Goal: Information Seeking & Learning: Learn about a topic

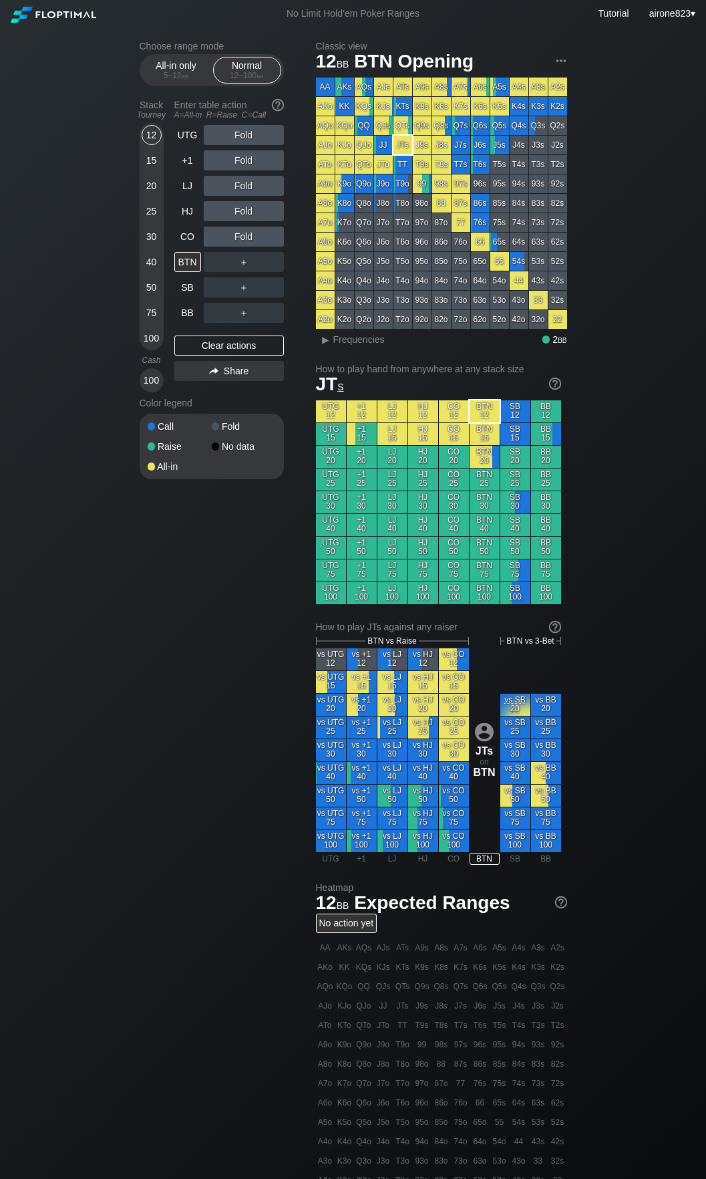
click at [152, 220] on div "25" at bounding box center [152, 211] width 20 height 20
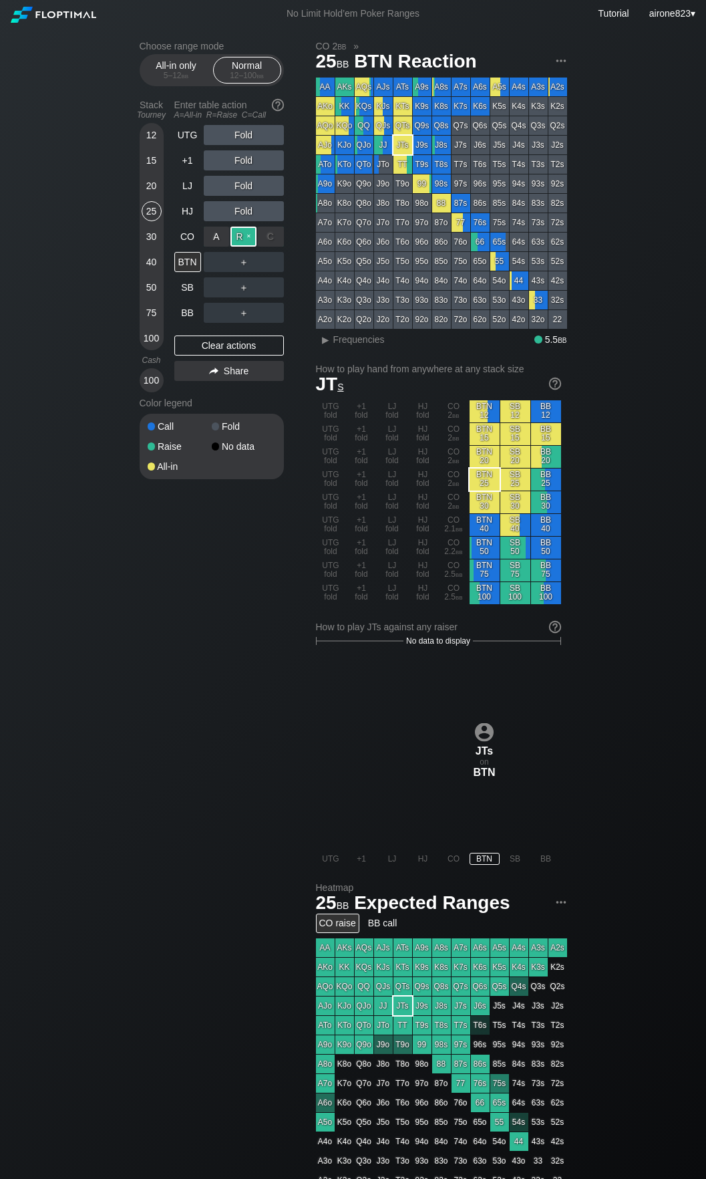
click at [237, 234] on div "R ✕" at bounding box center [244, 237] width 26 height 20
click at [217, 269] on div "A ✕" at bounding box center [217, 262] width 26 height 20
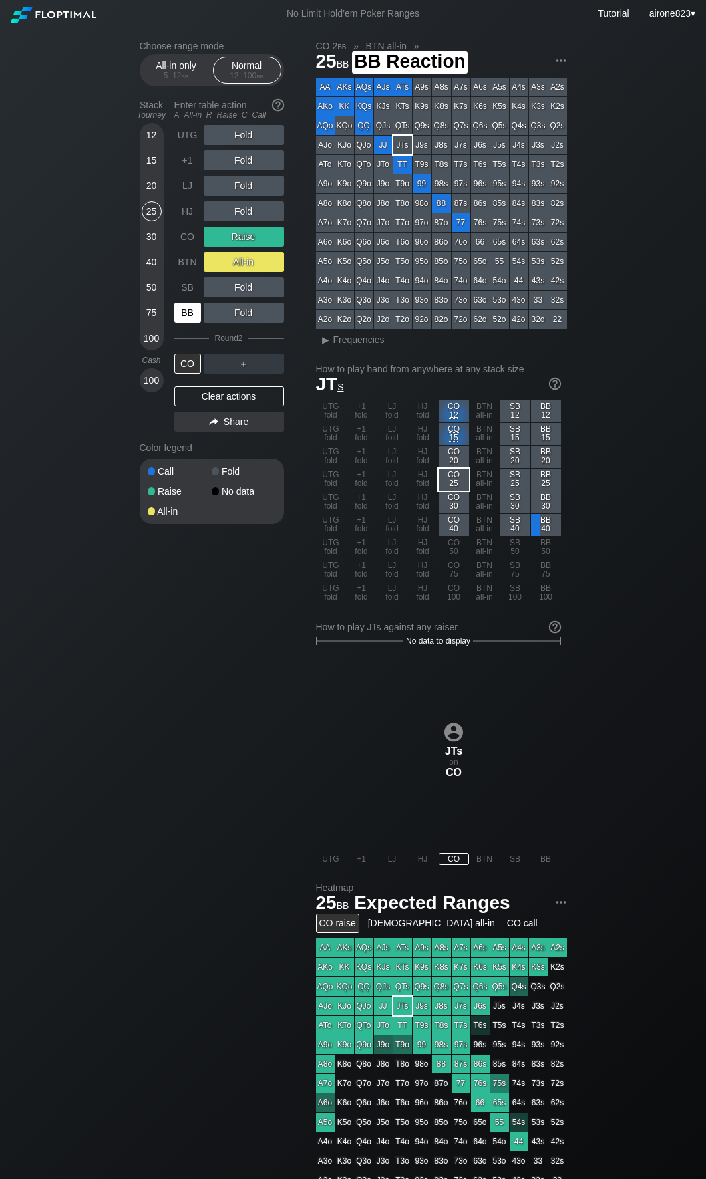
click at [185, 315] on div "BB" at bounding box center [187, 313] width 27 height 20
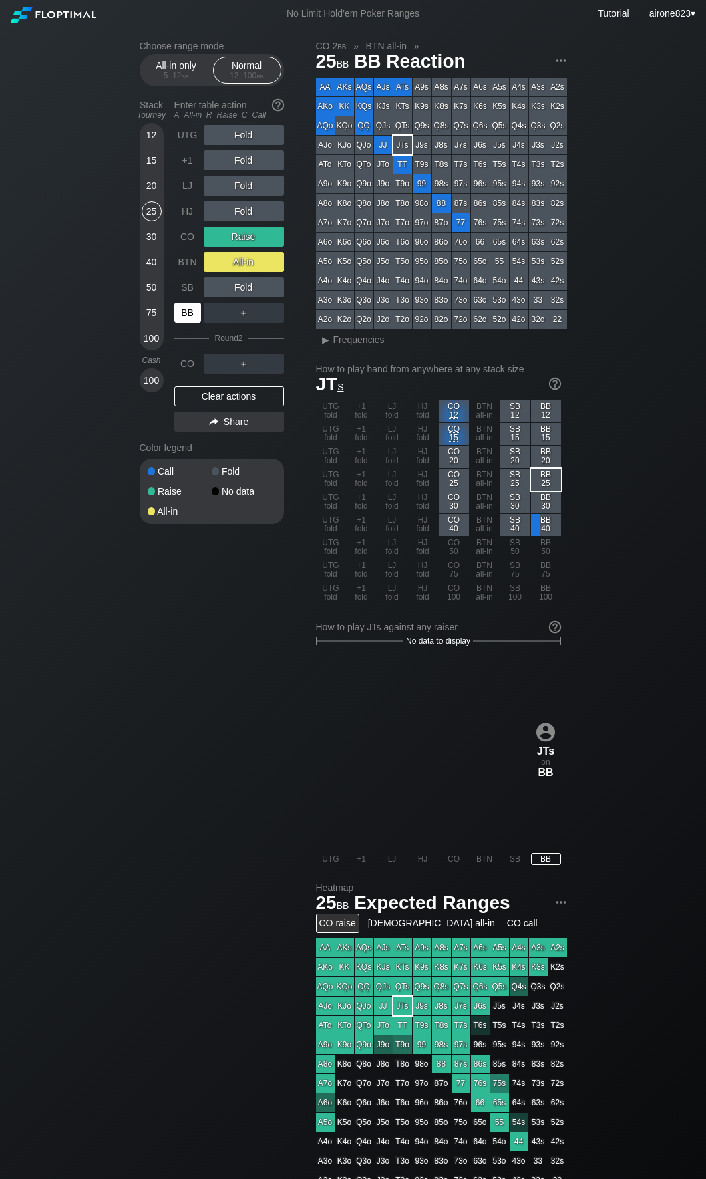
click at [185, 315] on div "BB" at bounding box center [187, 313] width 27 height 20
drag, startPoint x: 185, startPoint y: 315, endPoint x: 259, endPoint y: 301, distance: 75.6
click at [190, 311] on div "BB" at bounding box center [187, 313] width 27 height 20
click at [151, 174] on div "15" at bounding box center [152, 162] width 20 height 25
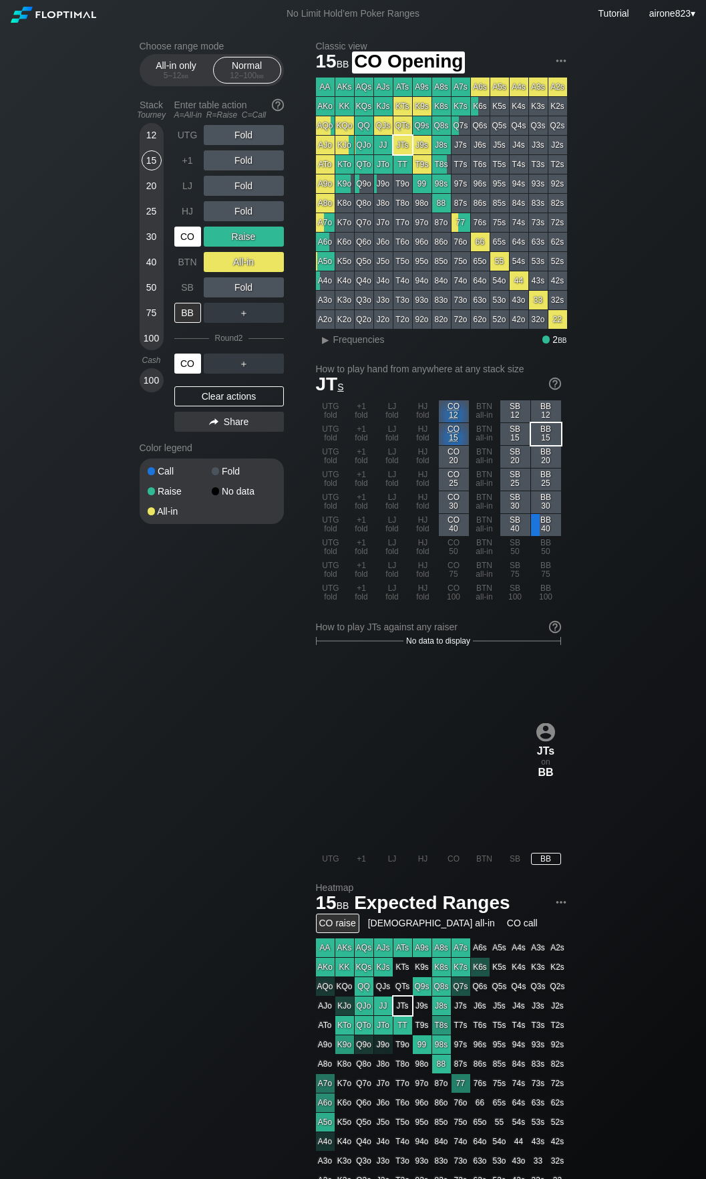
click at [184, 236] on div "CO" at bounding box center [187, 237] width 27 height 20
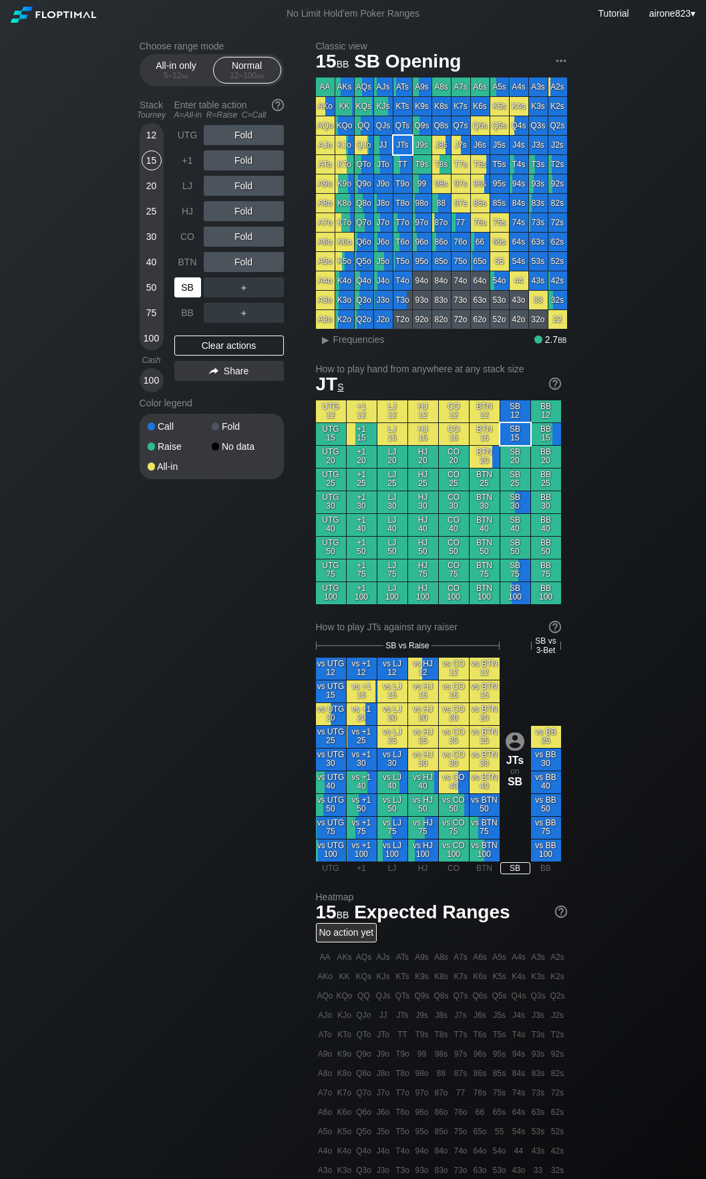
click at [185, 277] on div "SB" at bounding box center [188, 287] width 29 height 25
click at [155, 308] on div "75" at bounding box center [152, 313] width 20 height 20
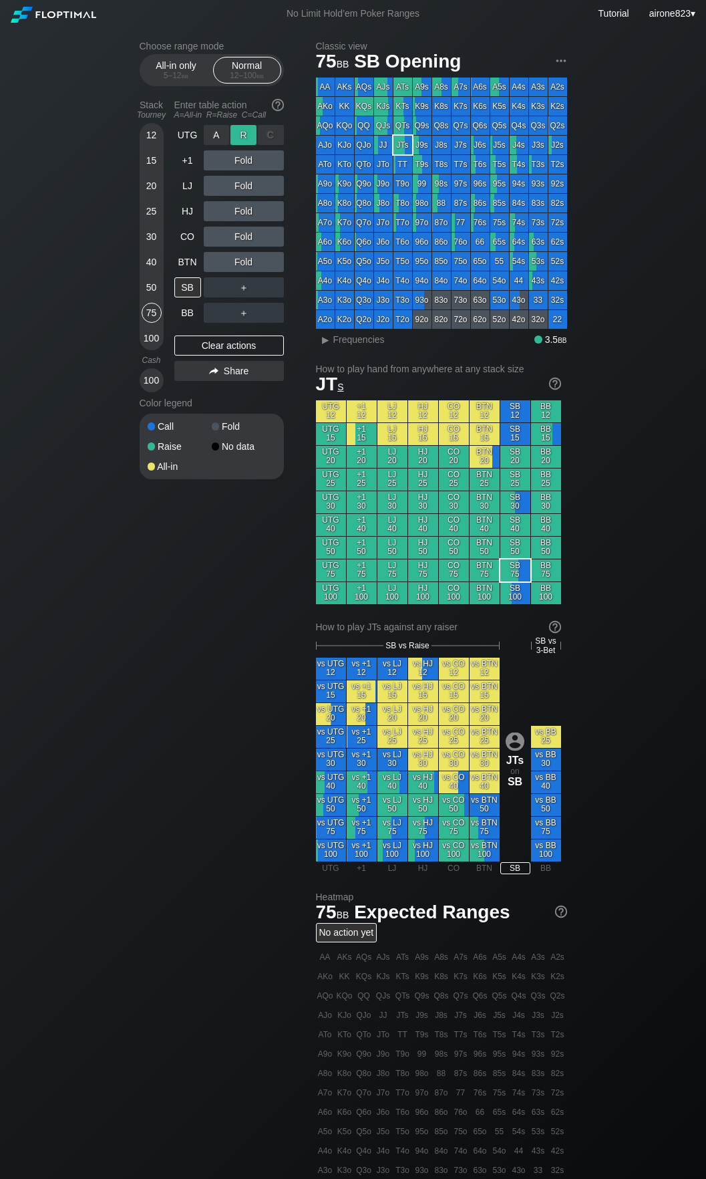
click at [238, 138] on div "R ✕" at bounding box center [244, 135] width 26 height 20
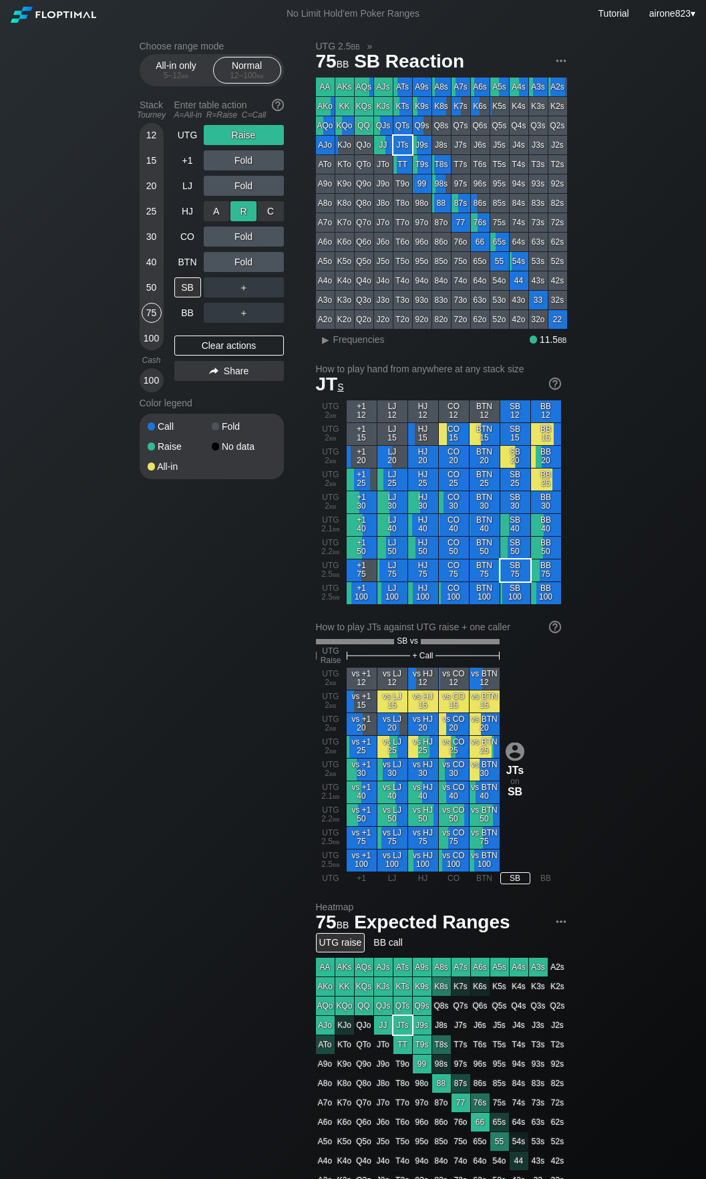
click at [245, 219] on div "R ✕" at bounding box center [244, 211] width 26 height 20
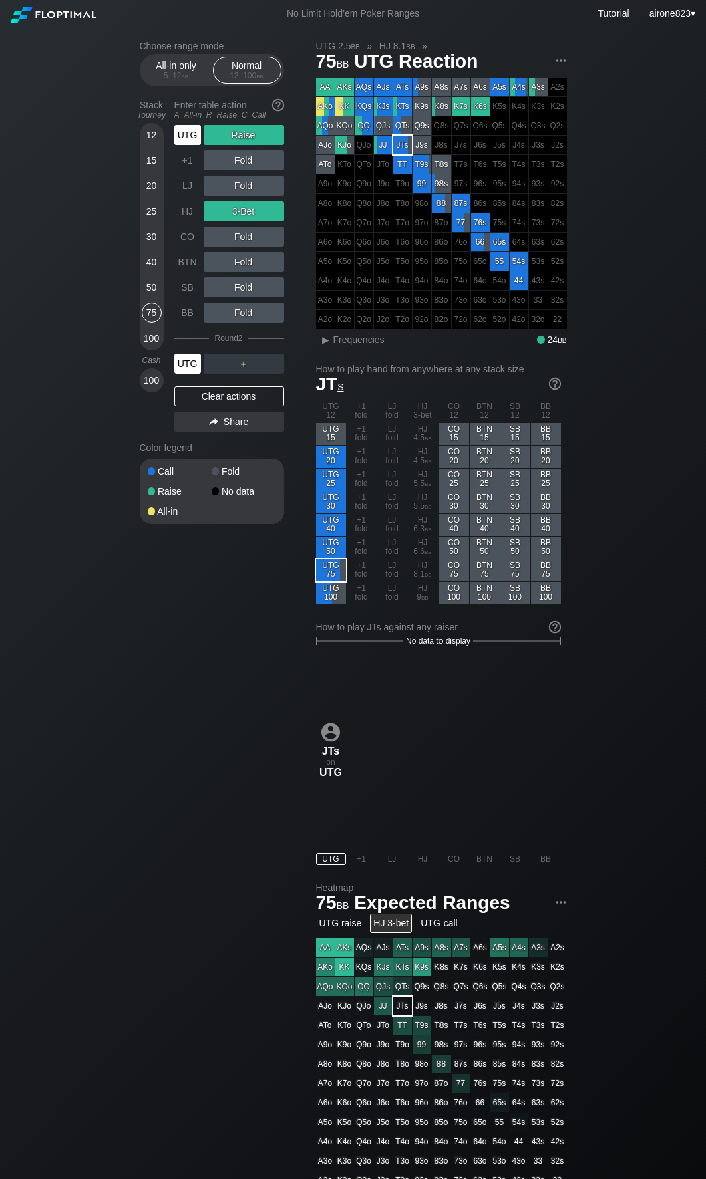
click at [180, 364] on div "UTG" at bounding box center [187, 364] width 27 height 20
click at [155, 170] on div "15" at bounding box center [152, 160] width 20 height 20
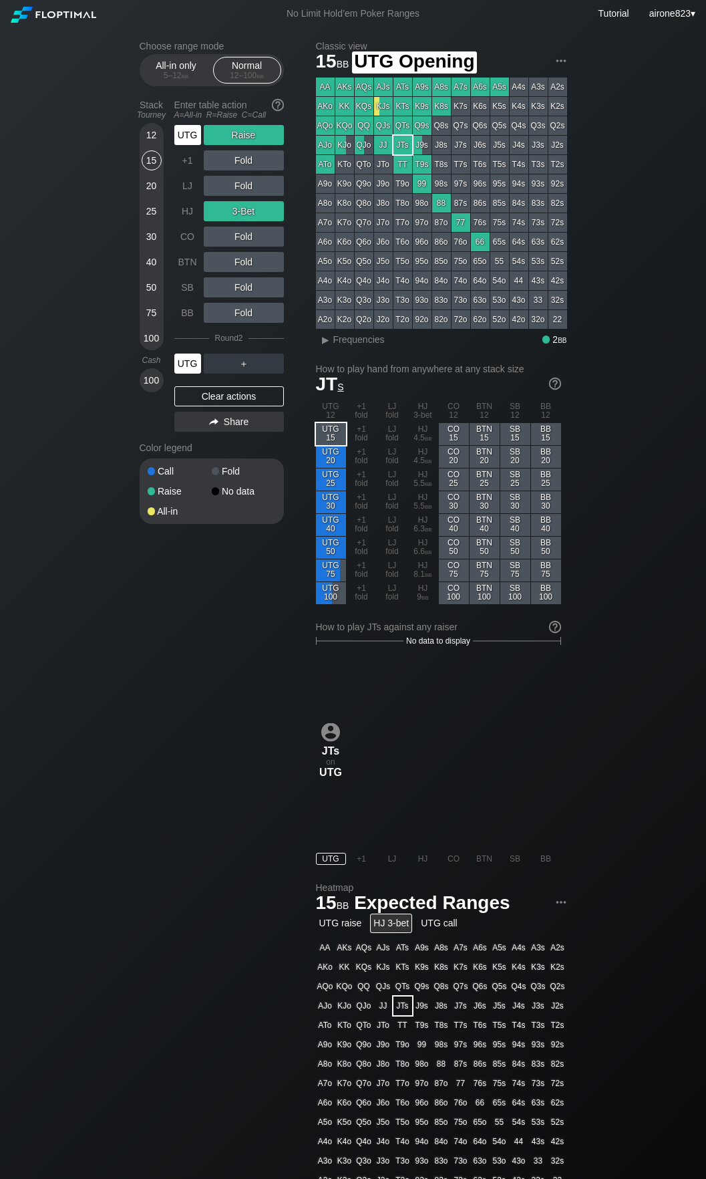
click at [185, 130] on div "UTG" at bounding box center [187, 135] width 27 height 20
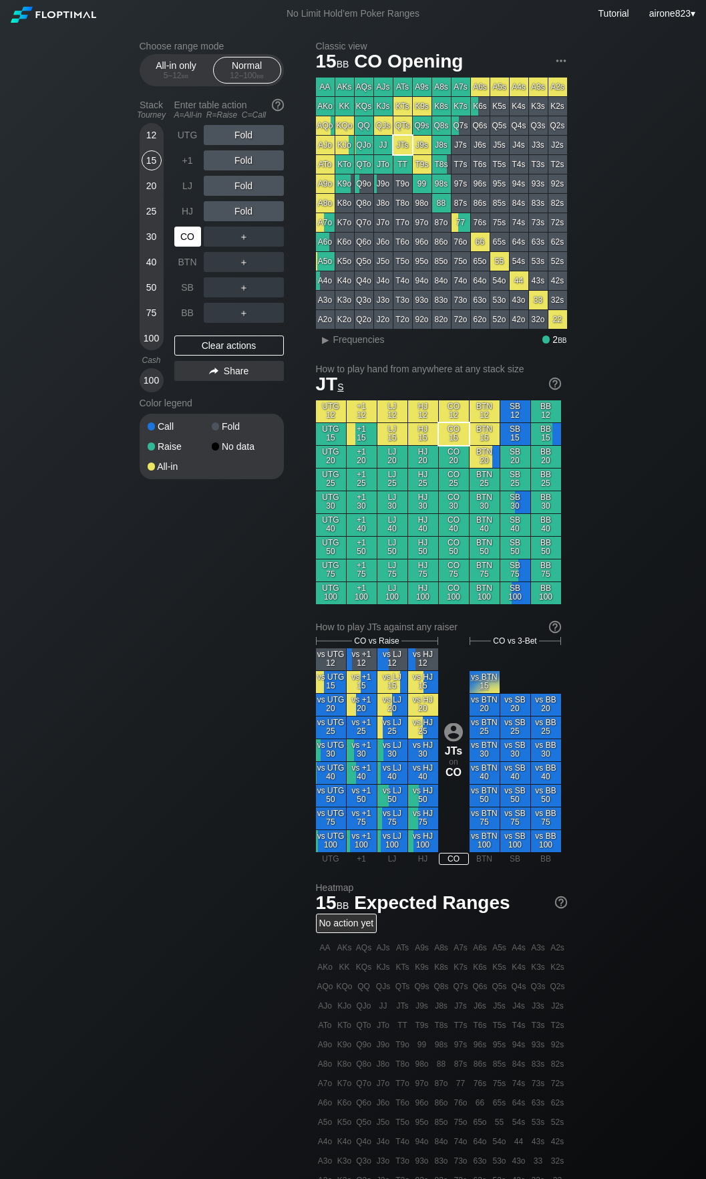
click at [180, 241] on div "CO" at bounding box center [187, 237] width 27 height 20
click at [250, 140] on div "R ✕" at bounding box center [244, 135] width 26 height 20
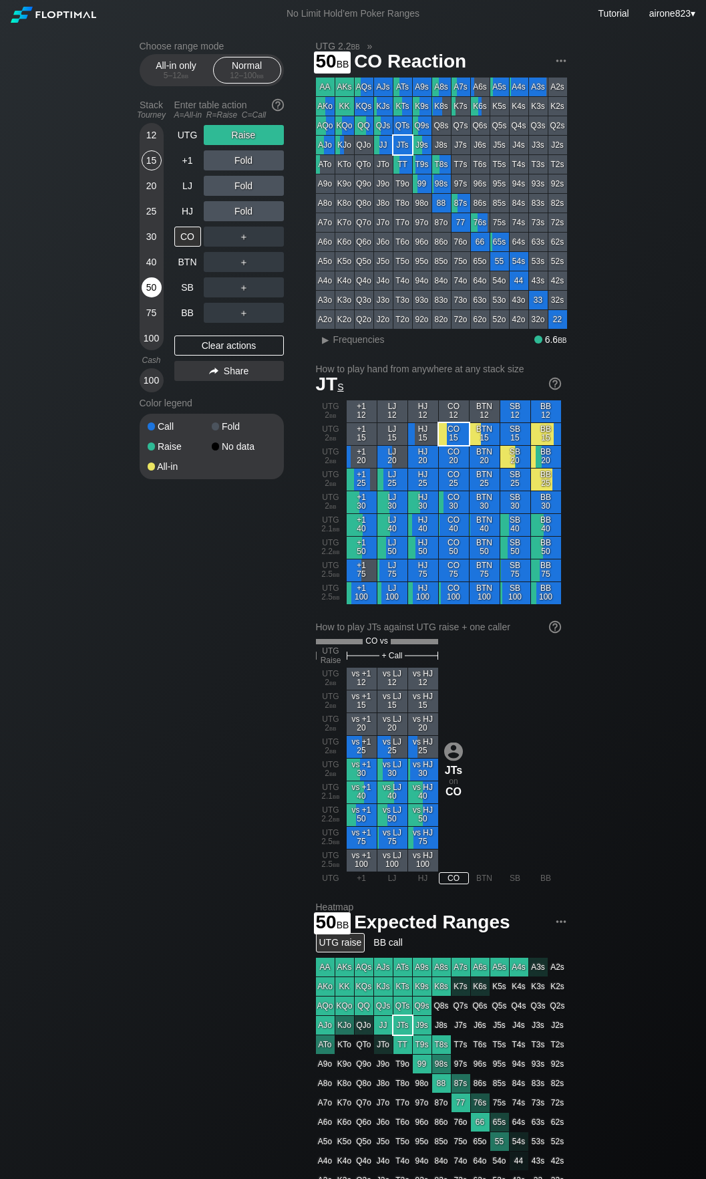
click at [152, 285] on div "50" at bounding box center [152, 287] width 20 height 20
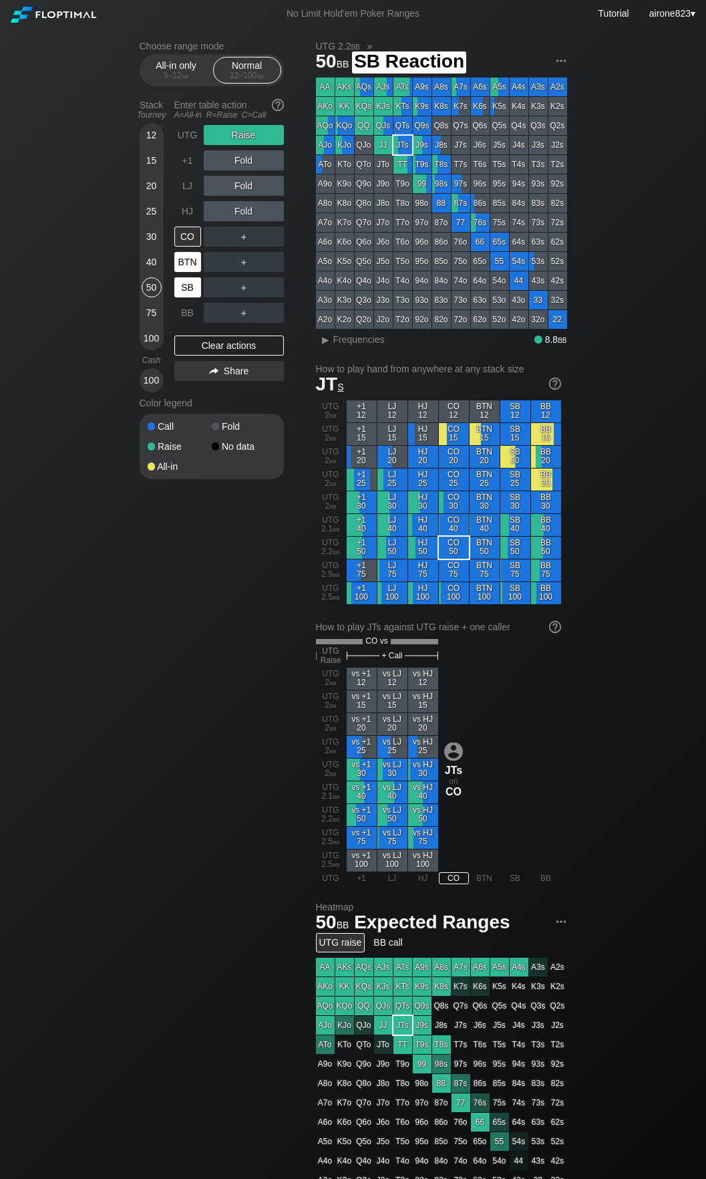
click at [193, 272] on div "BTN" at bounding box center [187, 262] width 27 height 20
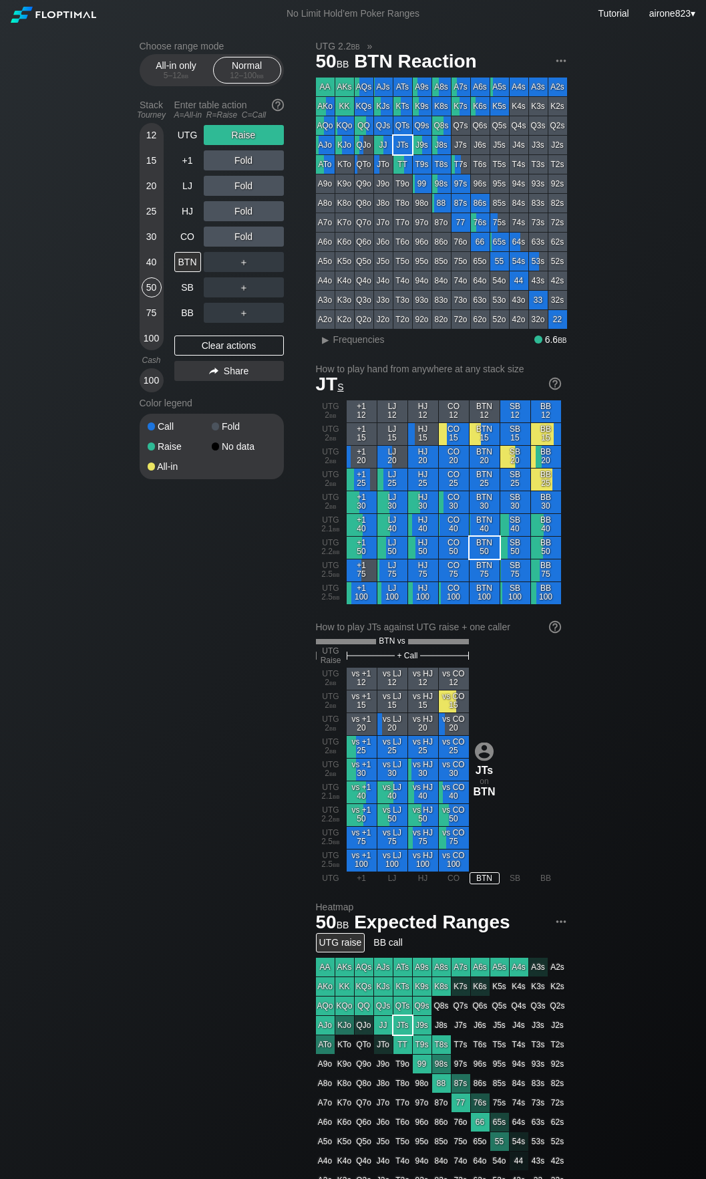
click at [160, 137] on div "12" at bounding box center [152, 135] width 20 height 20
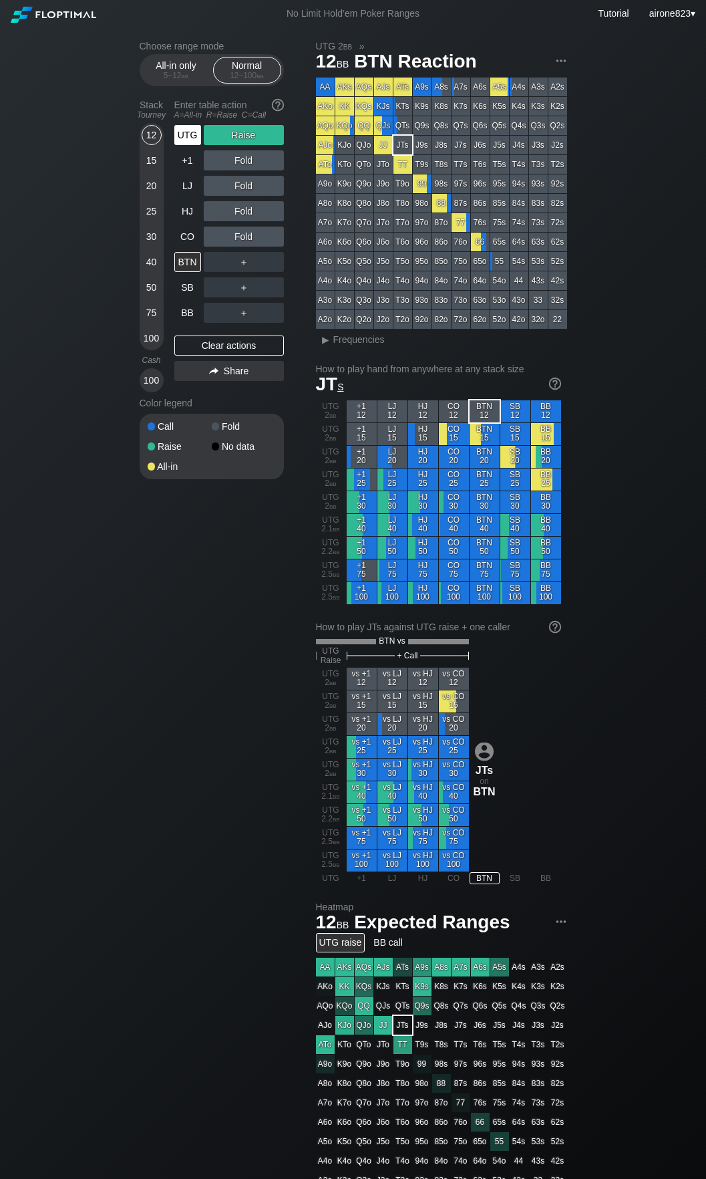
click at [190, 132] on div "UTG" at bounding box center [187, 135] width 27 height 20
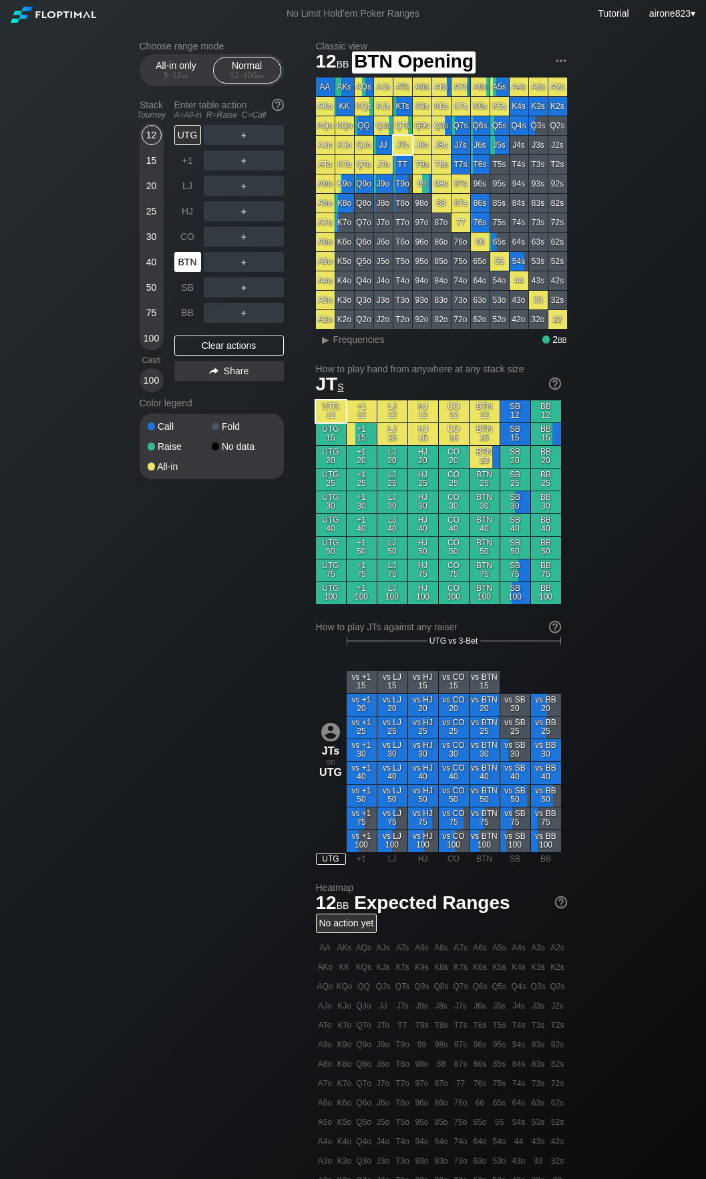
click at [189, 272] on div "BTN" at bounding box center [187, 262] width 27 height 20
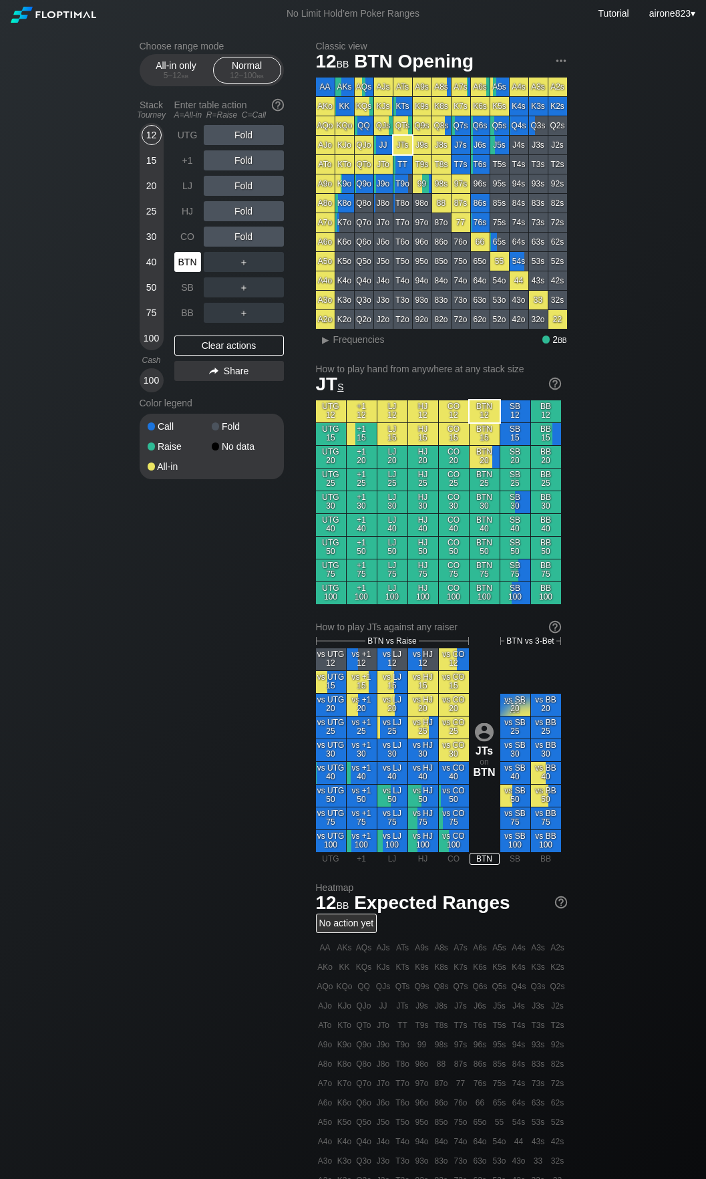
click at [189, 272] on div "BTN" at bounding box center [187, 262] width 27 height 20
click at [154, 162] on div "15" at bounding box center [152, 160] width 20 height 20
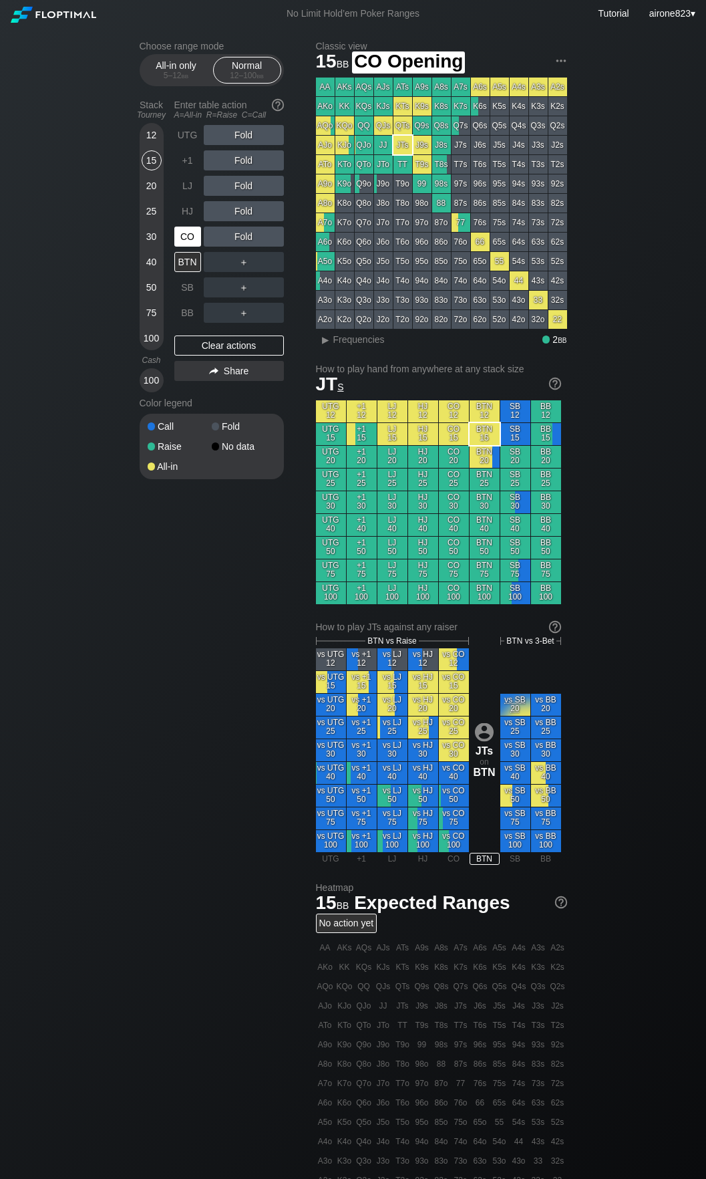
click at [188, 244] on div "CO" at bounding box center [187, 237] width 27 height 20
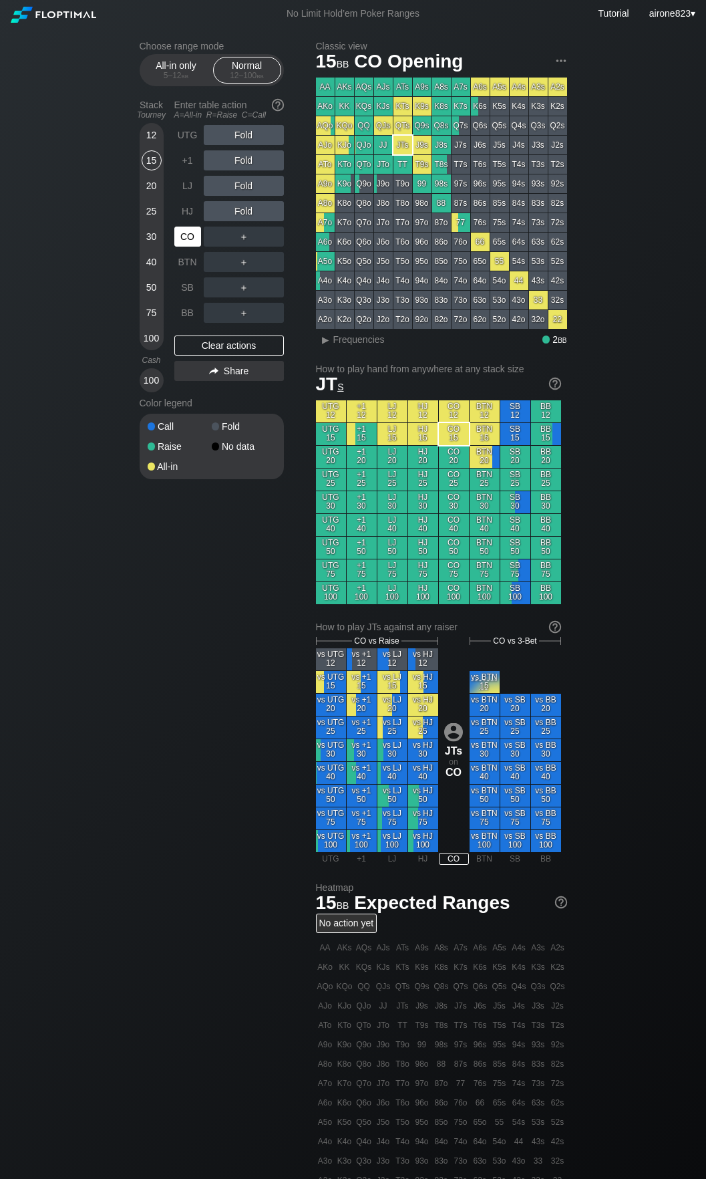
click at [188, 244] on div "CO" at bounding box center [187, 237] width 27 height 20
click at [273, 281] on div "C ✕" at bounding box center [271, 287] width 26 height 20
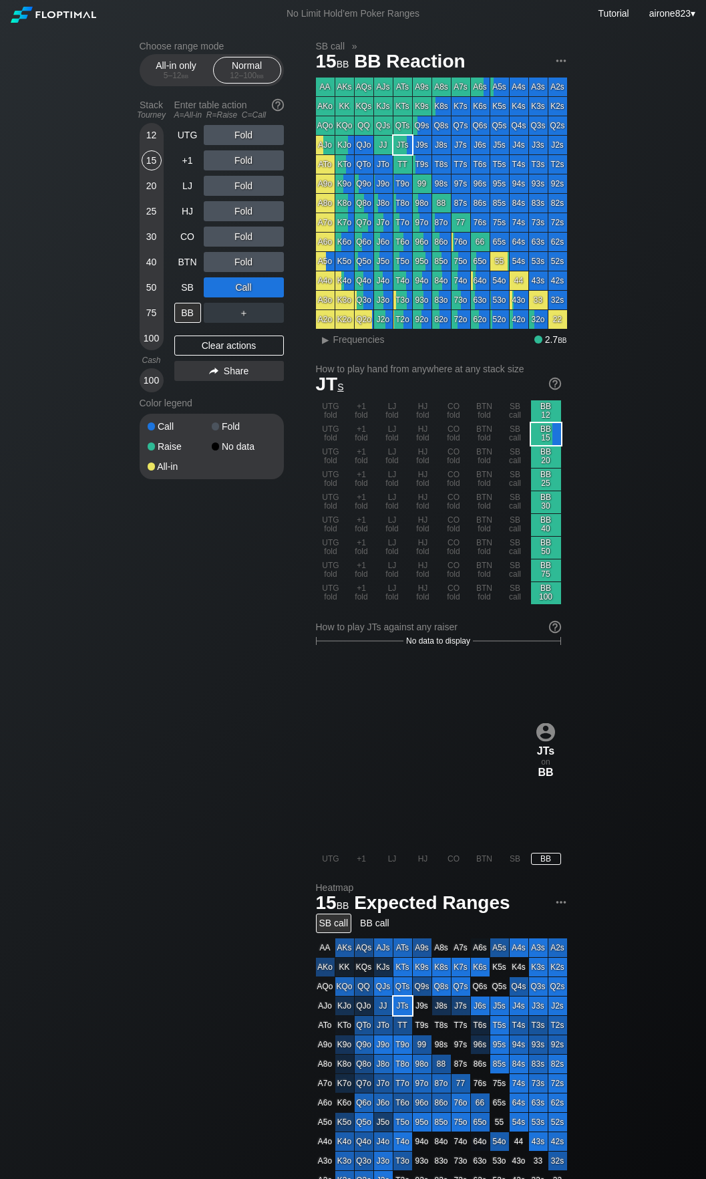
click at [173, 319] on div "Stack Tourney Enter table action A=All-in R=Raise C=Call [PHONE_NUMBER] [PHONE_…" at bounding box center [212, 243] width 144 height 298
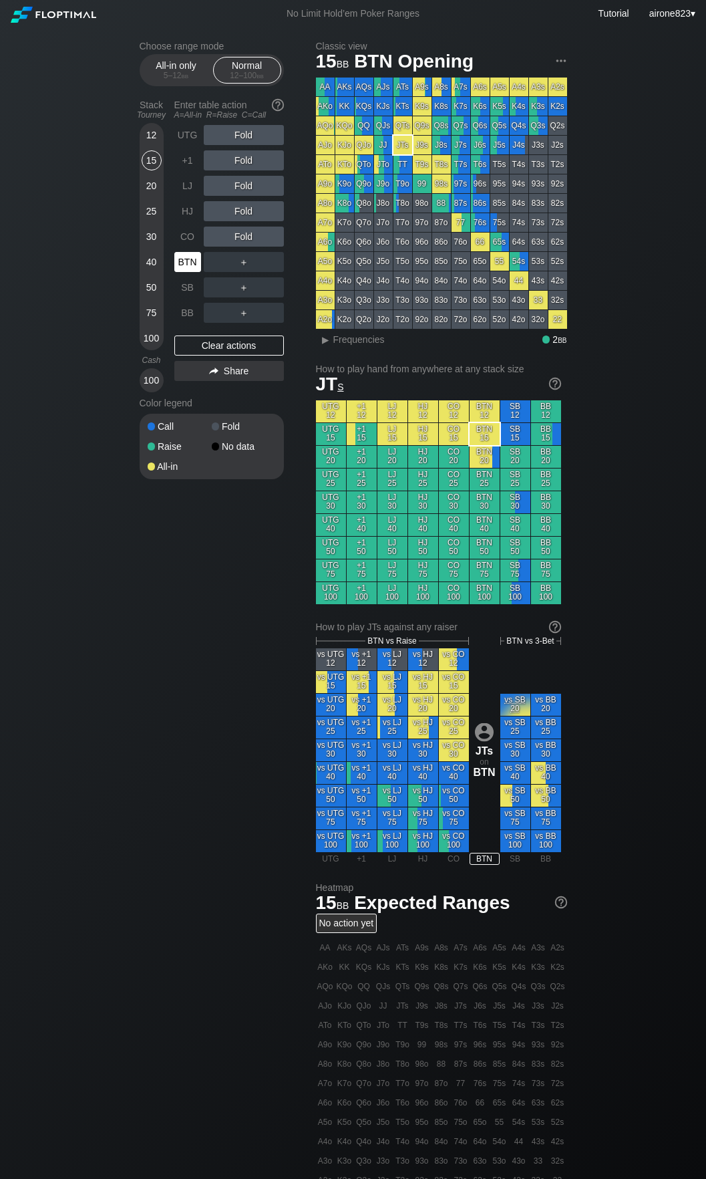
click at [190, 257] on div "BTN" at bounding box center [187, 262] width 27 height 20
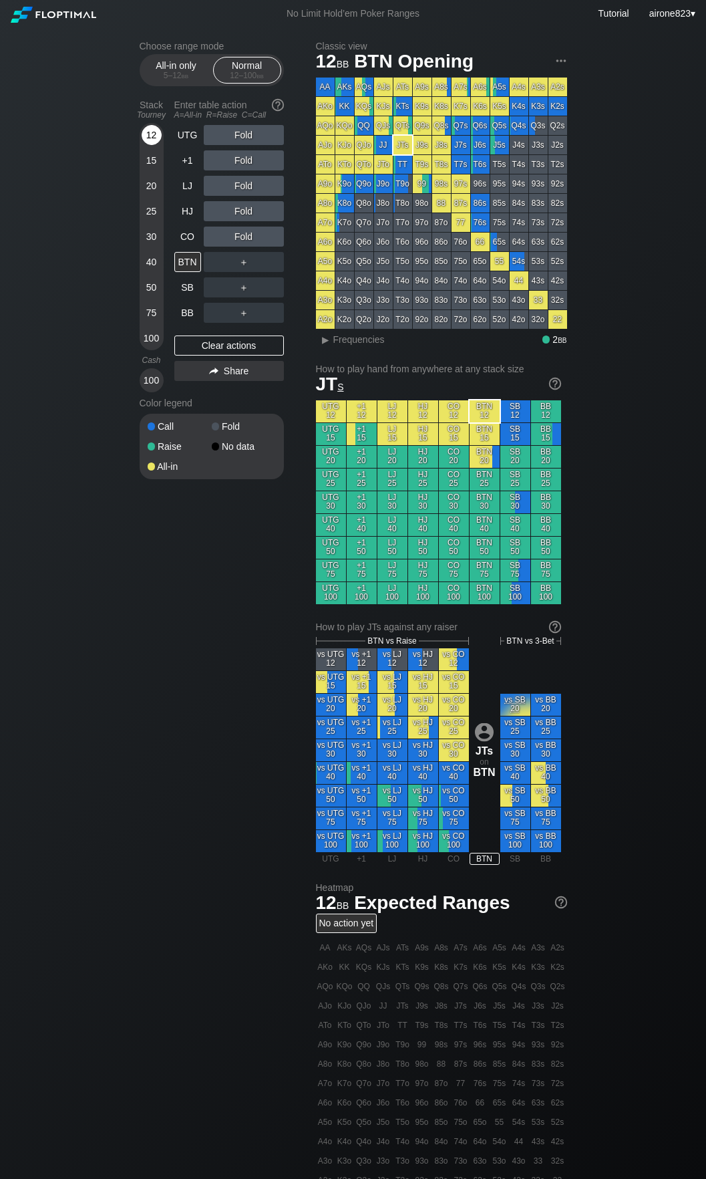
click at [149, 132] on div "12" at bounding box center [152, 135] width 20 height 20
drag, startPoint x: 281, startPoint y: 285, endPoint x: 273, endPoint y: 286, distance: 8.1
click at [277, 284] on div "C ✕" at bounding box center [271, 287] width 26 height 20
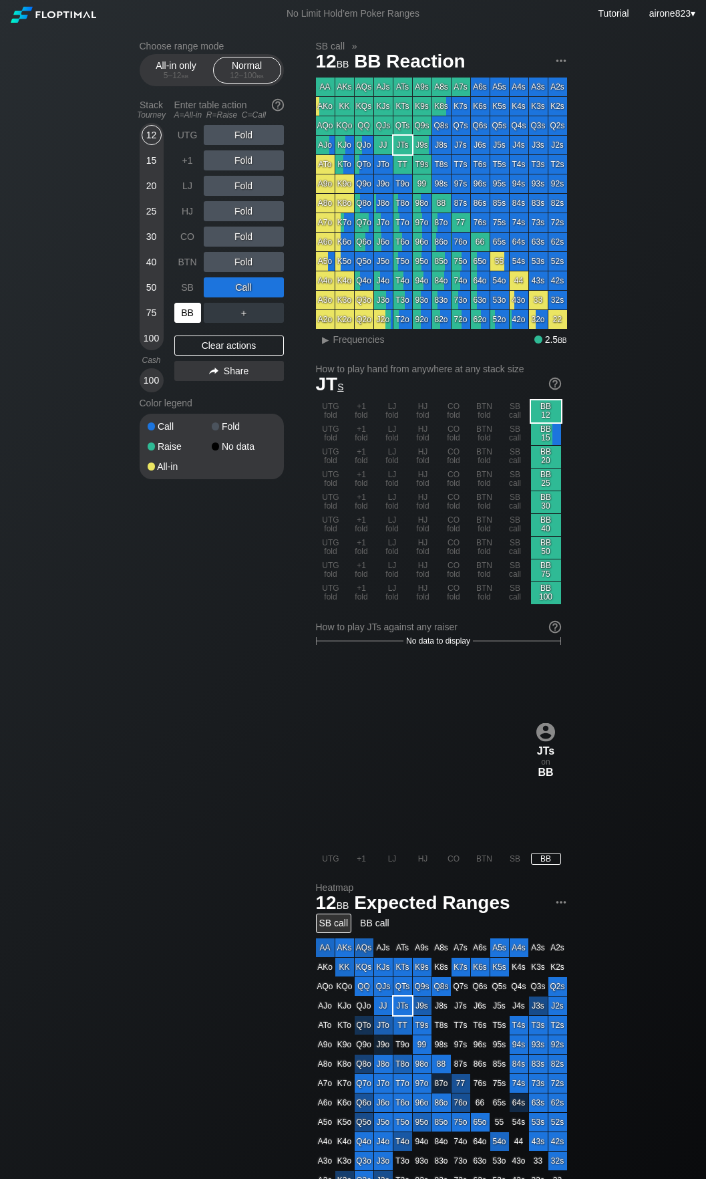
click at [188, 315] on div "BB" at bounding box center [187, 313] width 27 height 20
click at [148, 211] on div "25" at bounding box center [152, 211] width 20 height 20
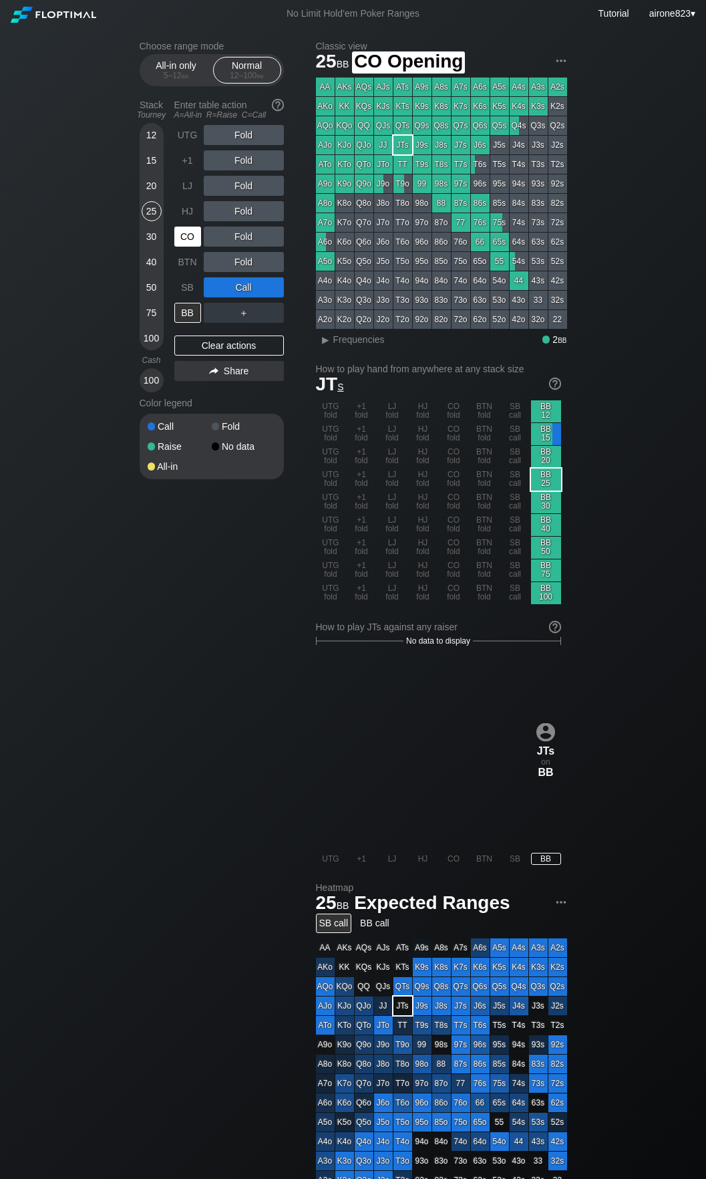
click at [190, 233] on div "CO" at bounding box center [187, 237] width 27 height 20
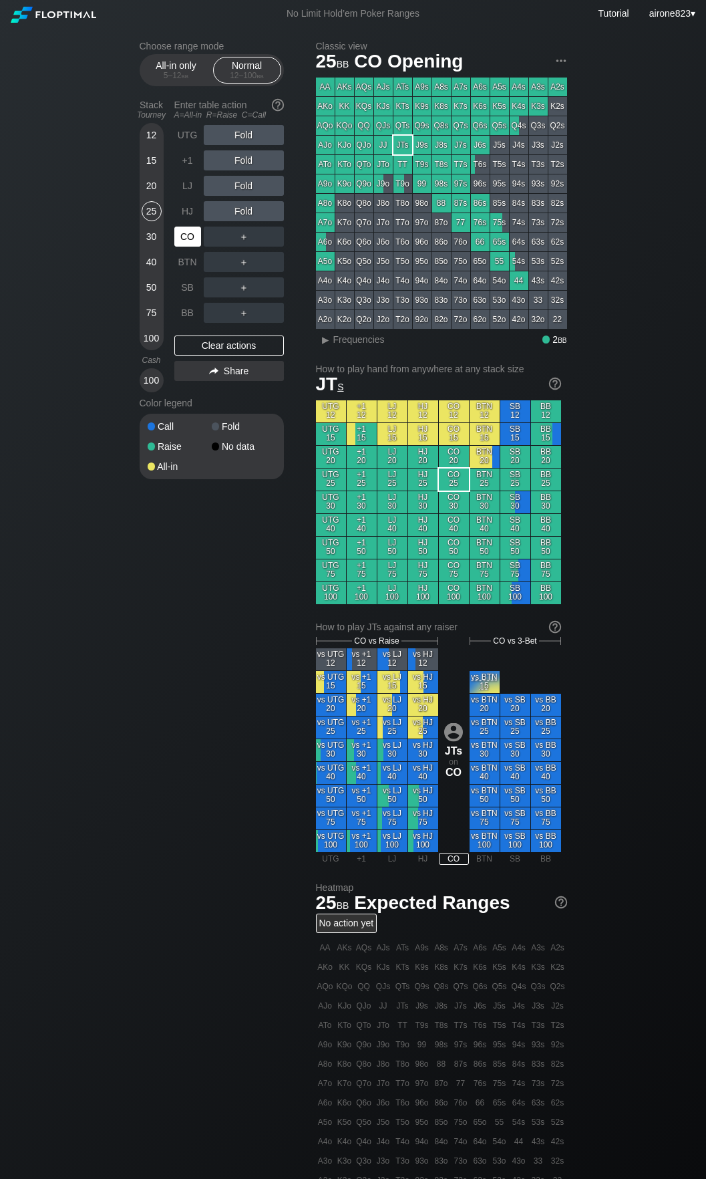
click at [190, 233] on div "CO" at bounding box center [187, 237] width 27 height 20
click at [188, 59] on div "All-in only 5 – 12 bb" at bounding box center [176, 69] width 61 height 25
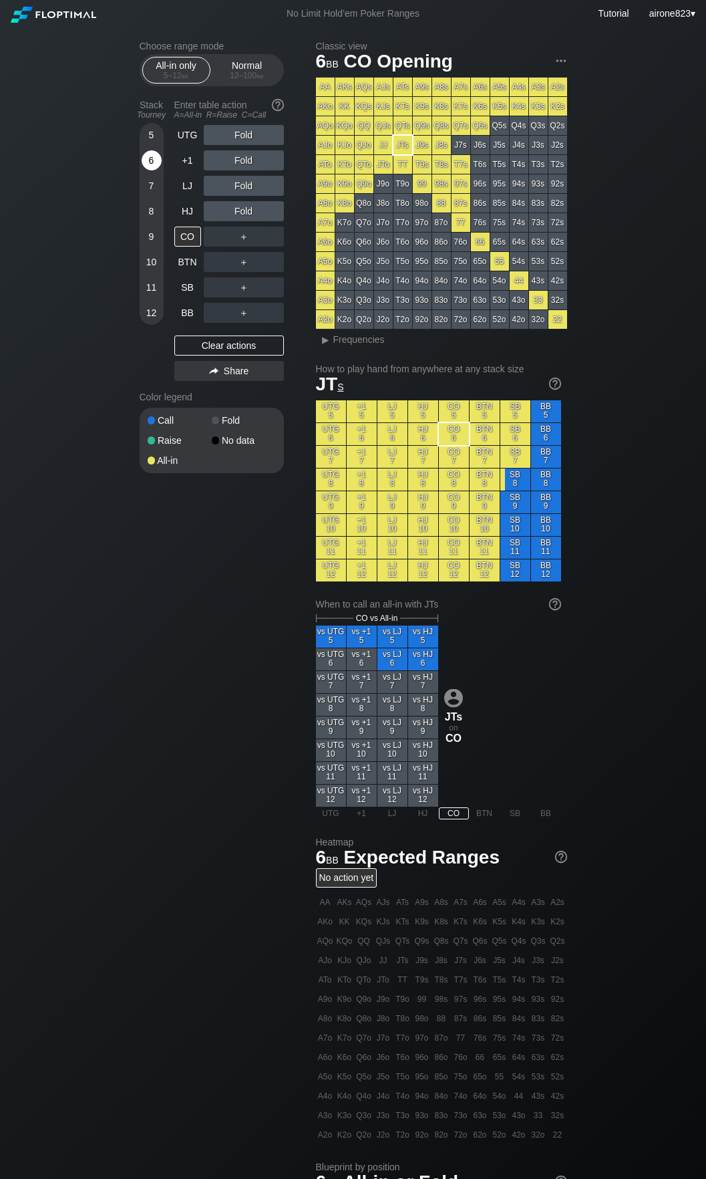
click at [146, 176] on div "6" at bounding box center [152, 162] width 20 height 25
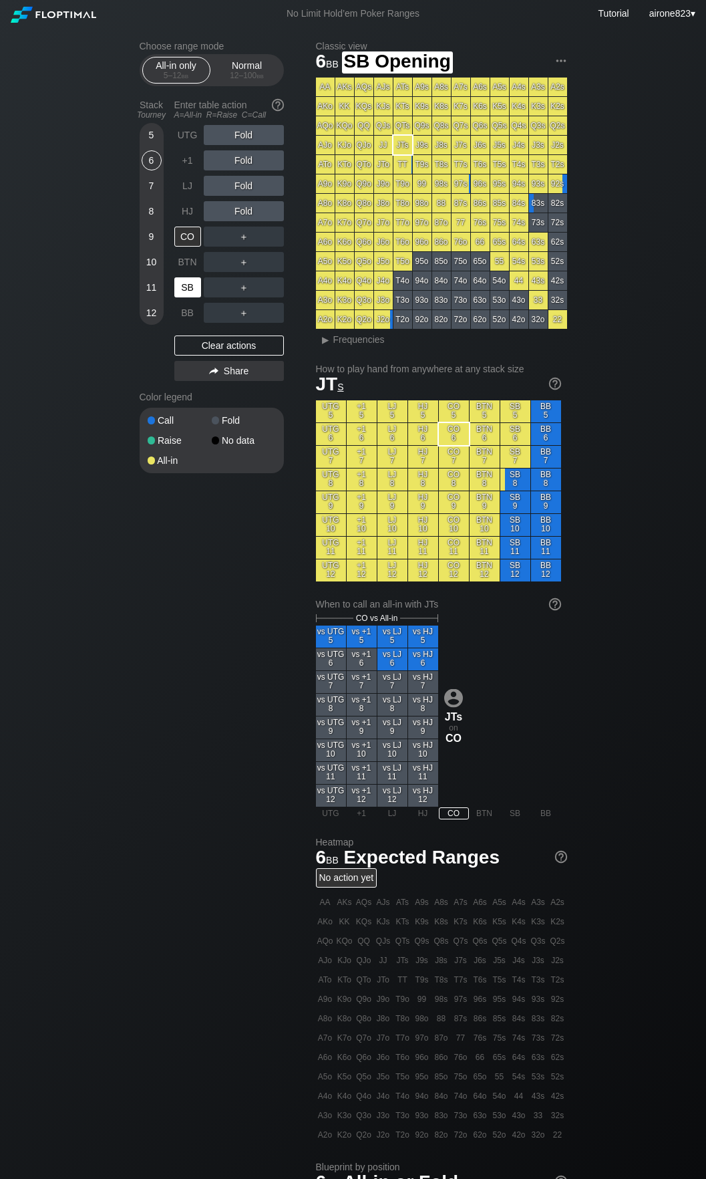
click at [183, 300] on div "SB" at bounding box center [188, 287] width 29 height 25
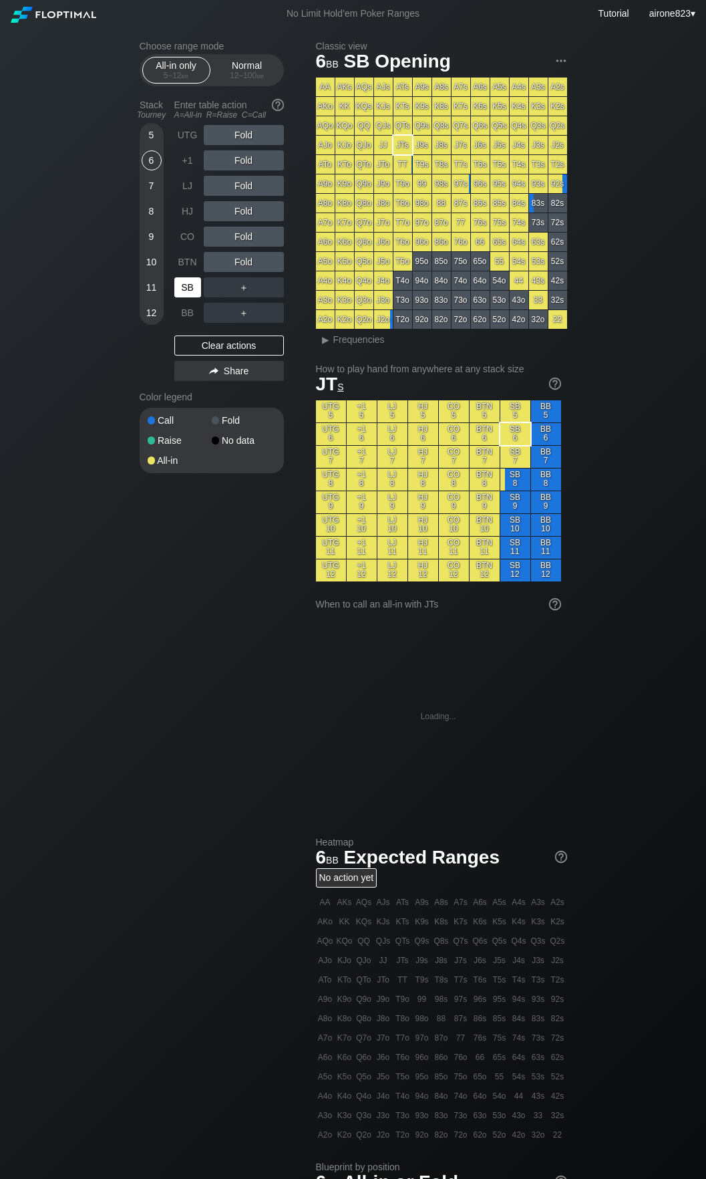
click at [183, 300] on div "SB" at bounding box center [188, 287] width 29 height 25
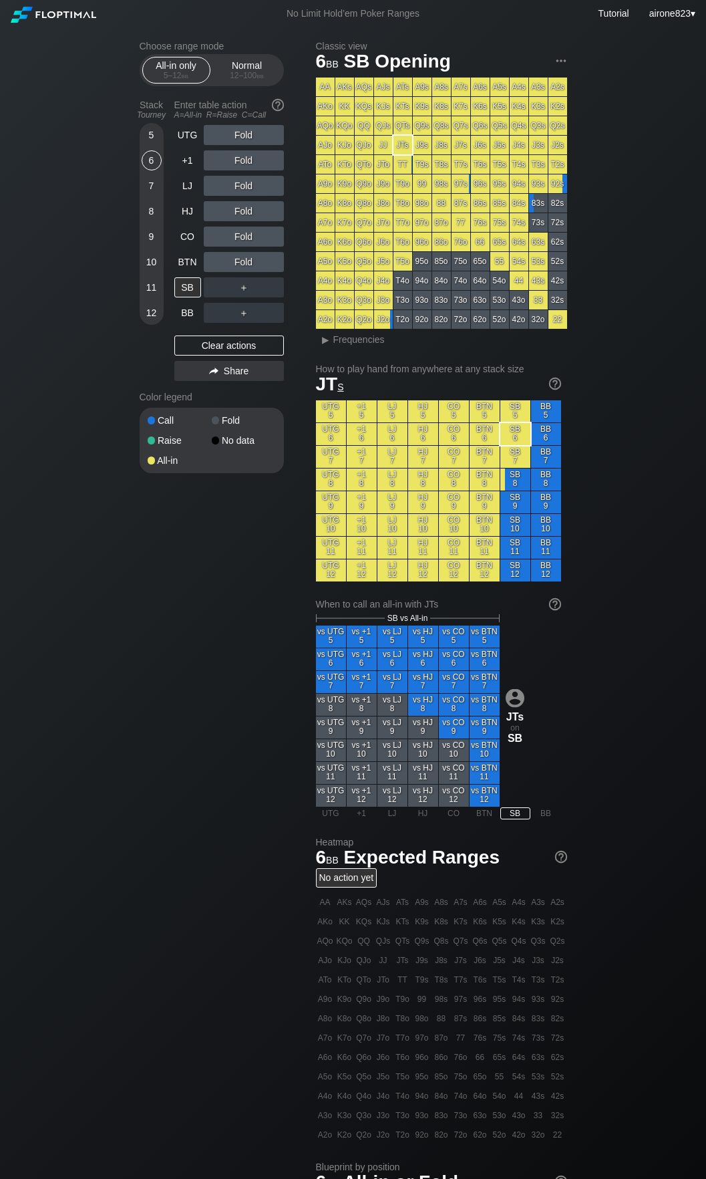
drag, startPoint x: 261, startPoint y: 66, endPoint x: 235, endPoint y: 96, distance: 40.2
click at [261, 66] on div "Normal 12 – 100 bb" at bounding box center [247, 69] width 61 height 25
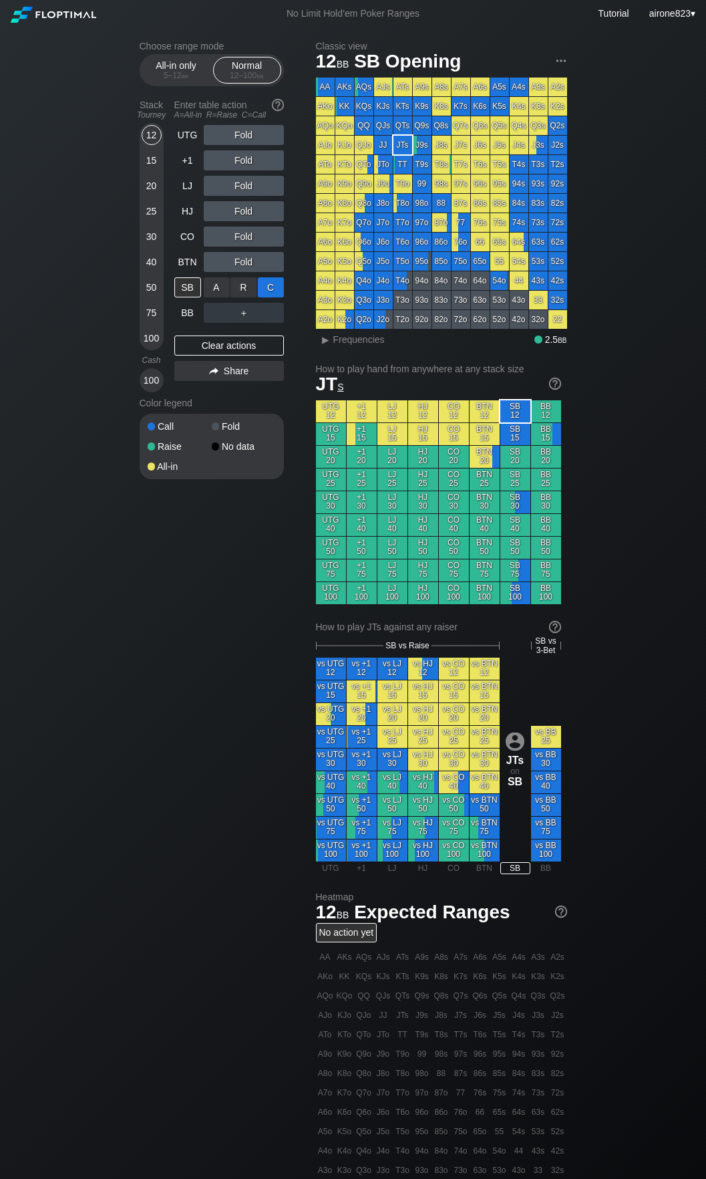
click at [269, 295] on div "C ✕" at bounding box center [271, 287] width 26 height 20
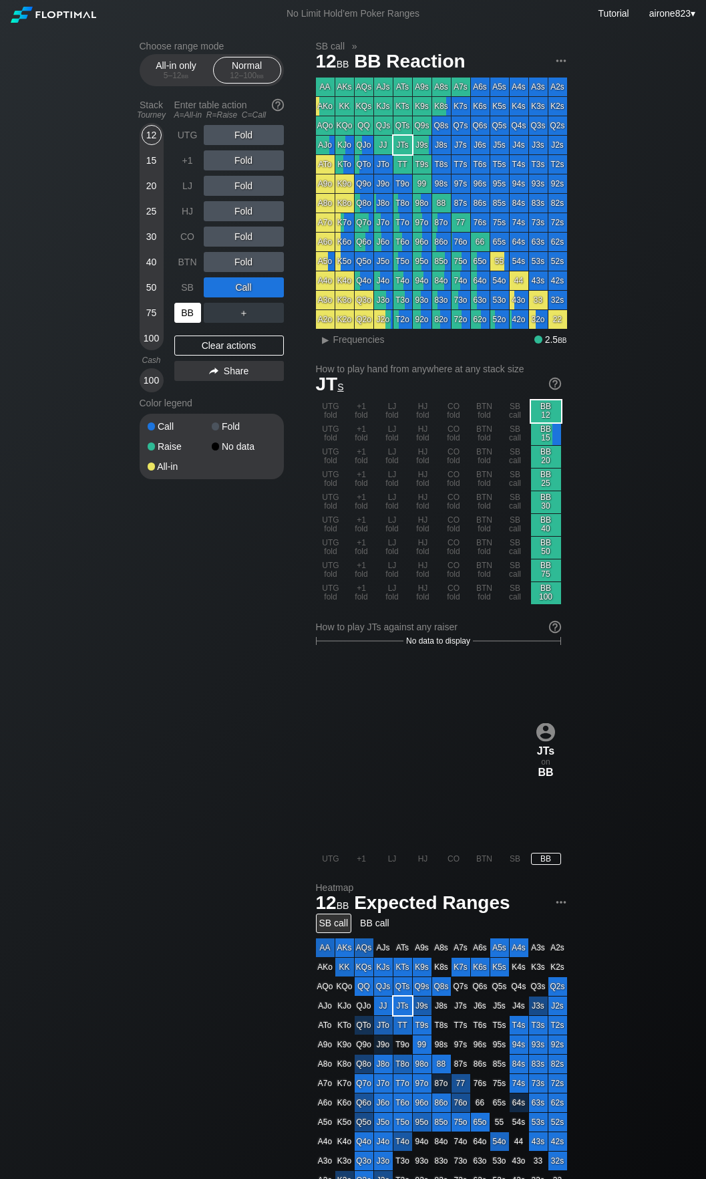
click at [176, 323] on div "BB" at bounding box center [187, 313] width 27 height 20
click at [203, 71] on div "All-in only 5 – 12 bb" at bounding box center [176, 69] width 61 height 25
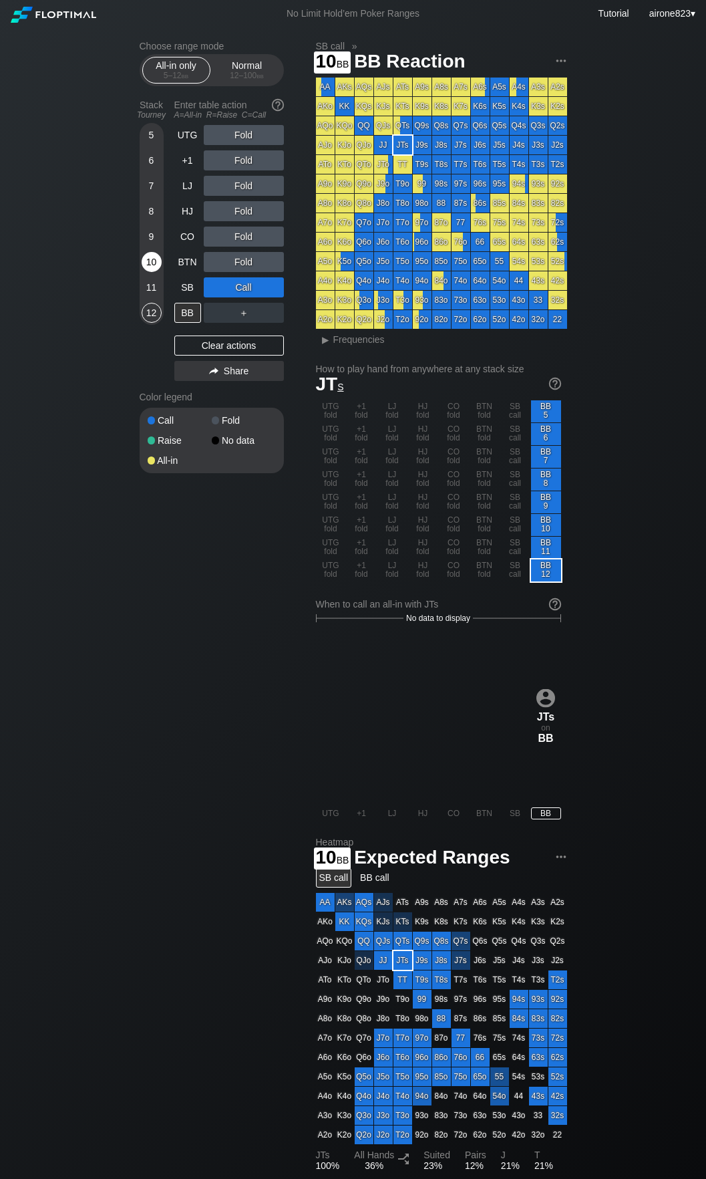
click at [150, 262] on div "10" at bounding box center [152, 262] width 20 height 20
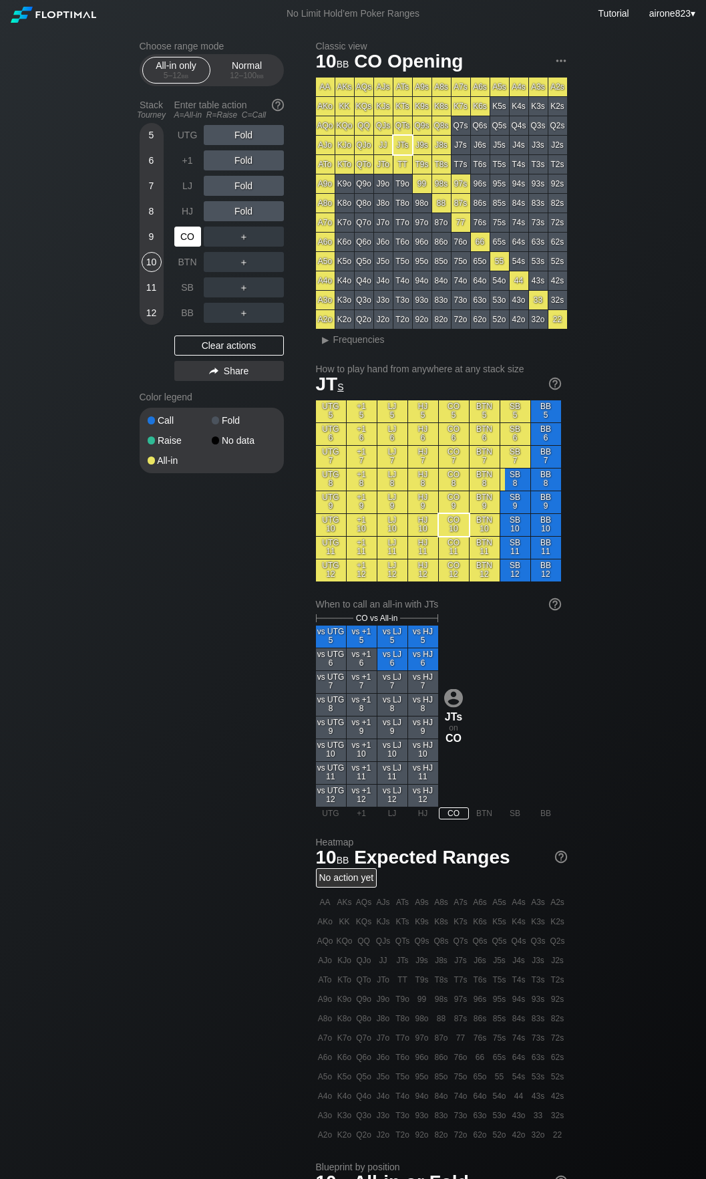
click at [178, 244] on div "CO" at bounding box center [187, 237] width 27 height 20
click at [159, 292] on div "11" at bounding box center [152, 287] width 20 height 20
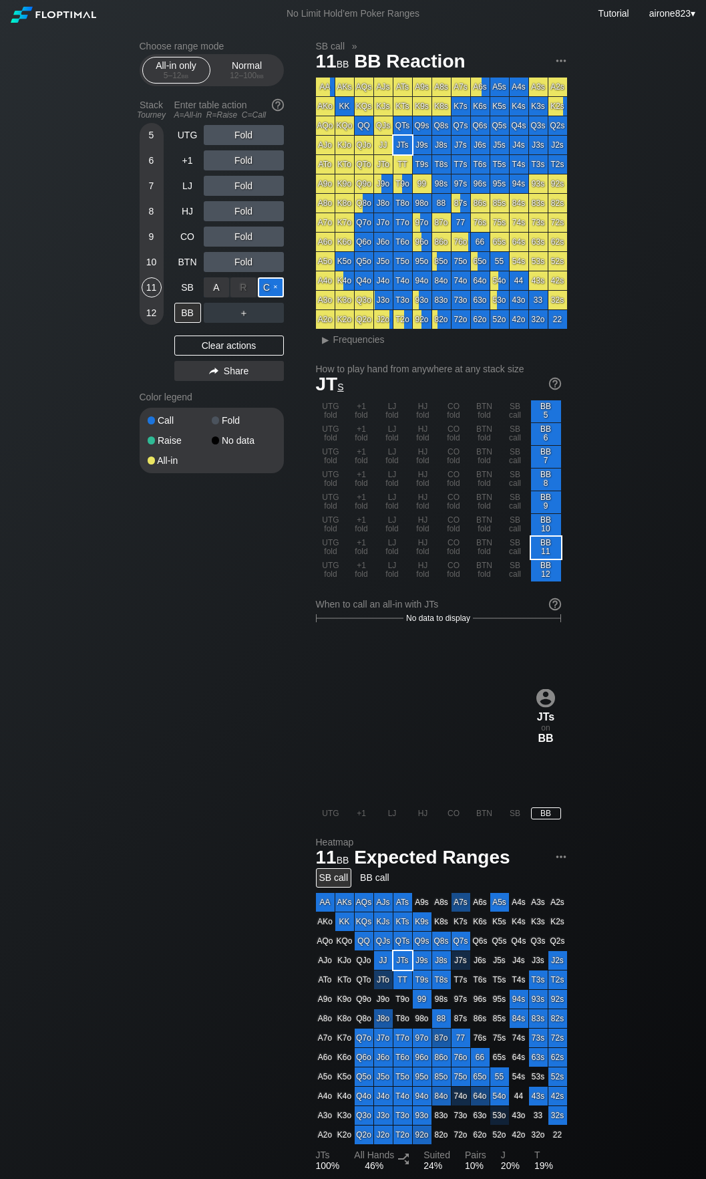
click at [268, 294] on div "C ✕" at bounding box center [271, 287] width 26 height 20
click at [196, 306] on div "BB" at bounding box center [187, 313] width 27 height 20
click at [245, 61] on div "Normal 12 – 100 bb" at bounding box center [247, 69] width 61 height 25
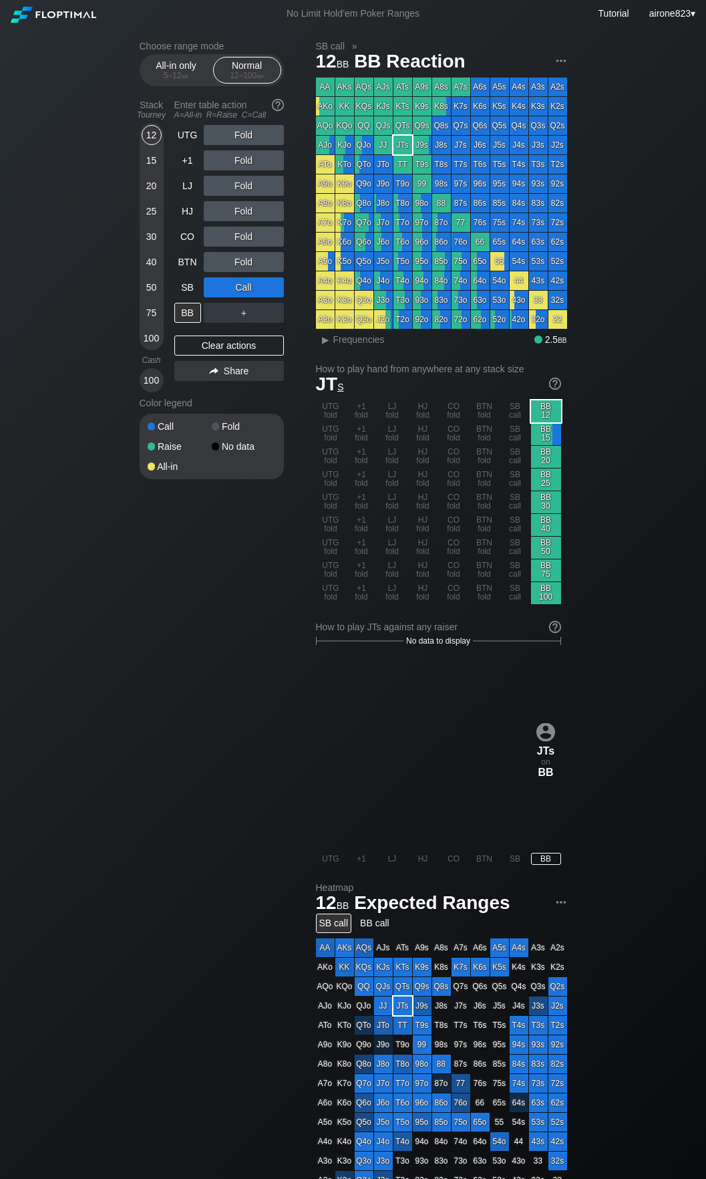
click at [140, 168] on div "12 15 20 25 30 40 50 75 100" at bounding box center [152, 236] width 24 height 227
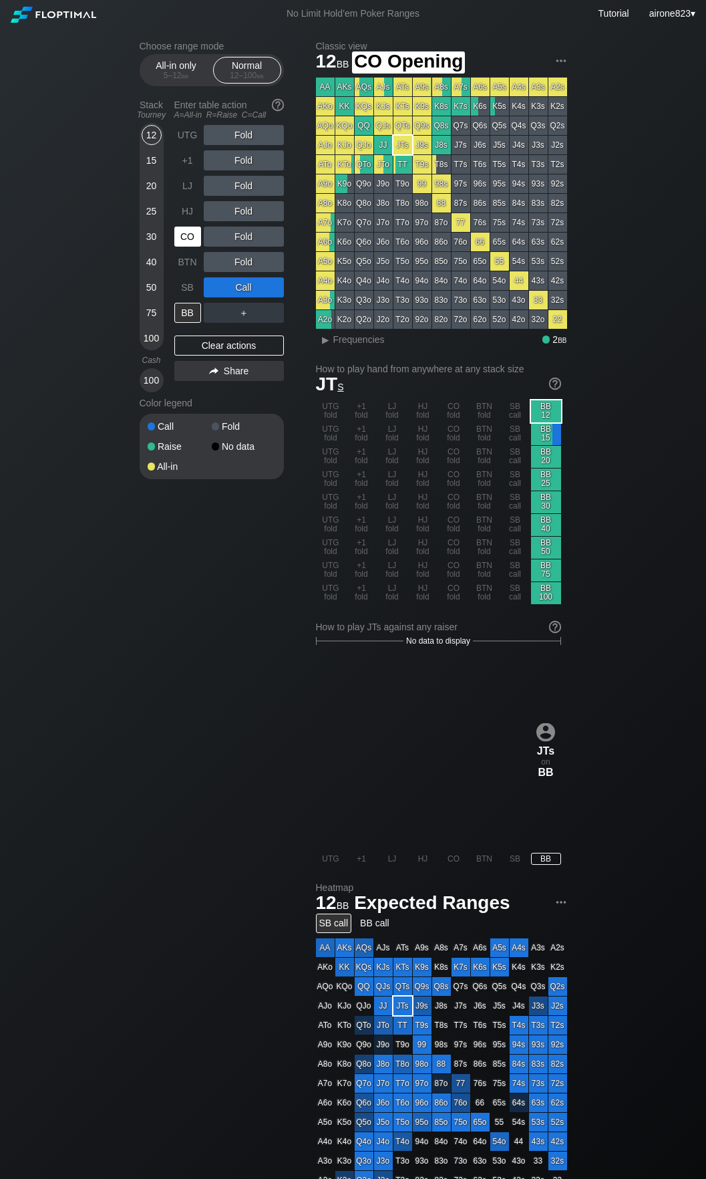
click at [189, 247] on div "CO" at bounding box center [187, 237] width 27 height 20
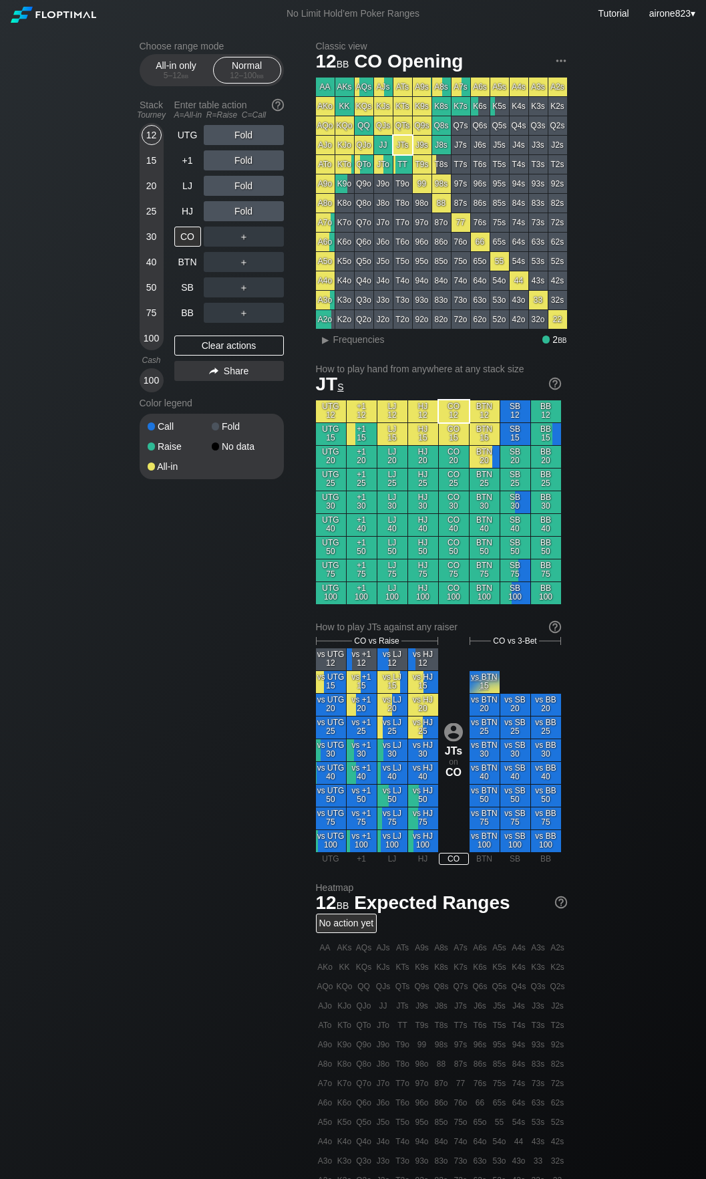
click at [160, 196] on div "20" at bounding box center [152, 188] width 20 height 25
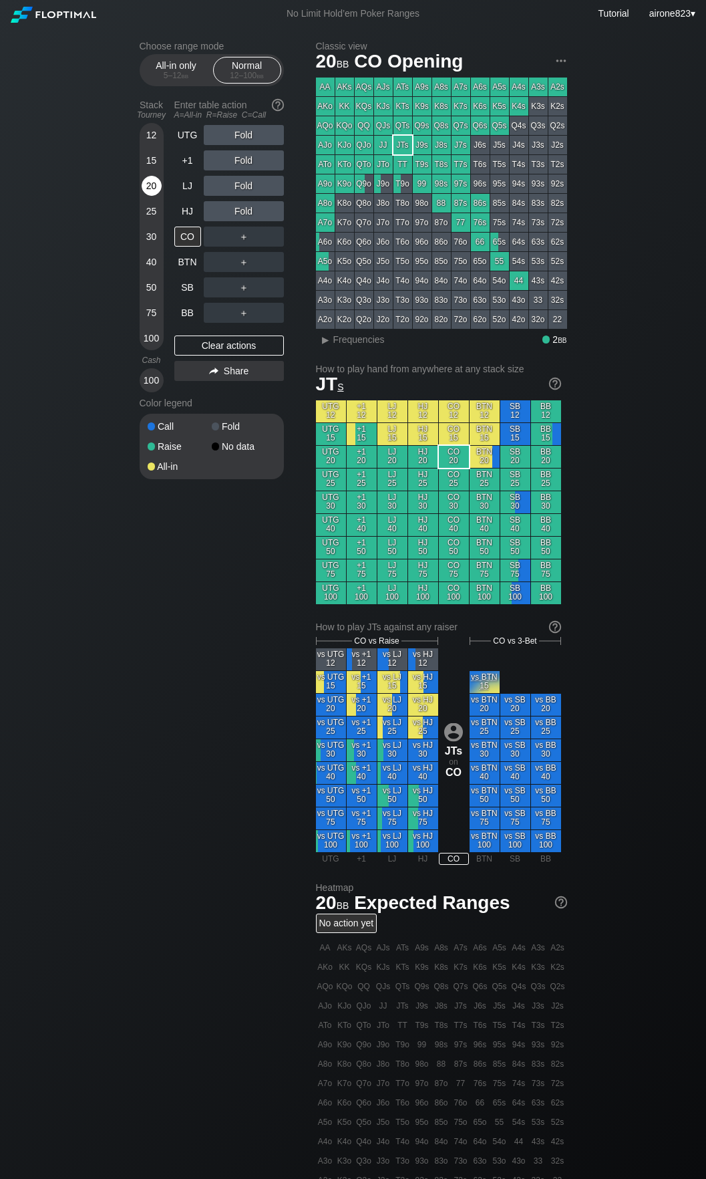
click at [156, 194] on div "20" at bounding box center [152, 186] width 20 height 20
click at [156, 196] on div "20" at bounding box center [152, 186] width 20 height 20
click at [156, 200] on div "20" at bounding box center [152, 188] width 20 height 25
click at [156, 198] on div "20" at bounding box center [152, 188] width 20 height 25
click at [239, 191] on div "R ✕" at bounding box center [244, 186] width 26 height 20
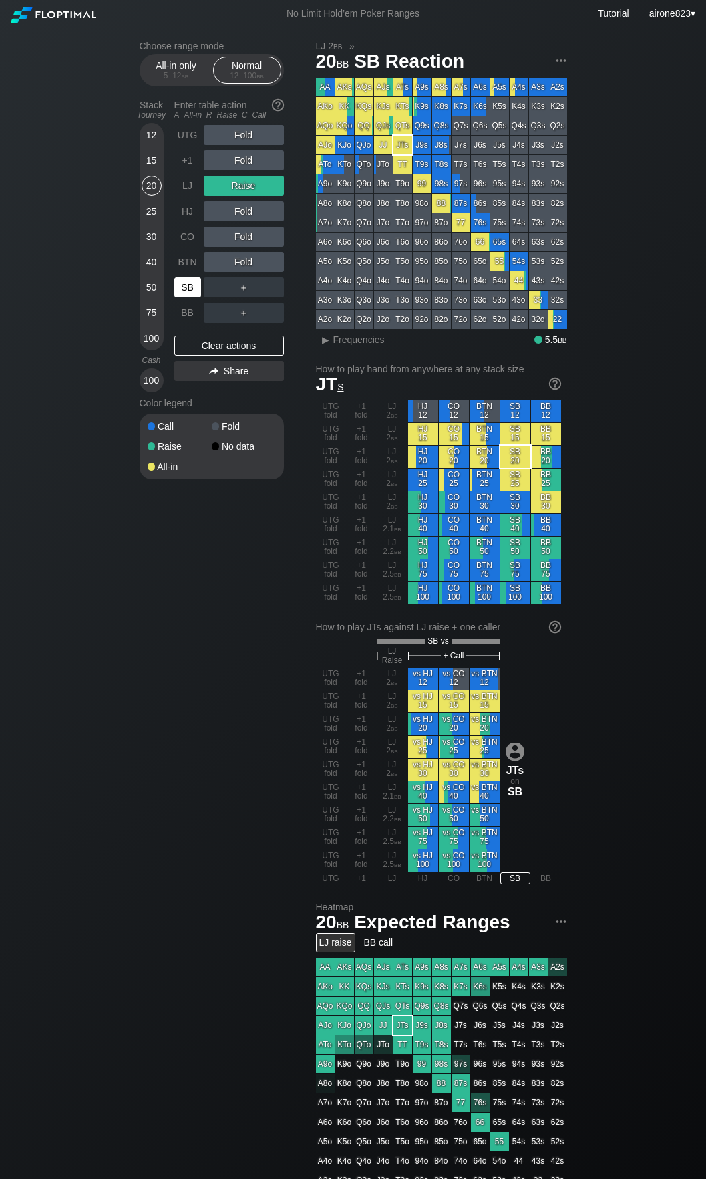
click at [198, 281] on div "SB" at bounding box center [187, 287] width 27 height 20
click at [148, 181] on div "20" at bounding box center [152, 186] width 20 height 20
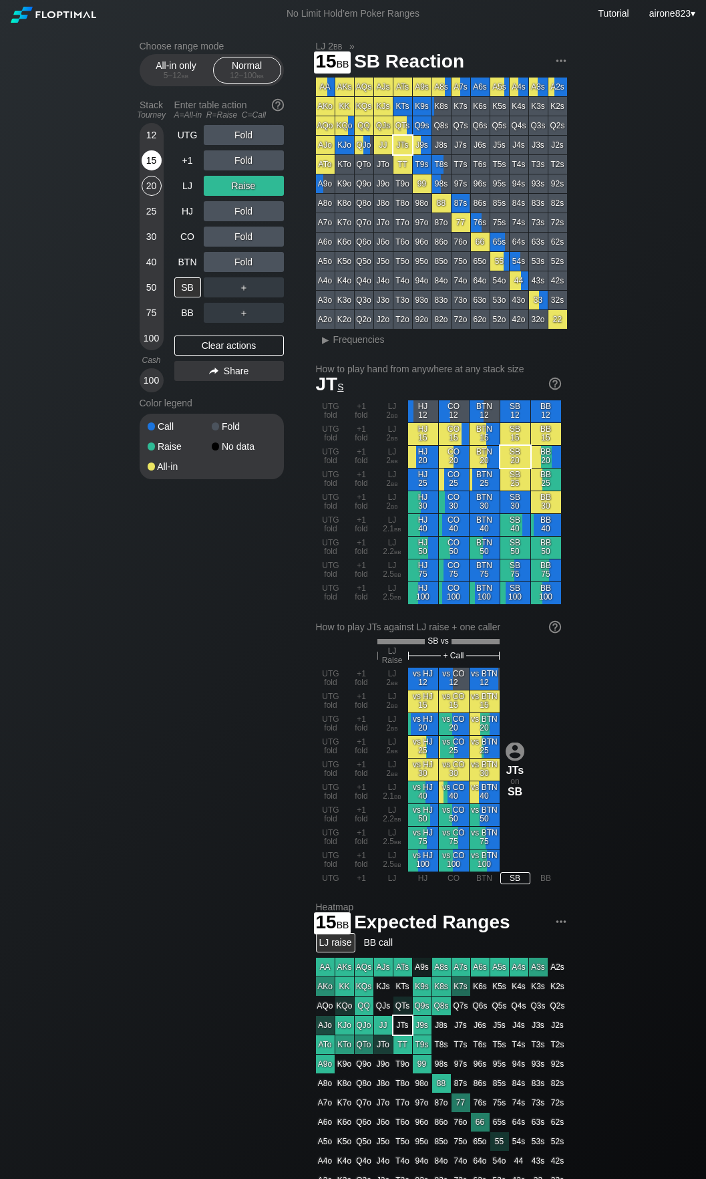
click at [149, 157] on div "15" at bounding box center [152, 160] width 20 height 20
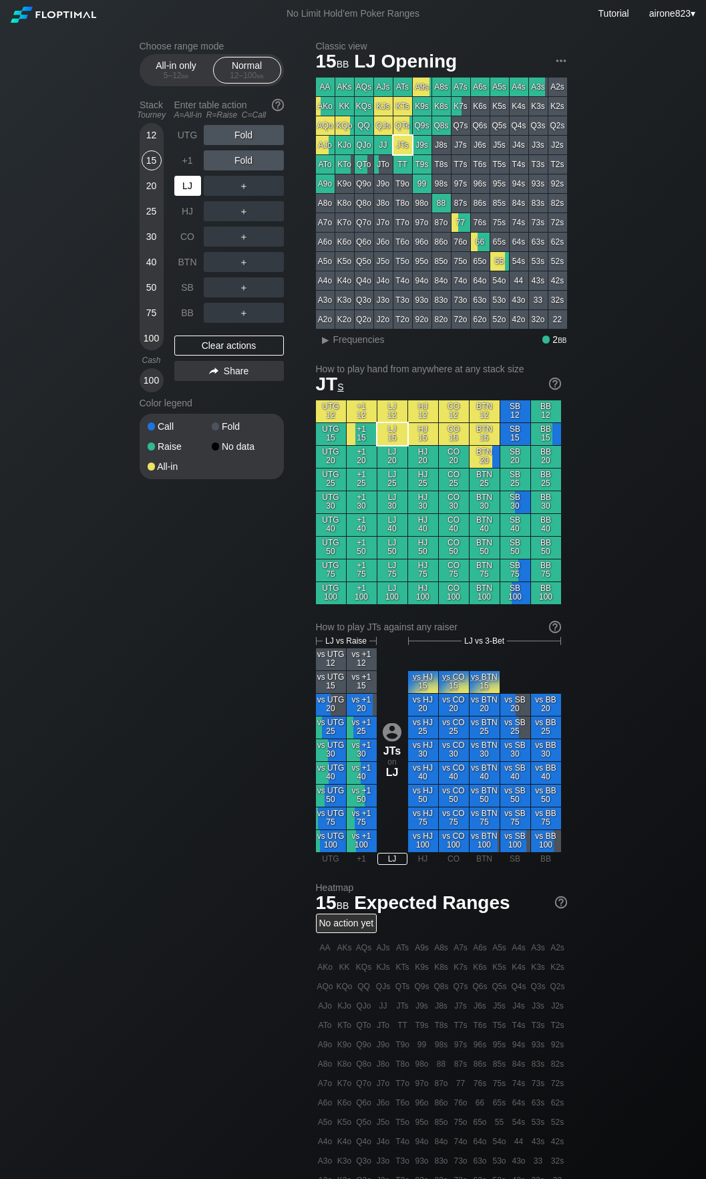
click at [195, 183] on div "LJ" at bounding box center [187, 186] width 27 height 20
click at [271, 287] on div "C ✕" at bounding box center [271, 287] width 26 height 20
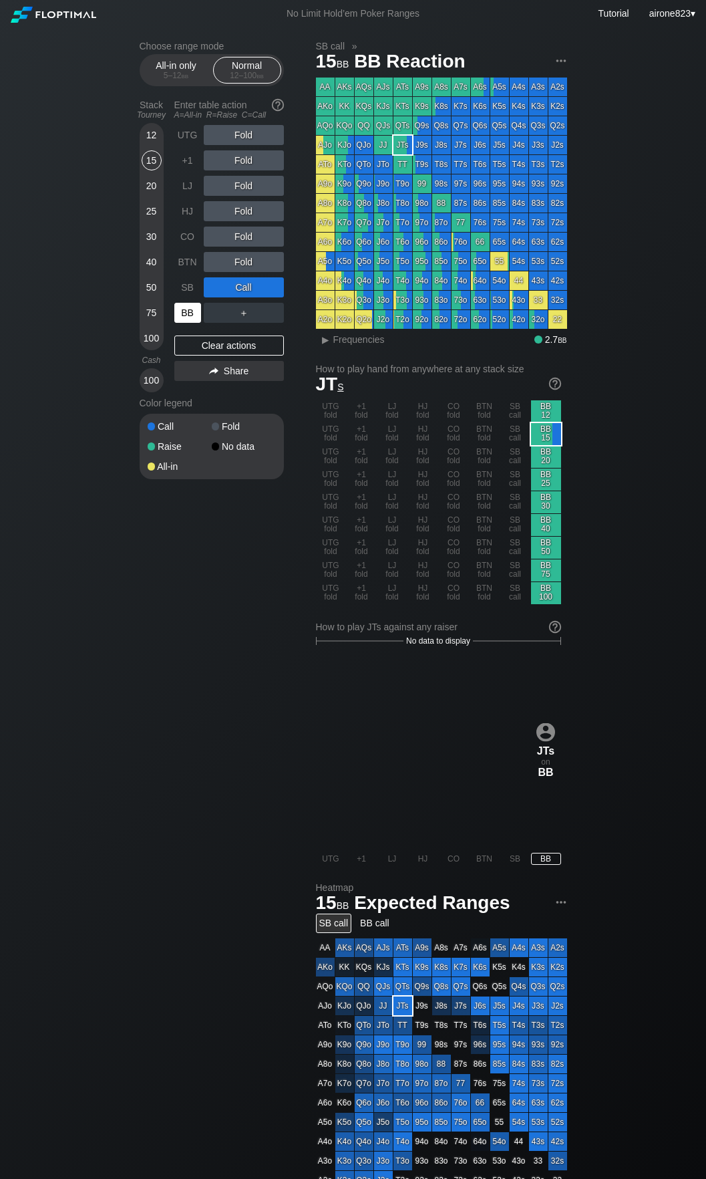
click at [181, 319] on div "BB" at bounding box center [187, 313] width 27 height 20
click at [158, 211] on div "25" at bounding box center [152, 211] width 20 height 20
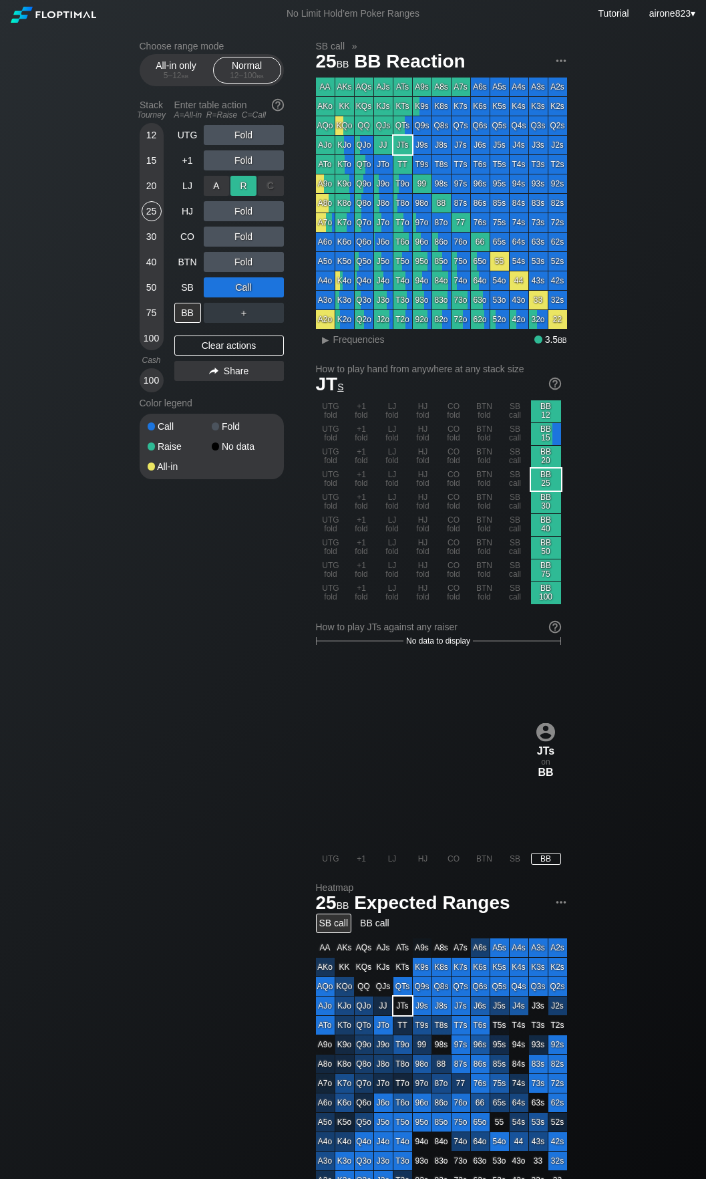
click at [252, 180] on div "R ✕" at bounding box center [244, 186] width 26 height 20
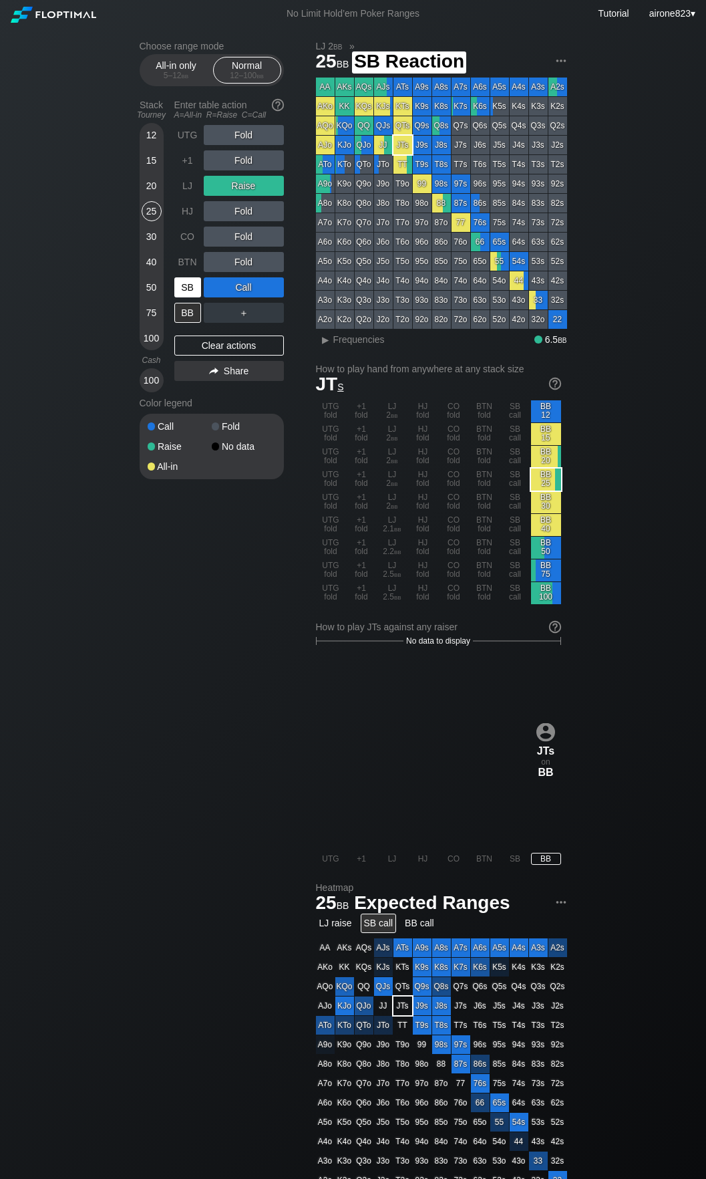
click at [197, 281] on div "SB" at bounding box center [187, 287] width 27 height 20
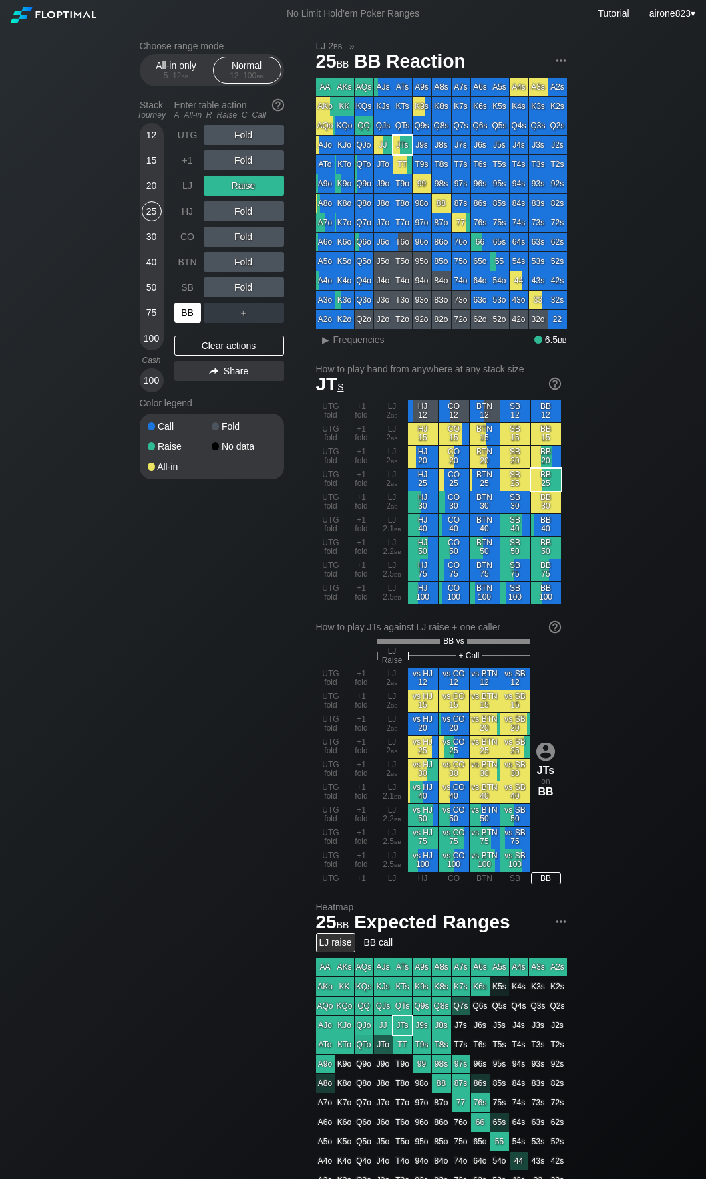
click at [186, 315] on div "BB" at bounding box center [187, 313] width 27 height 20
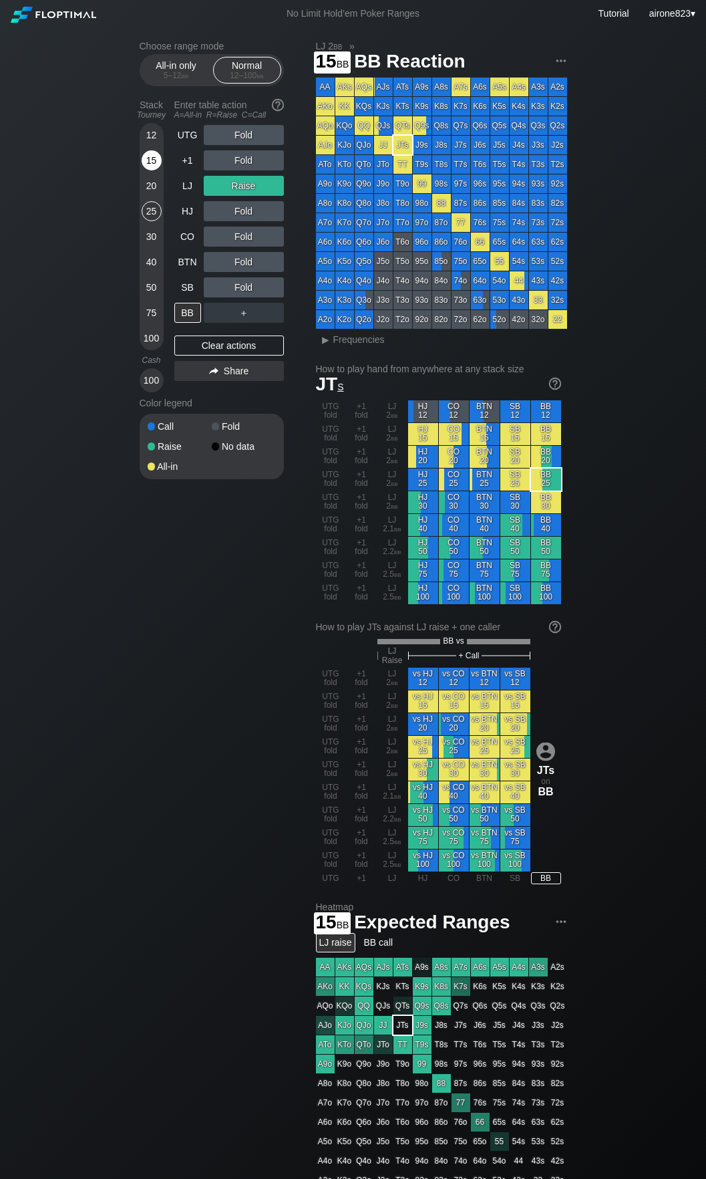
click at [146, 162] on div "15" at bounding box center [152, 160] width 20 height 20
click at [151, 174] on div "15" at bounding box center [152, 162] width 20 height 25
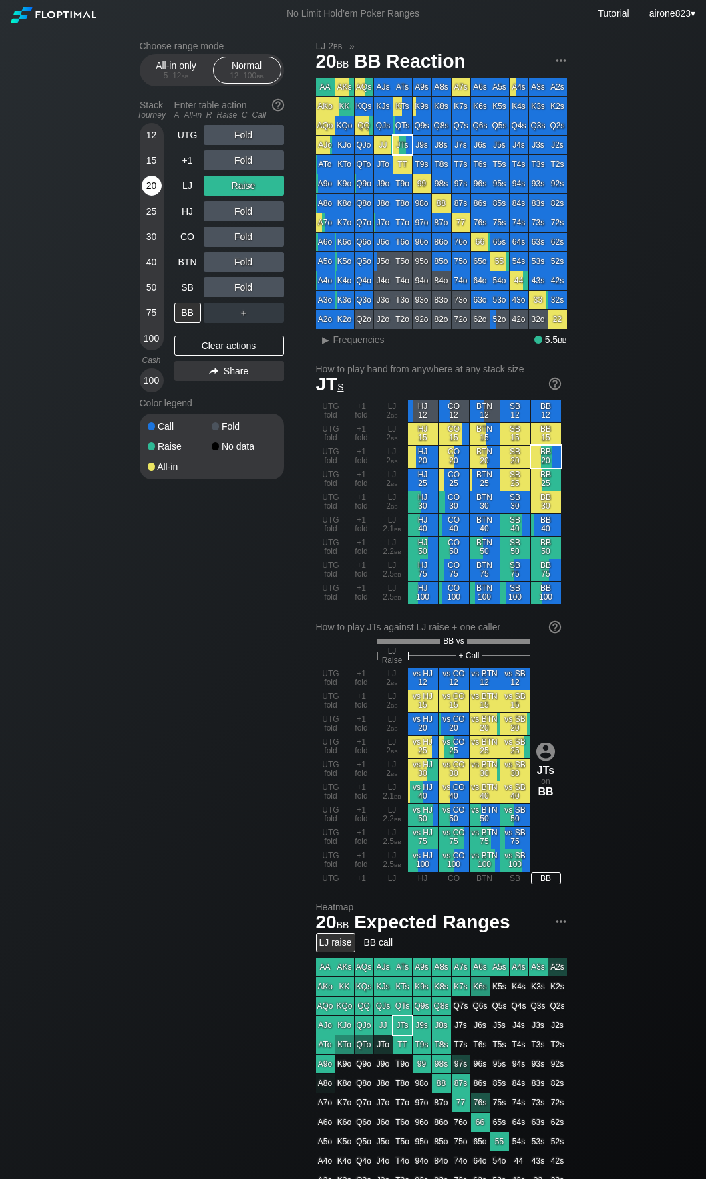
click at [145, 192] on div "20" at bounding box center [152, 186] width 20 height 20
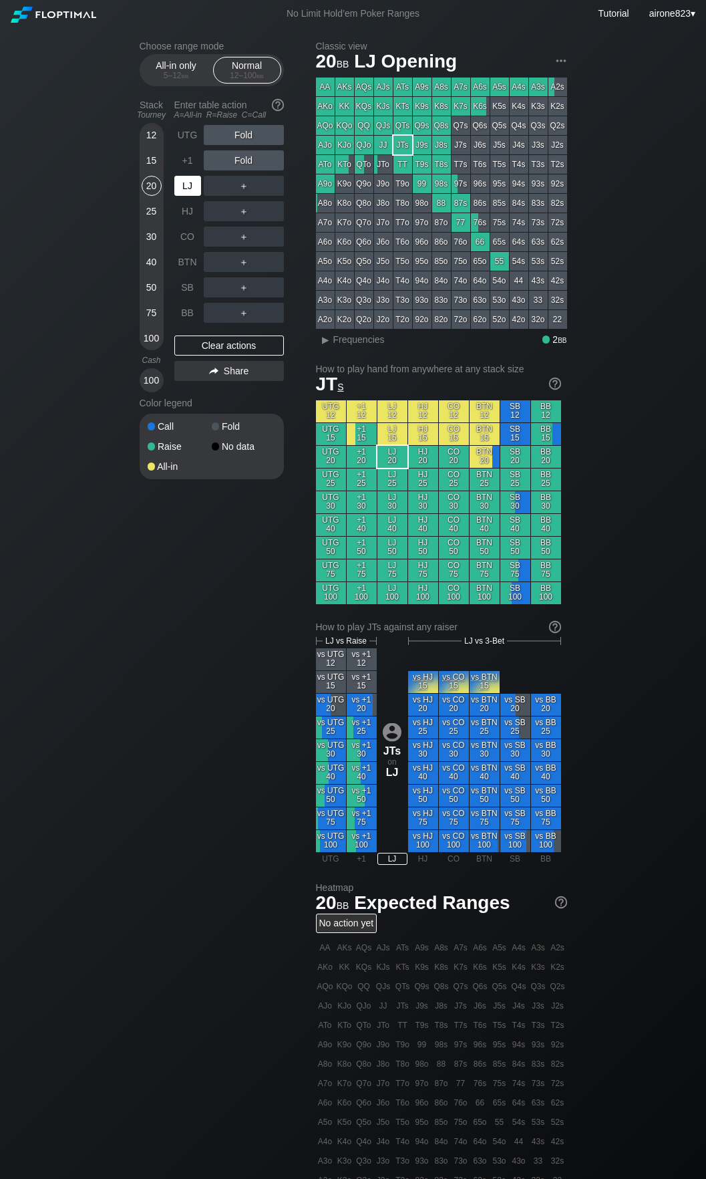
click at [176, 196] on div "LJ" at bounding box center [187, 186] width 27 height 20
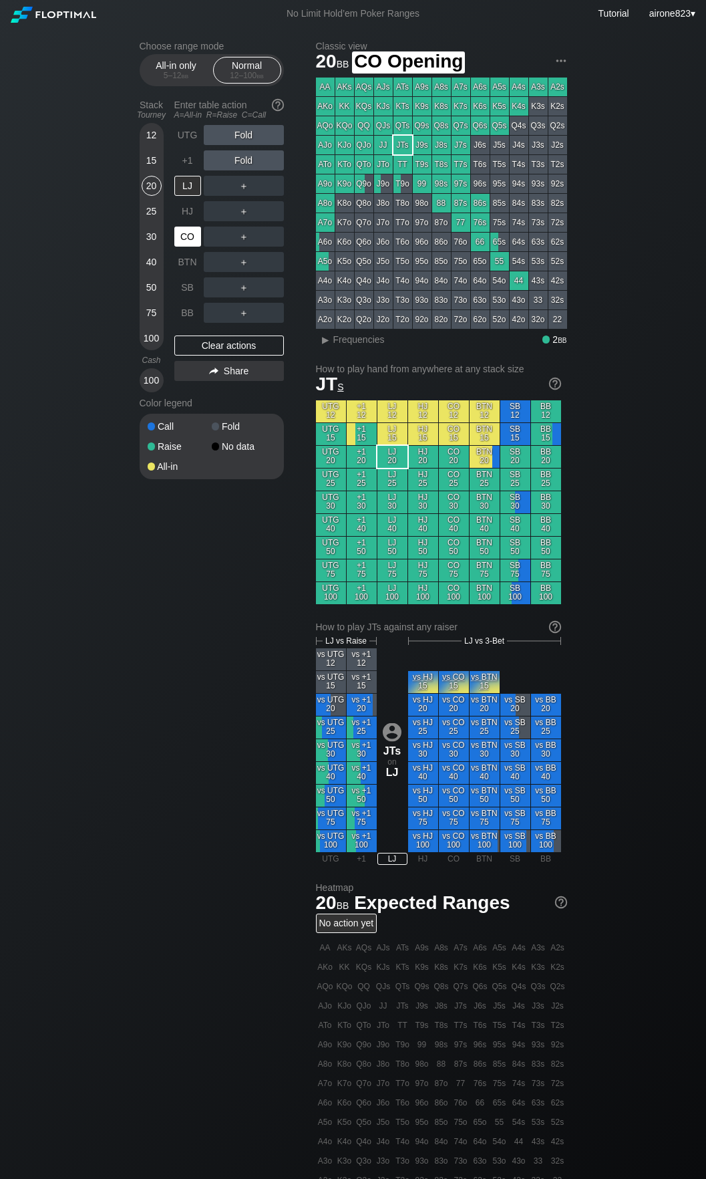
click at [188, 232] on div "CO" at bounding box center [187, 237] width 27 height 20
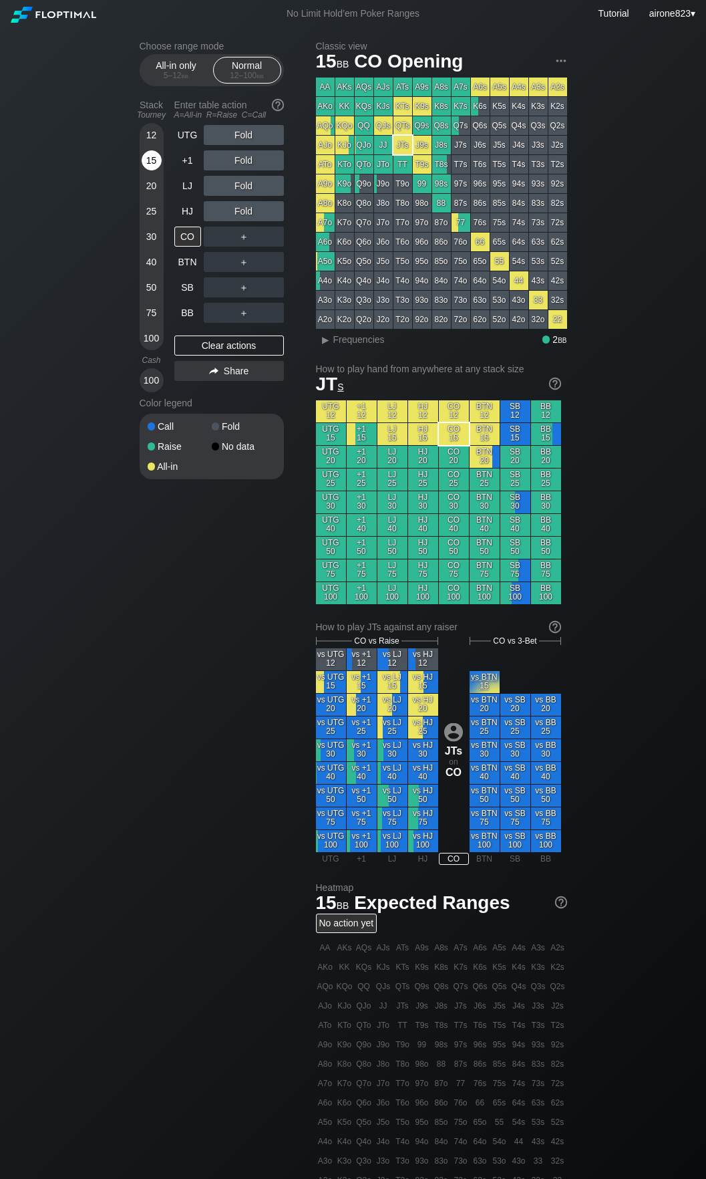
click at [144, 174] on div "15" at bounding box center [152, 162] width 20 height 25
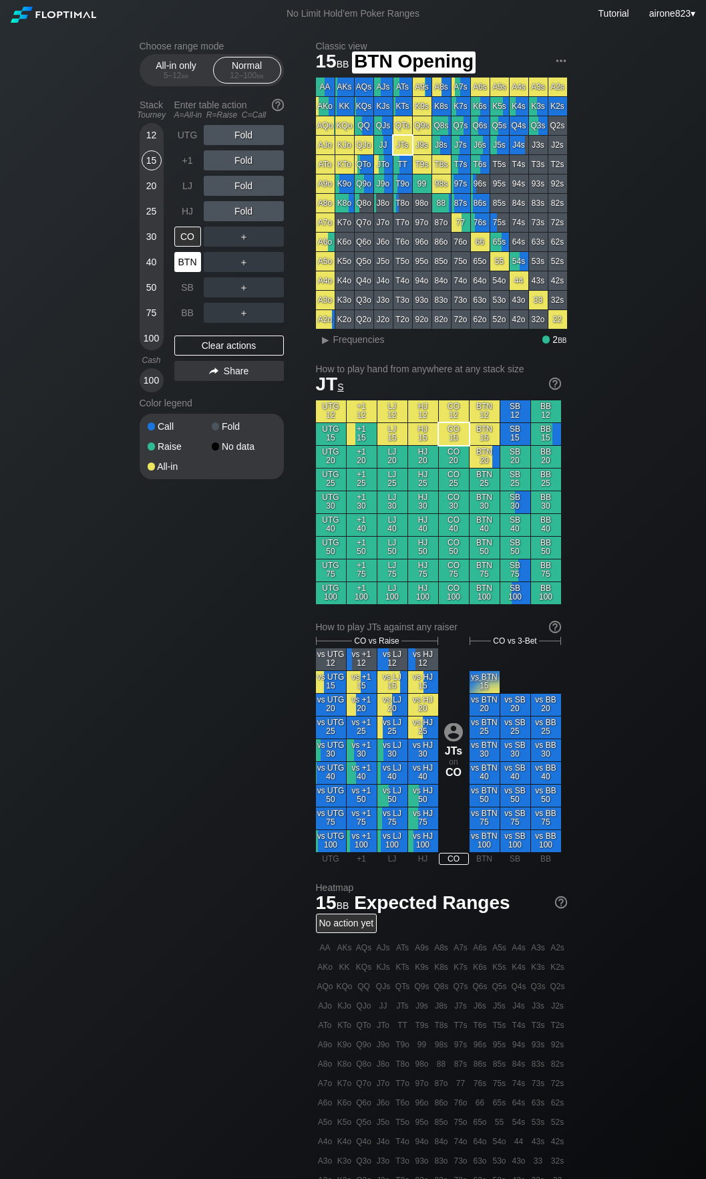
click at [182, 267] on div "BTN" at bounding box center [187, 262] width 27 height 20
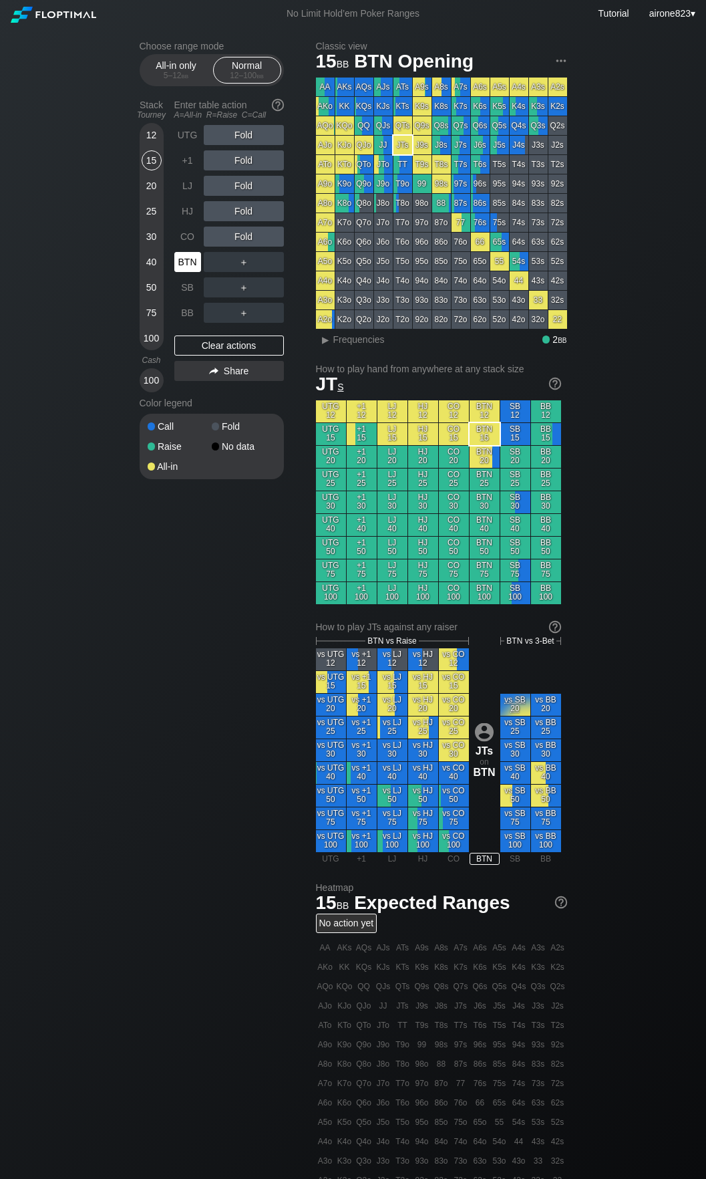
click at [182, 267] on div "BTN" at bounding box center [187, 262] width 27 height 20
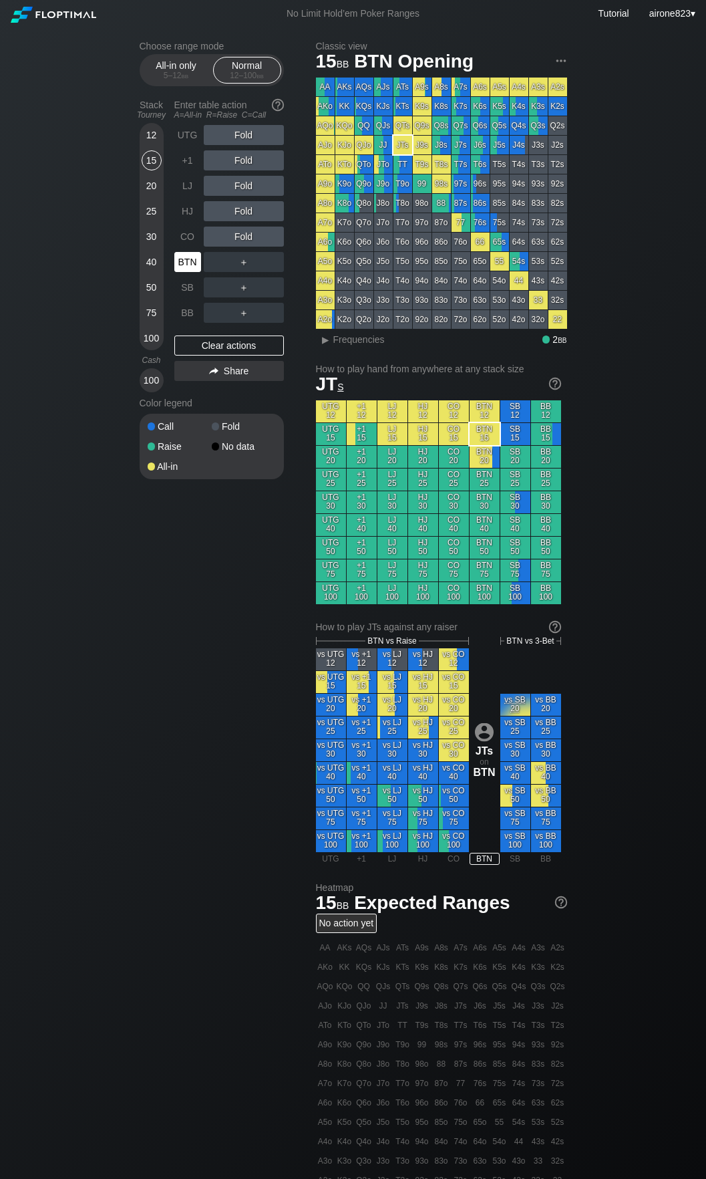
click at [182, 267] on div "BTN" at bounding box center [187, 262] width 27 height 20
click at [158, 125] on div "Stack Tourney" at bounding box center [151, 109] width 35 height 31
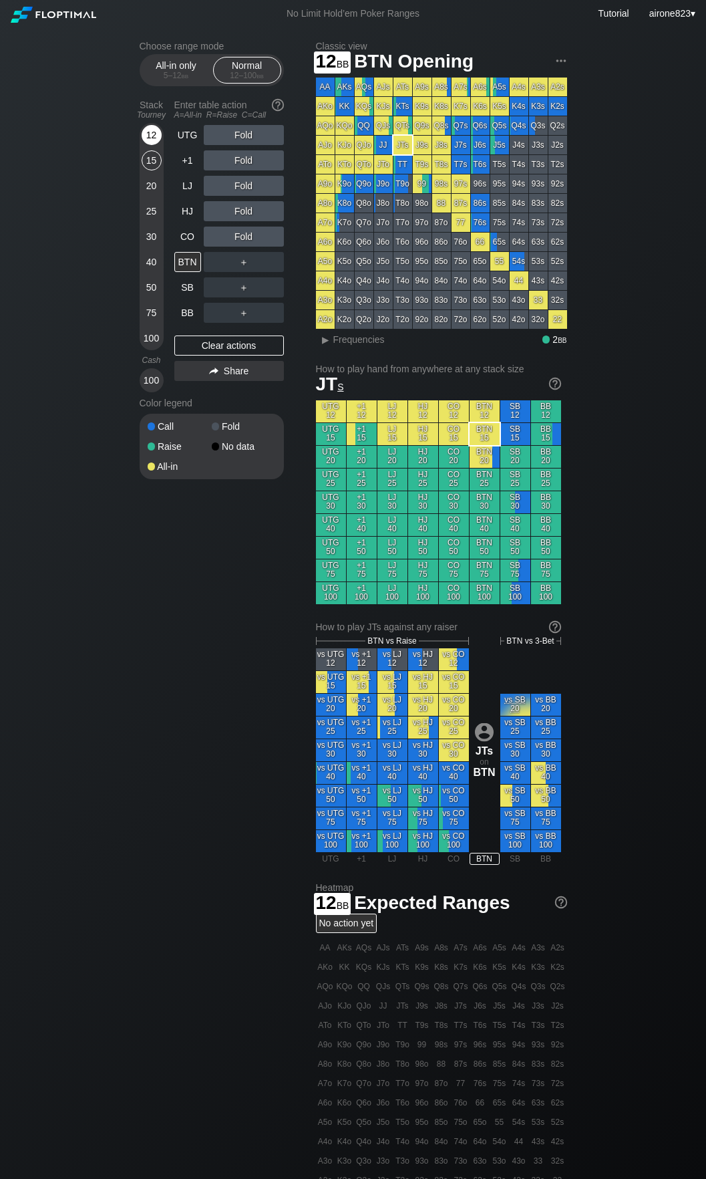
click at [156, 130] on div "12" at bounding box center [152, 135] width 20 height 20
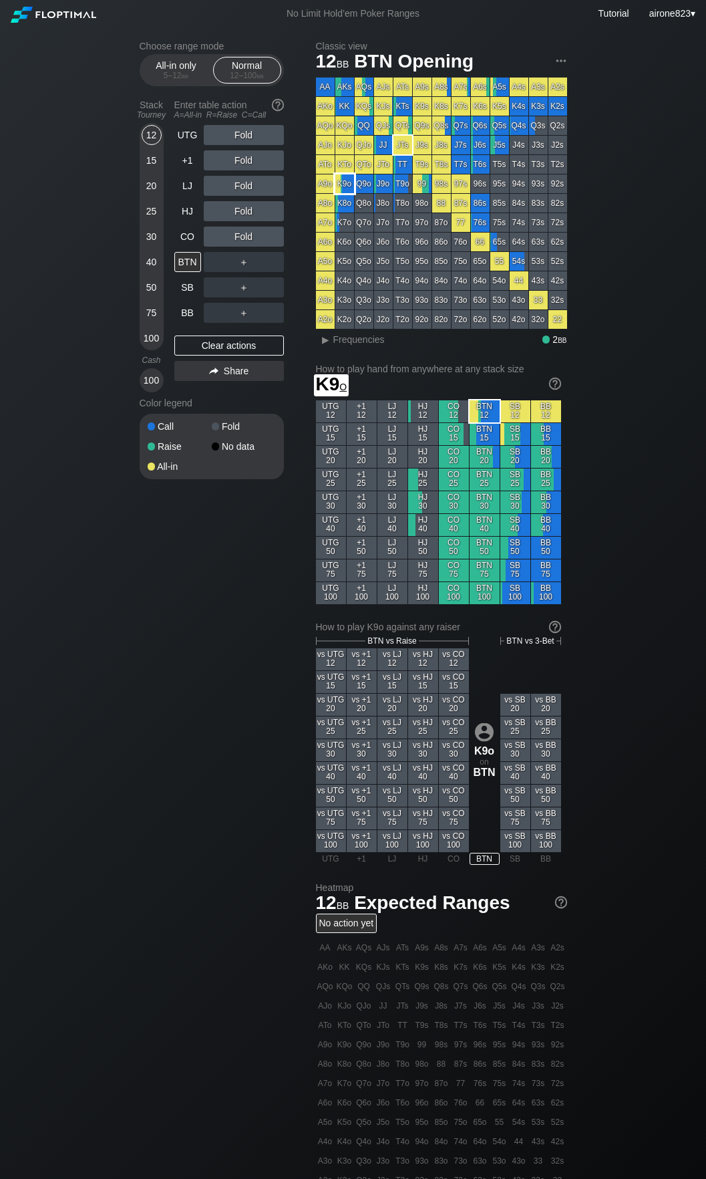
click at [353, 187] on div "K9o" at bounding box center [344, 183] width 19 height 19
click at [354, 334] on span "▸ Frequencies" at bounding box center [350, 338] width 69 height 16
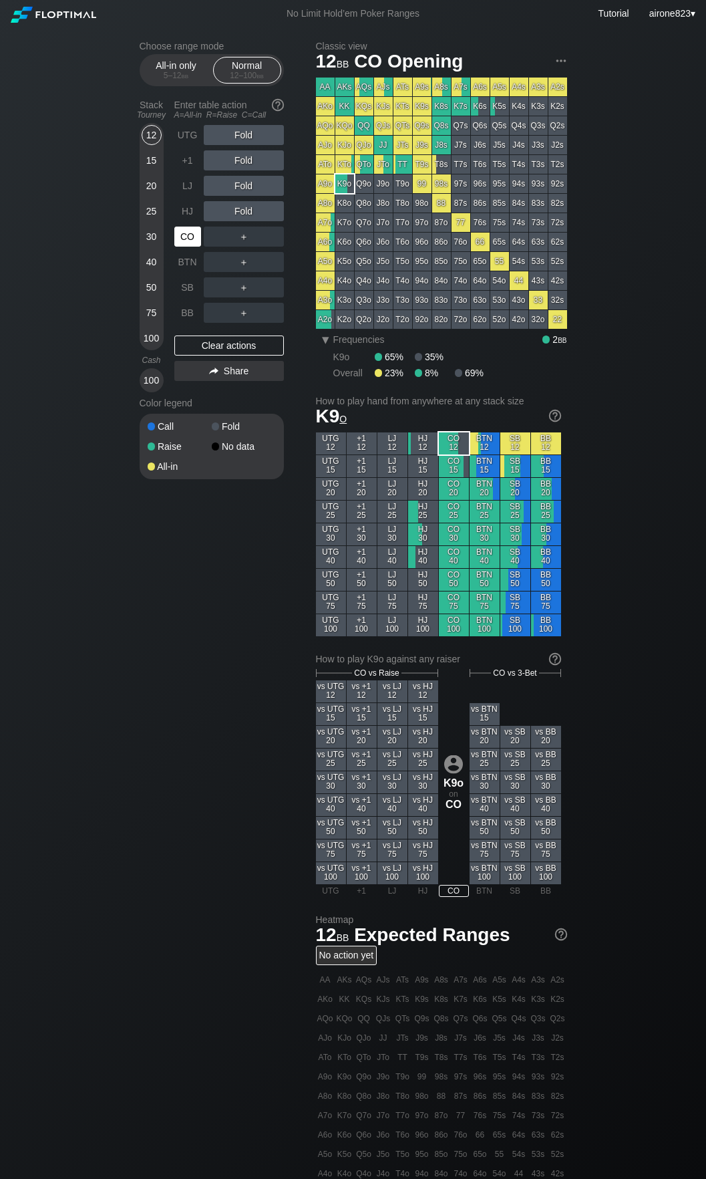
click at [179, 245] on div "CO" at bounding box center [187, 237] width 27 height 20
click at [148, 341] on div "100" at bounding box center [152, 338] width 20 height 20
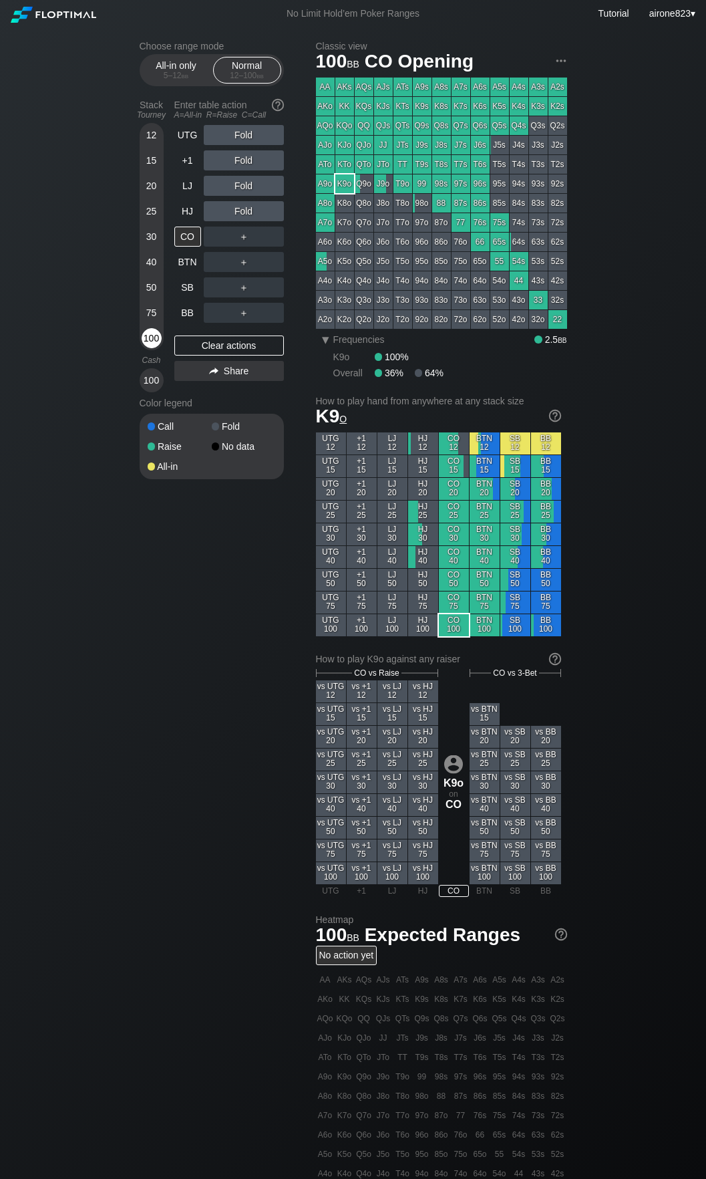
click at [148, 341] on div "100" at bounding box center [152, 338] width 20 height 20
click at [241, 249] on div "＋" at bounding box center [244, 262] width 80 height 31
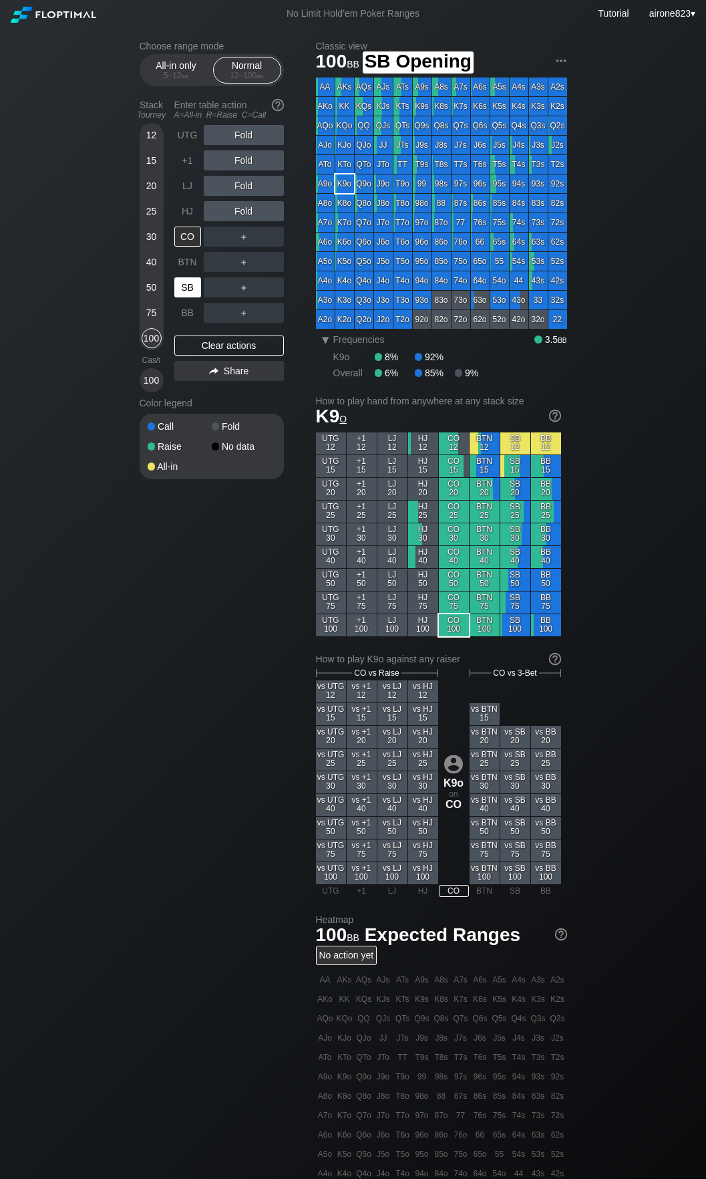
click at [193, 289] on div "SB" at bounding box center [187, 287] width 27 height 20
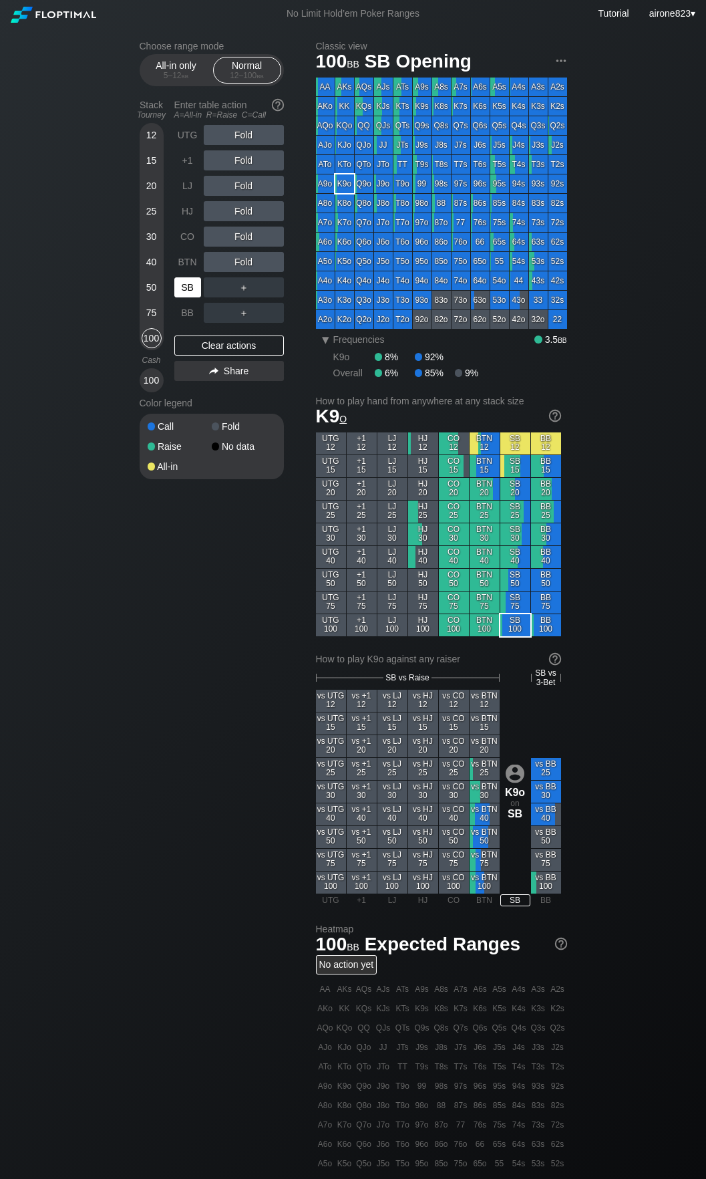
click at [193, 289] on div "SB" at bounding box center [187, 287] width 27 height 20
click at [247, 250] on div "A ✕ R ✕ C ✕ Fold" at bounding box center [244, 262] width 80 height 31
click at [242, 243] on div "R ✕" at bounding box center [244, 237] width 26 height 20
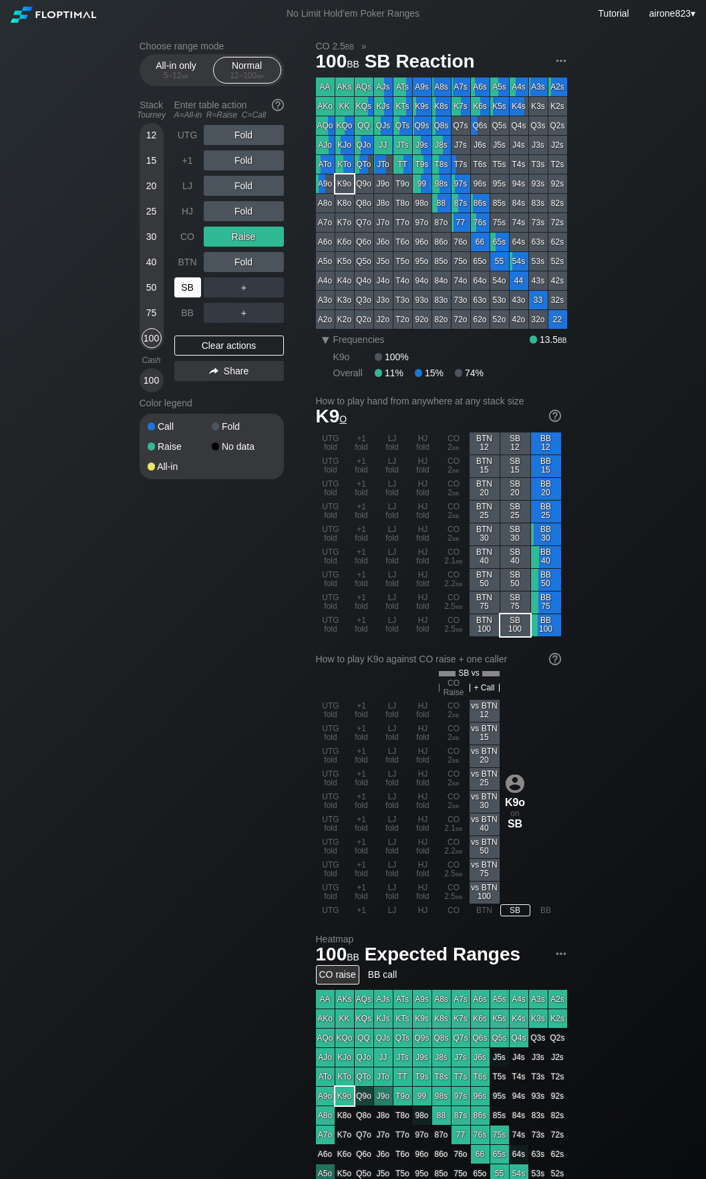
click at [187, 291] on div "SB" at bounding box center [187, 287] width 27 height 20
click at [138, 187] on div "Choose range mode All-in only 5 – 12 bb Normal 12 – 100 bb Stack Tourney Enter …" at bounding box center [353, 816] width 449 height 1579
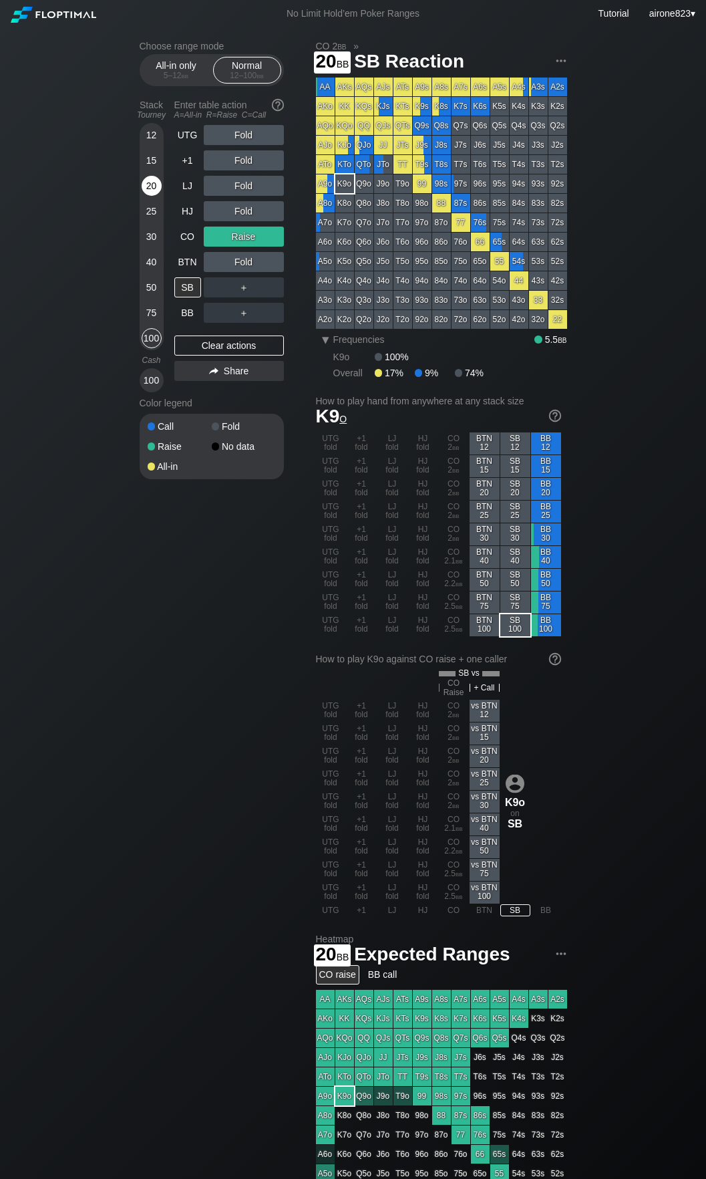
click at [144, 190] on div "20" at bounding box center [152, 186] width 20 height 20
click at [237, 219] on div "R ✕" at bounding box center [244, 211] width 26 height 20
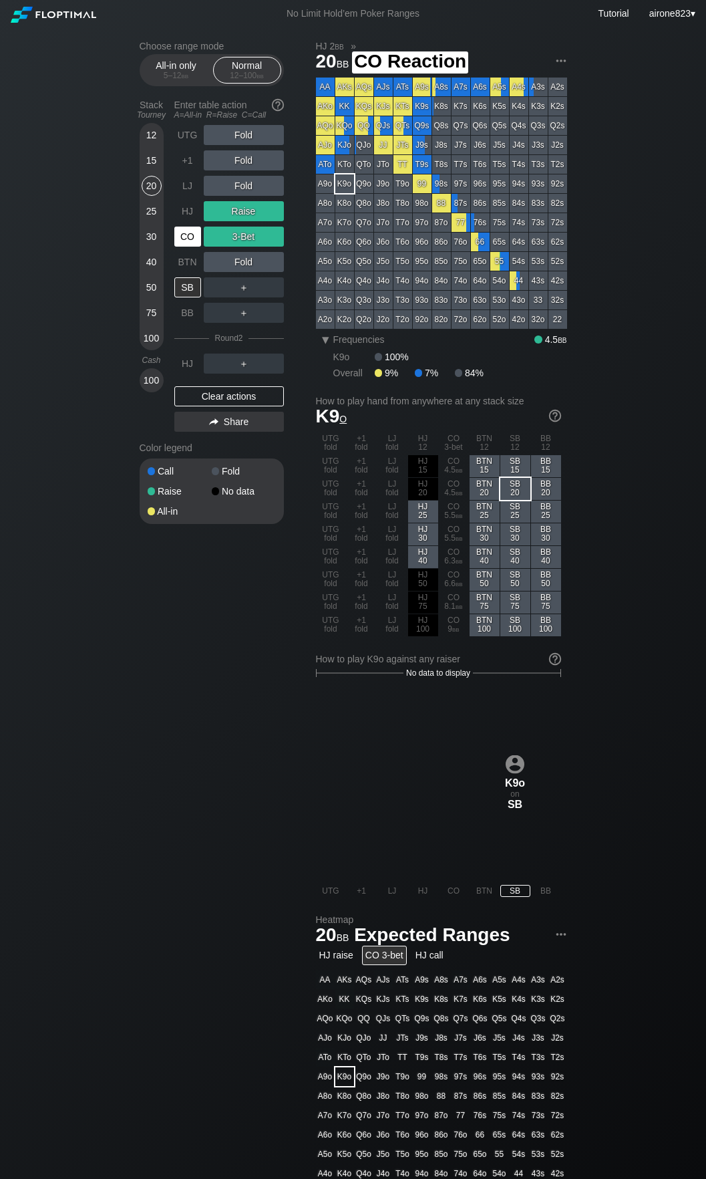
click at [185, 232] on div "CO" at bounding box center [187, 237] width 27 height 20
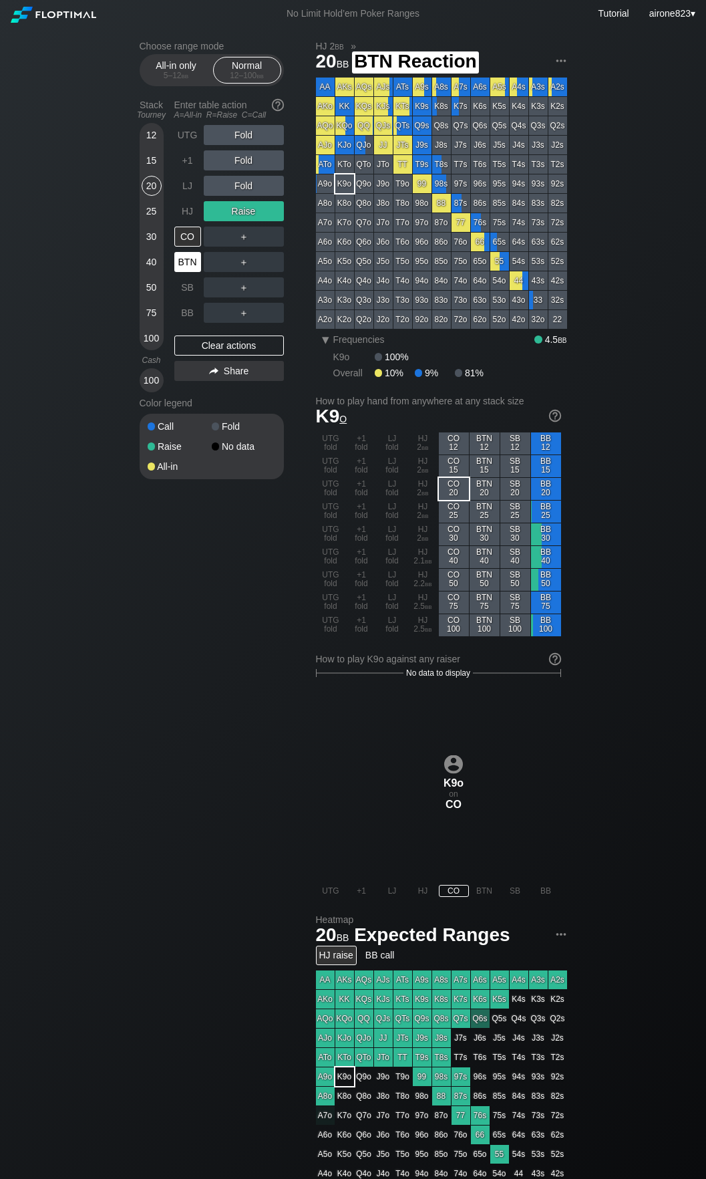
click at [183, 261] on div "BTN" at bounding box center [187, 262] width 27 height 20
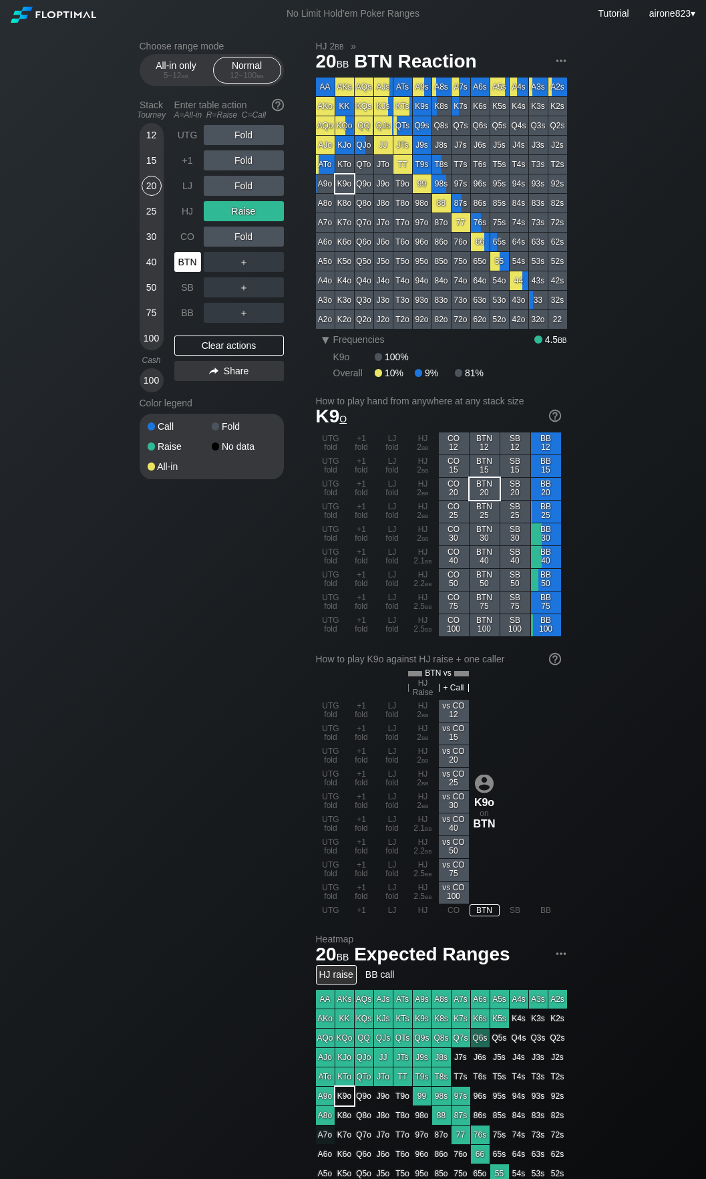
click at [183, 261] on div "BTN" at bounding box center [187, 262] width 27 height 20
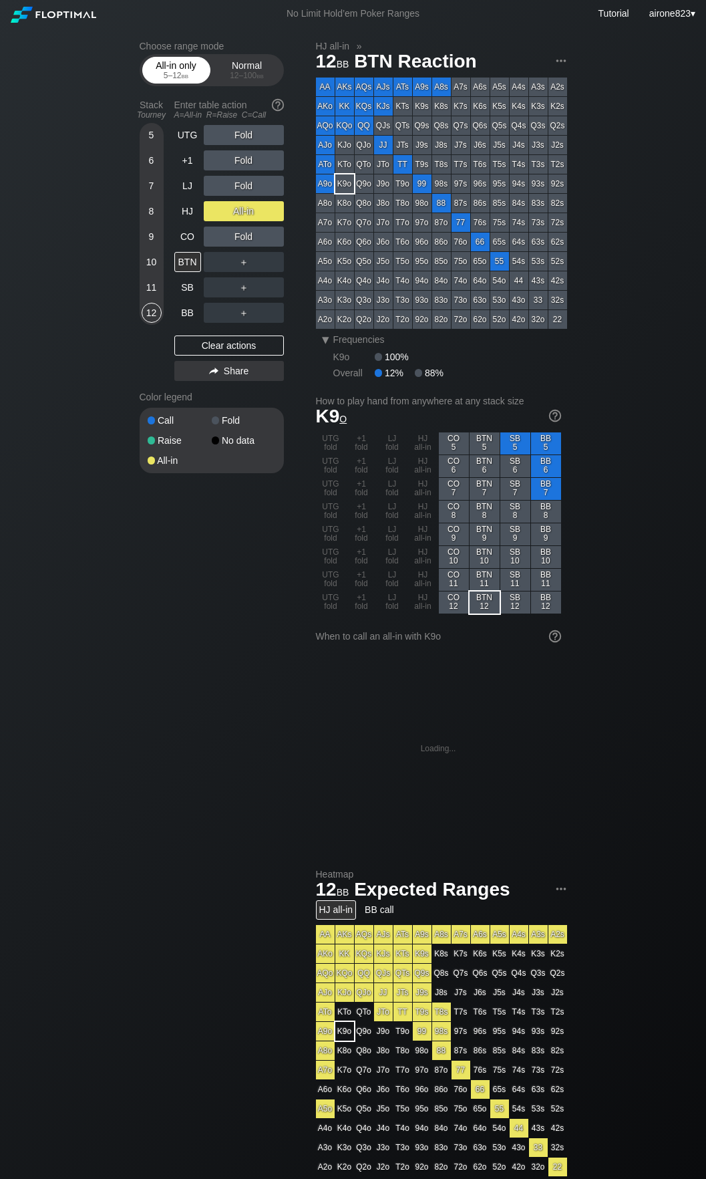
click at [178, 80] on div "5 – 12 bb" at bounding box center [176, 75] width 56 height 9
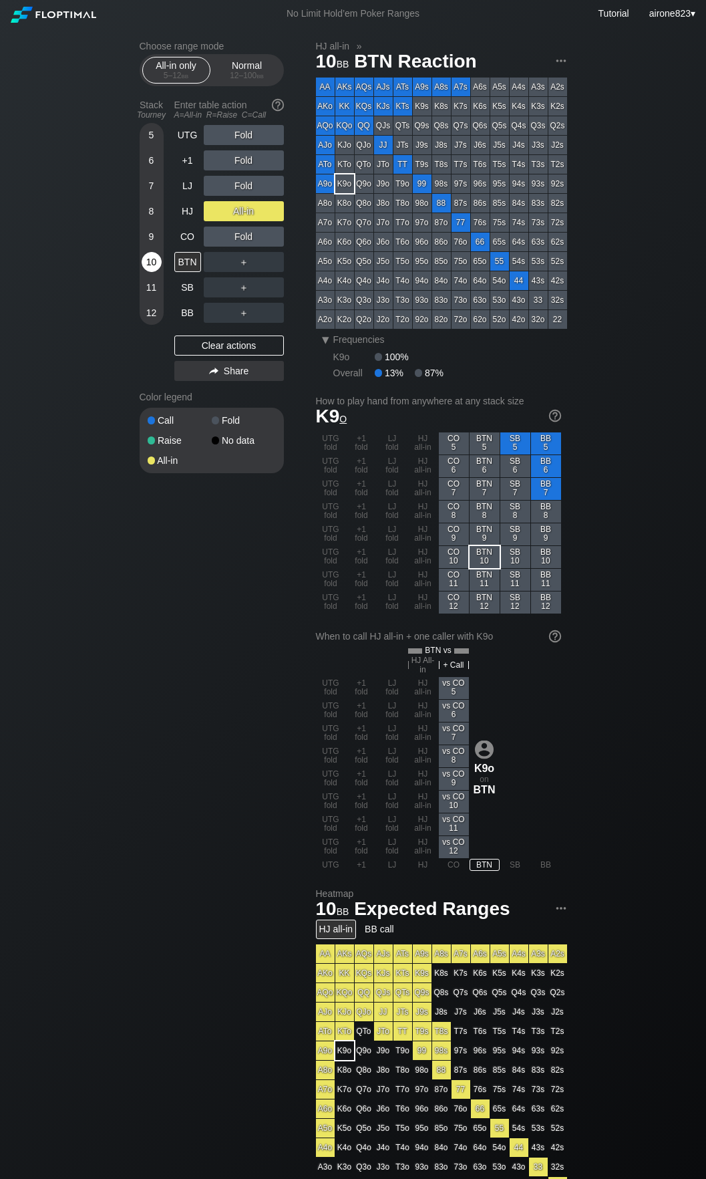
click at [151, 266] on div "10" at bounding box center [152, 262] width 20 height 20
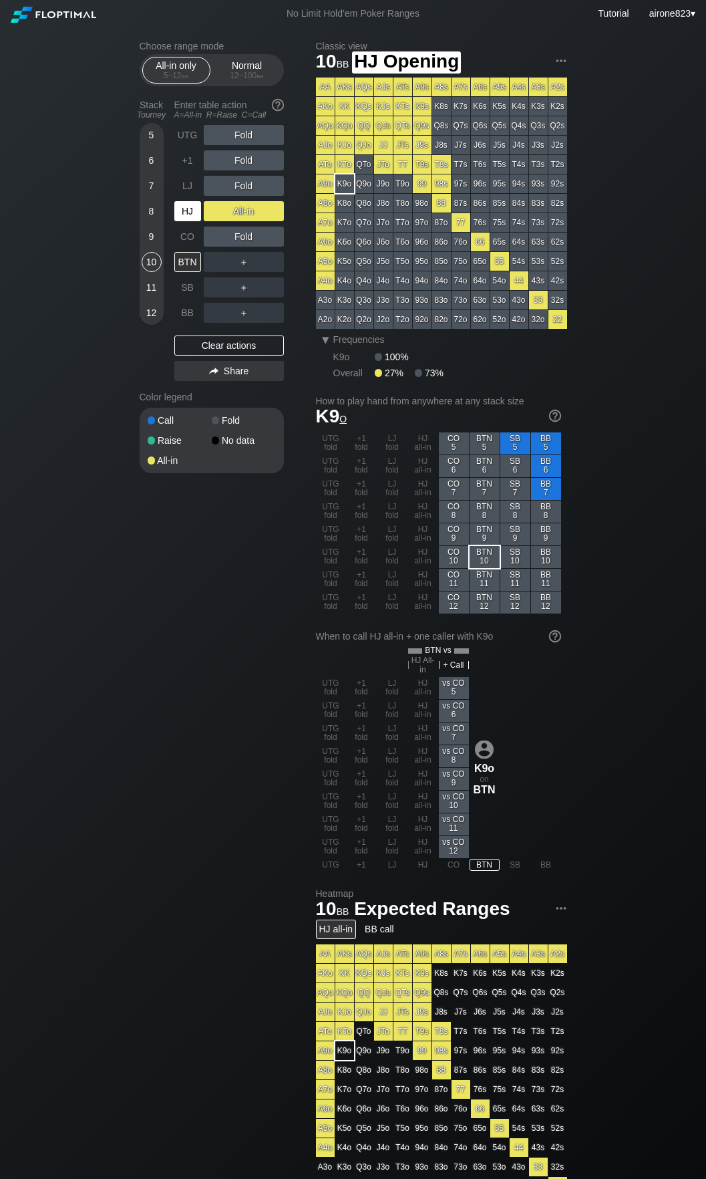
click at [187, 210] on div "HJ" at bounding box center [187, 211] width 27 height 20
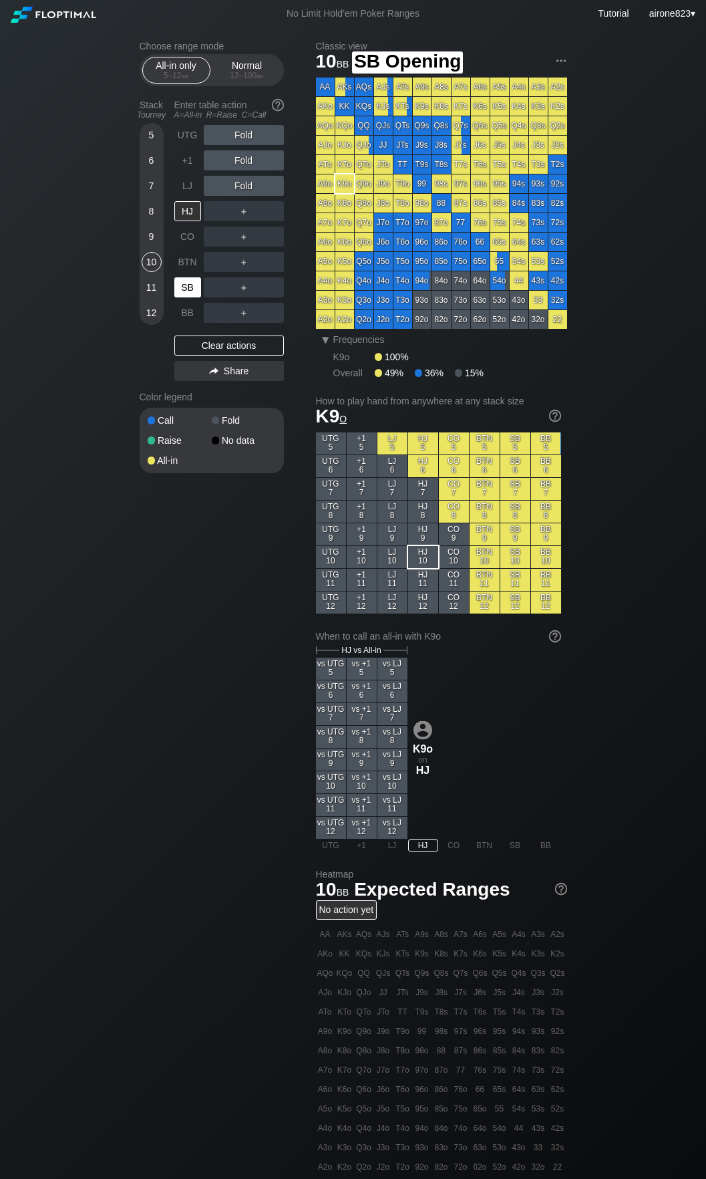
click at [192, 279] on div "SB" at bounding box center [187, 287] width 27 height 20
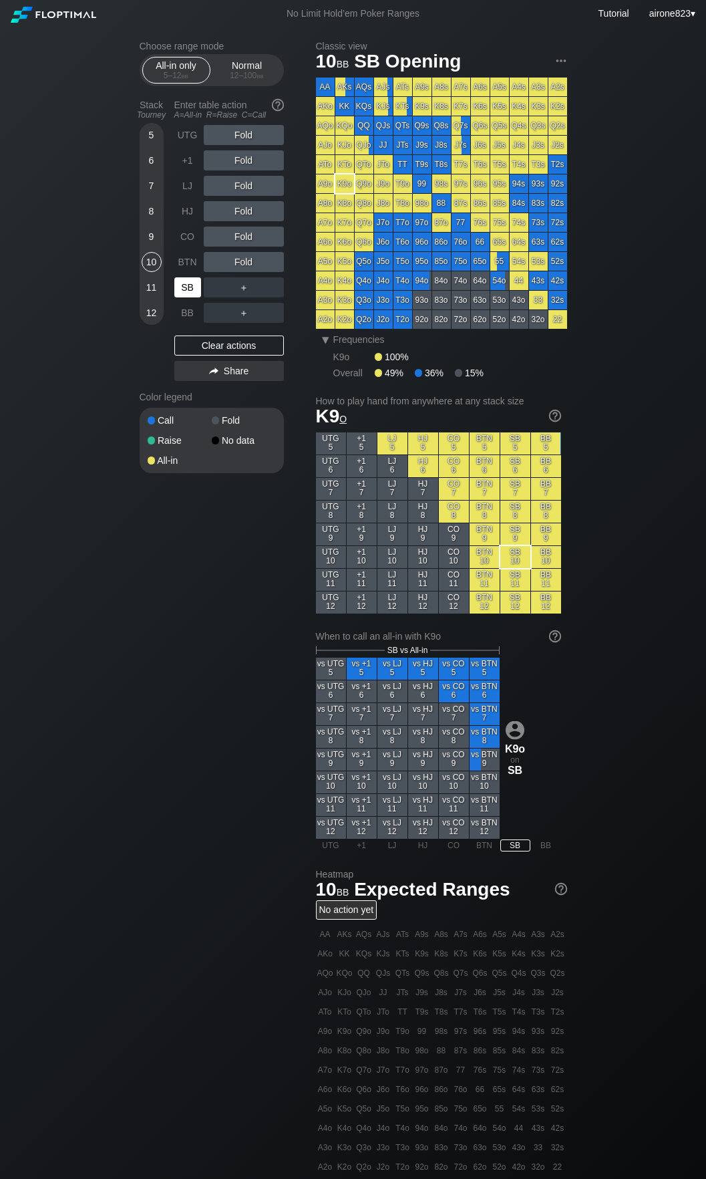
click at [192, 279] on div "SB" at bounding box center [187, 287] width 27 height 20
click at [246, 76] on div "12 – 100 bb" at bounding box center [247, 75] width 56 height 9
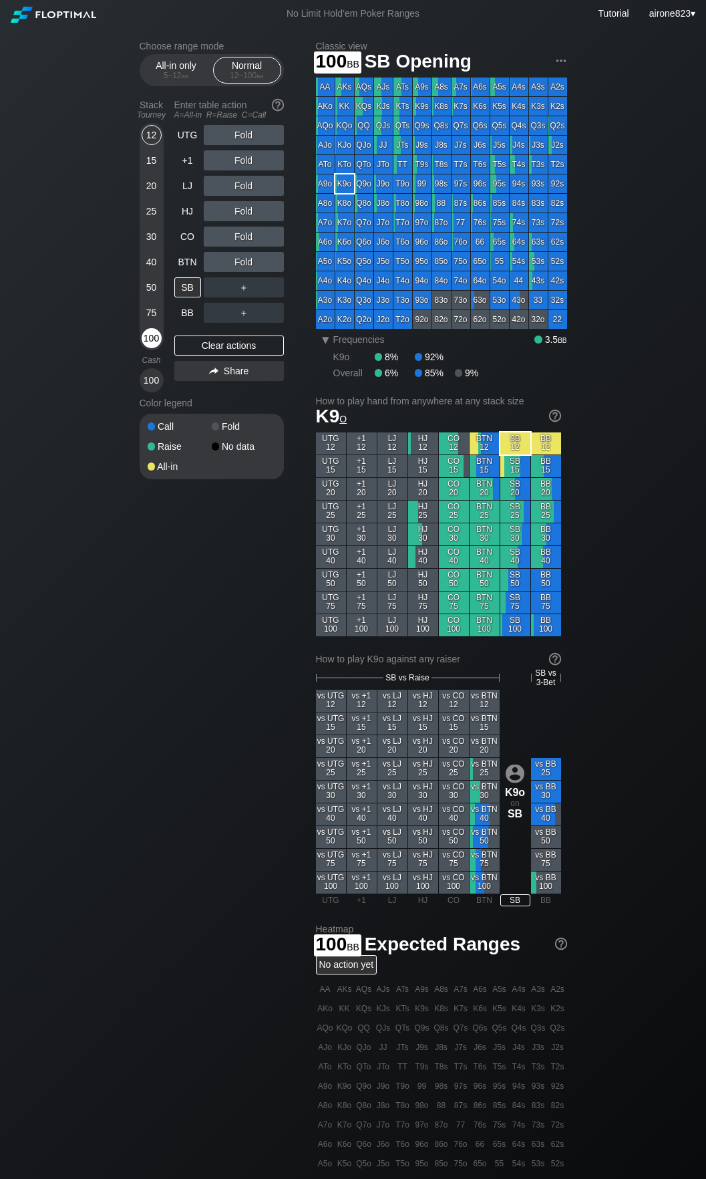
click at [154, 342] on div "100" at bounding box center [152, 338] width 20 height 20
click at [243, 138] on div "R ✕" at bounding box center [244, 135] width 26 height 20
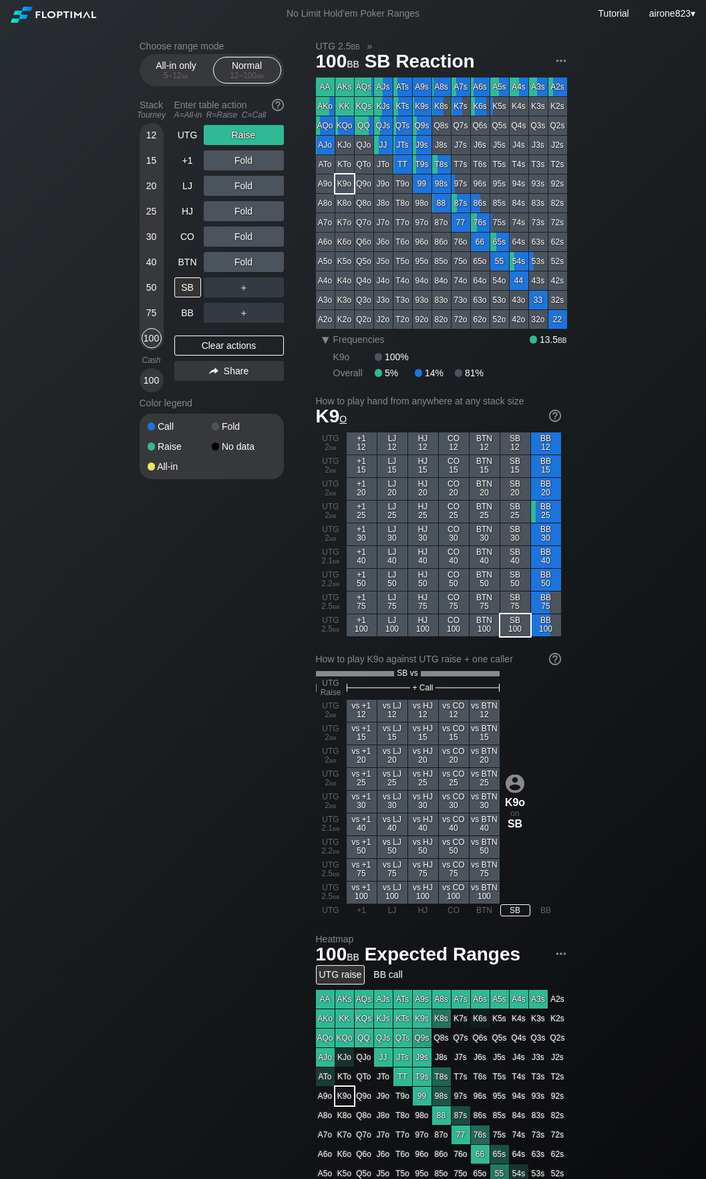
drag, startPoint x: 196, startPoint y: 271, endPoint x: 209, endPoint y: 265, distance: 14.7
click at [196, 271] on div "BTN" at bounding box center [187, 262] width 27 height 20
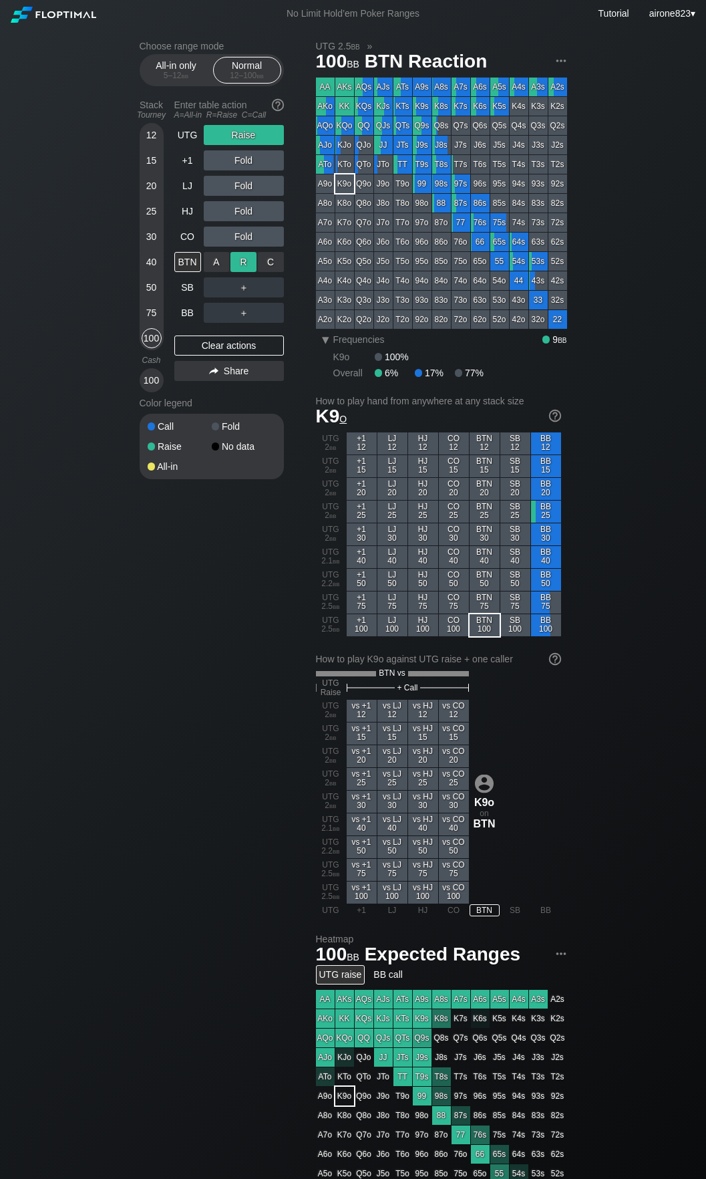
click at [248, 263] on div "R ✕" at bounding box center [244, 262] width 26 height 20
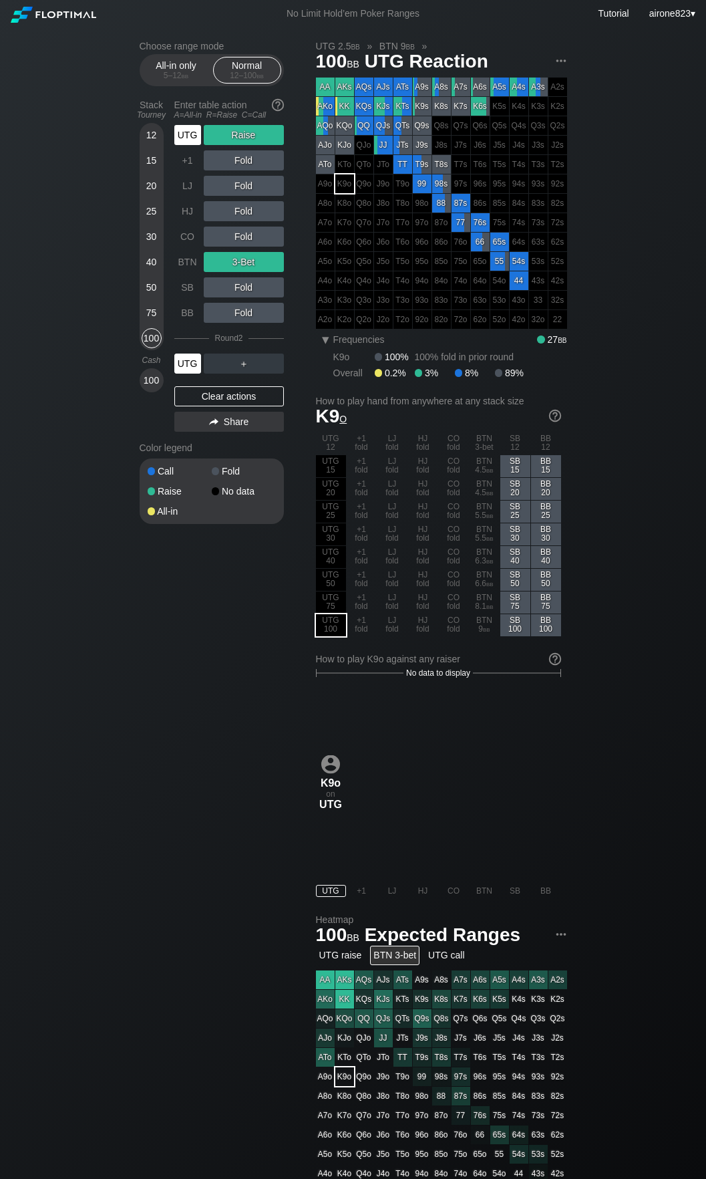
click at [189, 362] on div "UTG" at bounding box center [187, 364] width 27 height 20
click at [190, 362] on div "UTG" at bounding box center [187, 364] width 27 height 20
click at [190, 361] on div "UTG" at bounding box center [187, 364] width 27 height 20
click at [190, 358] on div "UTG" at bounding box center [187, 364] width 27 height 20
click at [190, 356] on div "UTG" at bounding box center [187, 364] width 27 height 20
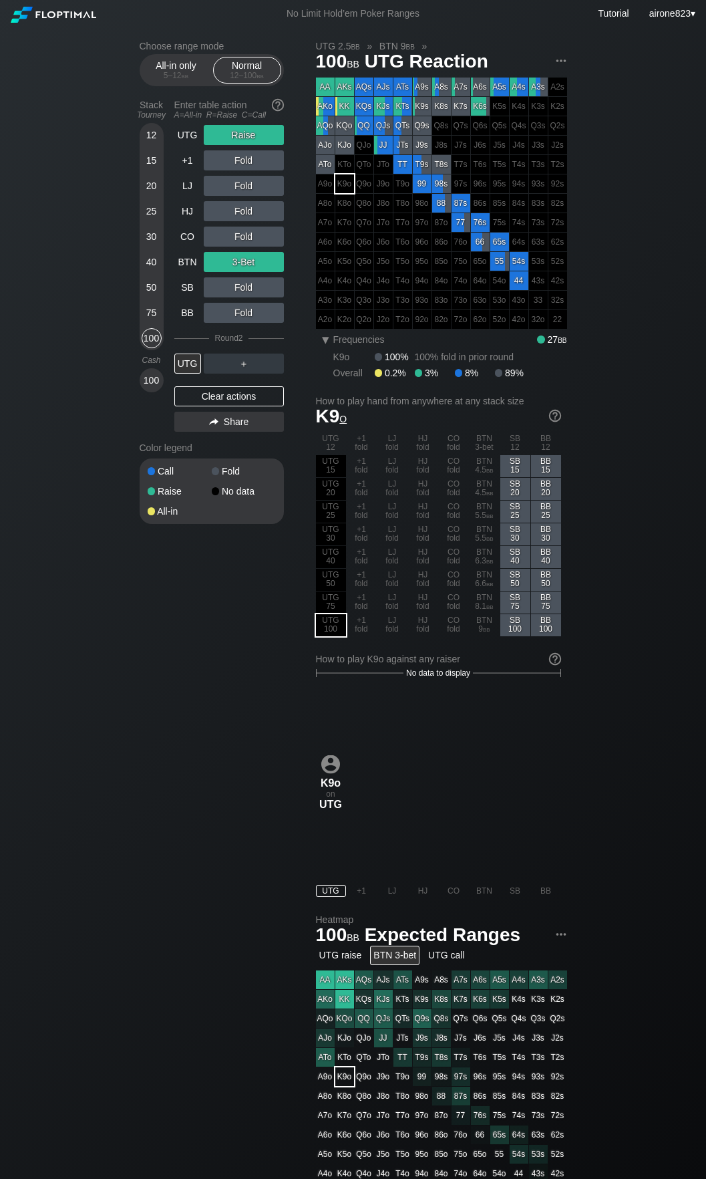
click at [136, 263] on div "Choose range mode All-in only 5 – 12 bb Normal 12 – 100 bb Stack Tourney Enter …" at bounding box center [353, 807] width 449 height 1560
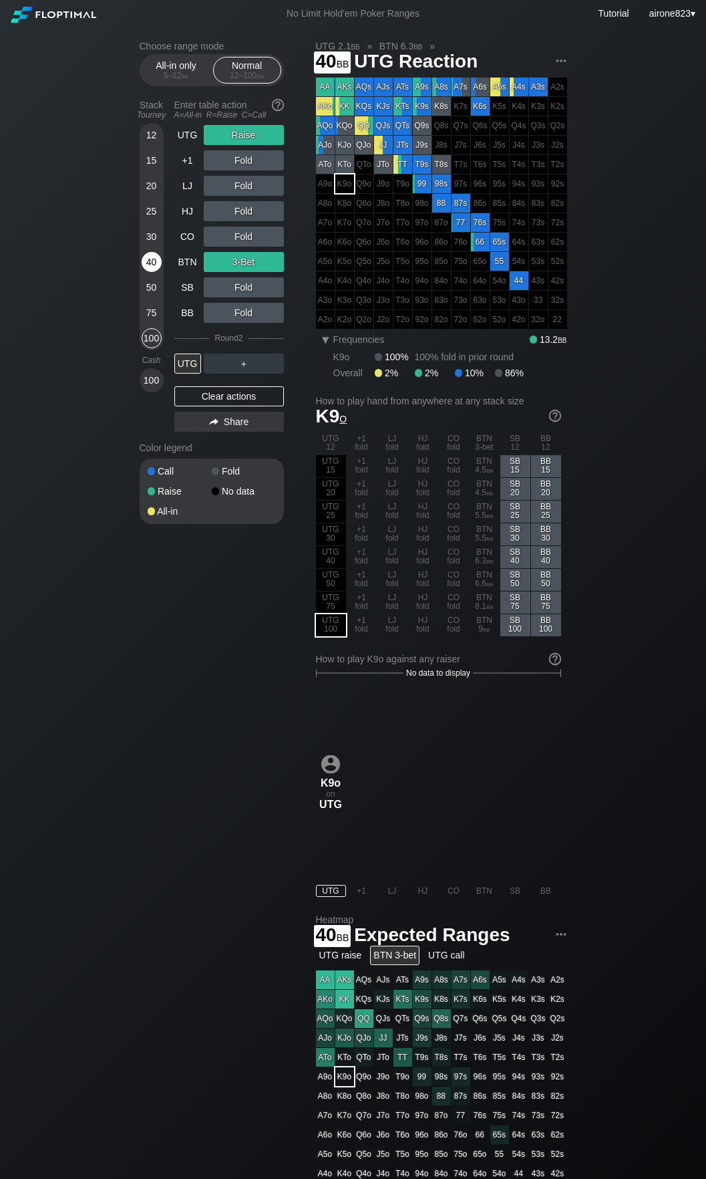
click at [148, 261] on div "40" at bounding box center [152, 262] width 20 height 20
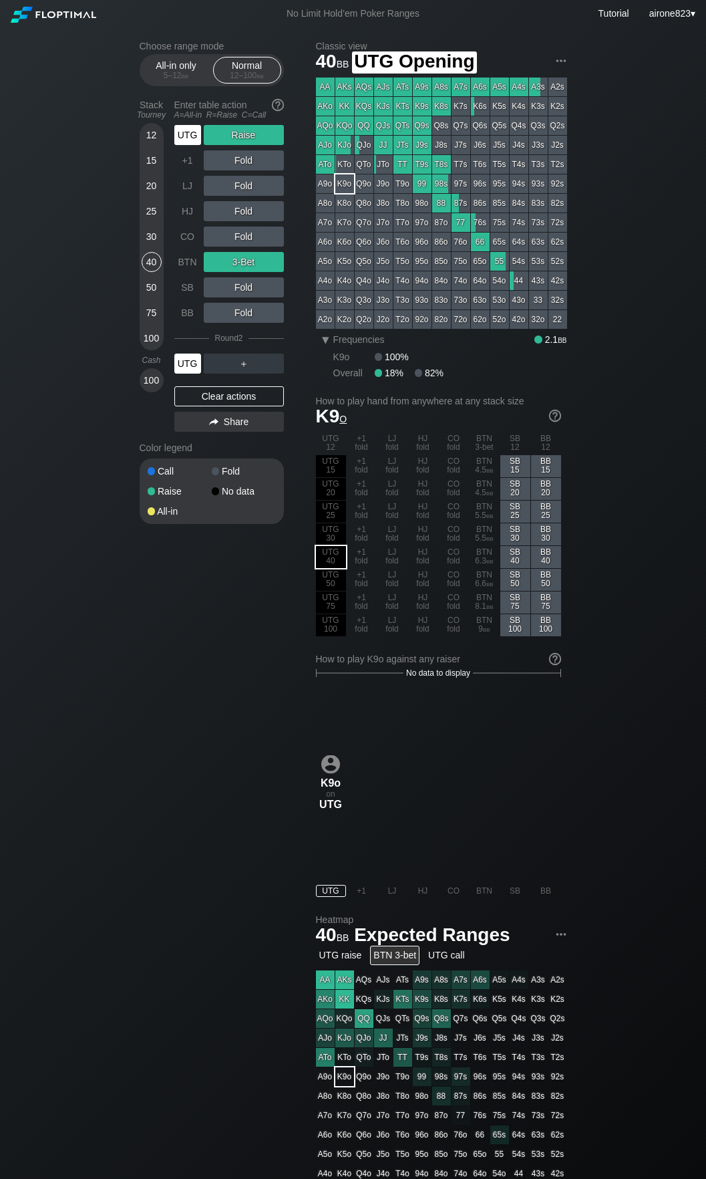
click at [193, 129] on div "UTG" at bounding box center [187, 135] width 27 height 20
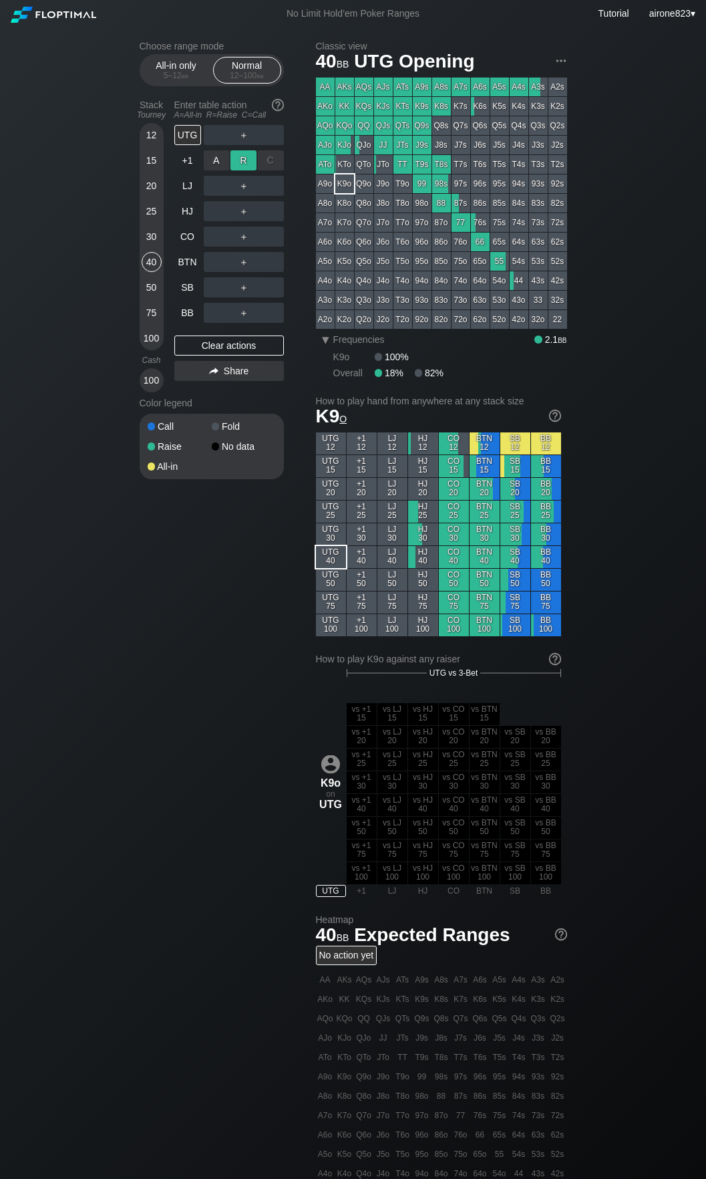
click at [238, 158] on div "R ✕" at bounding box center [244, 160] width 26 height 20
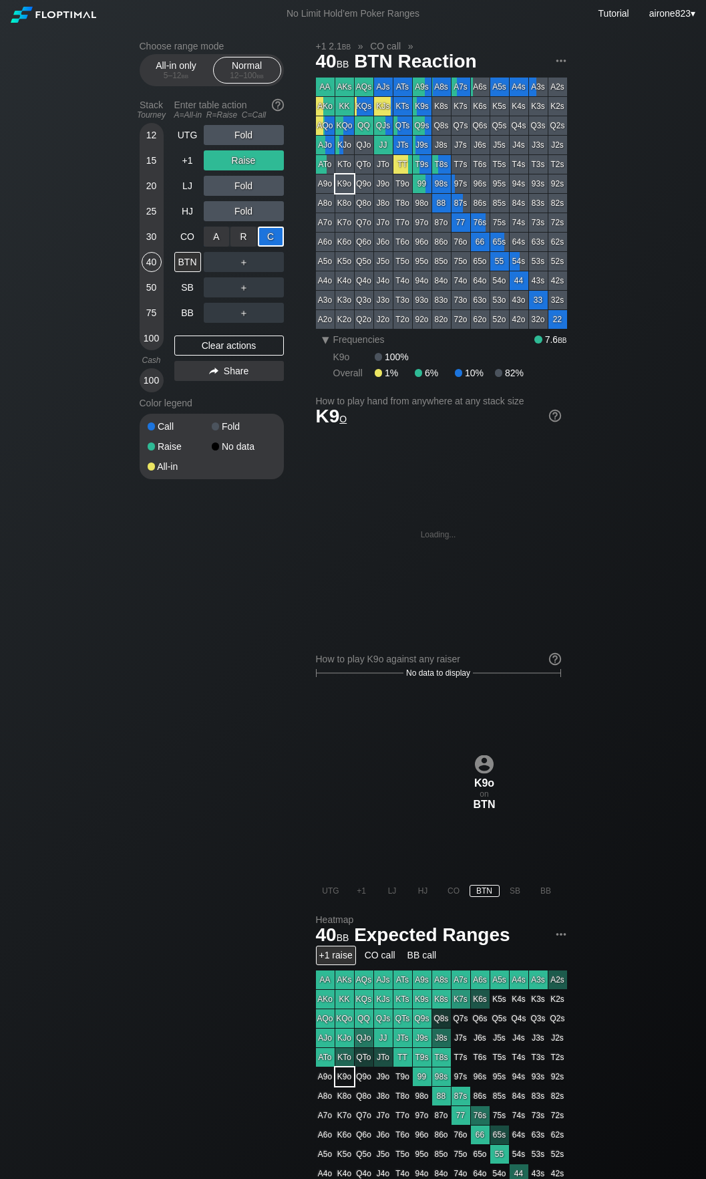
click at [275, 237] on div "C ✕" at bounding box center [271, 237] width 26 height 20
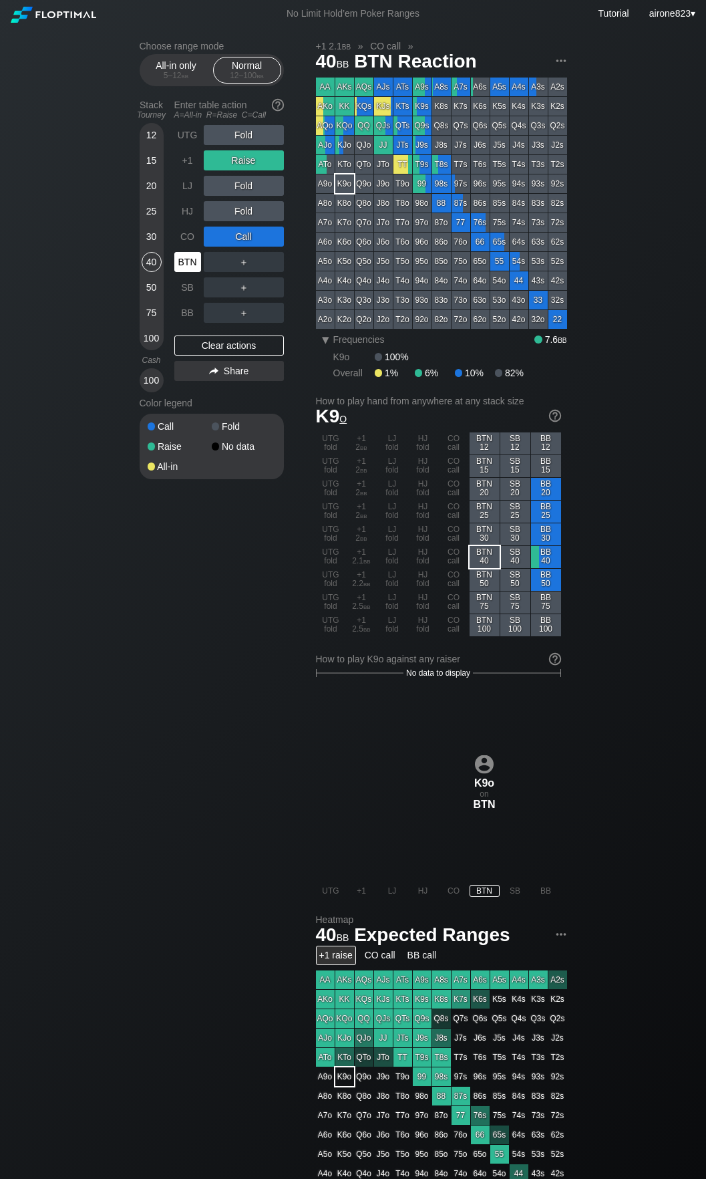
click at [181, 263] on div "BTN" at bounding box center [187, 262] width 27 height 20
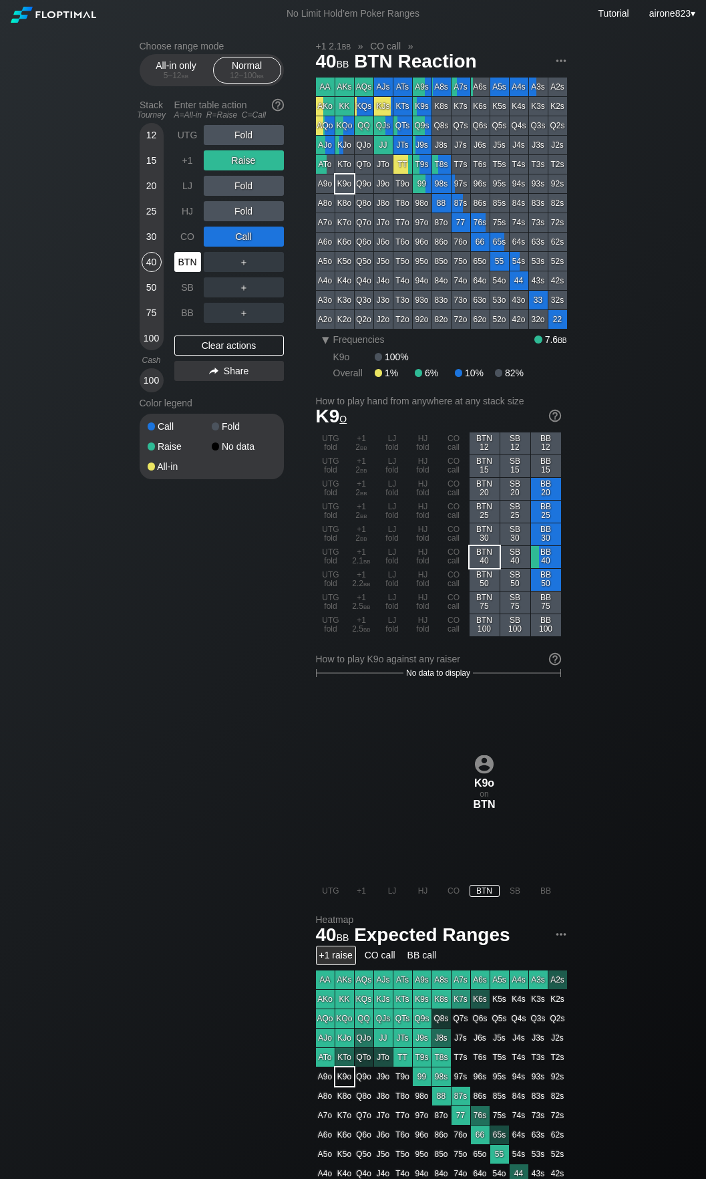
click at [181, 263] on div "BTN" at bounding box center [187, 262] width 27 height 20
click at [235, 134] on div "R ✕" at bounding box center [244, 135] width 26 height 20
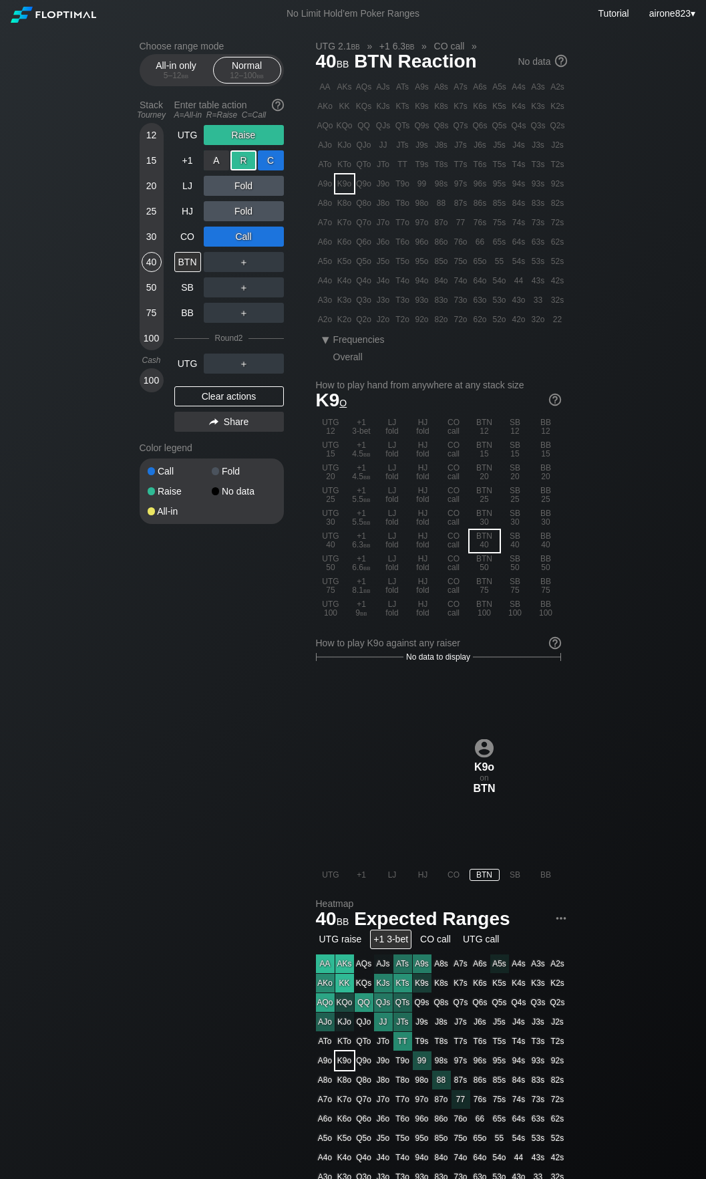
click at [267, 165] on div "C ✕" at bounding box center [271, 160] width 26 height 20
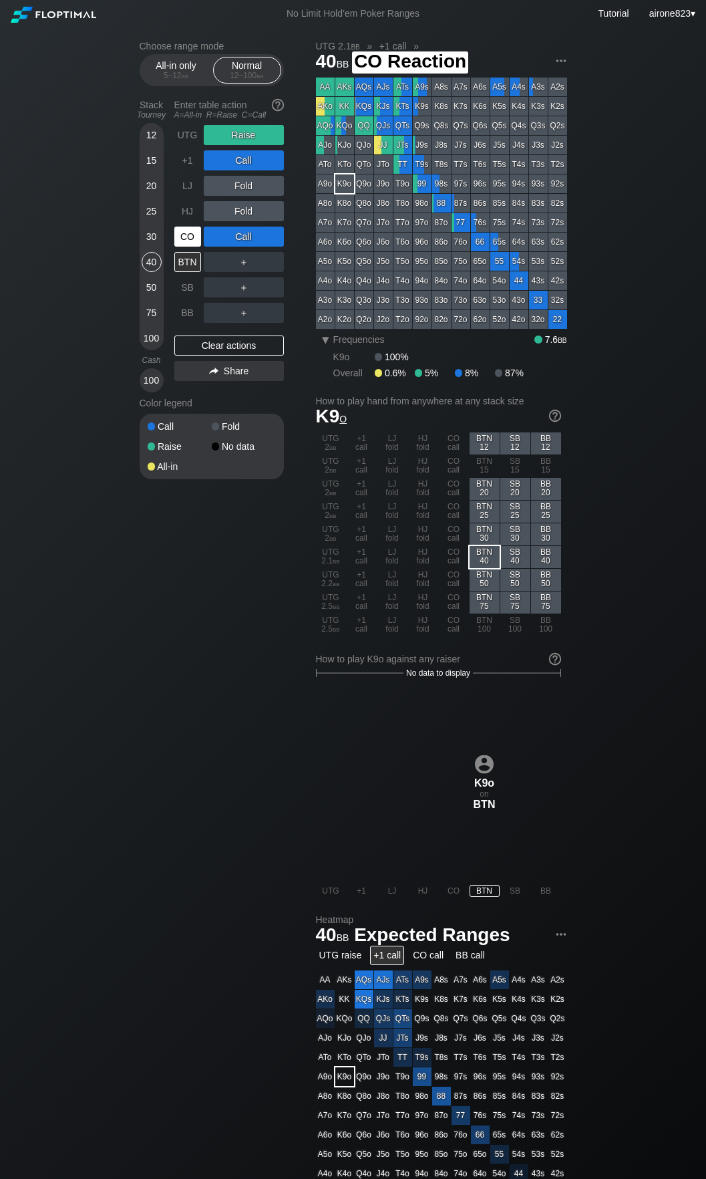
click at [186, 239] on div "CO" at bounding box center [187, 237] width 27 height 20
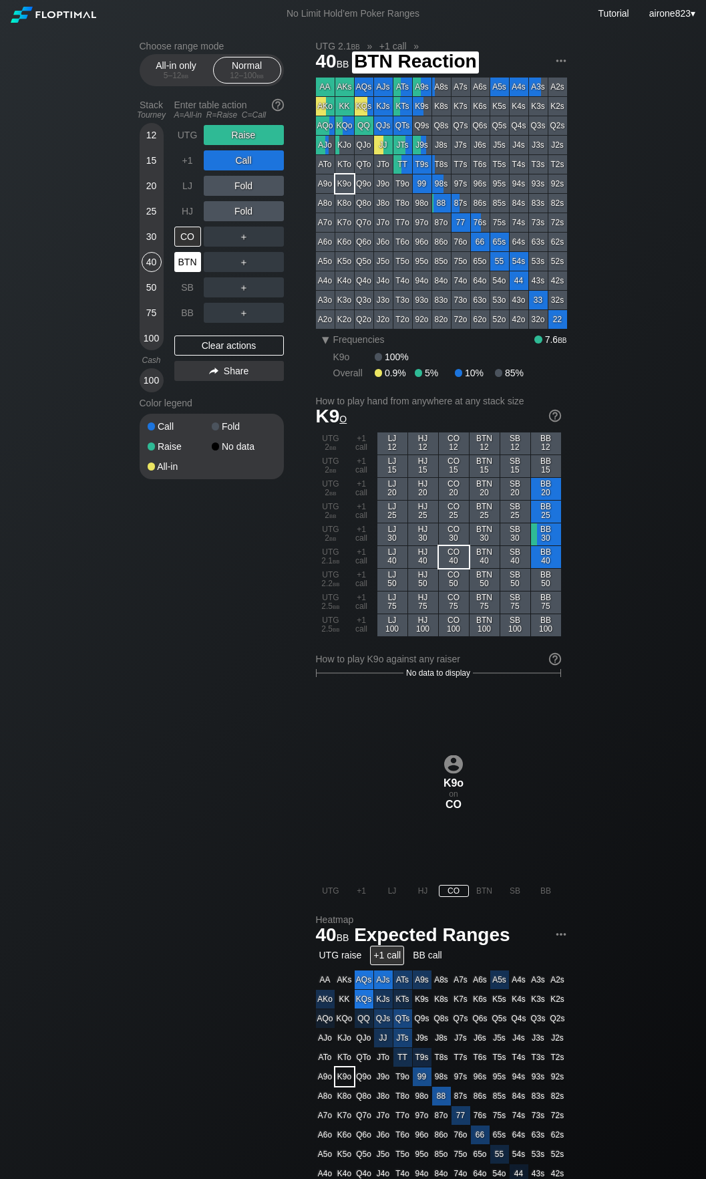
click at [185, 271] on div "BTN" at bounding box center [187, 262] width 27 height 20
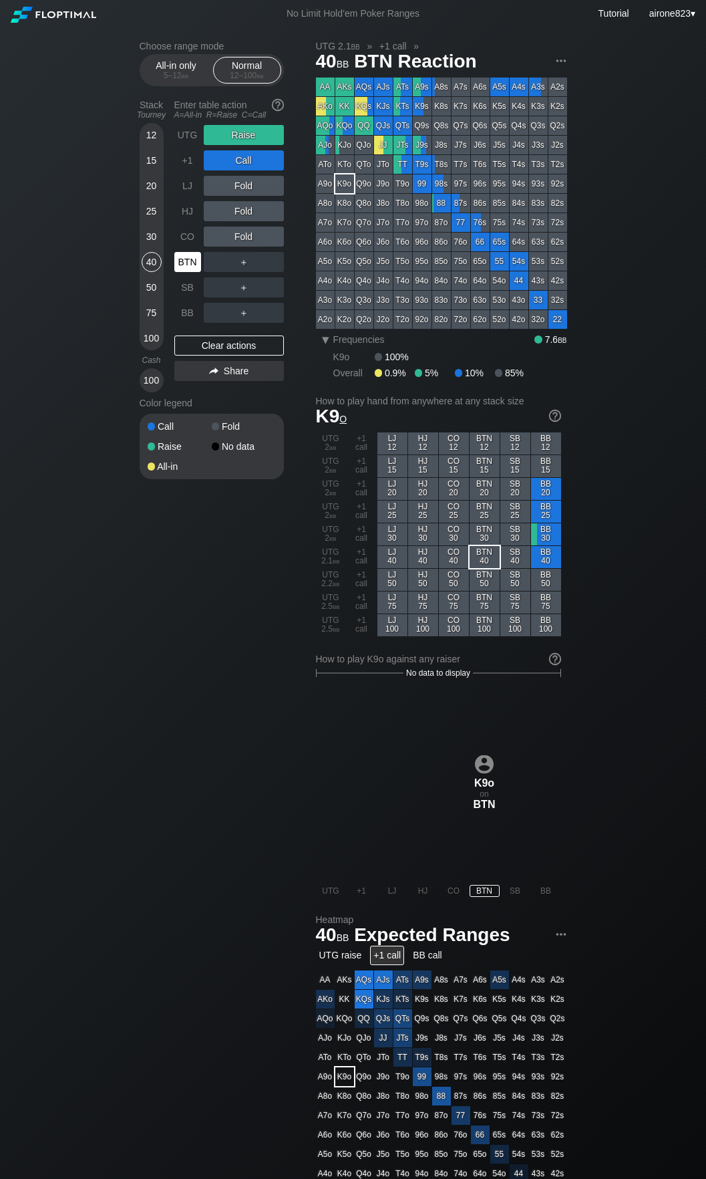
click at [185, 271] on div "BTN" at bounding box center [187, 262] width 27 height 20
click at [185, 274] on div "BTN" at bounding box center [188, 261] width 29 height 25
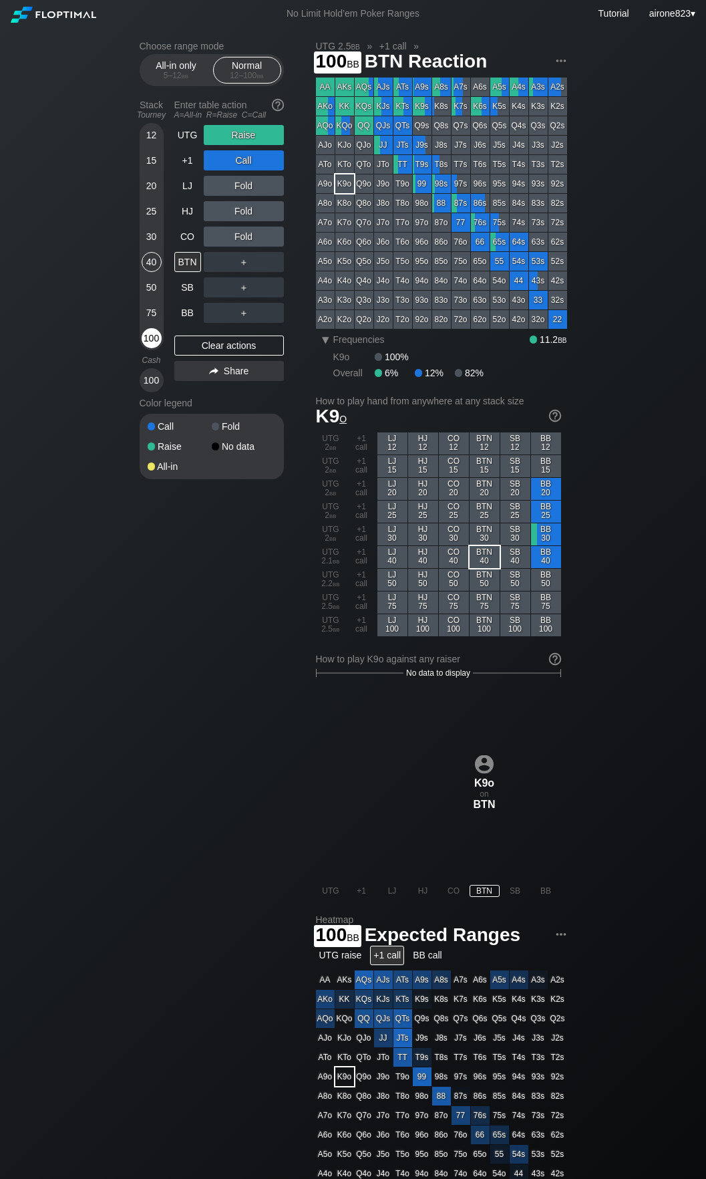
click at [152, 343] on div "100" at bounding box center [152, 338] width 20 height 20
click at [152, 268] on div "40" at bounding box center [152, 262] width 20 height 20
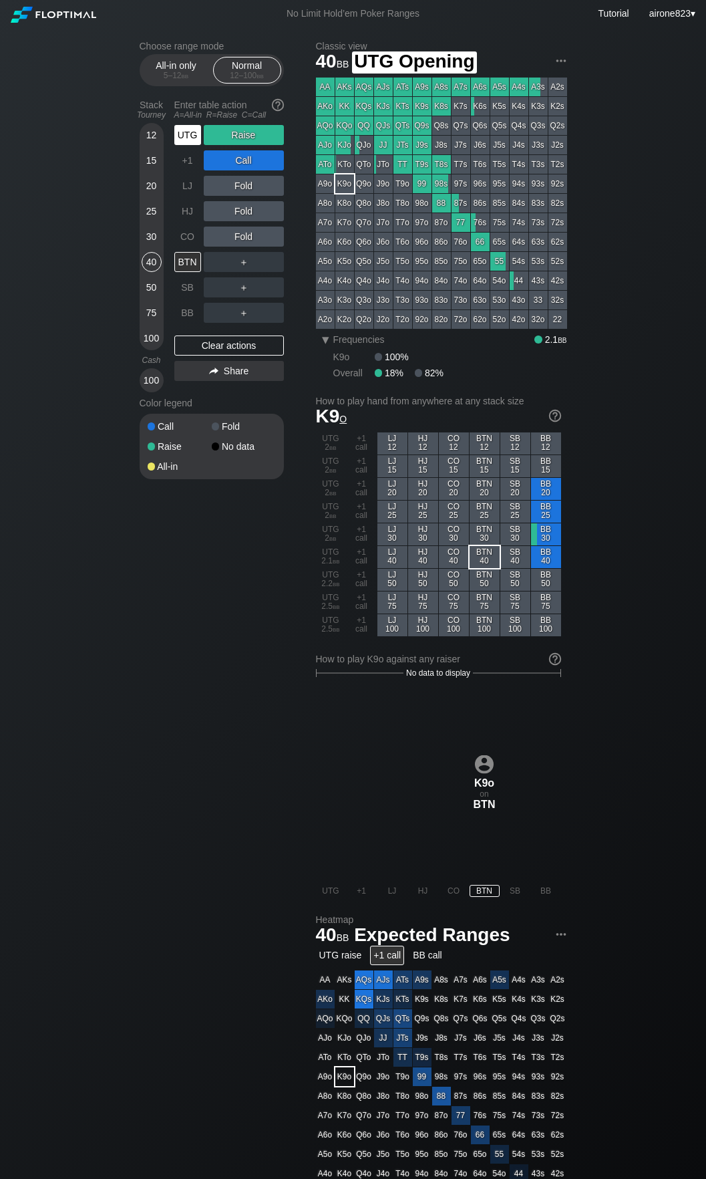
click at [194, 146] on div "UTG" at bounding box center [188, 134] width 29 height 25
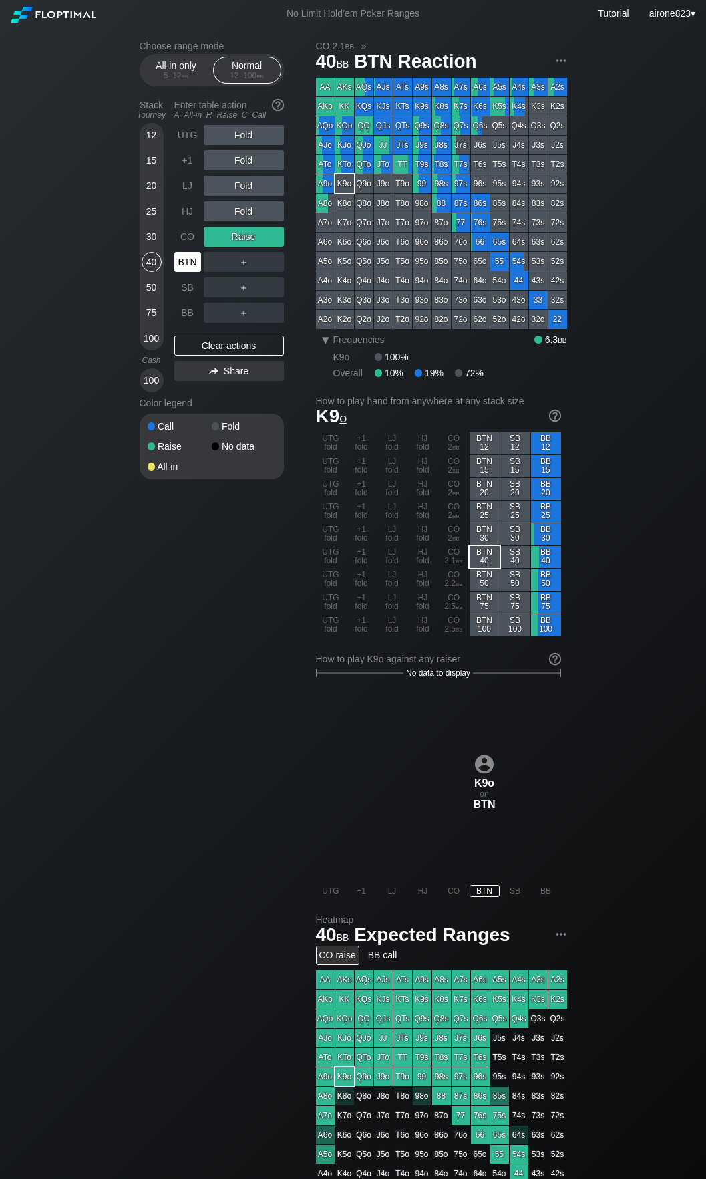
click at [186, 261] on div "BTN" at bounding box center [187, 262] width 27 height 20
click at [153, 168] on div "15" at bounding box center [152, 160] width 20 height 20
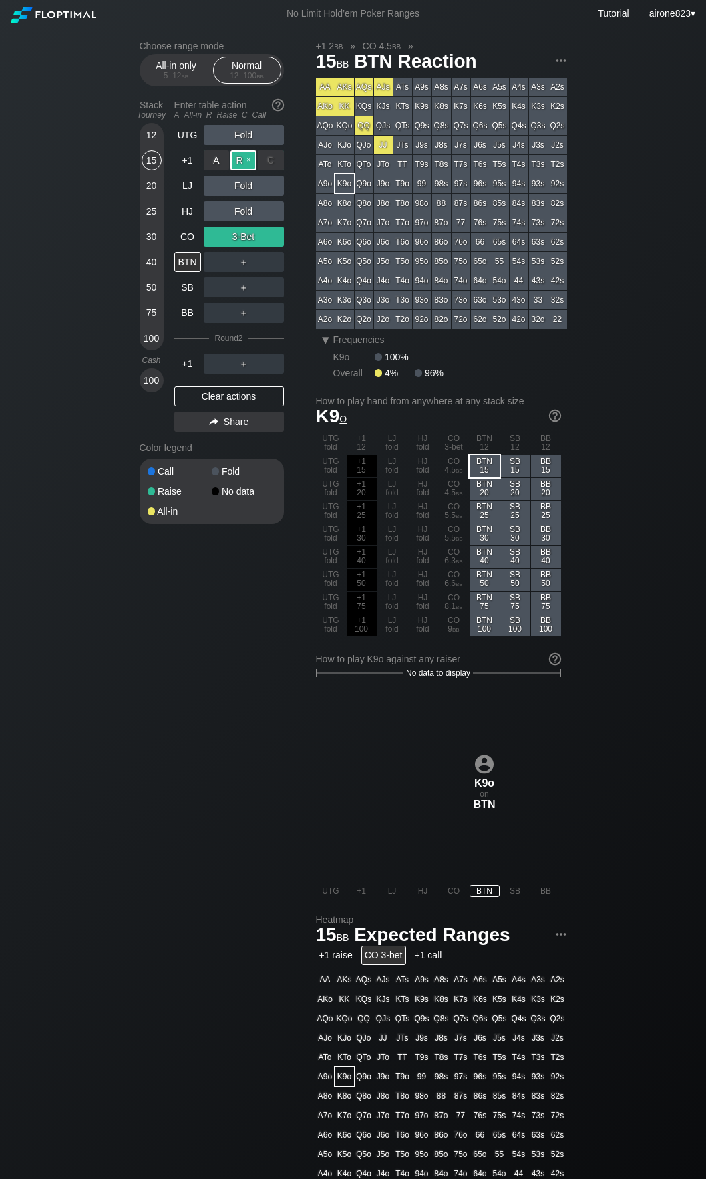
click at [246, 165] on div "R ✕" at bounding box center [244, 160] width 26 height 20
click at [192, 253] on div "BTN" at bounding box center [188, 261] width 29 height 25
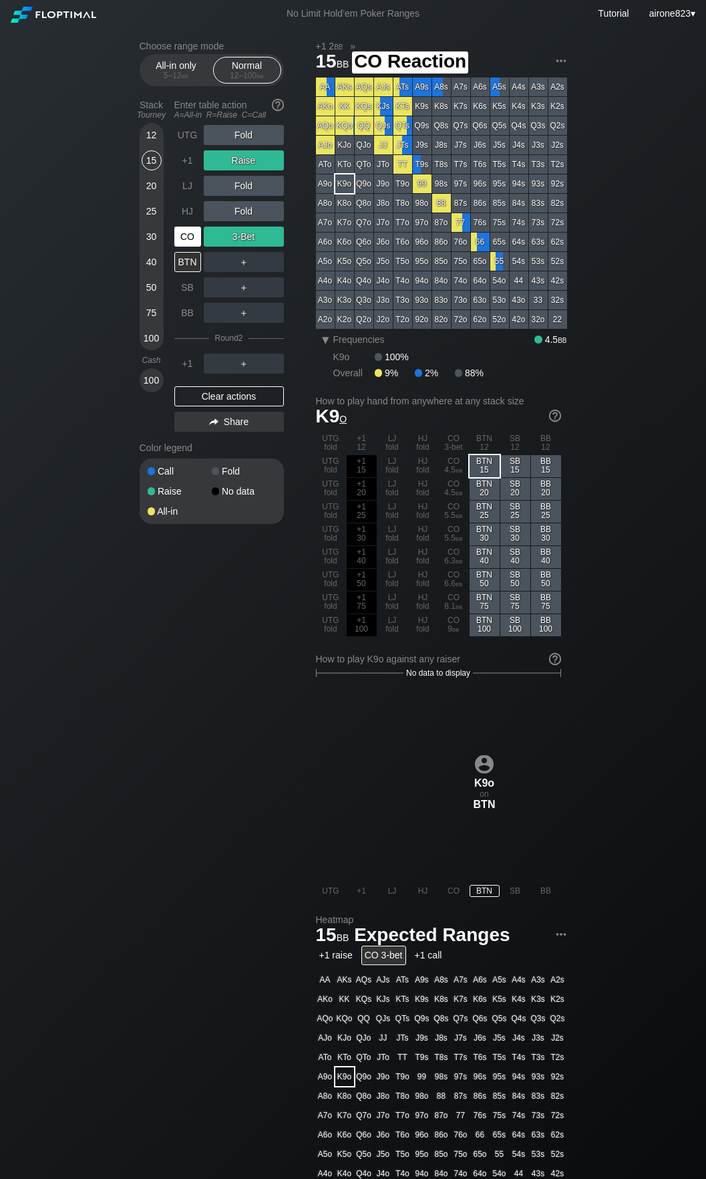
click at [195, 231] on div "CO" at bounding box center [187, 237] width 27 height 20
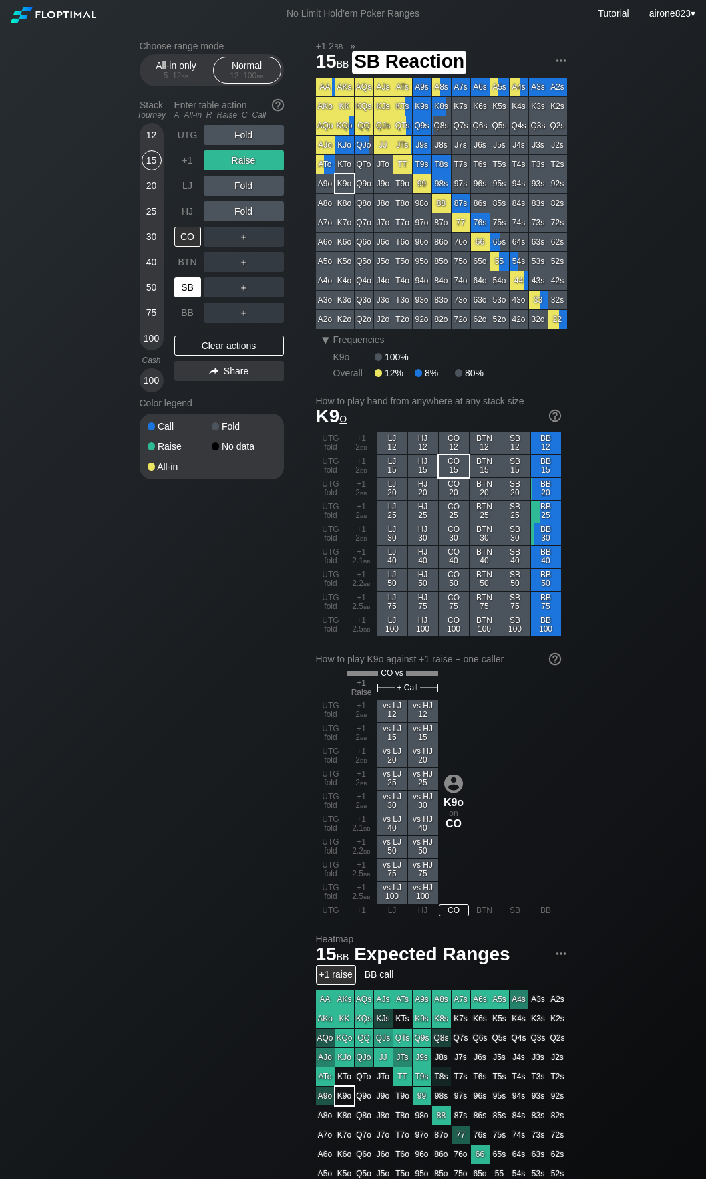
click at [198, 284] on div "SB" at bounding box center [187, 287] width 27 height 20
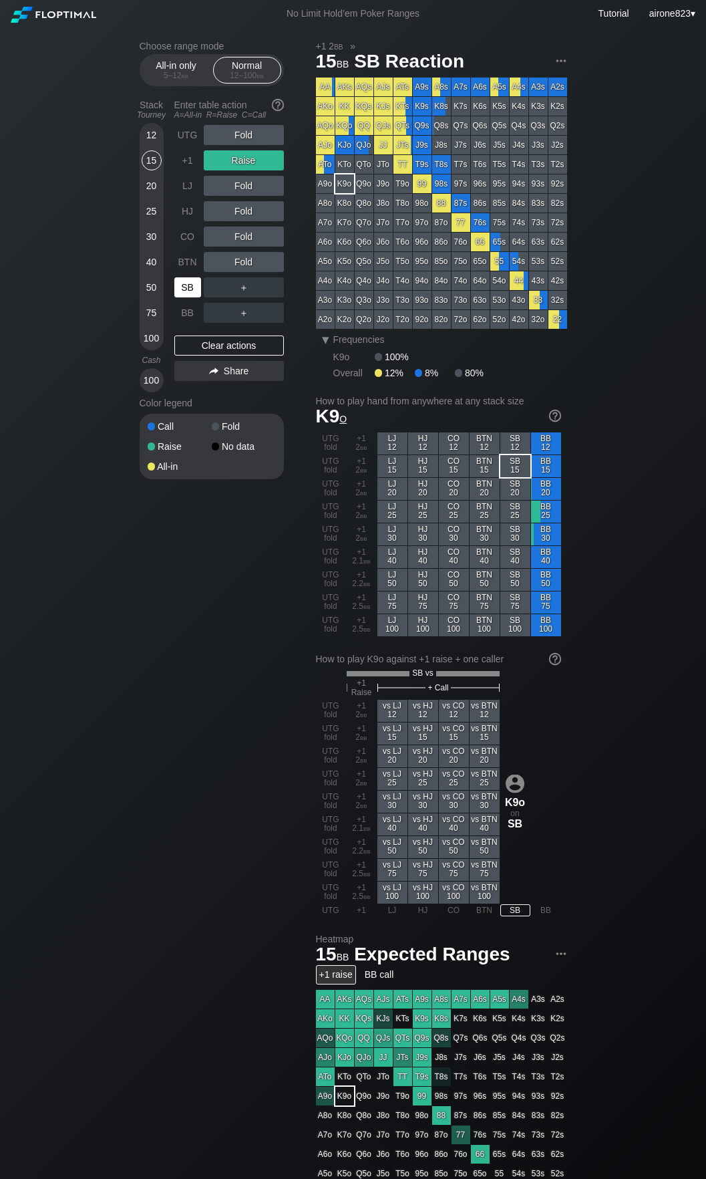
click at [198, 284] on div "SB" at bounding box center [187, 287] width 27 height 20
click at [161, 335] on div "100" at bounding box center [152, 338] width 20 height 20
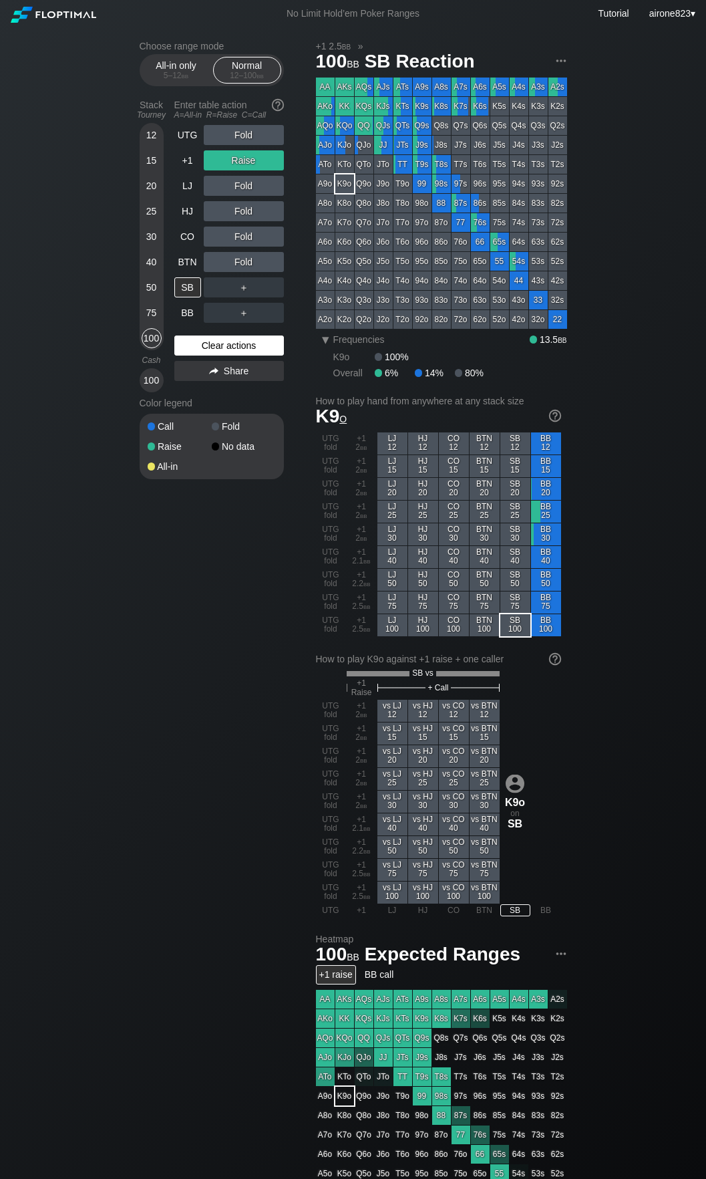
click at [198, 353] on div "Clear actions" at bounding box center [229, 345] width 110 height 20
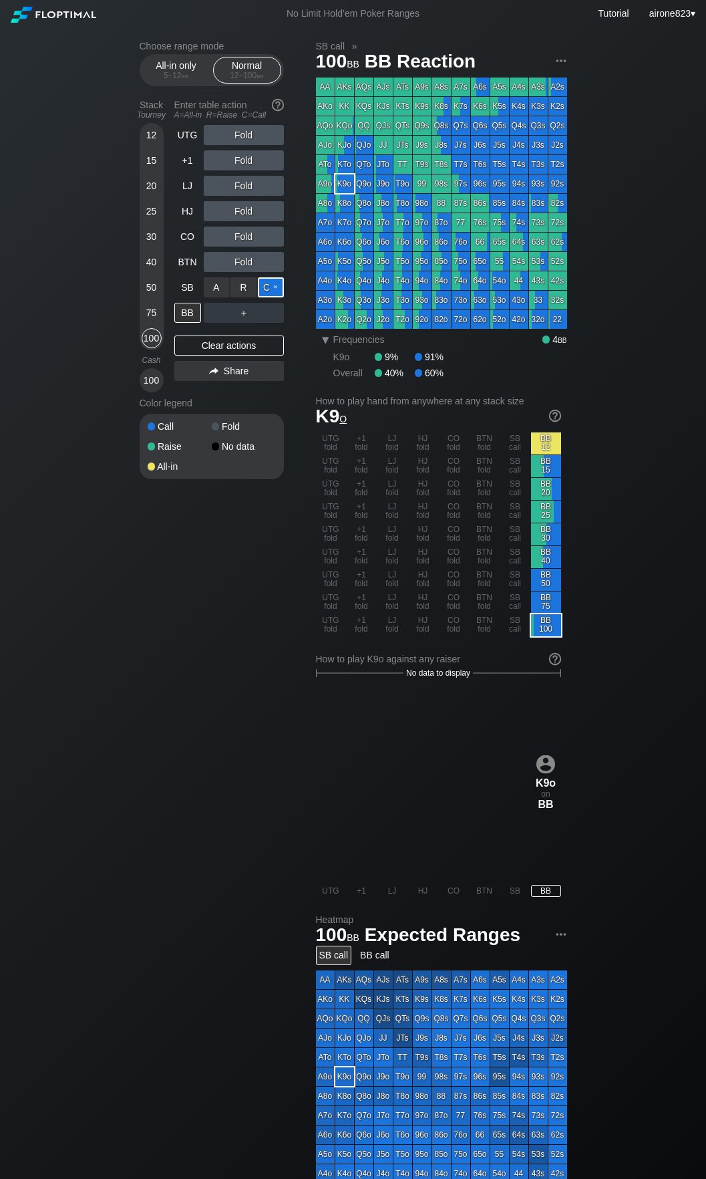
click at [266, 295] on div "C ✕" at bounding box center [271, 287] width 26 height 20
click at [178, 311] on div "BB" at bounding box center [187, 313] width 27 height 20
click at [180, 313] on div "BB" at bounding box center [187, 313] width 27 height 20
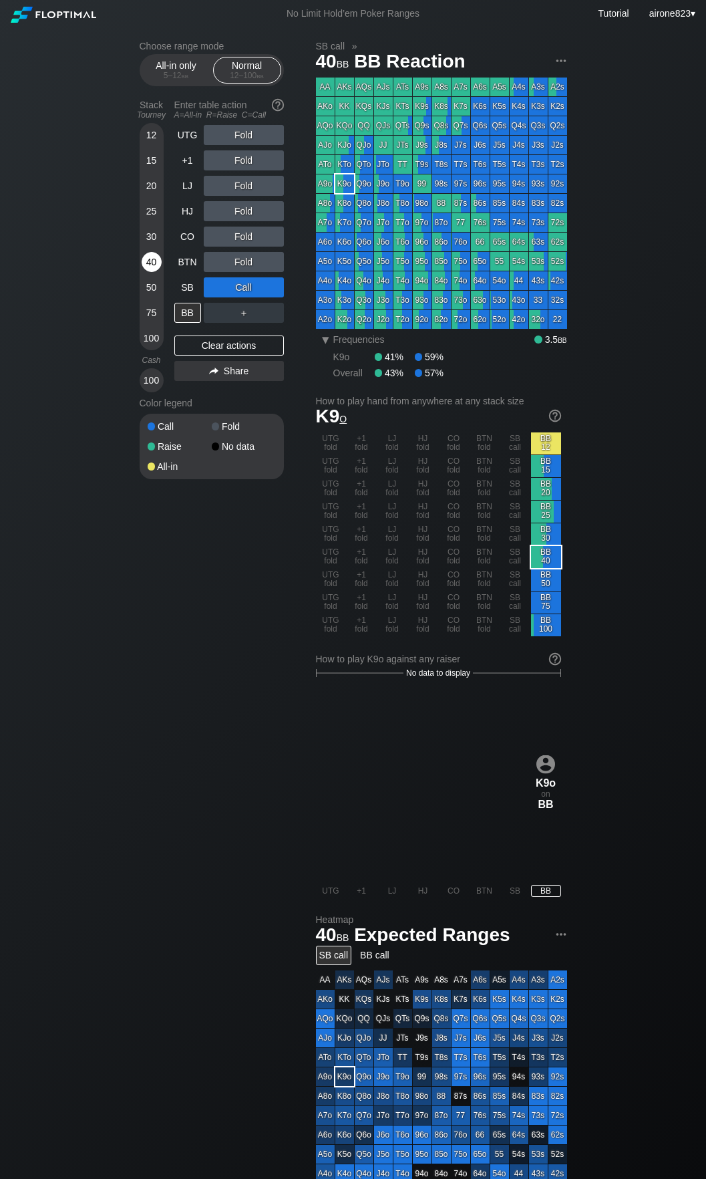
click at [149, 260] on div "40" at bounding box center [152, 262] width 20 height 20
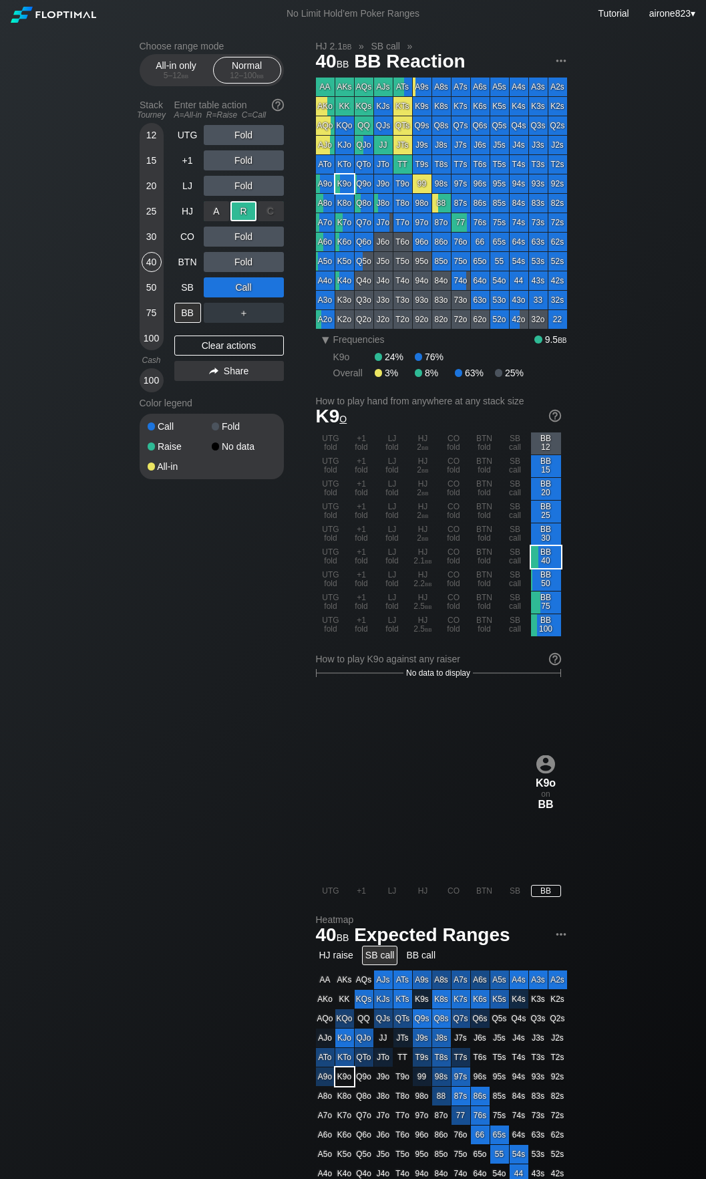
click at [241, 216] on div "R ✕" at bounding box center [244, 211] width 26 height 20
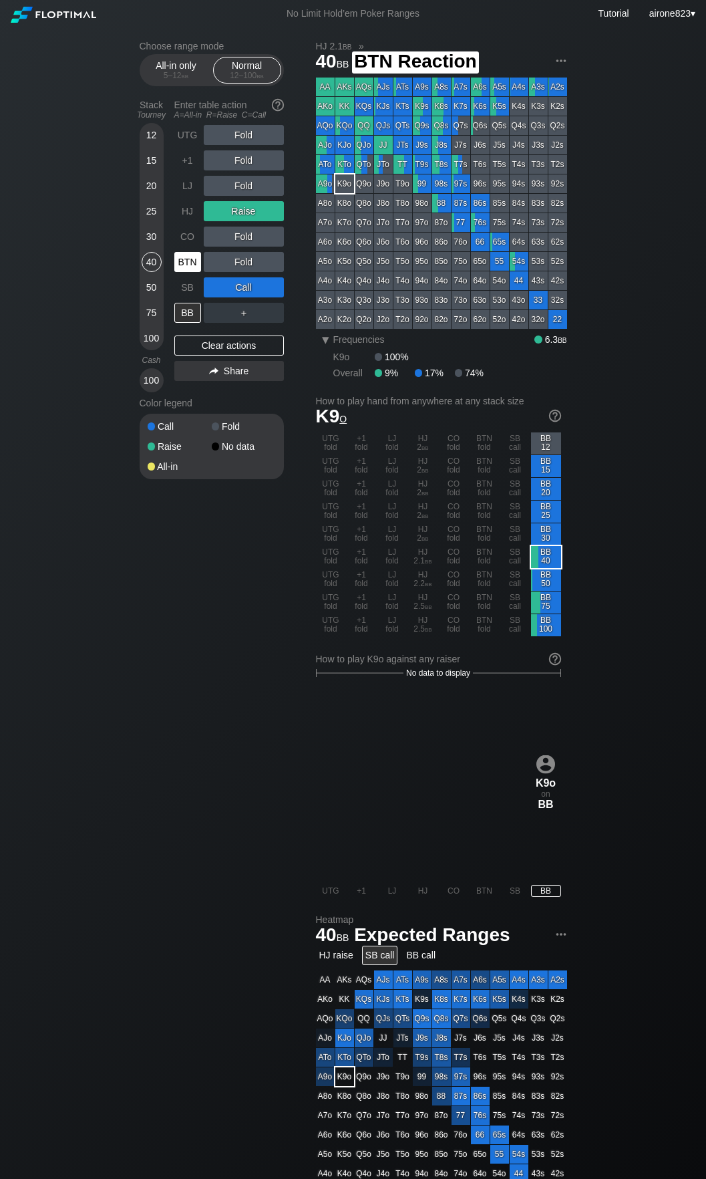
click at [192, 263] on div "BTN" at bounding box center [187, 262] width 27 height 20
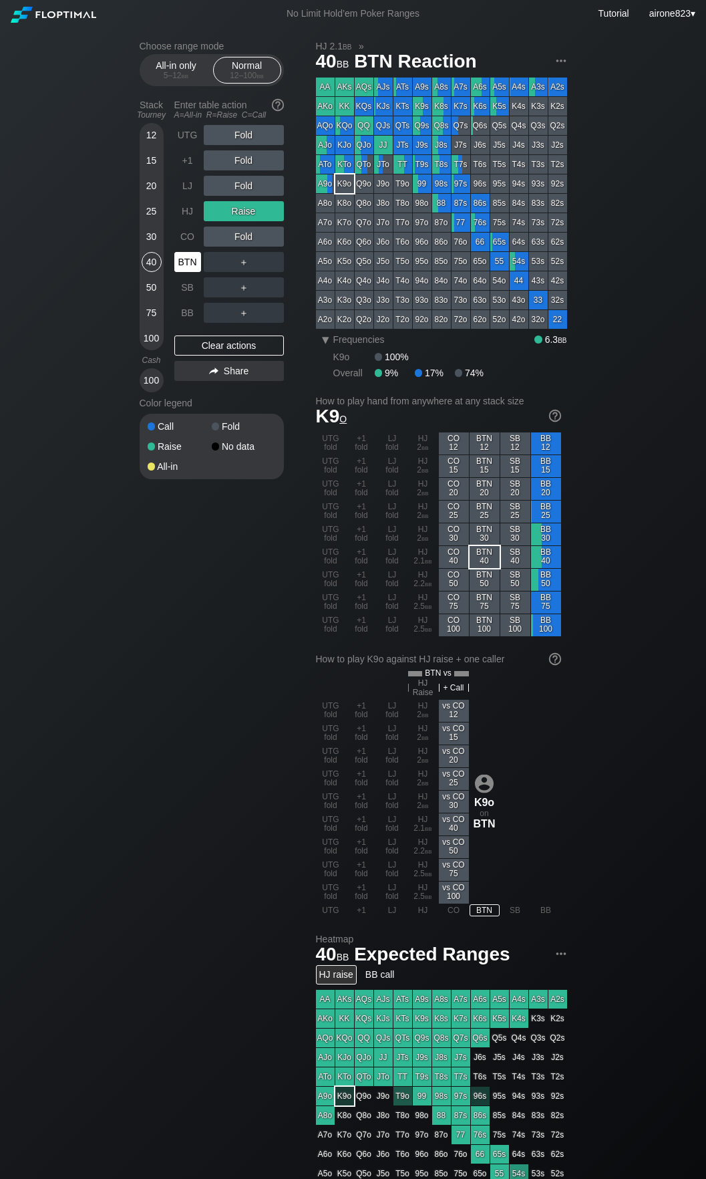
click at [192, 263] on div "BTN" at bounding box center [187, 262] width 27 height 20
click at [191, 264] on div "BTN" at bounding box center [187, 262] width 27 height 20
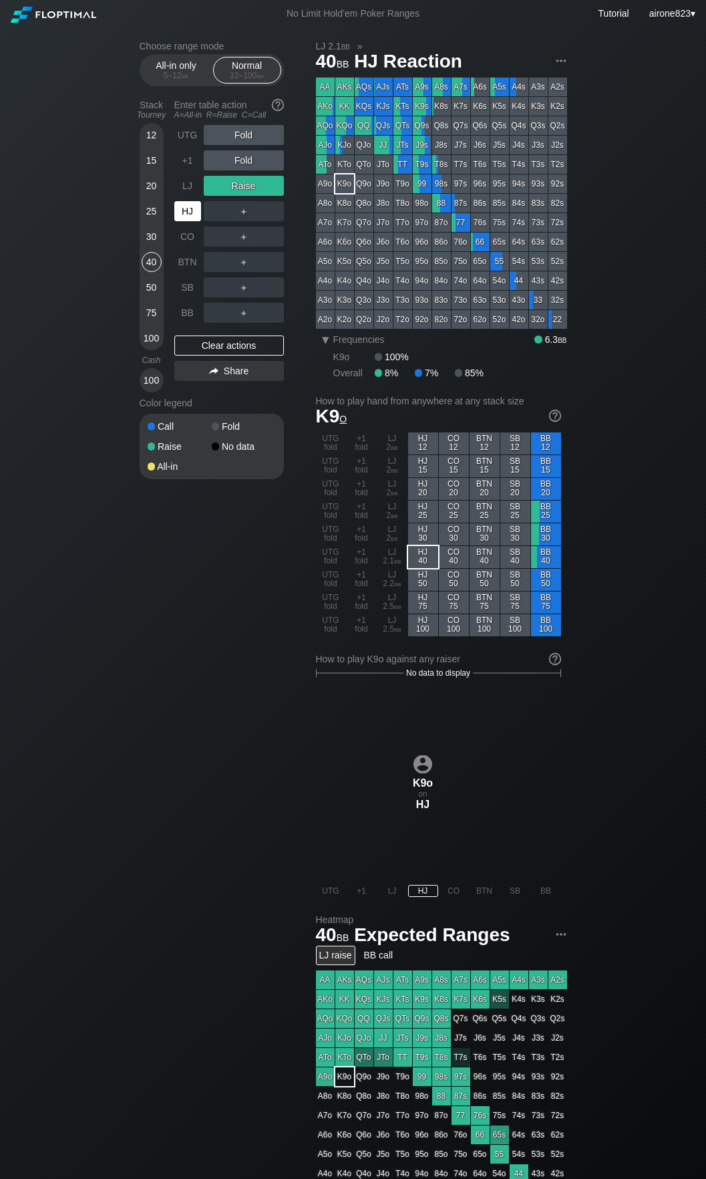
click at [192, 213] on div "HJ" at bounding box center [187, 211] width 27 height 20
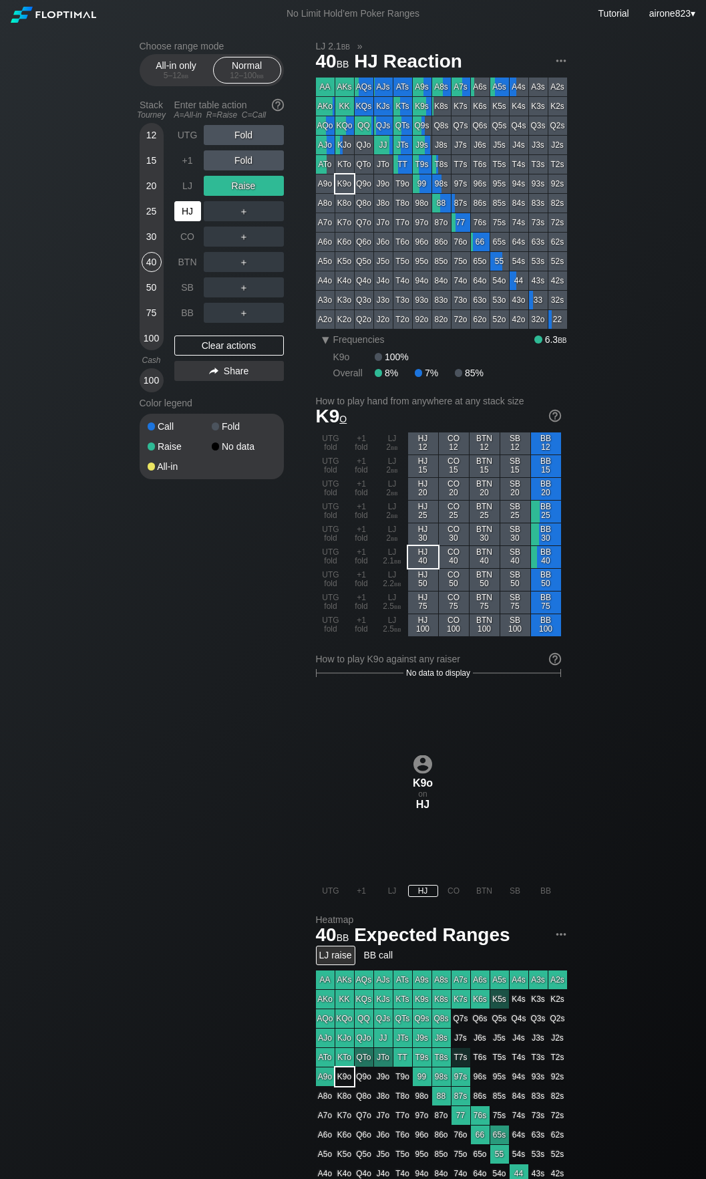
click at [192, 213] on div "HJ" at bounding box center [187, 211] width 27 height 20
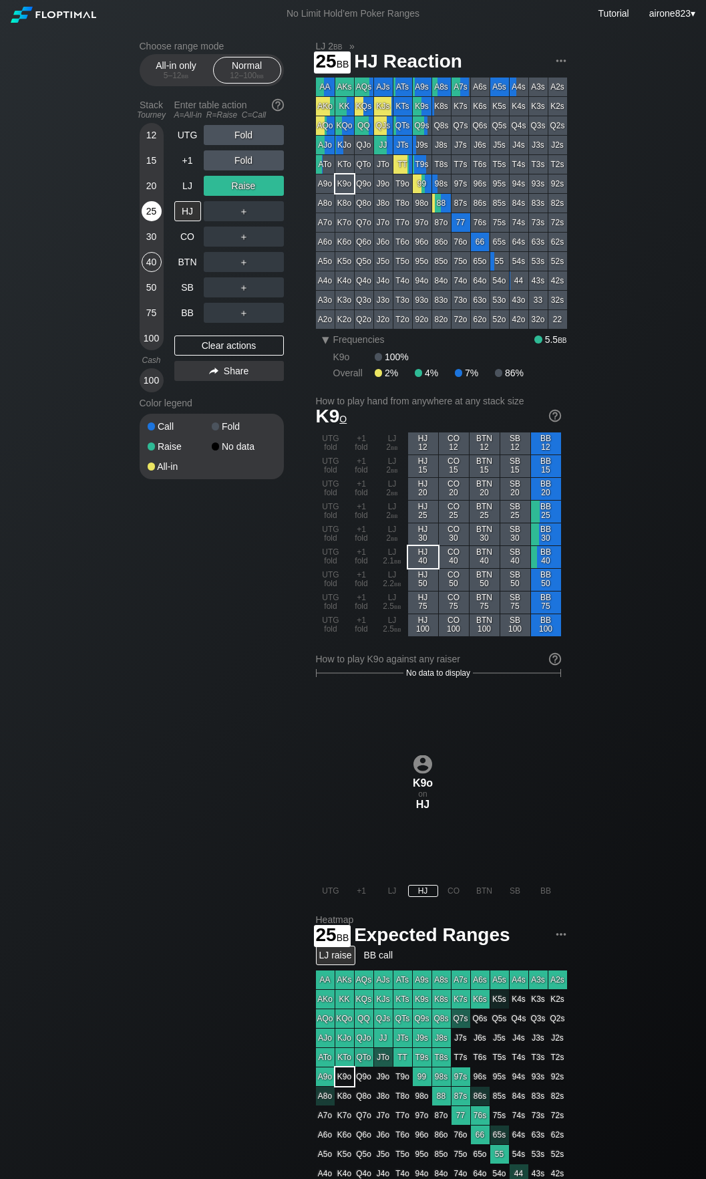
click at [150, 221] on div "25" at bounding box center [152, 211] width 20 height 20
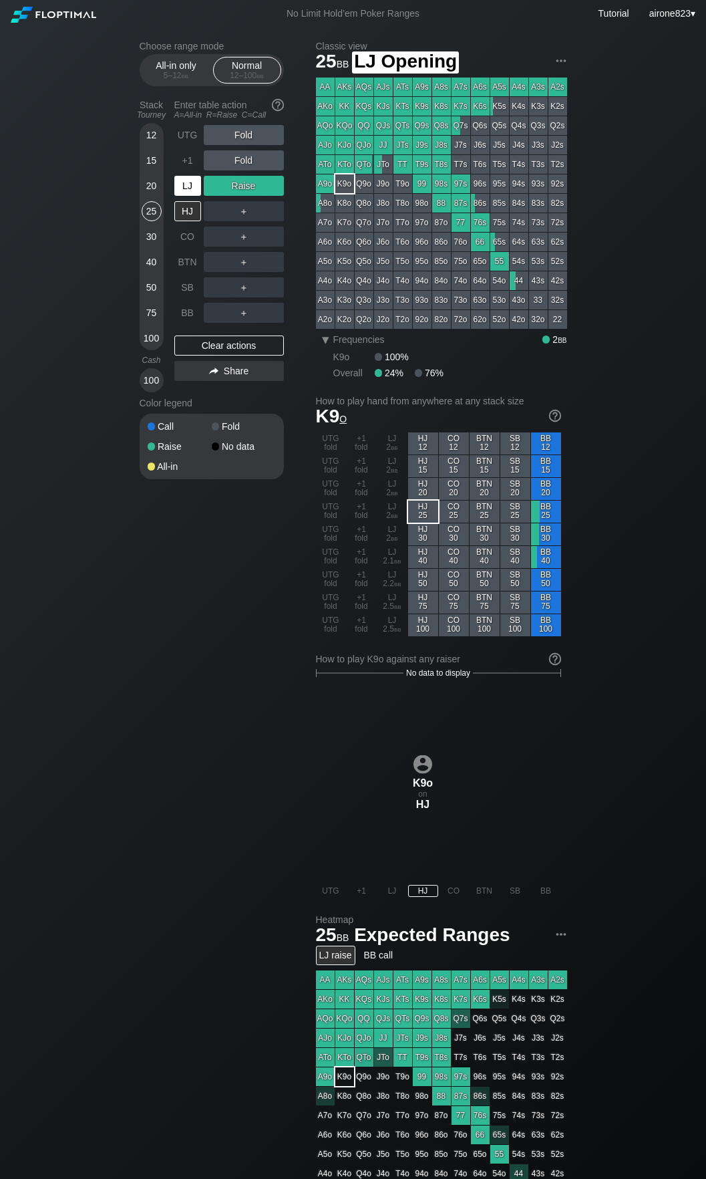
click at [184, 196] on div "LJ" at bounding box center [187, 186] width 27 height 20
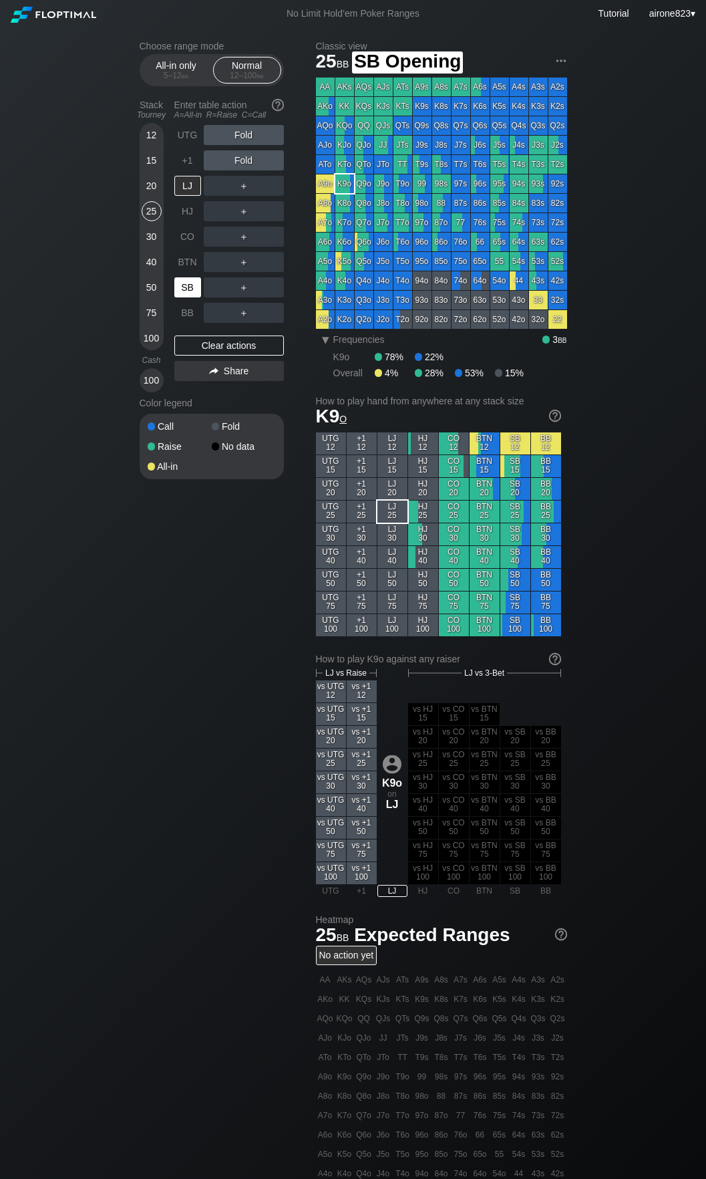
click at [182, 290] on div "SB" at bounding box center [187, 287] width 27 height 20
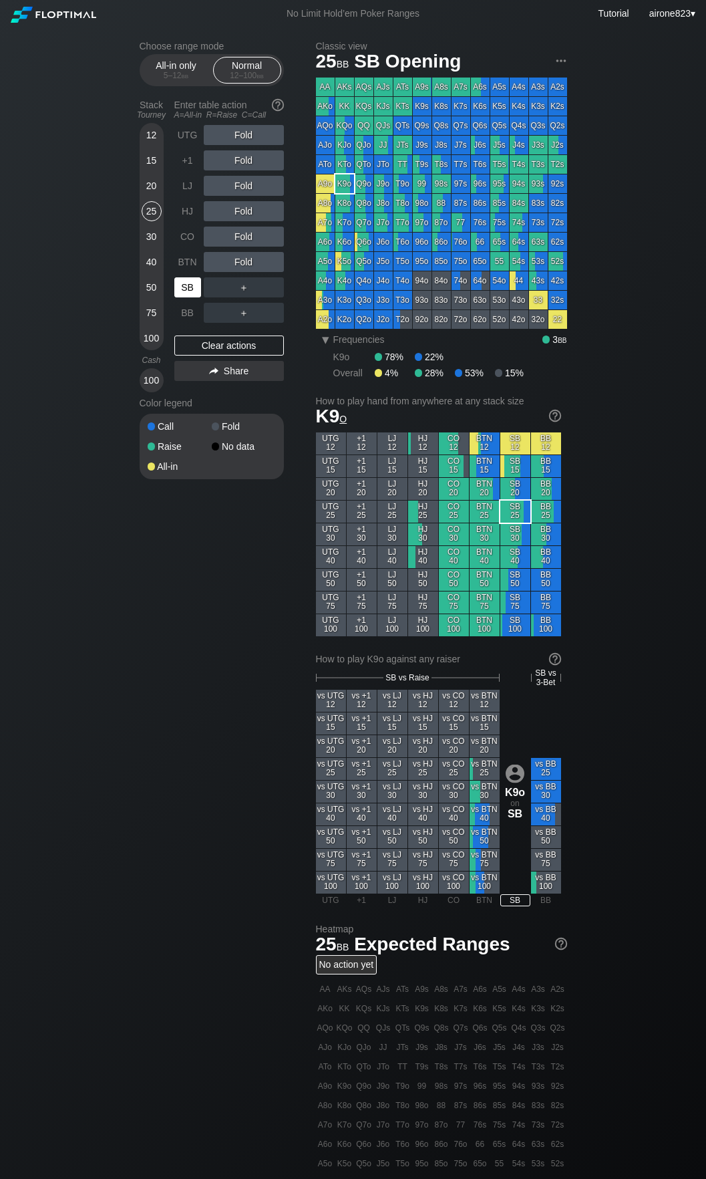
click at [182, 290] on div "SB" at bounding box center [187, 287] width 27 height 20
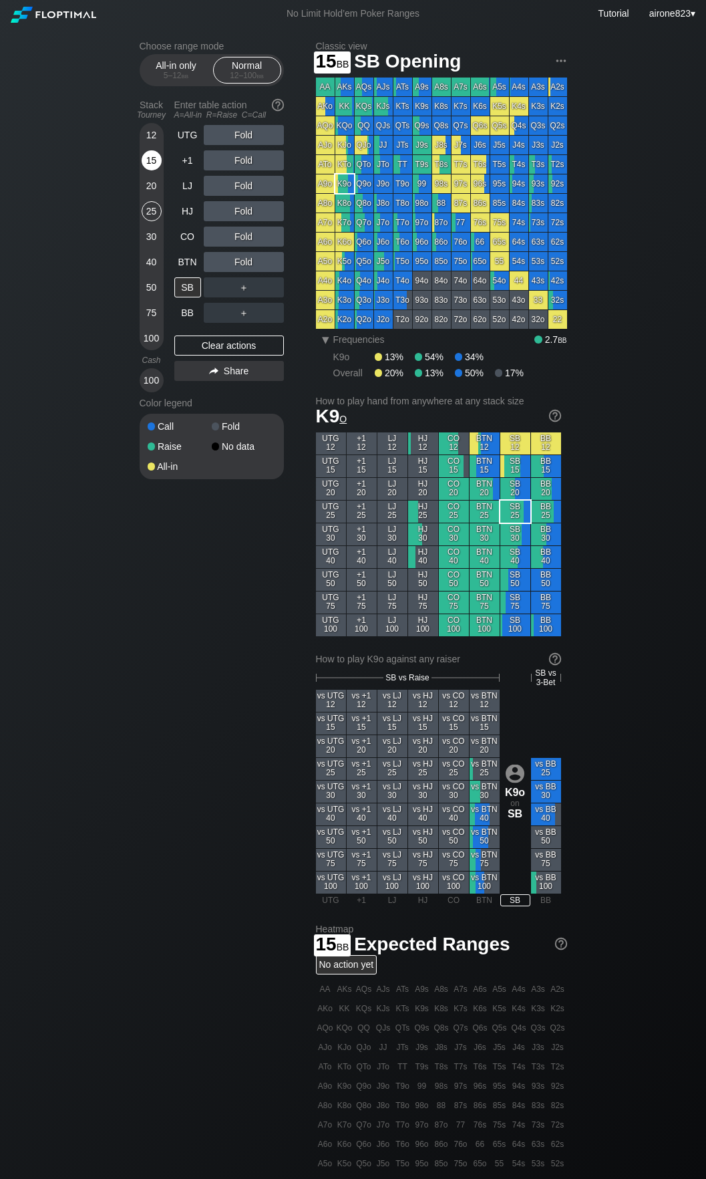
click at [151, 173] on div "15" at bounding box center [152, 162] width 20 height 25
click at [265, 287] on div "C ✕" at bounding box center [271, 287] width 26 height 20
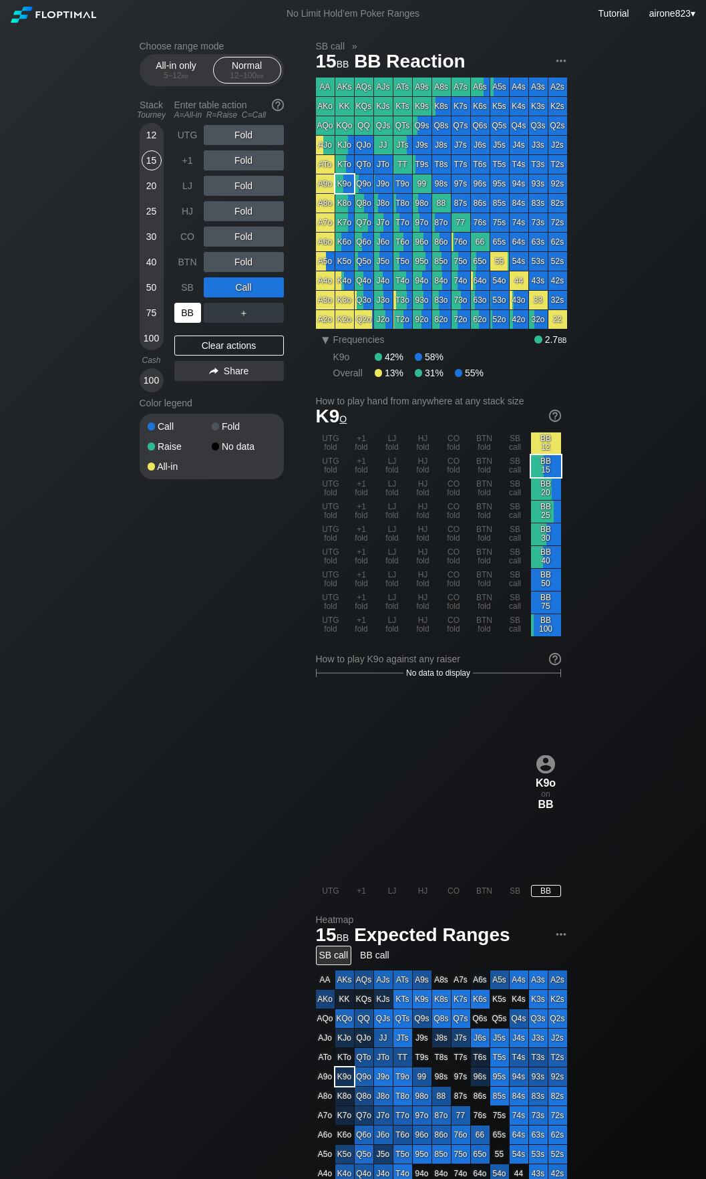
click at [188, 320] on div "BB" at bounding box center [187, 313] width 27 height 20
click at [251, 128] on div "Fold" at bounding box center [244, 135] width 80 height 20
click at [240, 142] on div "R ✕" at bounding box center [244, 135] width 26 height 20
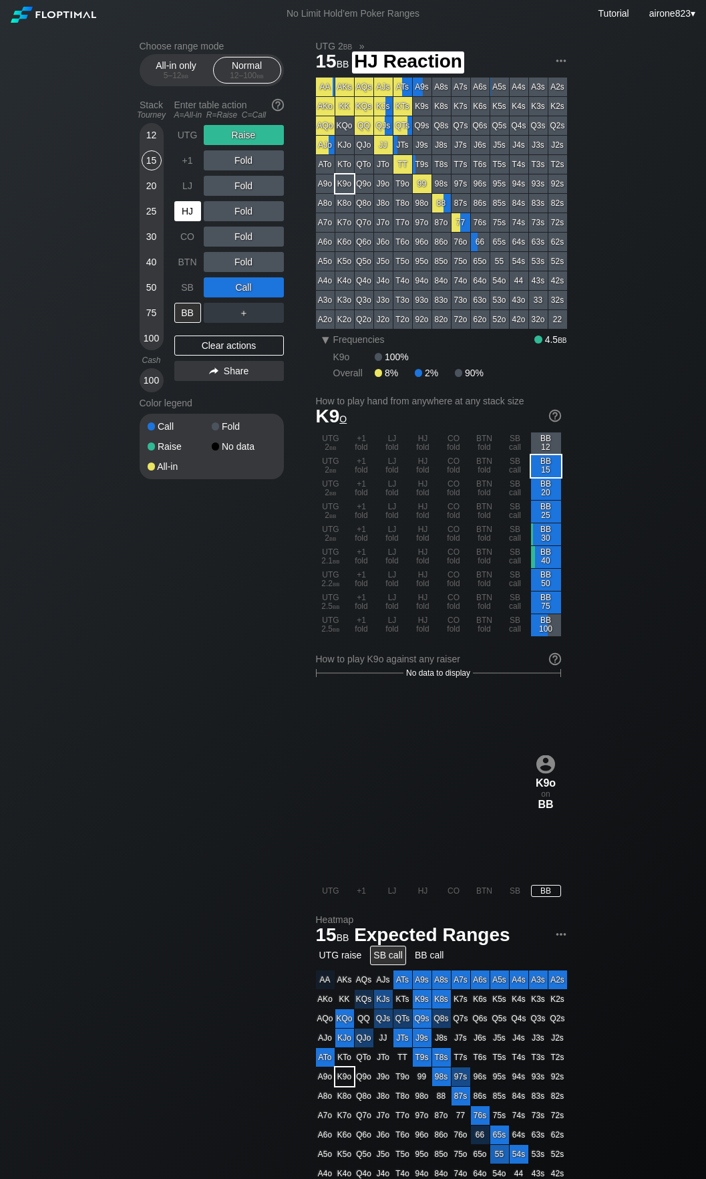
click at [188, 210] on div "HJ" at bounding box center [187, 211] width 27 height 20
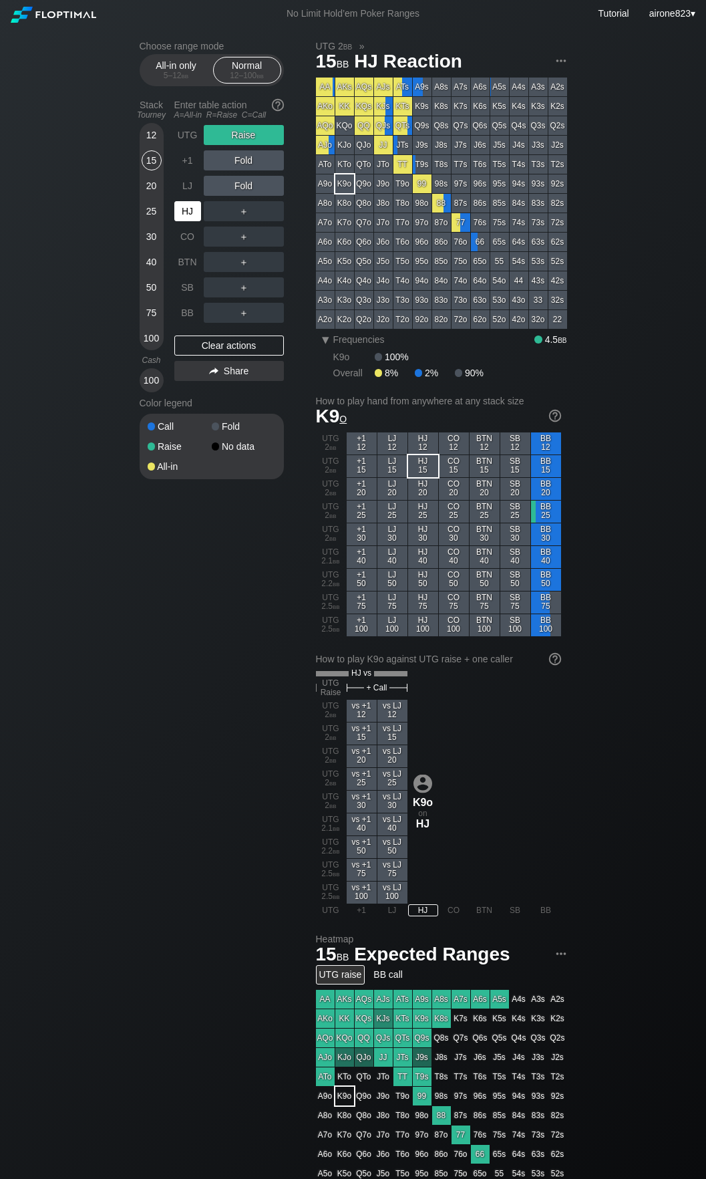
click at [188, 210] on div "HJ" at bounding box center [187, 211] width 27 height 20
click at [188, 209] on div "HJ" at bounding box center [187, 211] width 27 height 20
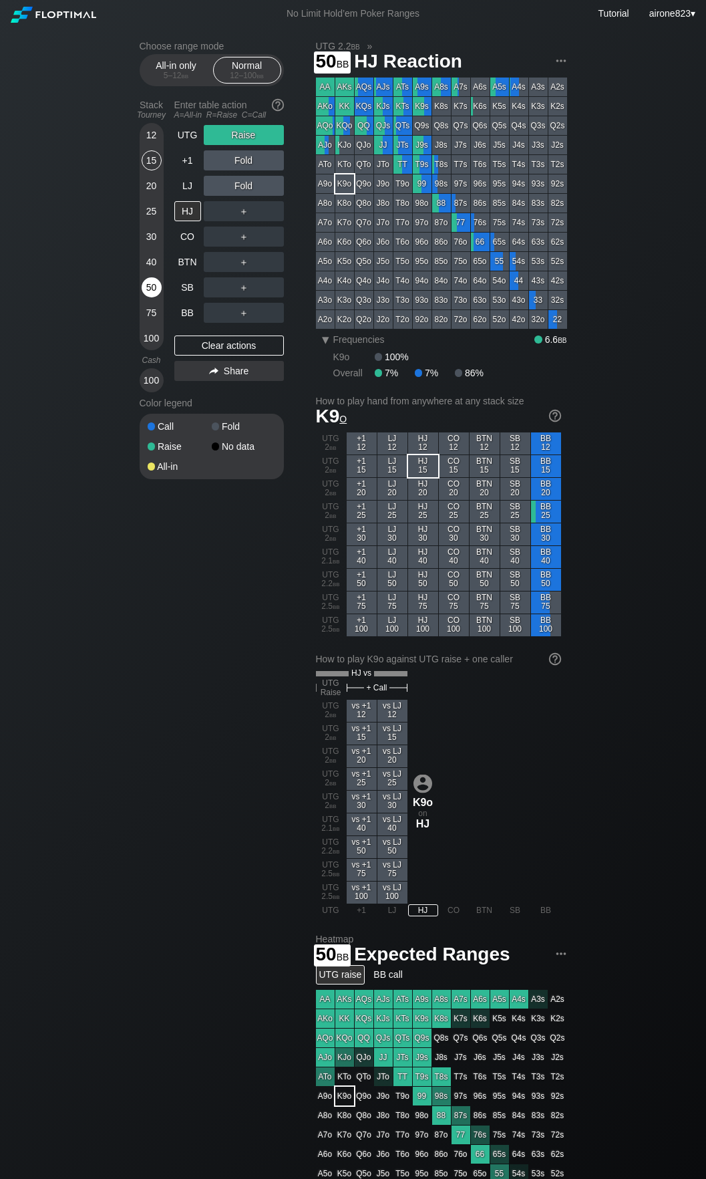
click at [150, 291] on div "50" at bounding box center [152, 287] width 20 height 20
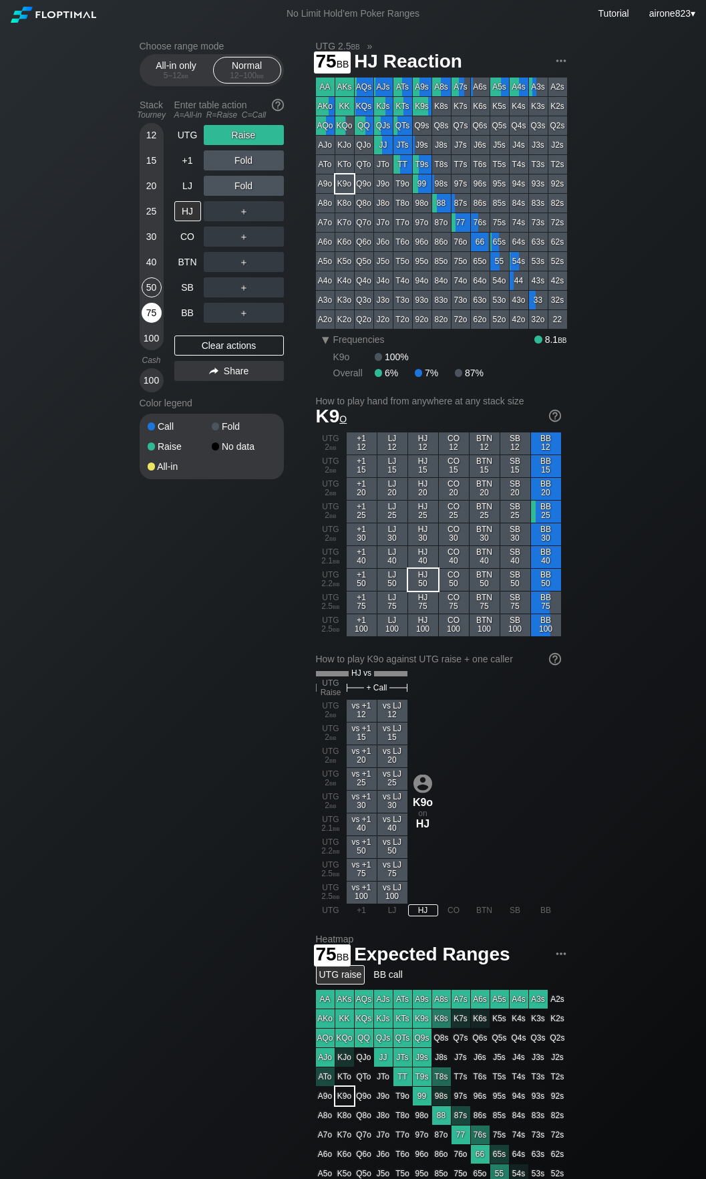
click at [147, 318] on div "75" at bounding box center [152, 313] width 20 height 20
click at [147, 319] on div "75" at bounding box center [152, 313] width 20 height 20
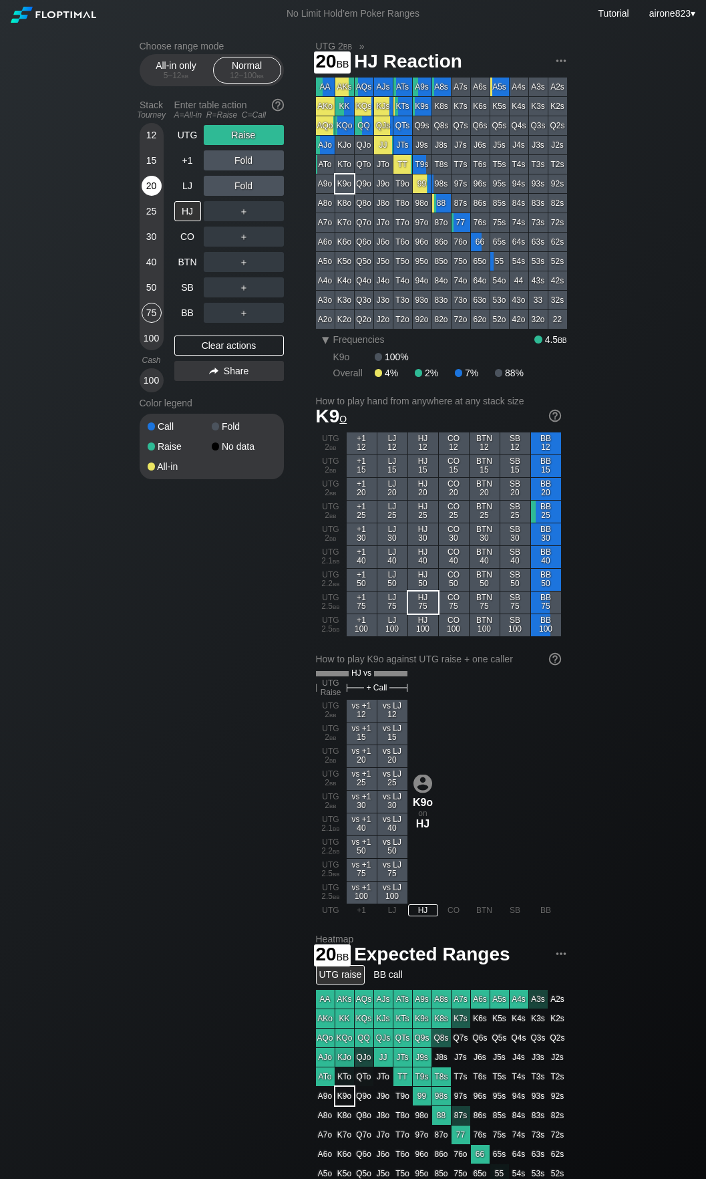
click at [148, 178] on div "20" at bounding box center [152, 186] width 20 height 20
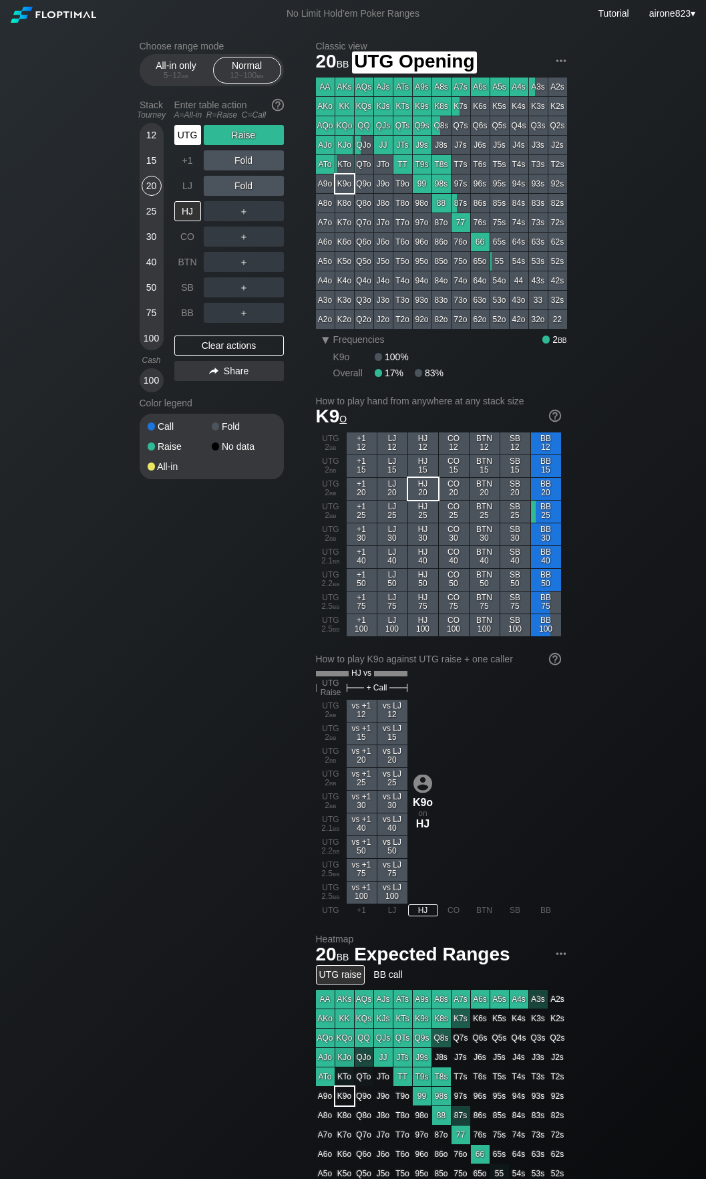
click at [192, 138] on div "UTG" at bounding box center [187, 135] width 27 height 20
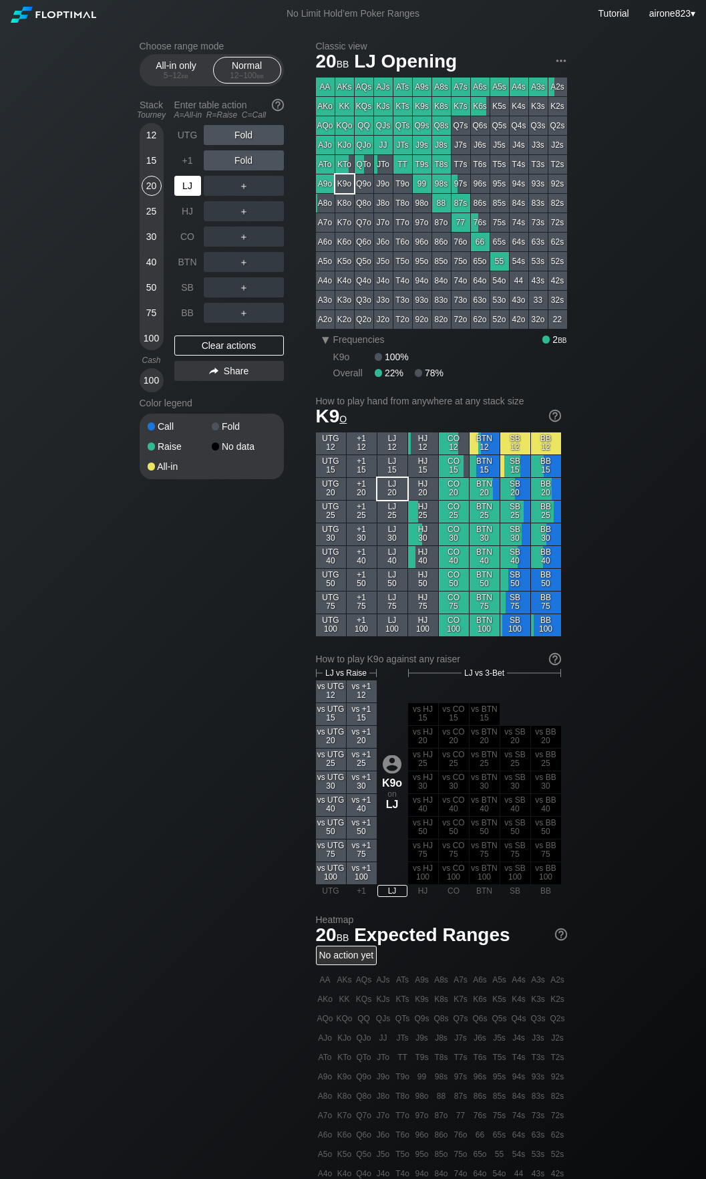
click at [195, 183] on div "LJ" at bounding box center [187, 186] width 27 height 20
click at [154, 287] on div "50" at bounding box center [152, 287] width 20 height 20
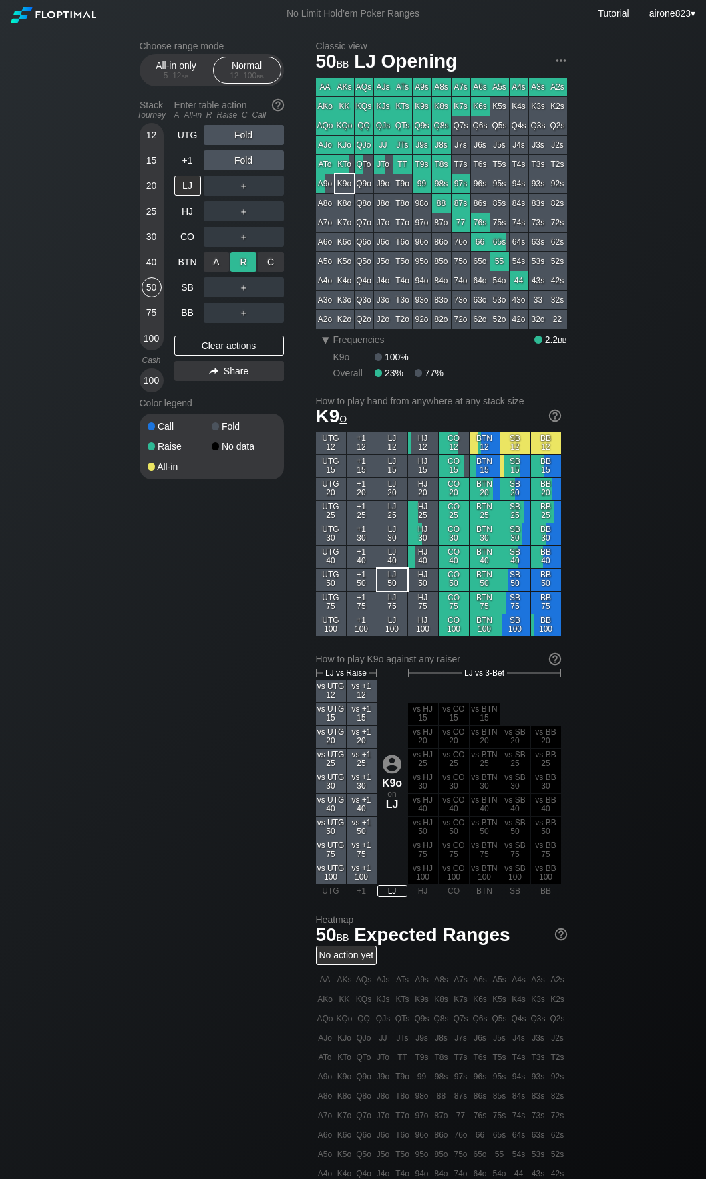
click at [240, 268] on div "R ✕" at bounding box center [244, 262] width 26 height 20
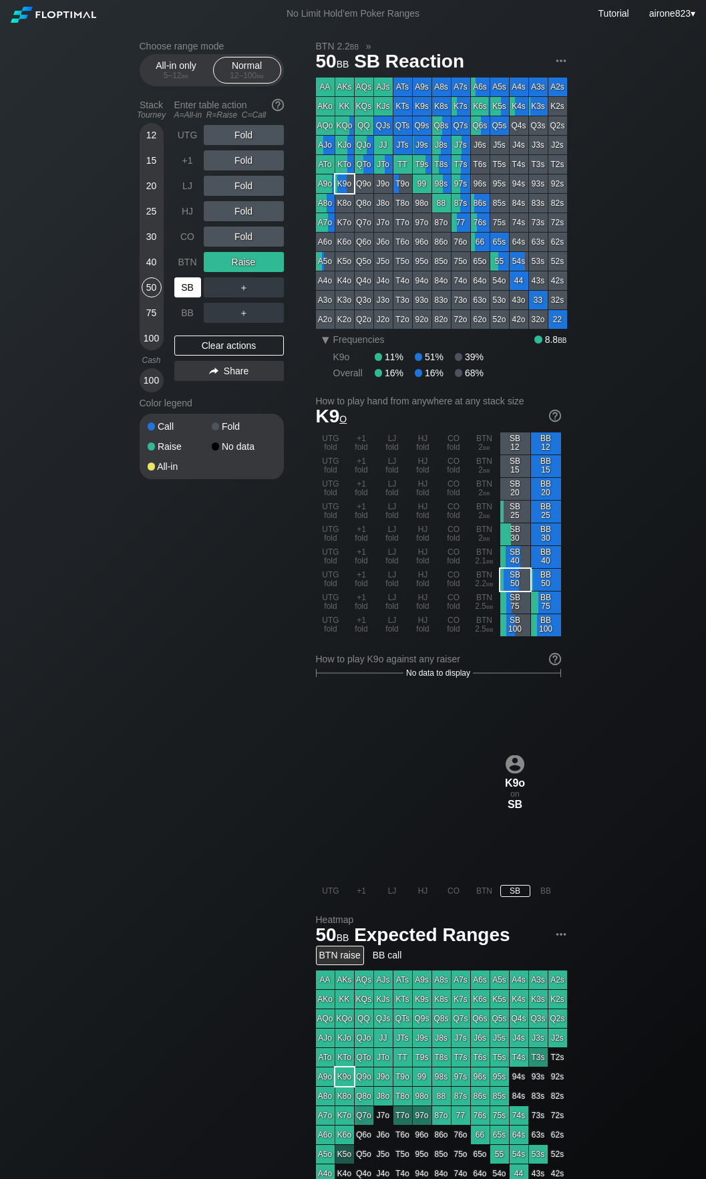
click at [195, 288] on div "SB" at bounding box center [187, 287] width 27 height 20
click at [150, 237] on div "30" at bounding box center [152, 237] width 20 height 20
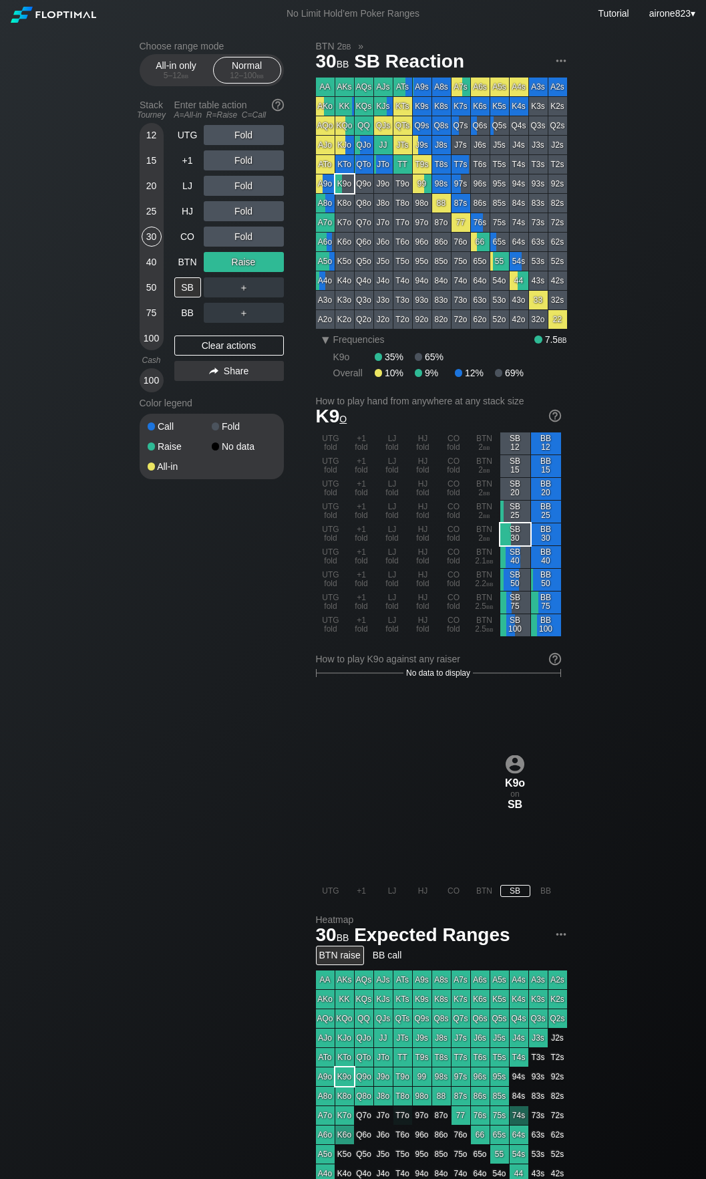
click at [154, 190] on div "20" at bounding box center [152, 186] width 20 height 20
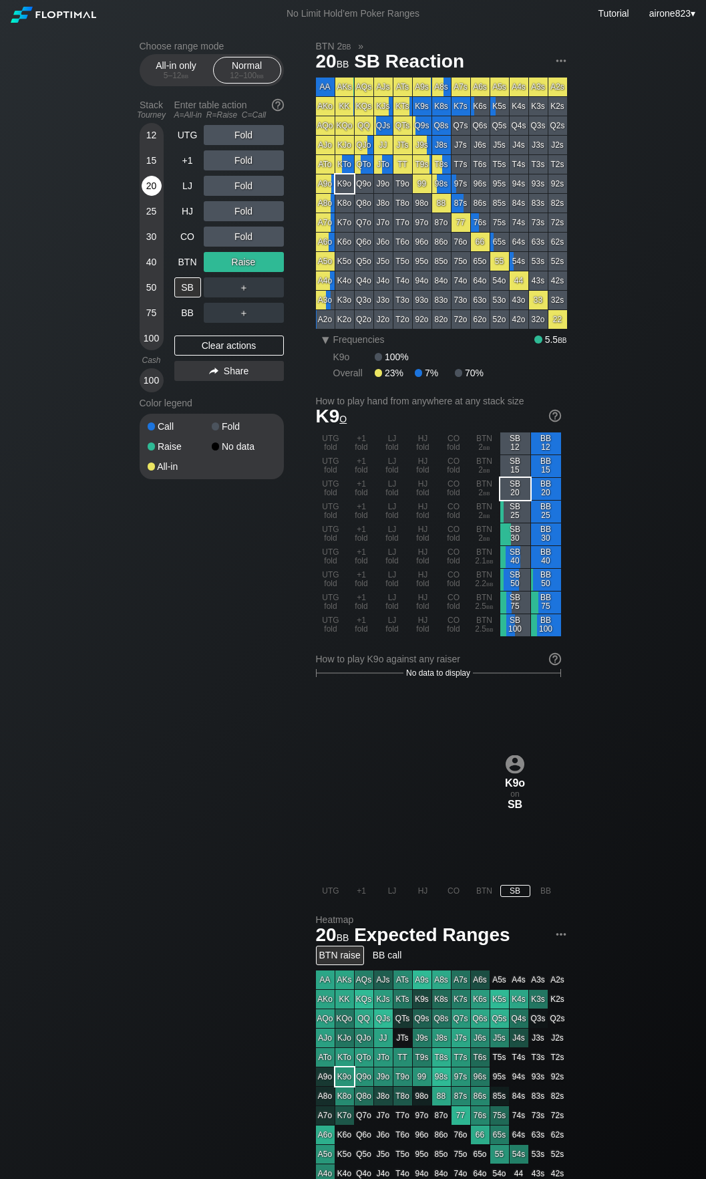
click at [147, 187] on div "20" at bounding box center [152, 186] width 20 height 20
click at [232, 207] on div "R ✕" at bounding box center [244, 211] width 26 height 20
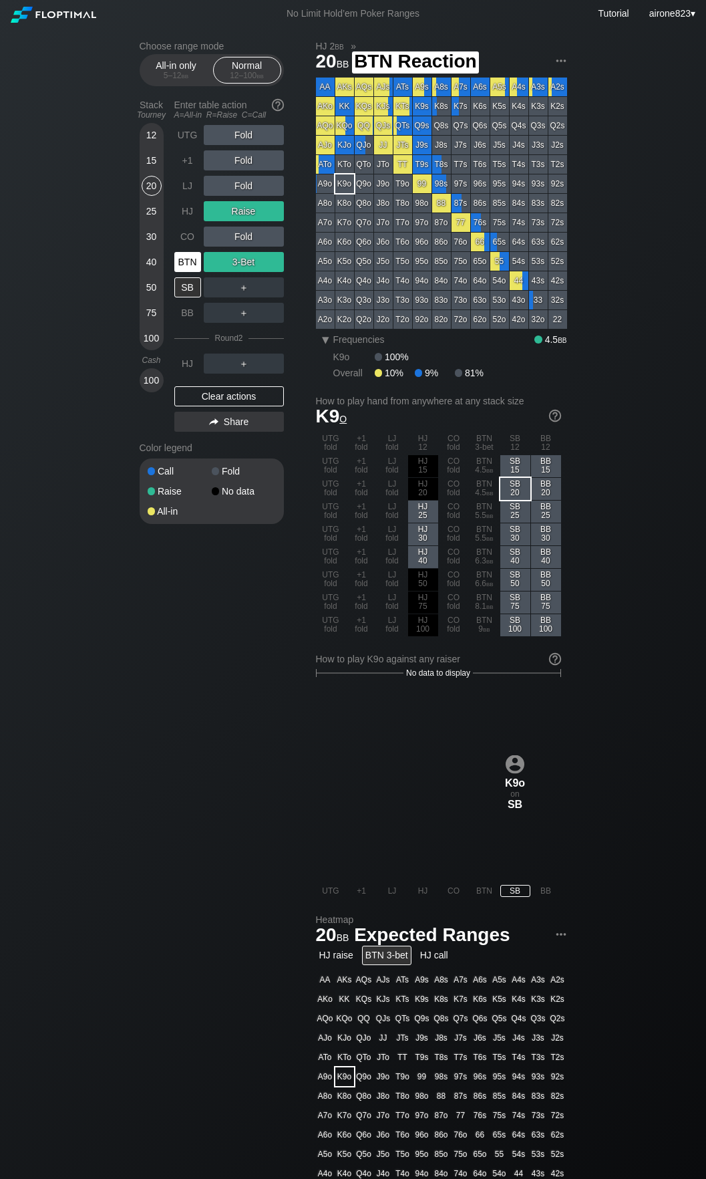
click at [195, 257] on div "BTN" at bounding box center [187, 262] width 27 height 20
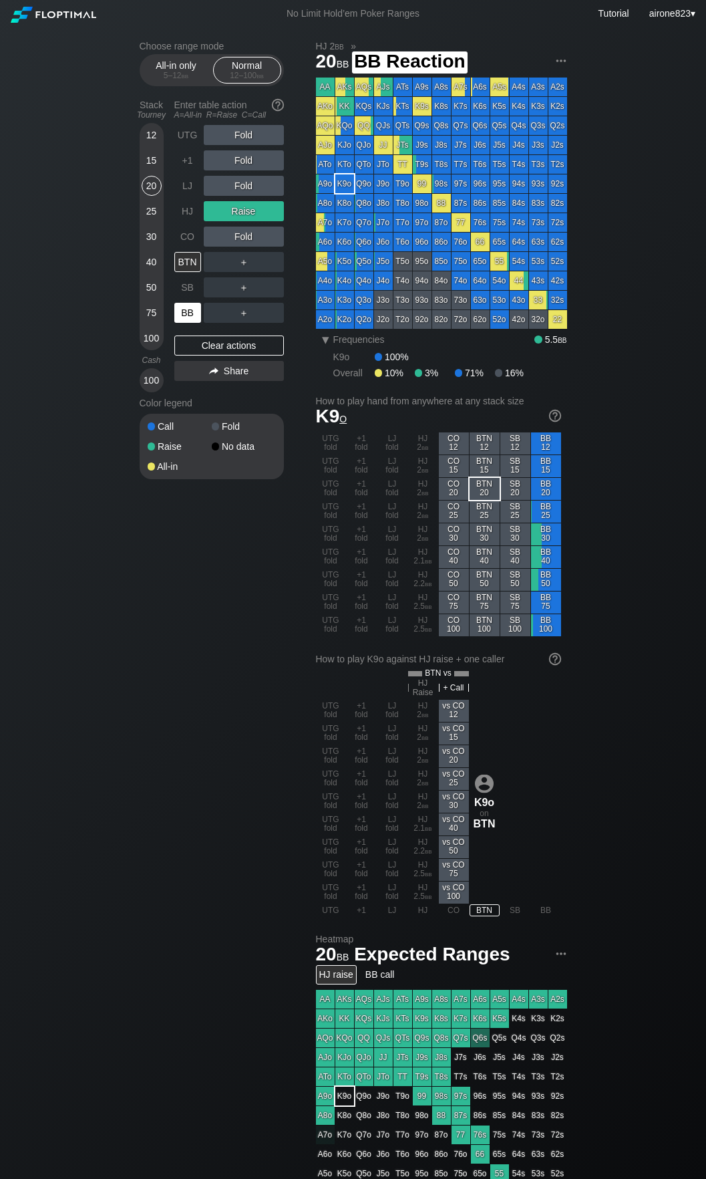
click at [184, 319] on div "BB" at bounding box center [187, 313] width 27 height 20
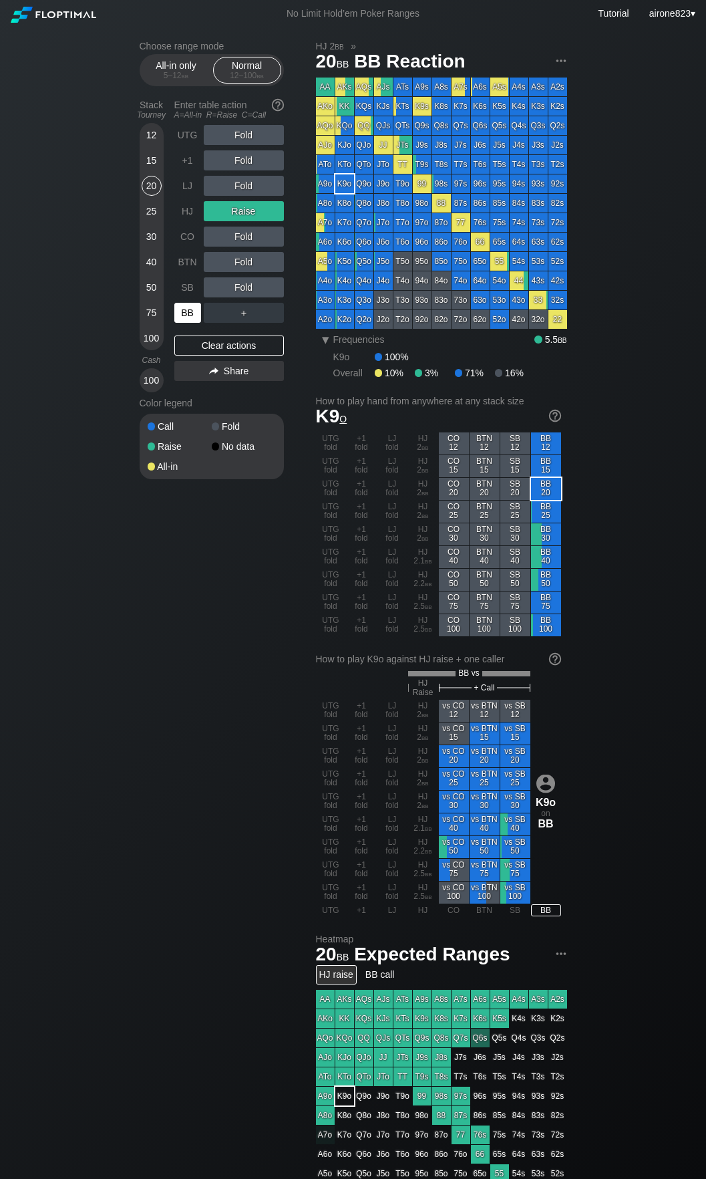
click at [184, 319] on div "BB" at bounding box center [187, 313] width 27 height 20
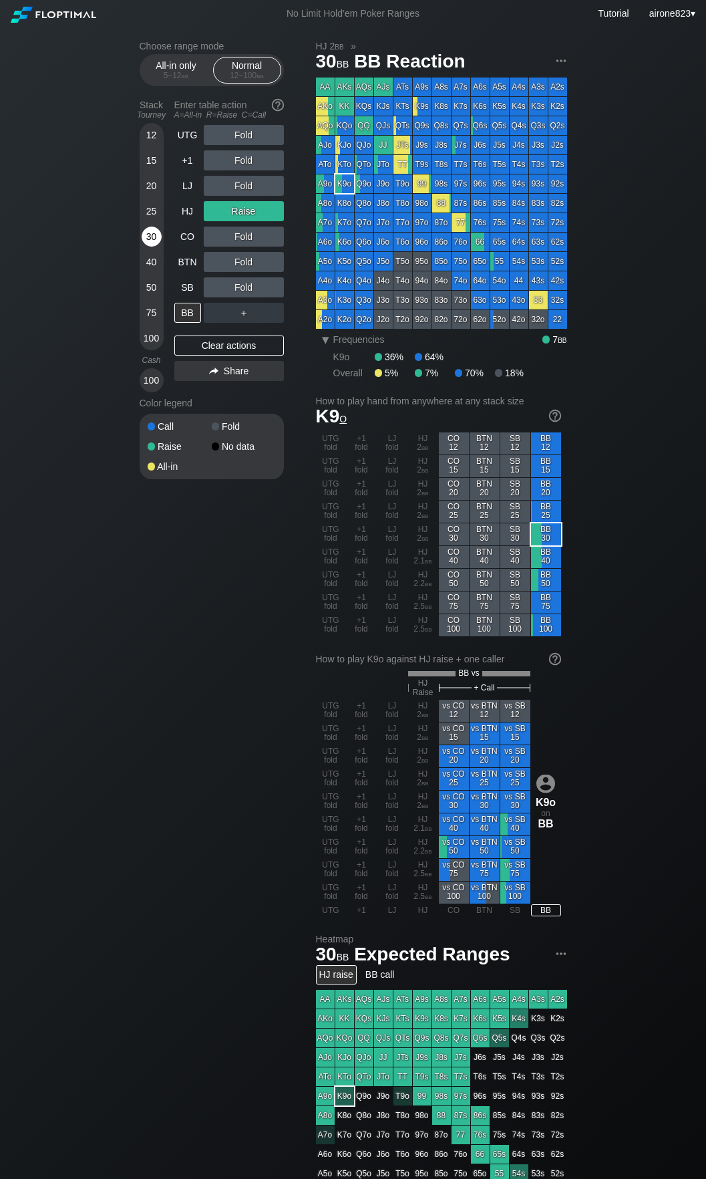
click at [153, 234] on div "30" at bounding box center [152, 237] width 20 height 20
click at [242, 139] on div "R ✕" at bounding box center [244, 135] width 26 height 20
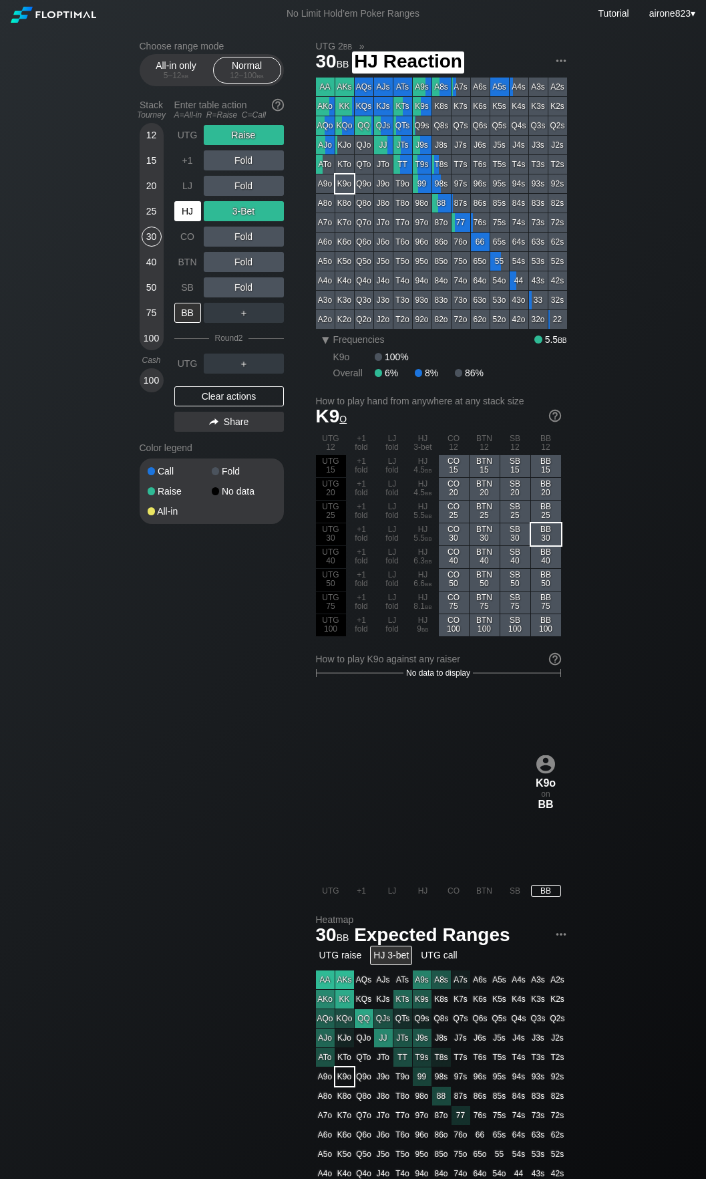
click at [196, 215] on div "HJ" at bounding box center [187, 211] width 27 height 20
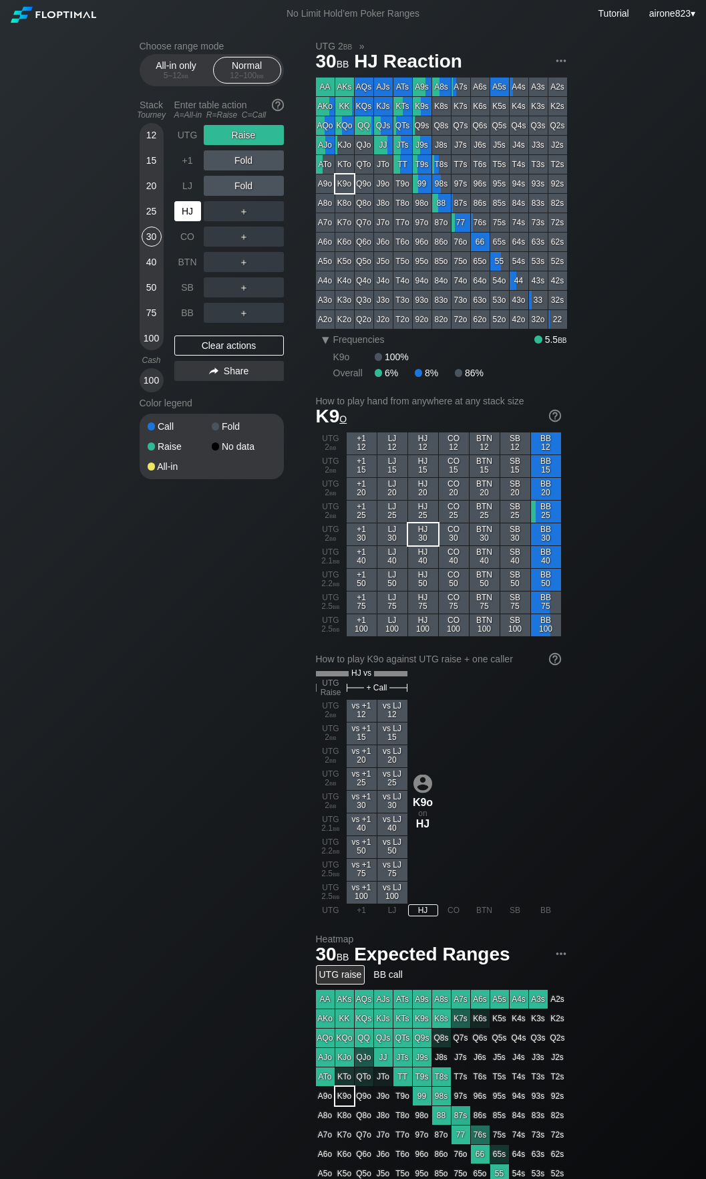
click at [189, 213] on div "HJ" at bounding box center [187, 211] width 27 height 20
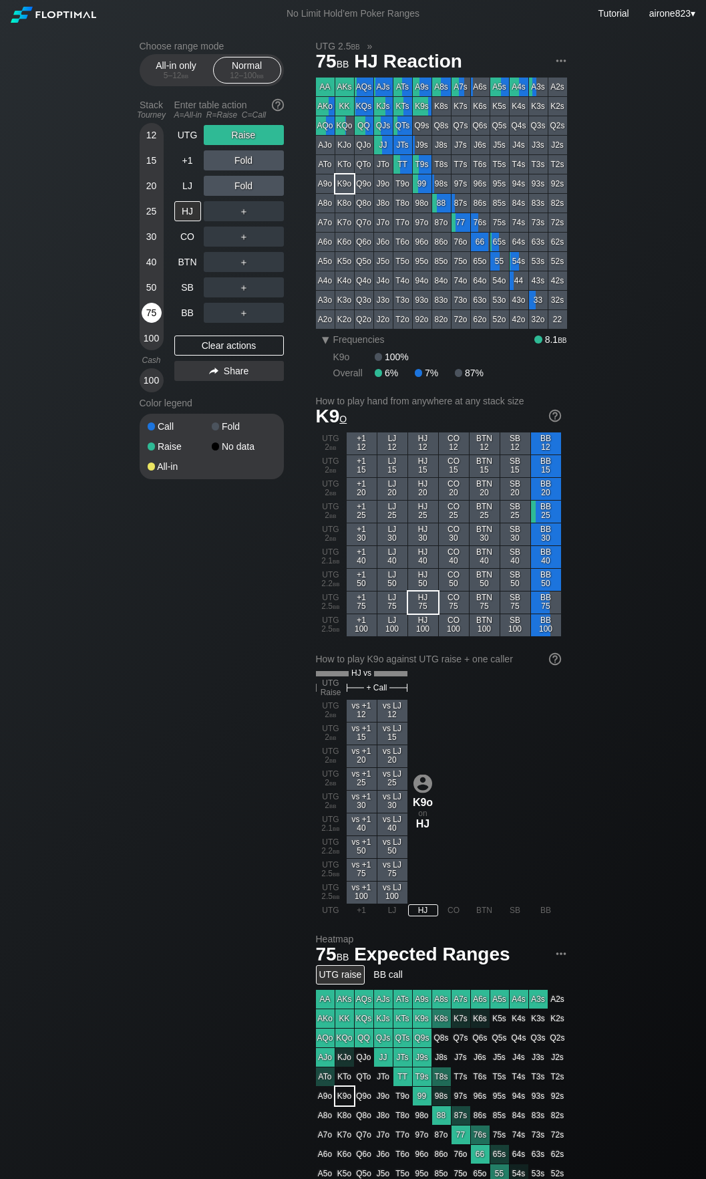
click at [156, 313] on div "75" at bounding box center [152, 313] width 20 height 20
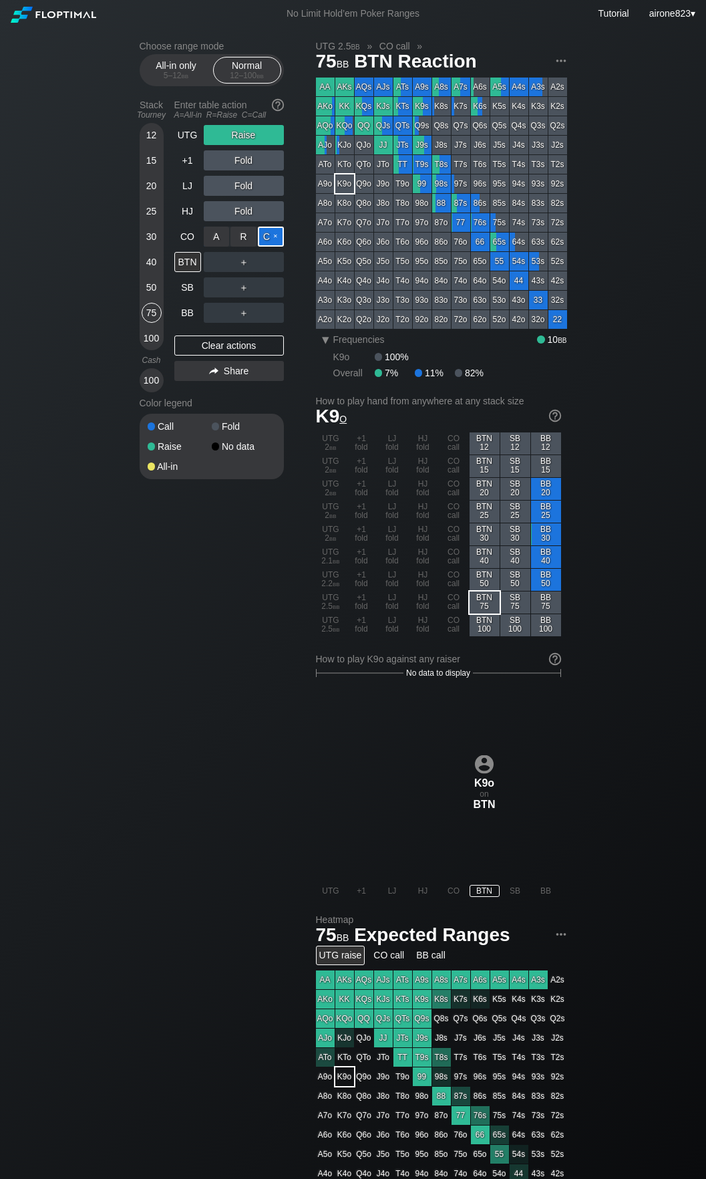
click at [271, 240] on div "C ✕" at bounding box center [271, 237] width 26 height 20
click at [184, 268] on div "BTN" at bounding box center [187, 262] width 27 height 20
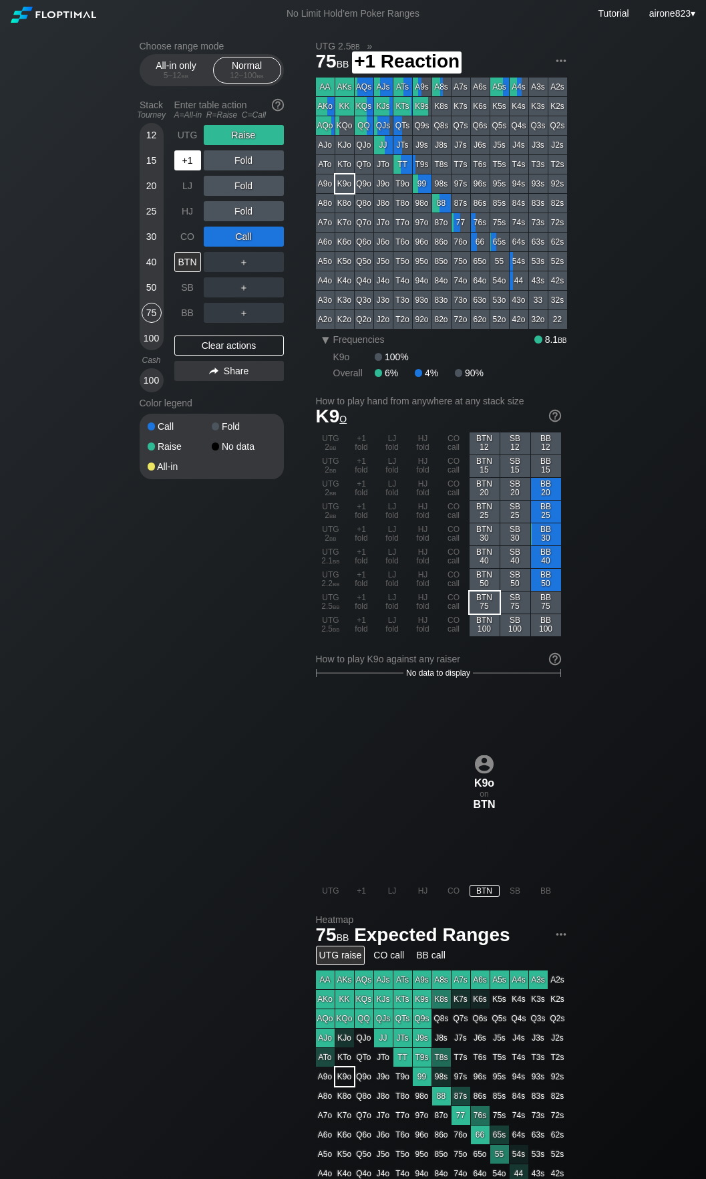
click at [193, 163] on div "+1" at bounding box center [187, 160] width 27 height 20
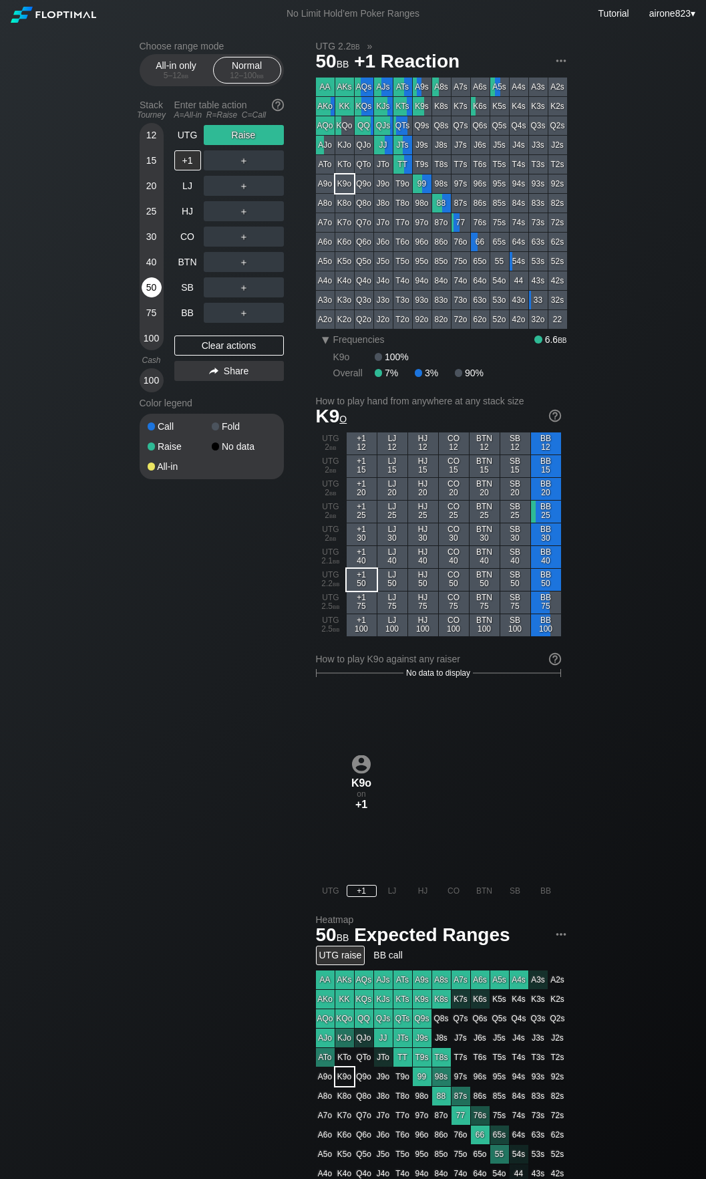
click at [154, 293] on div "50" at bounding box center [152, 287] width 20 height 20
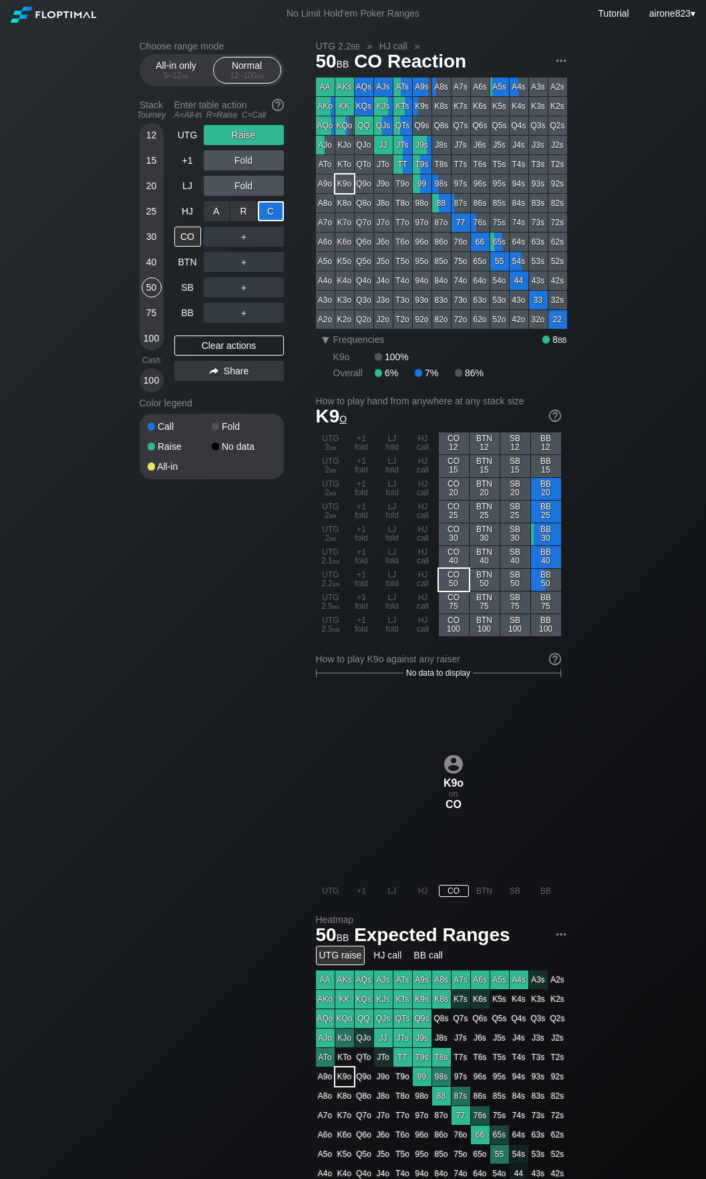
click at [269, 221] on div "C ✕" at bounding box center [271, 211] width 26 height 20
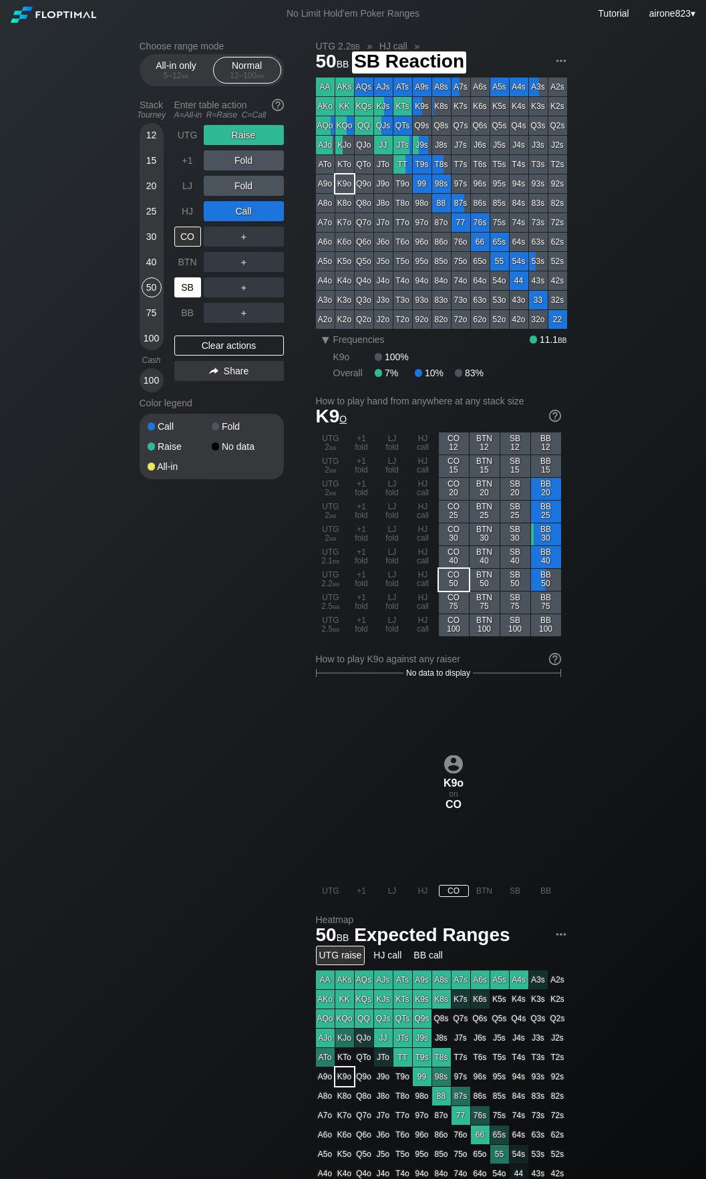
click at [183, 286] on div "SB" at bounding box center [187, 287] width 27 height 20
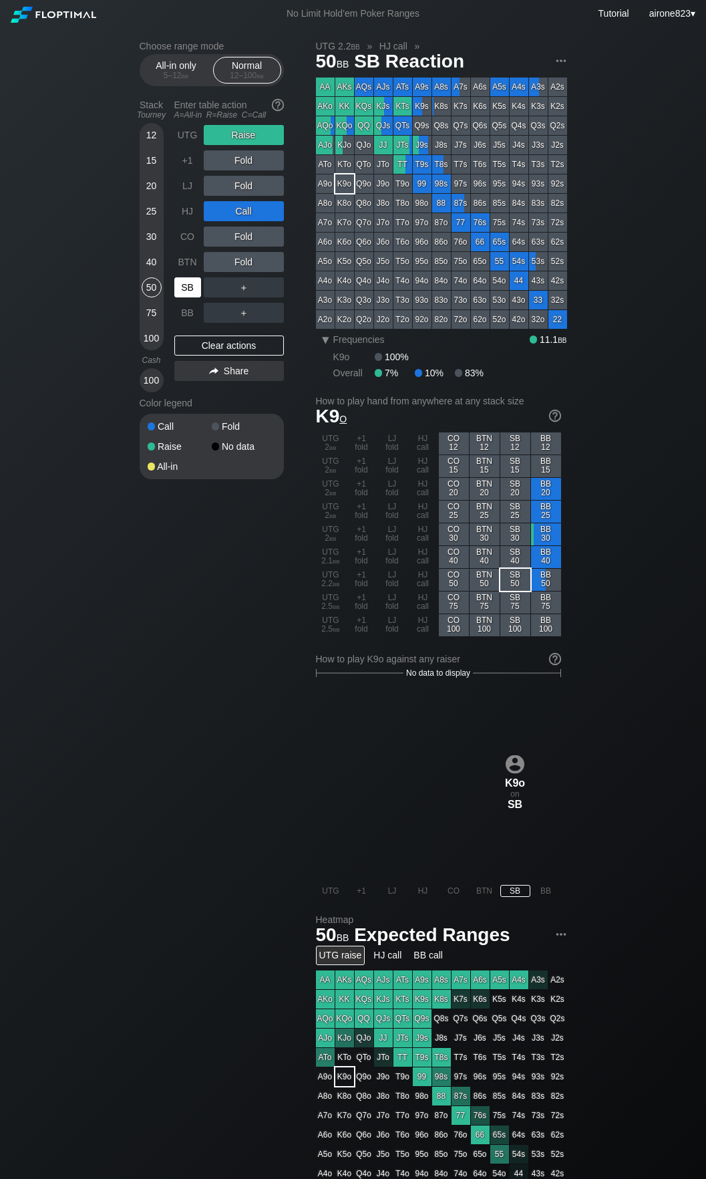
click at [183, 286] on div "SB" at bounding box center [187, 287] width 27 height 20
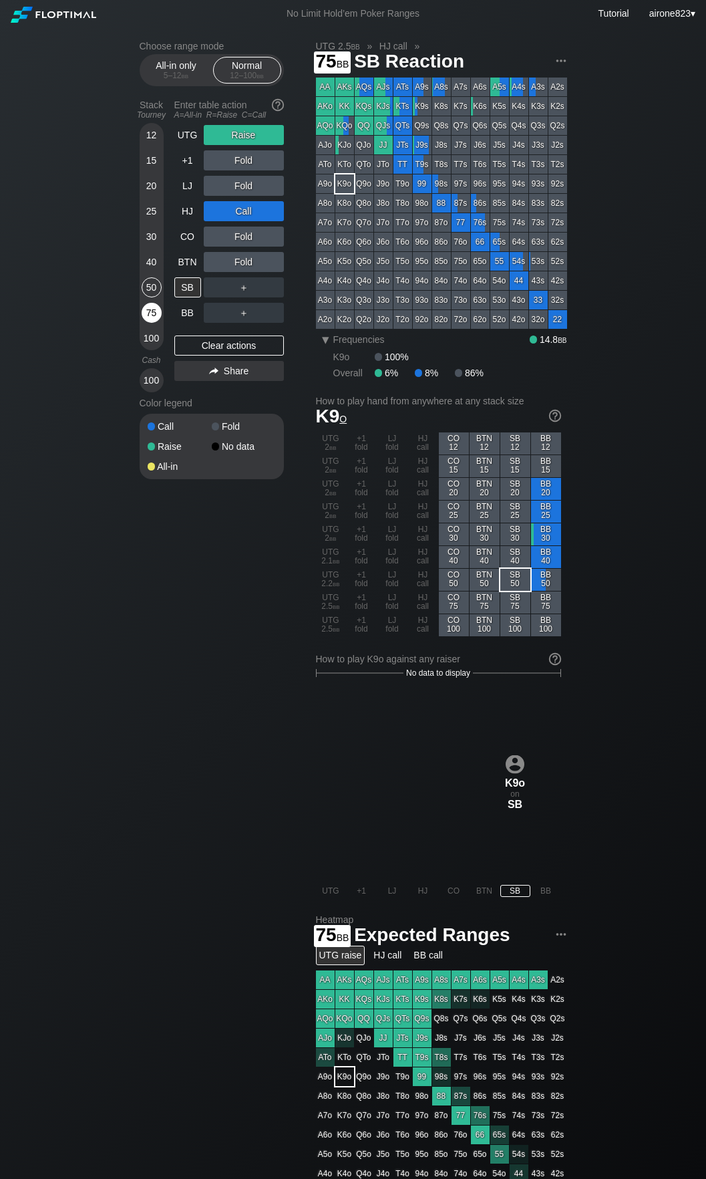
click at [142, 319] on div "75" at bounding box center [152, 313] width 20 height 20
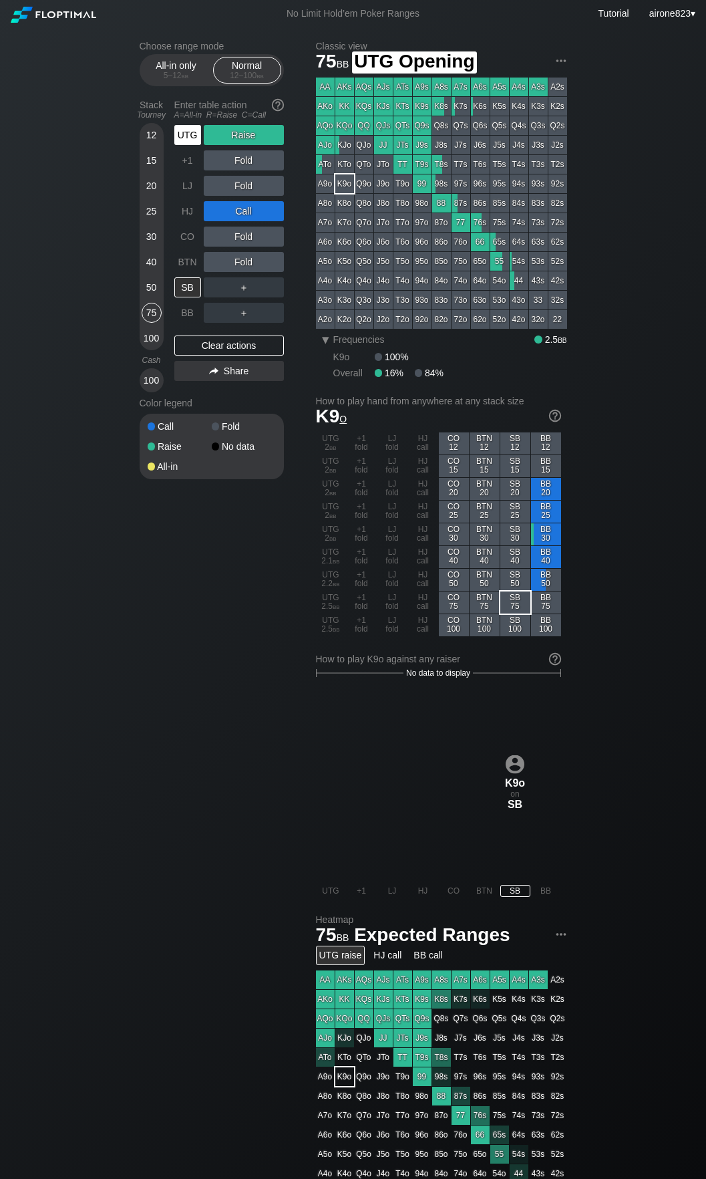
click at [191, 134] on div "UTG" at bounding box center [187, 135] width 27 height 20
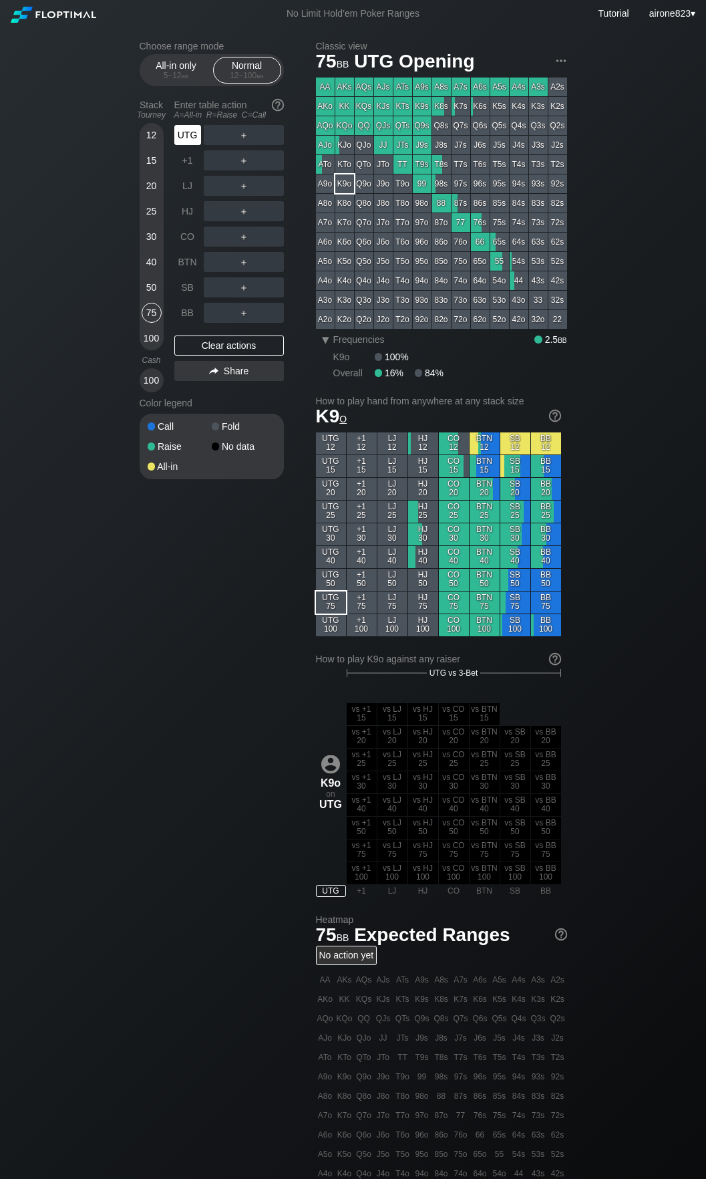
click at [191, 134] on div "UTG" at bounding box center [187, 135] width 27 height 20
click at [241, 215] on div "R ✕" at bounding box center [244, 211] width 26 height 20
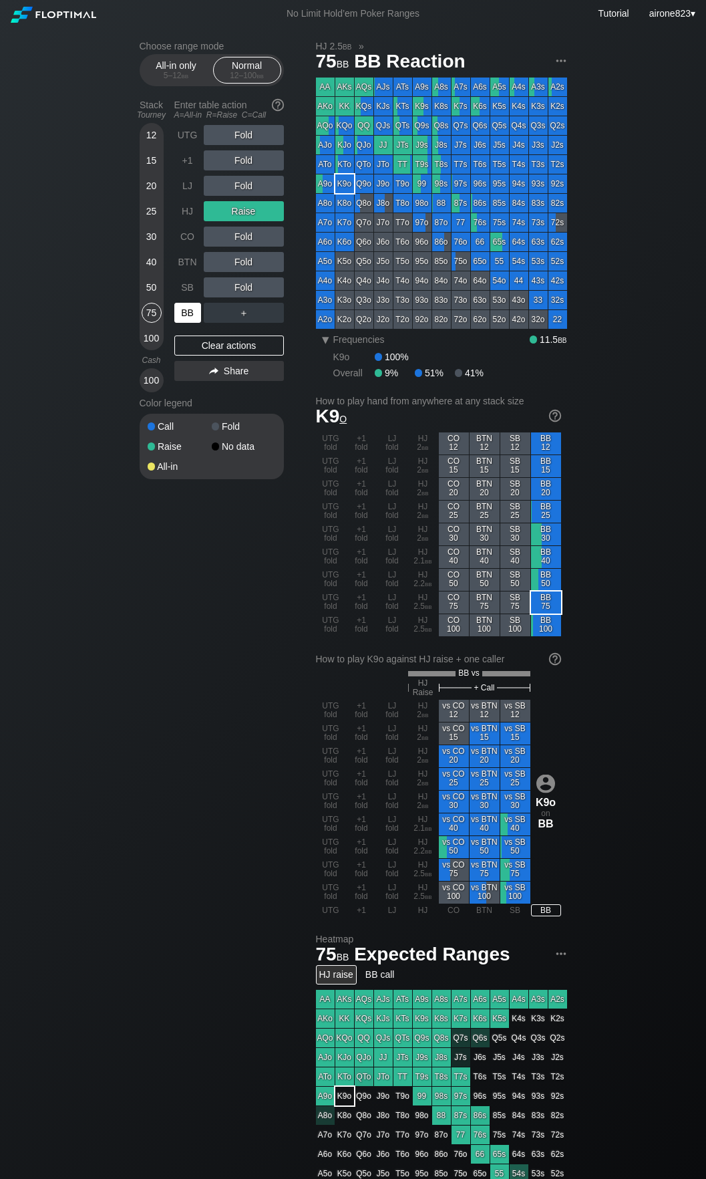
click at [200, 311] on div "BB" at bounding box center [187, 313] width 27 height 20
click at [153, 285] on div "50" at bounding box center [152, 287] width 20 height 20
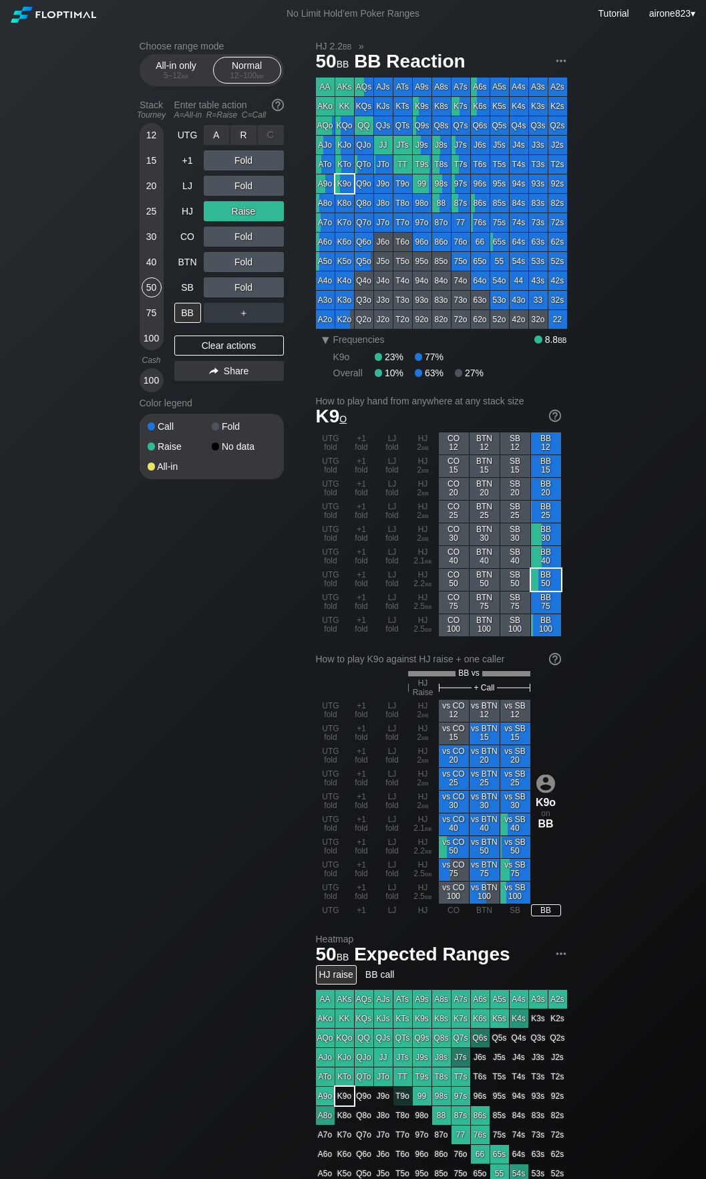
click at [241, 140] on div "R ✕" at bounding box center [244, 135] width 26 height 20
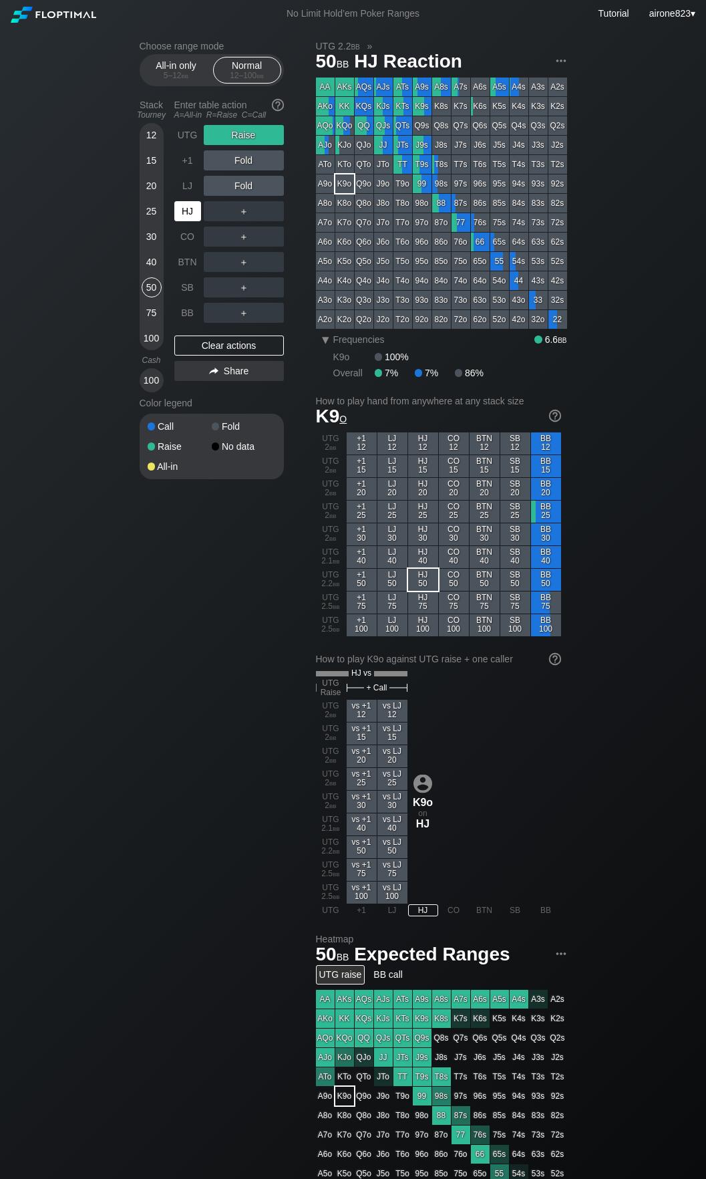
click at [184, 213] on div "HJ" at bounding box center [187, 211] width 27 height 20
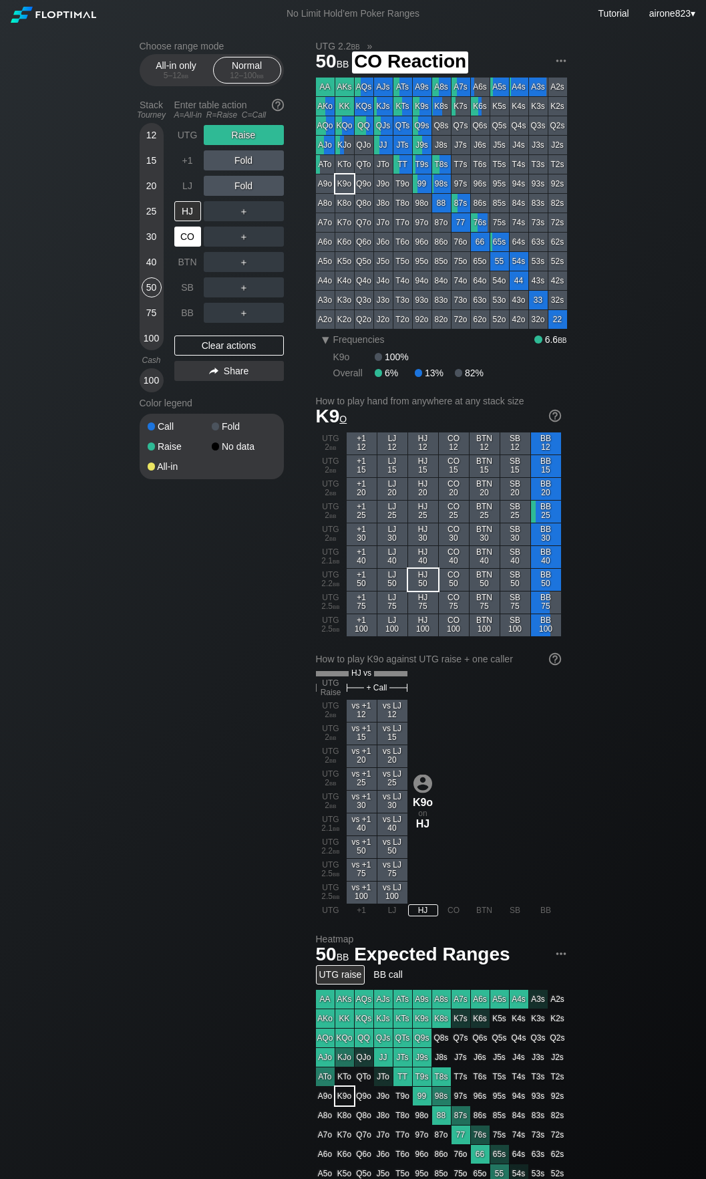
click at [185, 230] on div "CO" at bounding box center [187, 237] width 27 height 20
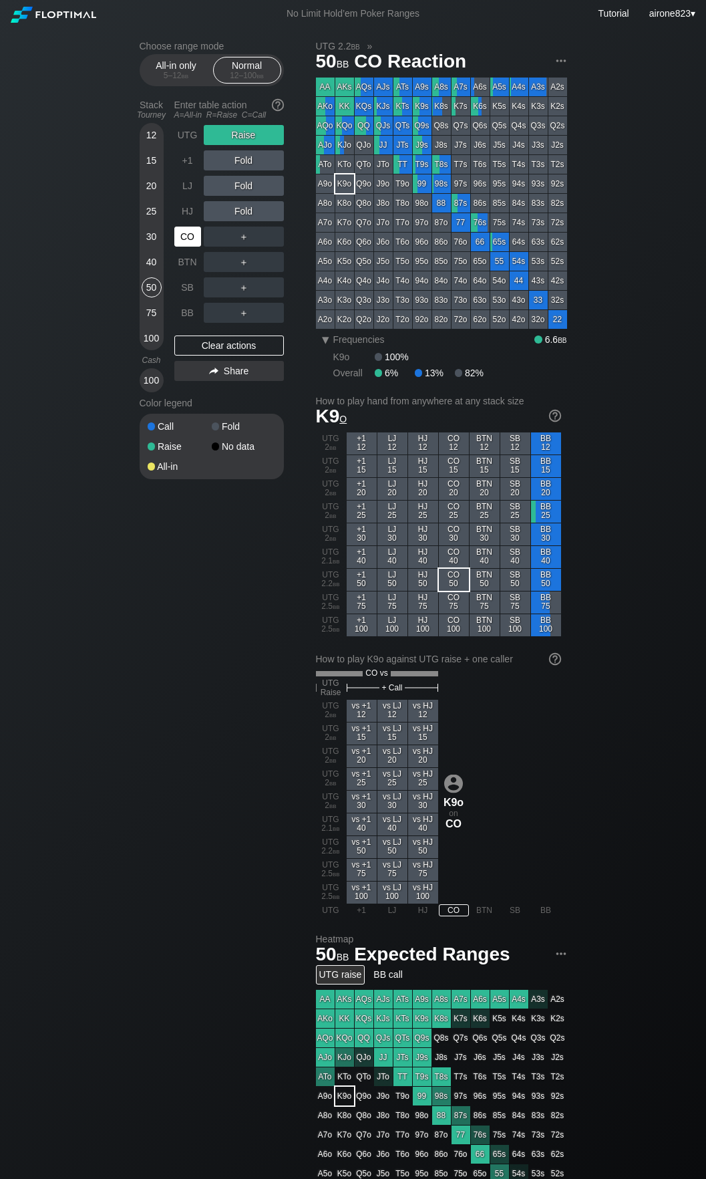
click at [185, 230] on div "CO" at bounding box center [187, 237] width 27 height 20
click at [190, 260] on div "BTN" at bounding box center [187, 262] width 27 height 20
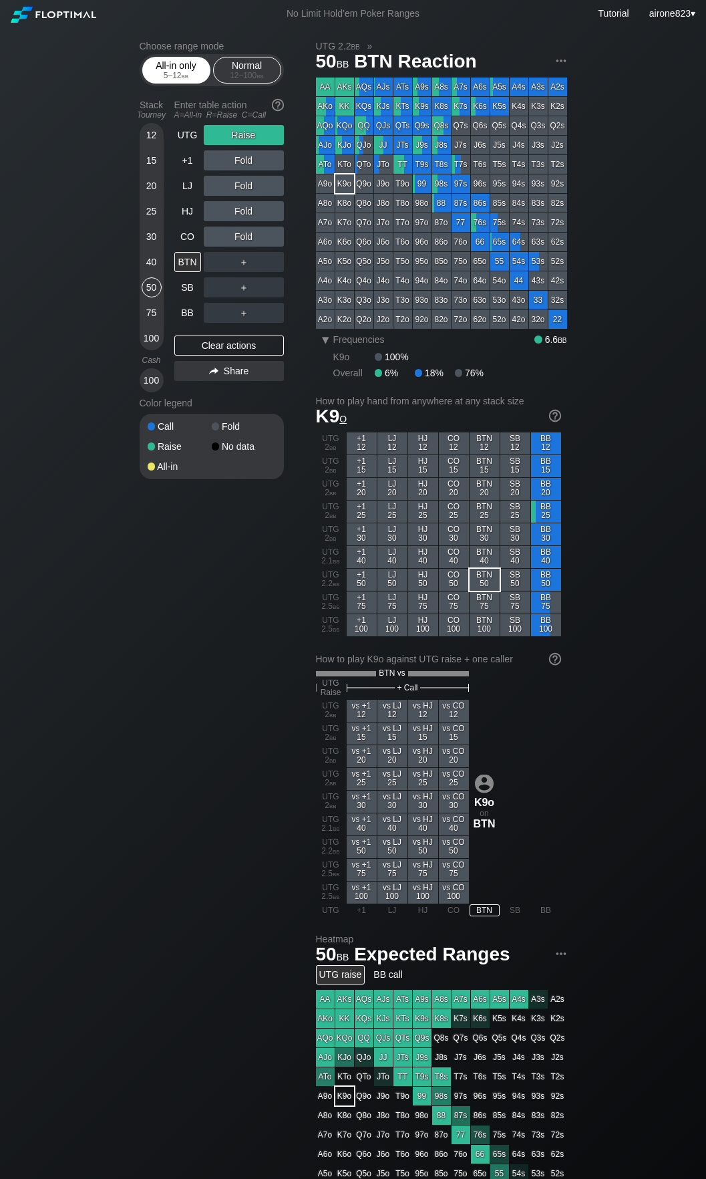
click at [180, 77] on div "5 – 12 bb" at bounding box center [176, 75] width 56 height 9
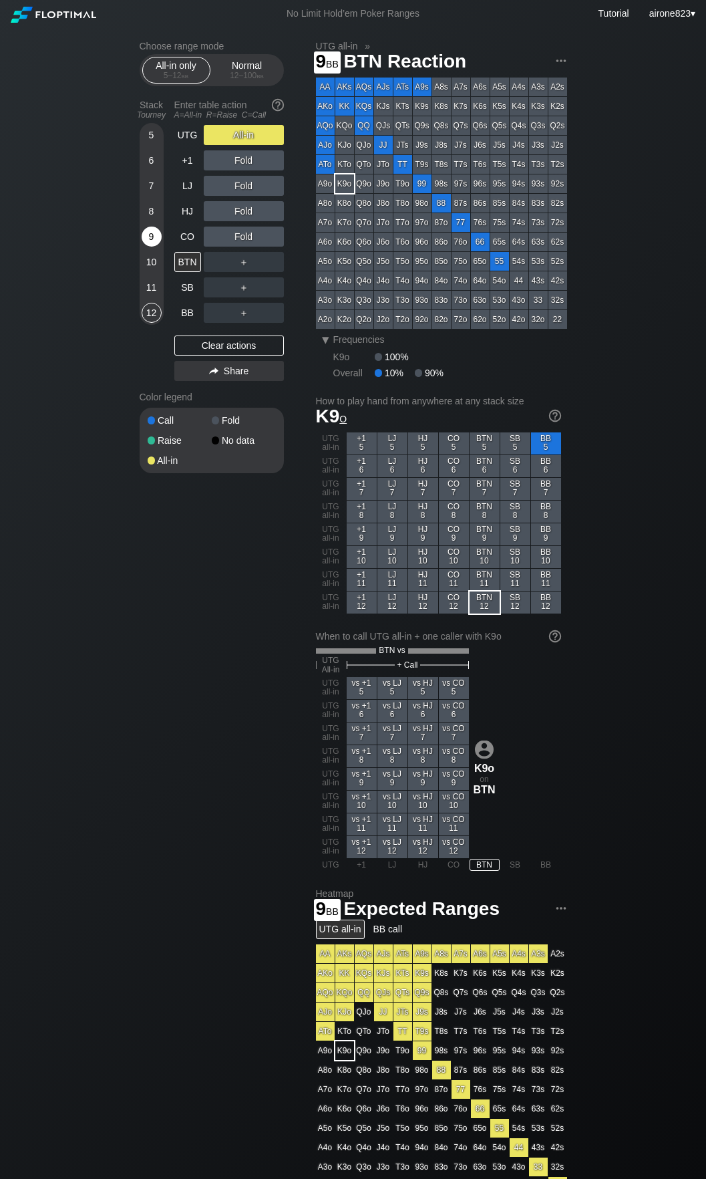
click at [156, 236] on div "9" at bounding box center [152, 237] width 20 height 20
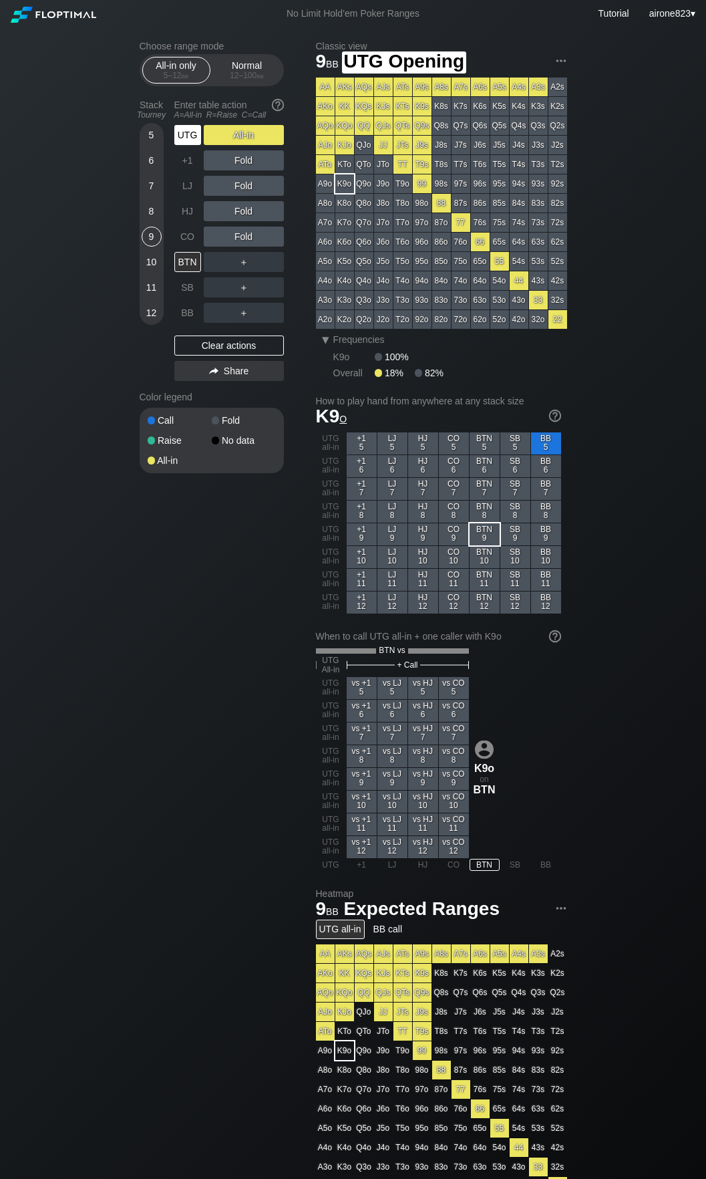
click at [188, 136] on div "UTG" at bounding box center [187, 135] width 27 height 20
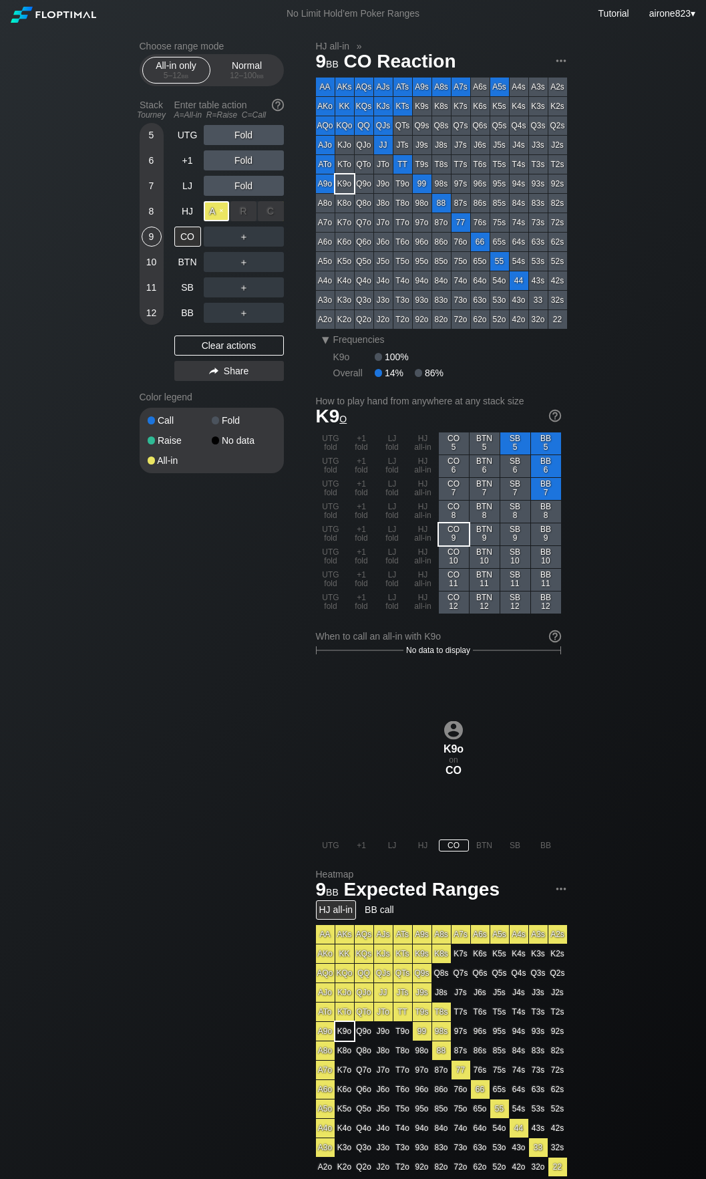
click at [219, 205] on div "A ✕" at bounding box center [217, 211] width 26 height 20
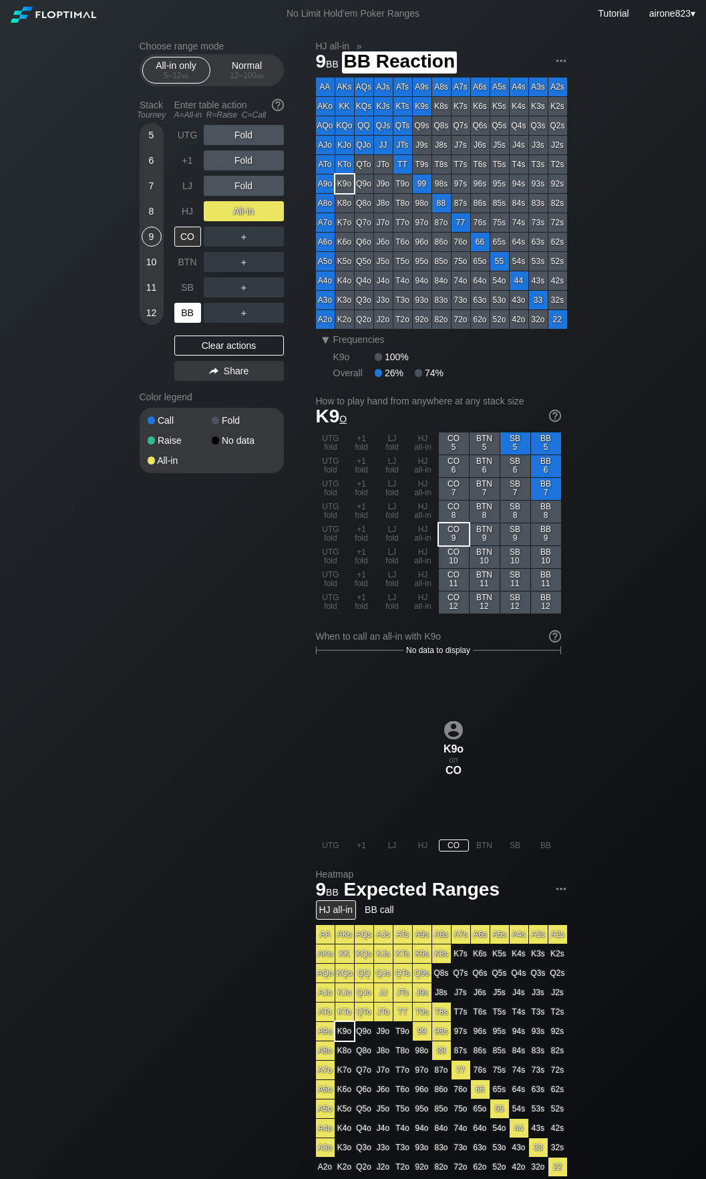
click at [194, 319] on div "BB" at bounding box center [187, 313] width 27 height 20
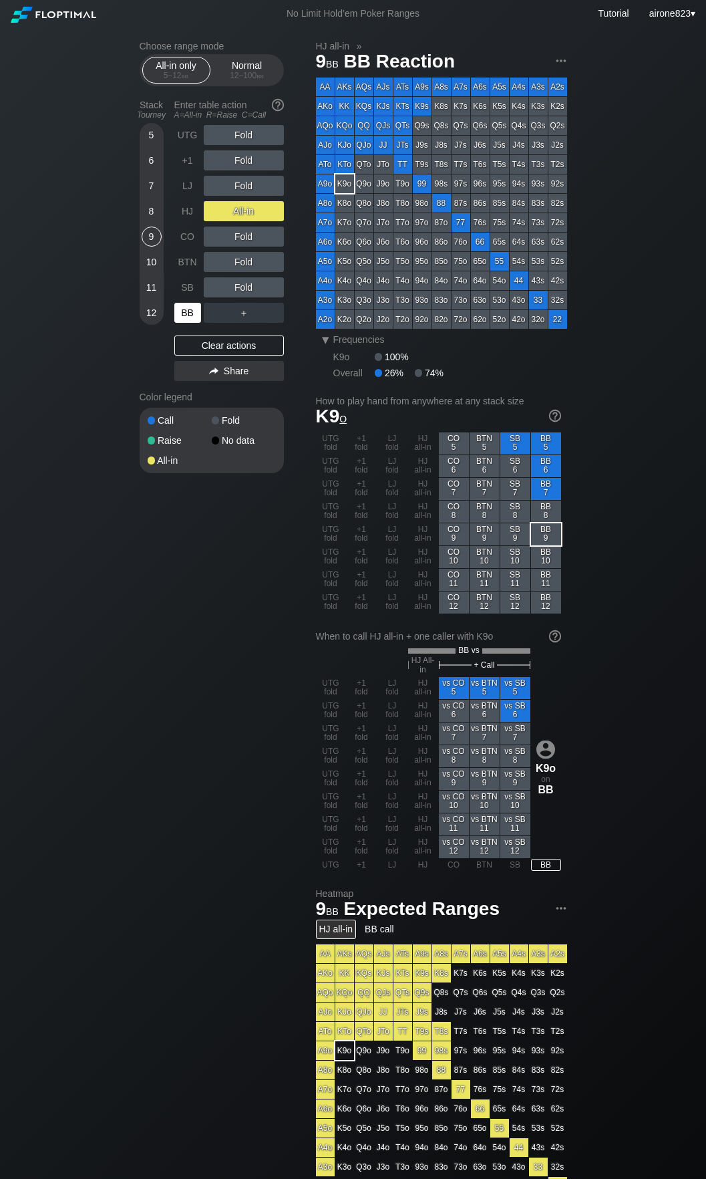
click at [194, 319] on div "BB" at bounding box center [187, 313] width 27 height 20
drag, startPoint x: 229, startPoint y: 74, endPoint x: 210, endPoint y: 102, distance: 33.2
click at [229, 74] on div "12 – 100 bb" at bounding box center [247, 75] width 56 height 9
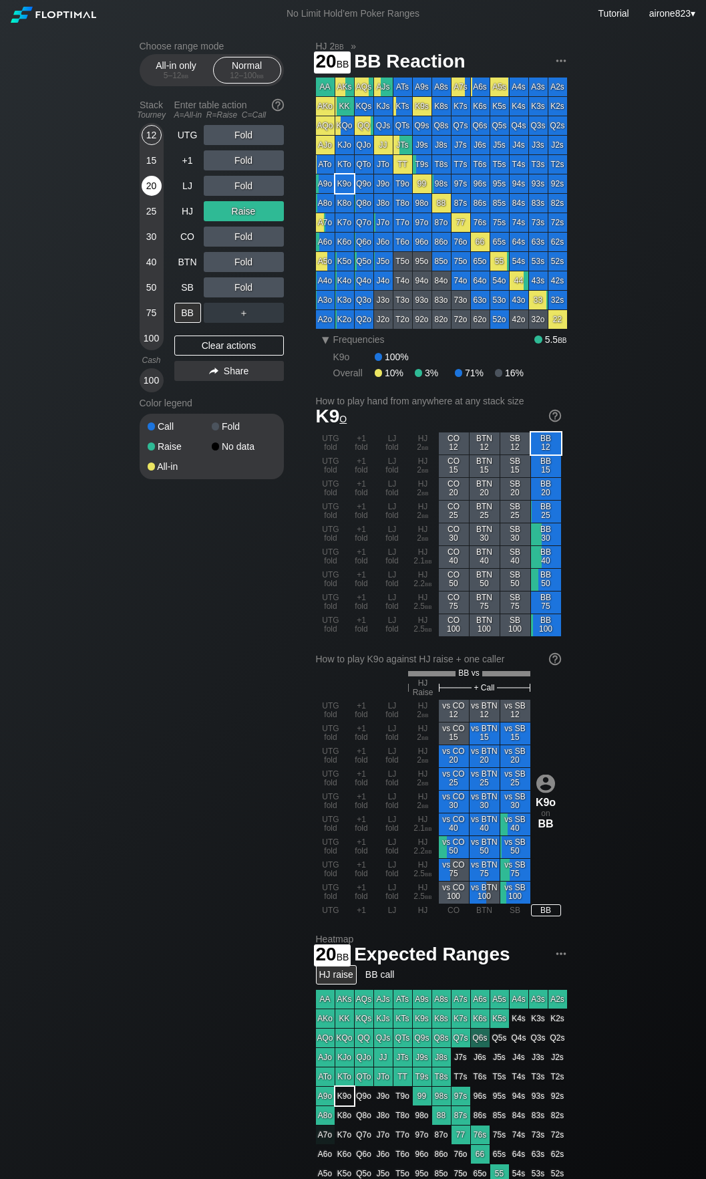
click at [150, 196] on div "20" at bounding box center [152, 186] width 20 height 20
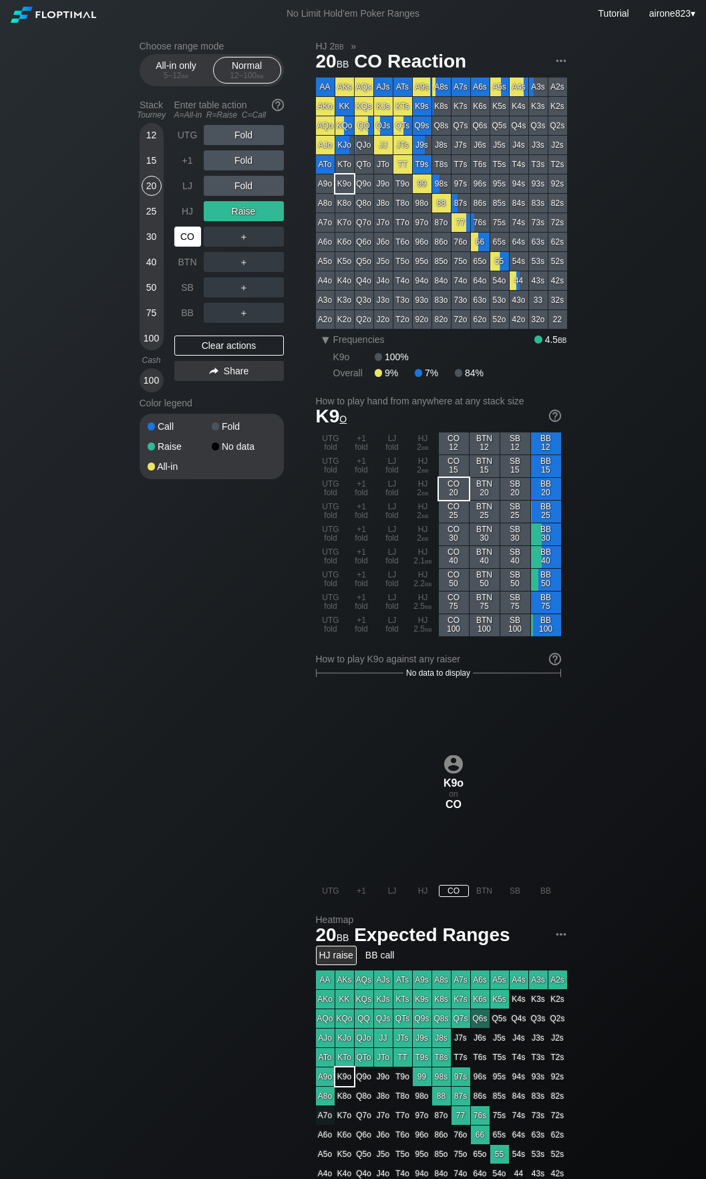
click at [182, 245] on div "CO" at bounding box center [187, 237] width 27 height 20
click at [182, 246] on div "CO" at bounding box center [187, 237] width 27 height 20
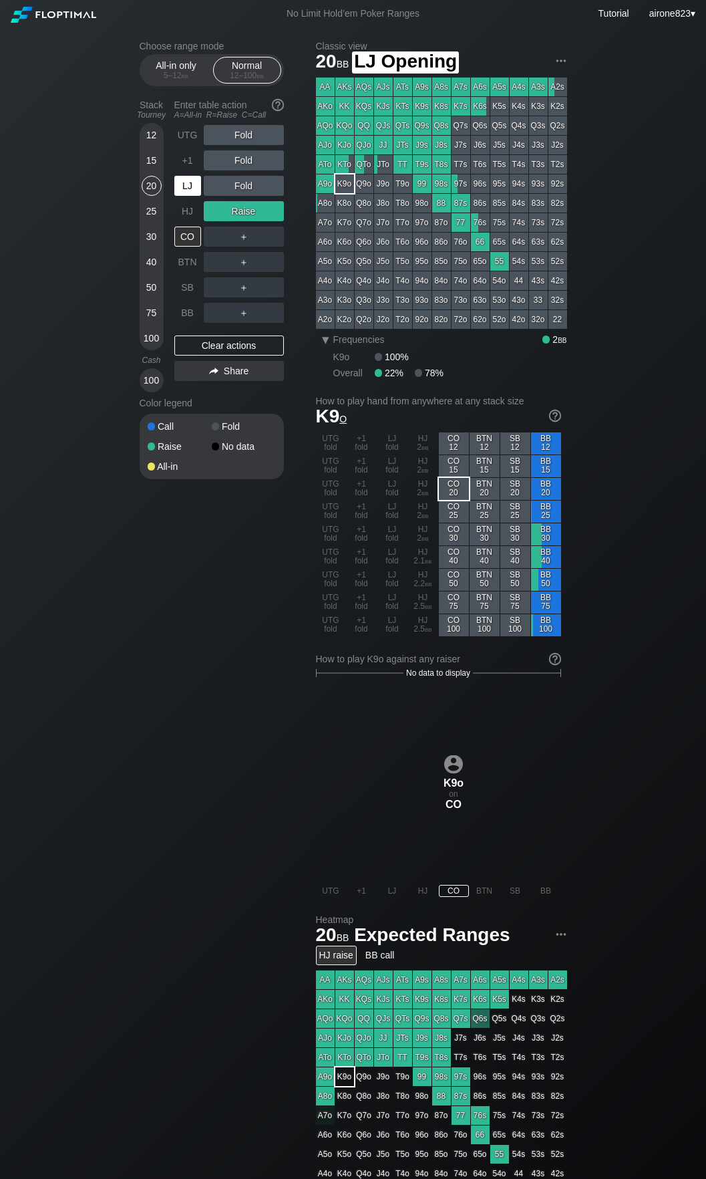
click at [181, 190] on div "LJ" at bounding box center [187, 186] width 27 height 20
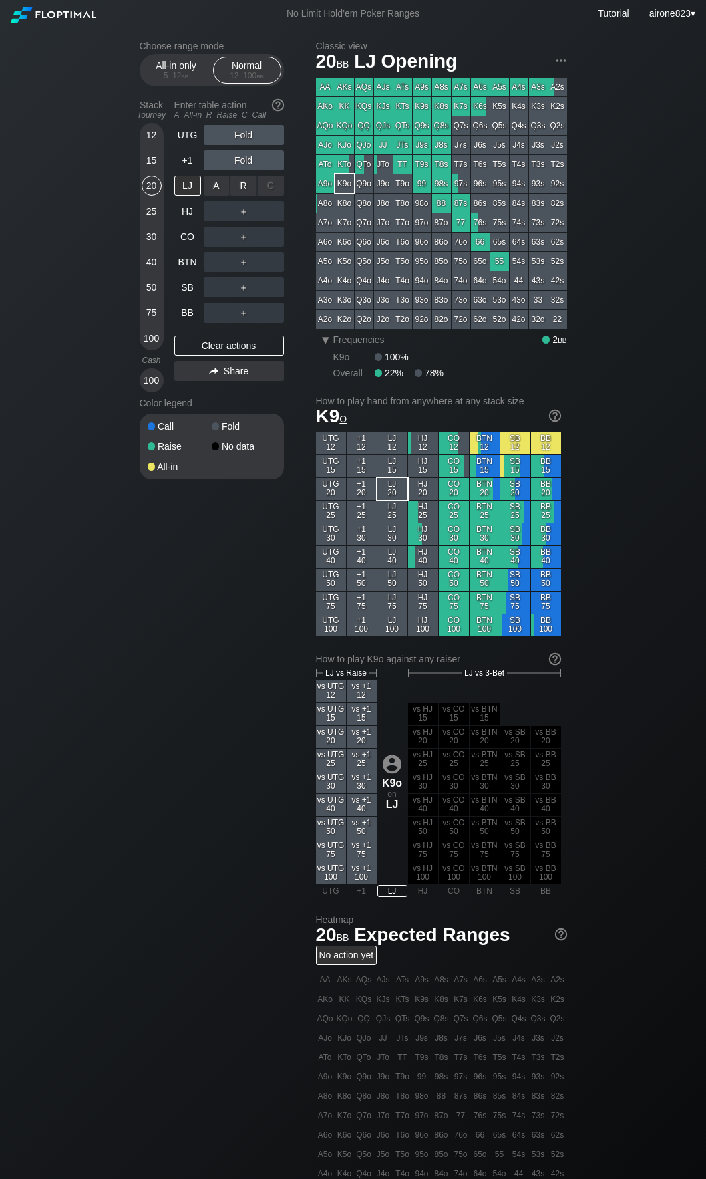
click at [239, 176] on div "A ✕ R ✕ C ✕ ＋" at bounding box center [244, 185] width 80 height 31
click at [242, 178] on div "R ✕" at bounding box center [244, 186] width 26 height 20
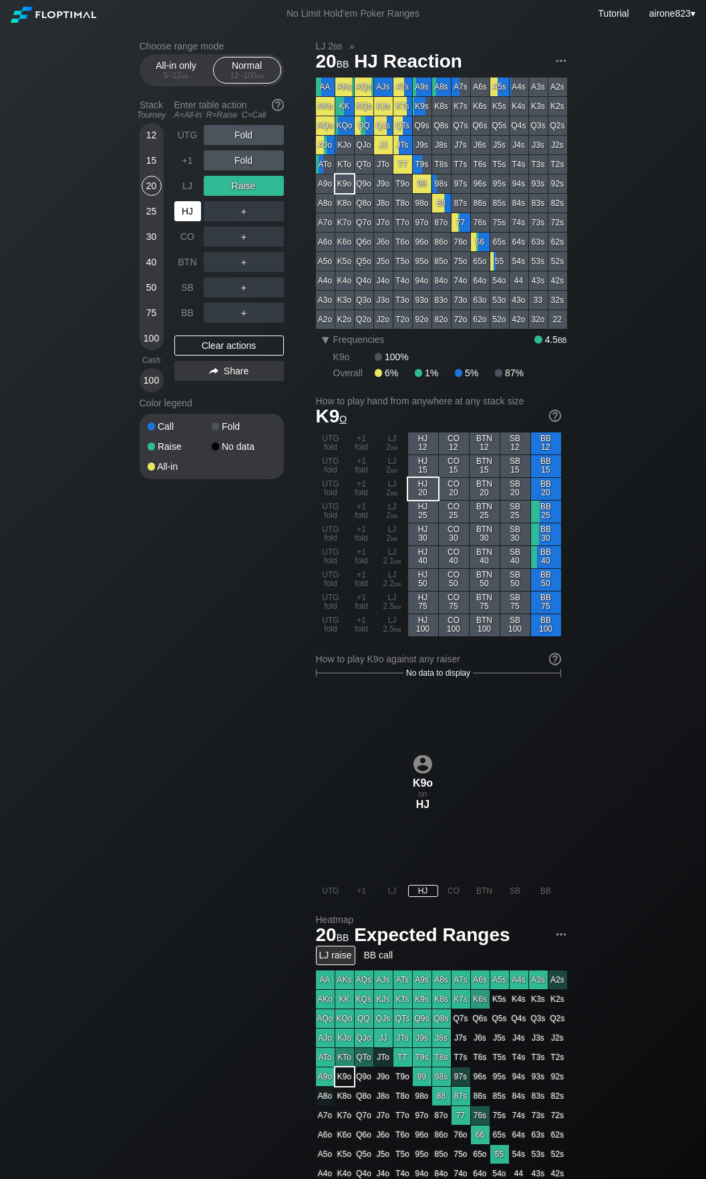
click at [180, 219] on div "HJ" at bounding box center [187, 211] width 27 height 20
click at [180, 218] on div "HJ" at bounding box center [187, 211] width 27 height 20
click at [244, 140] on div "R ✕" at bounding box center [244, 135] width 26 height 20
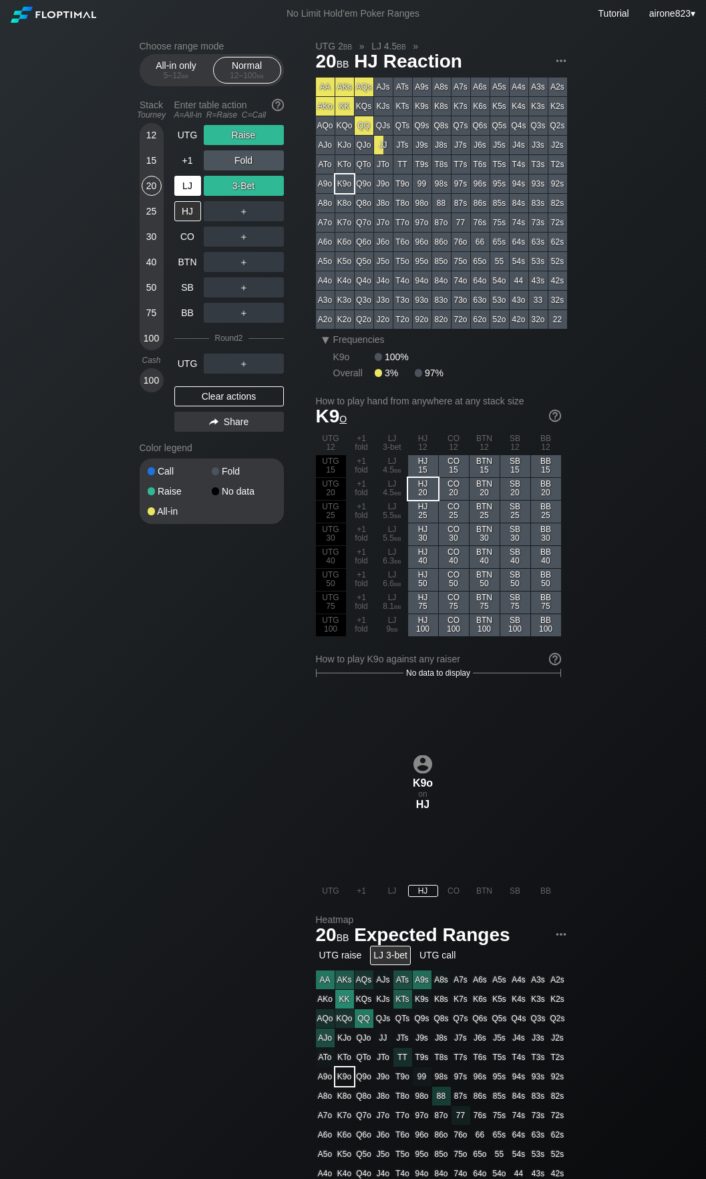
drag, startPoint x: 180, startPoint y: 190, endPoint x: 185, endPoint y: 198, distance: 9.3
click at [180, 190] on div "LJ" at bounding box center [187, 186] width 27 height 20
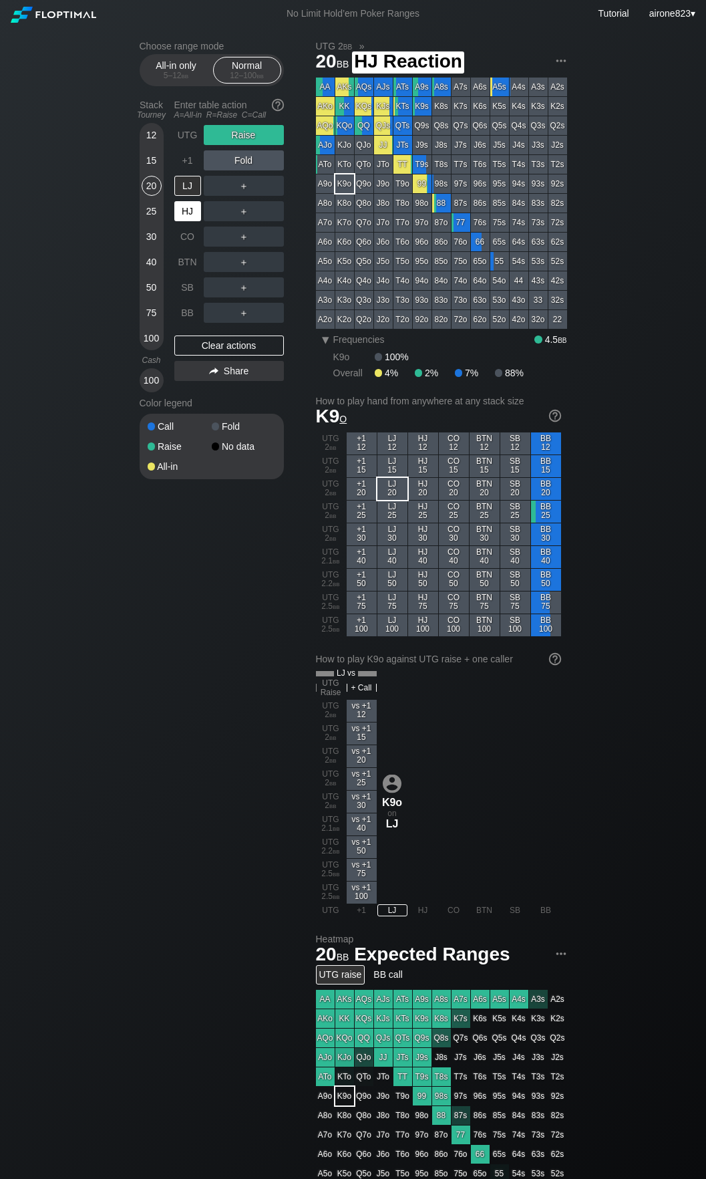
click at [185, 217] on div "HJ" at bounding box center [187, 211] width 27 height 20
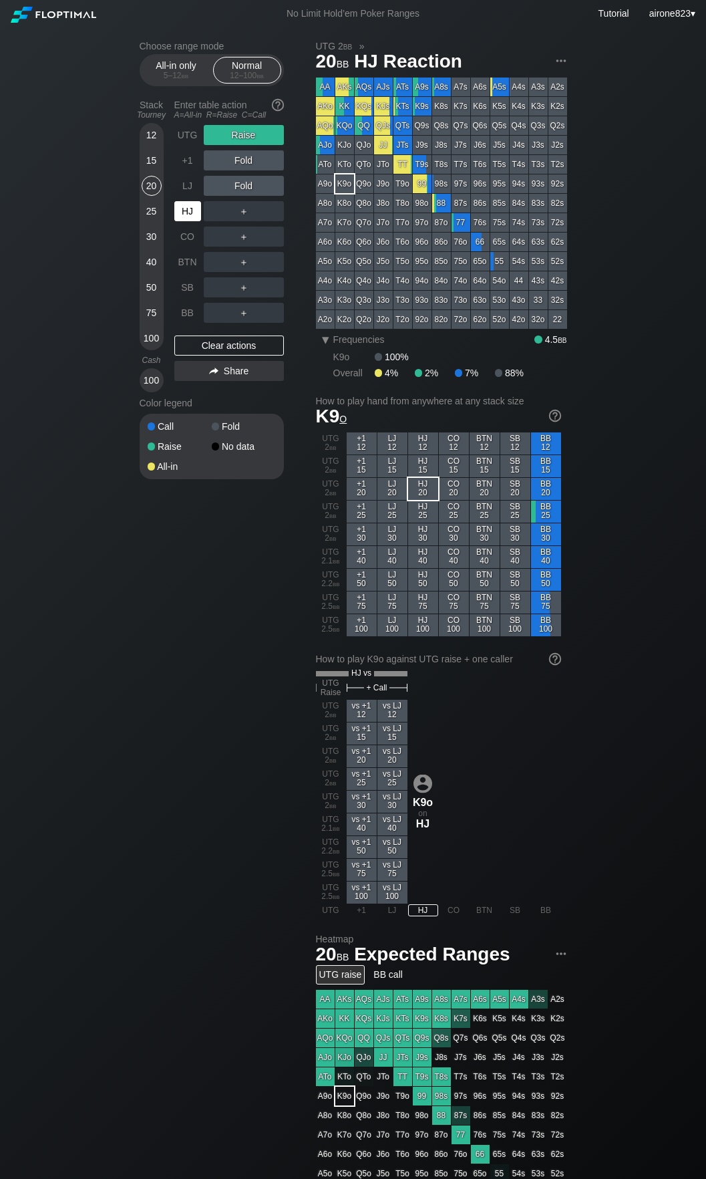
click at [185, 217] on div "HJ" at bounding box center [187, 211] width 27 height 20
click at [143, 295] on div "50" at bounding box center [152, 287] width 20 height 20
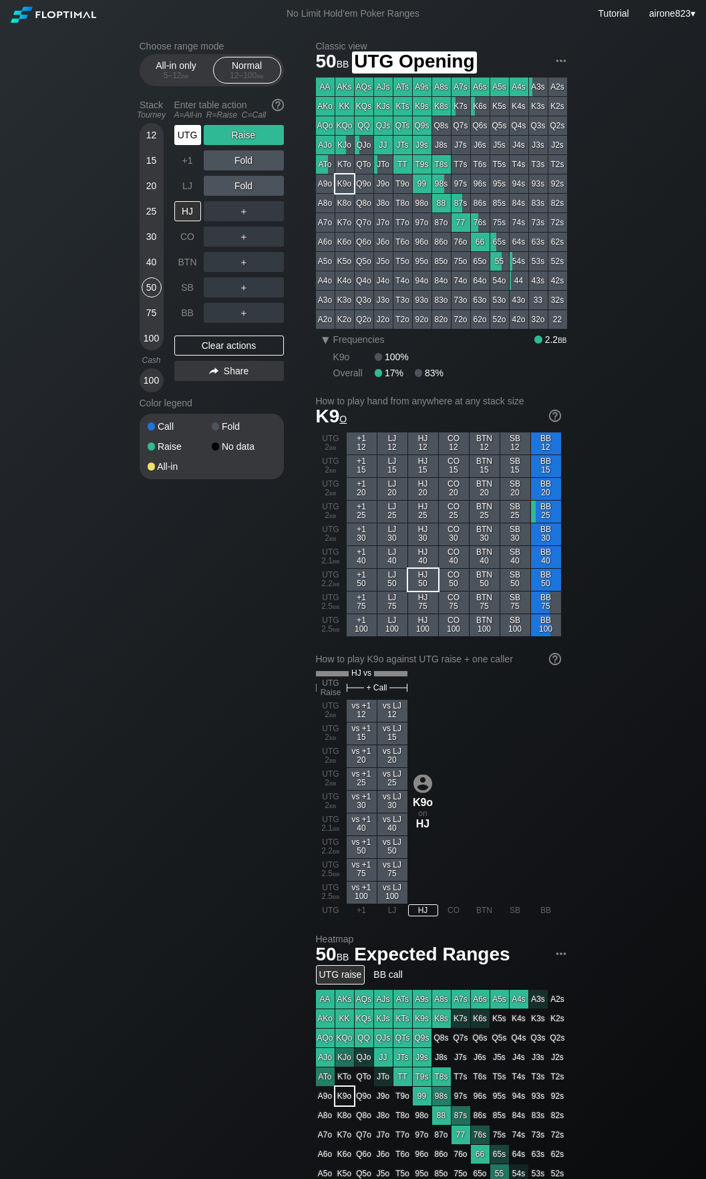
click at [195, 148] on div "UTG" at bounding box center [188, 134] width 29 height 25
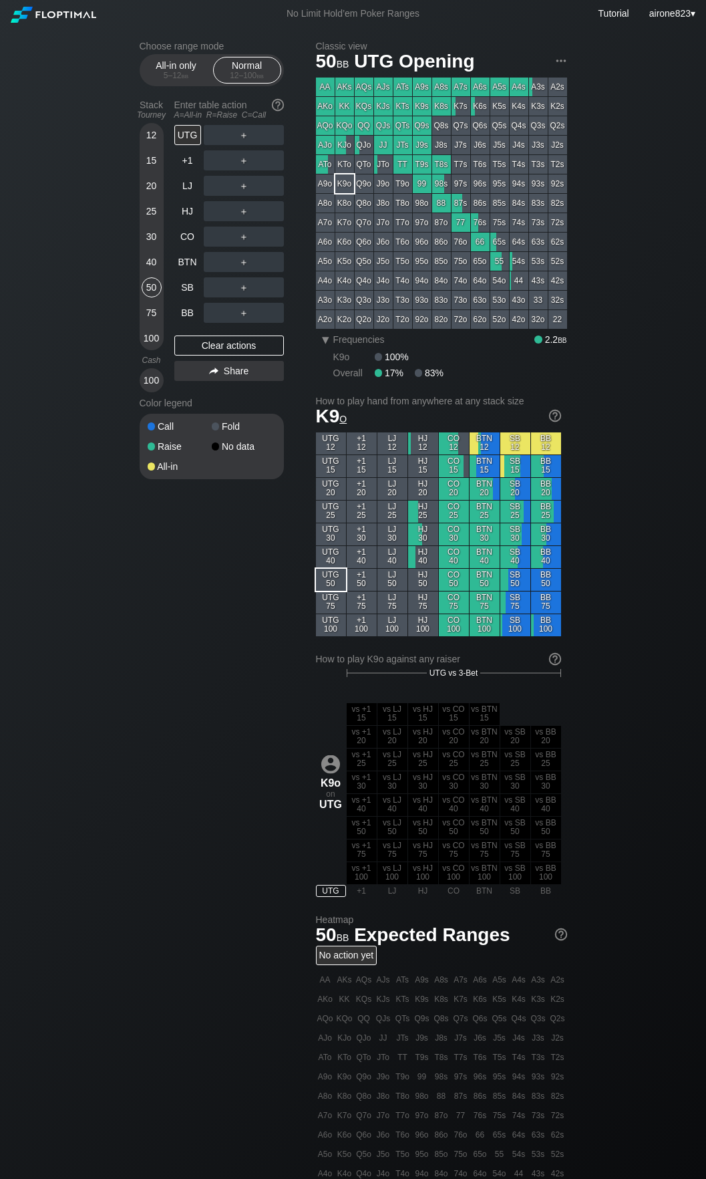
drag, startPoint x: 155, startPoint y: 253, endPoint x: 162, endPoint y: 255, distance: 7.6
click at [155, 252] on div "30" at bounding box center [152, 239] width 20 height 25
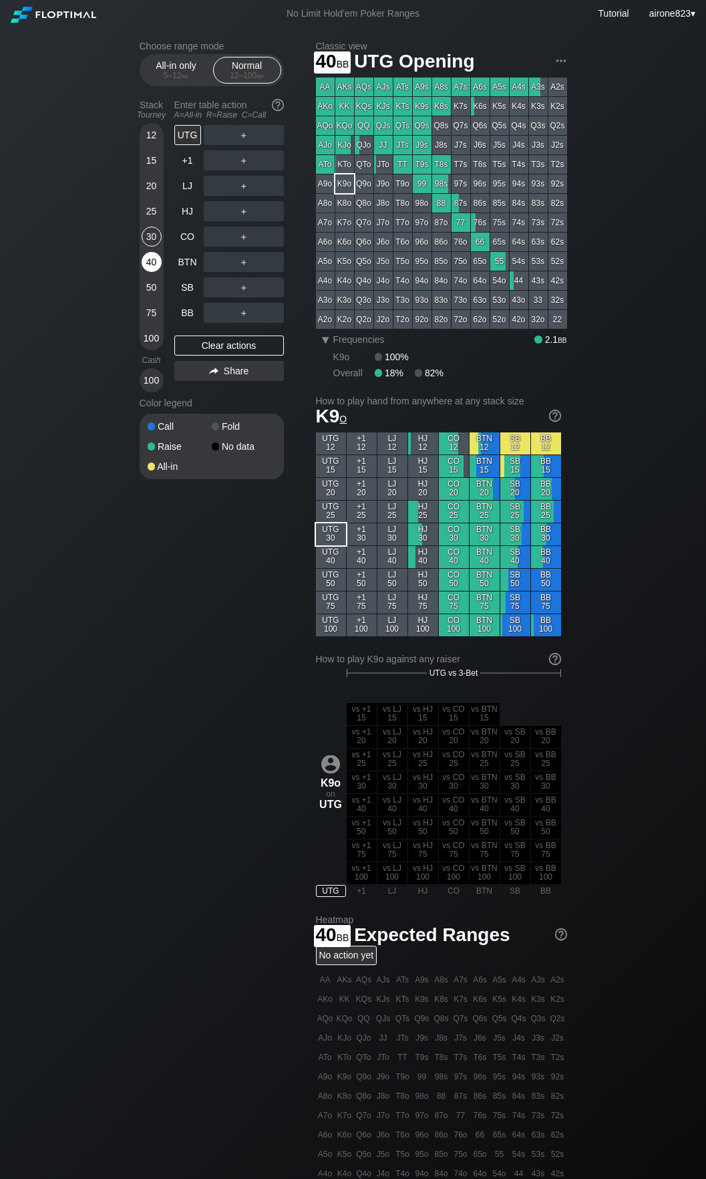
click at [156, 259] on div "40" at bounding box center [152, 262] width 20 height 20
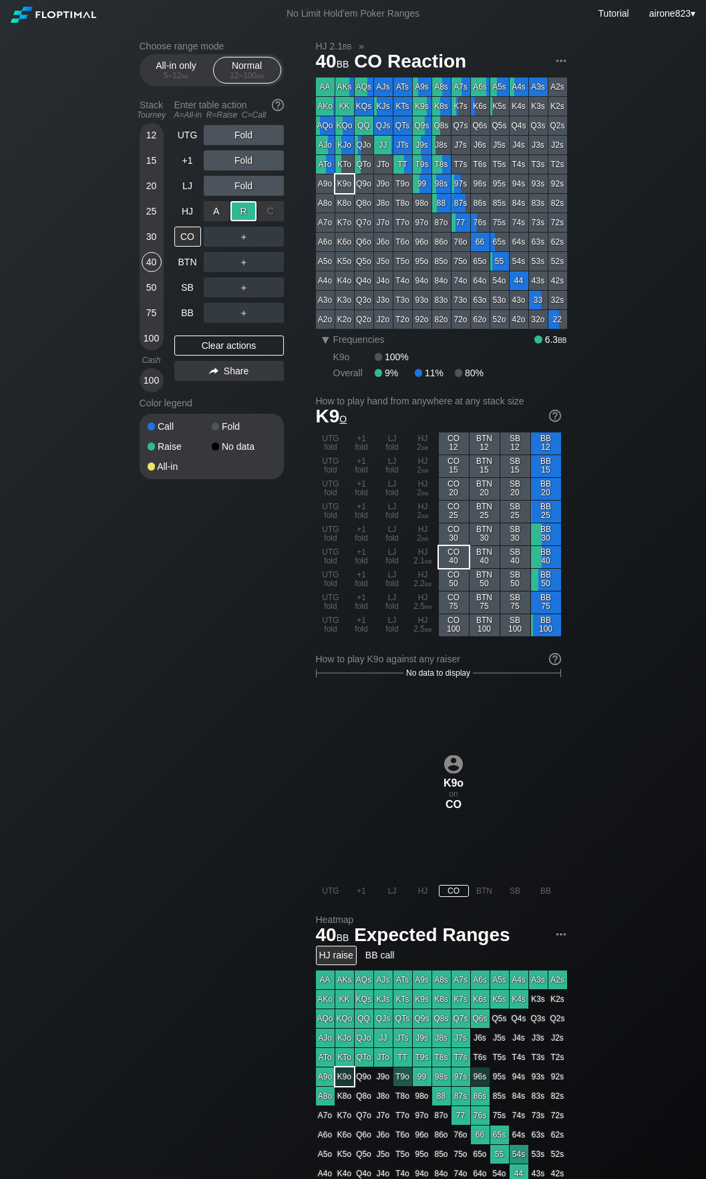
click at [245, 210] on div "R ✕" at bounding box center [244, 211] width 26 height 20
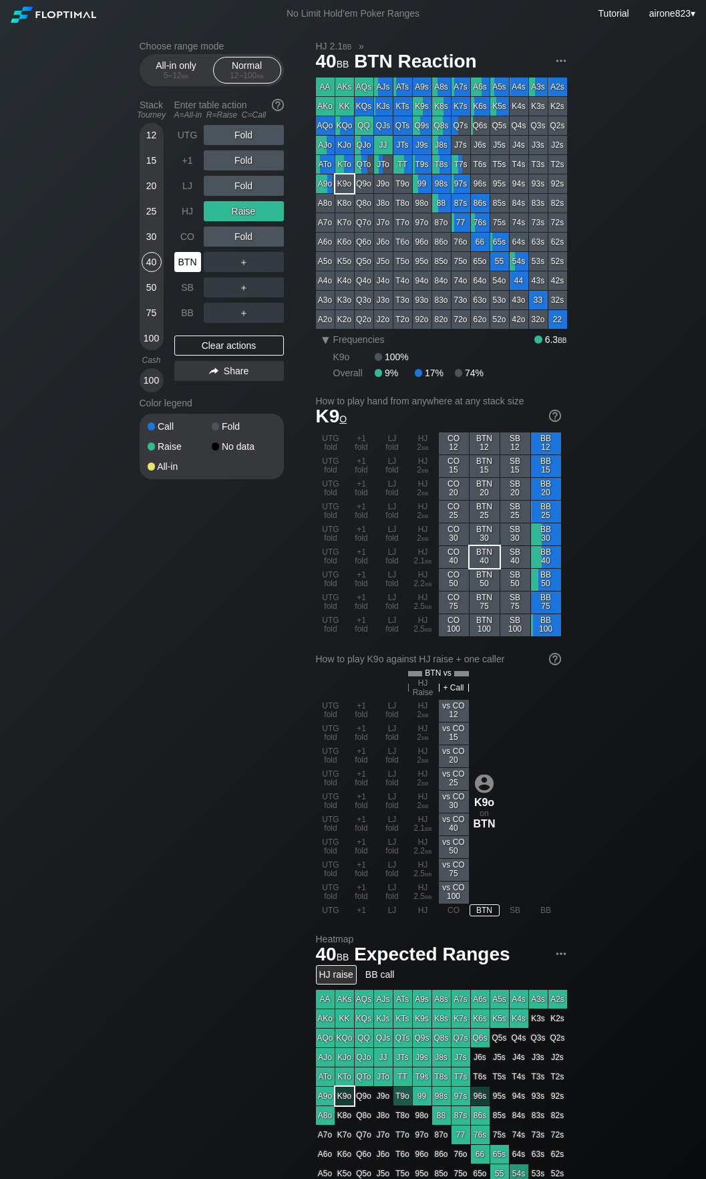
click at [190, 260] on div "BTN" at bounding box center [187, 262] width 27 height 20
drag, startPoint x: 184, startPoint y: 218, endPoint x: 162, endPoint y: 290, distance: 75.5
click at [184, 218] on div "HJ" at bounding box center [187, 211] width 27 height 20
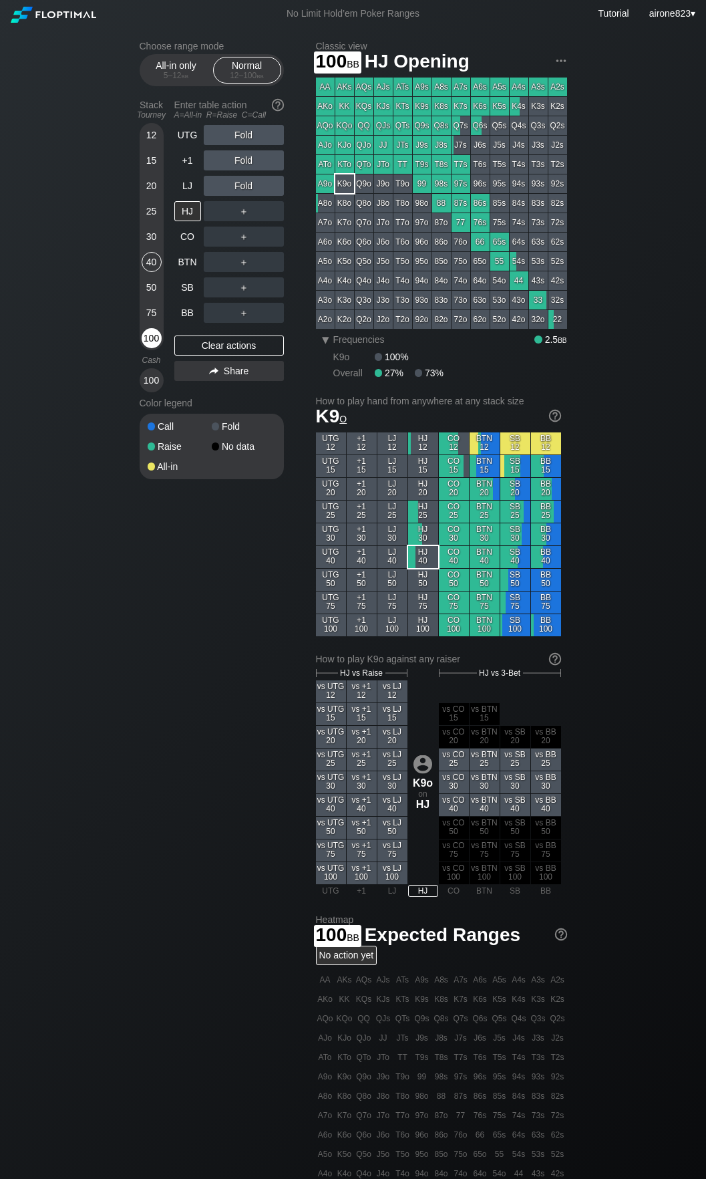
click at [144, 339] on div "100" at bounding box center [152, 338] width 20 height 20
click at [253, 291] on div "R ✕" at bounding box center [244, 287] width 26 height 20
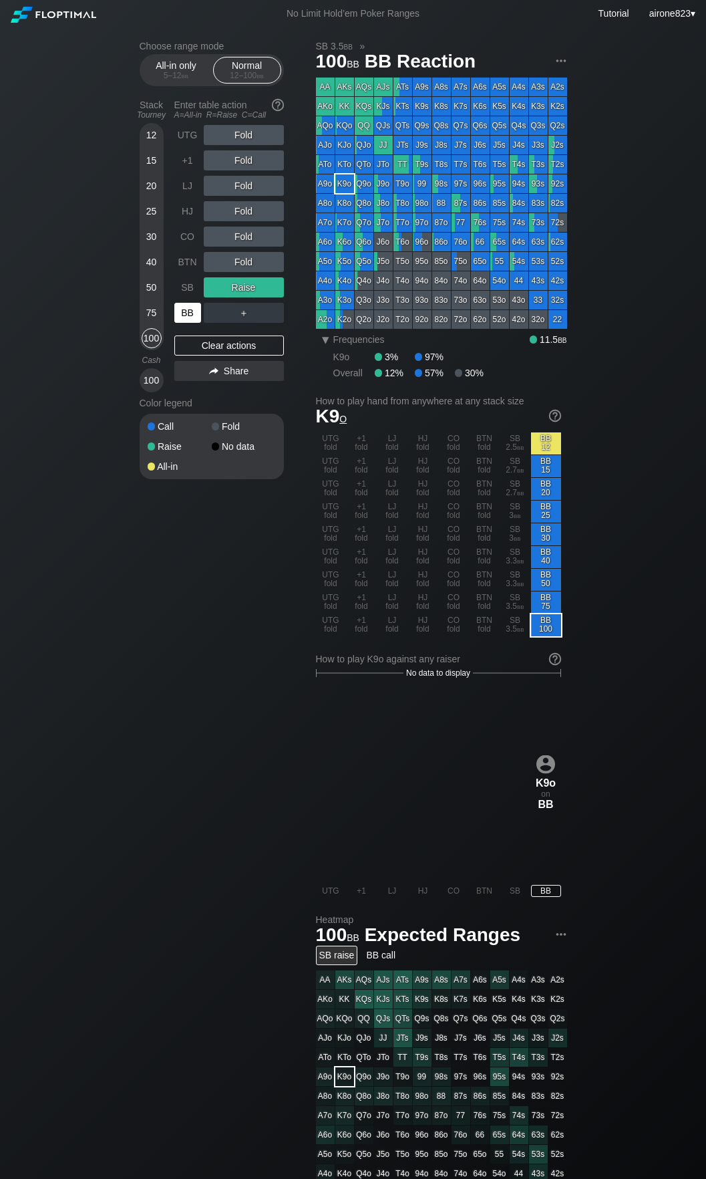
click at [195, 317] on div "BB" at bounding box center [187, 313] width 27 height 20
click at [242, 235] on div "R ✕" at bounding box center [244, 237] width 26 height 20
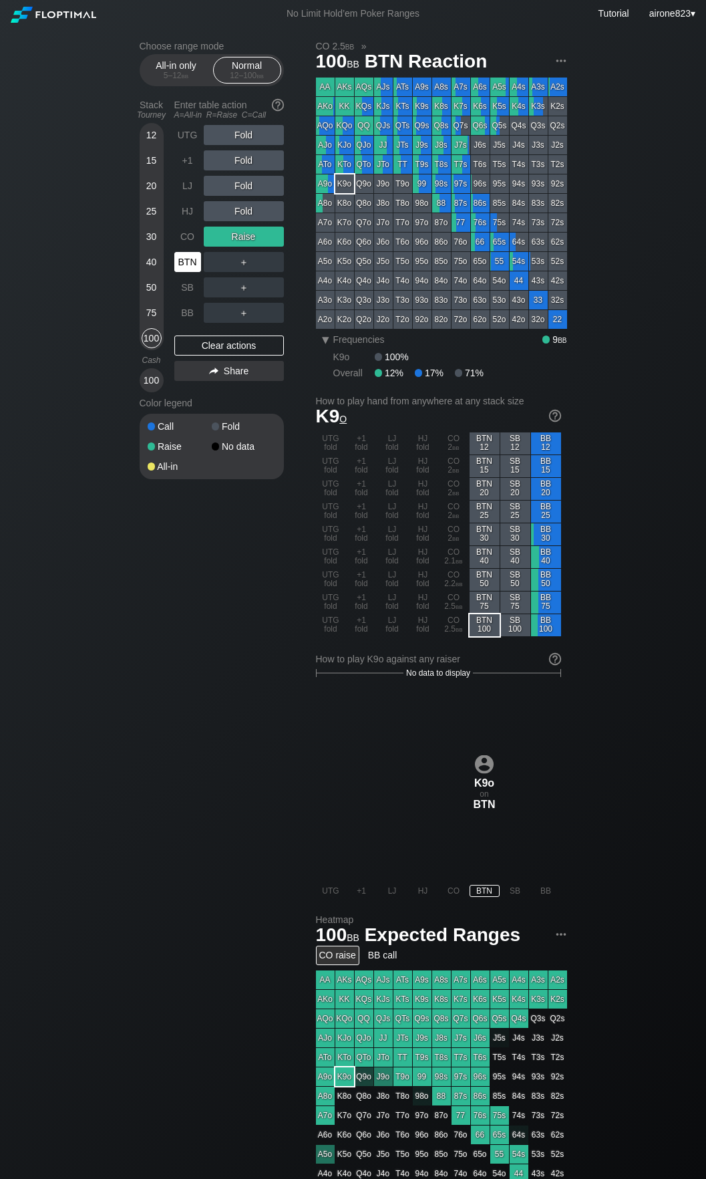
click at [189, 253] on div "BTN" at bounding box center [188, 261] width 29 height 25
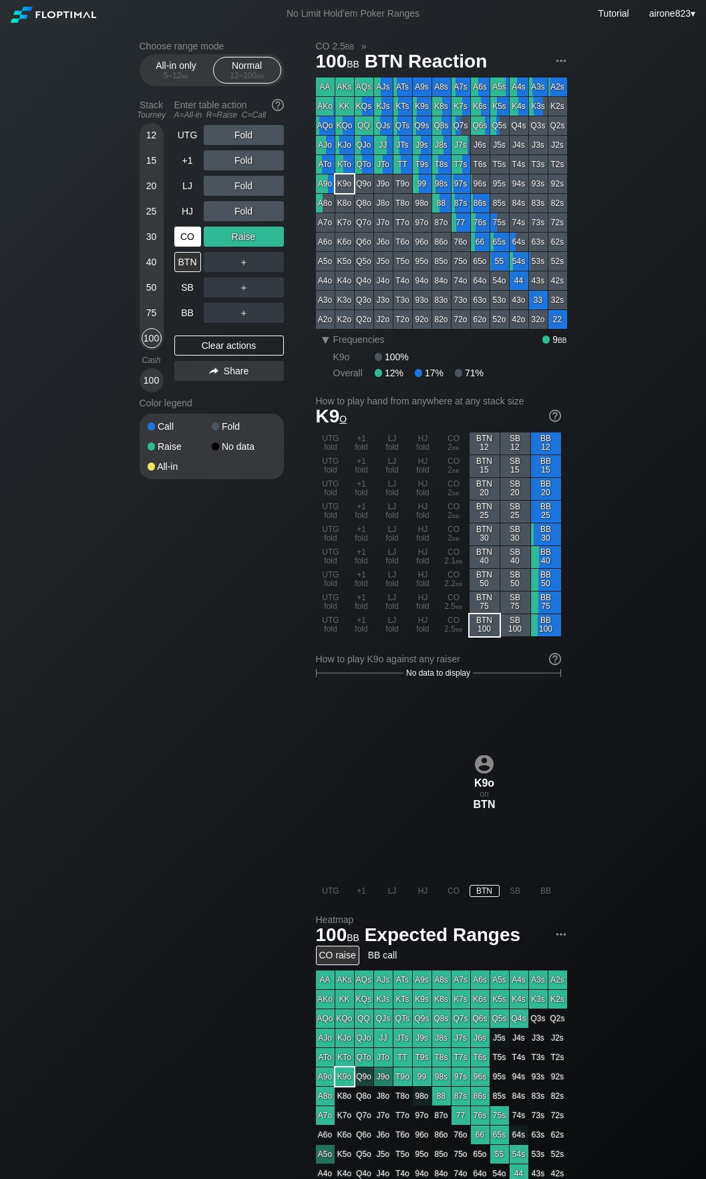
drag, startPoint x: 152, startPoint y: 289, endPoint x: 184, endPoint y: 235, distance: 62.9
click at [152, 289] on div "50" at bounding box center [152, 287] width 20 height 20
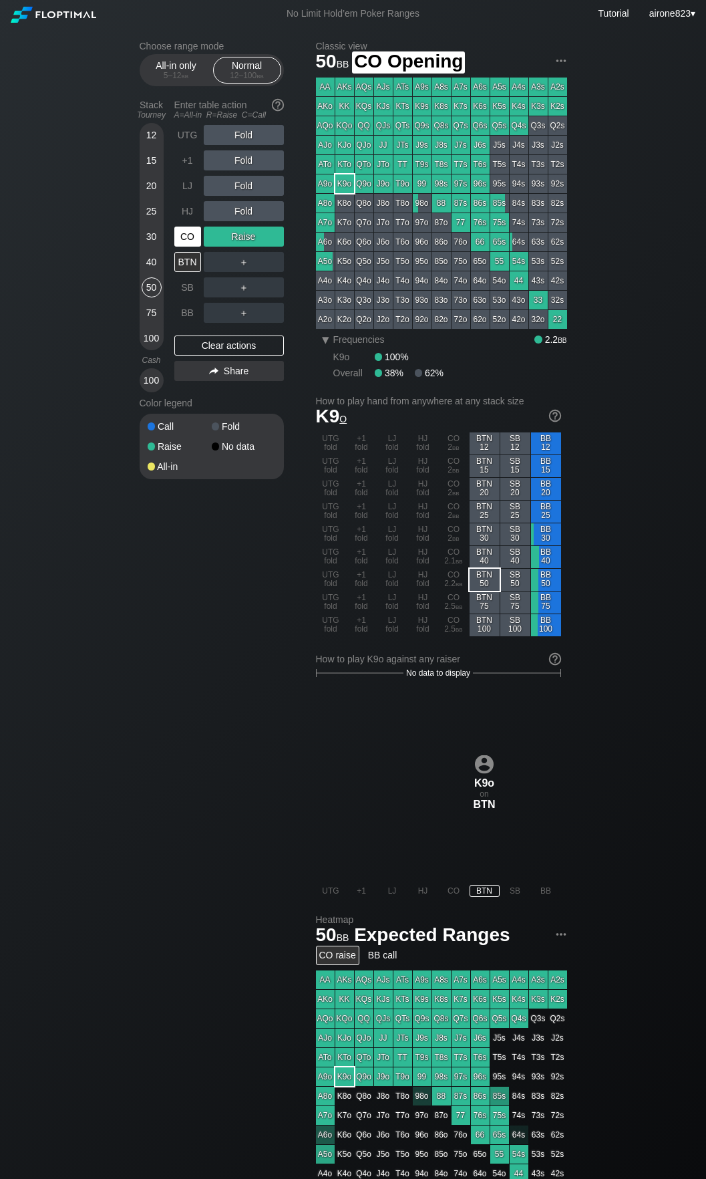
click at [190, 234] on div "CO" at bounding box center [187, 237] width 27 height 20
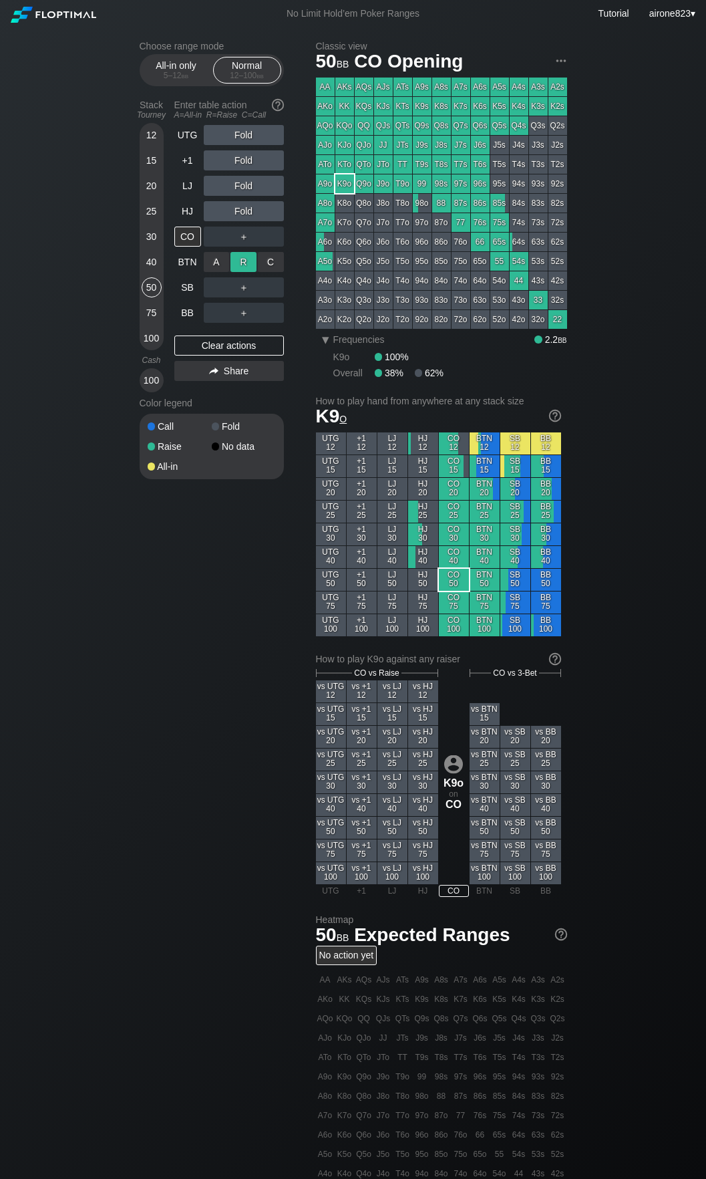
click at [233, 259] on div "R ✕" at bounding box center [244, 262] width 26 height 20
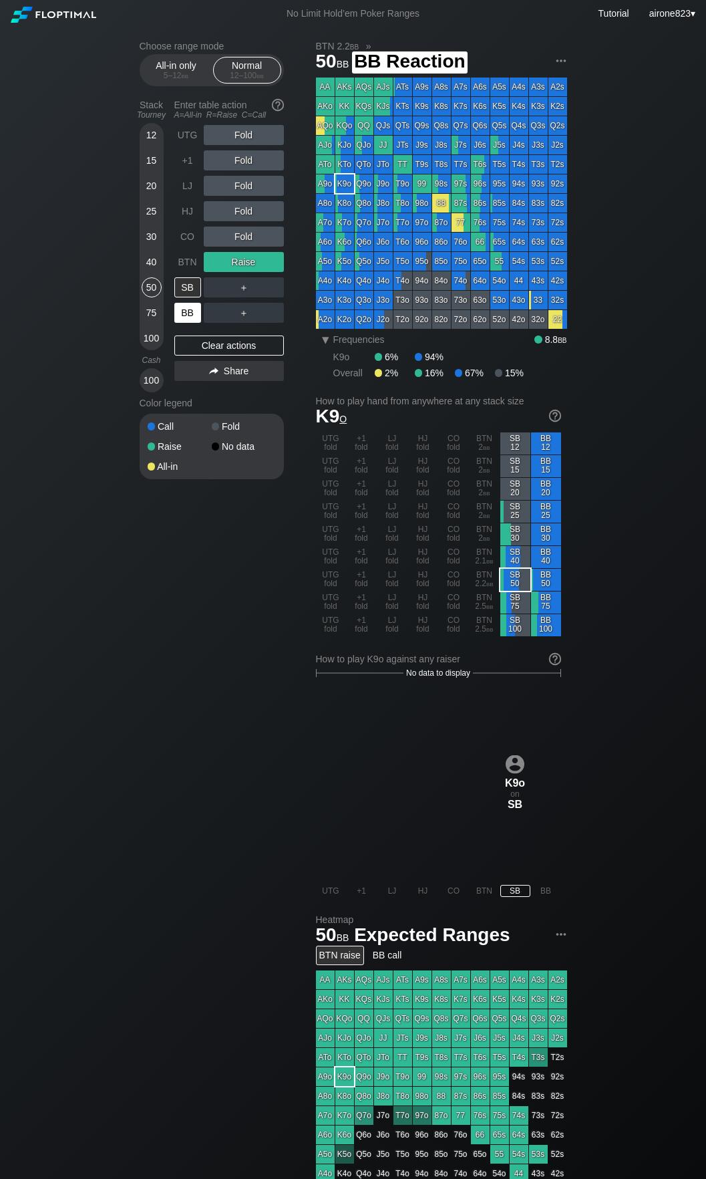
click at [190, 318] on div "BB" at bounding box center [187, 313] width 27 height 20
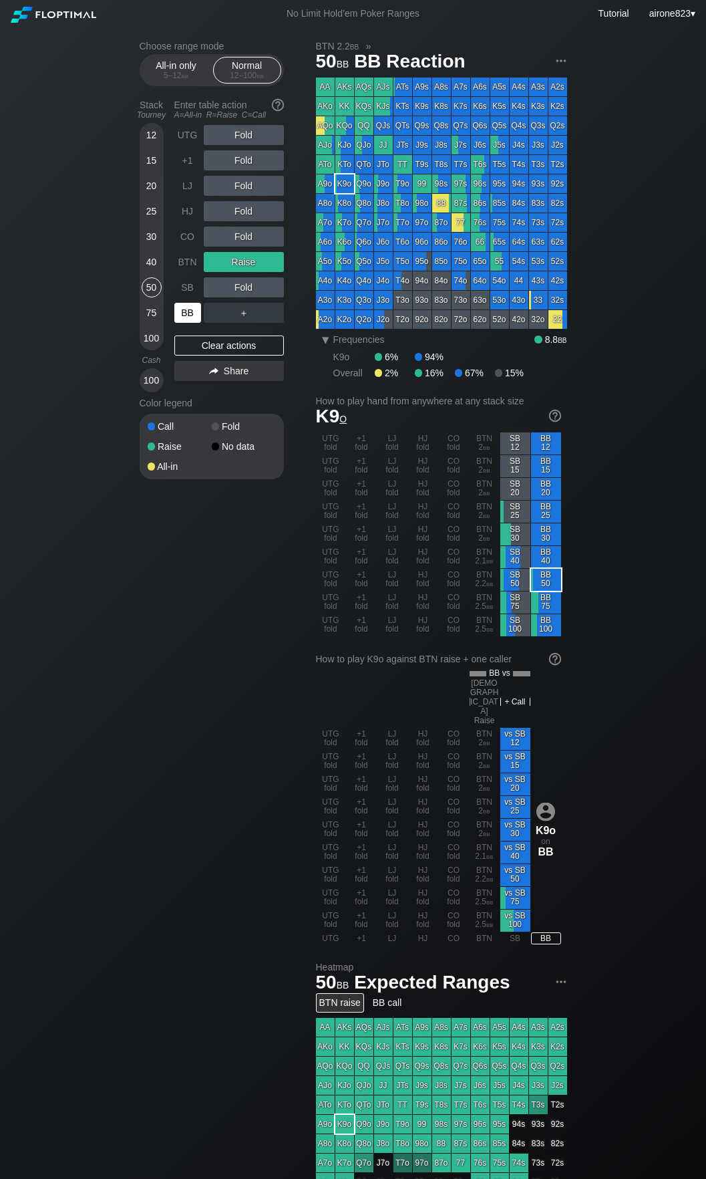
click at [190, 318] on div "BB" at bounding box center [187, 313] width 27 height 20
click at [156, 216] on div "25" at bounding box center [152, 211] width 20 height 20
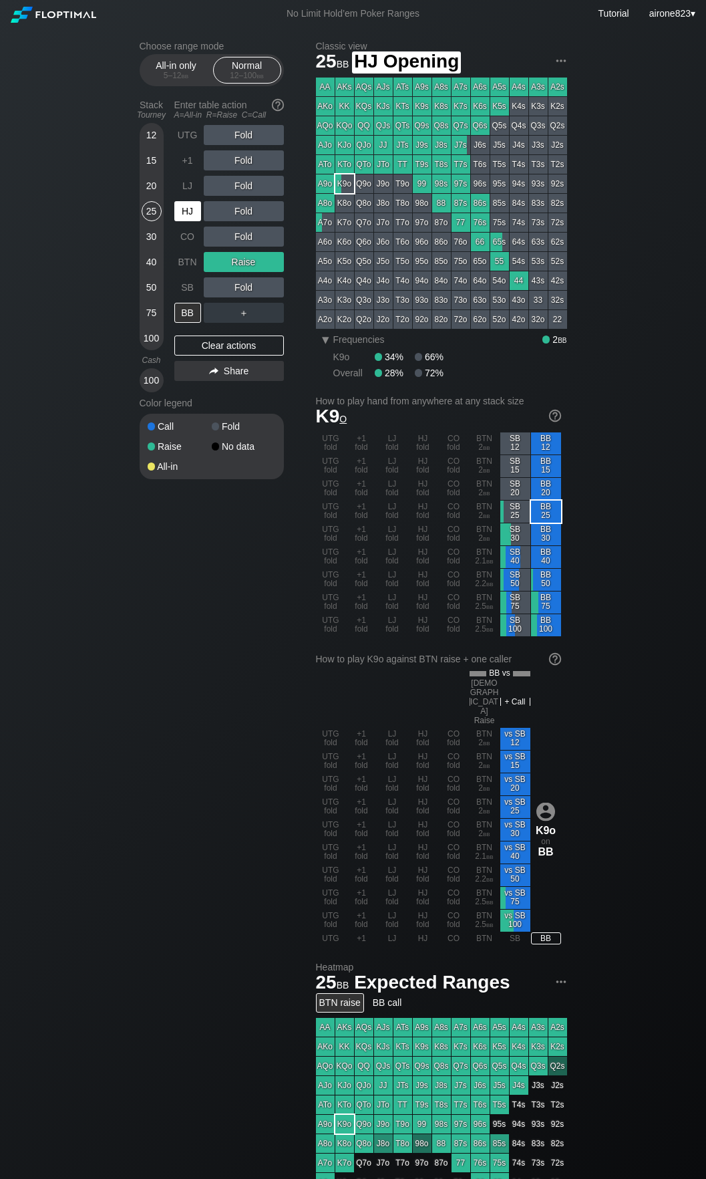
click at [194, 215] on div "HJ" at bounding box center [187, 211] width 27 height 20
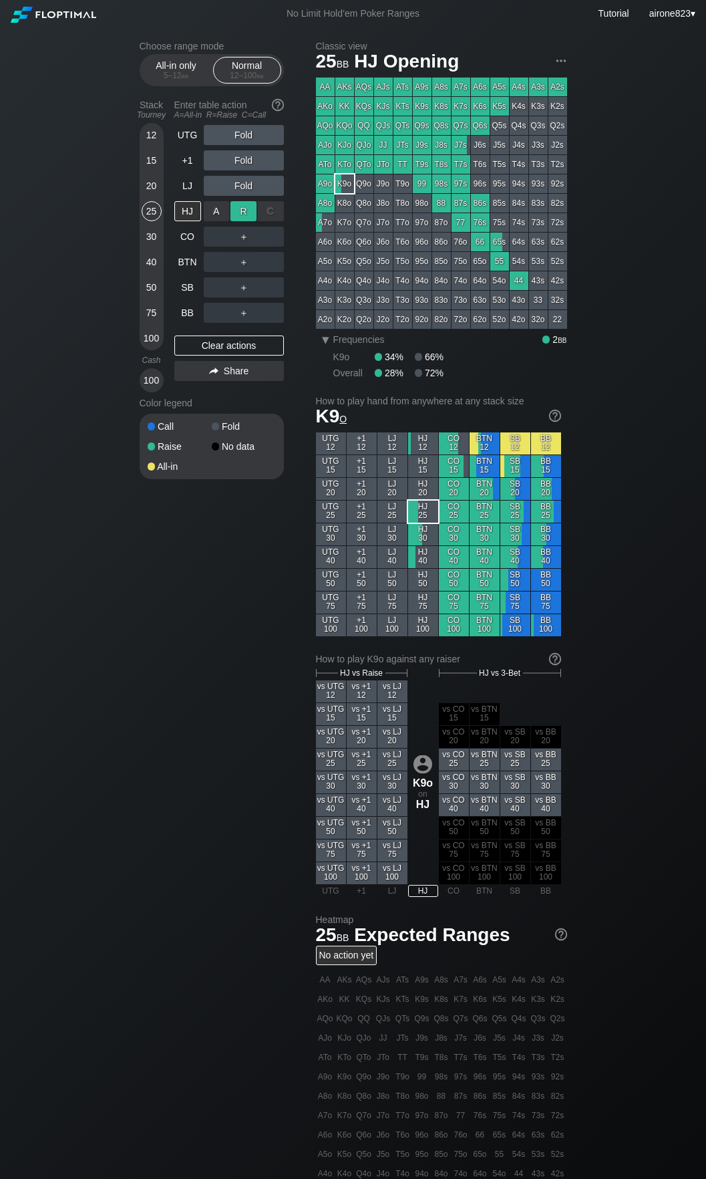
click at [244, 221] on div "R ✕" at bounding box center [244, 211] width 26 height 20
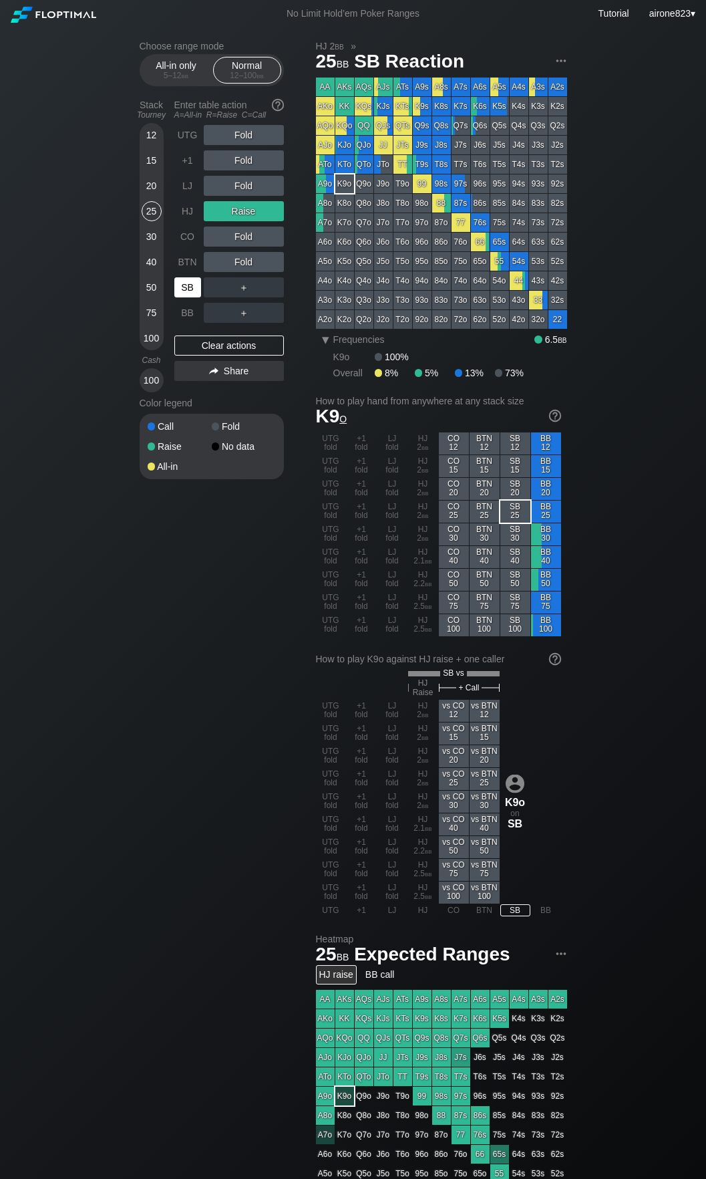
click at [186, 293] on div "SB" at bounding box center [187, 287] width 27 height 20
click at [156, 160] on div "15" at bounding box center [152, 160] width 20 height 20
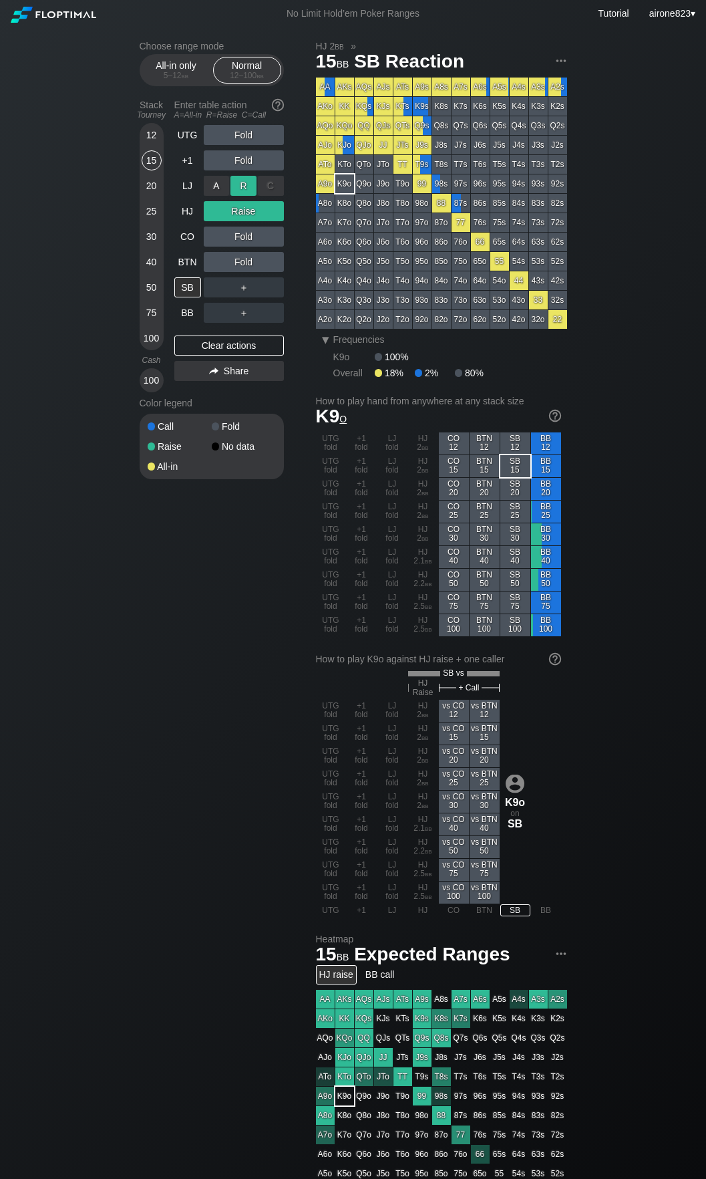
click at [243, 184] on div "R ✕" at bounding box center [244, 186] width 26 height 20
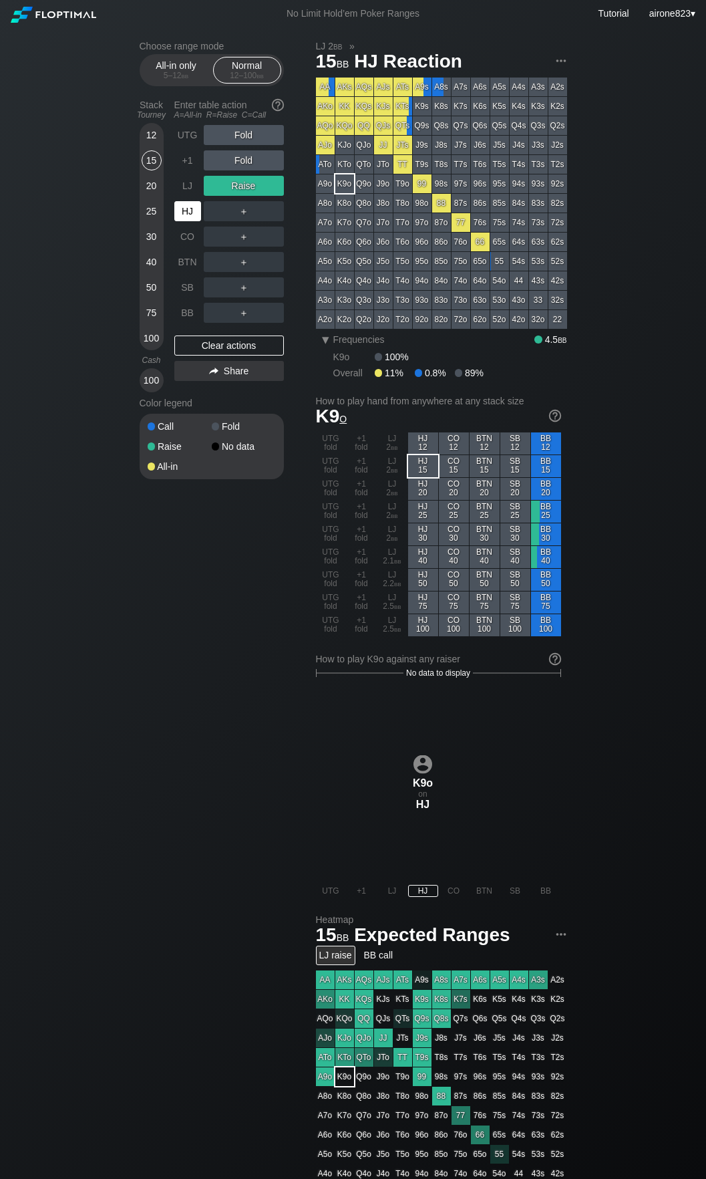
click at [200, 207] on div "HJ" at bounding box center [187, 211] width 27 height 20
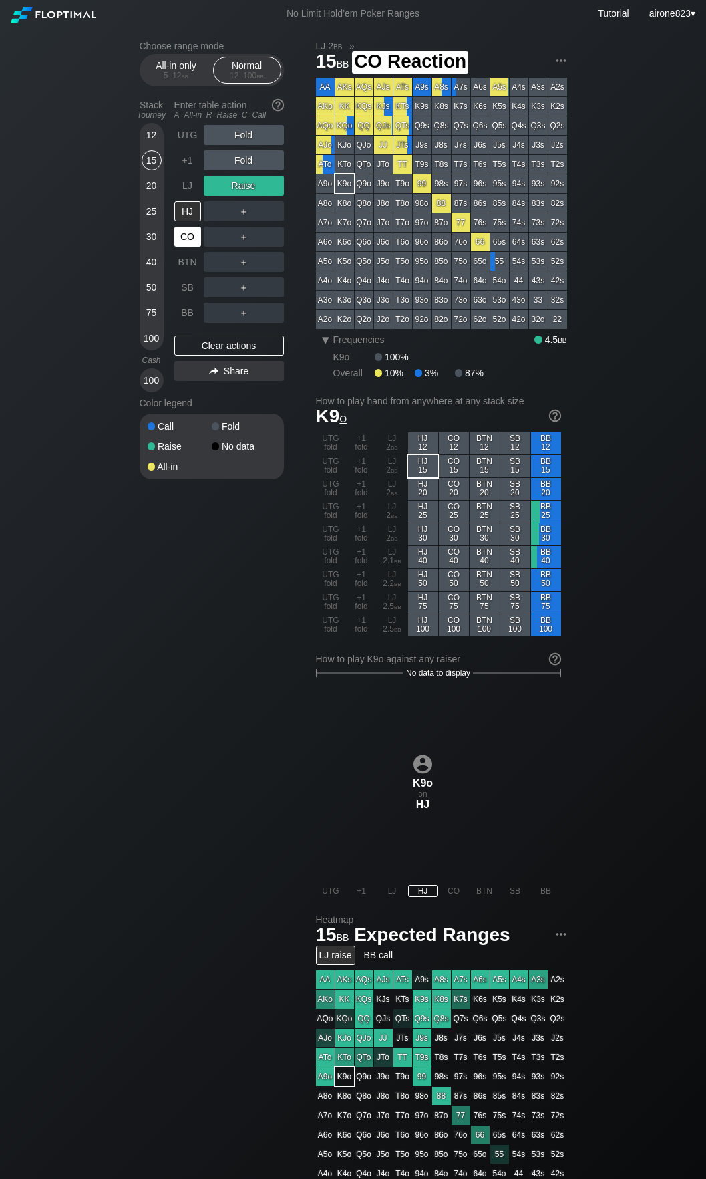
click at [194, 234] on div "CO" at bounding box center [187, 237] width 27 height 20
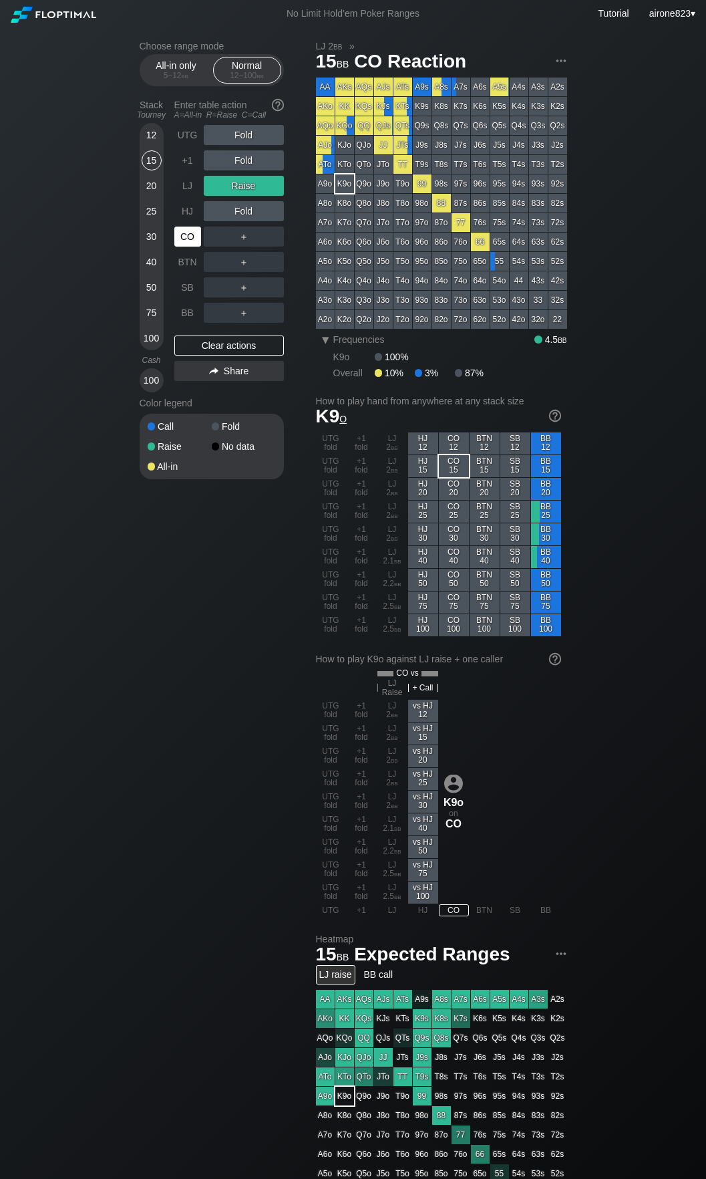
click at [194, 234] on div "CO" at bounding box center [187, 237] width 27 height 20
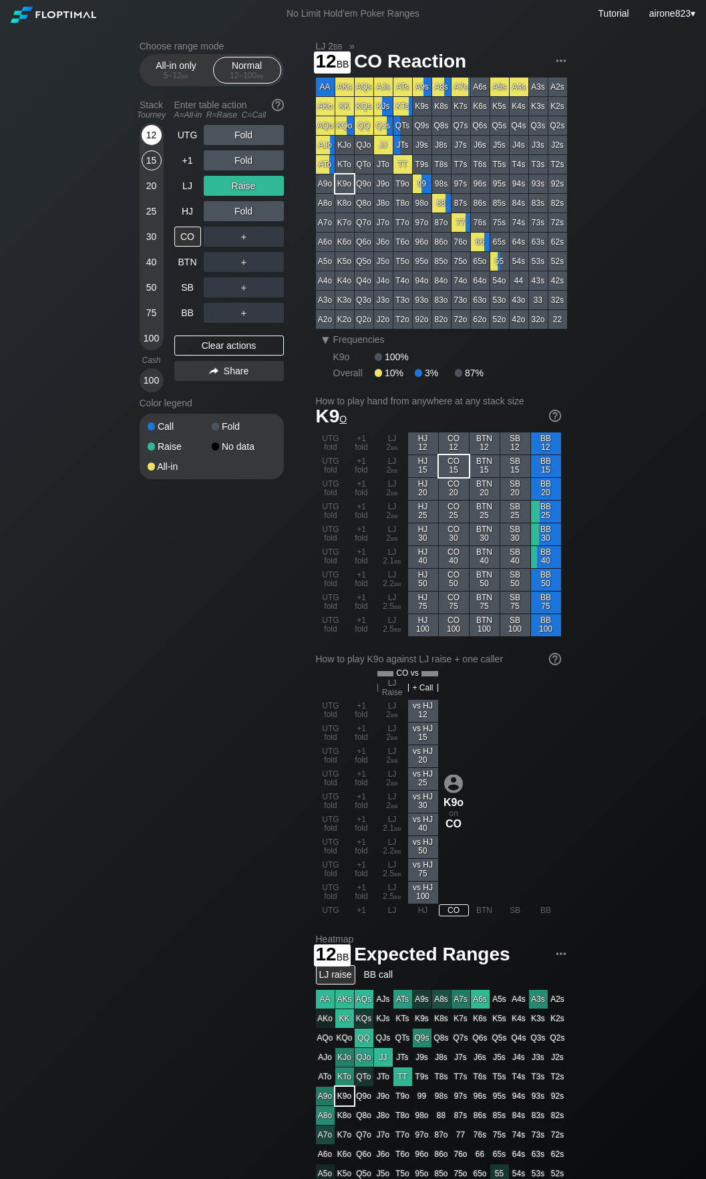
click at [144, 134] on div "12" at bounding box center [152, 135] width 20 height 20
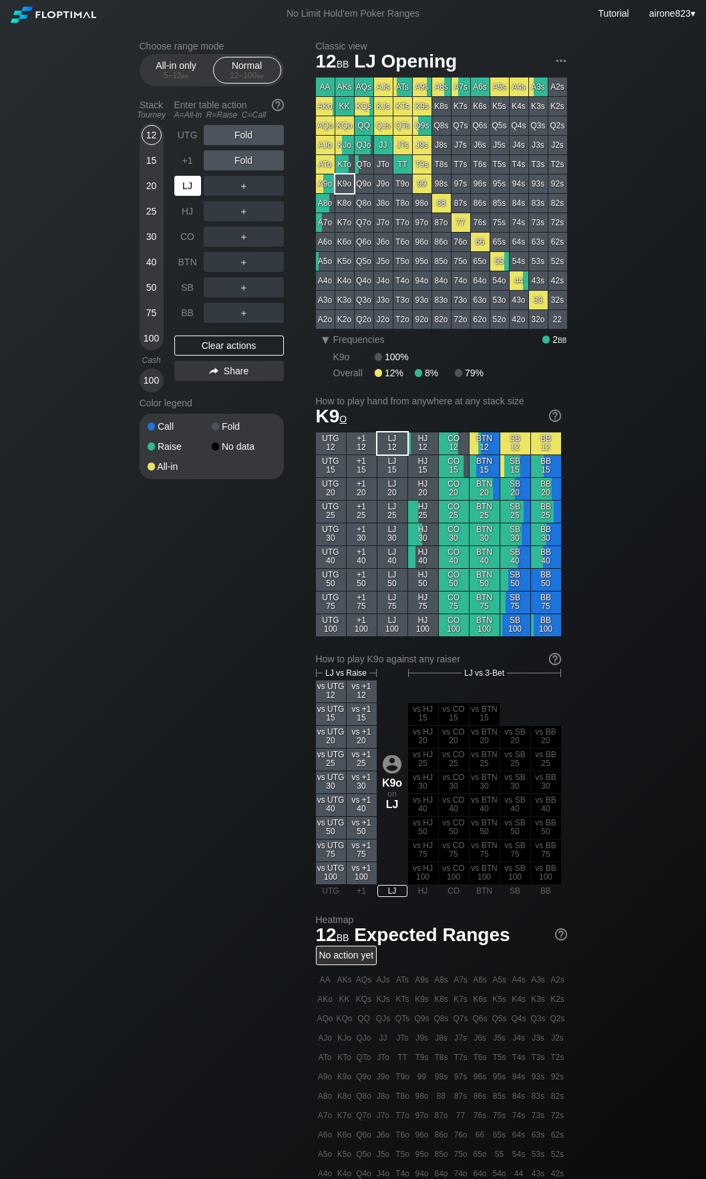
click at [177, 194] on div "LJ" at bounding box center [187, 186] width 27 height 20
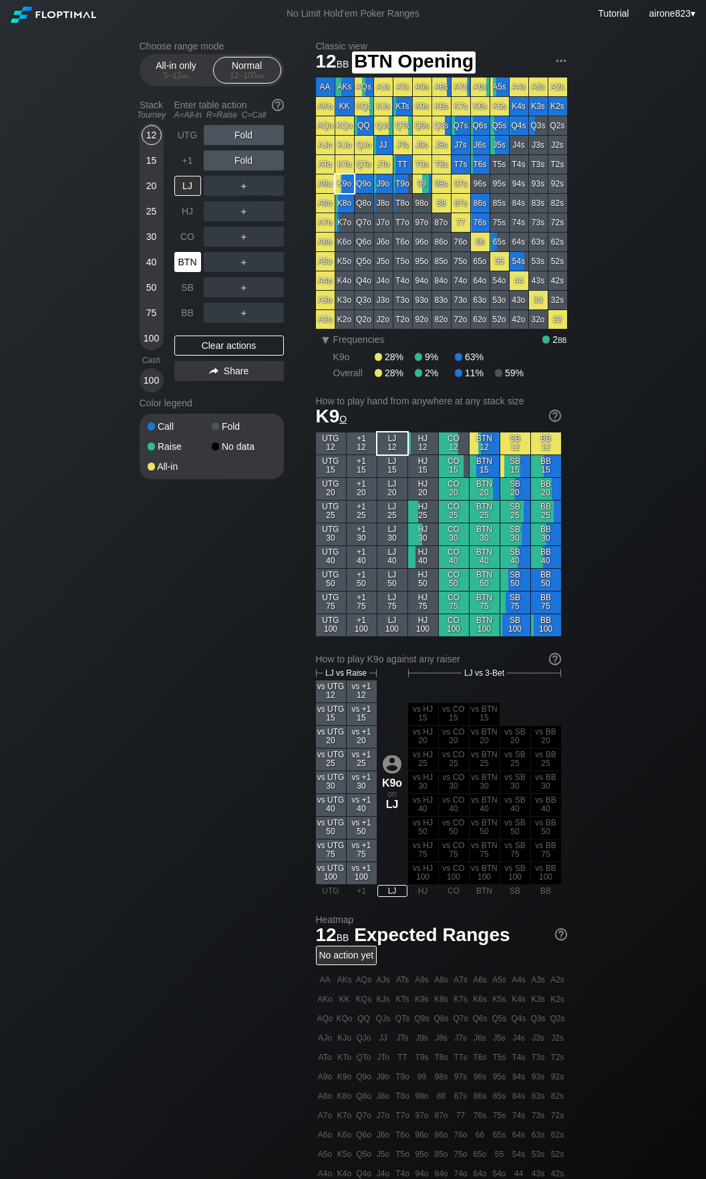
click at [186, 263] on div "BTN" at bounding box center [187, 262] width 27 height 20
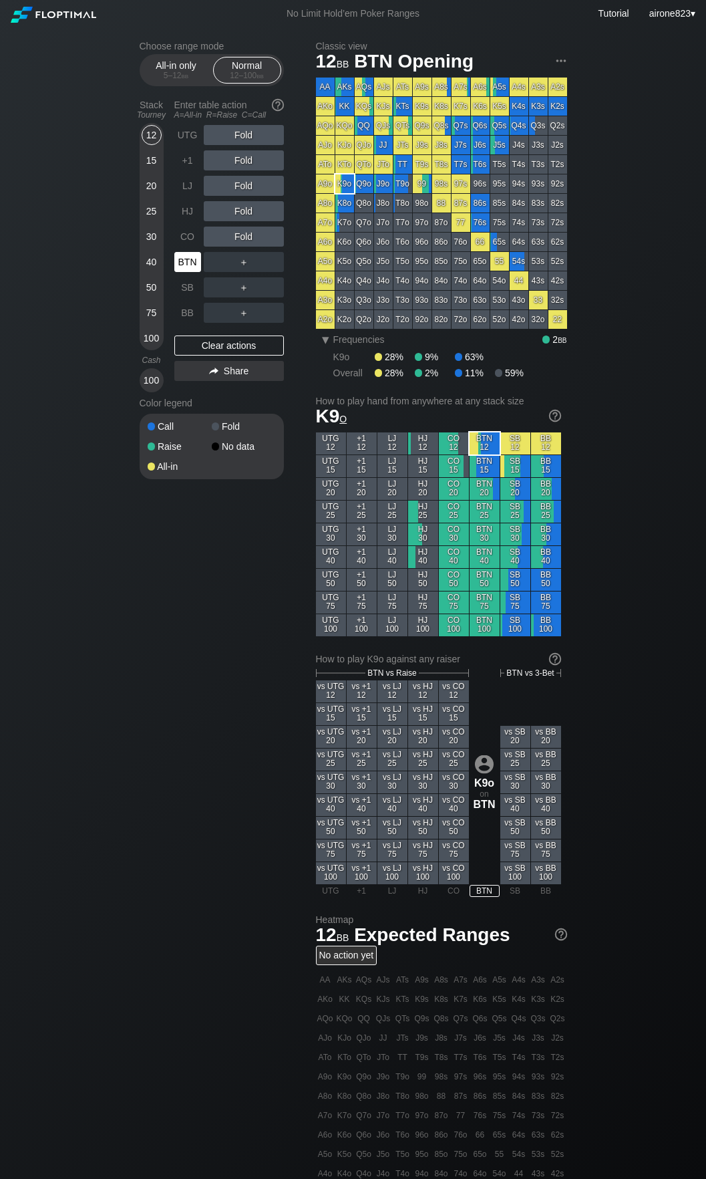
click at [186, 263] on div "BTN" at bounding box center [187, 262] width 27 height 20
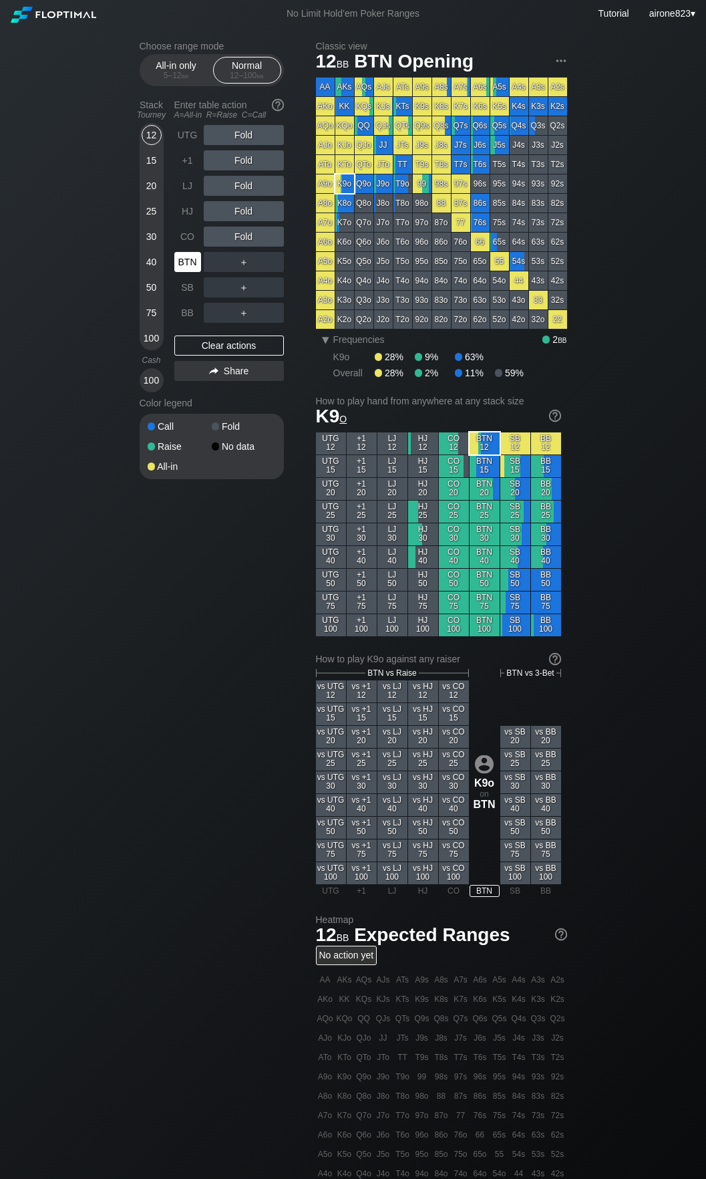
click at [186, 263] on div "BTN" at bounding box center [187, 262] width 27 height 20
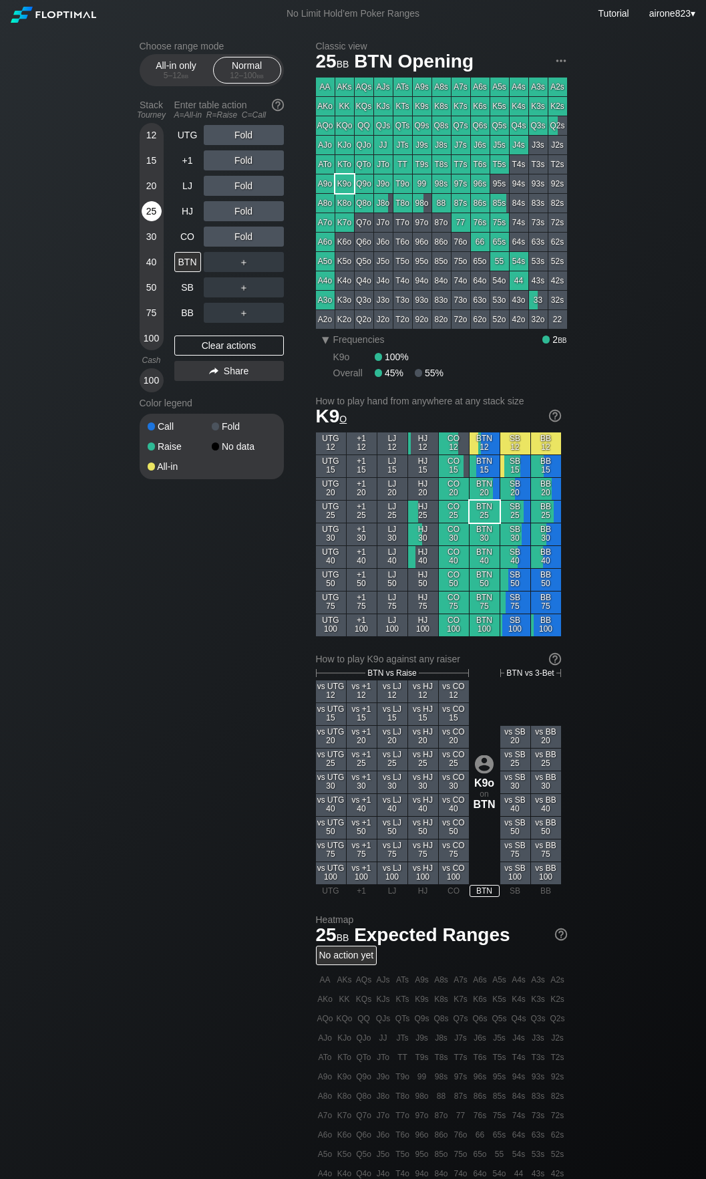
click at [146, 218] on div "25" at bounding box center [152, 211] width 20 height 20
click at [240, 240] on div "R ✕" at bounding box center [244, 237] width 26 height 20
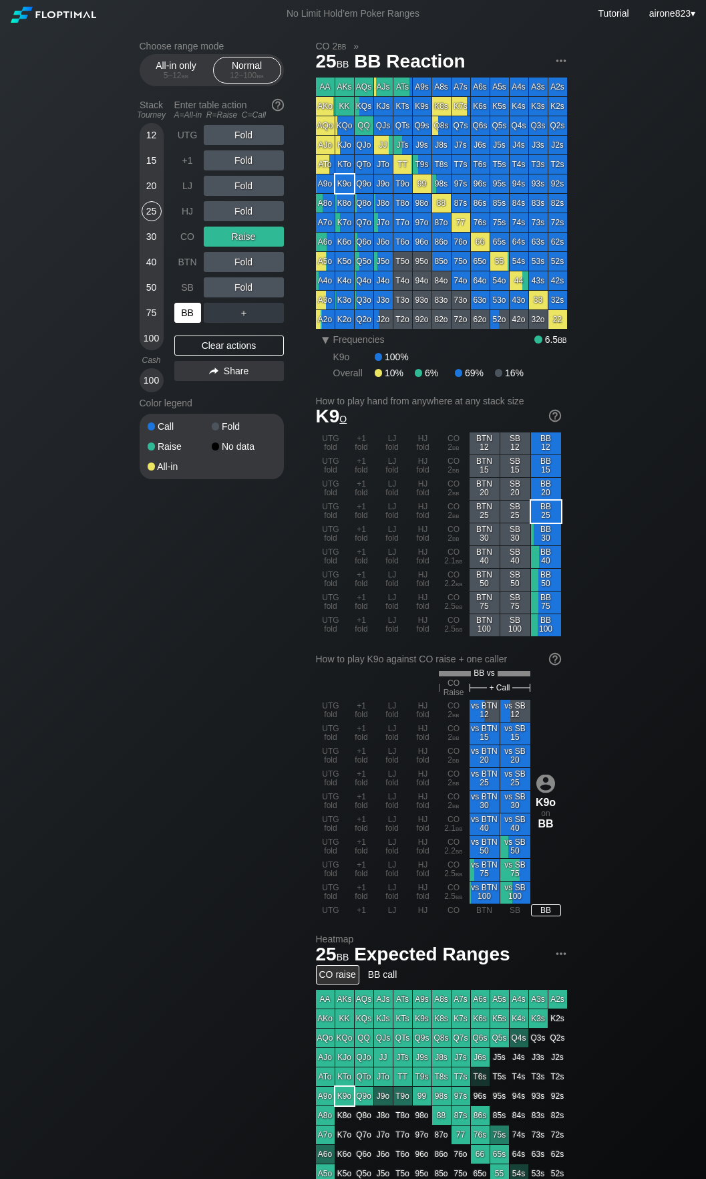
click at [184, 321] on div "BB" at bounding box center [187, 313] width 27 height 20
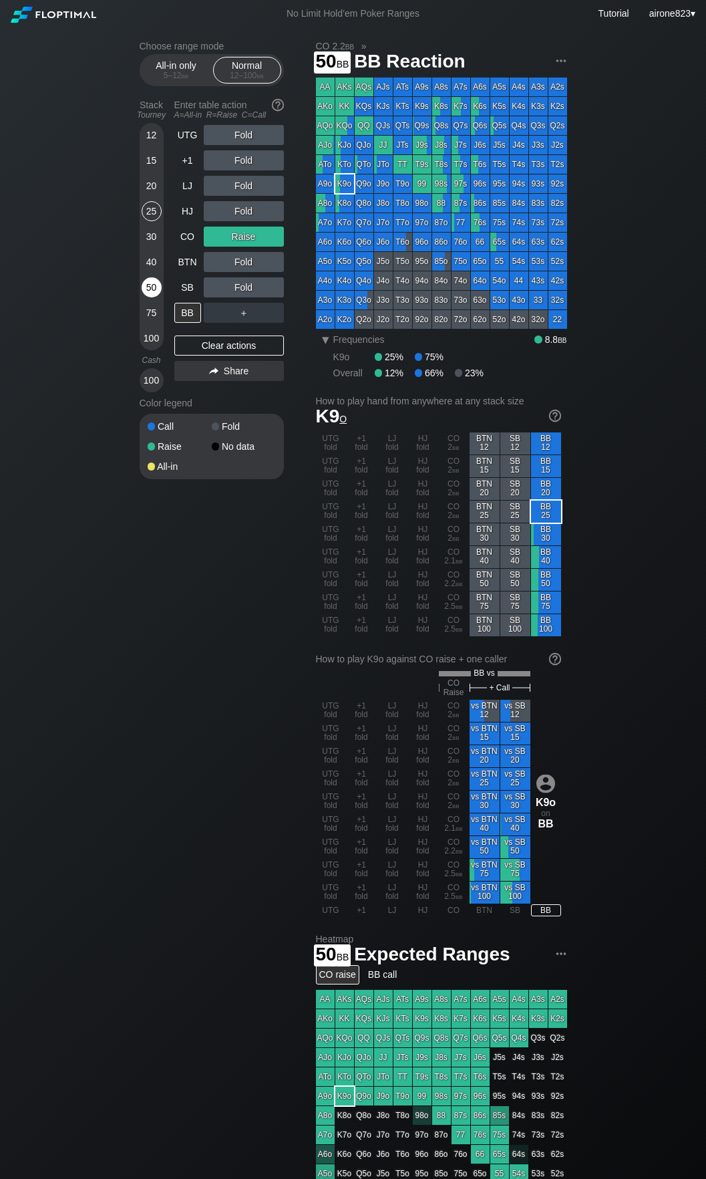
click at [156, 287] on div "50" at bounding box center [152, 287] width 20 height 20
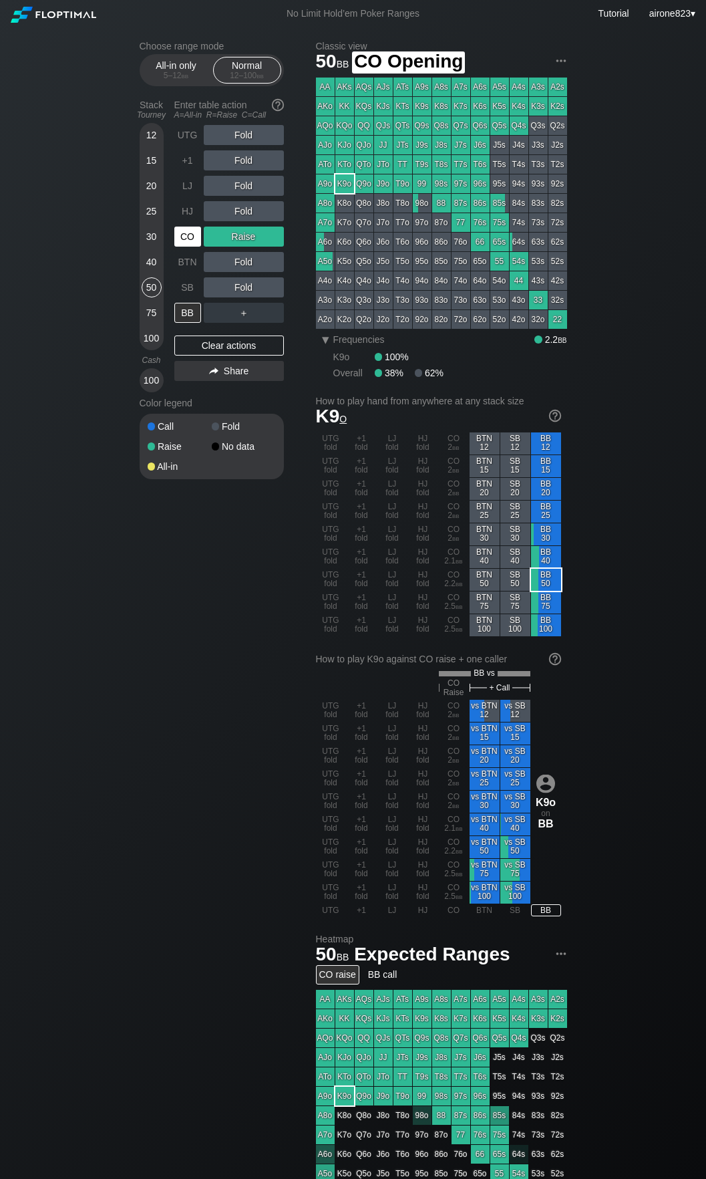
click at [179, 241] on div "CO" at bounding box center [187, 237] width 27 height 20
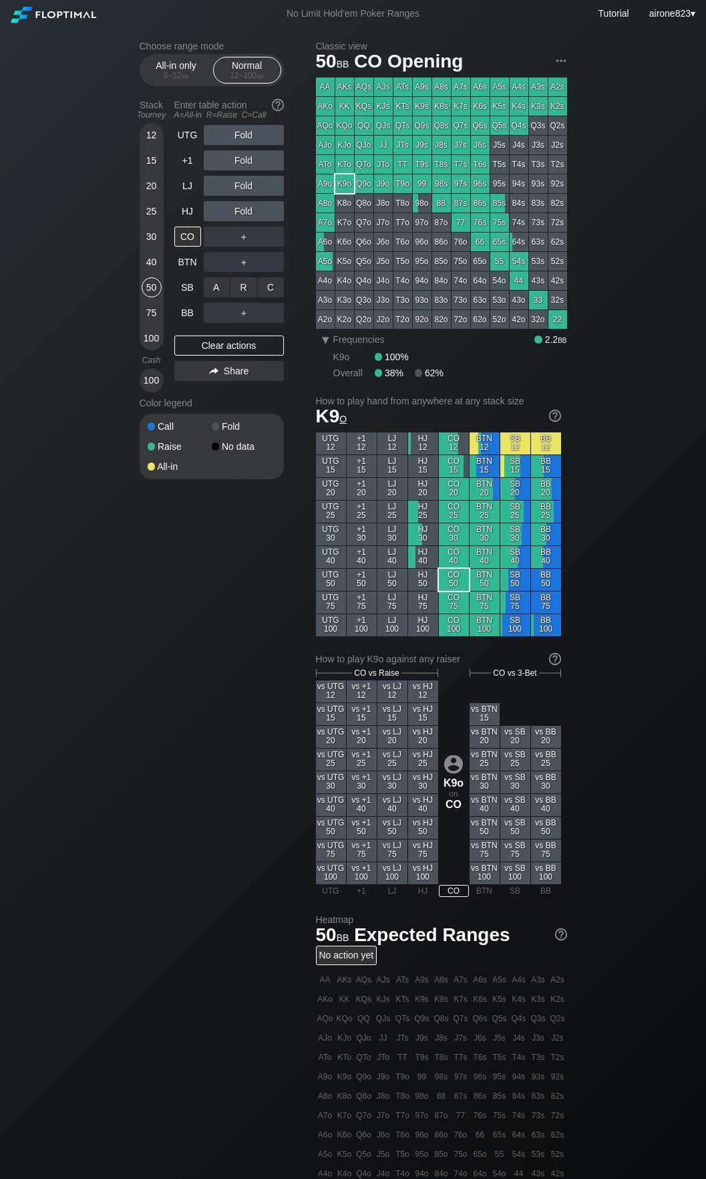
click at [258, 289] on div "C ✕" at bounding box center [271, 287] width 26 height 20
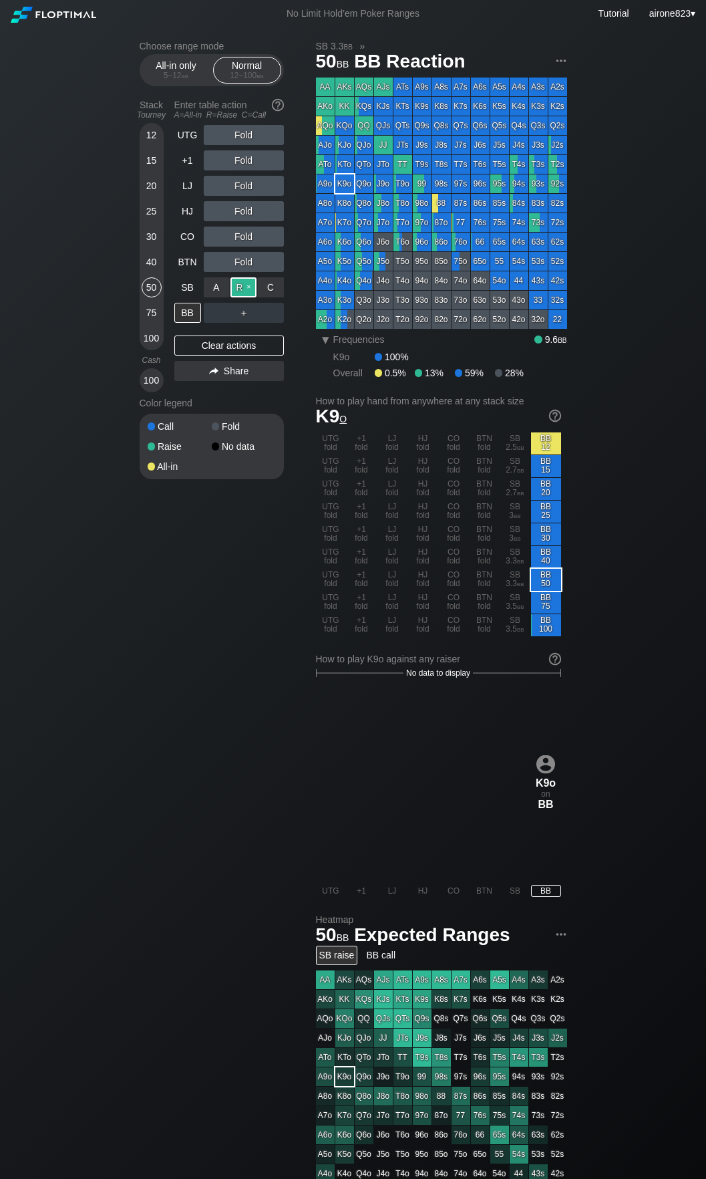
click at [253, 292] on div "R ✕" at bounding box center [244, 287] width 26 height 20
click at [190, 321] on div "BB" at bounding box center [187, 313] width 27 height 20
click at [155, 148] on div "12" at bounding box center [152, 137] width 20 height 25
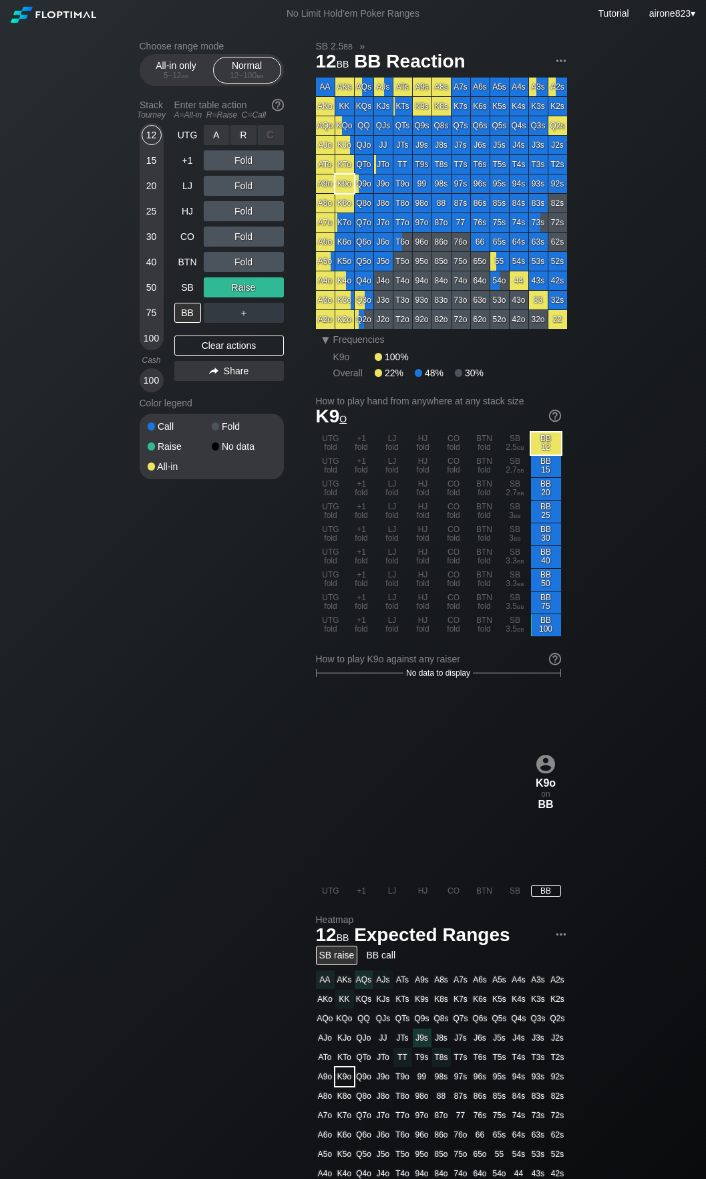
click at [212, 141] on div "A ✕" at bounding box center [217, 135] width 26 height 20
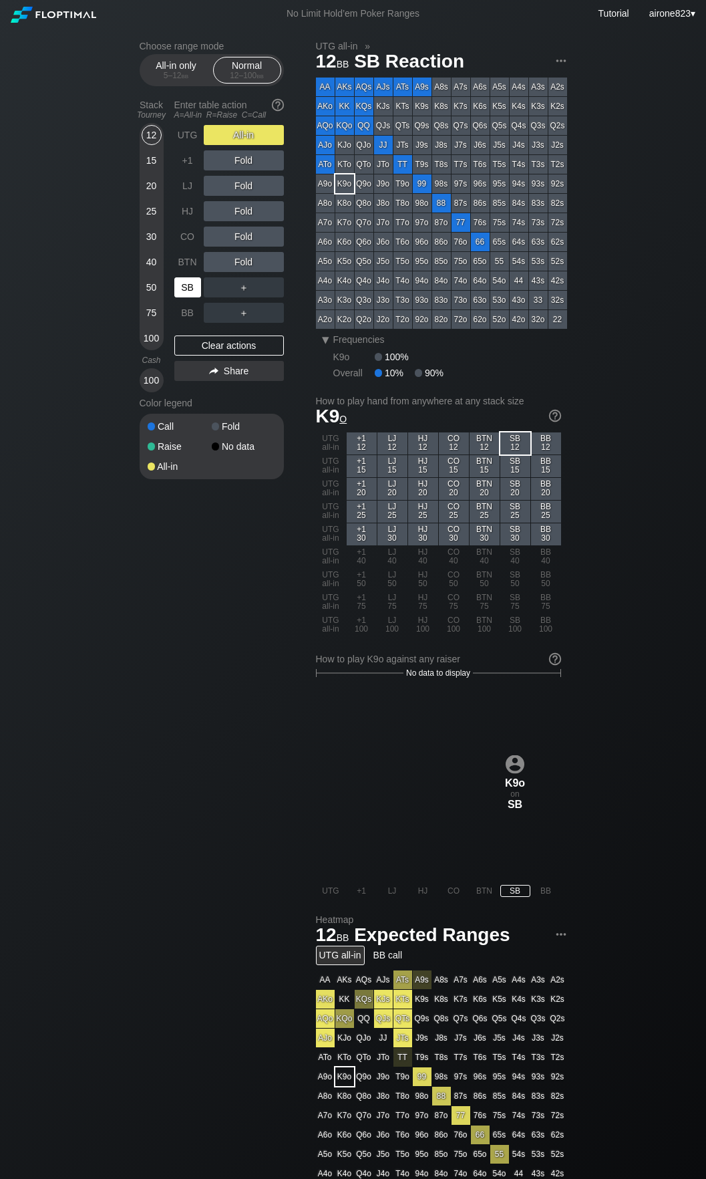
click at [190, 297] on div "SB" at bounding box center [187, 287] width 27 height 20
click at [191, 299] on div "SB" at bounding box center [188, 287] width 29 height 25
click at [184, 138] on div "UTG" at bounding box center [187, 135] width 27 height 20
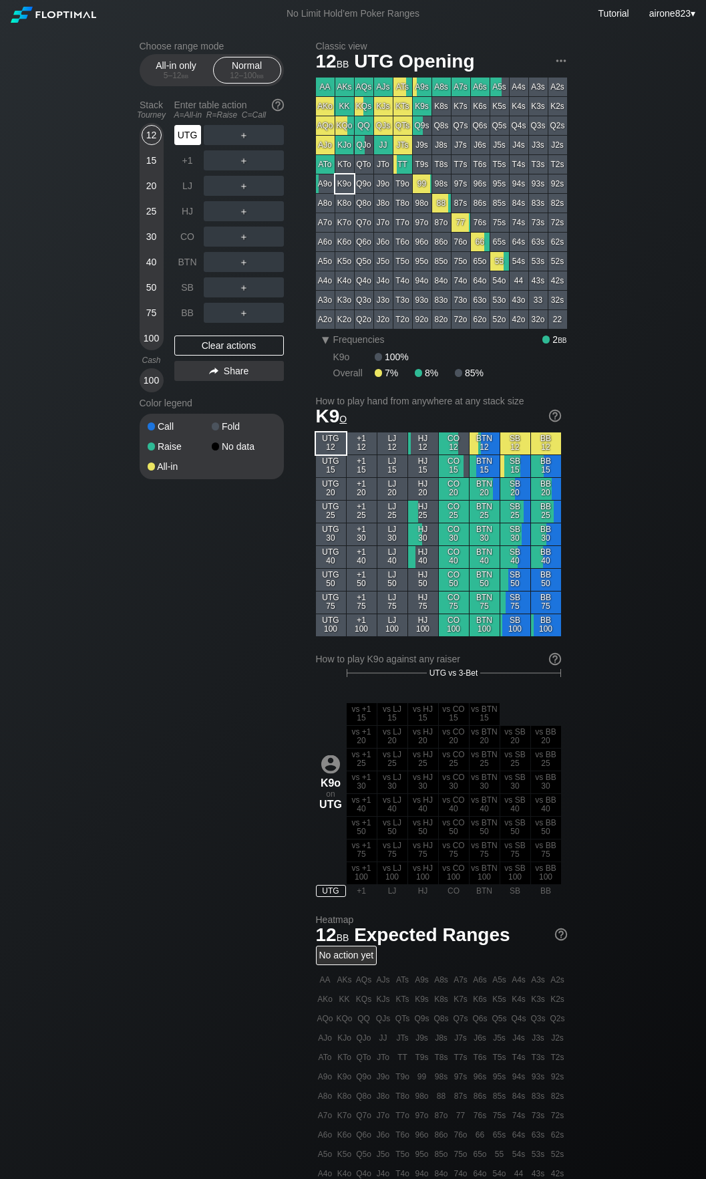
click at [183, 145] on div "UTG" at bounding box center [187, 135] width 27 height 20
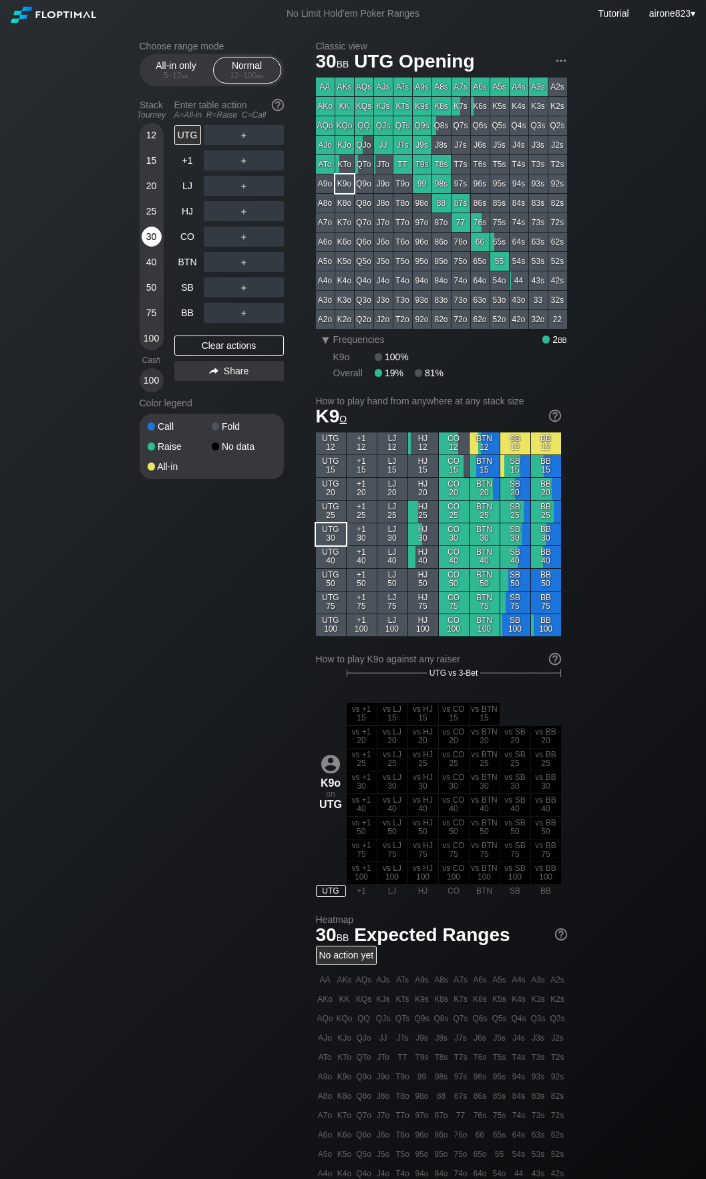
click at [153, 239] on div "30" at bounding box center [152, 237] width 20 height 20
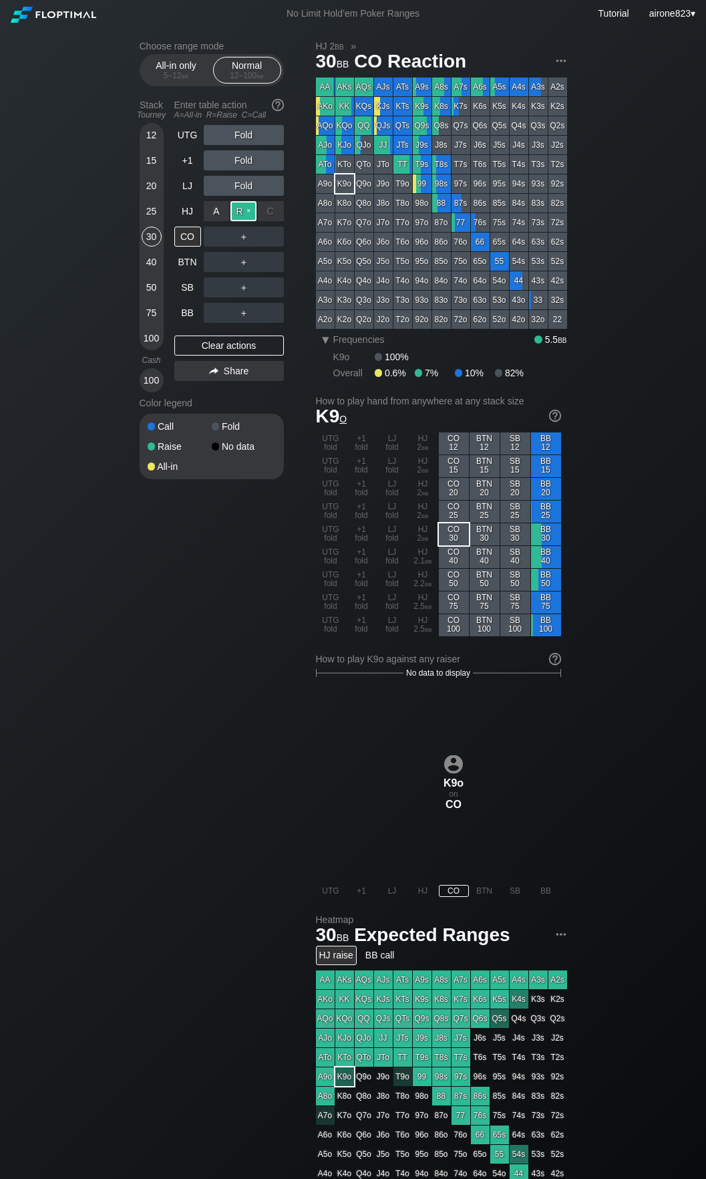
click at [245, 218] on div "R ✕" at bounding box center [244, 211] width 26 height 20
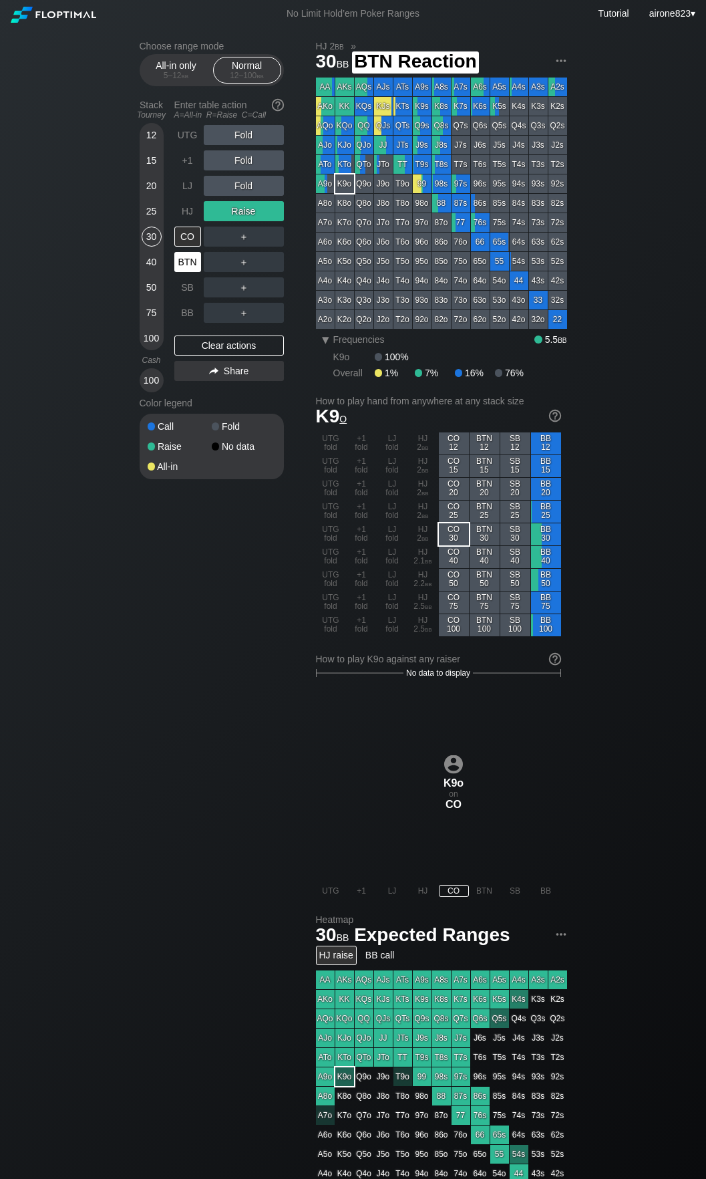
click at [185, 265] on div "BTN" at bounding box center [187, 262] width 27 height 20
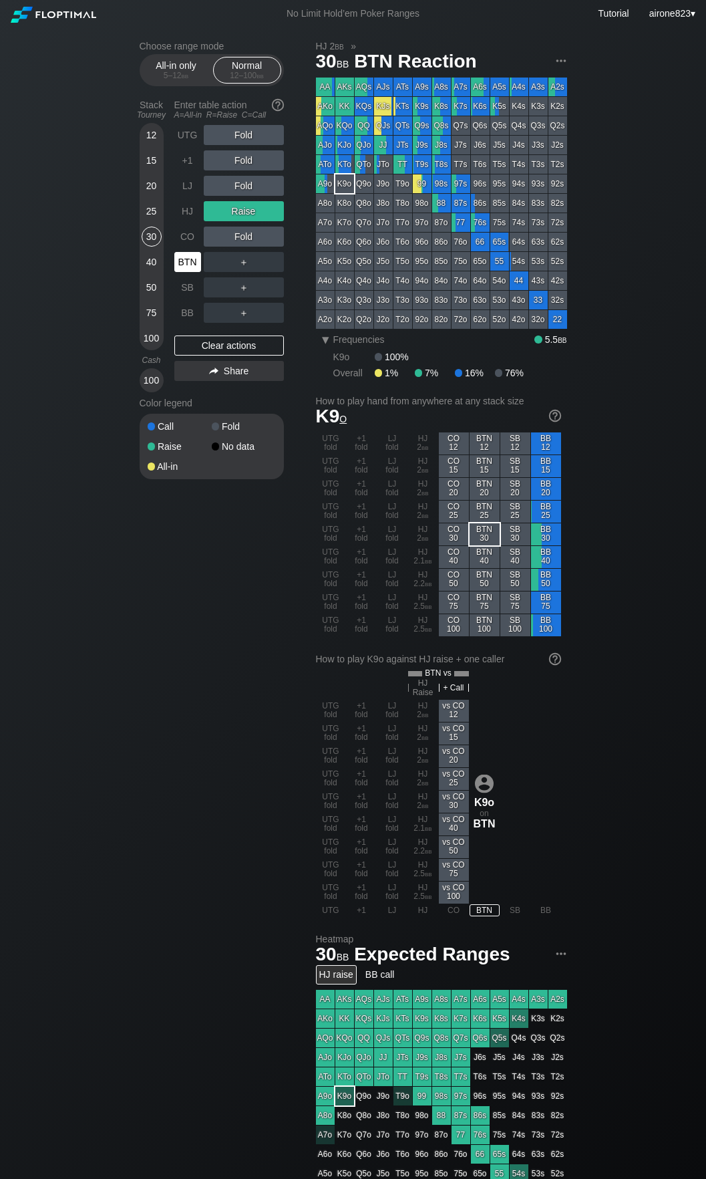
click at [185, 265] on div "BTN" at bounding box center [187, 262] width 27 height 20
click at [158, 284] on div "50" at bounding box center [152, 287] width 20 height 20
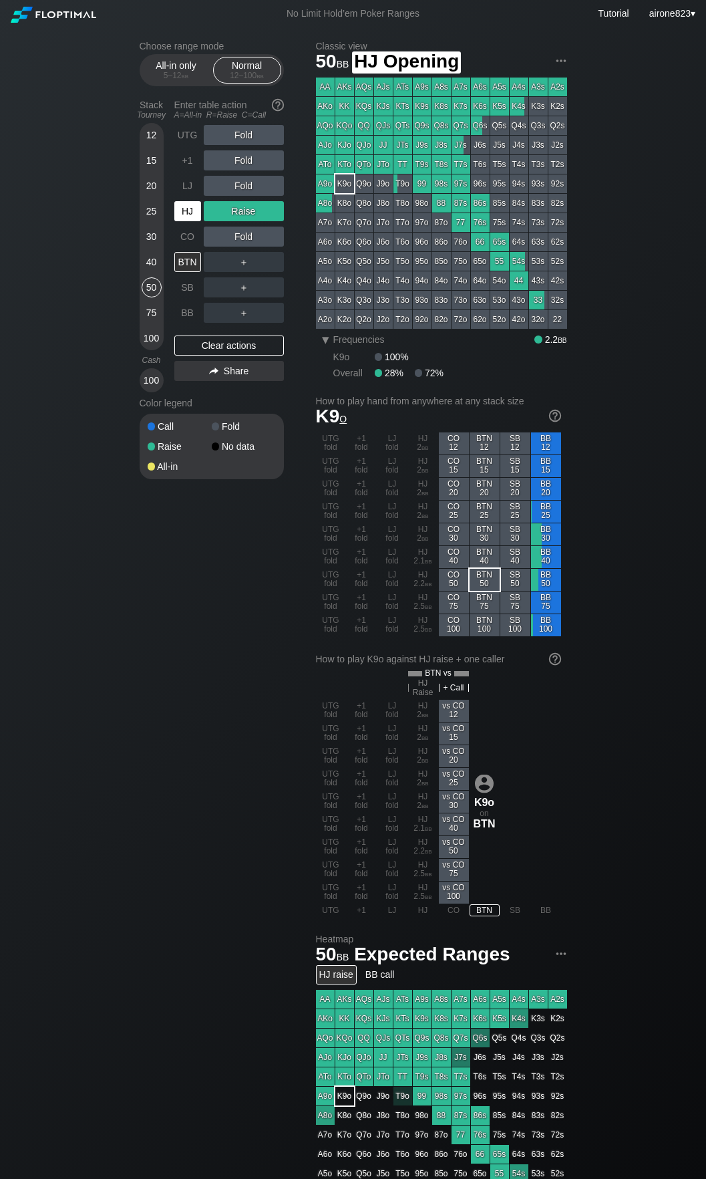
click at [186, 221] on div "HJ" at bounding box center [187, 211] width 27 height 20
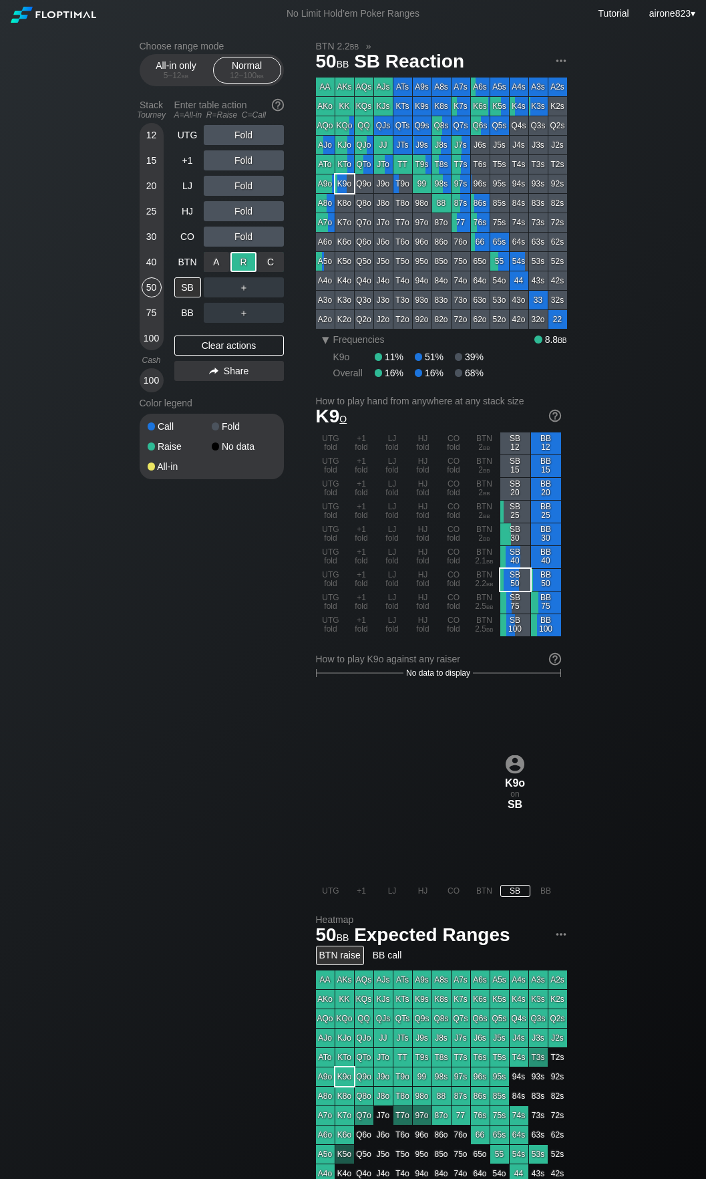
click at [241, 266] on div "R ✕" at bounding box center [244, 262] width 26 height 20
click at [191, 292] on div "SB" at bounding box center [187, 287] width 27 height 20
click at [160, 236] on div "30" at bounding box center [152, 237] width 20 height 20
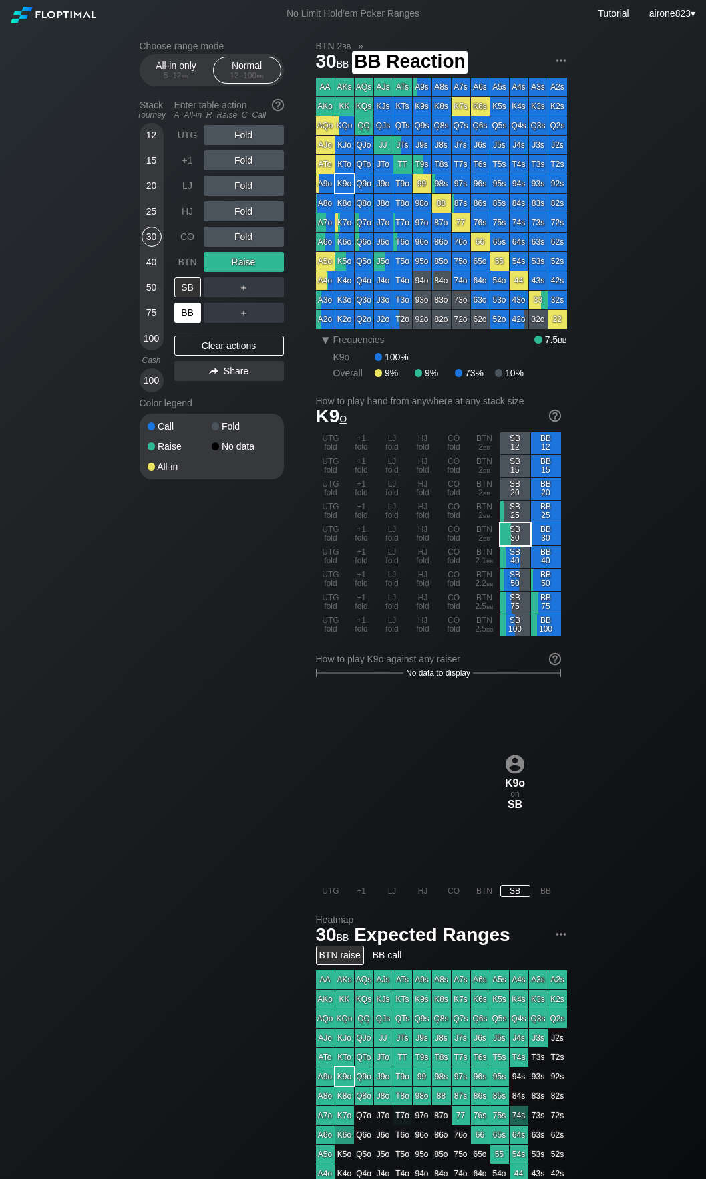
click at [190, 305] on div "BB" at bounding box center [187, 313] width 27 height 20
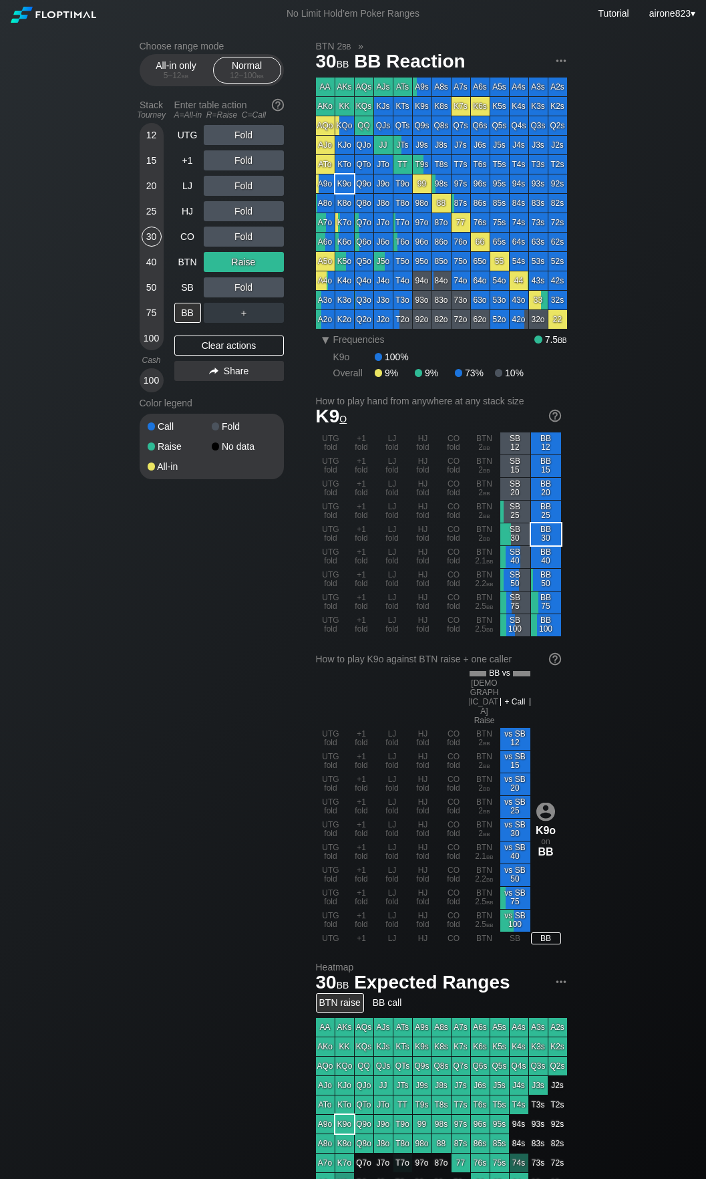
click at [275, 295] on div "Fold" at bounding box center [244, 287] width 80 height 20
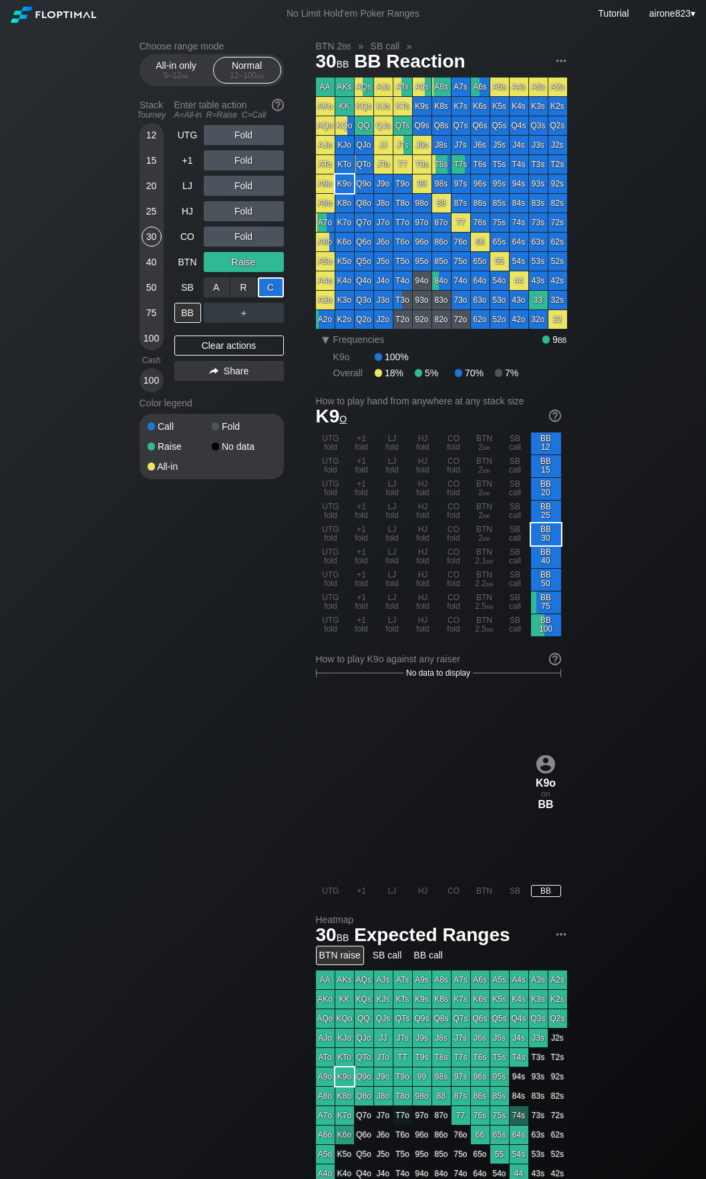
click at [275, 295] on div "C ✕" at bounding box center [271, 287] width 26 height 20
click at [190, 311] on div "BB" at bounding box center [187, 313] width 27 height 20
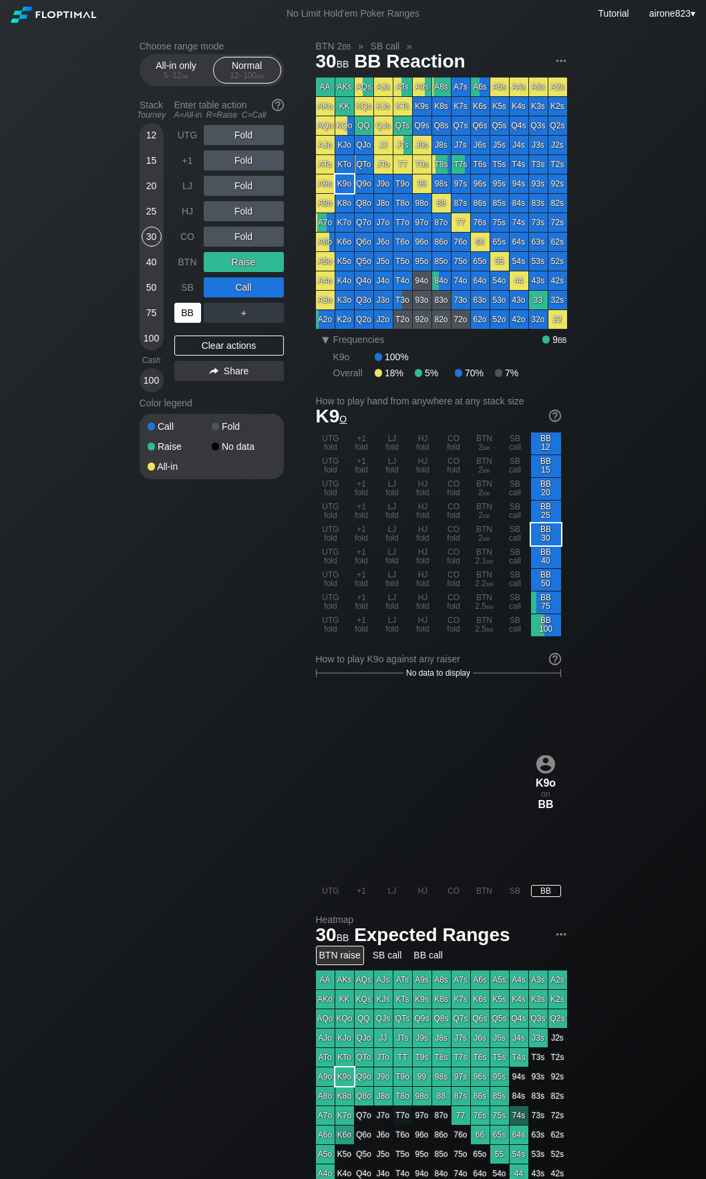
click at [190, 311] on div "BB" at bounding box center [187, 313] width 27 height 20
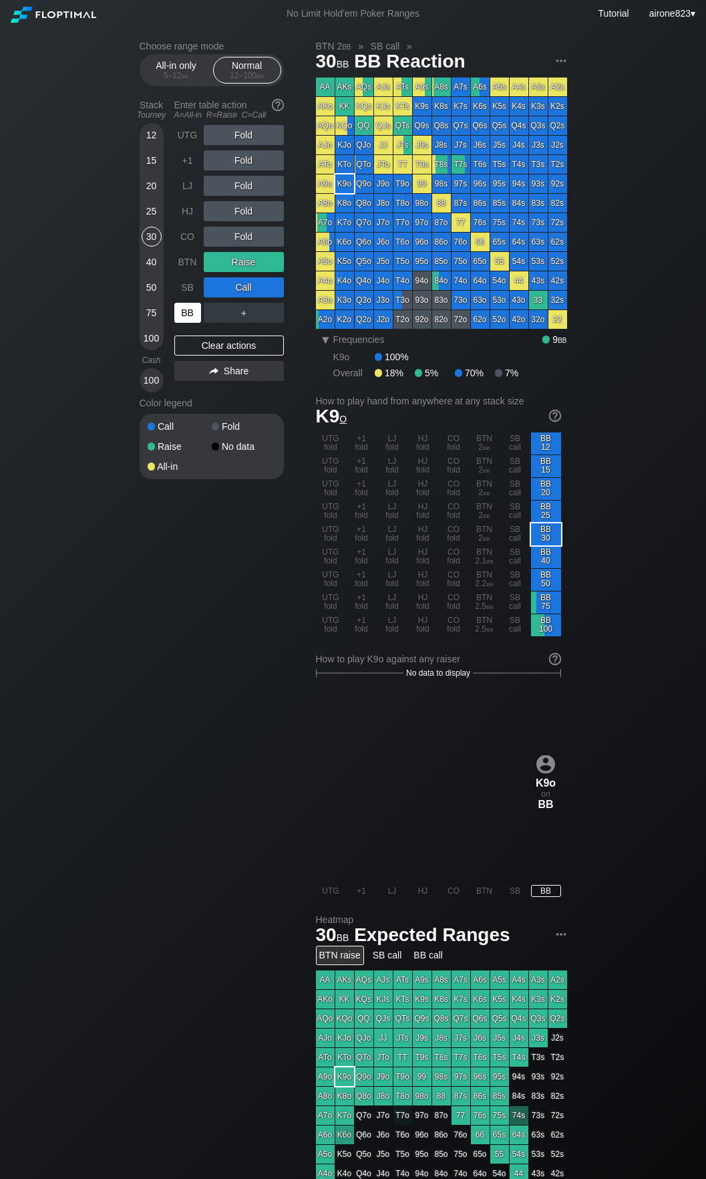
click at [190, 311] on div "BB" at bounding box center [187, 313] width 27 height 20
click at [190, 310] on div "BB" at bounding box center [187, 313] width 27 height 20
click at [148, 288] on div "50" at bounding box center [152, 287] width 20 height 20
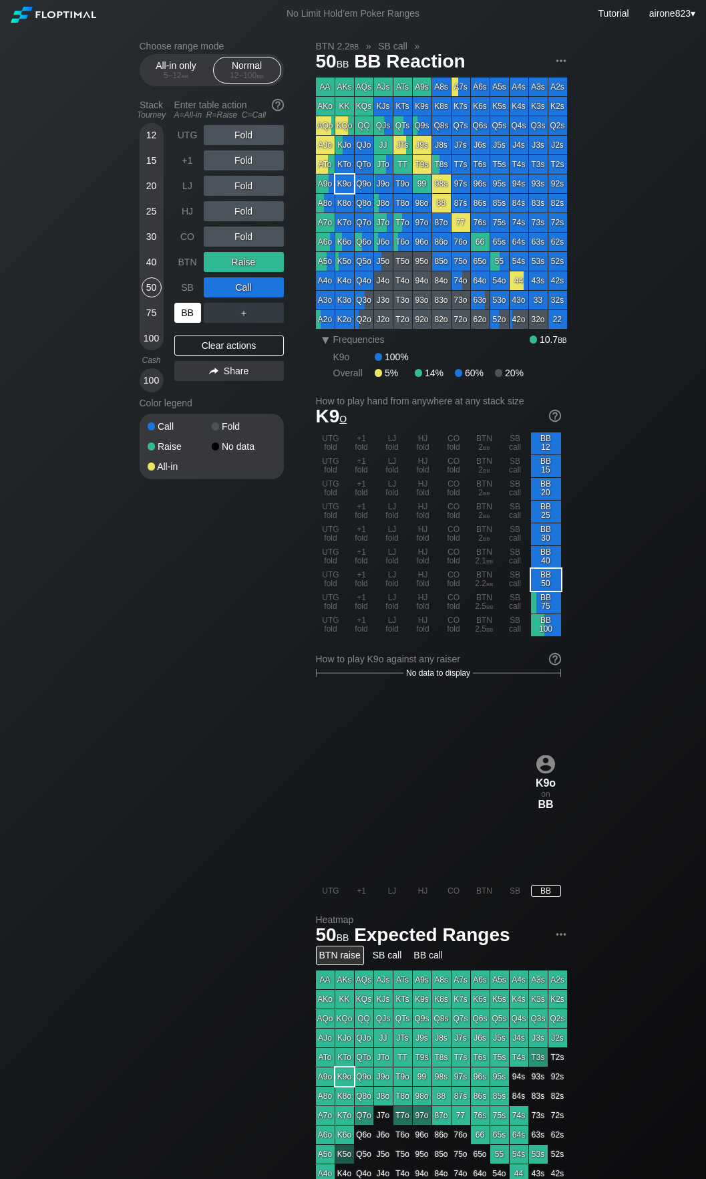
click at [192, 311] on div "BB" at bounding box center [187, 313] width 27 height 20
click at [188, 168] on div "+1" at bounding box center [187, 160] width 27 height 20
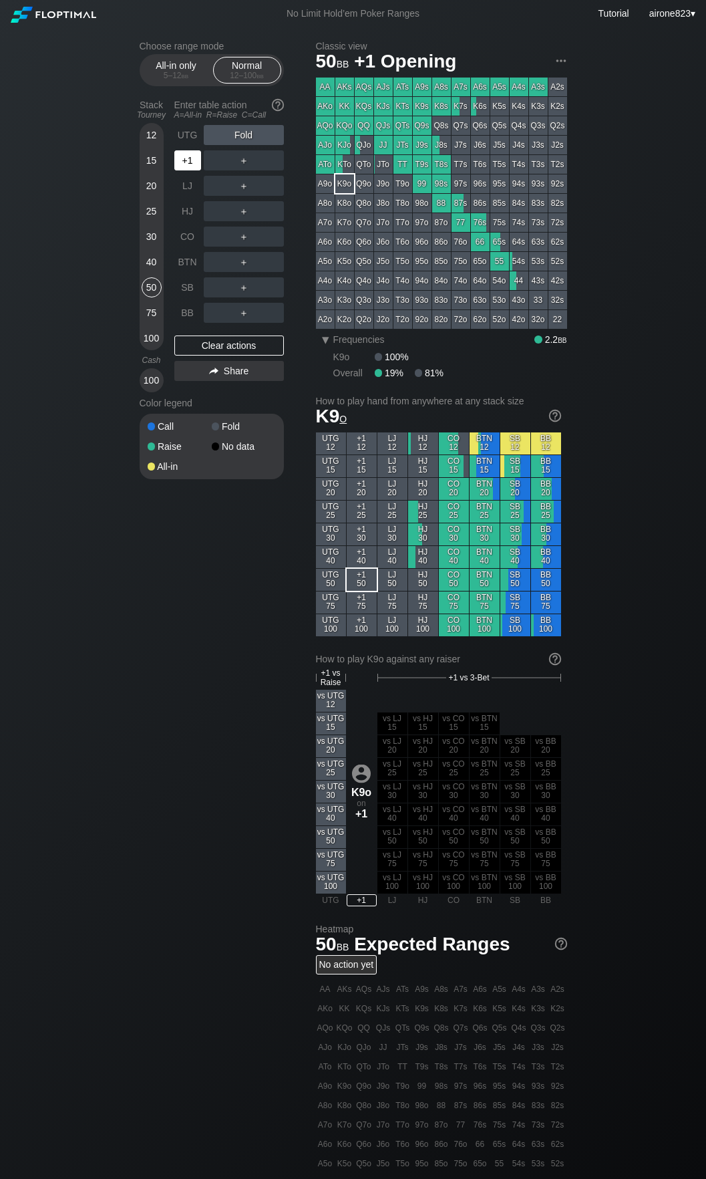
click at [188, 167] on div "+1" at bounding box center [187, 160] width 27 height 20
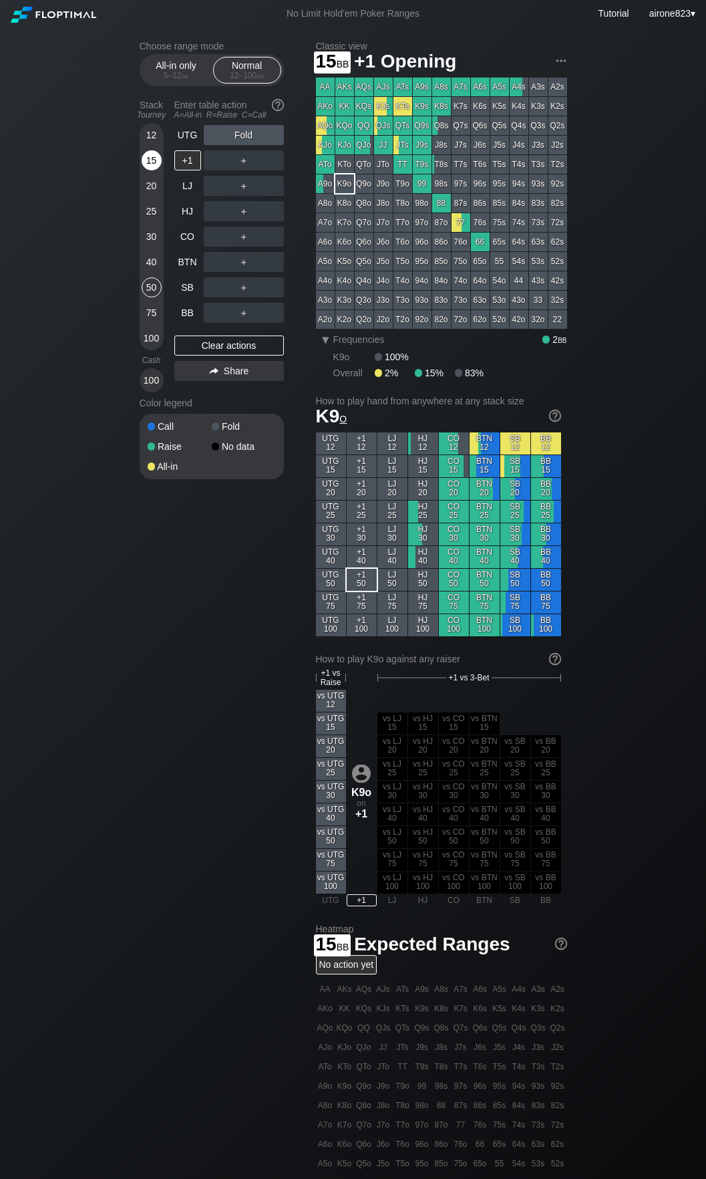
click at [147, 160] on div "15" at bounding box center [152, 160] width 20 height 20
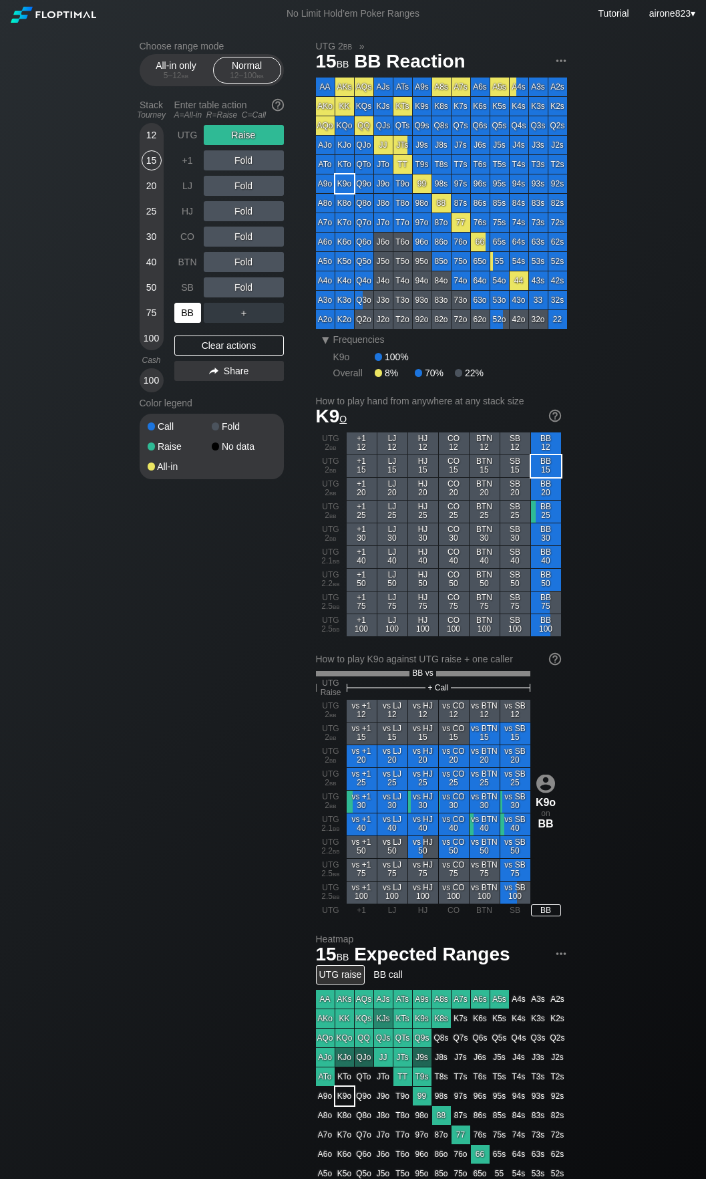
click at [177, 321] on div "BB" at bounding box center [187, 313] width 27 height 20
click at [158, 289] on div "50" at bounding box center [152, 287] width 20 height 20
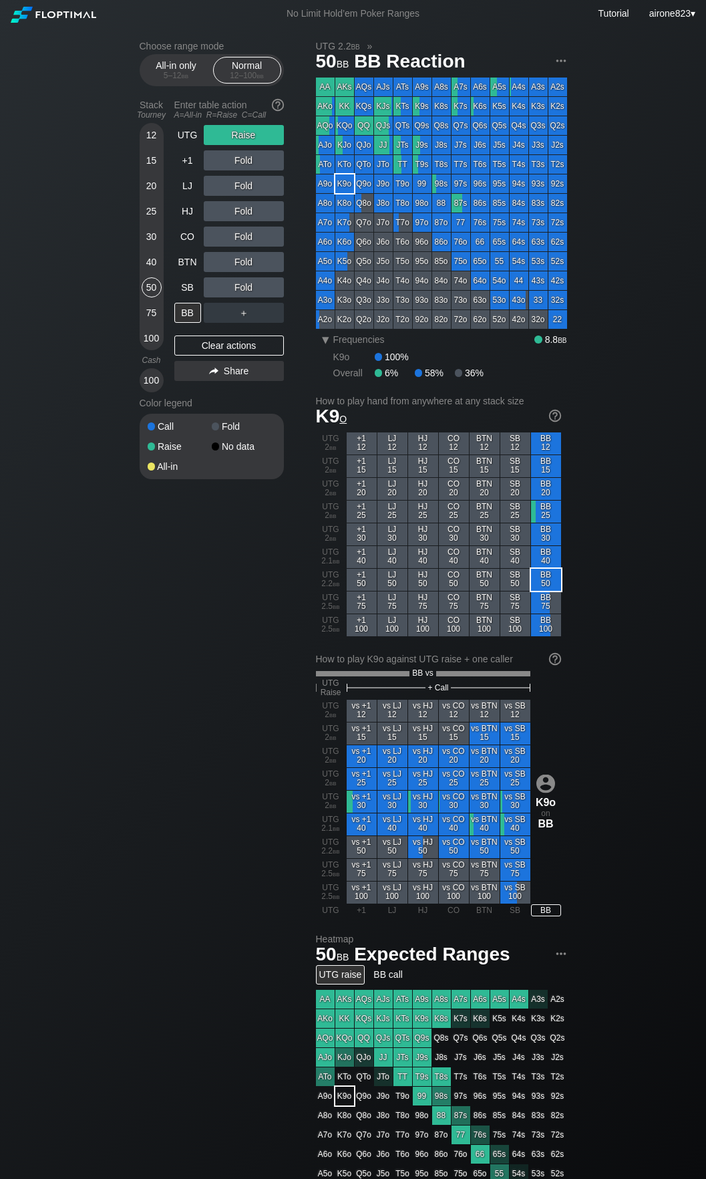
drag, startPoint x: 194, startPoint y: 132, endPoint x: 215, endPoint y: 151, distance: 28.4
click at [194, 132] on div "UTG" at bounding box center [187, 135] width 27 height 20
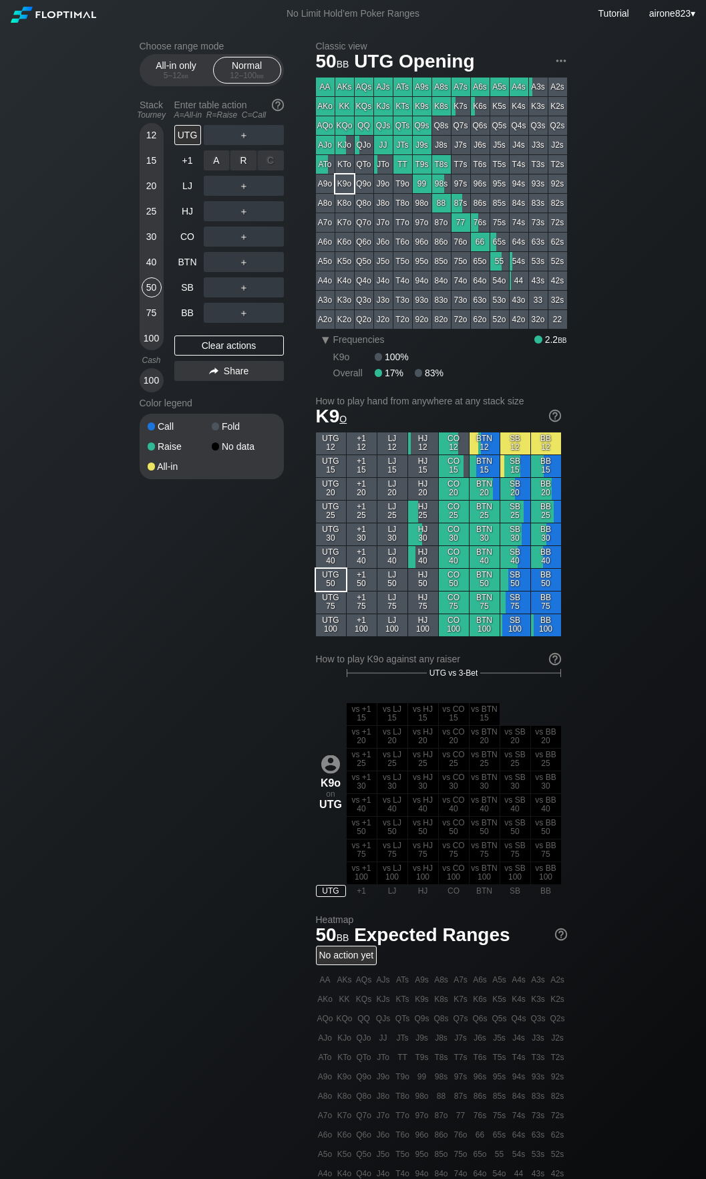
click at [246, 168] on div "R ✕" at bounding box center [244, 160] width 26 height 20
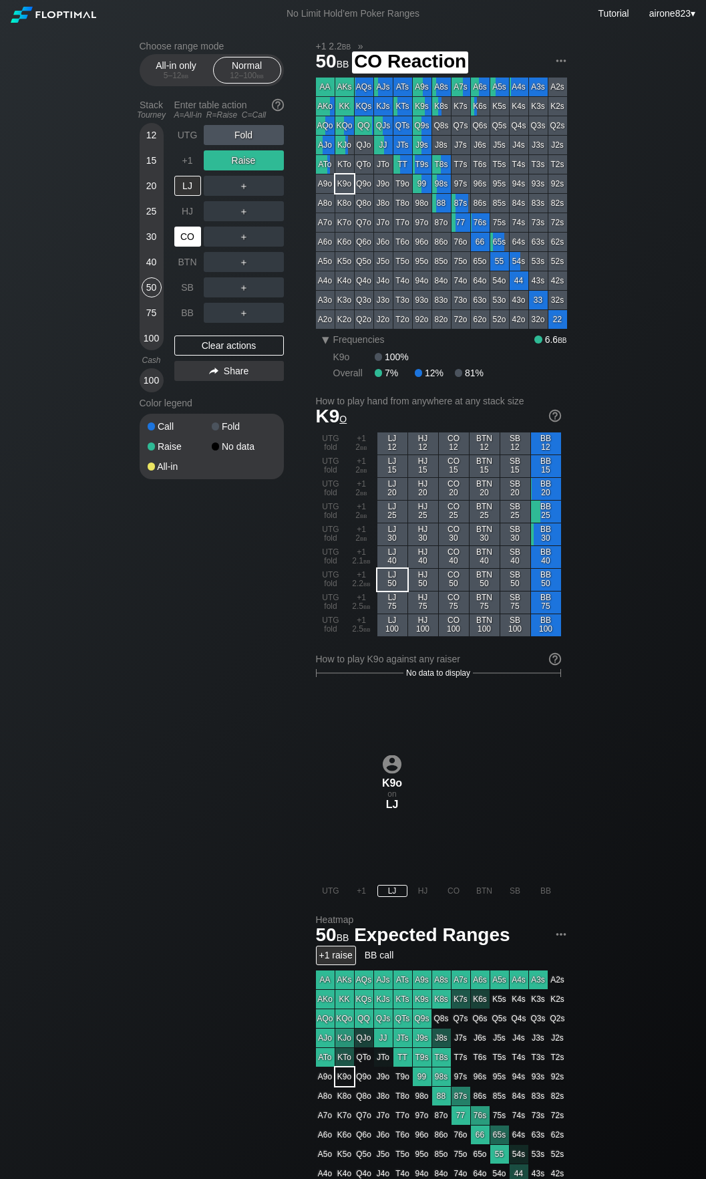
click at [180, 247] on div "CO" at bounding box center [187, 237] width 27 height 20
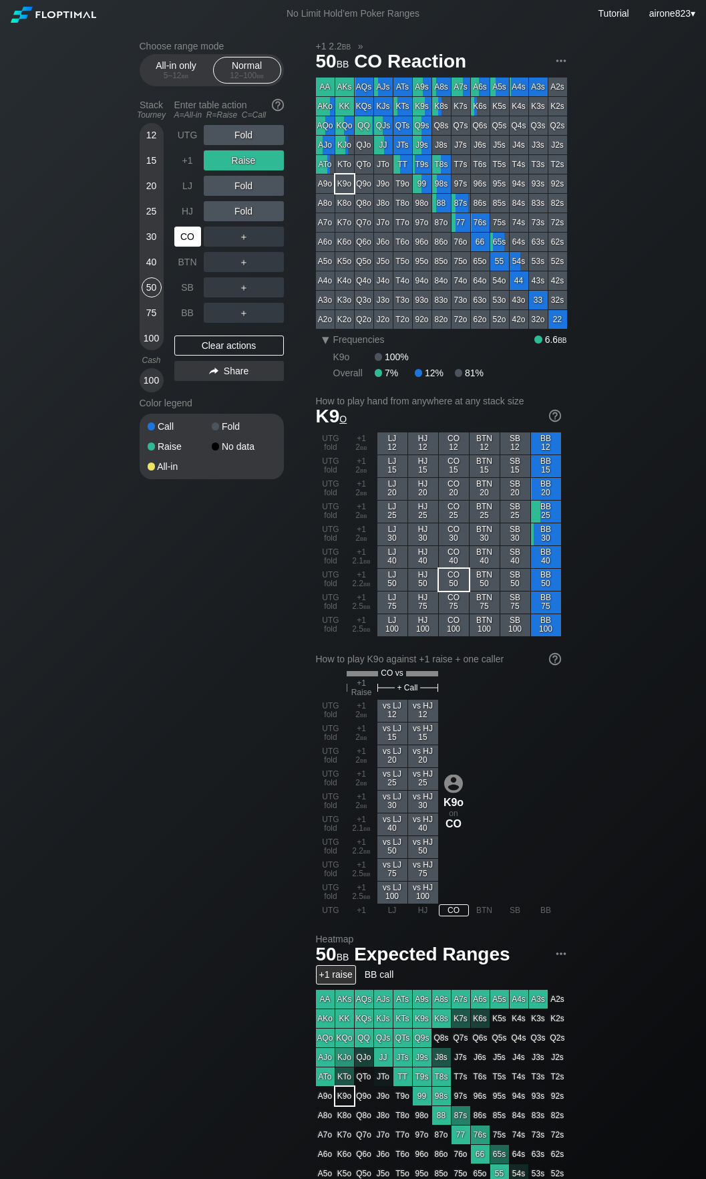
click at [180, 247] on div "CO" at bounding box center [187, 237] width 27 height 20
click at [181, 247] on div "CO" at bounding box center [187, 237] width 27 height 20
click at [177, 170] on div "+1" at bounding box center [187, 160] width 27 height 20
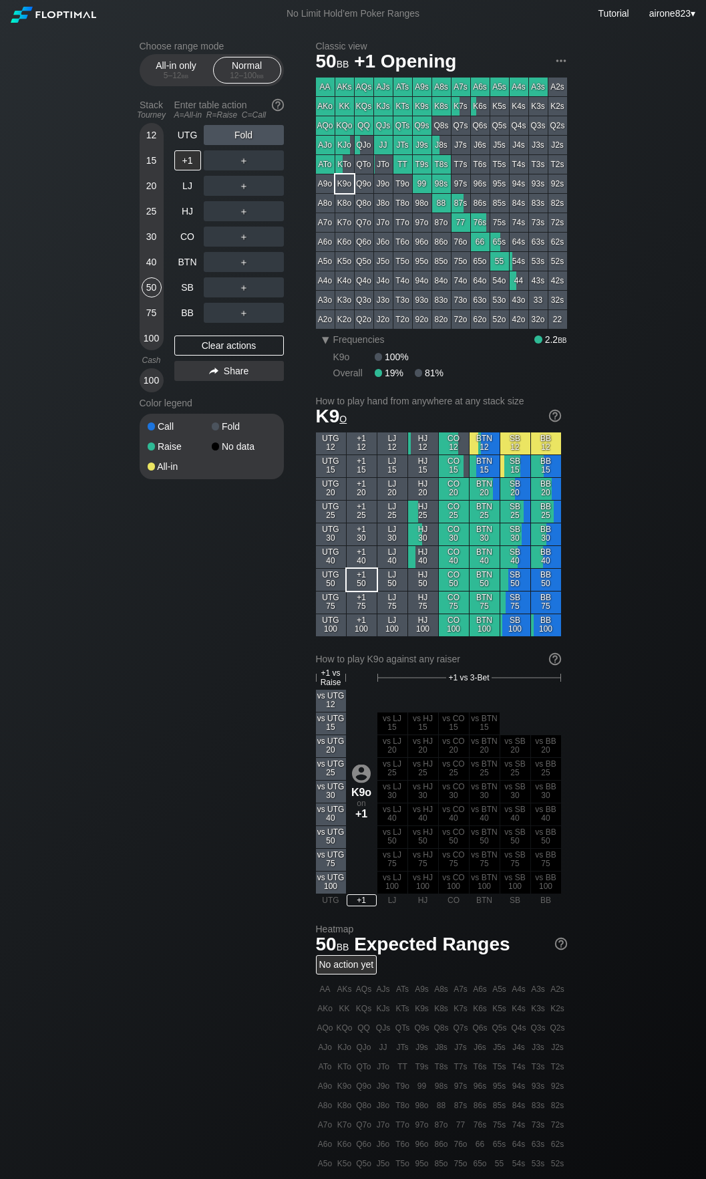
click at [285, 289] on div "Choose range mode All-in only 5 – 12 bb Normal 12 – 100 bb Stack Tourney Enter …" at bounding box center [223, 269] width 166 height 456
click at [283, 289] on div "Choose range mode All-in only 5 – 12 bb Normal 12 – 100 bb Stack Tourney Enter …" at bounding box center [223, 269] width 166 height 456
click at [269, 286] on div "C ✕" at bounding box center [271, 287] width 26 height 20
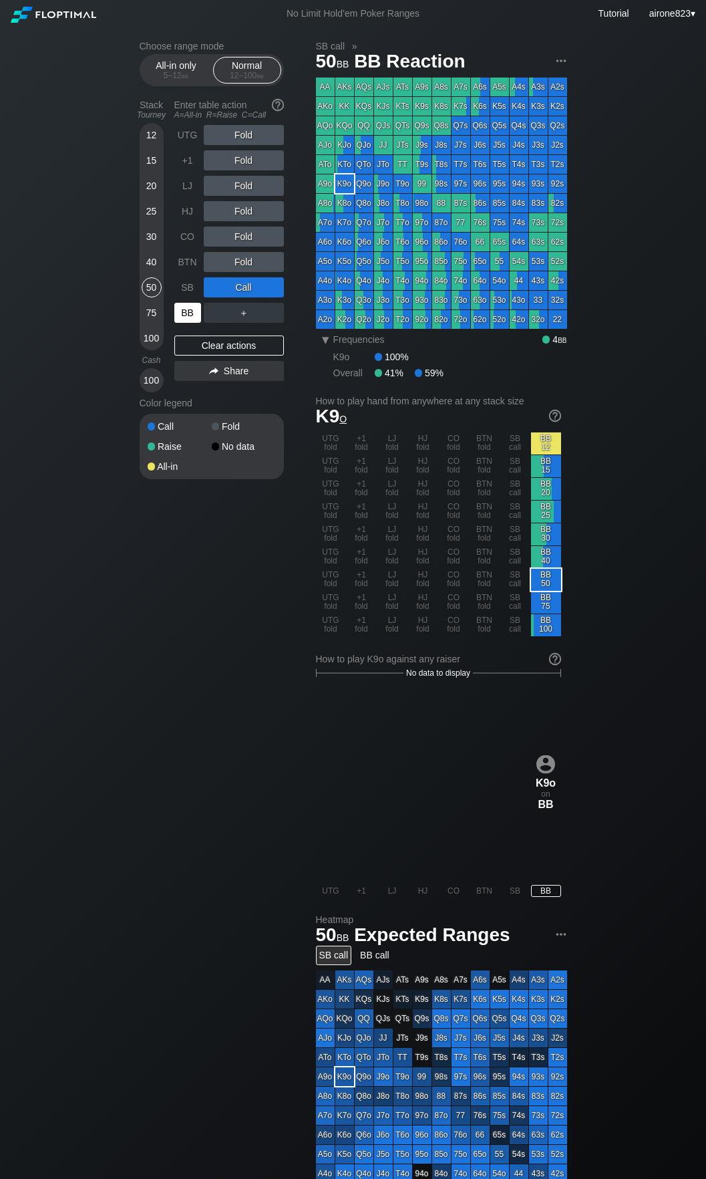
click at [191, 315] on div "BB" at bounding box center [187, 313] width 27 height 20
click at [153, 271] on div "40" at bounding box center [152, 262] width 20 height 20
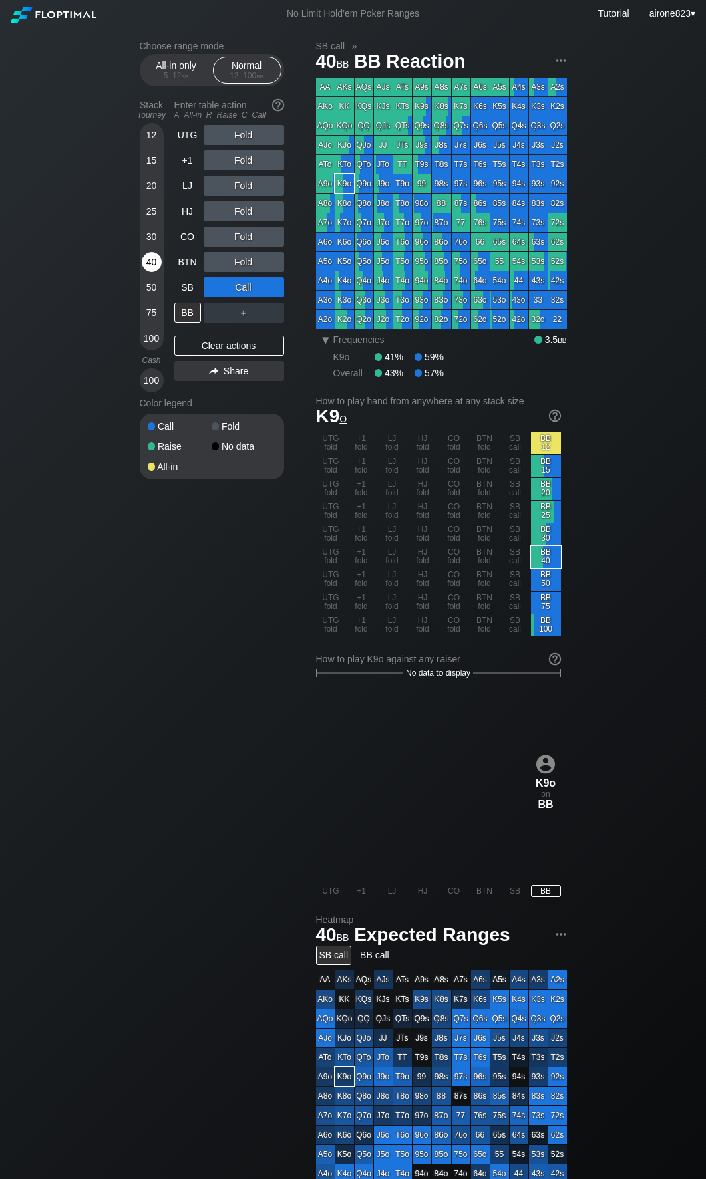
click at [153, 271] on div "40" at bounding box center [152, 262] width 20 height 20
click at [254, 174] on div "A ✕ R ✕ C ✕ Fold" at bounding box center [244, 185] width 80 height 31
click at [250, 180] on div "R ✕" at bounding box center [244, 186] width 26 height 20
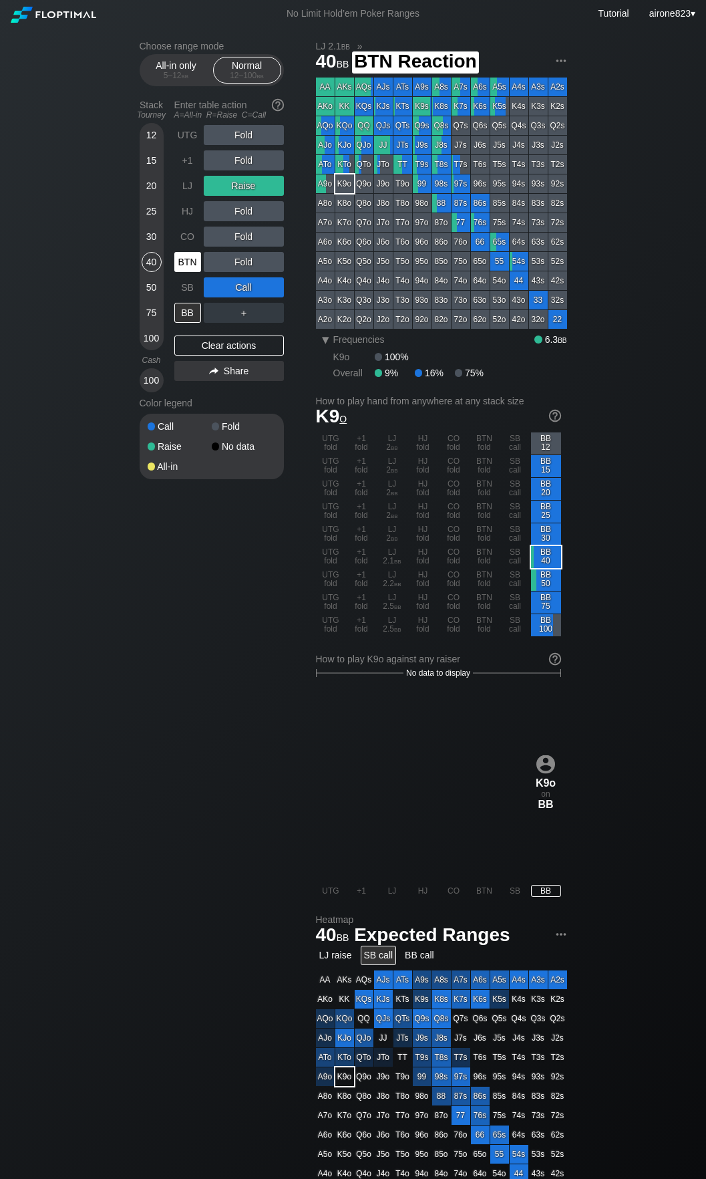
click at [190, 271] on div "BTN" at bounding box center [187, 262] width 27 height 20
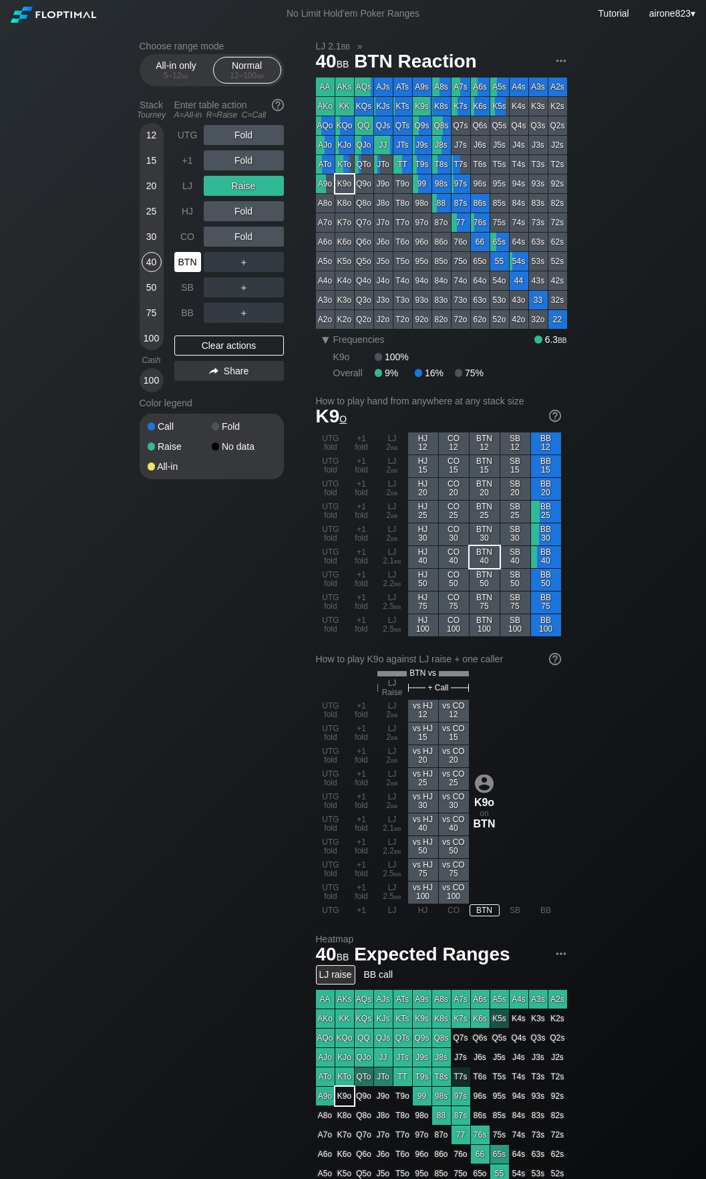
click at [190, 271] on div "BTN" at bounding box center [187, 262] width 27 height 20
drag, startPoint x: 176, startPoint y: 188, endPoint x: 176, endPoint y: 206, distance: 18.7
click at [176, 188] on div "LJ" at bounding box center [187, 186] width 27 height 20
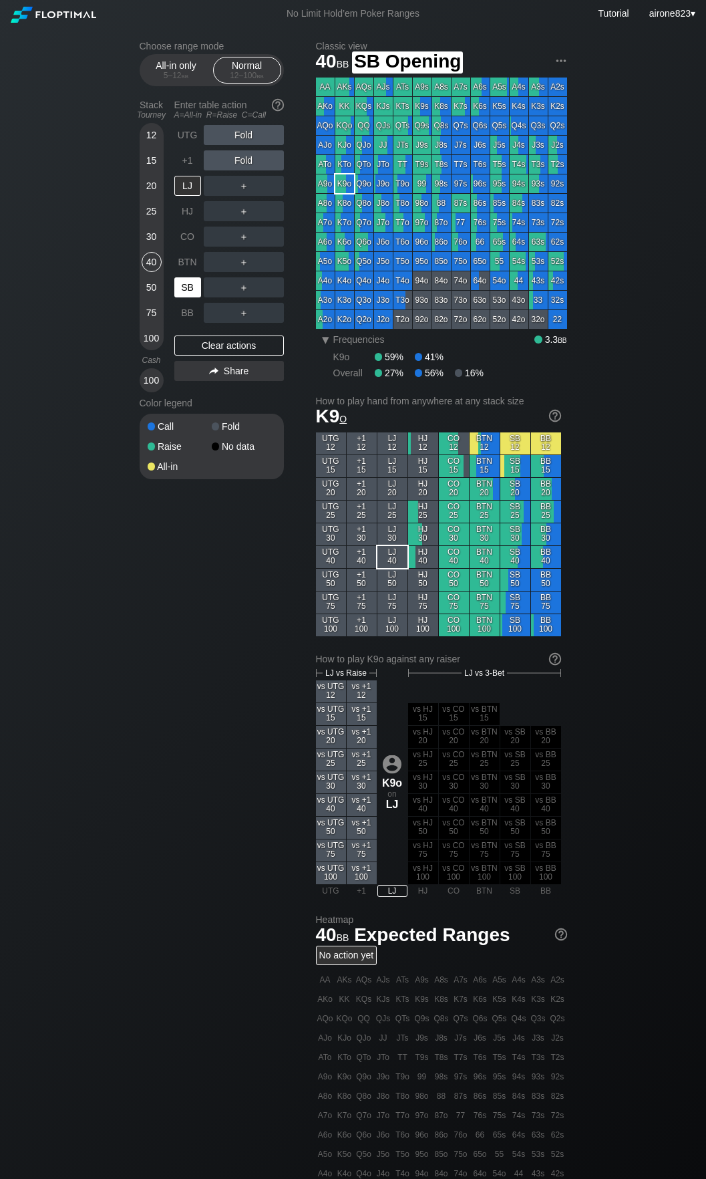
click at [182, 284] on div "SB" at bounding box center [187, 287] width 27 height 20
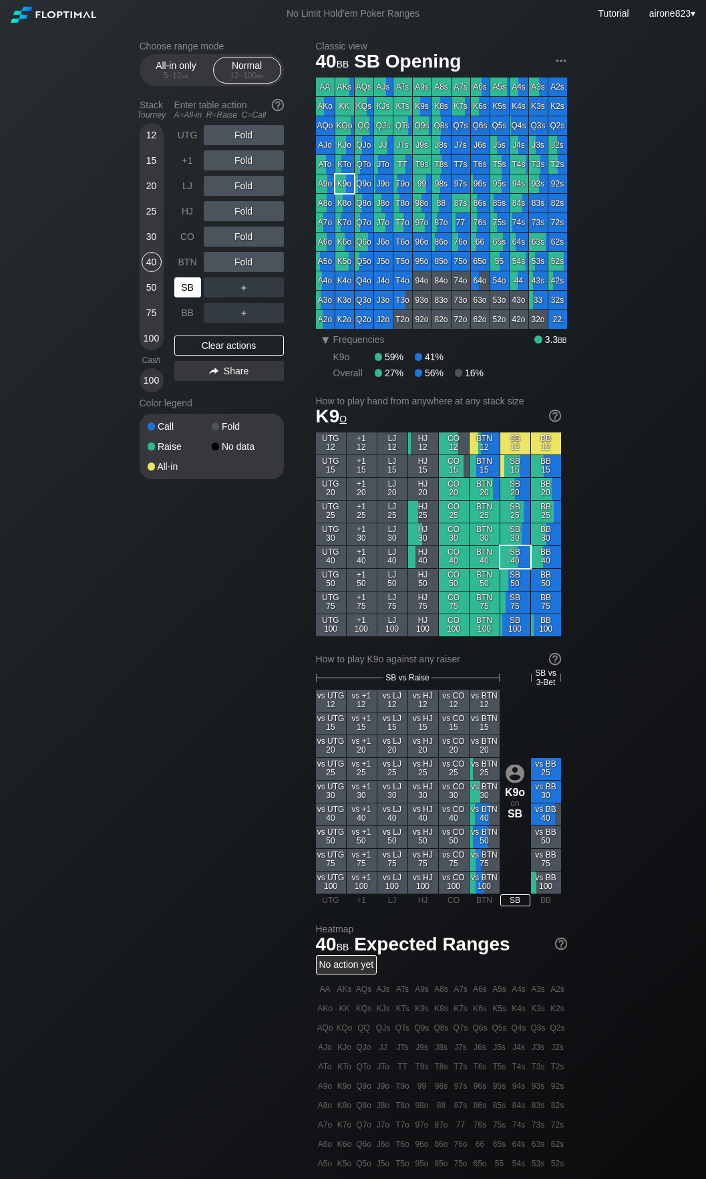
click at [182, 284] on div "SB" at bounding box center [187, 287] width 27 height 20
click at [150, 169] on div "15" at bounding box center [152, 160] width 20 height 20
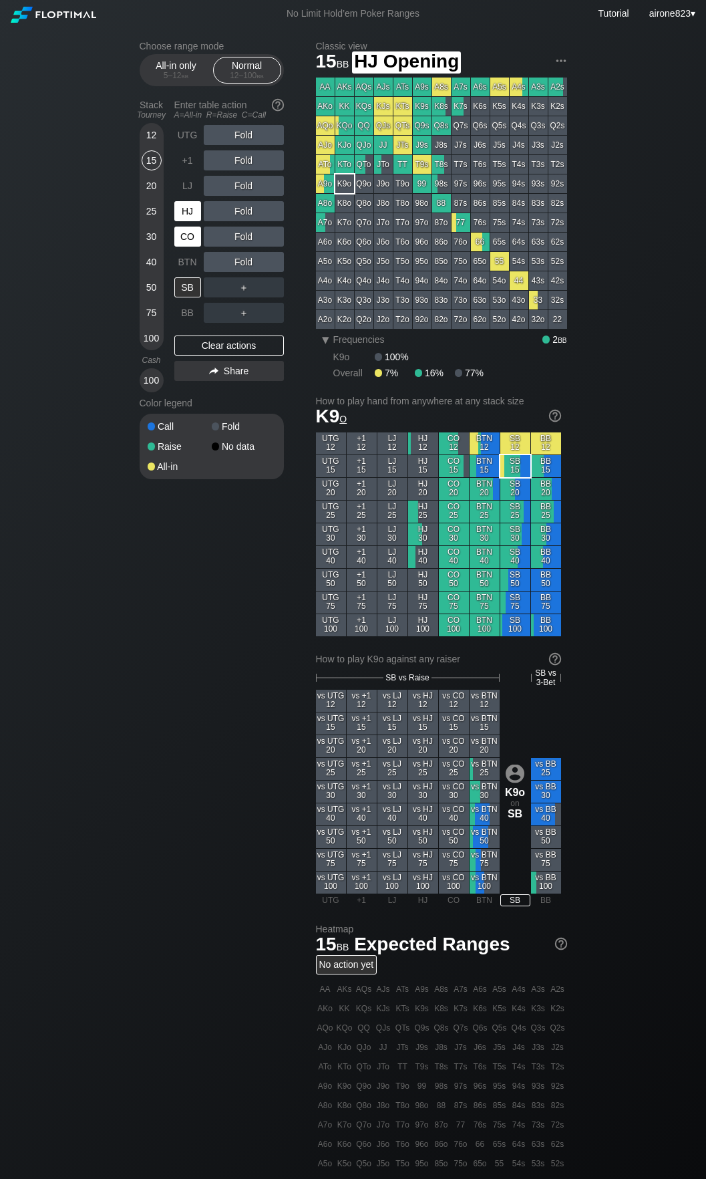
click at [184, 234] on div "CO" at bounding box center [187, 237] width 27 height 20
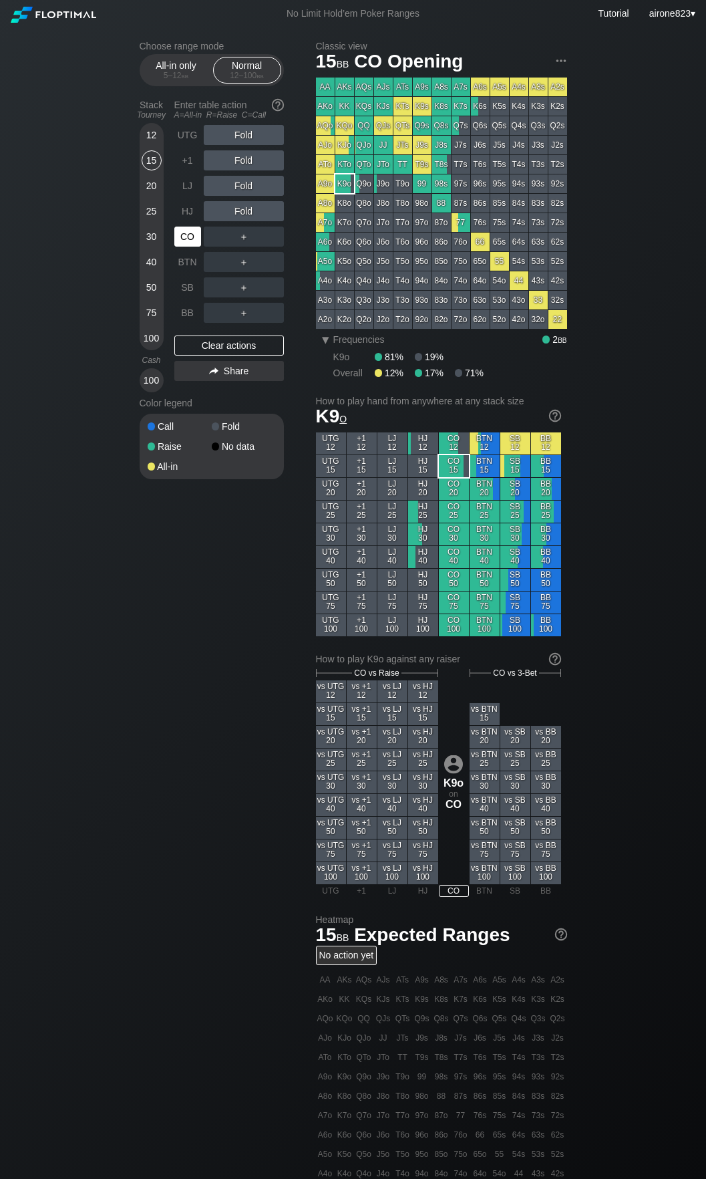
click at [184, 234] on div "CO" at bounding box center [187, 237] width 27 height 20
drag, startPoint x: 150, startPoint y: 230, endPoint x: 162, endPoint y: 229, distance: 12.0
click at [150, 230] on div "30" at bounding box center [152, 237] width 20 height 20
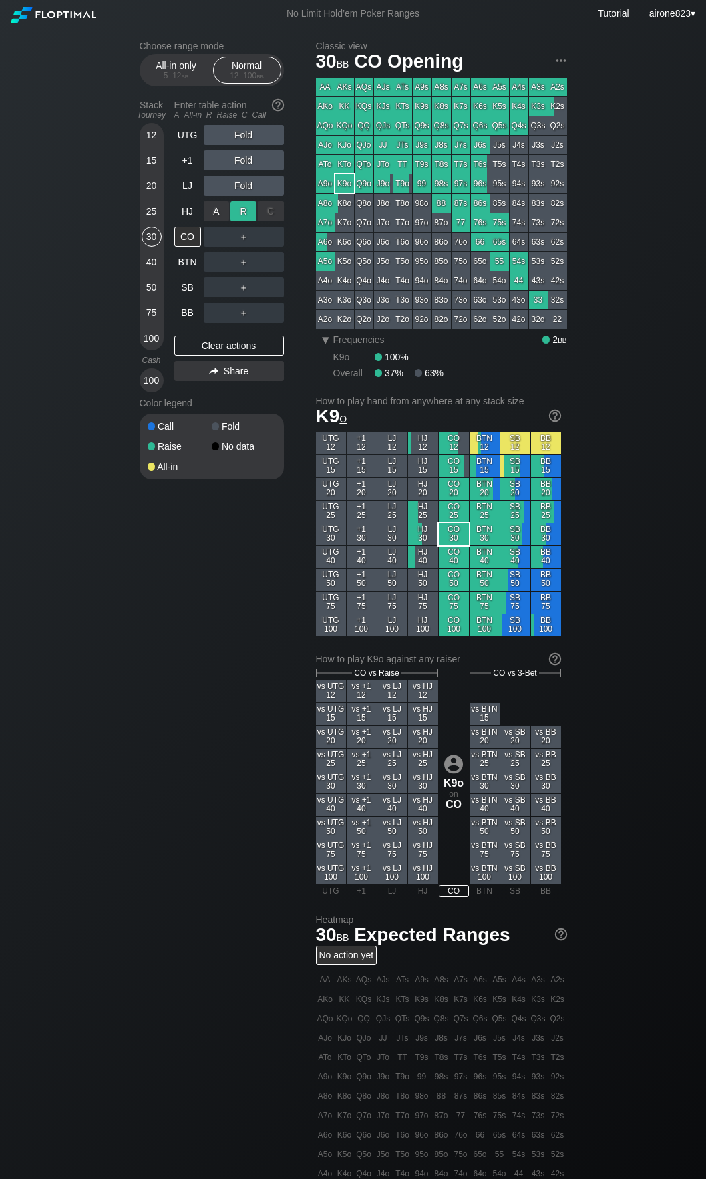
click at [239, 210] on div "R ✕" at bounding box center [244, 211] width 26 height 20
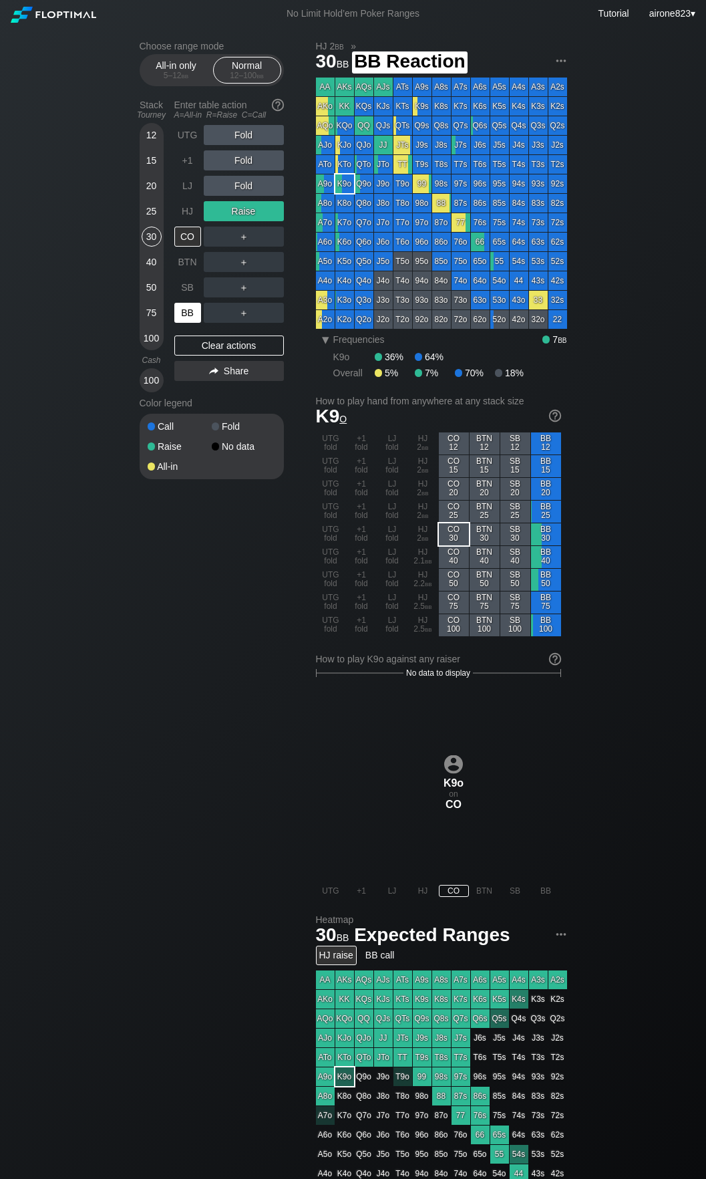
click at [186, 310] on div "BB" at bounding box center [187, 313] width 27 height 20
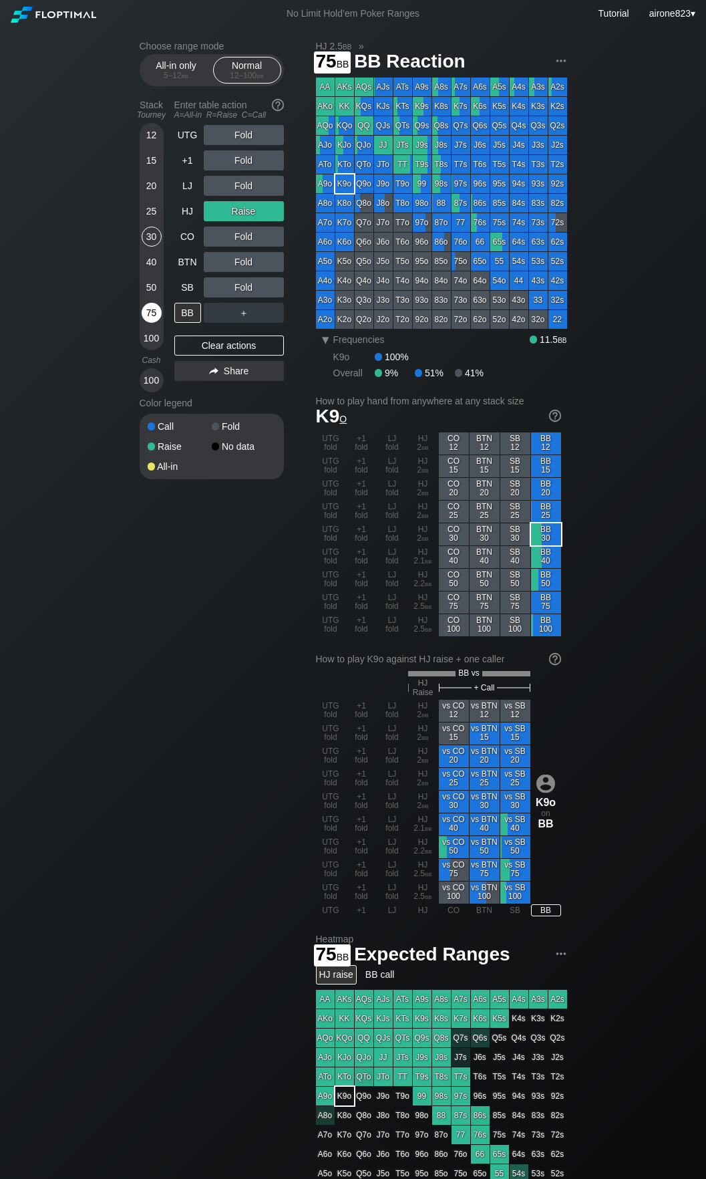
click at [154, 313] on div "75" at bounding box center [152, 313] width 20 height 20
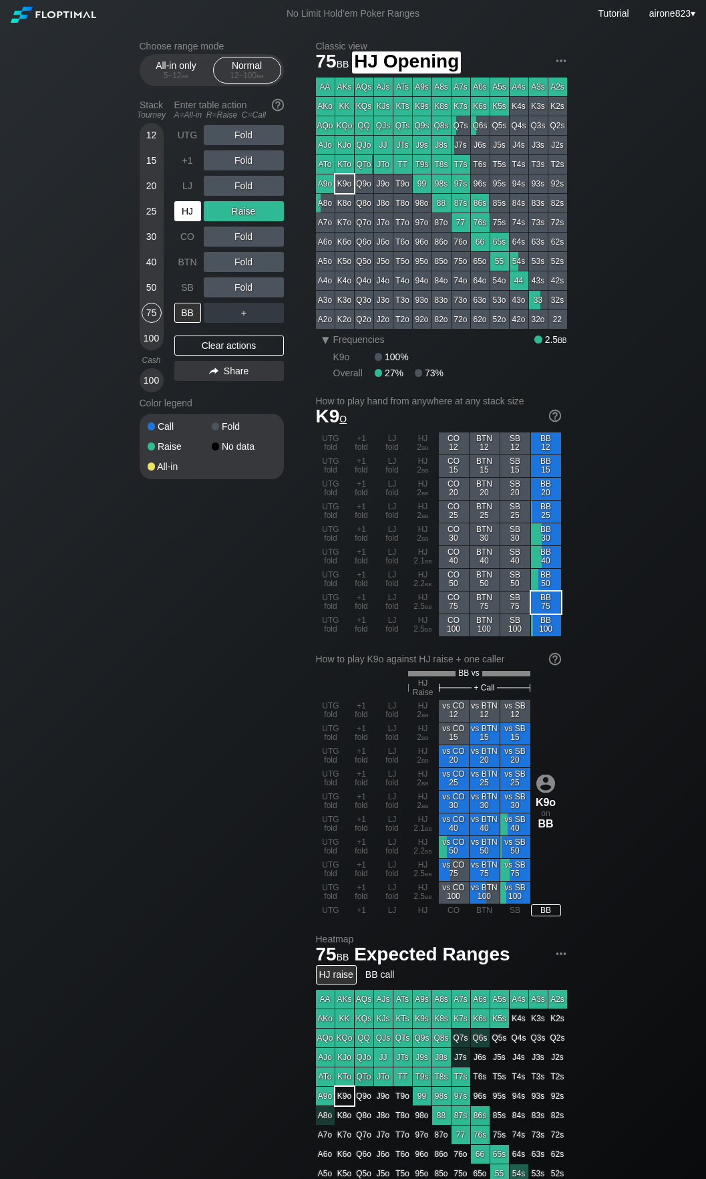
click at [198, 208] on div "HJ" at bounding box center [187, 211] width 27 height 20
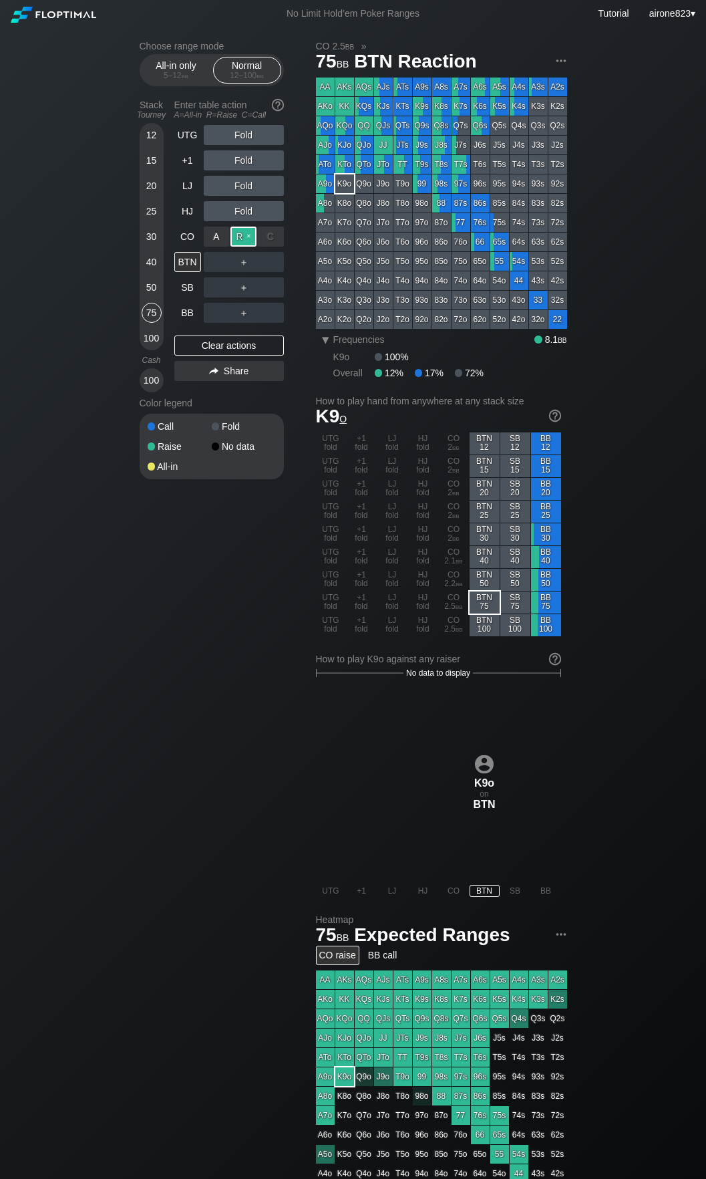
click at [243, 235] on div "R ✕" at bounding box center [244, 237] width 26 height 20
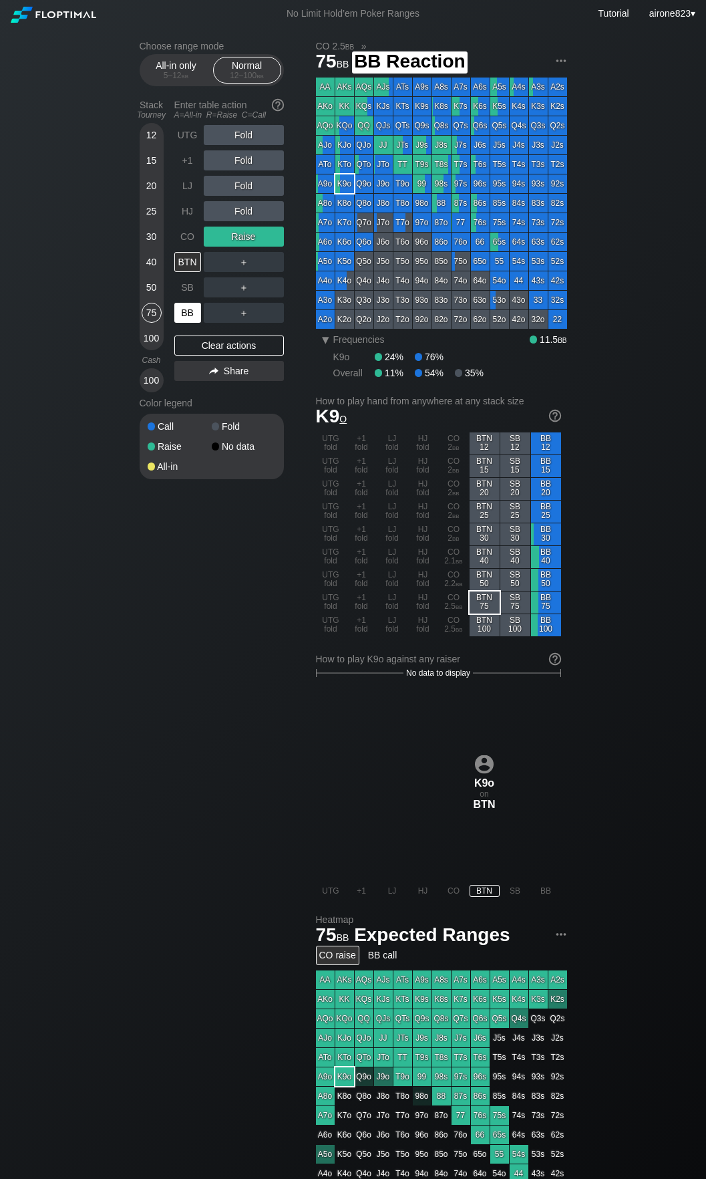
click at [197, 305] on div "BB" at bounding box center [187, 313] width 27 height 20
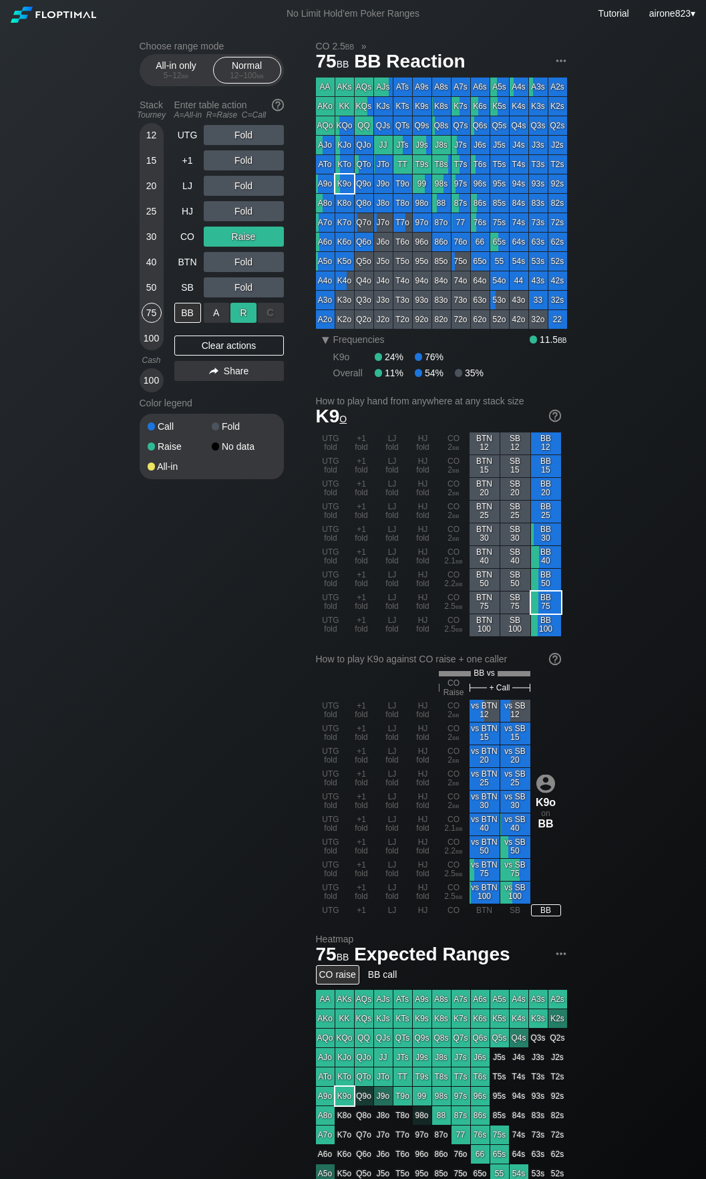
click at [254, 311] on div "R ✕" at bounding box center [244, 313] width 26 height 20
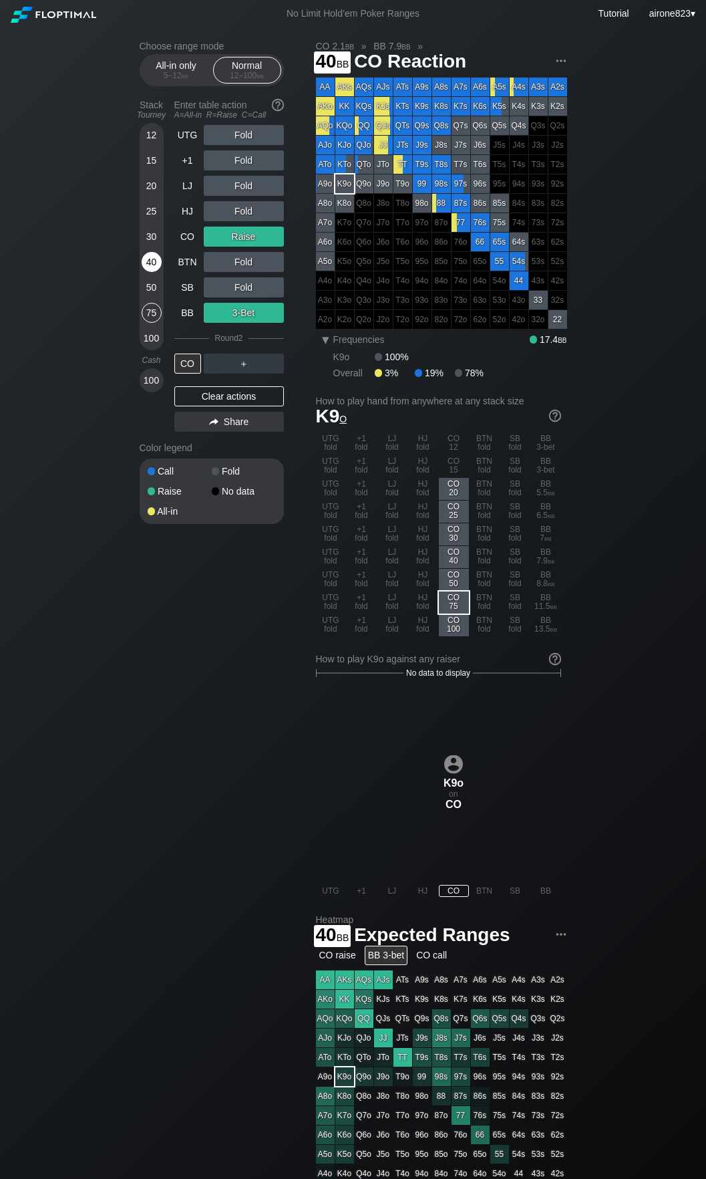
click at [155, 263] on div "40" at bounding box center [152, 262] width 20 height 20
click at [245, 165] on div "R ✕" at bounding box center [244, 160] width 26 height 20
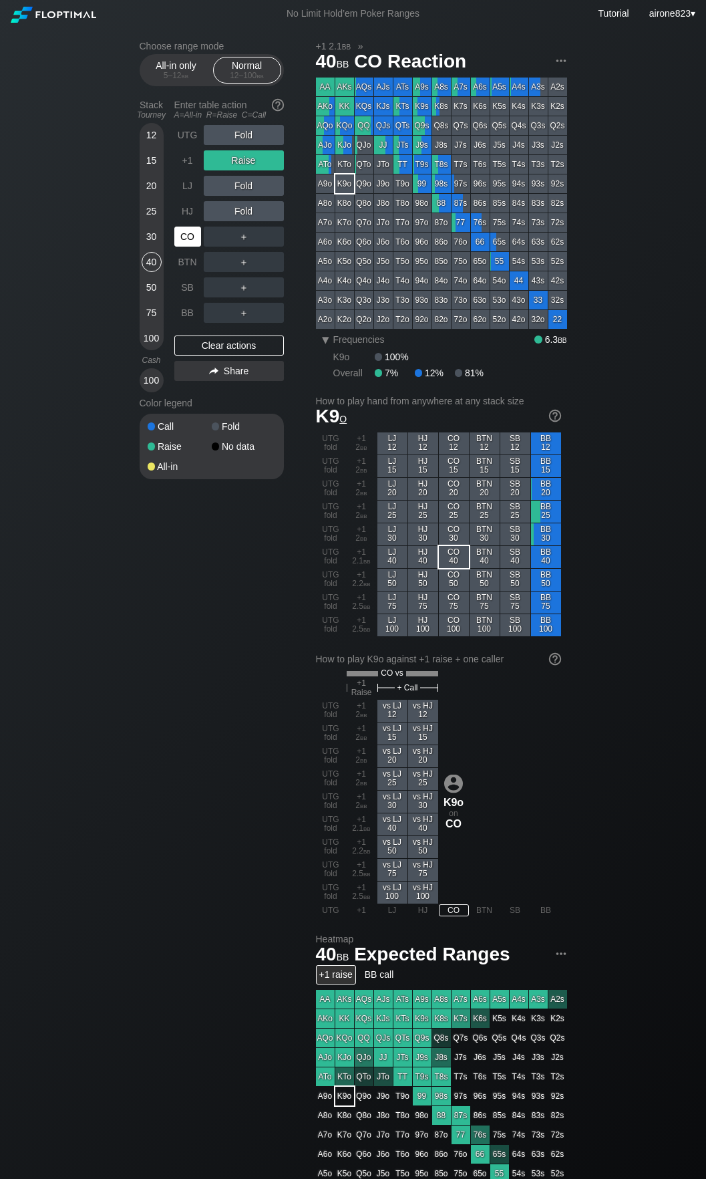
click at [183, 243] on div "CO" at bounding box center [187, 237] width 27 height 20
click at [249, 292] on div "R ✕" at bounding box center [244, 287] width 26 height 20
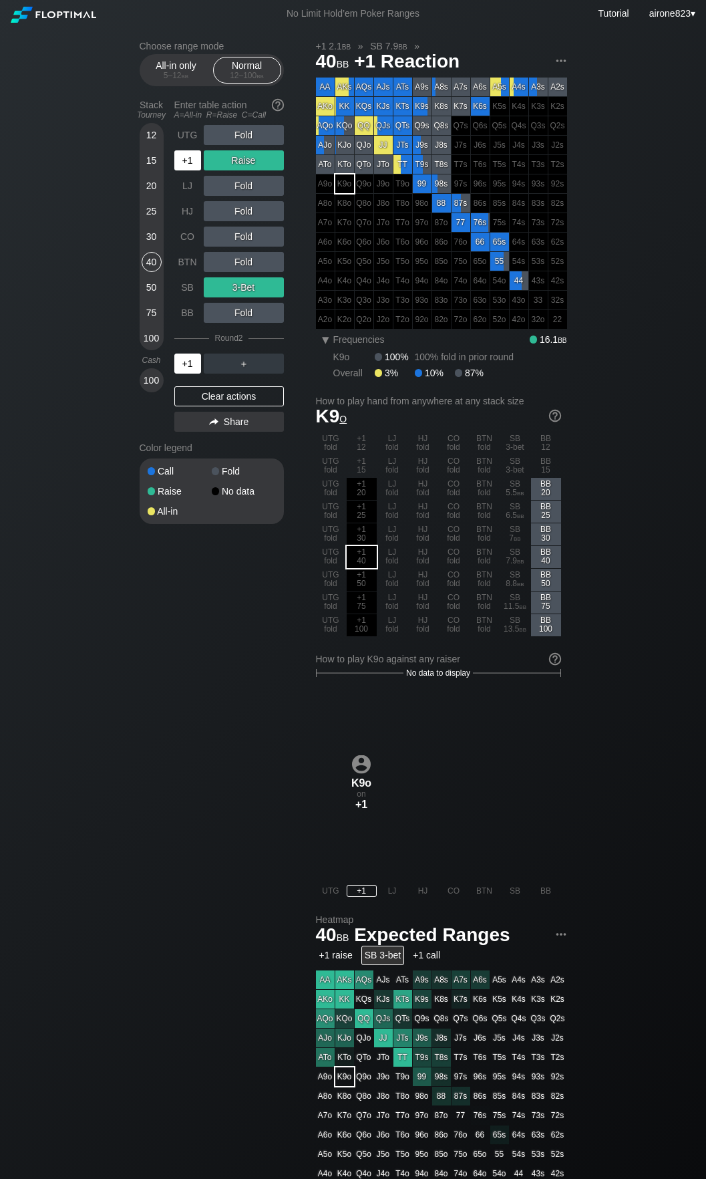
click at [192, 362] on div "+1" at bounding box center [187, 364] width 27 height 20
click at [146, 245] on div "30" at bounding box center [152, 237] width 20 height 20
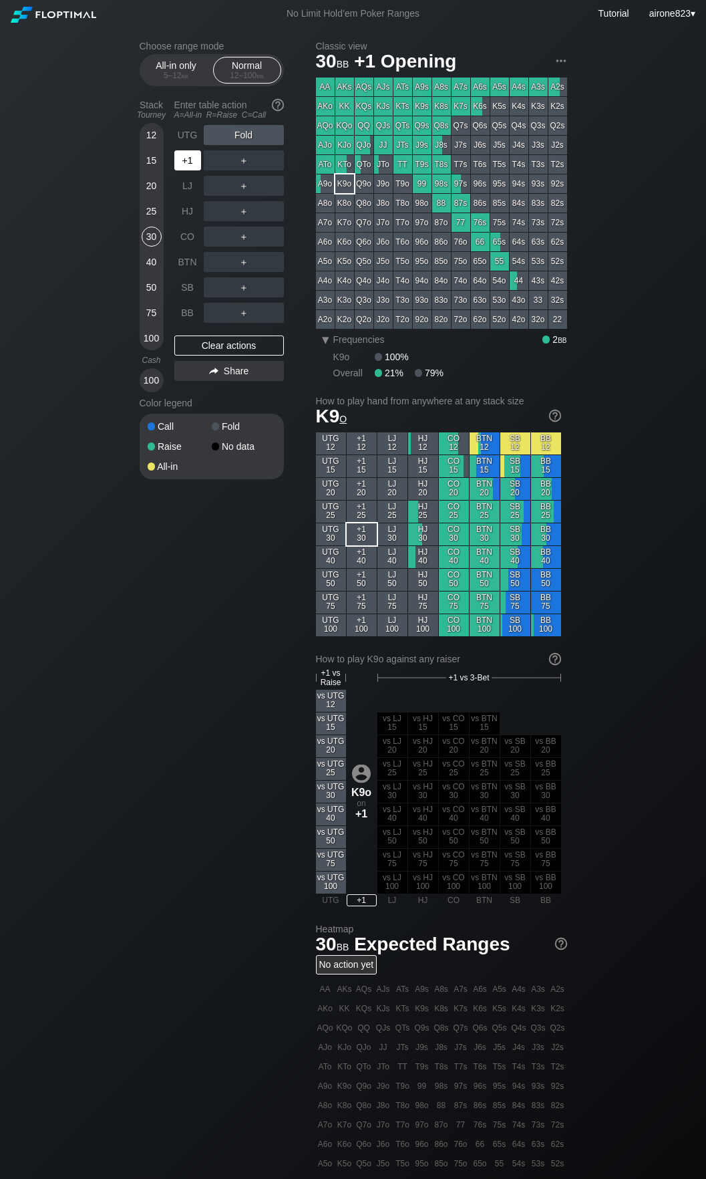
click at [188, 170] on div "+1" at bounding box center [188, 160] width 29 height 25
click at [241, 243] on div "R ✕" at bounding box center [244, 237] width 26 height 20
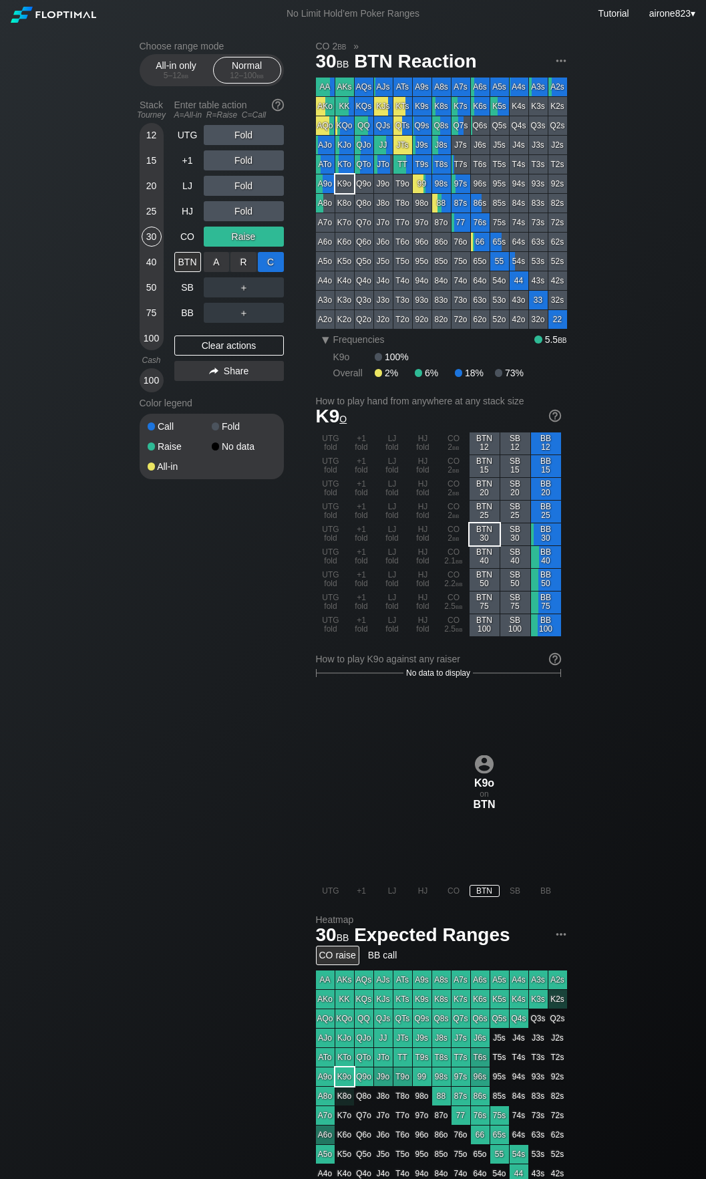
click at [268, 253] on div "A ✕ R ✕ C ✕ ＋" at bounding box center [244, 262] width 80 height 31
click at [267, 256] on div "C ✕" at bounding box center [271, 262] width 26 height 20
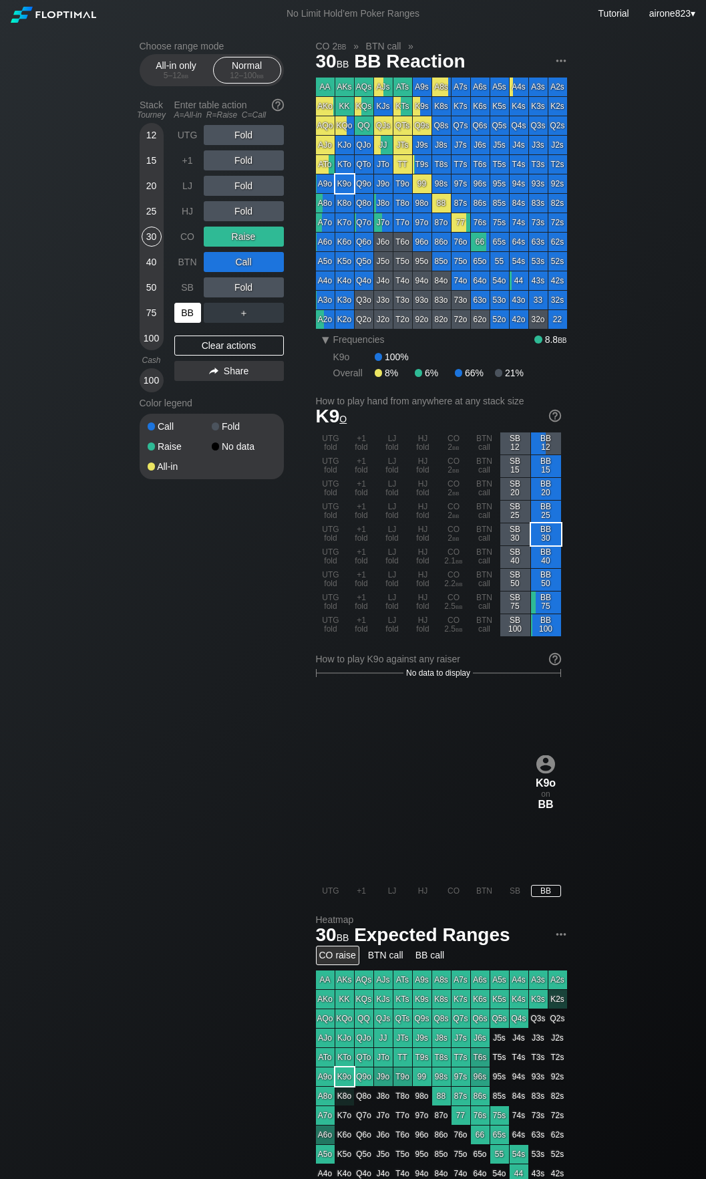
click at [188, 316] on div "BB" at bounding box center [187, 313] width 27 height 20
drag, startPoint x: 188, startPoint y: 316, endPoint x: 219, endPoint y: 301, distance: 34.1
click at [188, 315] on div "BB" at bounding box center [187, 313] width 27 height 20
click at [146, 184] on div "20" at bounding box center [152, 186] width 20 height 20
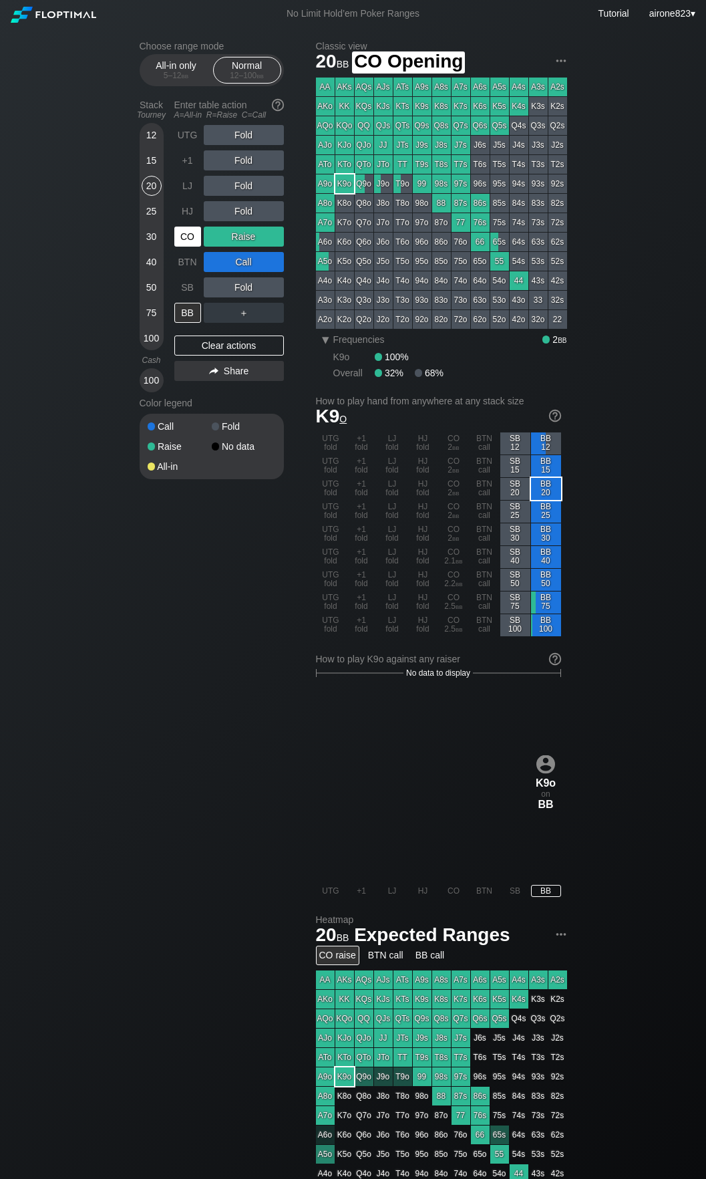
click at [188, 236] on div "CO" at bounding box center [187, 237] width 27 height 20
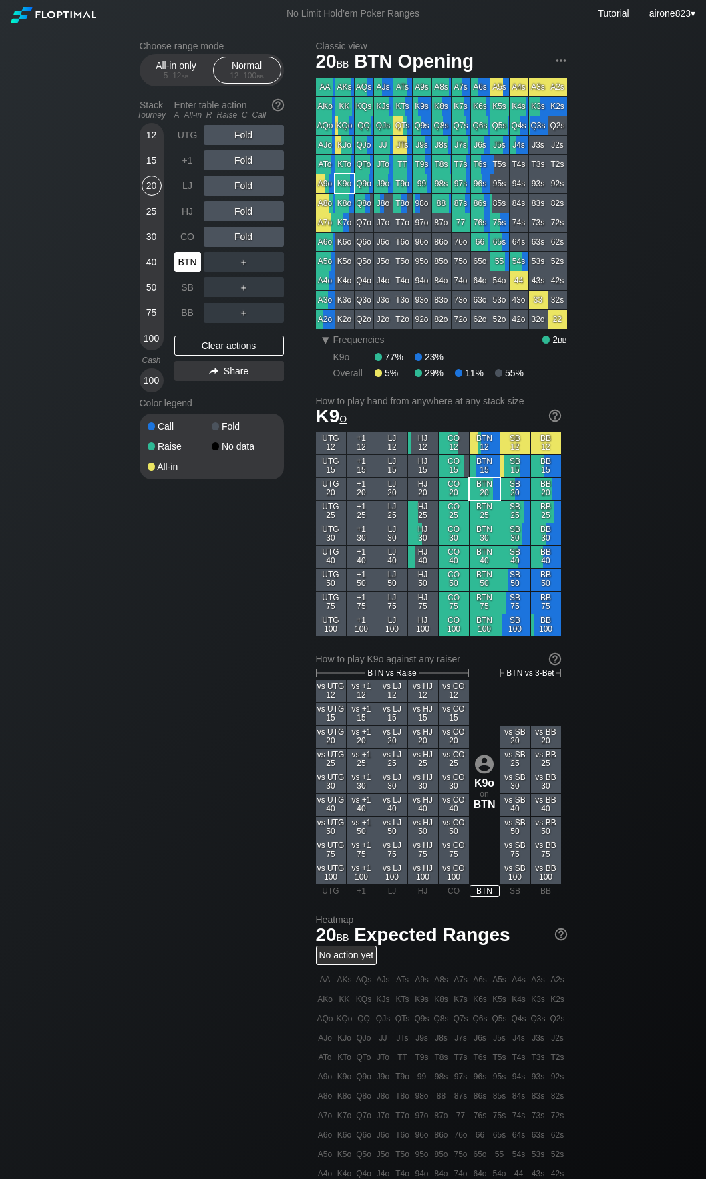
click at [188, 267] on div "BTN" at bounding box center [187, 262] width 27 height 20
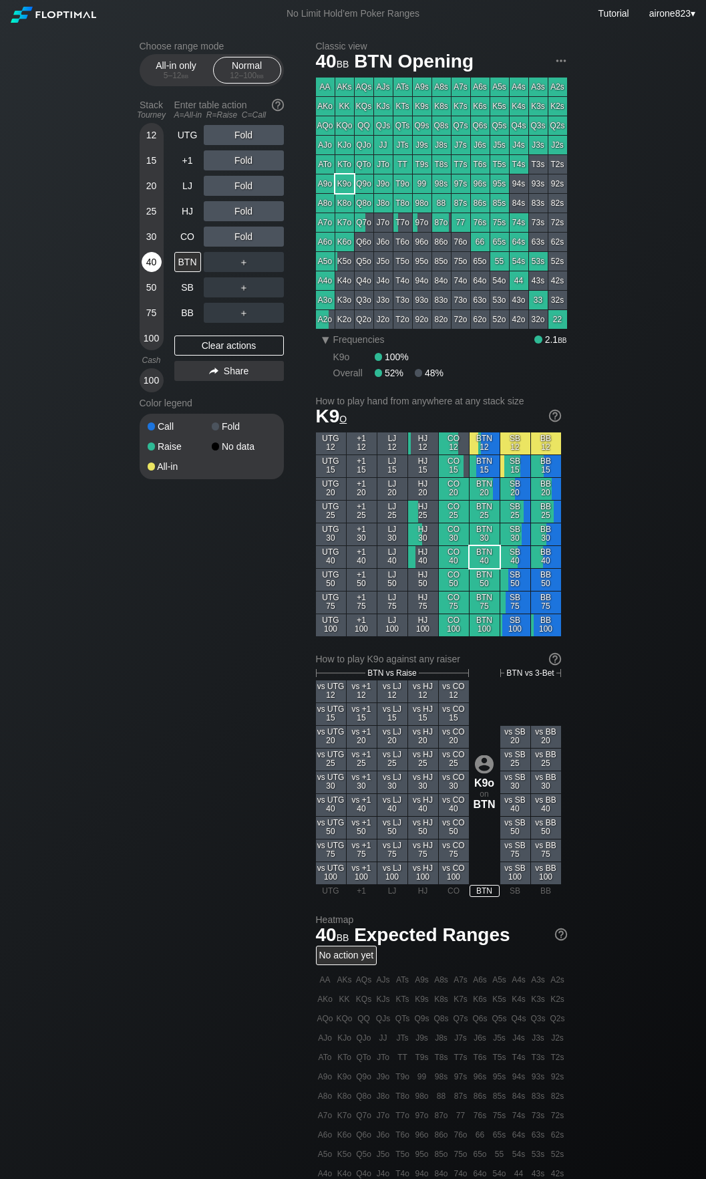
click at [158, 262] on div "40" at bounding box center [152, 262] width 20 height 20
click at [275, 231] on div "C ✕" at bounding box center [271, 237] width 26 height 20
click at [274, 291] on div "C ✕" at bounding box center [271, 287] width 26 height 20
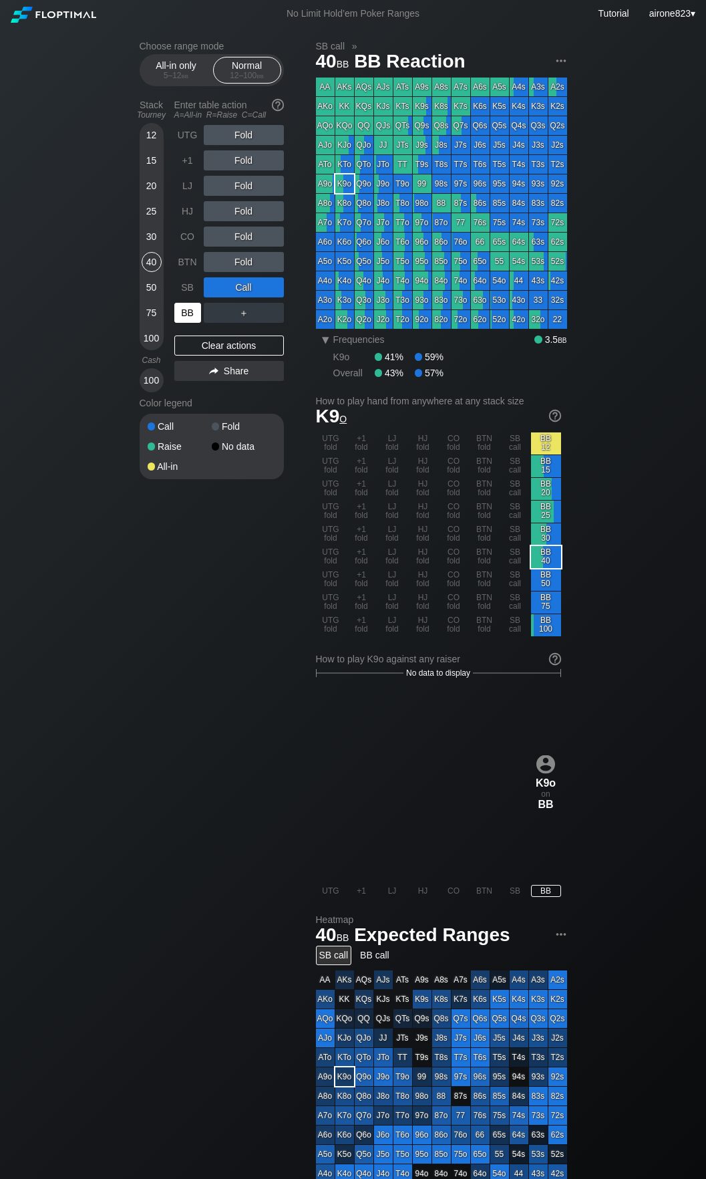
click at [197, 319] on div "BB" at bounding box center [187, 313] width 27 height 20
click at [196, 319] on div "BB" at bounding box center [187, 313] width 27 height 20
drag, startPoint x: 186, startPoint y: 72, endPoint x: 183, endPoint y: 85, distance: 13.1
click at [186, 72] on span "bb" at bounding box center [185, 75] width 7 height 9
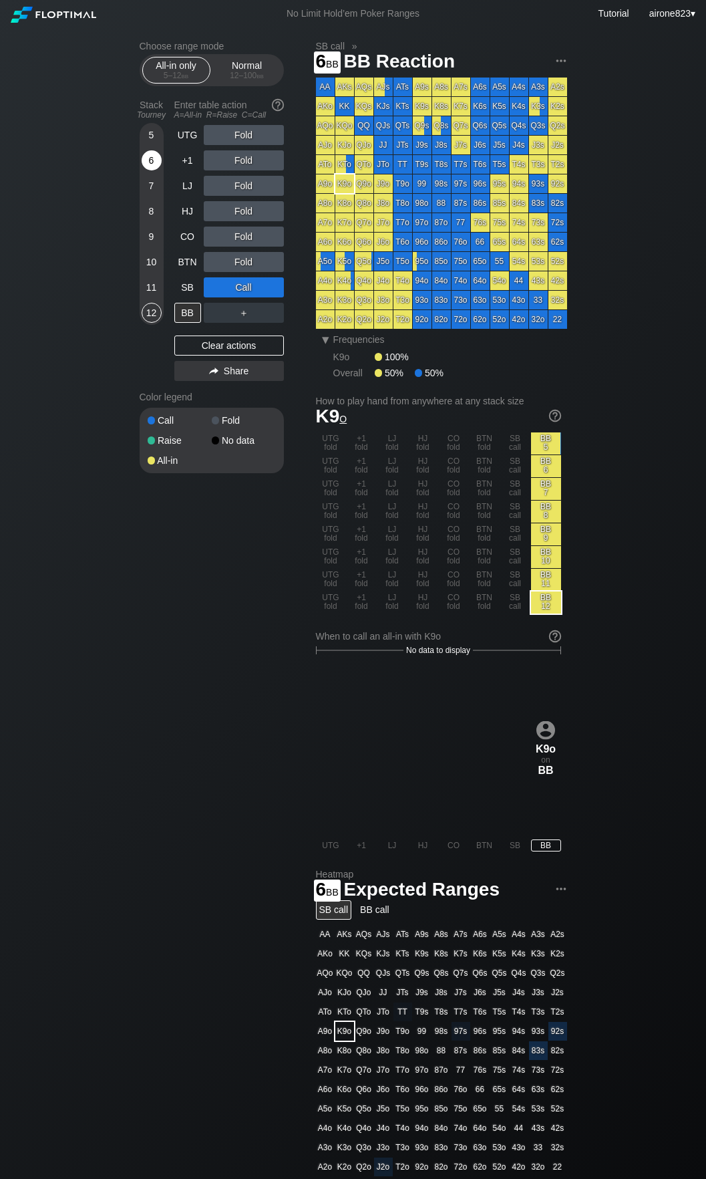
click at [154, 157] on div "6" at bounding box center [152, 160] width 20 height 20
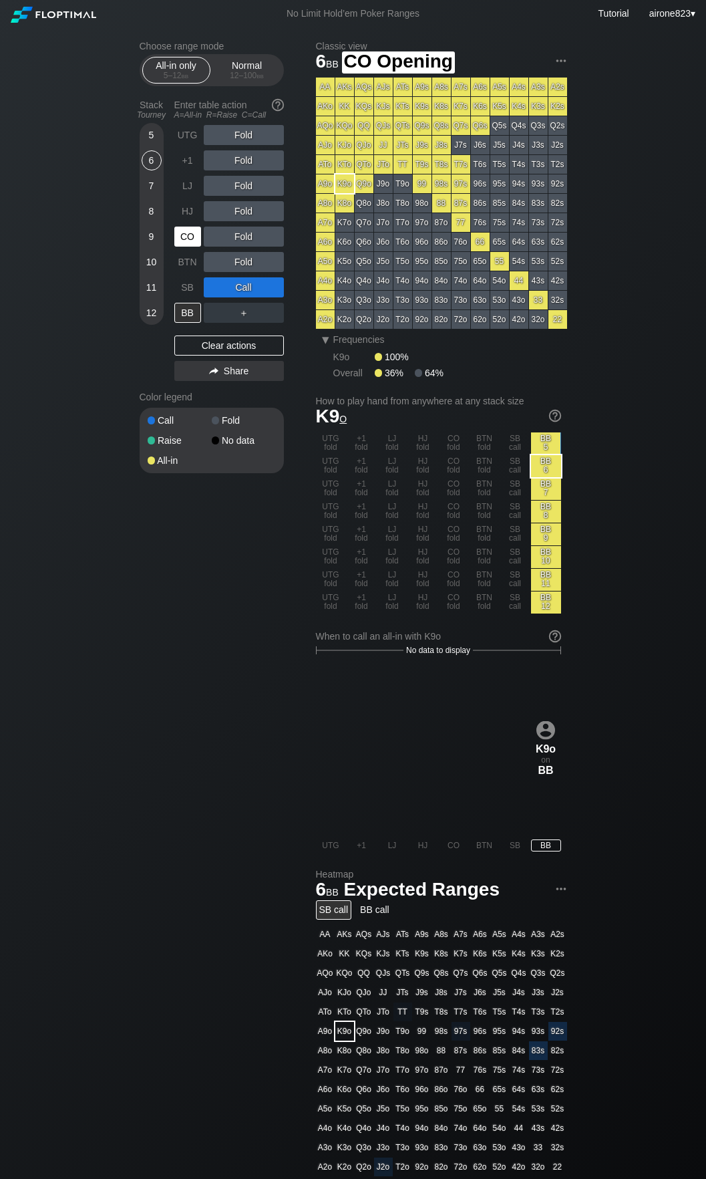
click at [190, 238] on div "CO" at bounding box center [187, 237] width 27 height 20
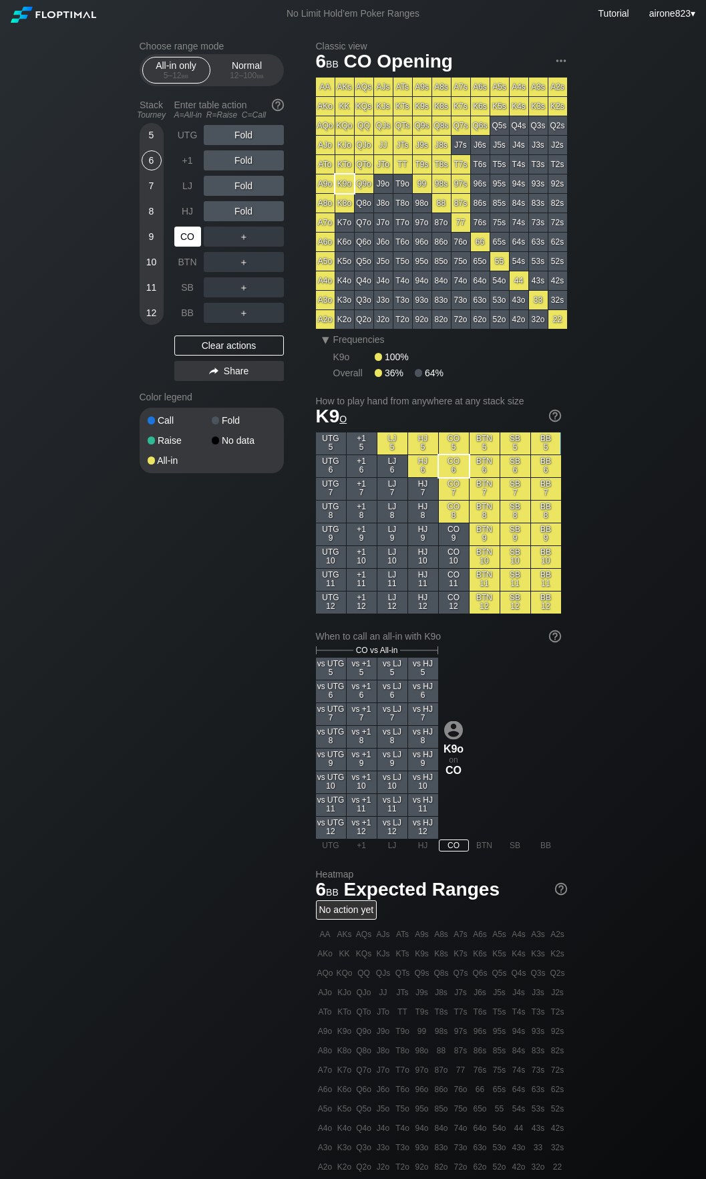
click at [190, 238] on div "CO" at bounding box center [187, 237] width 27 height 20
click at [258, 69] on div "Normal 12 – 100 bb" at bounding box center [247, 69] width 61 height 25
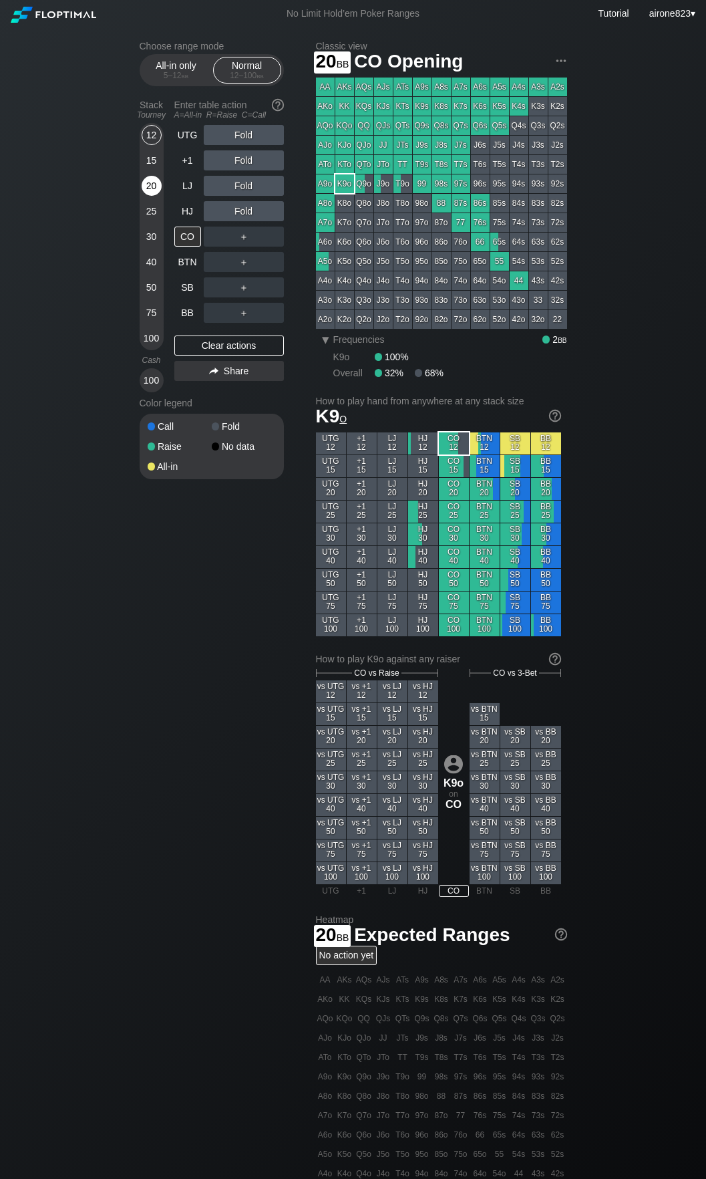
click at [154, 185] on div "20" at bounding box center [152, 186] width 20 height 20
click at [251, 186] on div "R ✕" at bounding box center [244, 186] width 26 height 20
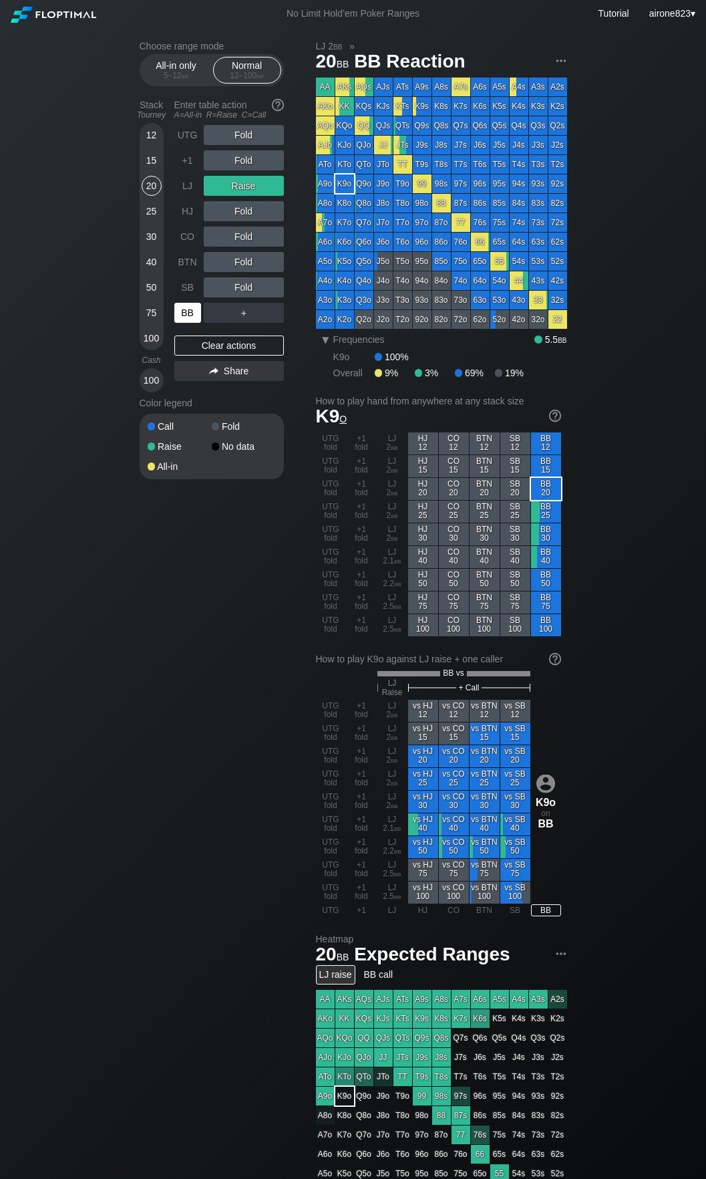
click at [194, 315] on div "BB" at bounding box center [187, 313] width 27 height 20
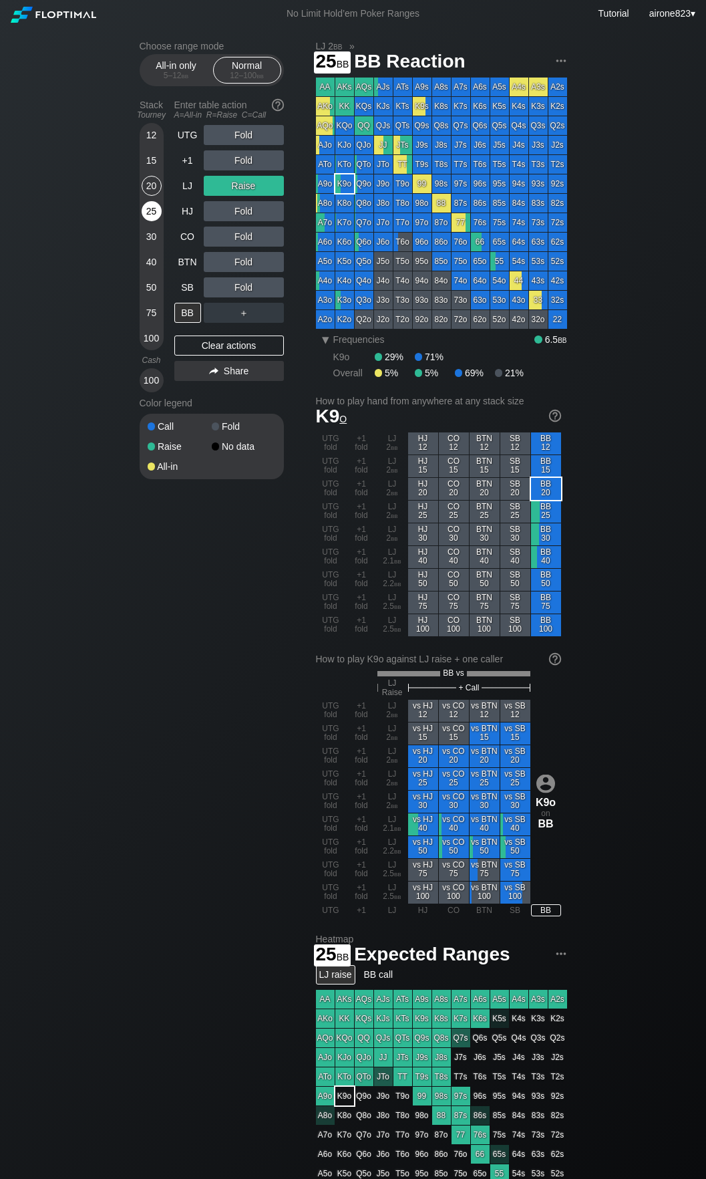
click at [149, 208] on div "25" at bounding box center [152, 211] width 20 height 20
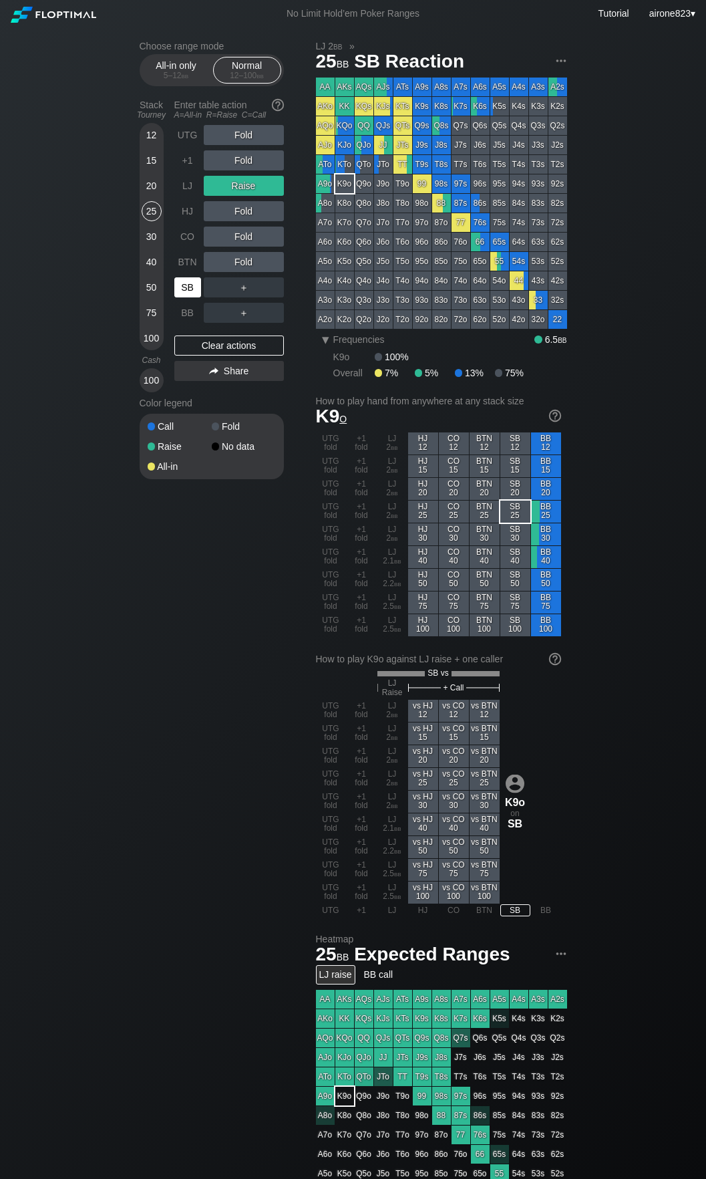
click at [176, 297] on div "SB" at bounding box center [187, 287] width 27 height 20
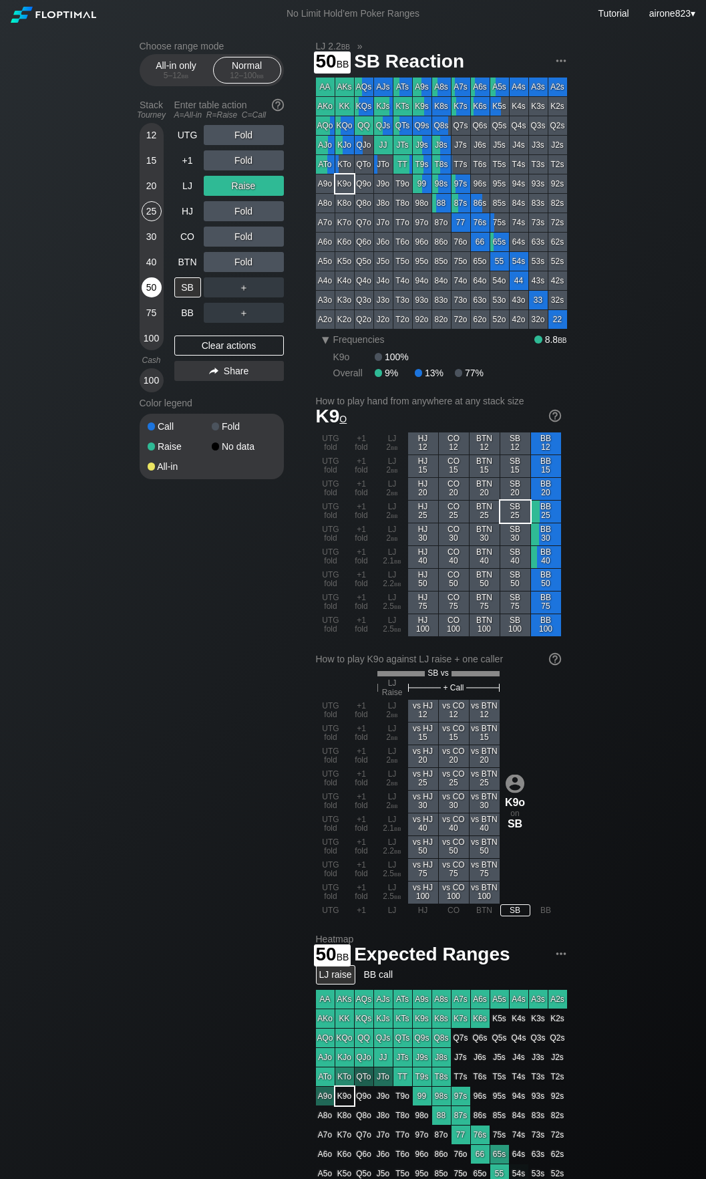
click at [156, 291] on div "50" at bounding box center [152, 287] width 20 height 20
click at [155, 291] on div "50" at bounding box center [152, 287] width 20 height 20
click at [154, 291] on div "50" at bounding box center [152, 287] width 20 height 20
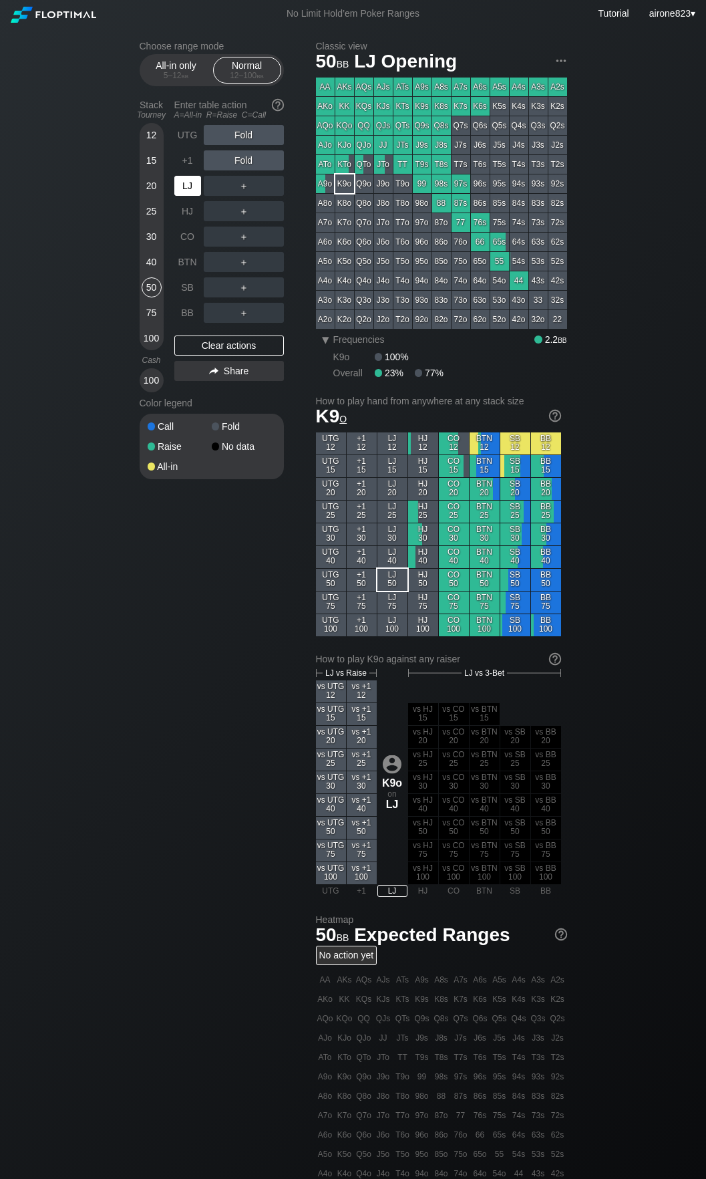
drag, startPoint x: 186, startPoint y: 188, endPoint x: 204, endPoint y: 200, distance: 21.3
click at [187, 188] on div "LJ" at bounding box center [187, 186] width 27 height 20
click at [251, 234] on div "R ✕" at bounding box center [244, 237] width 26 height 20
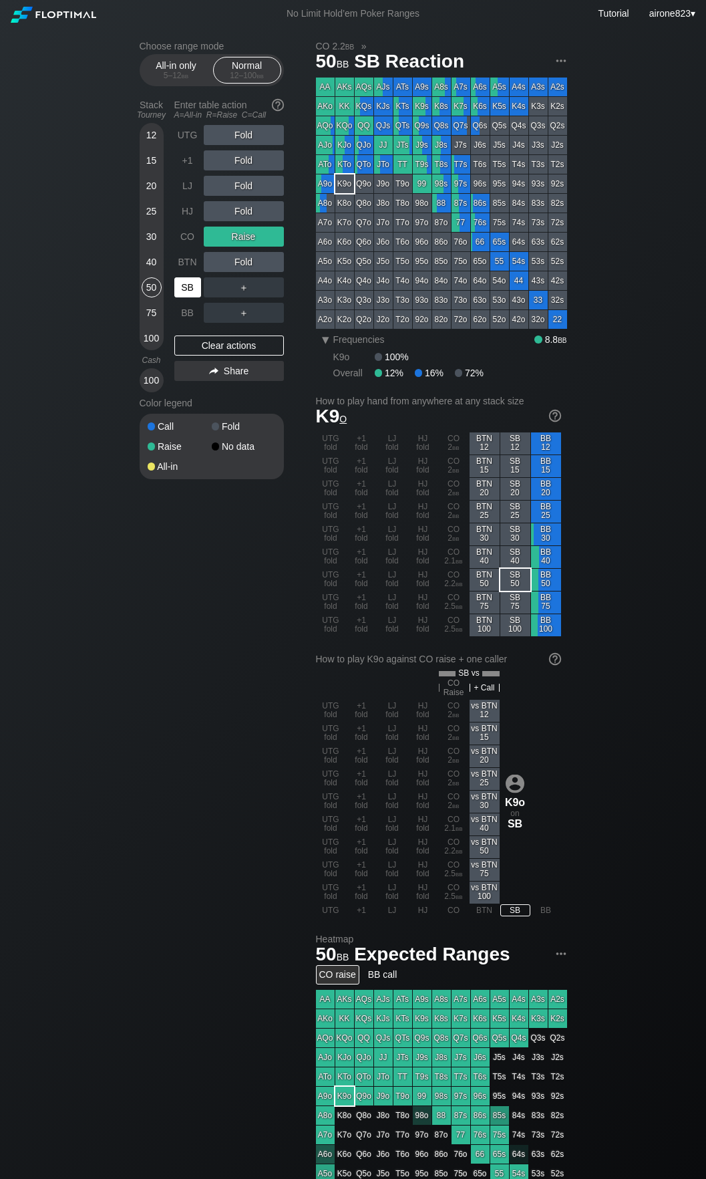
click at [188, 291] on div "SB" at bounding box center [187, 287] width 27 height 20
click at [148, 233] on div "30" at bounding box center [152, 237] width 20 height 20
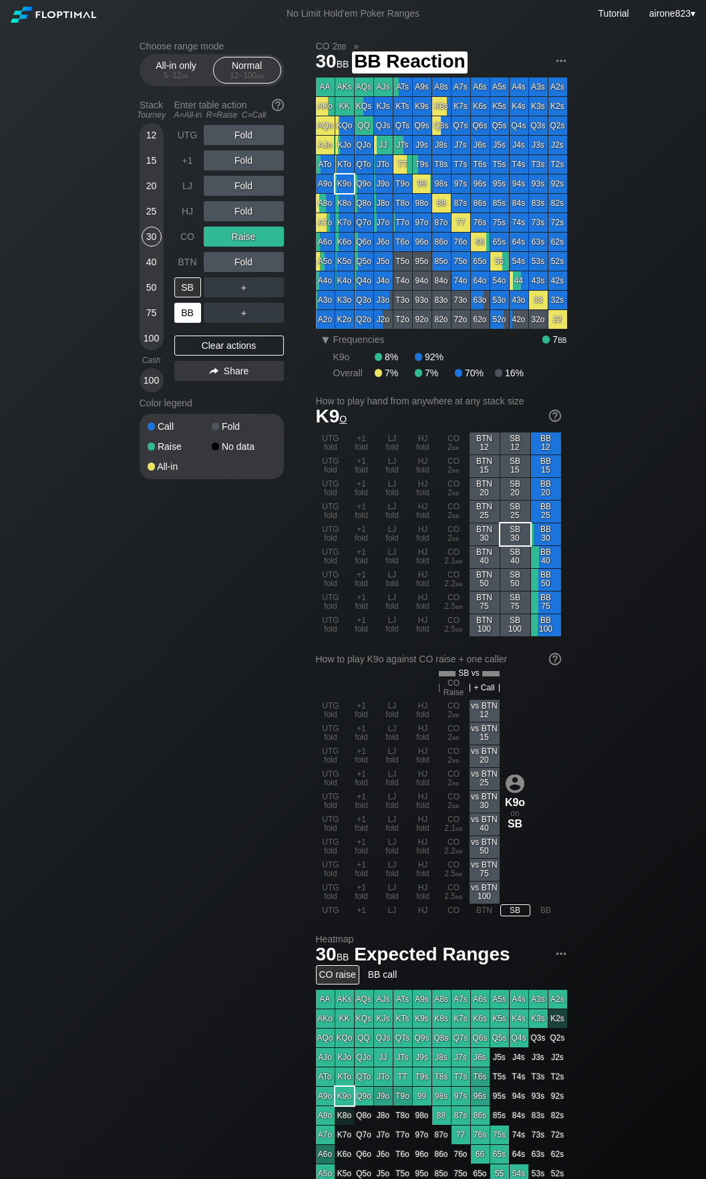
click at [184, 311] on div "BB" at bounding box center [187, 313] width 27 height 20
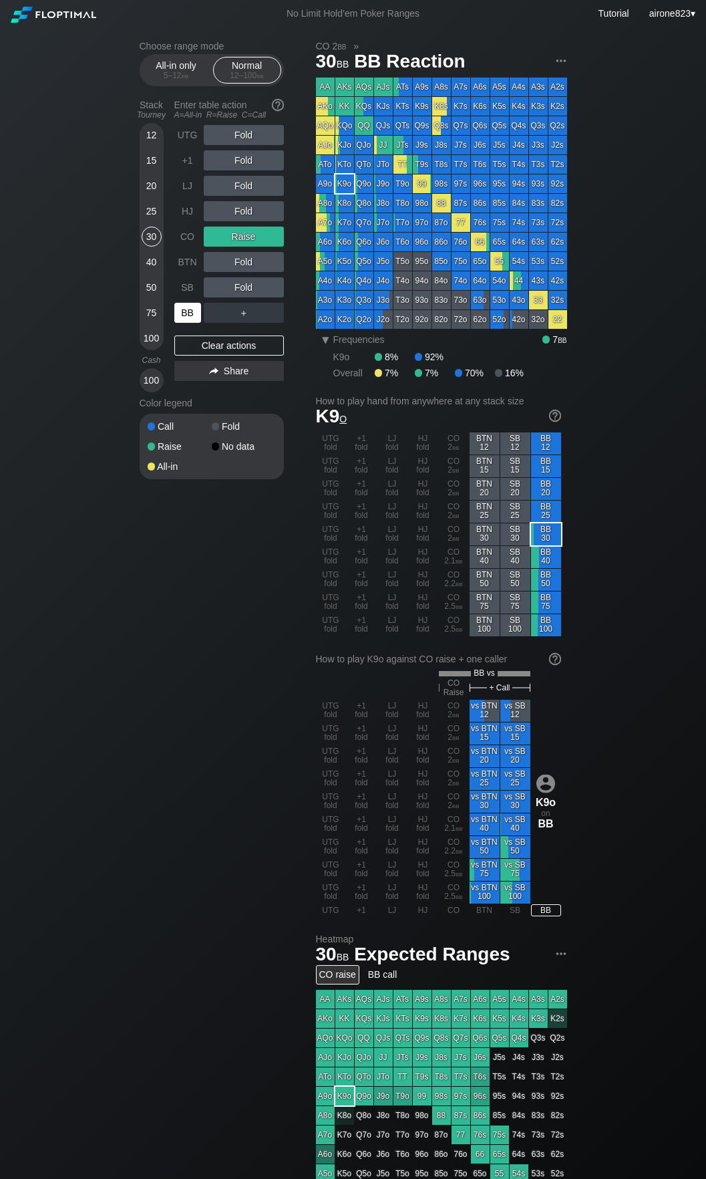
click at [184, 311] on div "BB" at bounding box center [187, 313] width 27 height 20
click at [243, 307] on div "＋" at bounding box center [244, 313] width 80 height 20
click at [242, 314] on div "R ✕" at bounding box center [244, 313] width 26 height 20
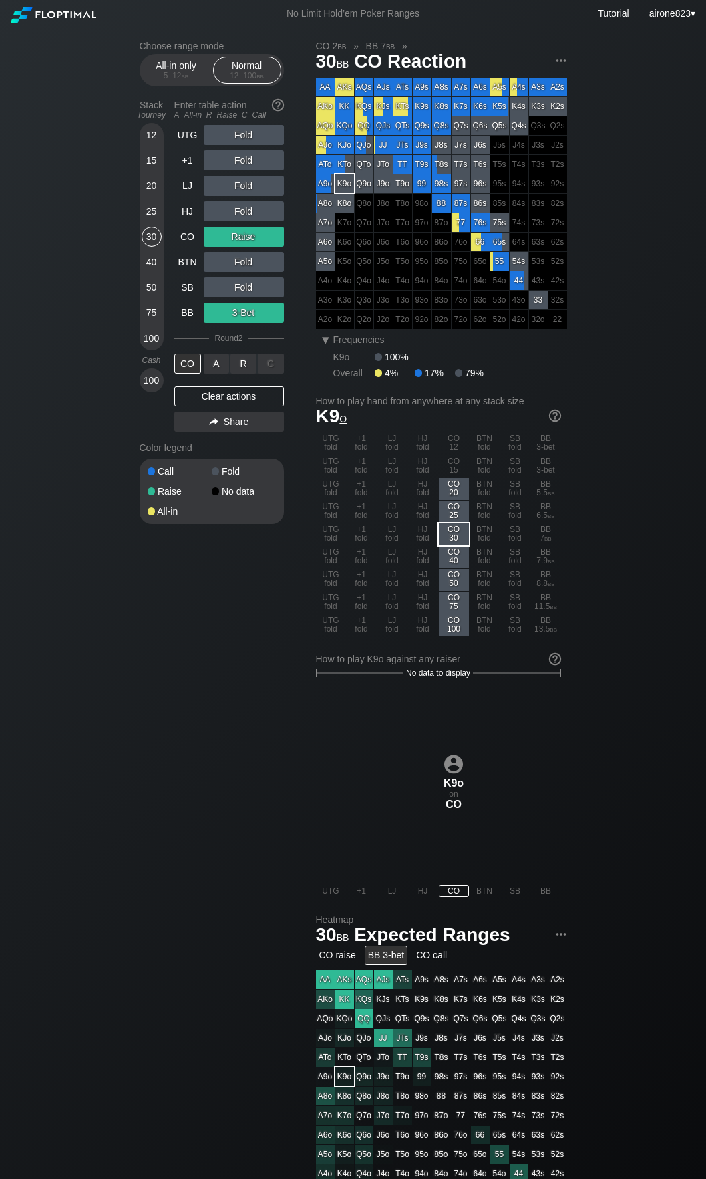
click at [206, 366] on div "A ✕" at bounding box center [217, 364] width 26 height 20
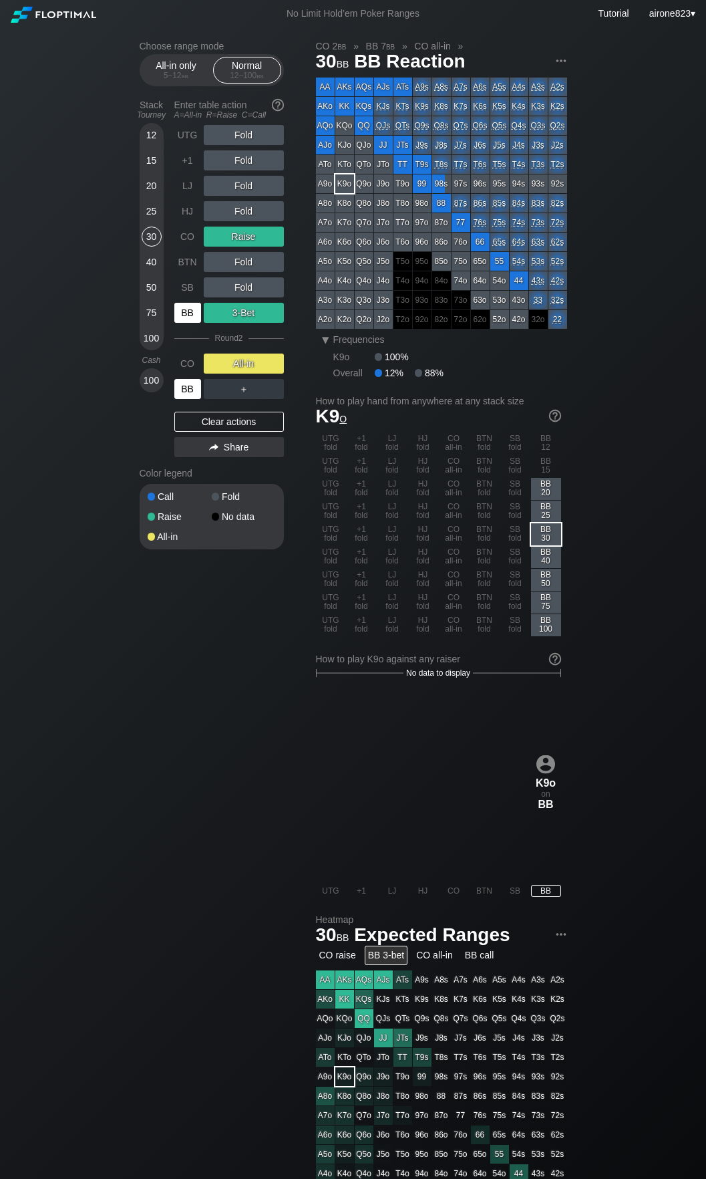
click at [190, 396] on div "BB" at bounding box center [187, 389] width 27 height 20
drag, startPoint x: 190, startPoint y: 396, endPoint x: 714, endPoint y: 261, distance: 540.2
click at [194, 395] on div "BB" at bounding box center [187, 389] width 27 height 20
click at [156, 284] on div "50" at bounding box center [152, 287] width 20 height 20
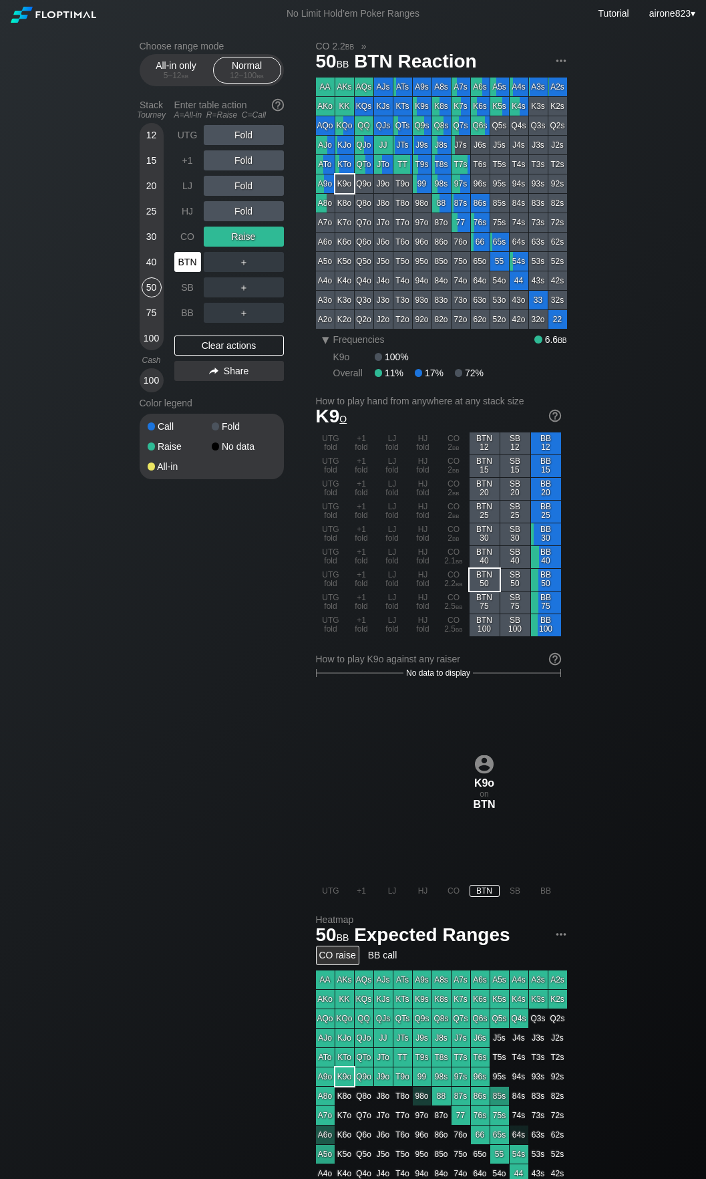
click at [187, 269] on div "BTN" at bounding box center [187, 262] width 27 height 20
click at [173, 78] on div "5 – 12 bb" at bounding box center [176, 75] width 56 height 9
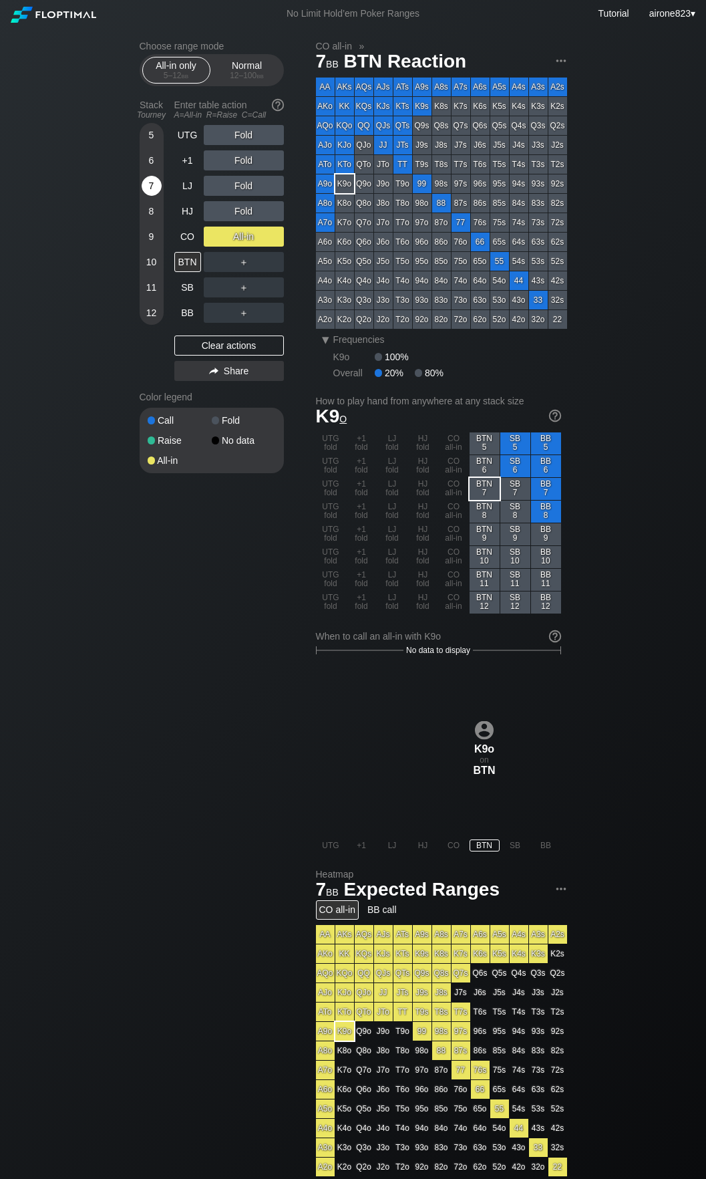
click at [146, 186] on div "7" at bounding box center [152, 186] width 20 height 20
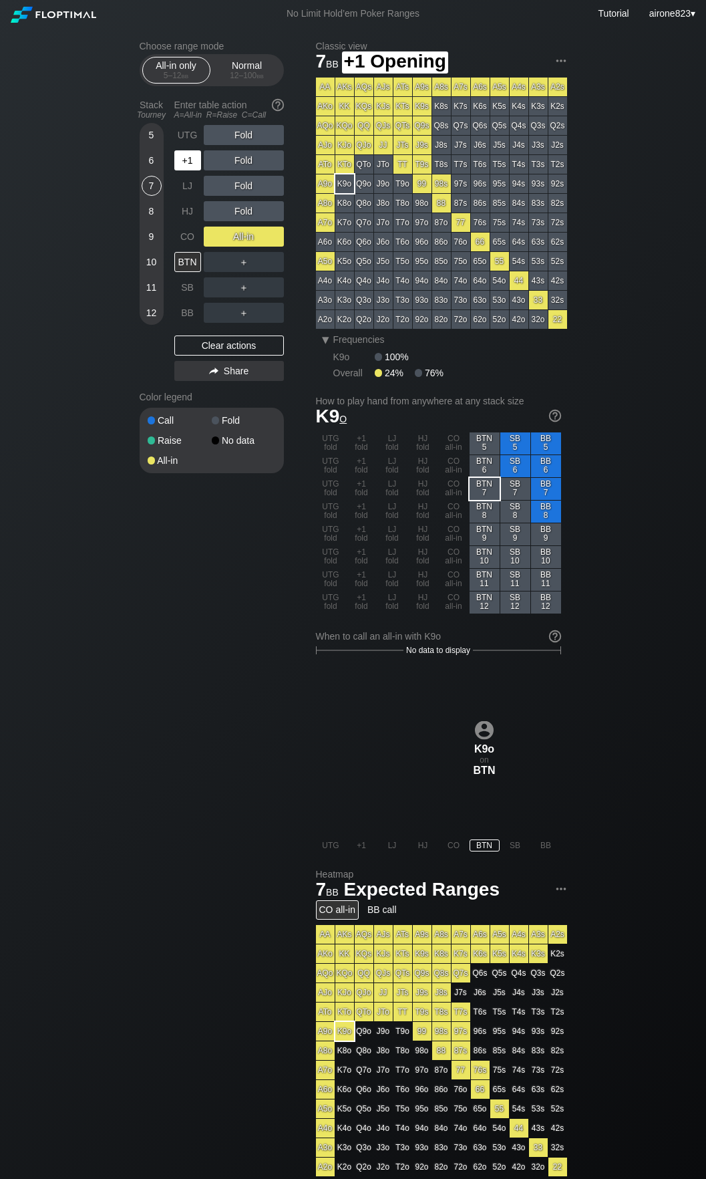
click at [178, 168] on div "+1" at bounding box center [187, 160] width 27 height 20
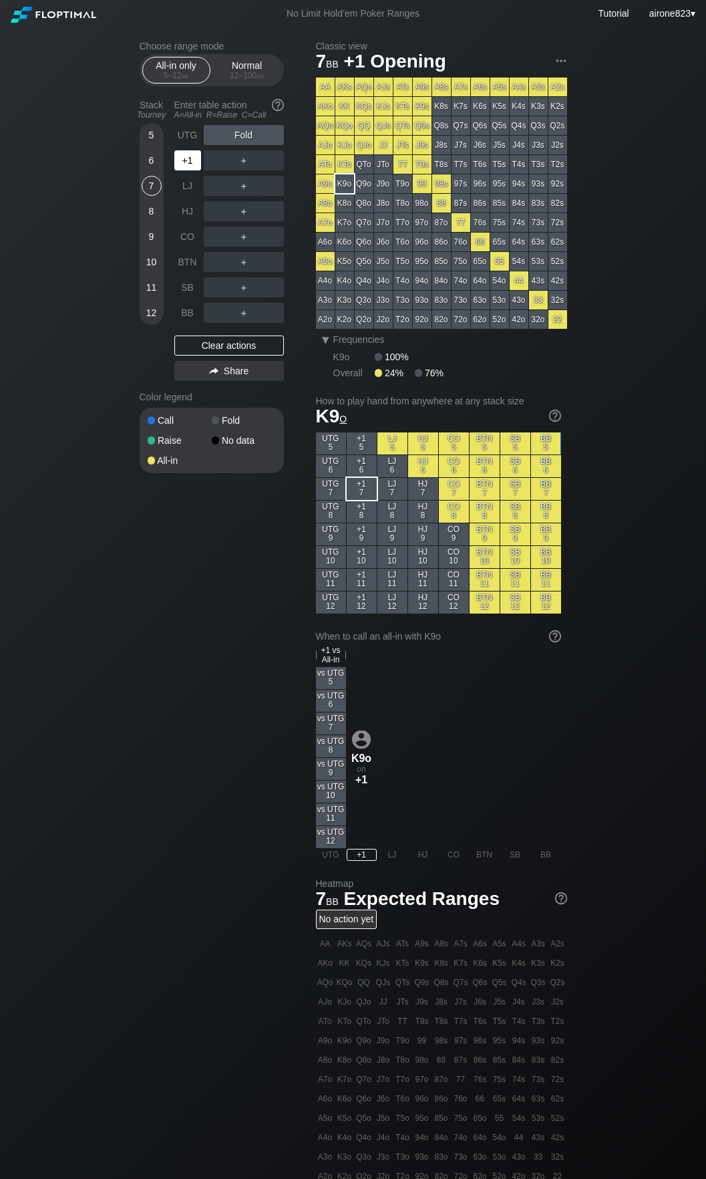
click at [182, 167] on div "+1" at bounding box center [187, 160] width 27 height 20
click at [251, 69] on div "Normal 12 – 100 bb" at bounding box center [247, 69] width 61 height 25
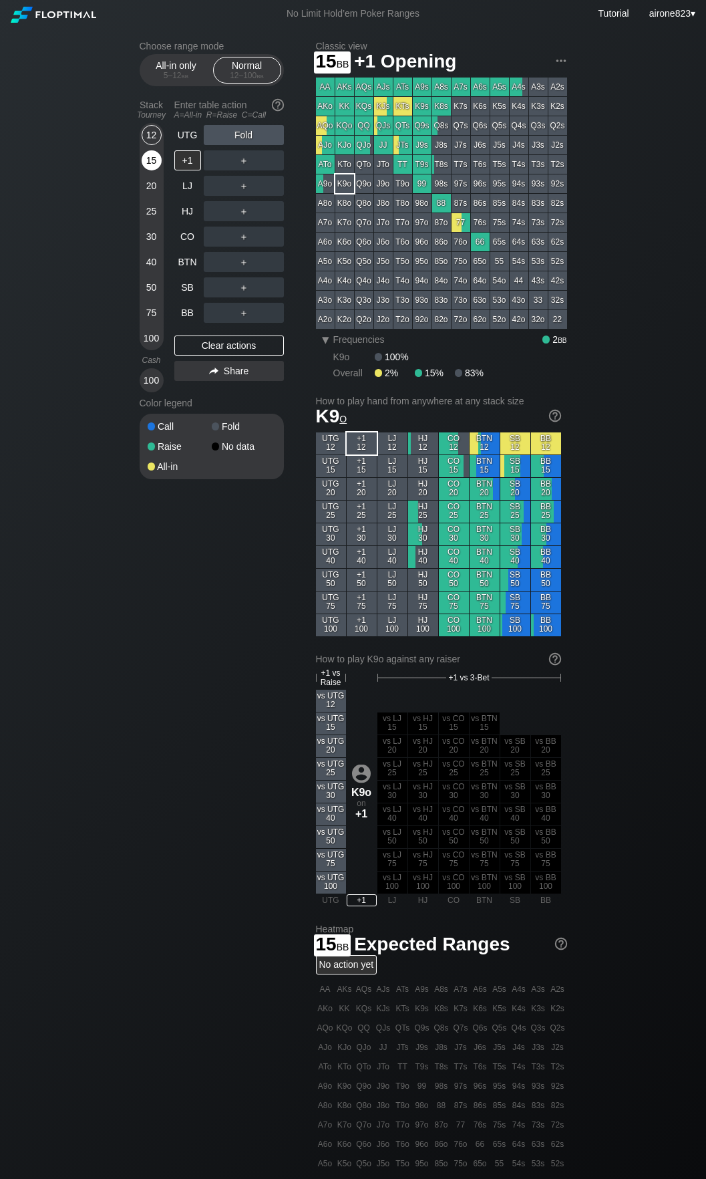
click at [153, 176] on div "15" at bounding box center [152, 162] width 20 height 25
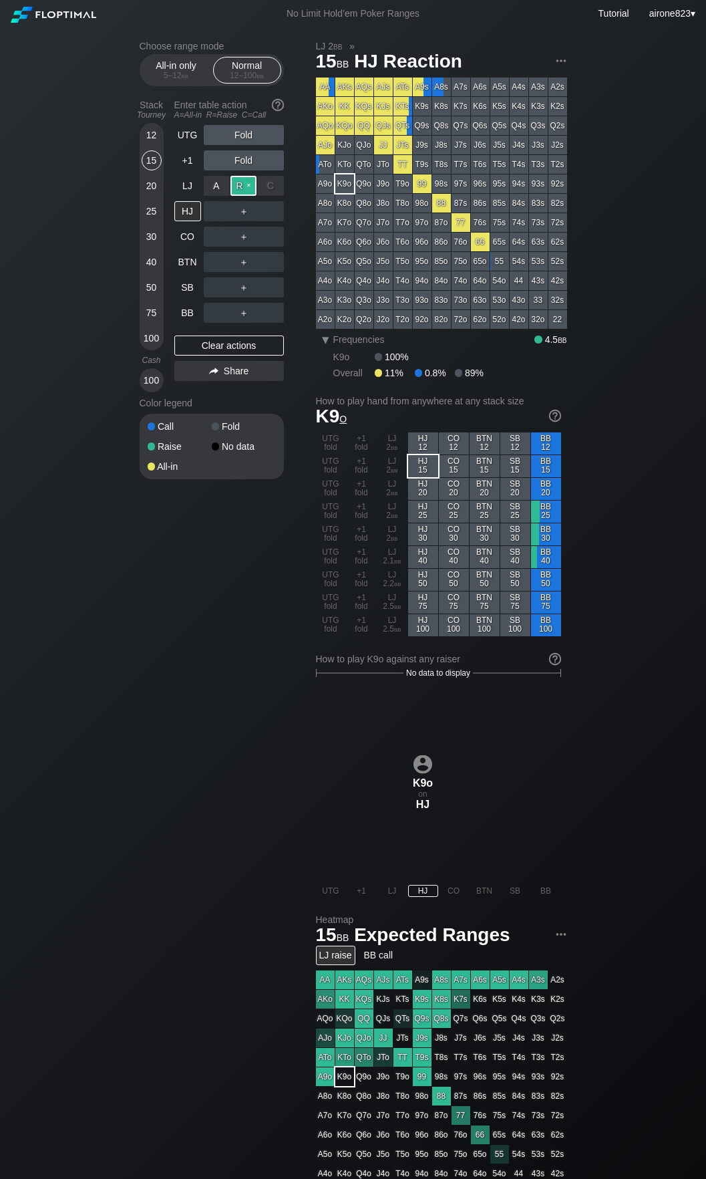
click at [249, 181] on div "R ✕" at bounding box center [244, 186] width 26 height 20
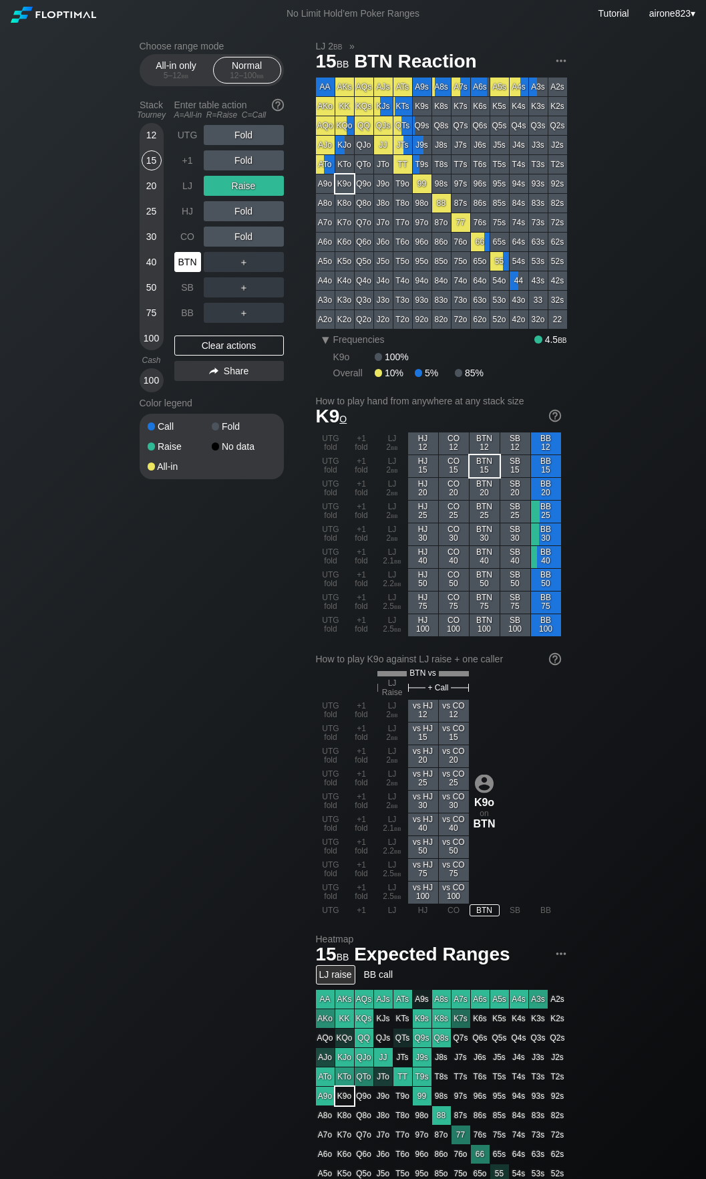
click at [196, 266] on div "BTN" at bounding box center [187, 262] width 27 height 20
click at [196, 267] on div "BTN" at bounding box center [187, 262] width 27 height 20
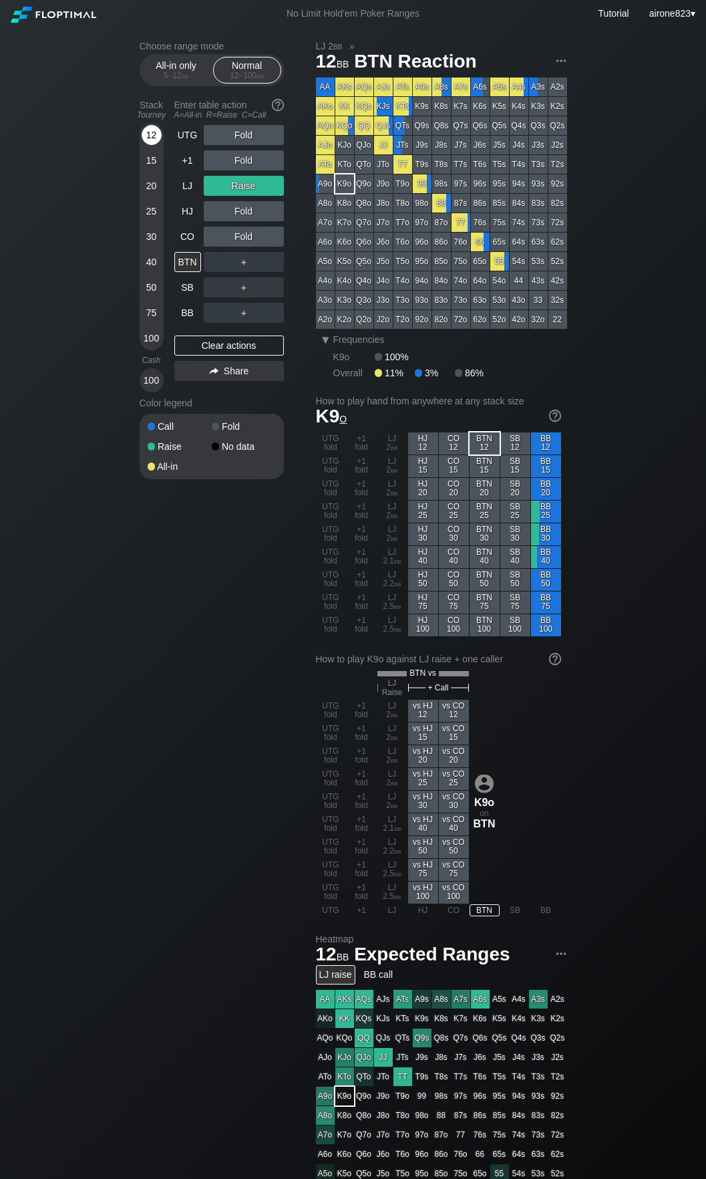
click at [146, 136] on div "12" at bounding box center [152, 135] width 20 height 20
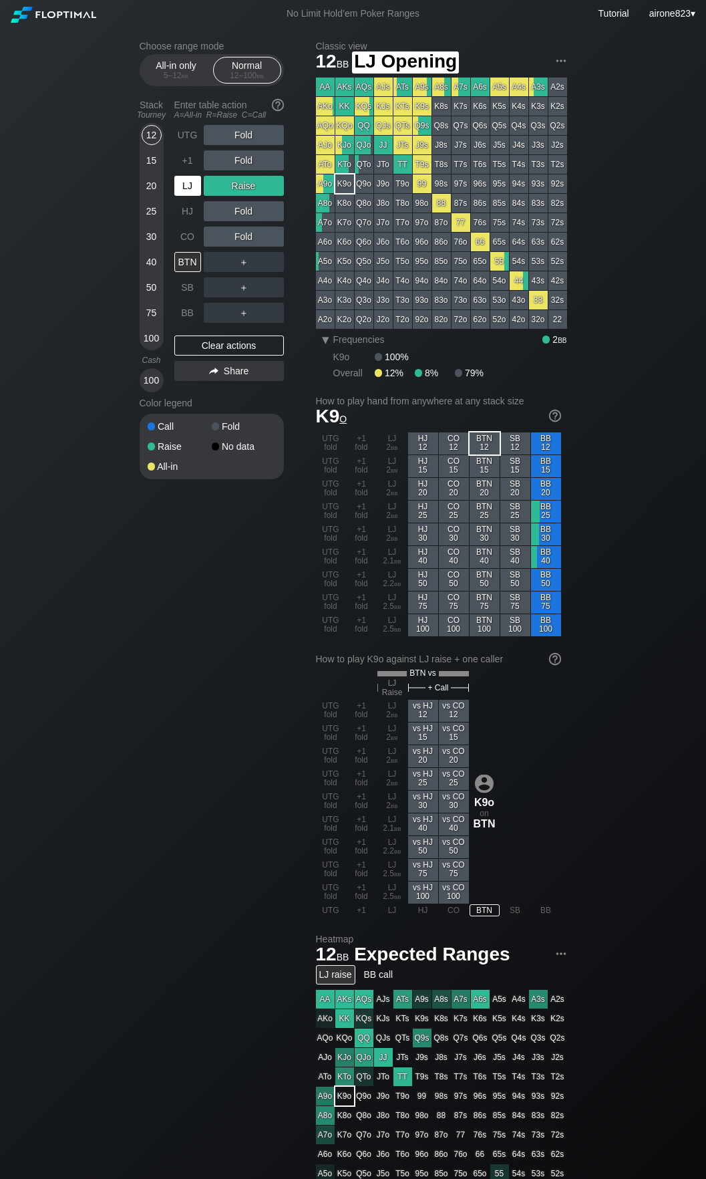
click at [189, 193] on div "LJ" at bounding box center [187, 186] width 27 height 20
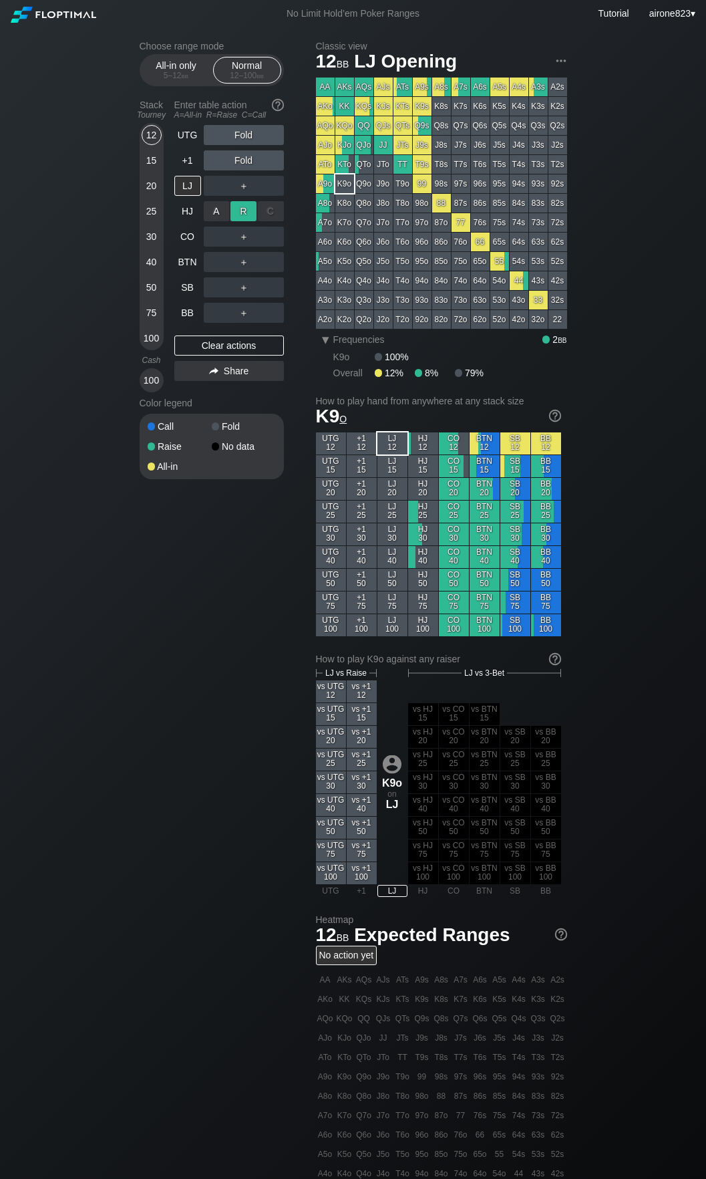
click at [233, 218] on div "R ✕" at bounding box center [244, 211] width 26 height 20
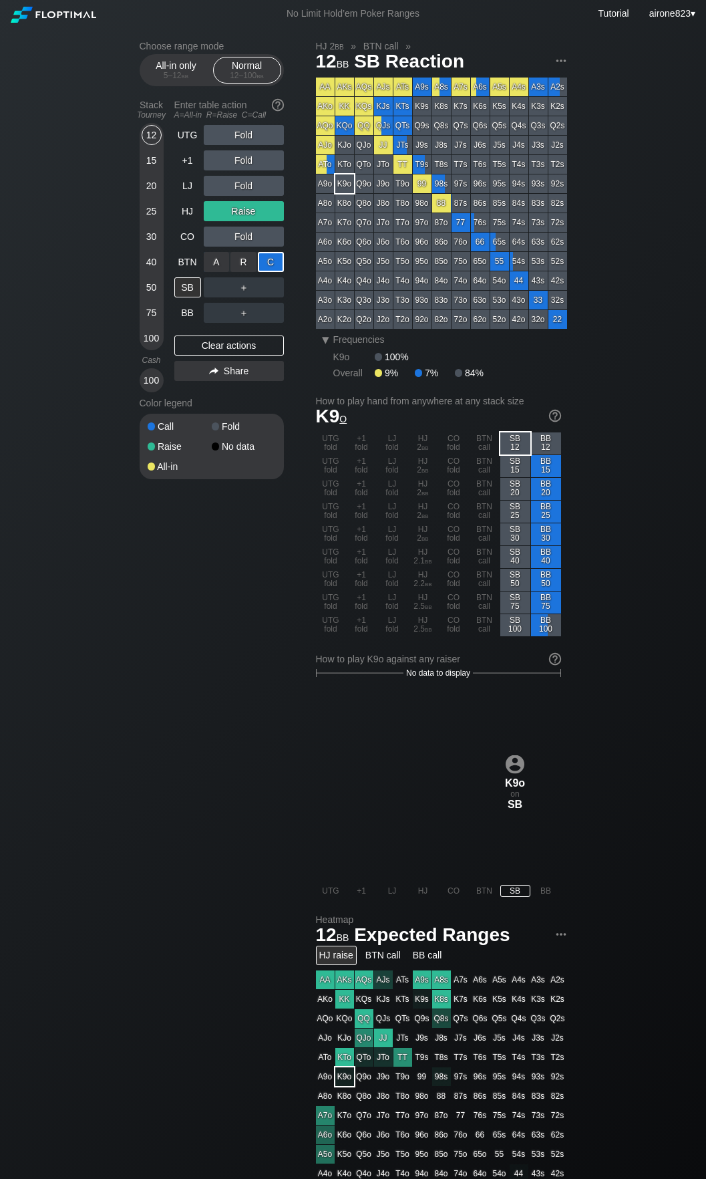
click at [267, 270] on div "C ✕" at bounding box center [271, 262] width 26 height 20
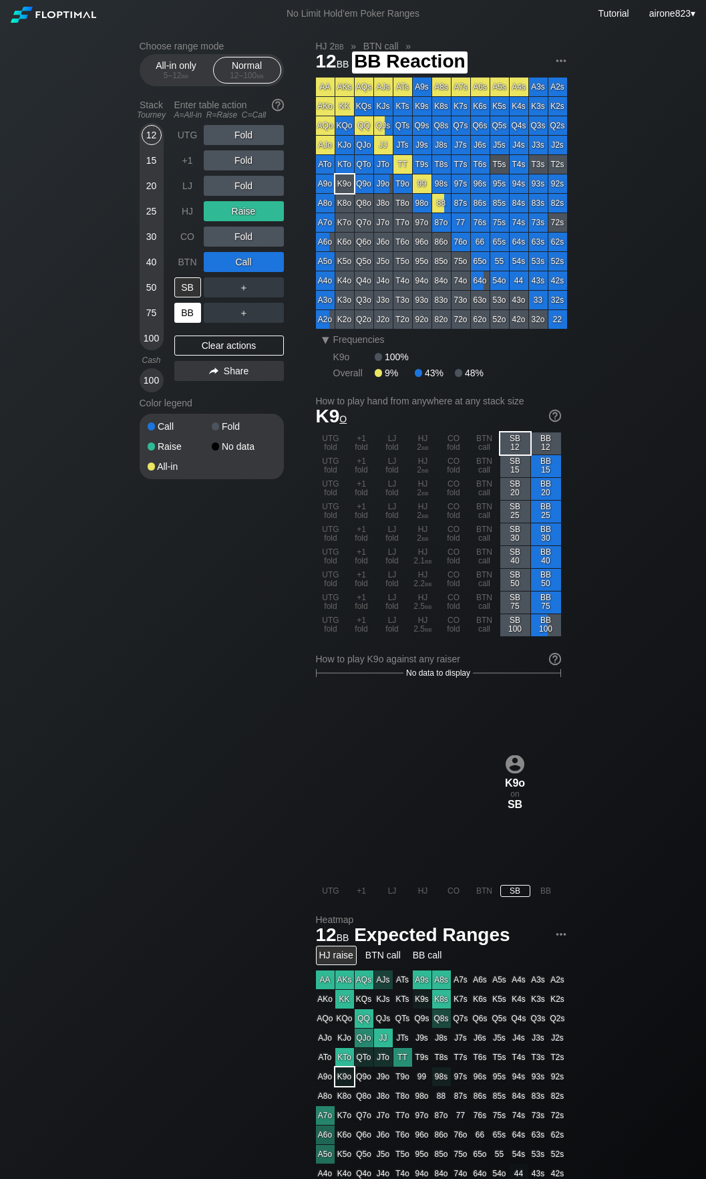
click at [188, 317] on div "BB" at bounding box center [187, 313] width 27 height 20
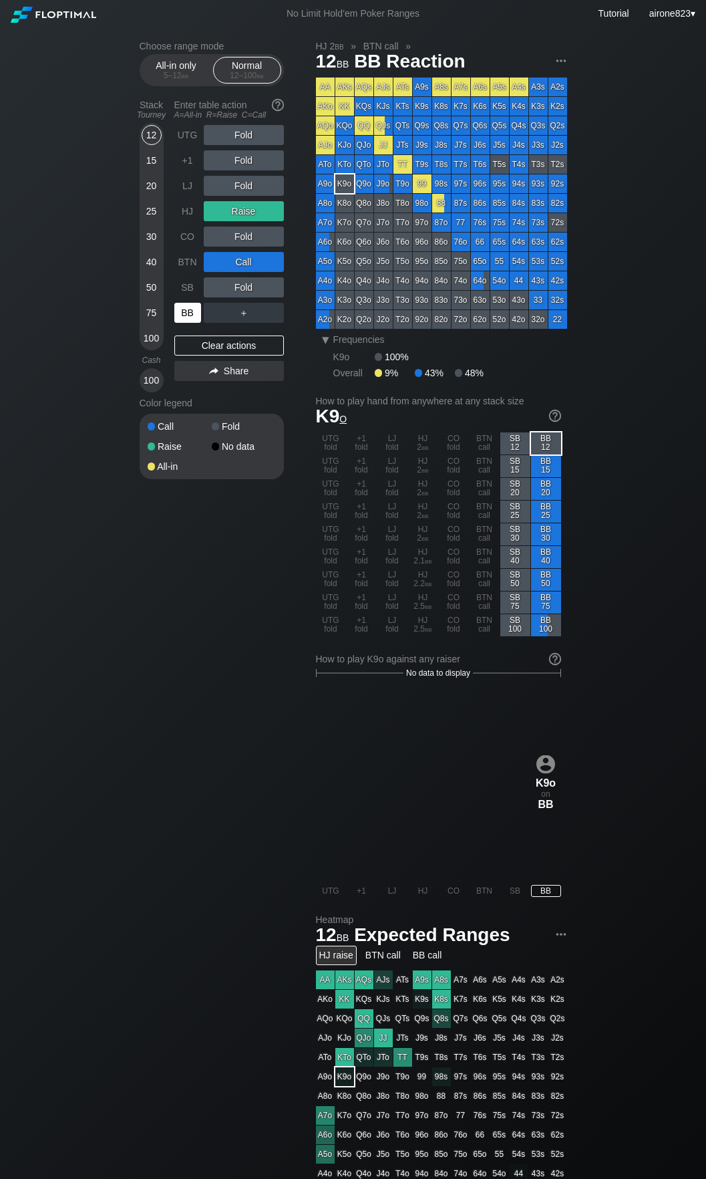
click at [208, 318] on div "UTG Fold +1 Fold LJ Fold HJ Raise CO Fold BTN Call SB Fold BB ＋" at bounding box center [229, 224] width 110 height 198
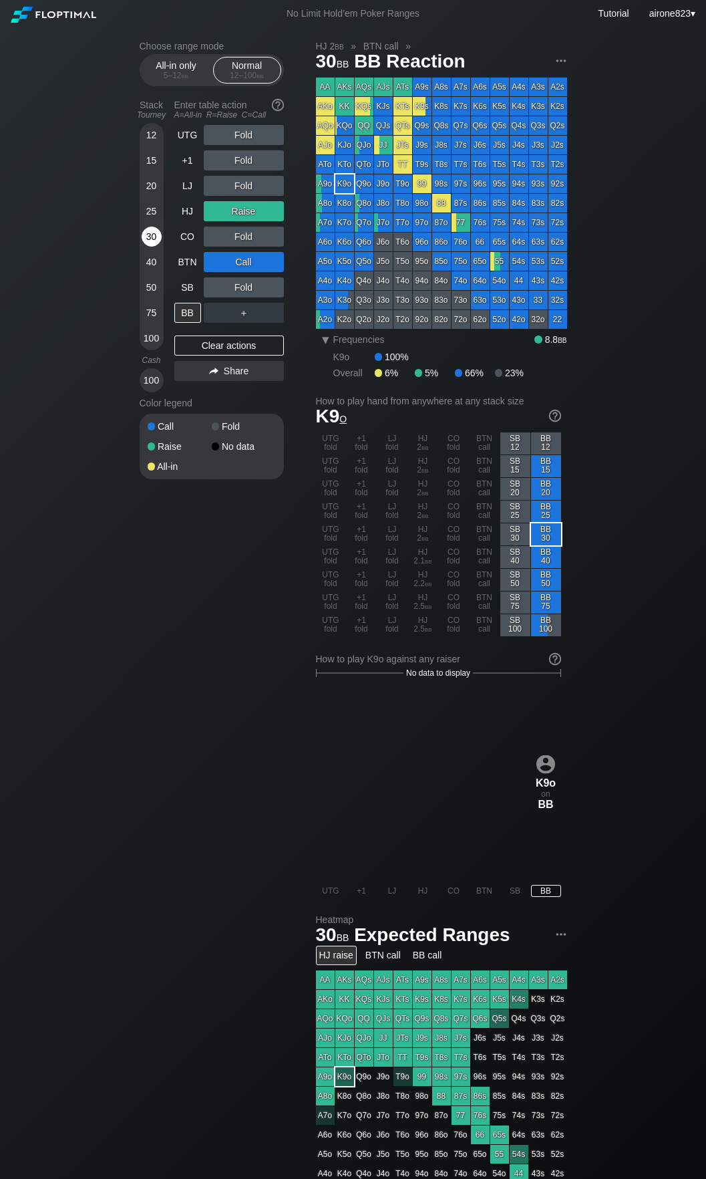
click at [148, 240] on div "30" at bounding box center [152, 237] width 20 height 20
click at [245, 185] on div "R ✕" at bounding box center [244, 186] width 26 height 20
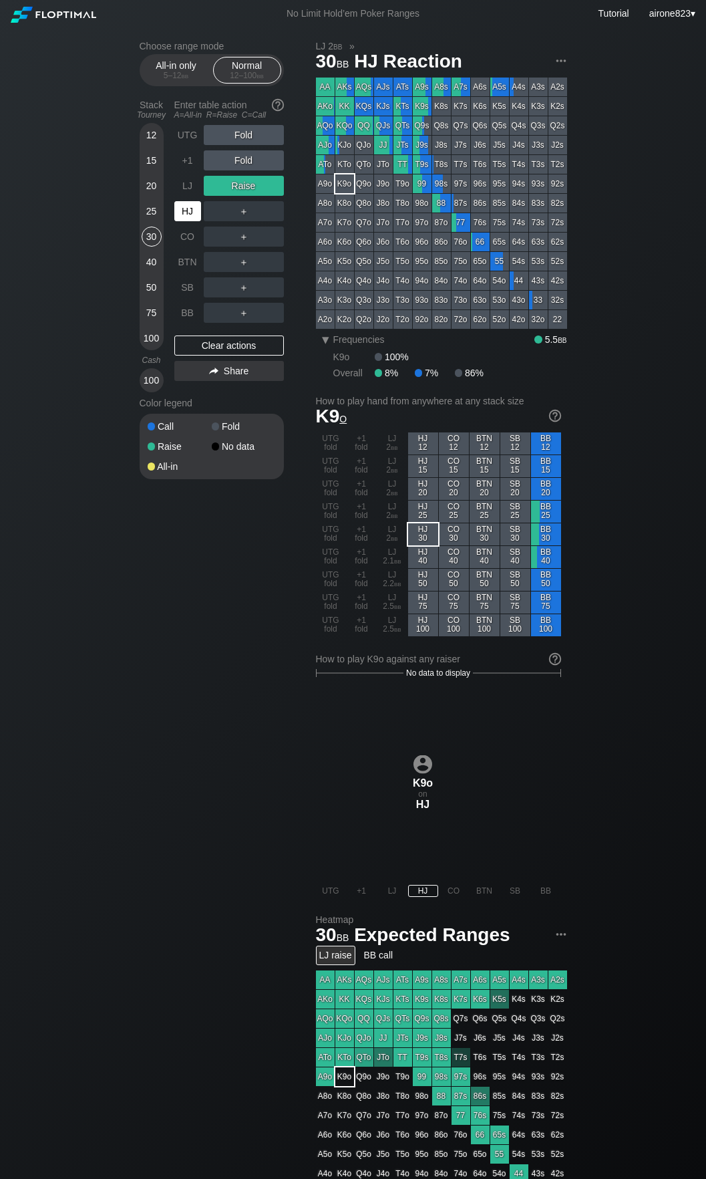
click at [192, 206] on div "HJ" at bounding box center [187, 211] width 27 height 20
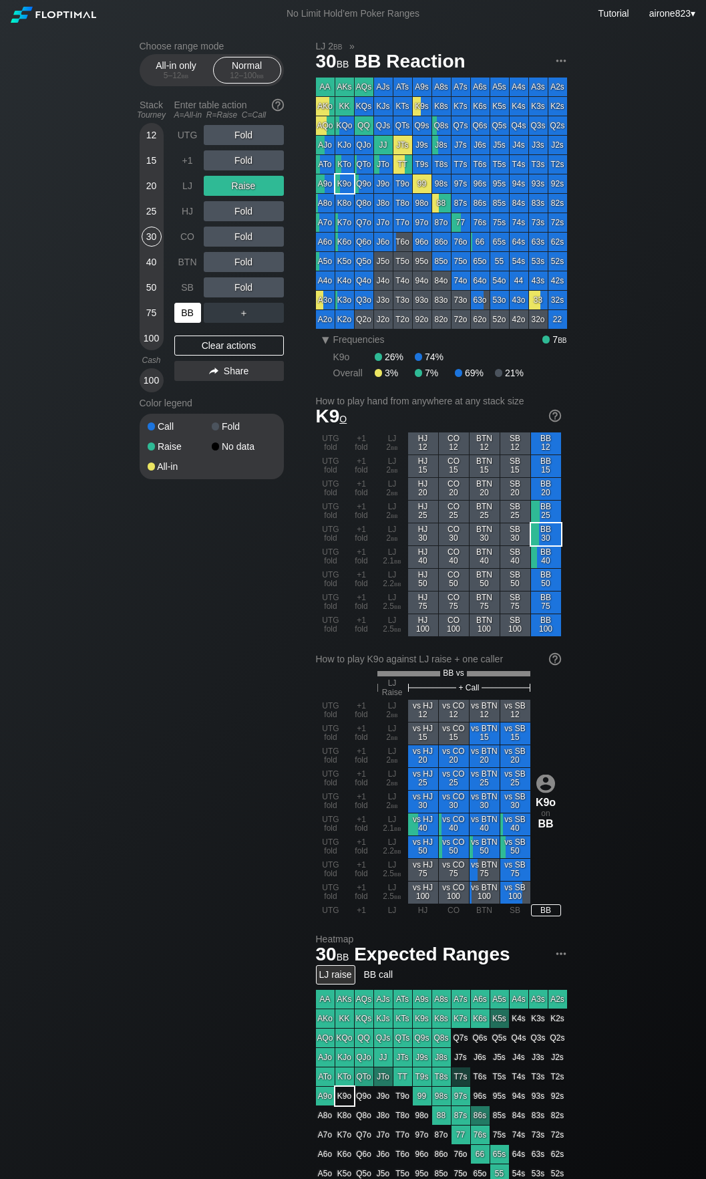
click at [187, 311] on div "BB" at bounding box center [187, 313] width 27 height 20
click at [194, 314] on div "BB" at bounding box center [187, 313] width 27 height 20
click at [249, 327] on div "UTG Fold +1 Fold LJ Raise HJ Fold CO Fold BTN Fold SB Fold BB ＋ Clear actions S…" at bounding box center [229, 258] width 110 height 267
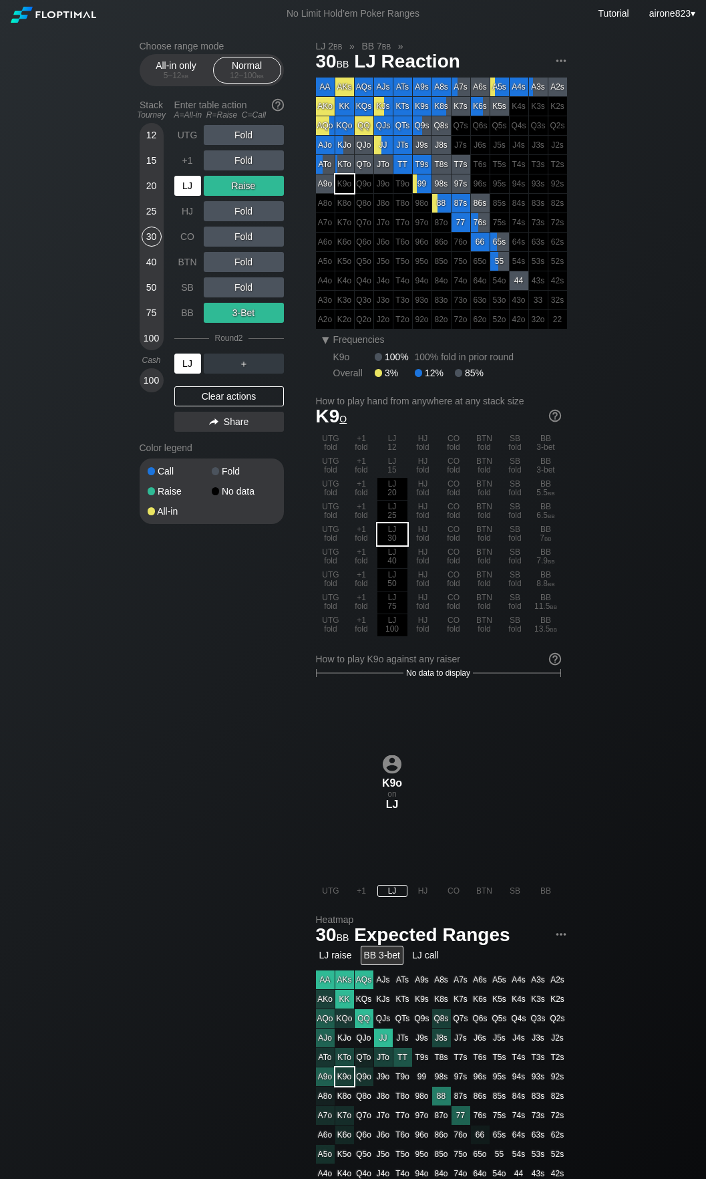
click at [186, 361] on div "LJ" at bounding box center [187, 364] width 27 height 20
drag, startPoint x: 186, startPoint y: 361, endPoint x: 693, endPoint y: 332, distance: 507.4
click at [193, 360] on div "LJ" at bounding box center [187, 364] width 27 height 20
click at [146, 298] on div "50" at bounding box center [152, 289] width 20 height 25
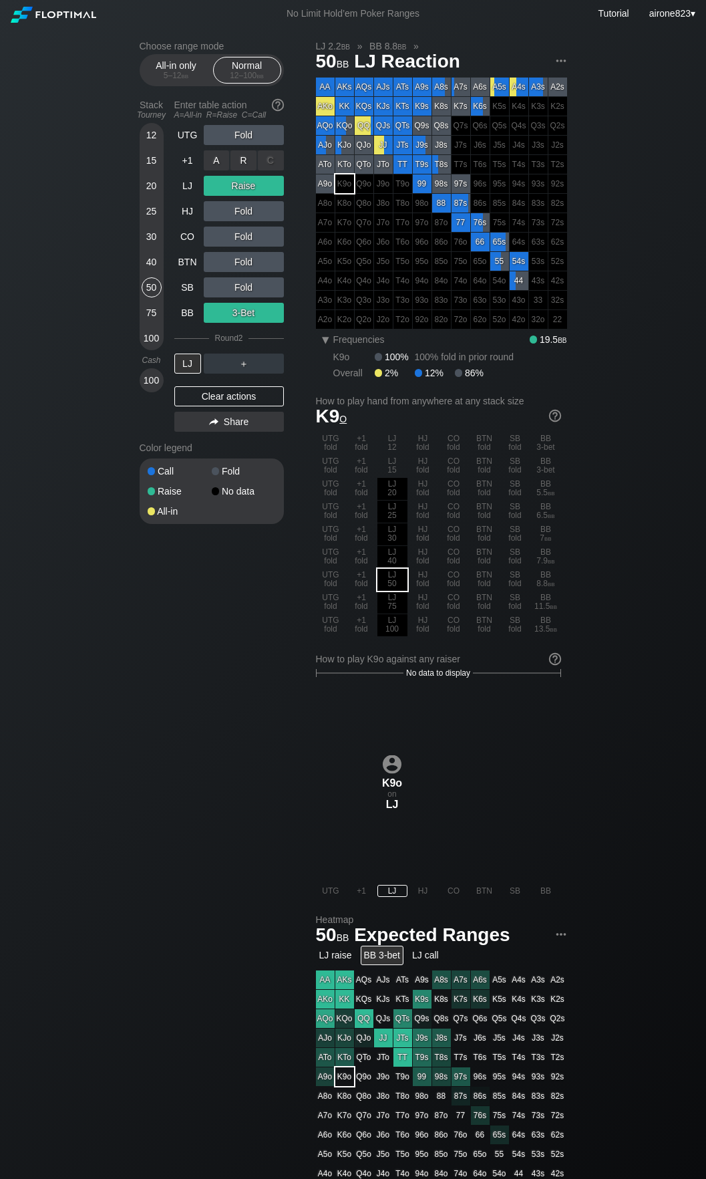
click at [245, 147] on div "A ✕ R ✕ C ✕ Fold" at bounding box center [244, 160] width 80 height 31
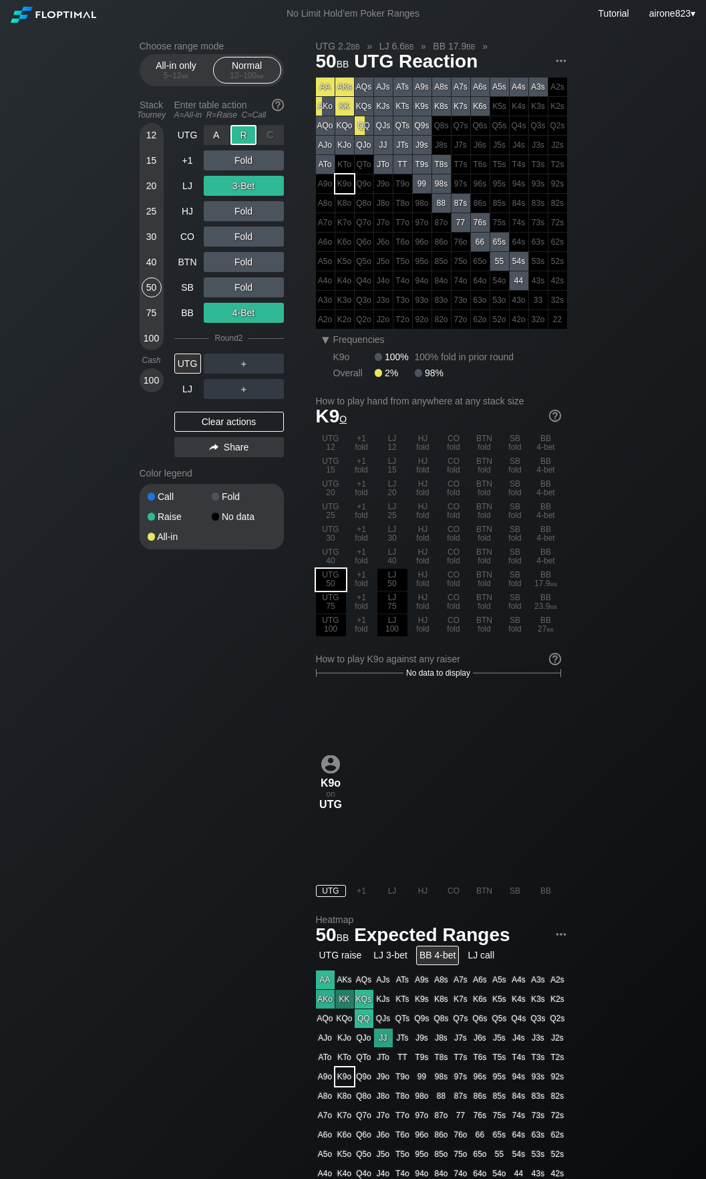
click at [251, 132] on div "R ✕" at bounding box center [244, 135] width 26 height 20
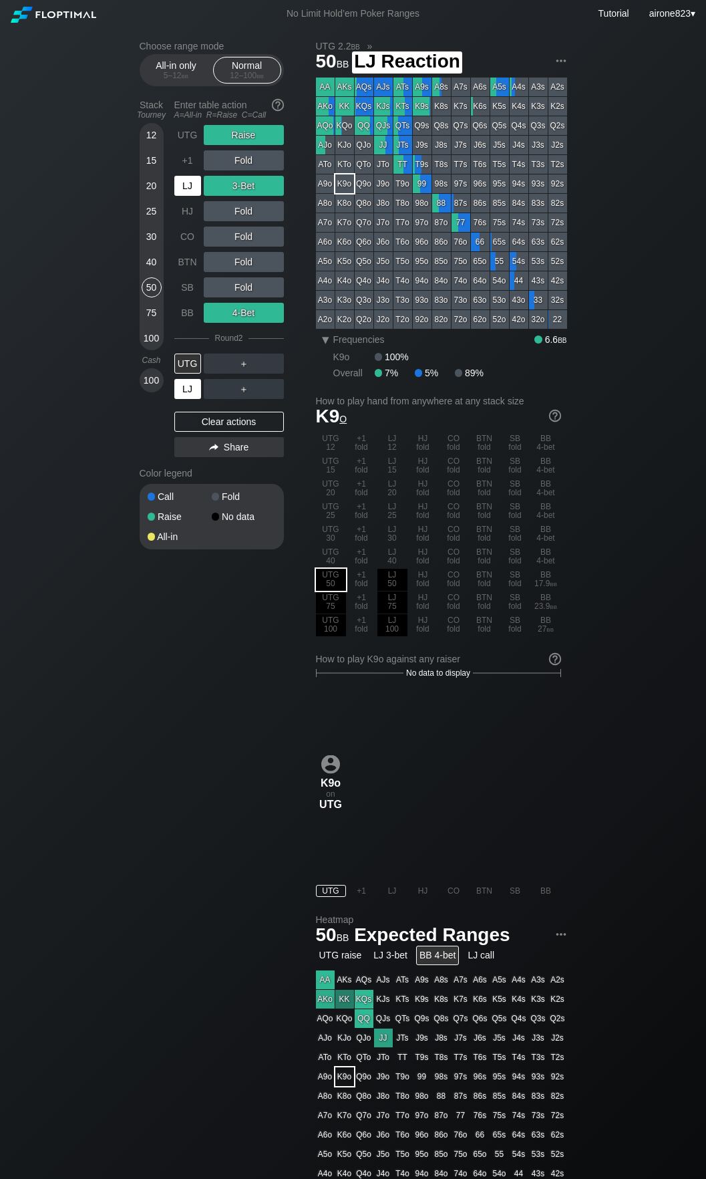
click at [192, 193] on div "LJ" at bounding box center [187, 186] width 27 height 20
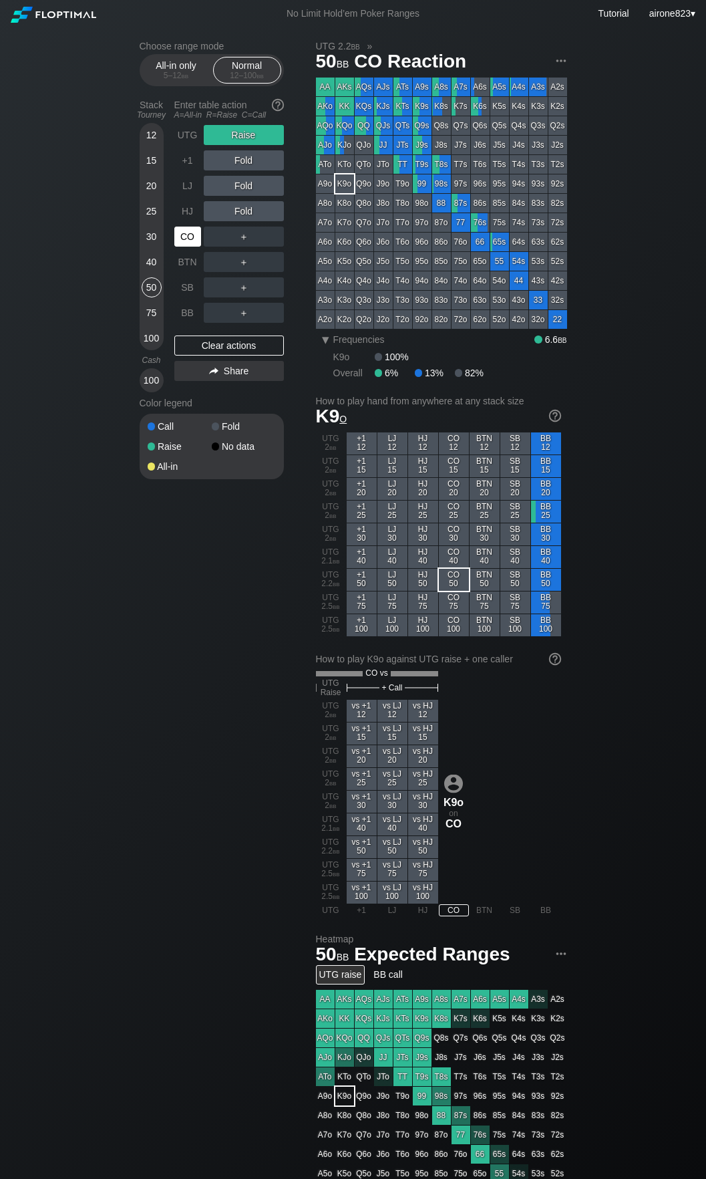
click at [182, 234] on div "CO" at bounding box center [187, 237] width 27 height 20
click at [182, 235] on div "CO" at bounding box center [187, 237] width 27 height 20
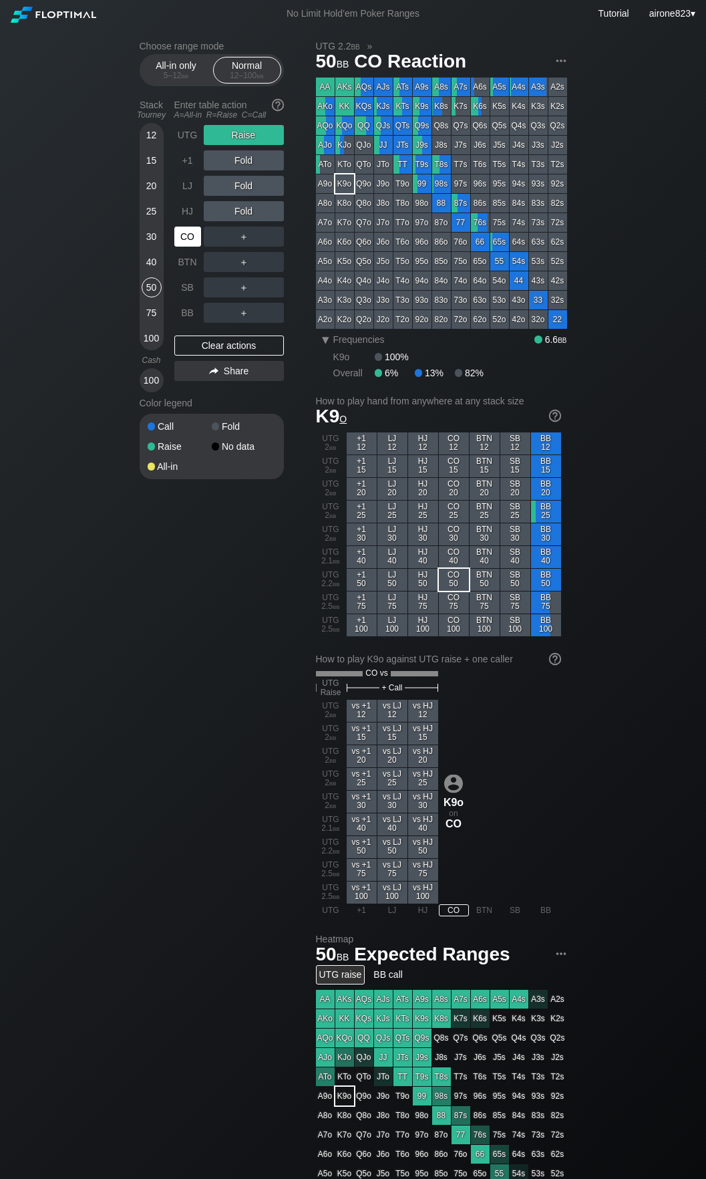
click at [182, 235] on div "CO" at bounding box center [187, 237] width 27 height 20
click at [152, 162] on div "15" at bounding box center [152, 160] width 20 height 20
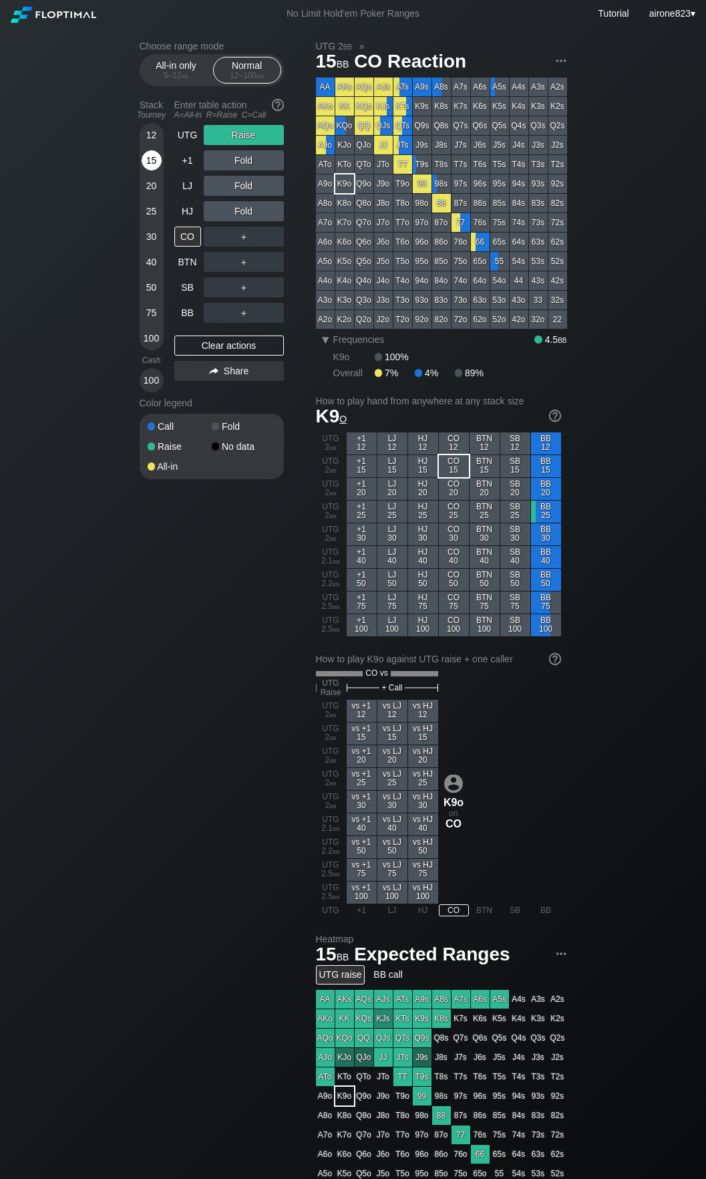
drag, startPoint x: 152, startPoint y: 162, endPoint x: 159, endPoint y: 153, distance: 11.5
click at [159, 153] on div "15" at bounding box center [152, 162] width 20 height 25
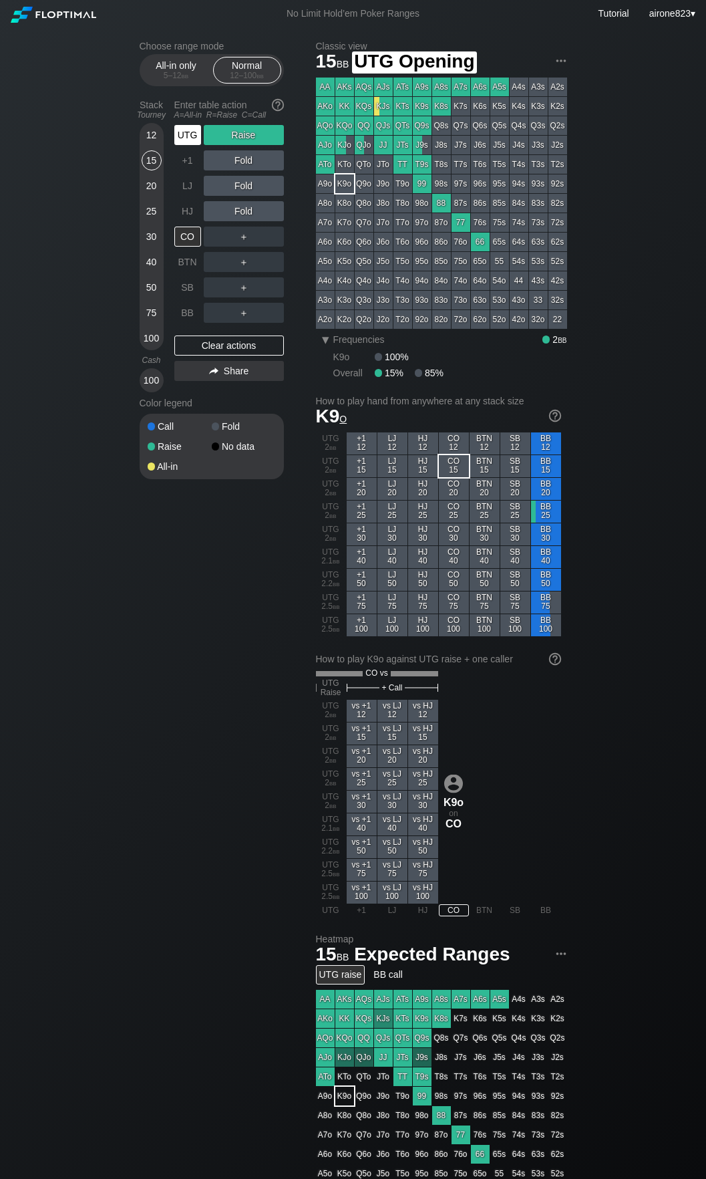
click at [198, 128] on div "UTG" at bounding box center [187, 135] width 27 height 20
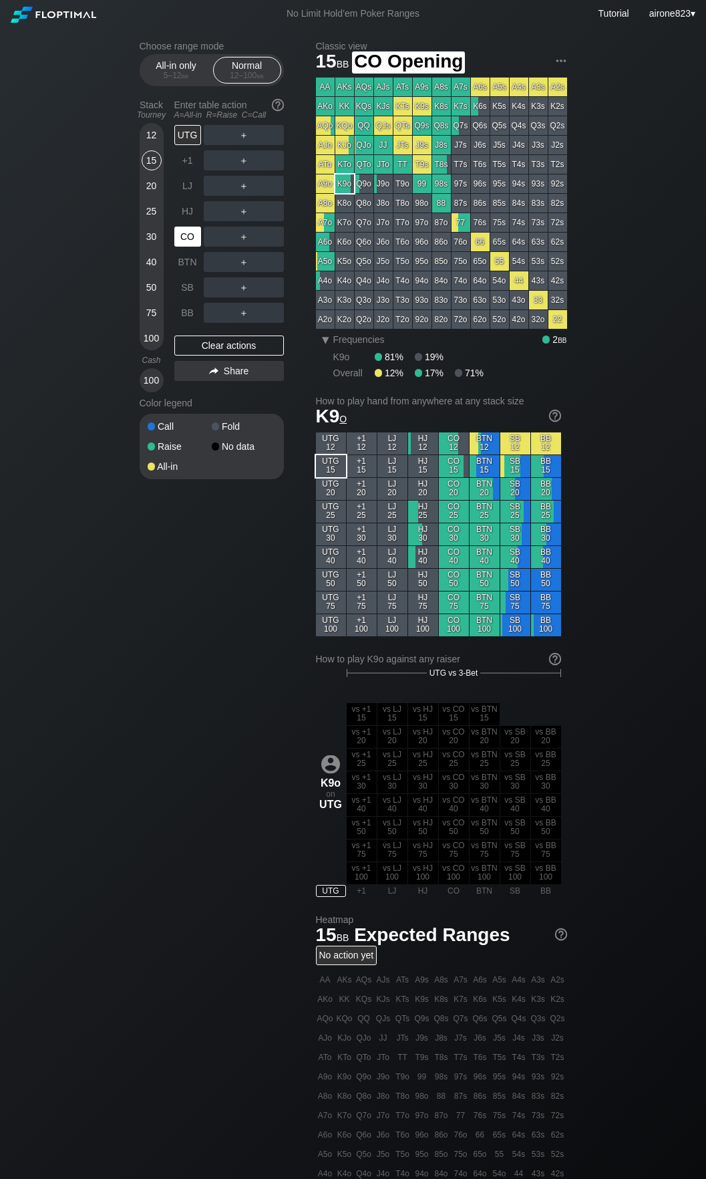
click at [188, 231] on div "CO" at bounding box center [187, 237] width 27 height 20
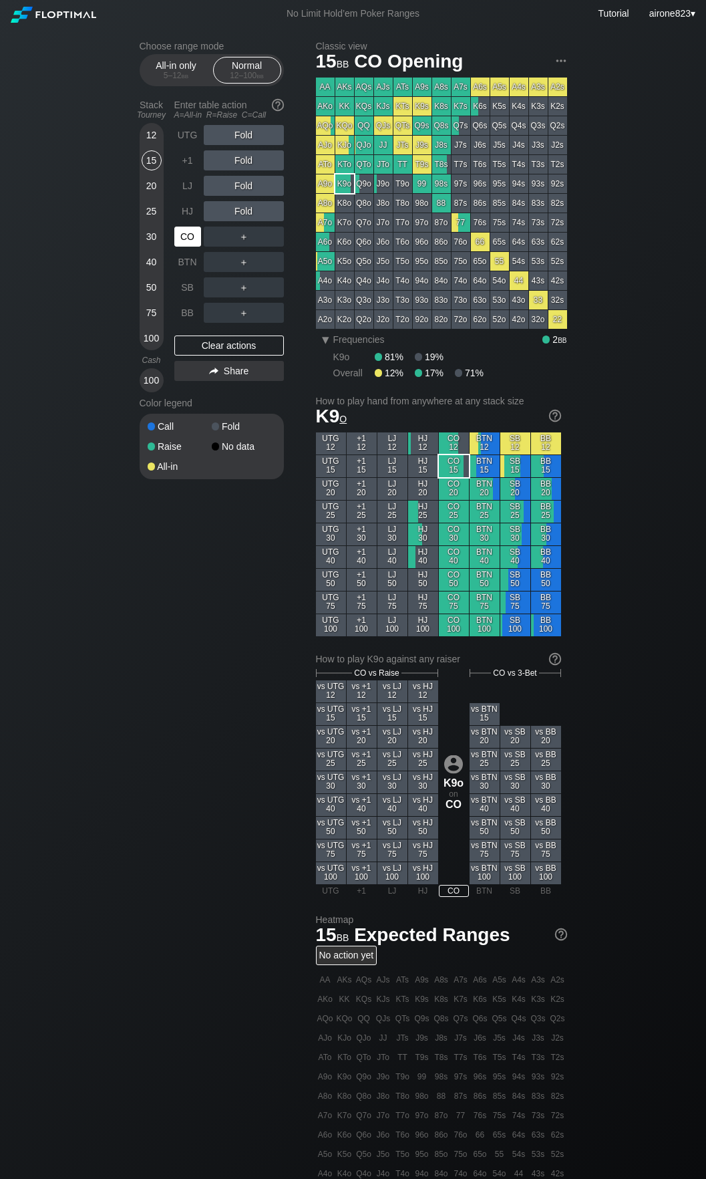
click at [188, 231] on div "CO" at bounding box center [187, 237] width 27 height 20
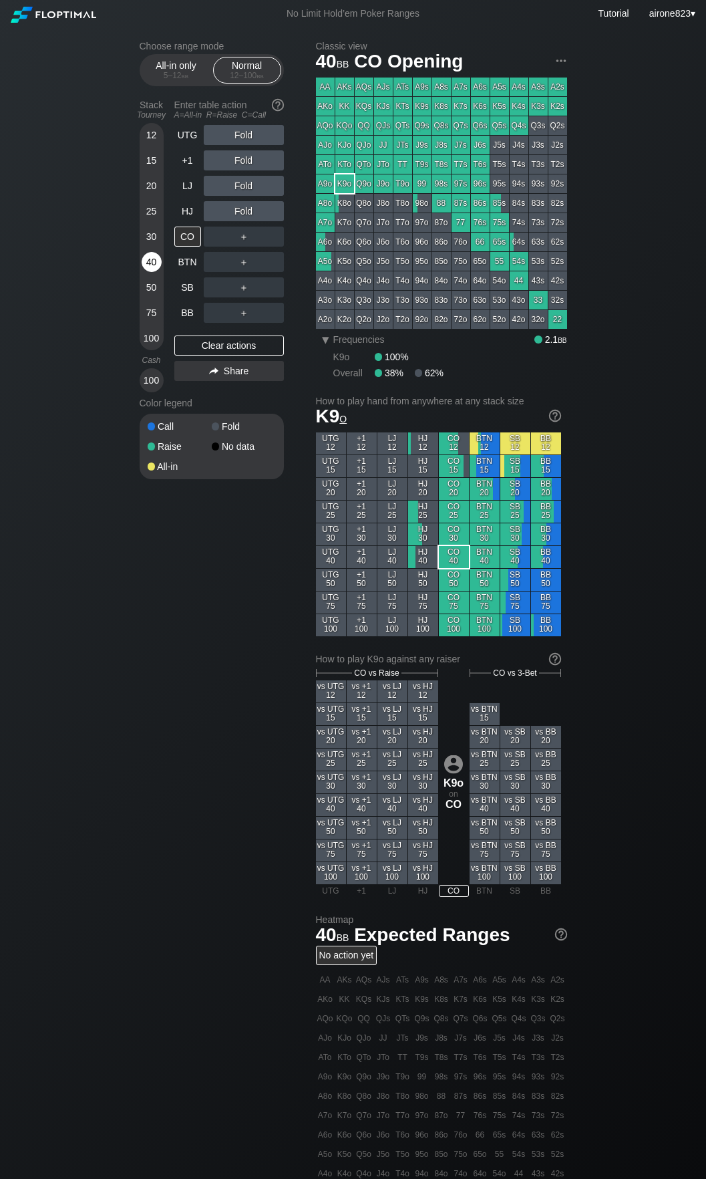
click at [145, 269] on div "40" at bounding box center [152, 262] width 20 height 20
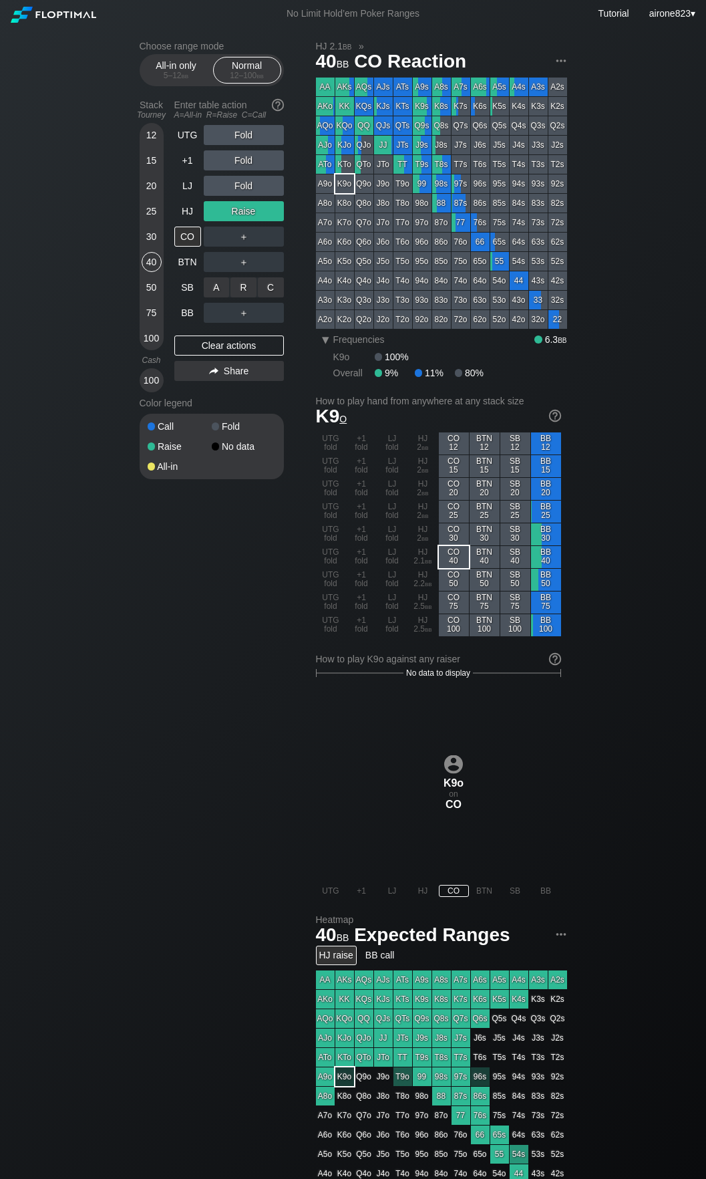
click at [214, 291] on div "A ✕" at bounding box center [217, 287] width 26 height 20
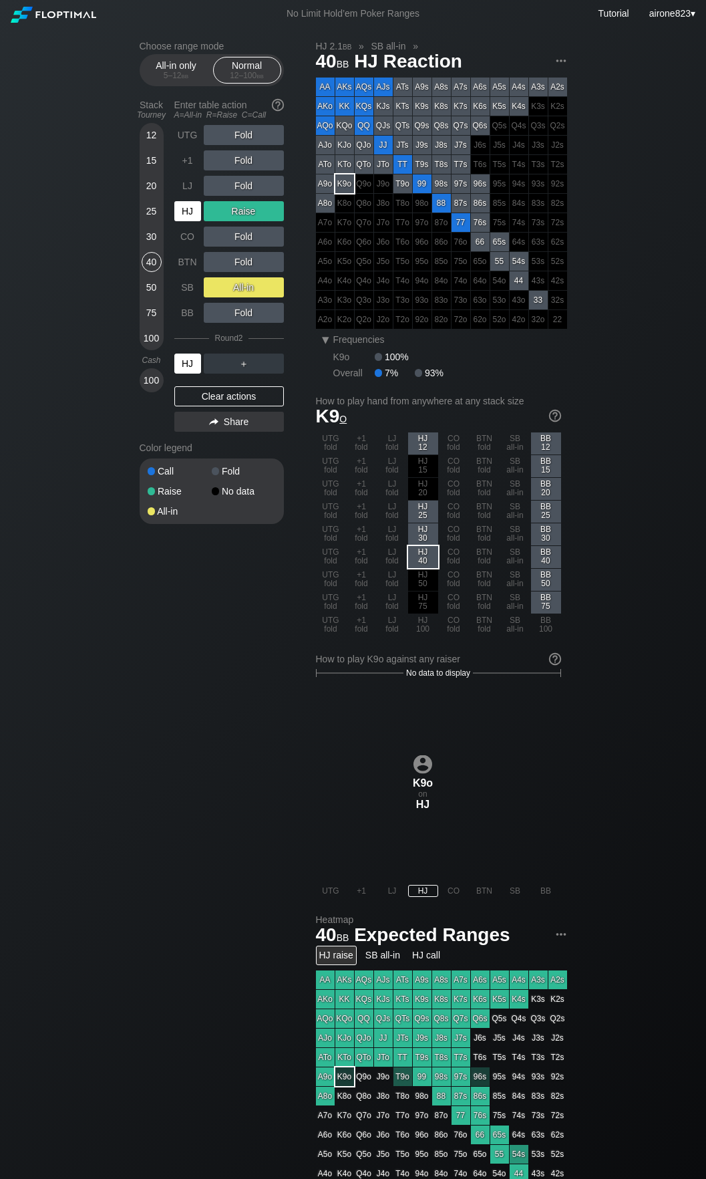
click at [182, 362] on div "HJ" at bounding box center [187, 364] width 27 height 20
click at [193, 284] on div "SB" at bounding box center [187, 287] width 27 height 20
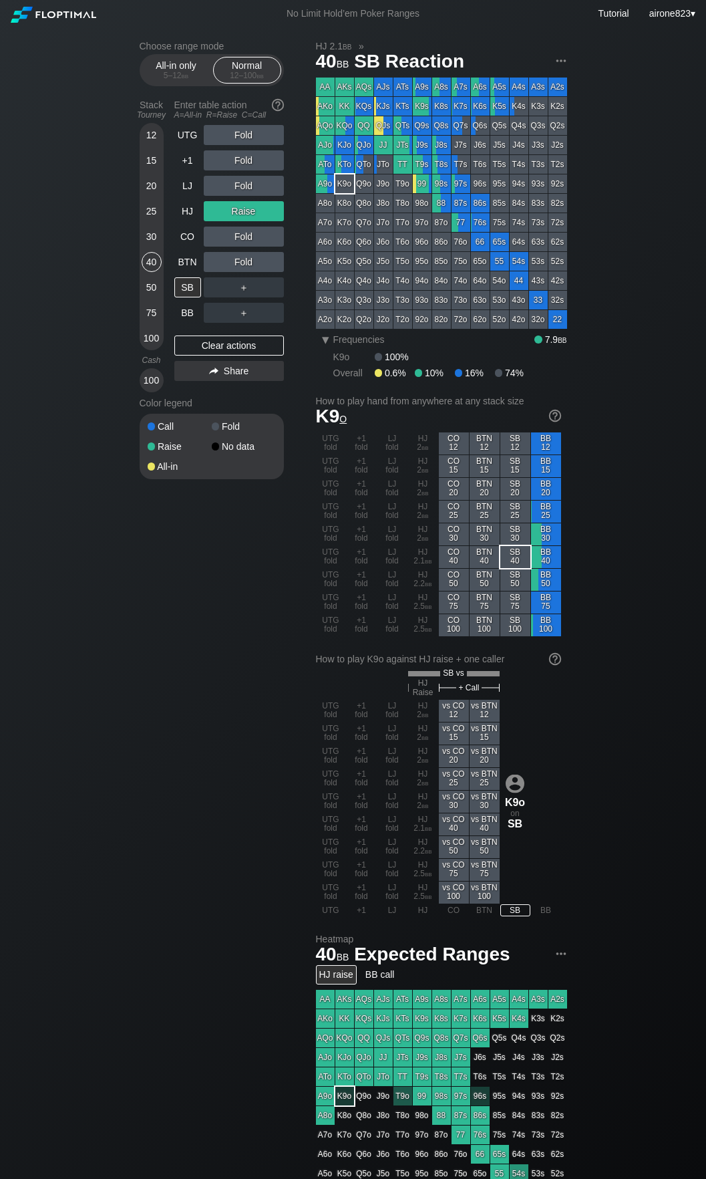
drag, startPoint x: 150, startPoint y: 286, endPoint x: 156, endPoint y: 275, distance: 12.3
click at [150, 286] on div "50" at bounding box center [152, 287] width 20 height 20
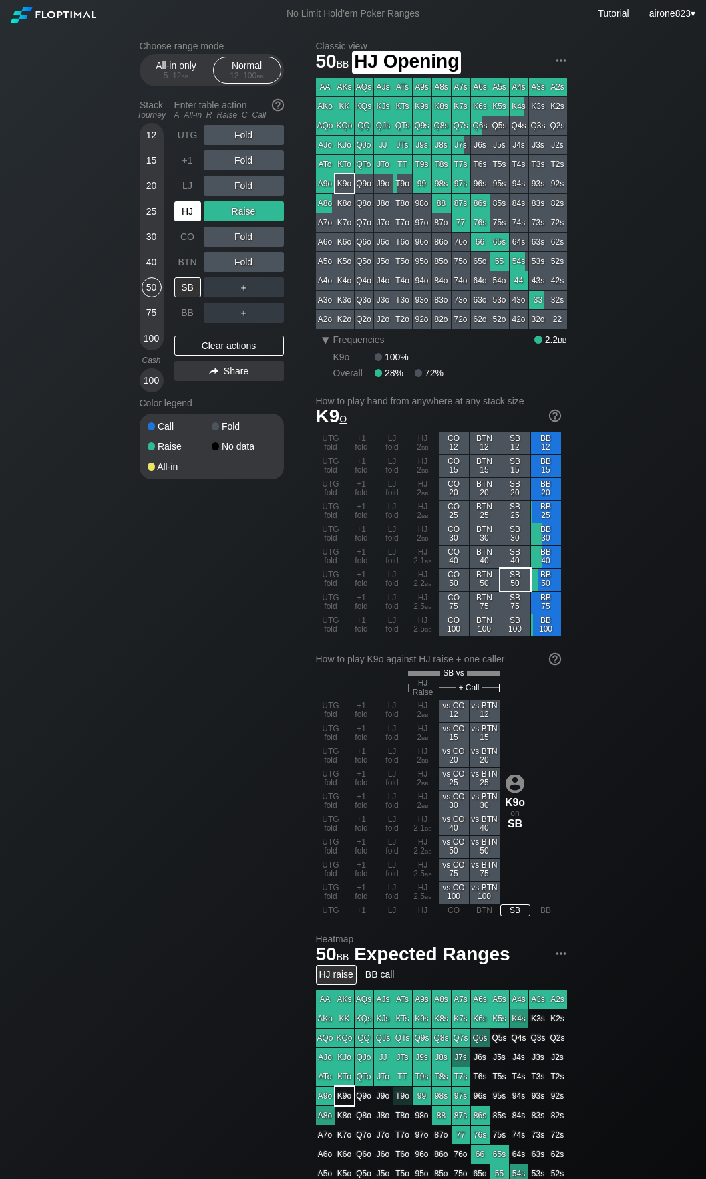
click at [183, 215] on div "HJ" at bounding box center [187, 211] width 27 height 20
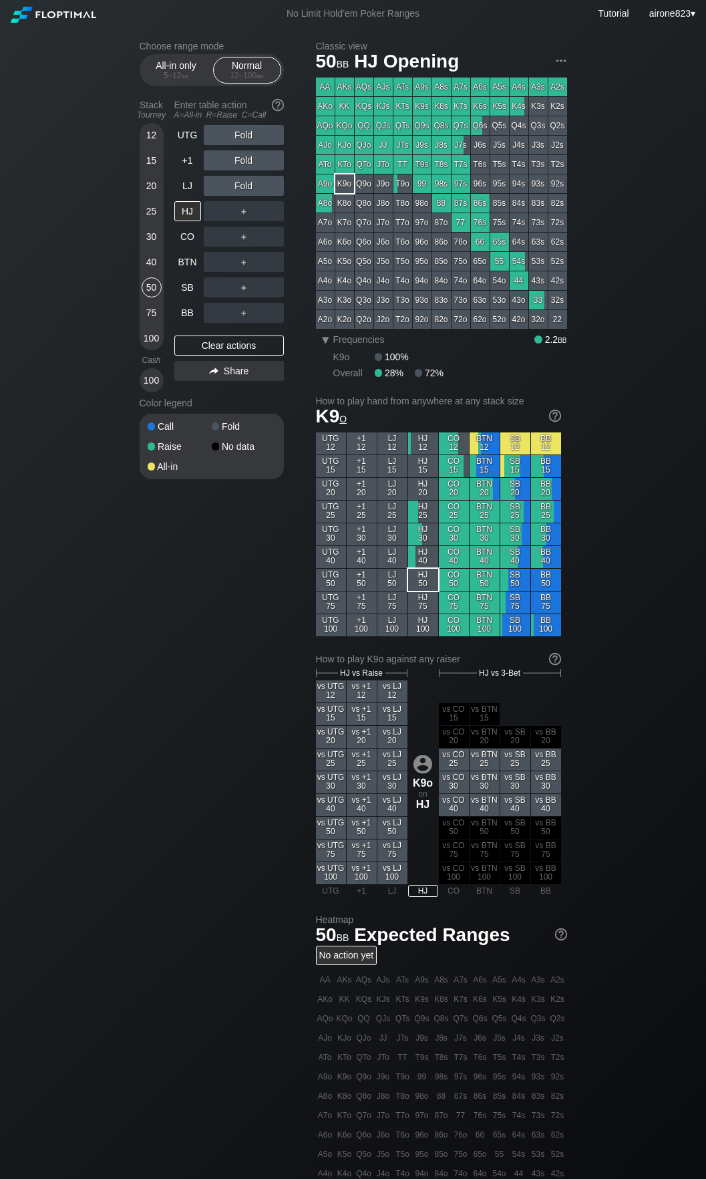
click at [245, 193] on div "Fold" at bounding box center [244, 186] width 80 height 20
click at [239, 186] on div "R ✕" at bounding box center [244, 186] width 26 height 20
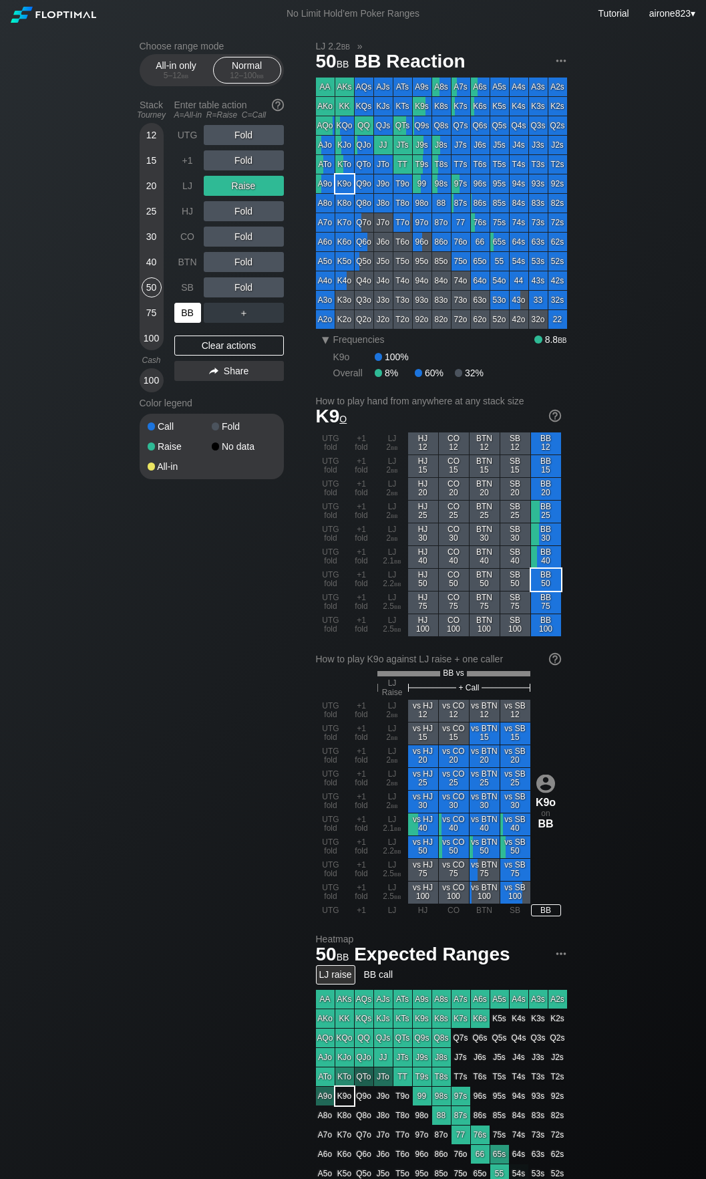
click at [180, 319] on div "BB" at bounding box center [187, 313] width 27 height 20
drag, startPoint x: 185, startPoint y: 193, endPoint x: 146, endPoint y: 250, distance: 69.1
click at [185, 193] on div "LJ" at bounding box center [187, 186] width 27 height 20
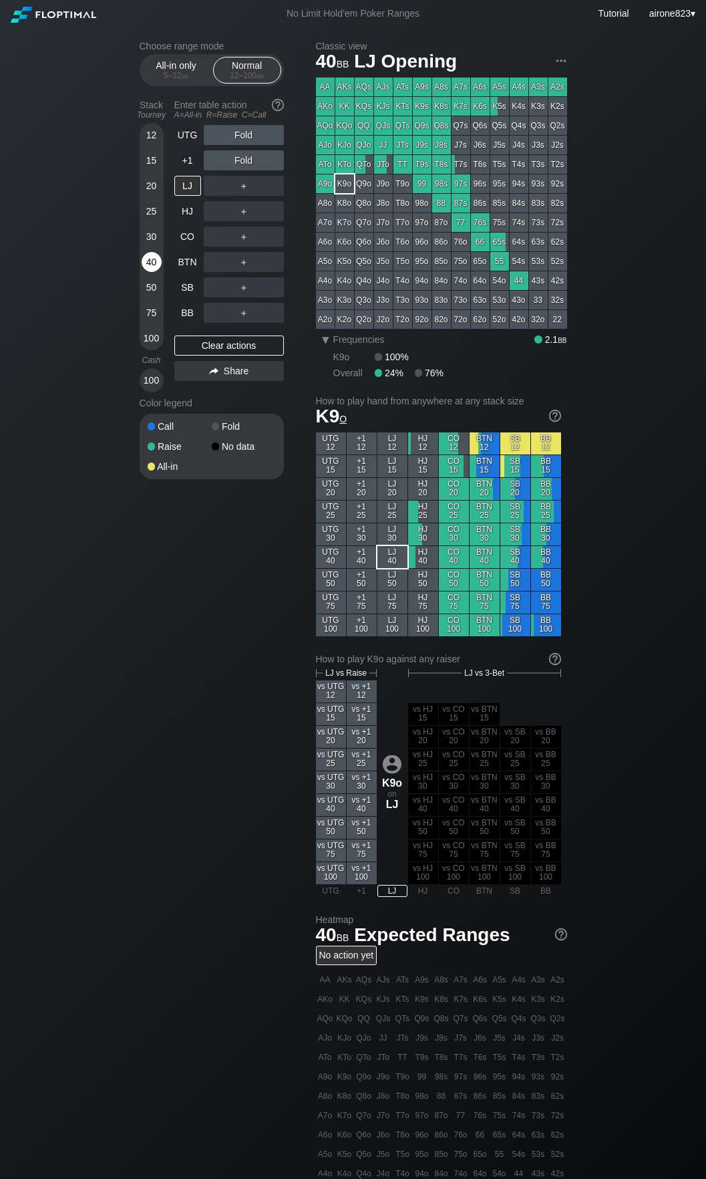
click at [152, 254] on div "40" at bounding box center [152, 262] width 20 height 20
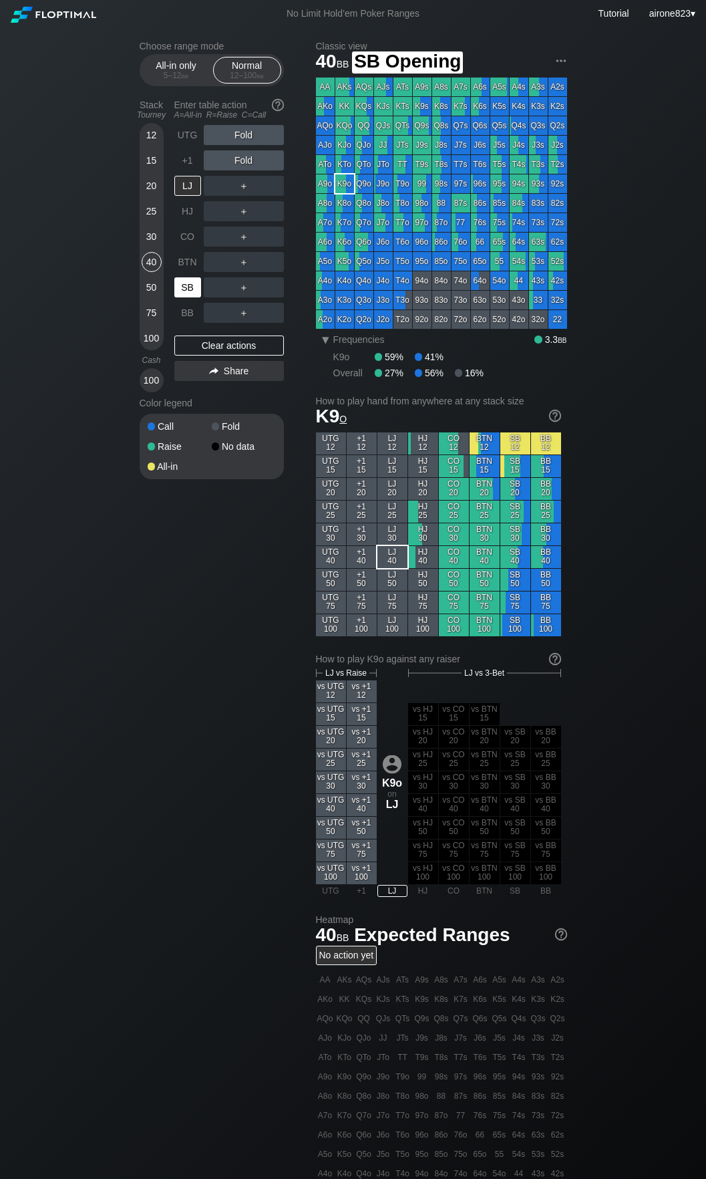
click at [180, 297] on div "SB" at bounding box center [187, 287] width 27 height 20
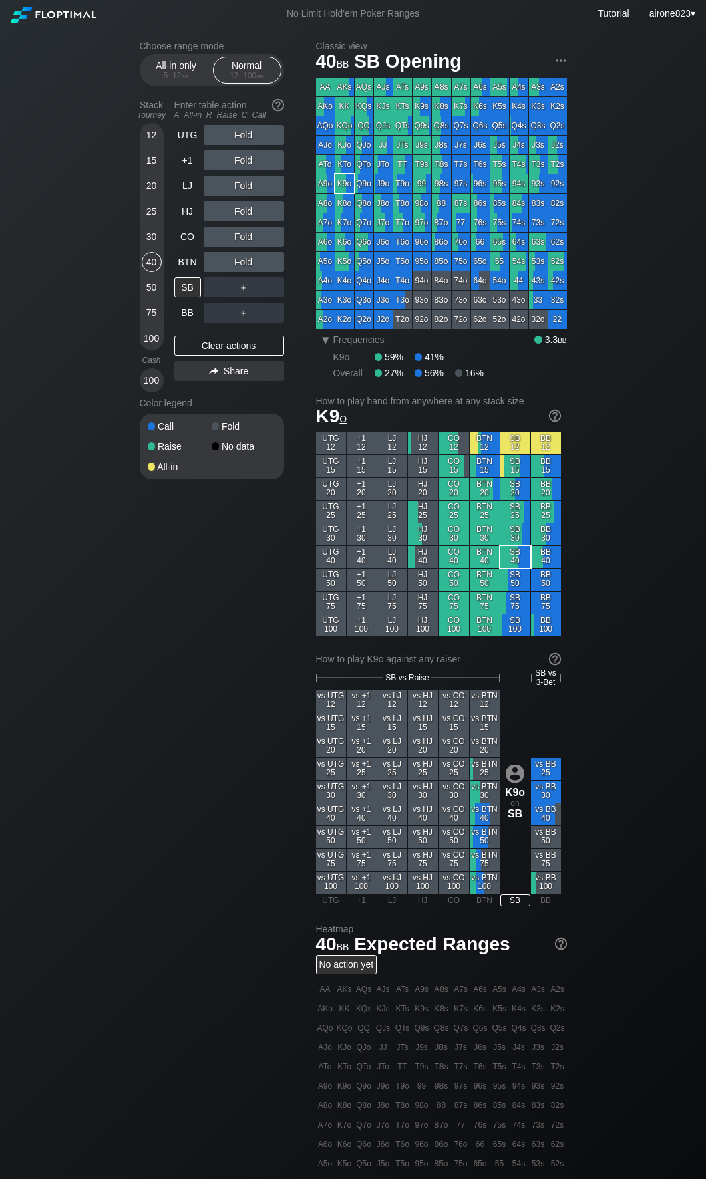
click at [150, 154] on div "15" at bounding box center [152, 160] width 20 height 20
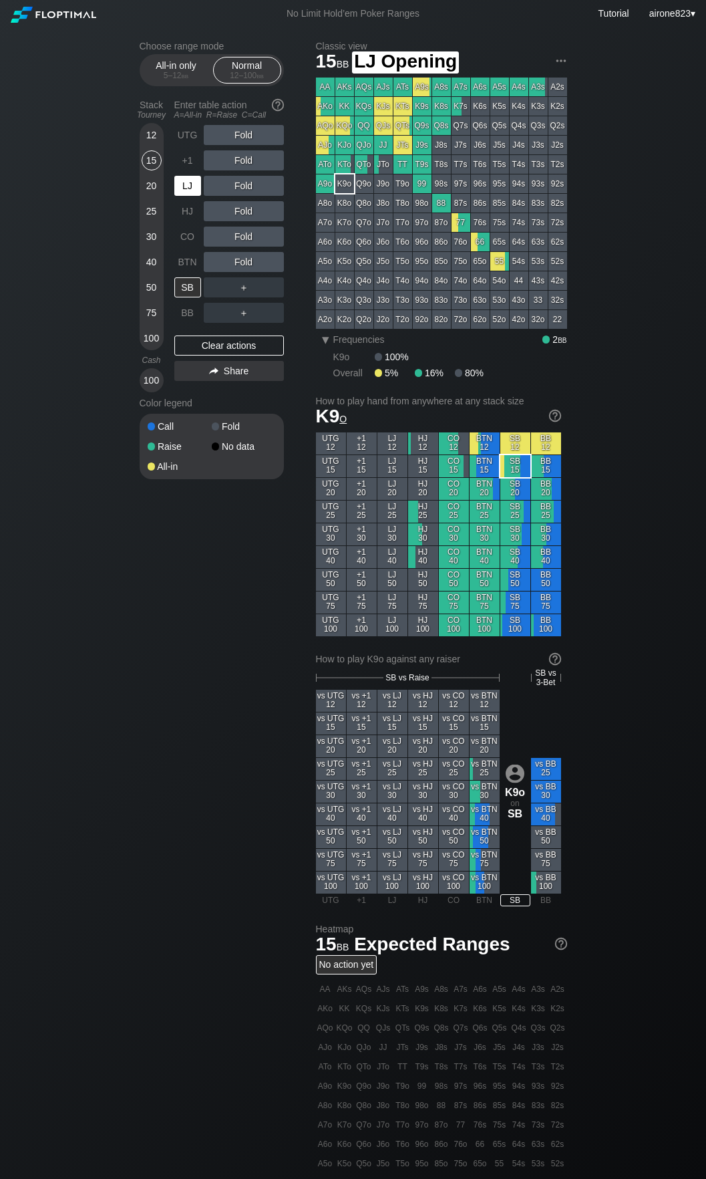
click at [200, 190] on div "LJ" at bounding box center [187, 186] width 27 height 20
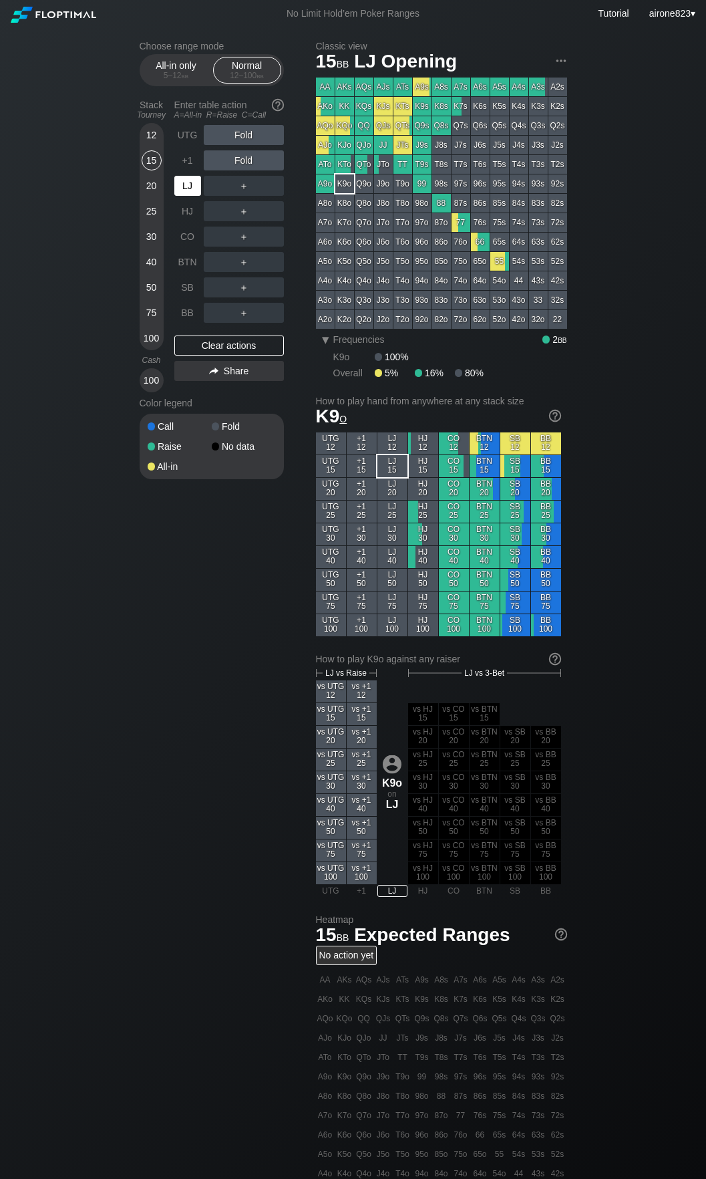
click at [200, 190] on div "LJ" at bounding box center [187, 186] width 27 height 20
click at [170, 80] on div "5 – 12 bb" at bounding box center [176, 75] width 56 height 9
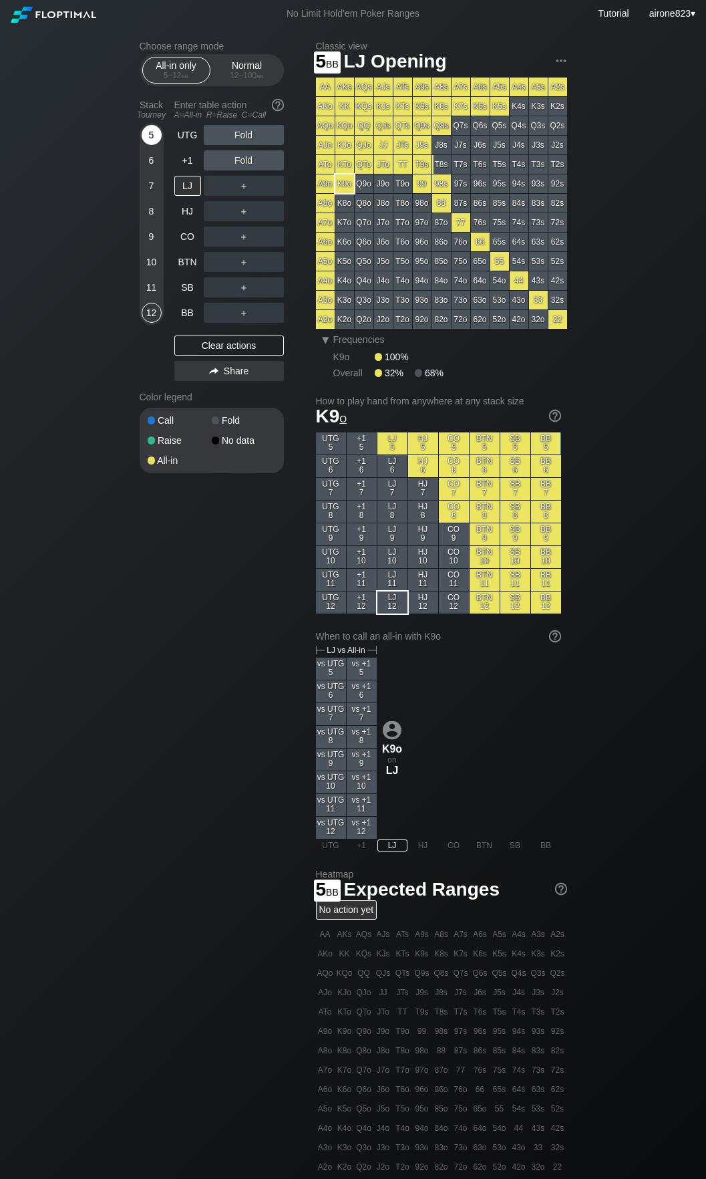
click at [154, 142] on div "5" at bounding box center [152, 135] width 20 height 20
drag, startPoint x: 204, startPoint y: 237, endPoint x: 212, endPoint y: 241, distance: 9.3
click at [212, 241] on div "A ✕" at bounding box center [217, 237] width 26 height 20
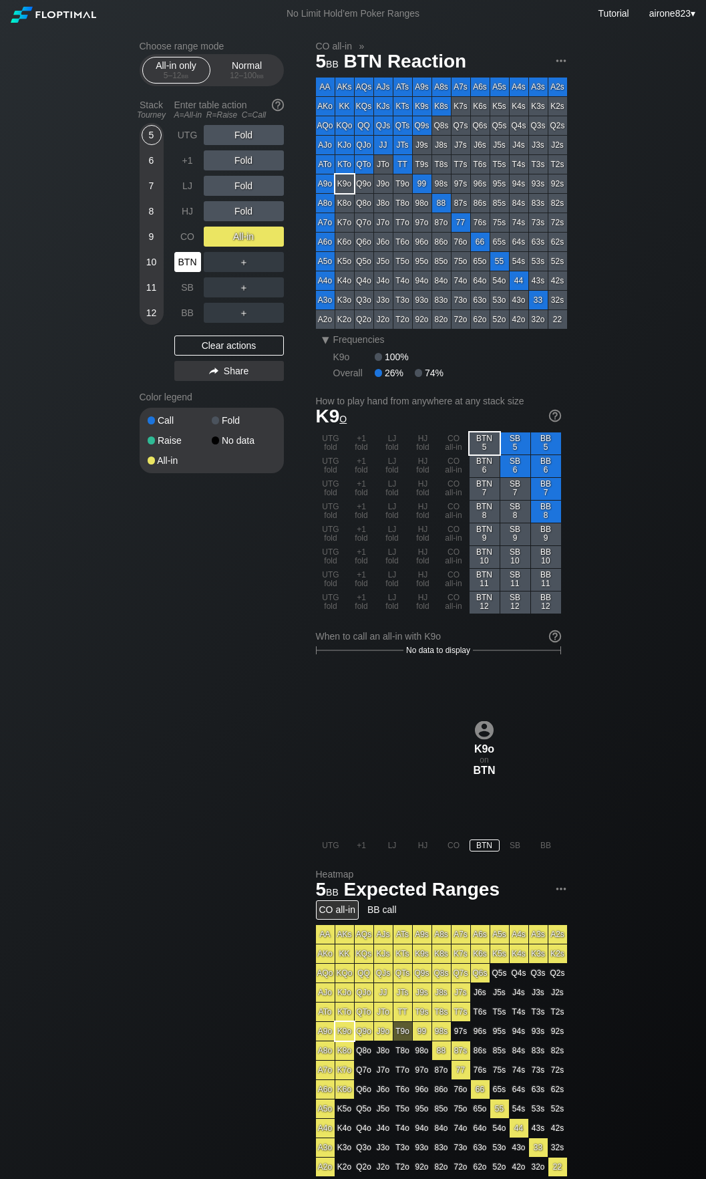
click at [196, 258] on div "BTN" at bounding box center [187, 262] width 27 height 20
click at [244, 62] on div "Normal 12 – 100 bb" at bounding box center [247, 69] width 61 height 25
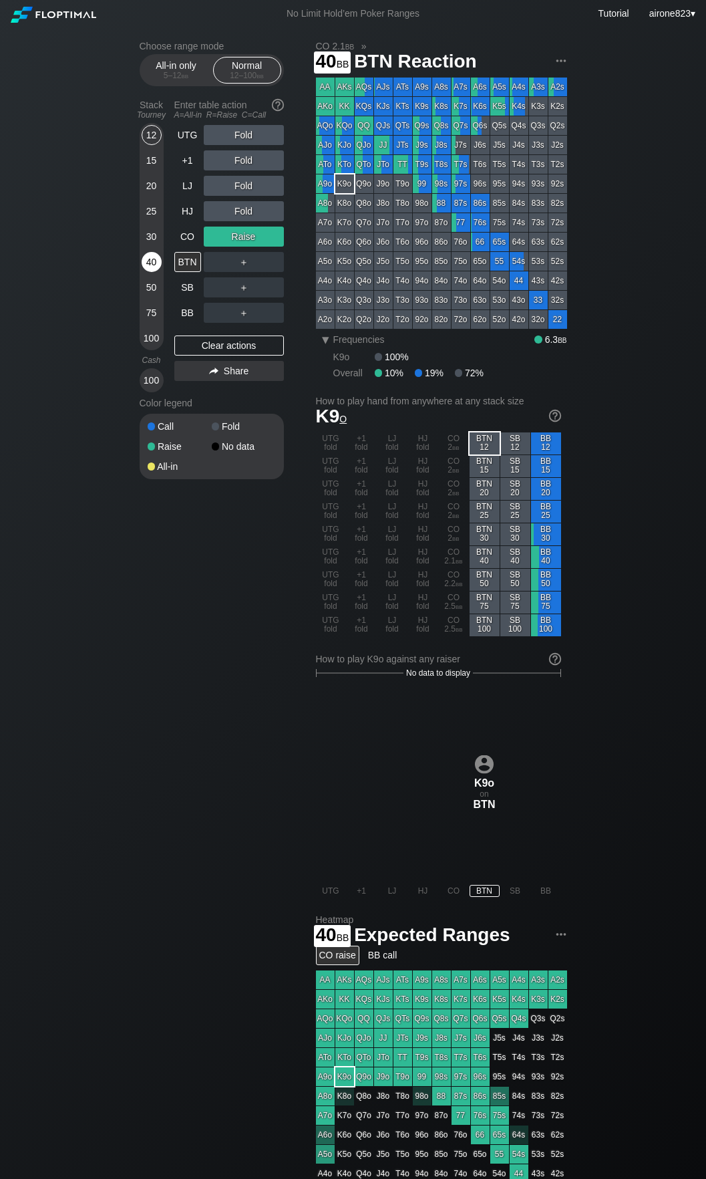
click at [152, 261] on div "40" at bounding box center [152, 262] width 20 height 20
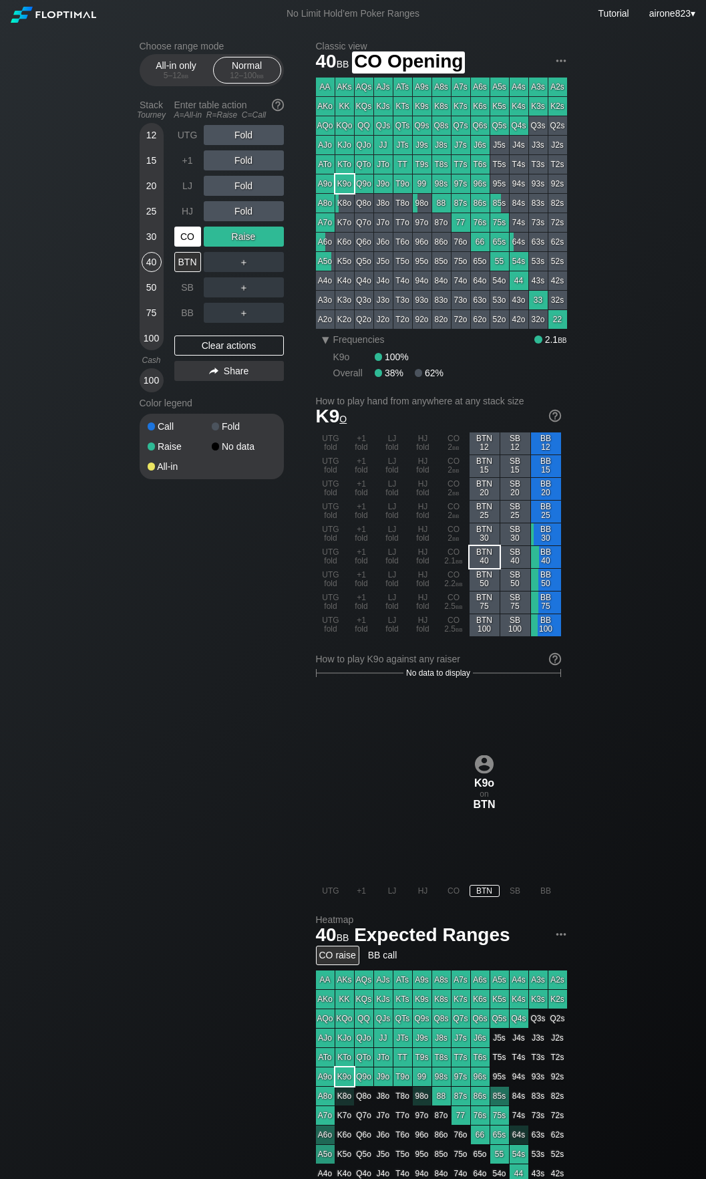
click at [192, 240] on div "CO" at bounding box center [187, 237] width 27 height 20
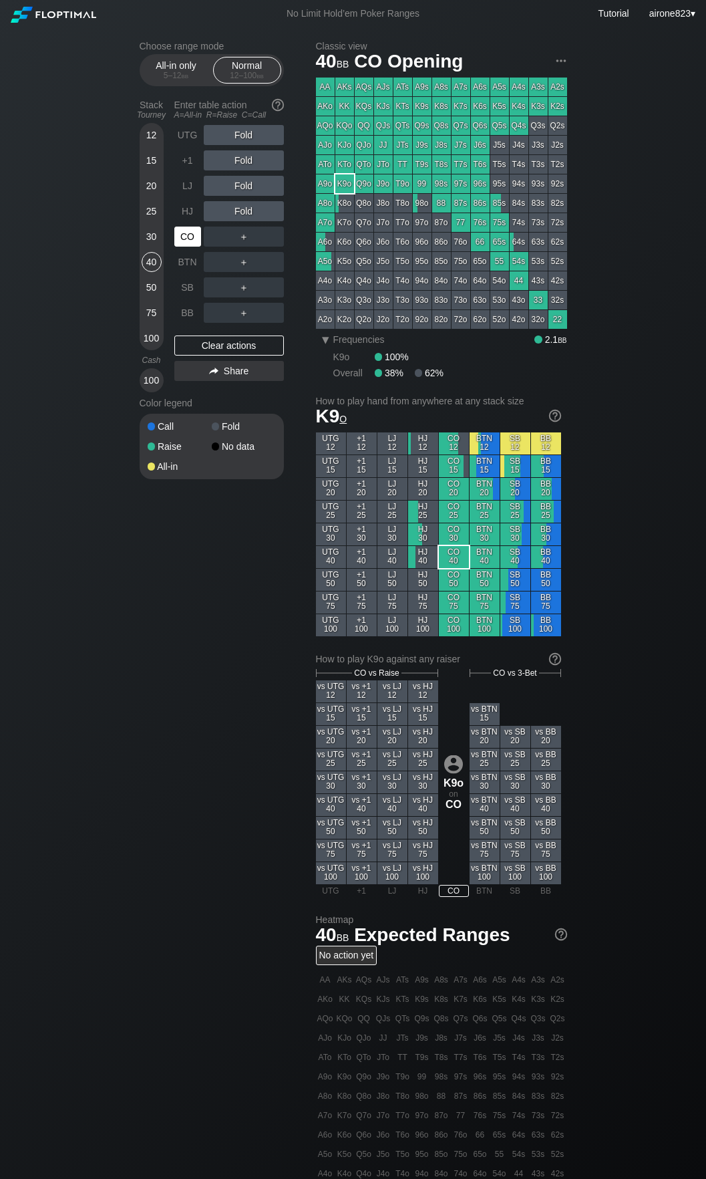
click at [192, 240] on div "CO" at bounding box center [187, 237] width 27 height 20
click at [147, 231] on div "30" at bounding box center [152, 237] width 20 height 20
click at [239, 209] on div "R ✕" at bounding box center [244, 211] width 26 height 20
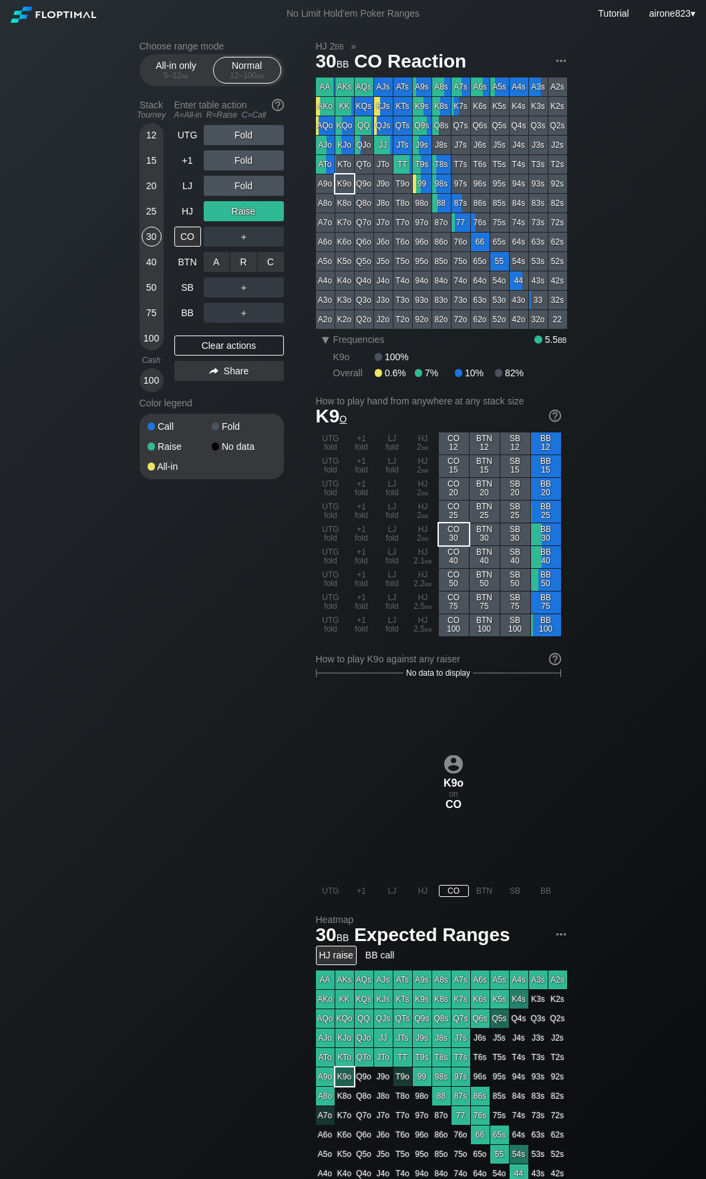
click at [270, 268] on div "C ✕" at bounding box center [271, 262] width 26 height 20
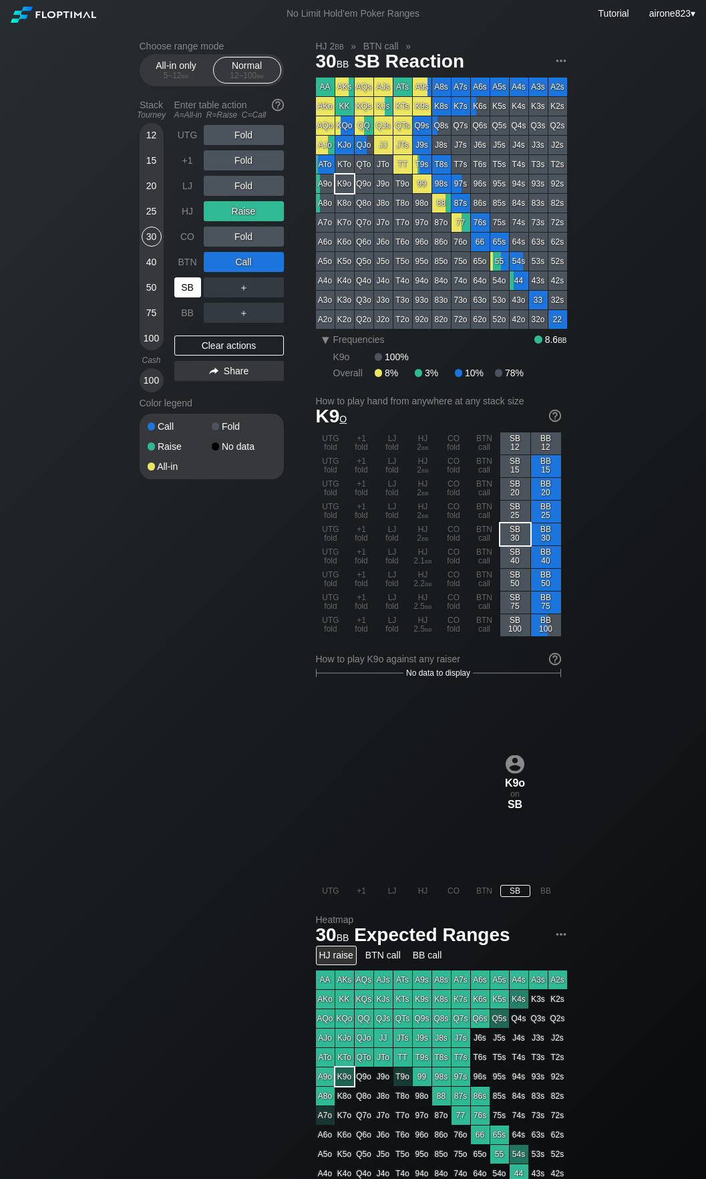
click at [188, 287] on div "SB" at bounding box center [187, 287] width 27 height 20
drag, startPoint x: 154, startPoint y: 345, endPoint x: 163, endPoint y: 344, distance: 9.5
click at [154, 346] on div "100" at bounding box center [152, 338] width 20 height 20
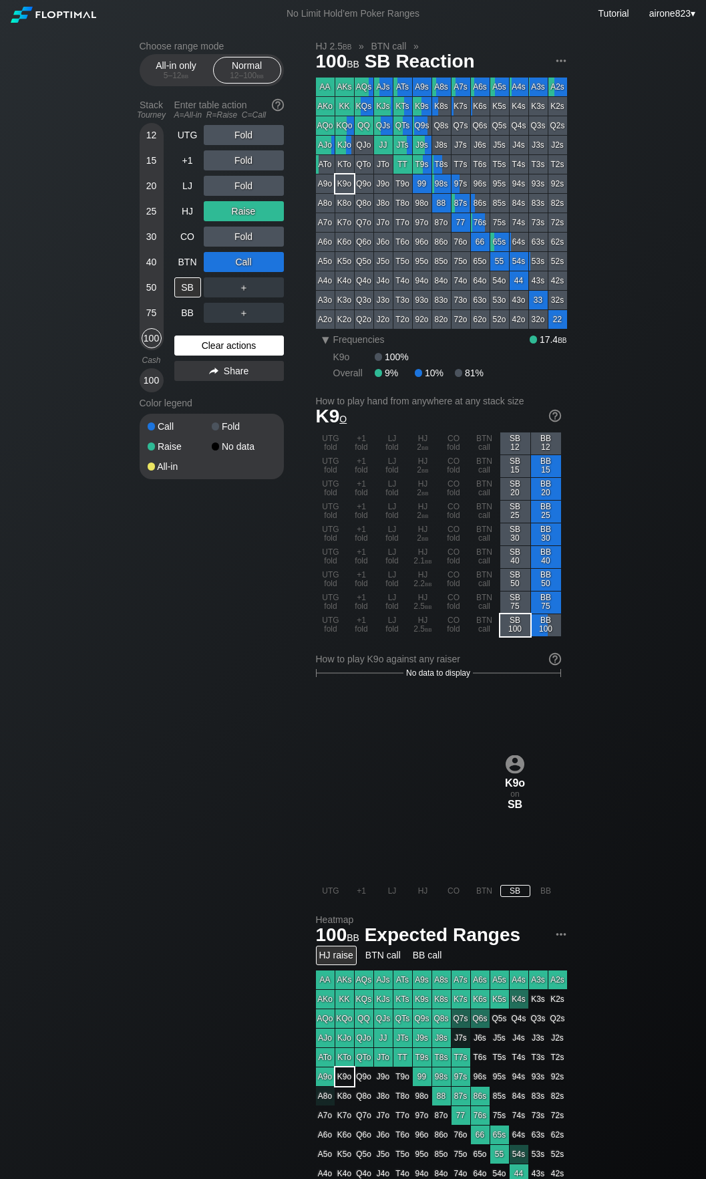
click at [204, 356] on div "Clear actions" at bounding box center [229, 345] width 110 height 20
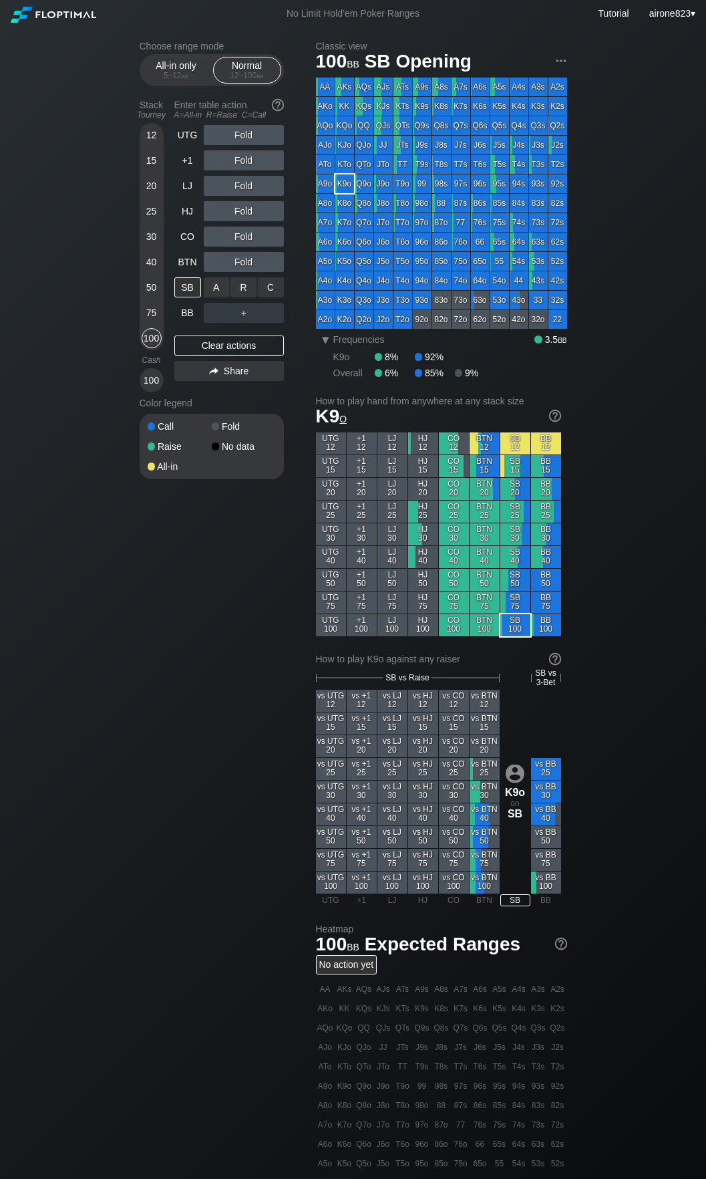
click at [267, 290] on div "C ✕" at bounding box center [271, 287] width 26 height 20
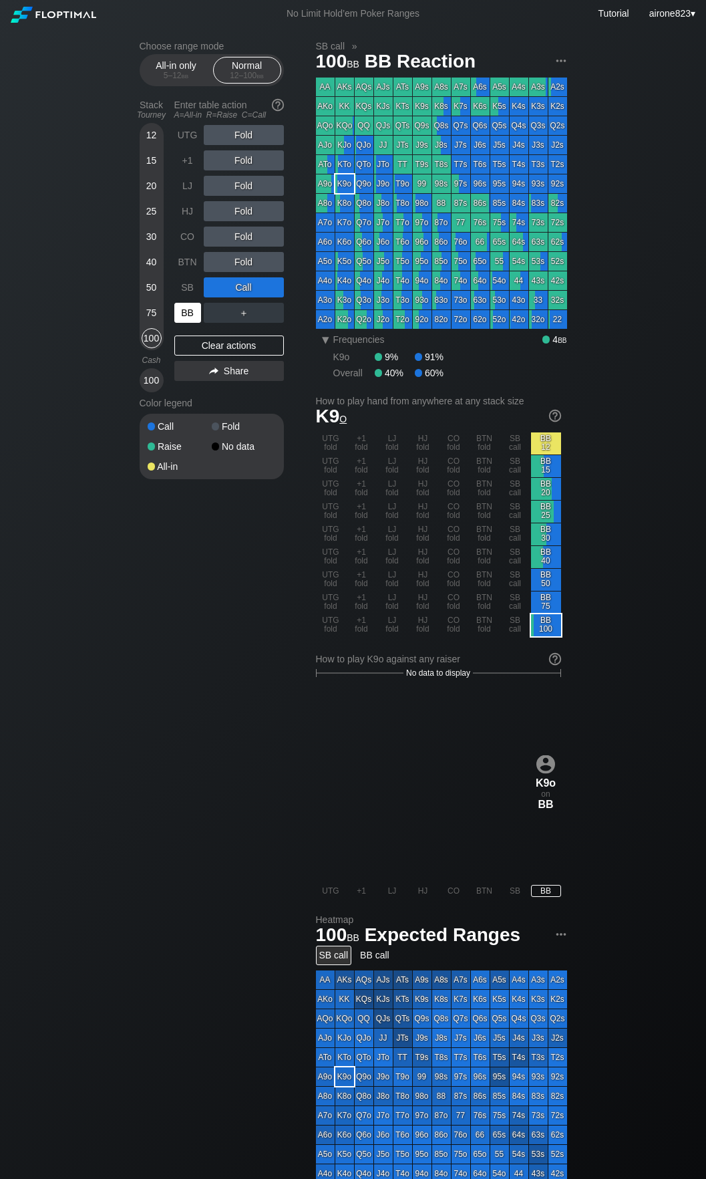
click at [188, 313] on div "BB" at bounding box center [187, 313] width 27 height 20
click at [150, 145] on div "12" at bounding box center [152, 135] width 20 height 20
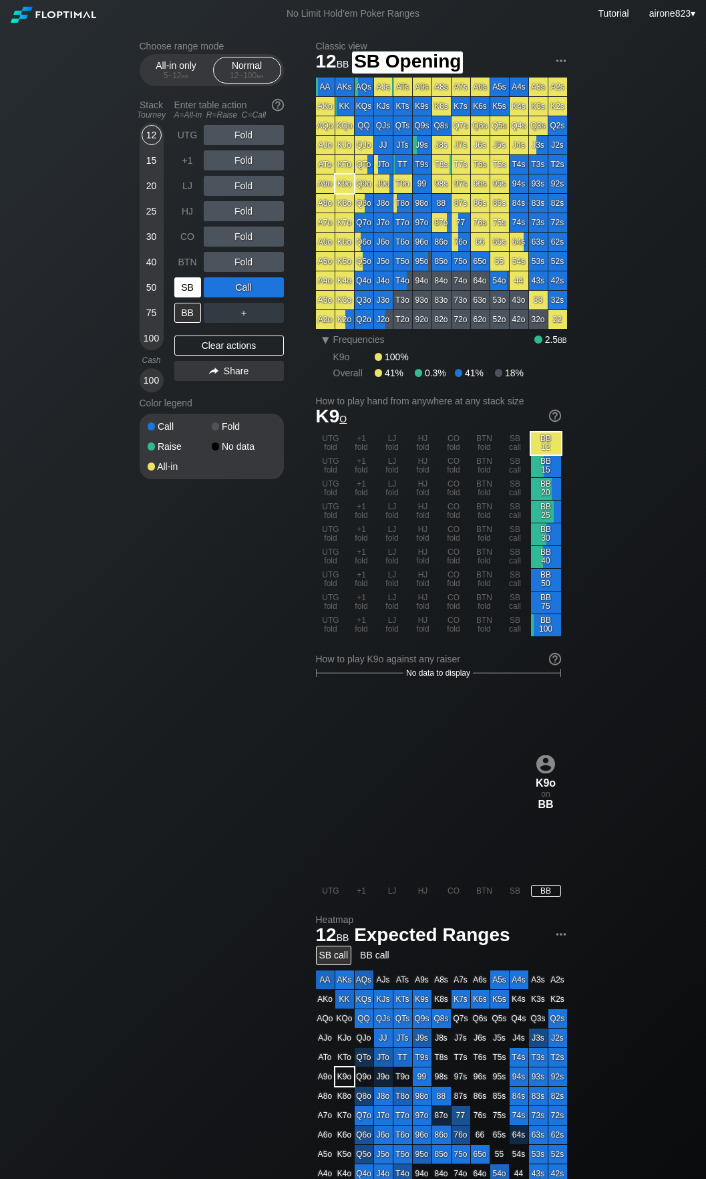
click at [181, 288] on div "SB" at bounding box center [187, 287] width 27 height 20
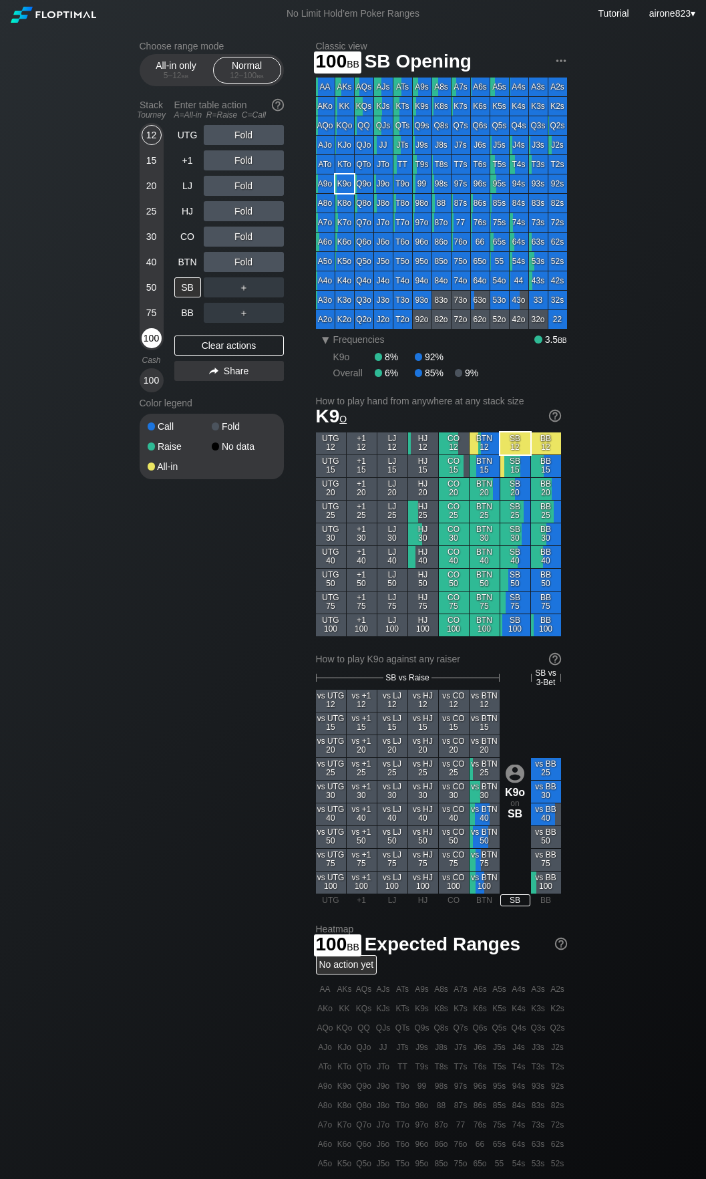
click at [158, 343] on div "100" at bounding box center [152, 338] width 20 height 20
click at [269, 287] on div "C ✕" at bounding box center [271, 287] width 26 height 20
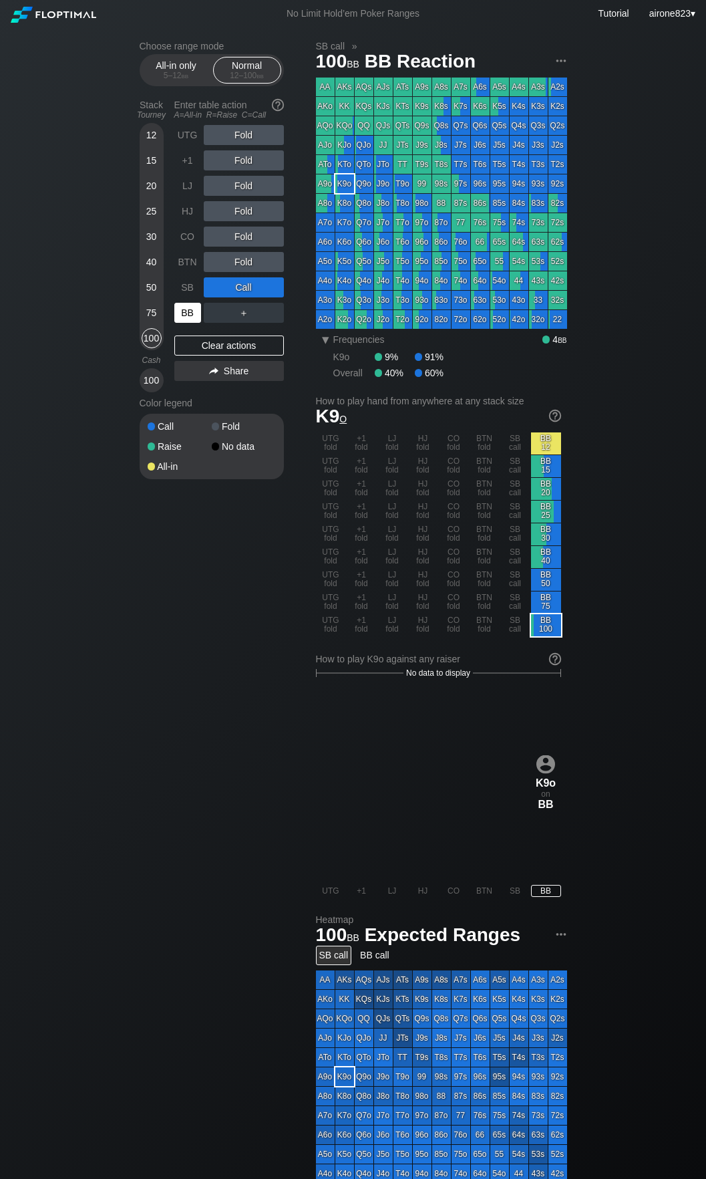
click at [190, 317] on div "BB" at bounding box center [187, 313] width 27 height 20
click at [153, 214] on div "25" at bounding box center [152, 211] width 20 height 20
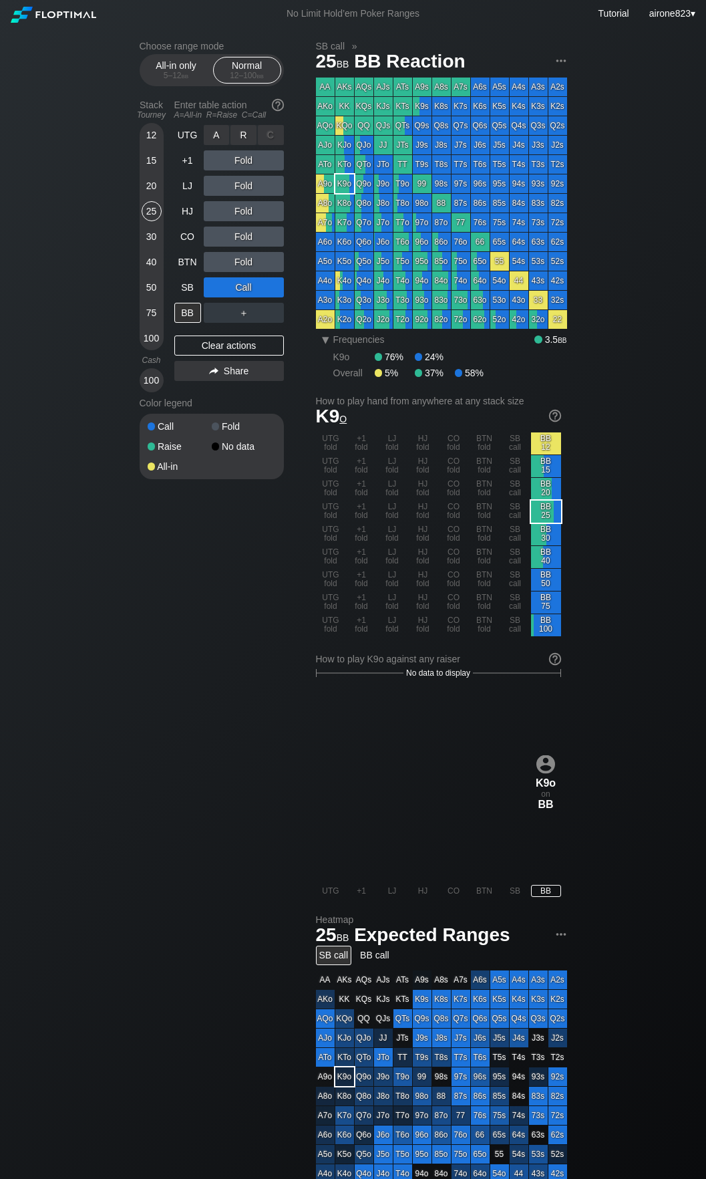
click at [243, 142] on div "R ✕" at bounding box center [244, 135] width 26 height 20
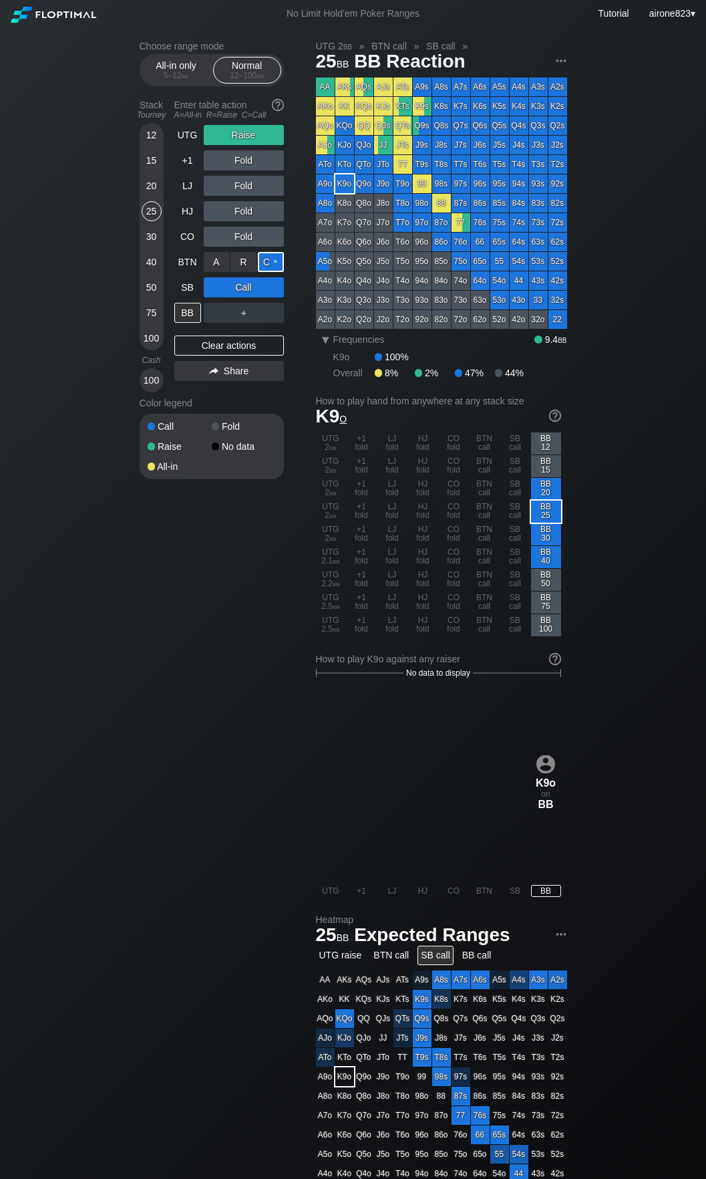
click at [277, 255] on div "C ✕" at bounding box center [271, 262] width 26 height 20
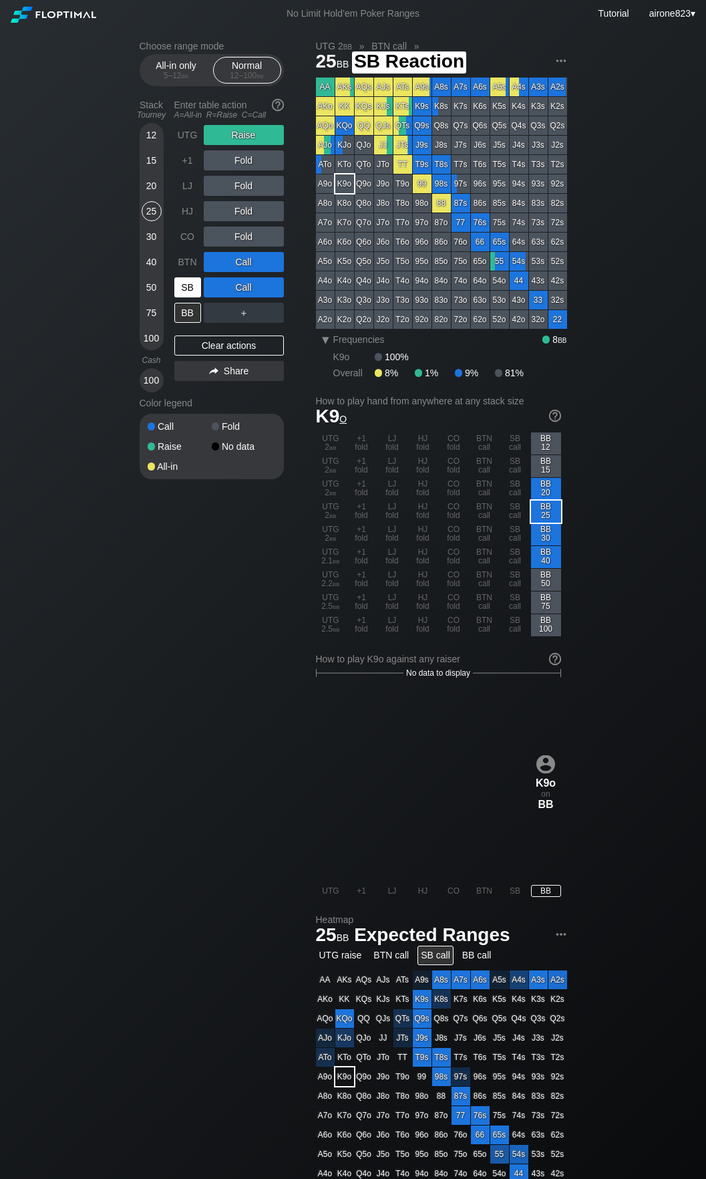
click at [184, 289] on div "SB" at bounding box center [187, 287] width 27 height 20
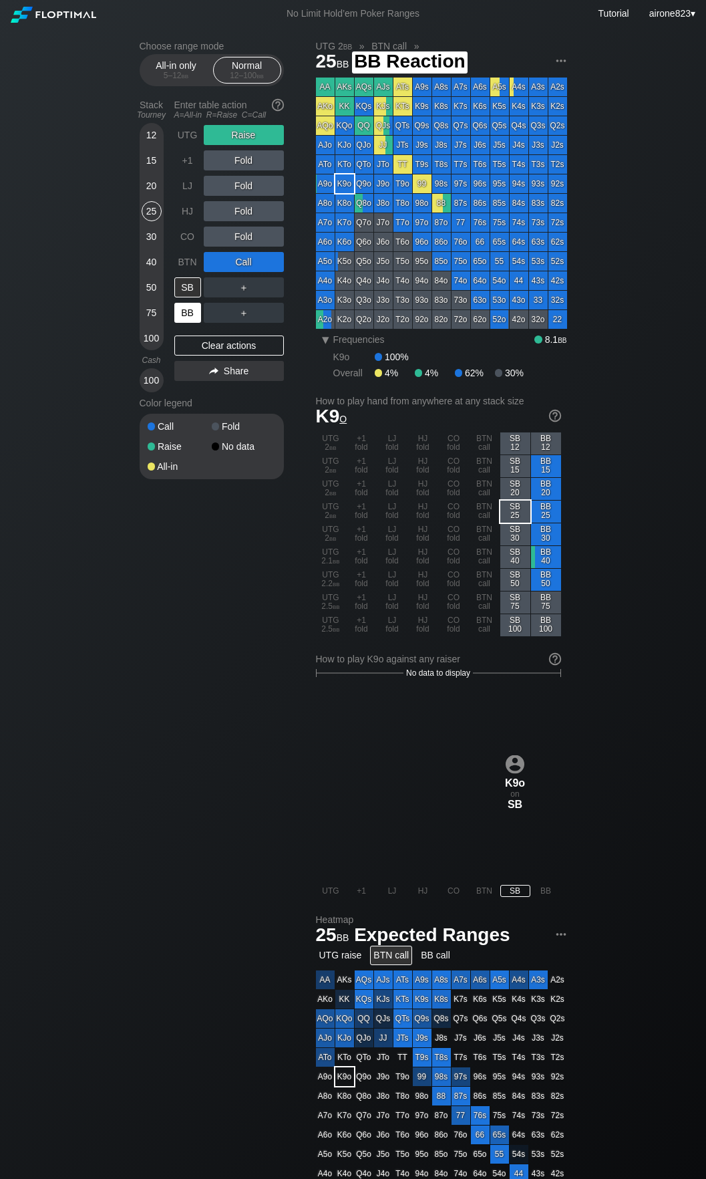
click at [185, 313] on div "BB" at bounding box center [187, 313] width 27 height 20
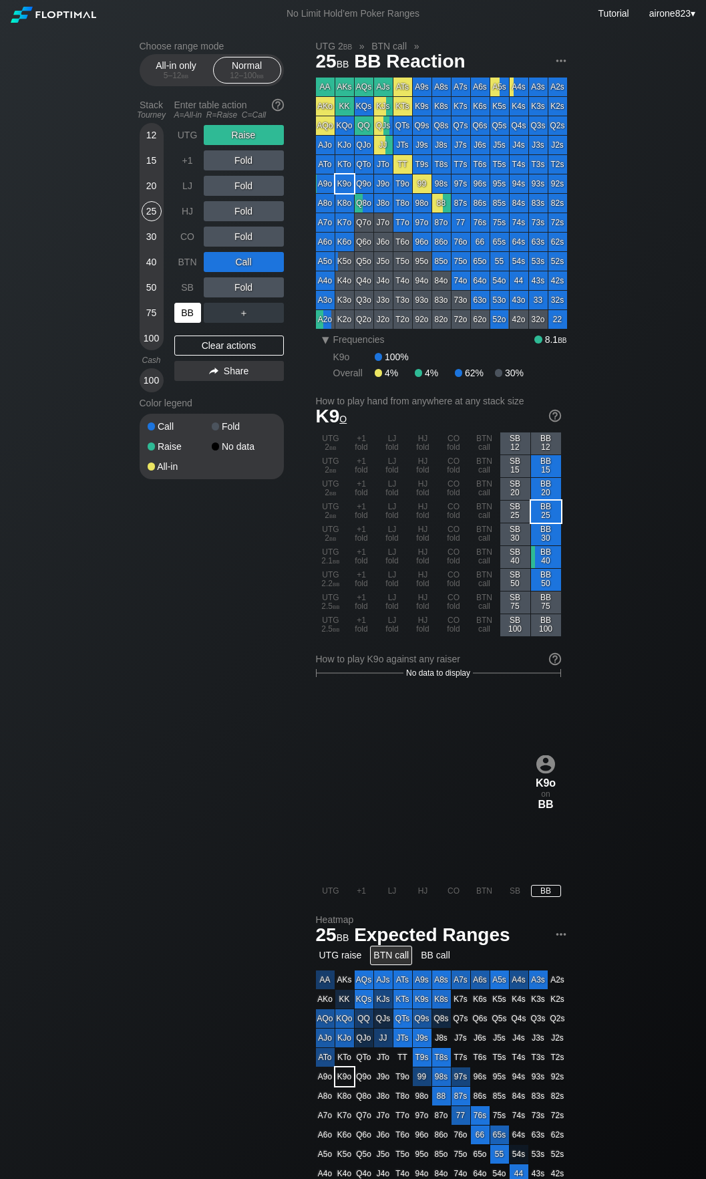
drag, startPoint x: 185, startPoint y: 313, endPoint x: 688, endPoint y: 271, distance: 505.0
click at [186, 312] on div "BB" at bounding box center [187, 313] width 27 height 20
click at [149, 239] on div "30" at bounding box center [152, 237] width 20 height 20
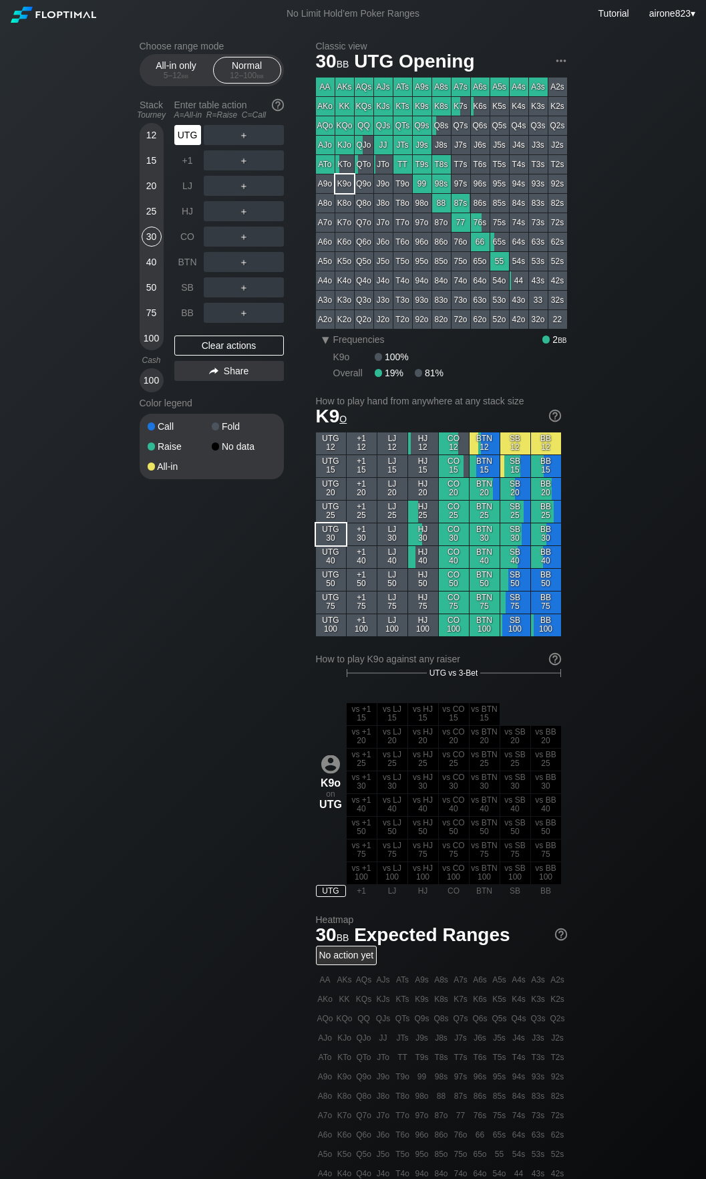
click at [184, 148] on div "UTG" at bounding box center [188, 134] width 29 height 25
click at [241, 218] on div "R ✕" at bounding box center [244, 211] width 26 height 20
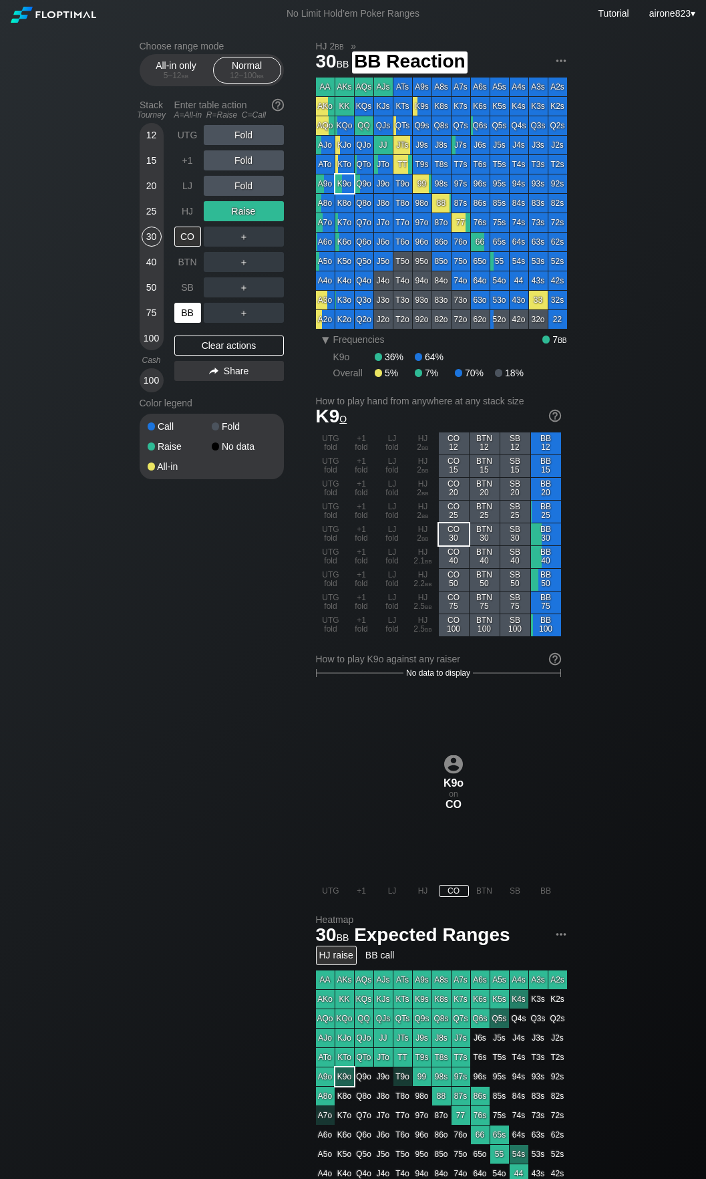
click at [186, 307] on div "BB" at bounding box center [187, 313] width 27 height 20
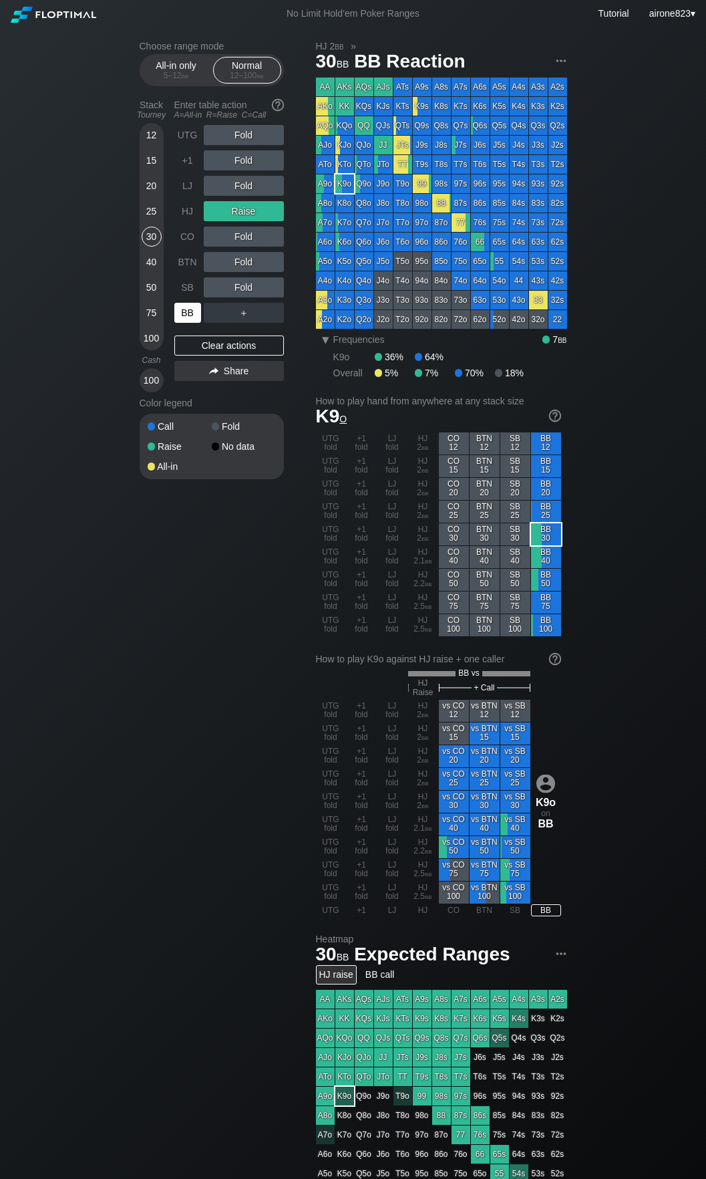
click at [186, 307] on div "BB" at bounding box center [187, 313] width 27 height 20
click at [152, 192] on div "20" at bounding box center [152, 186] width 20 height 20
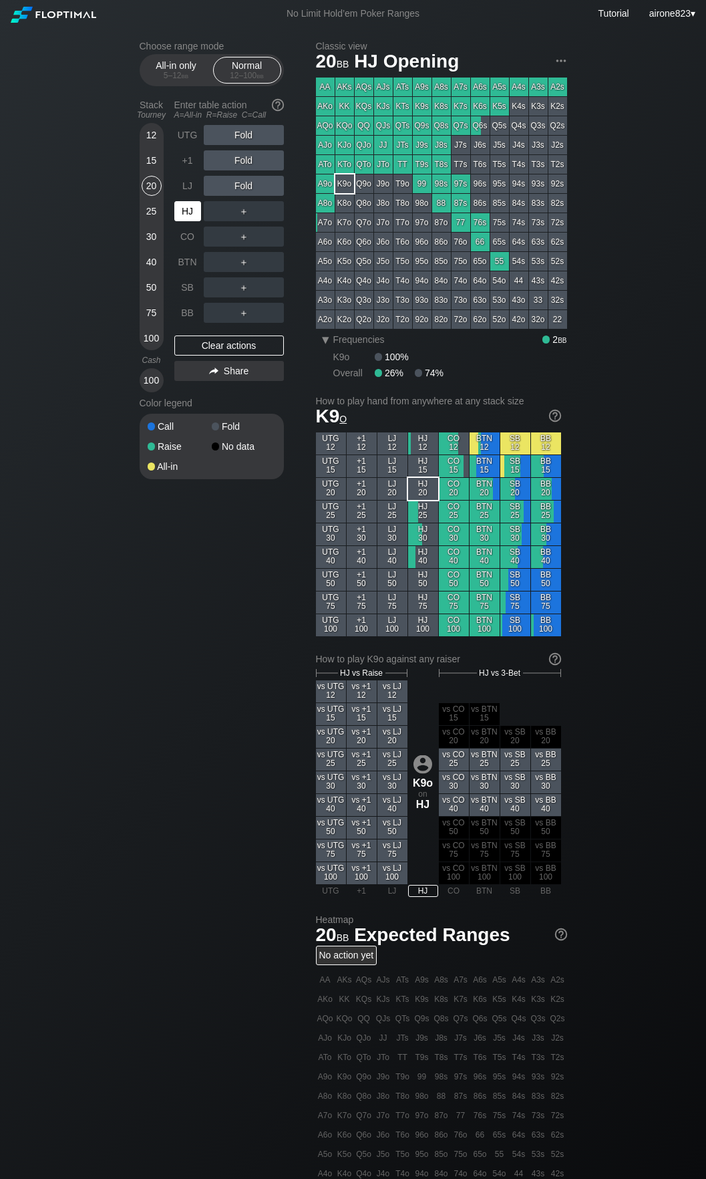
click at [184, 215] on div "HJ" at bounding box center [187, 211] width 27 height 20
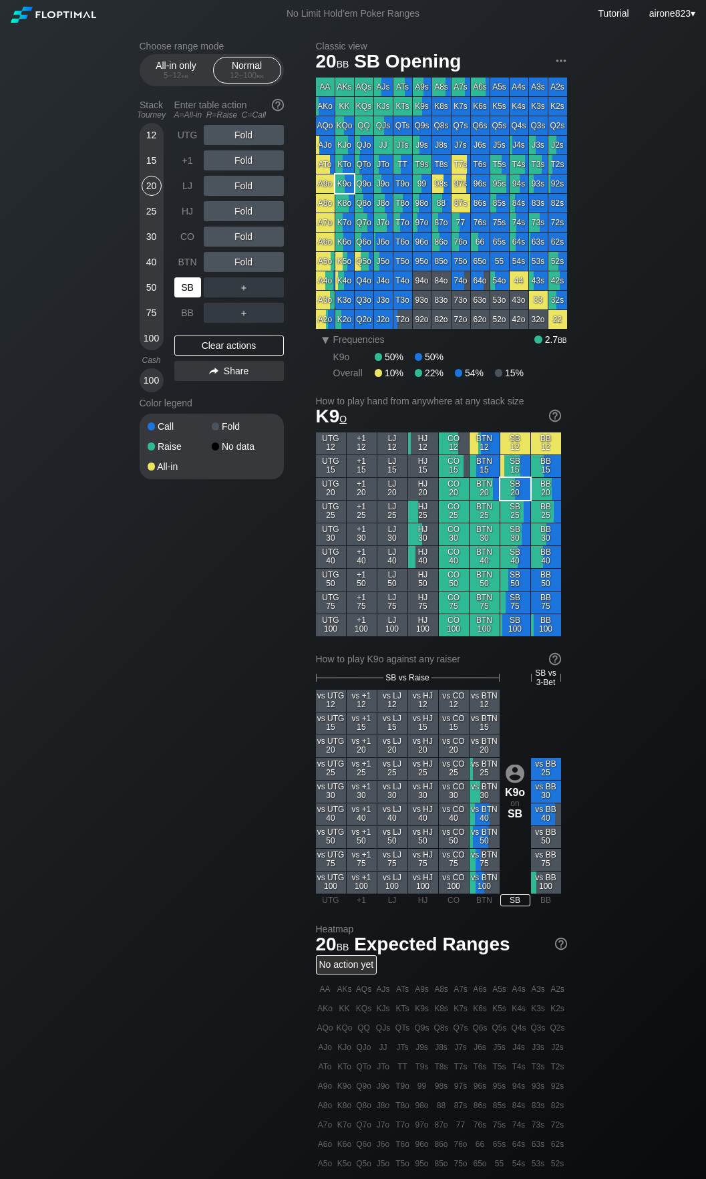
click at [182, 289] on div "SB" at bounding box center [187, 287] width 27 height 20
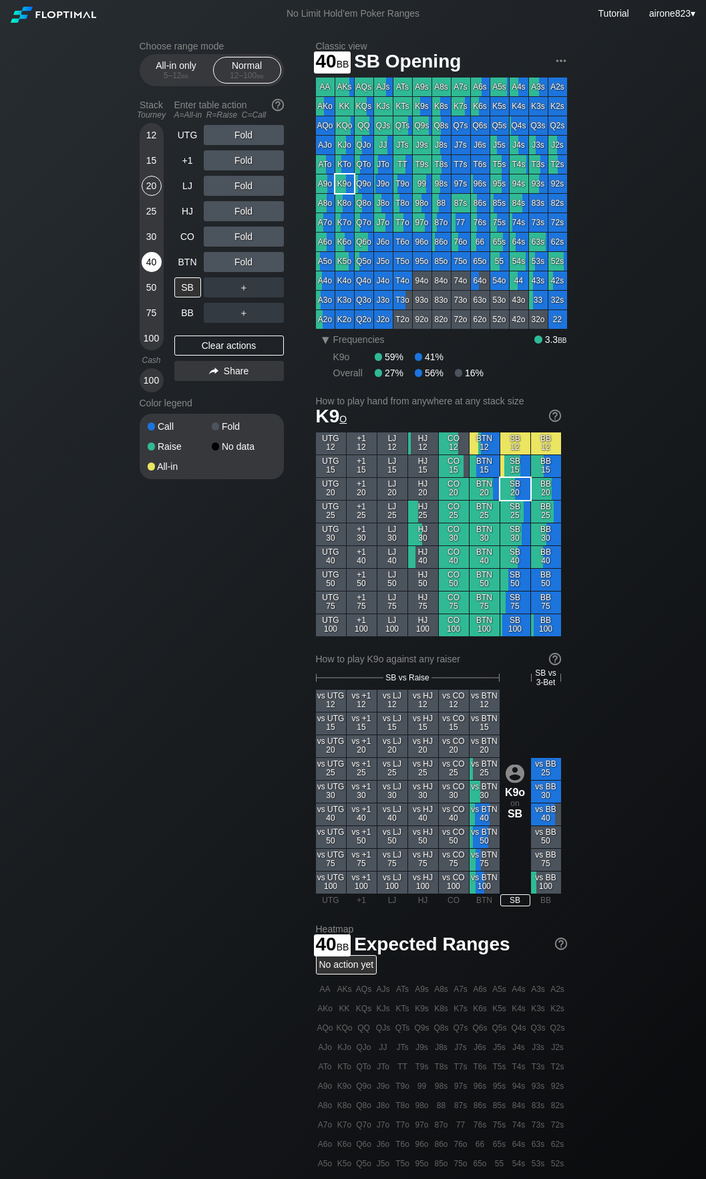
click at [152, 261] on div "40" at bounding box center [152, 262] width 20 height 20
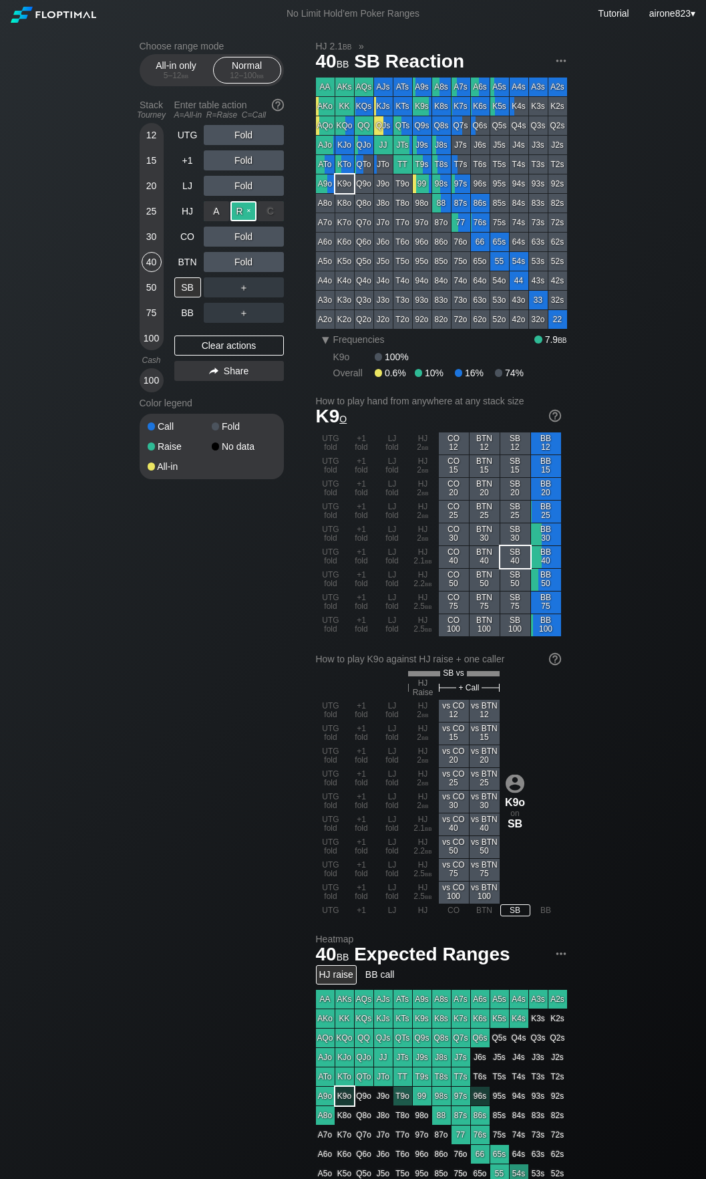
click at [241, 213] on div "R ✕" at bounding box center [244, 211] width 26 height 20
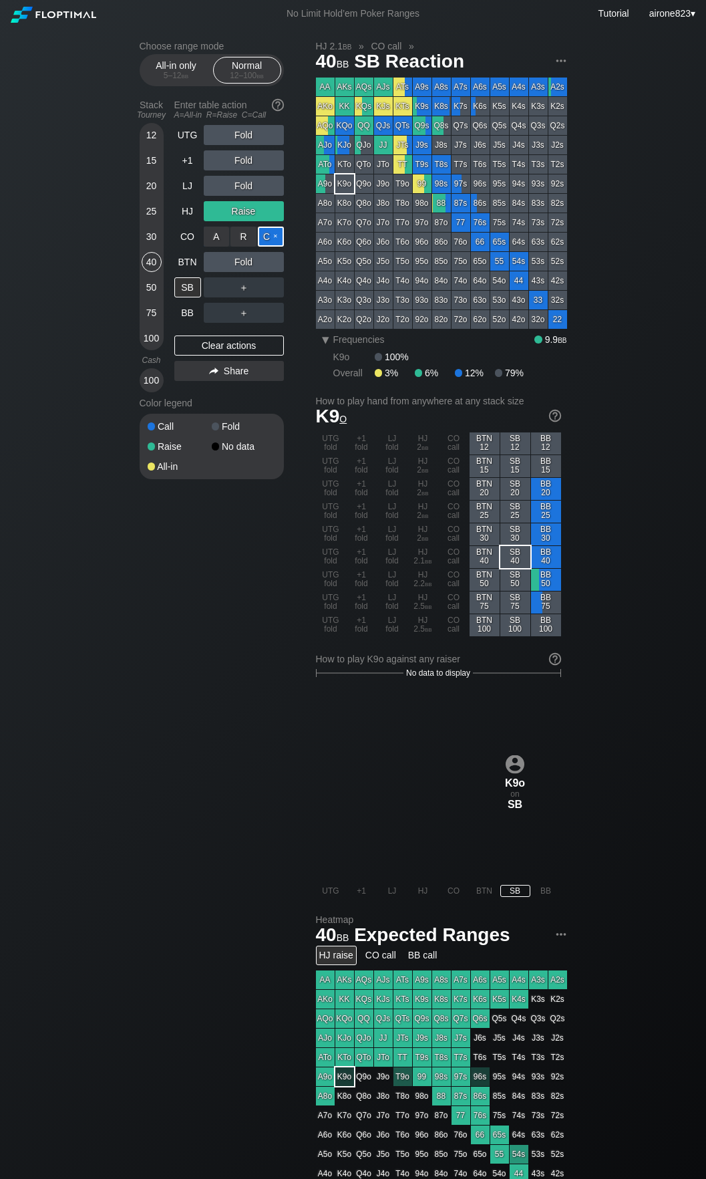
click at [260, 231] on div "C ✕" at bounding box center [271, 237] width 26 height 20
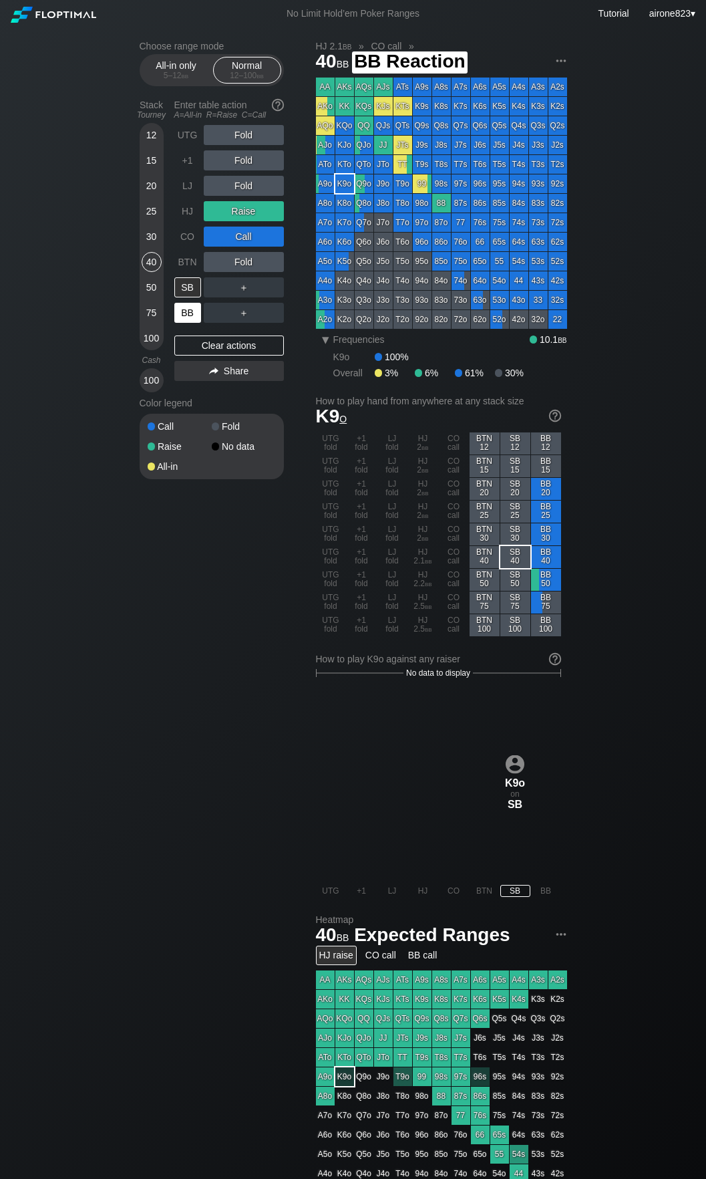
click at [188, 317] on div "BB" at bounding box center [187, 313] width 27 height 20
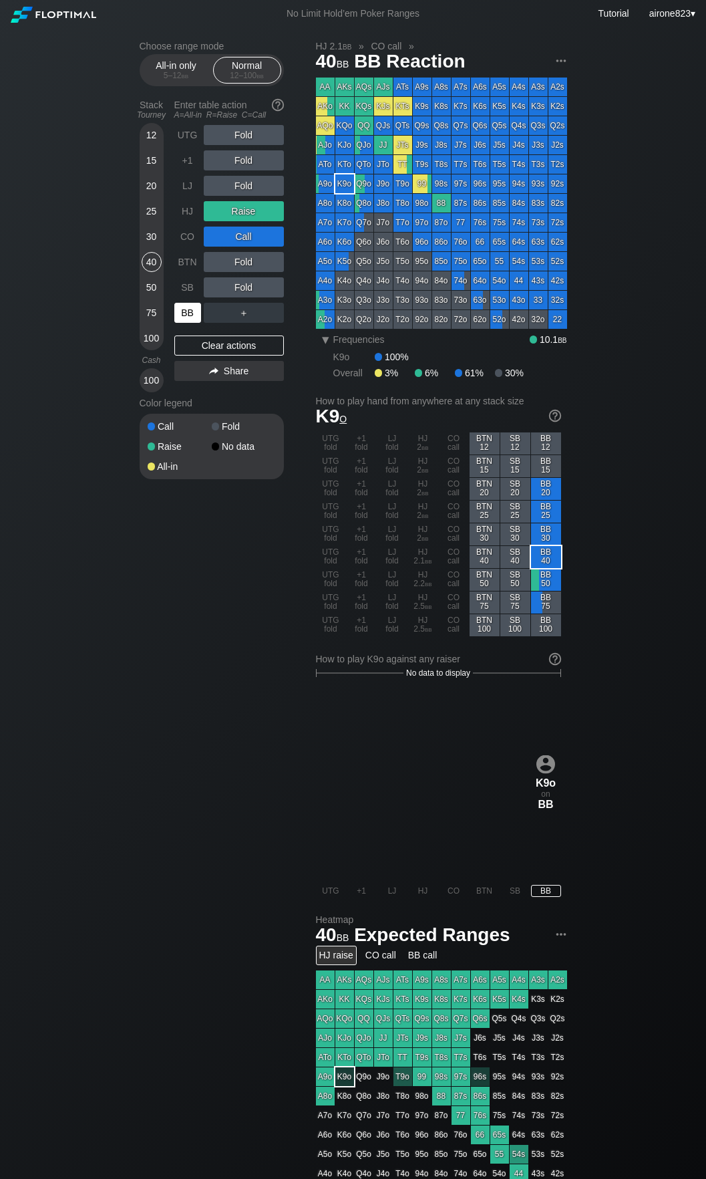
click at [188, 317] on div "BB" at bounding box center [187, 313] width 27 height 20
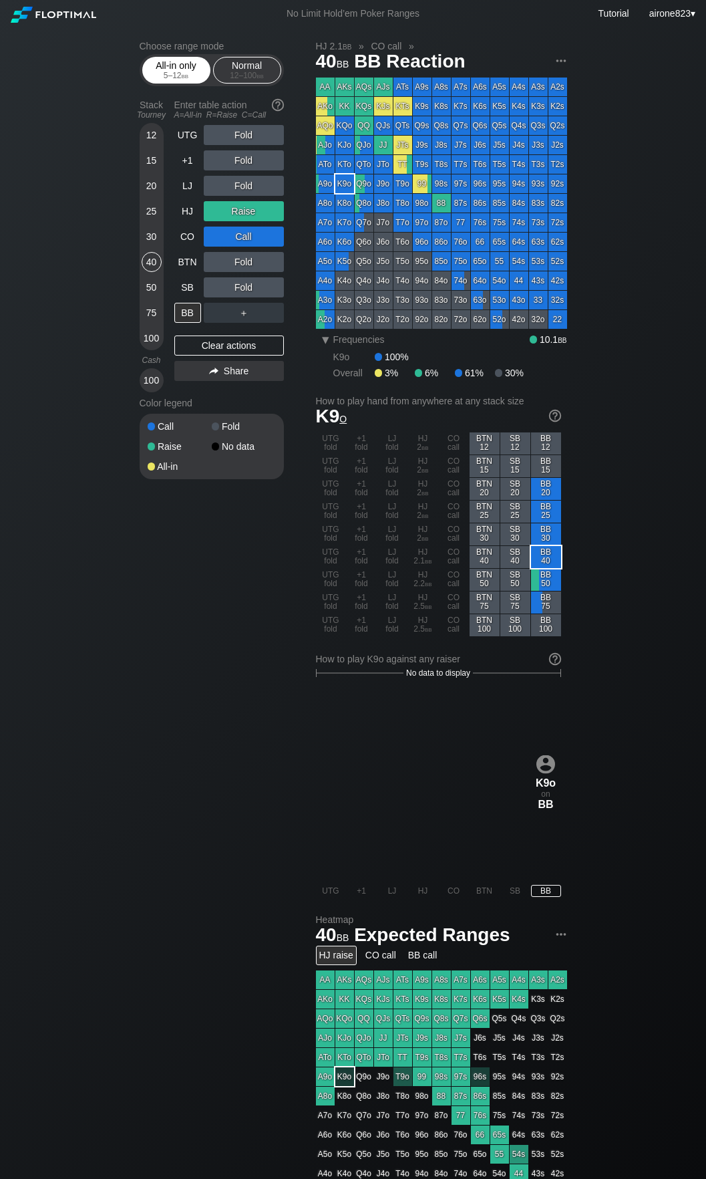
click at [189, 78] on div "5 – 12 bb" at bounding box center [176, 75] width 56 height 9
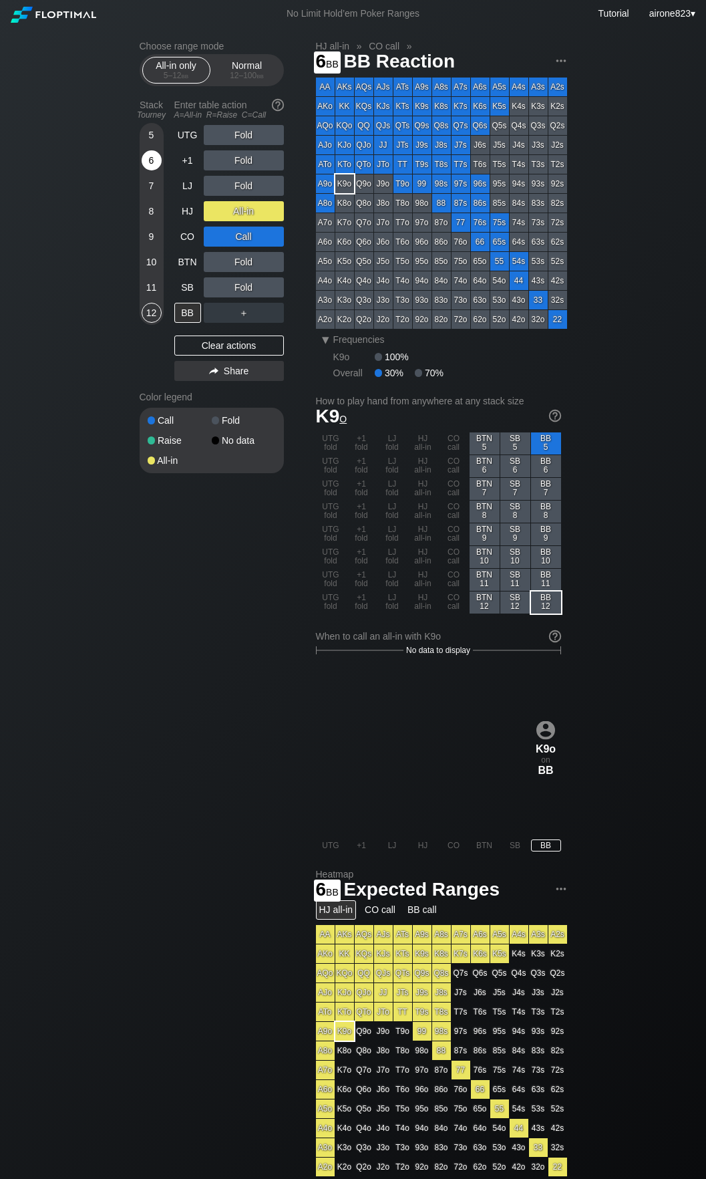
click at [151, 164] on div "6" at bounding box center [152, 160] width 20 height 20
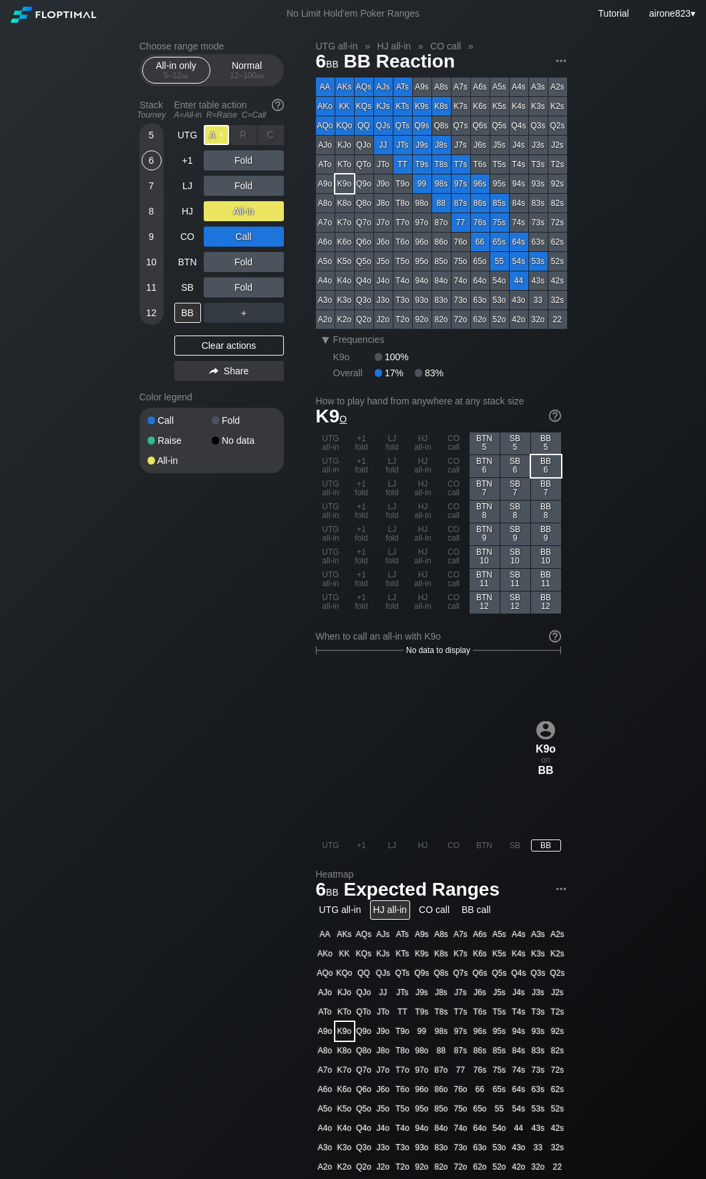
click at [209, 139] on div "A ✕" at bounding box center [217, 135] width 26 height 20
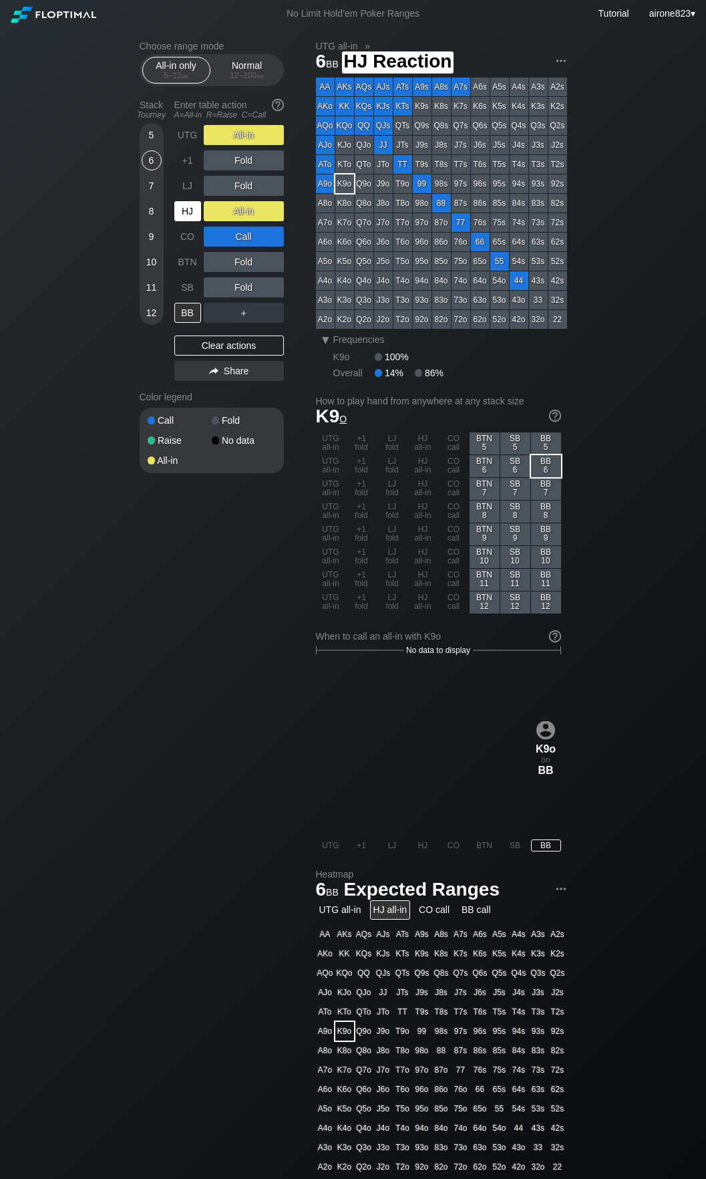
click at [199, 211] on div "HJ" at bounding box center [187, 211] width 27 height 20
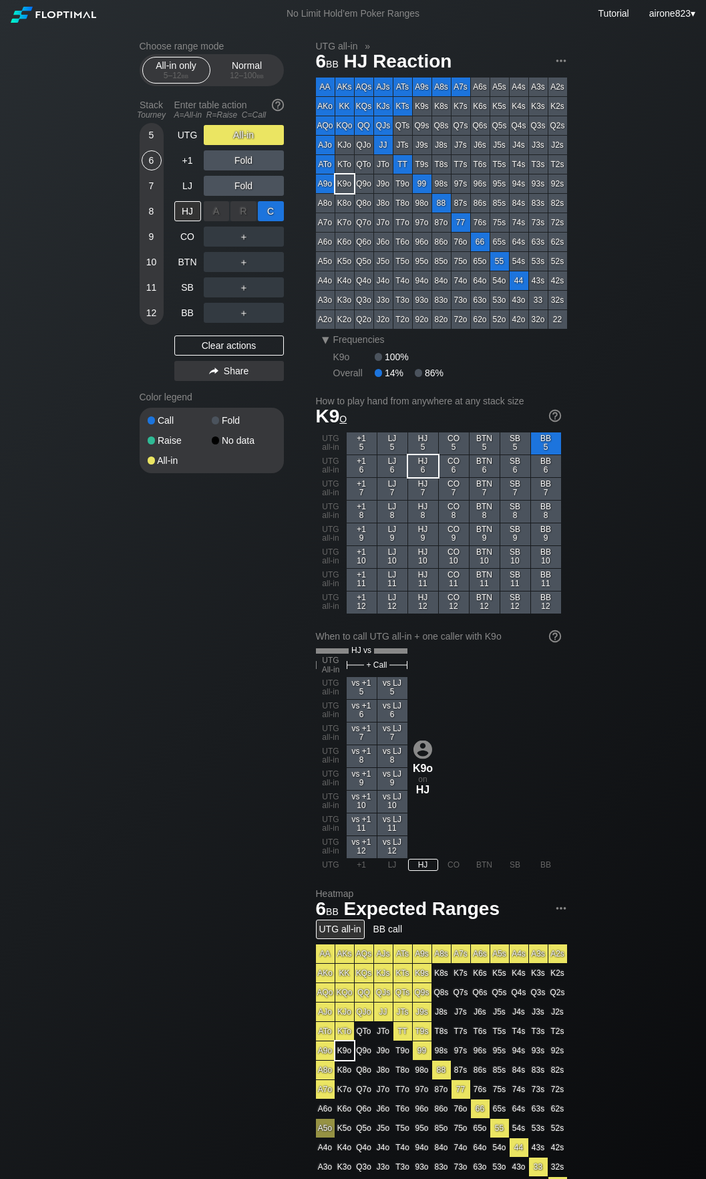
click at [277, 213] on div "C ✕" at bounding box center [271, 211] width 26 height 20
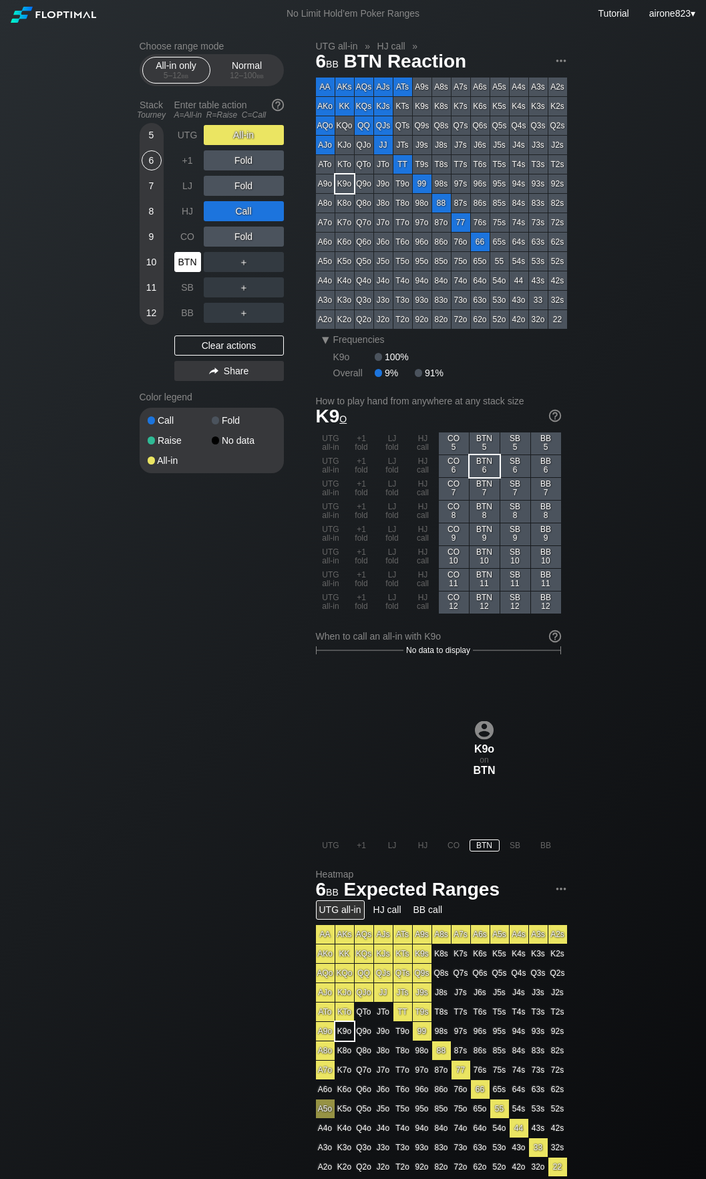
click at [185, 261] on div "BTN" at bounding box center [187, 262] width 27 height 20
click at [277, 65] on div "Normal 12 – 100 bb" at bounding box center [247, 69] width 61 height 25
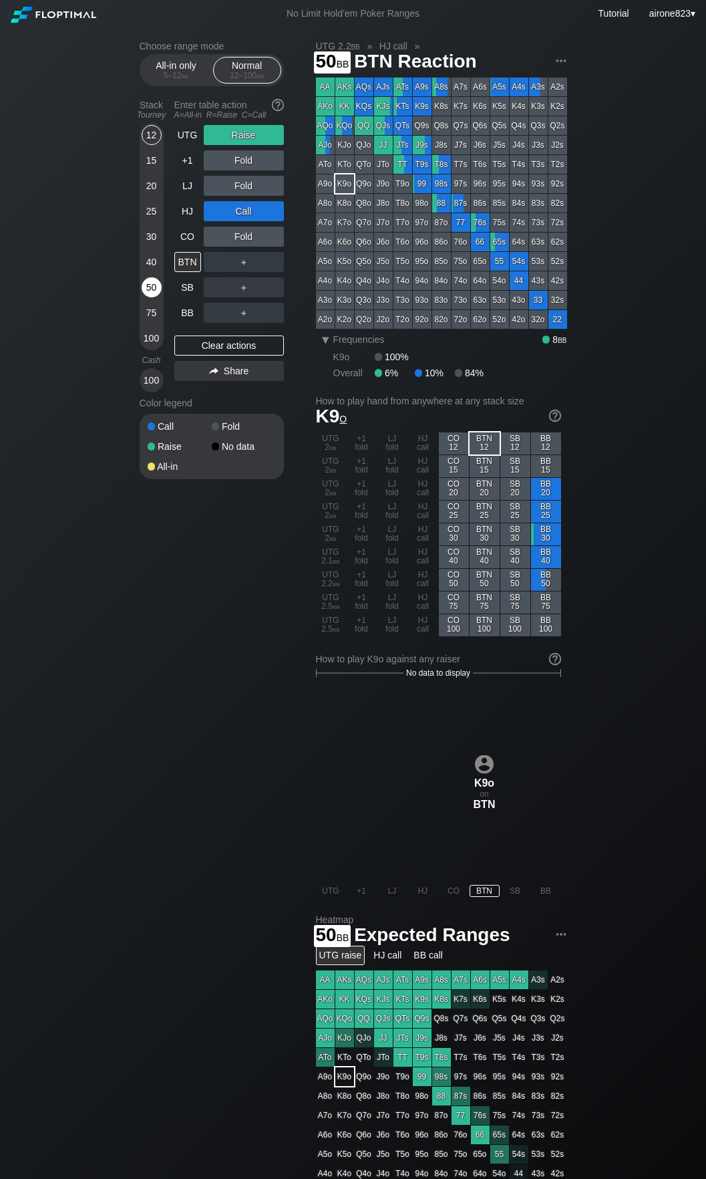
click at [150, 287] on div "50" at bounding box center [152, 287] width 20 height 20
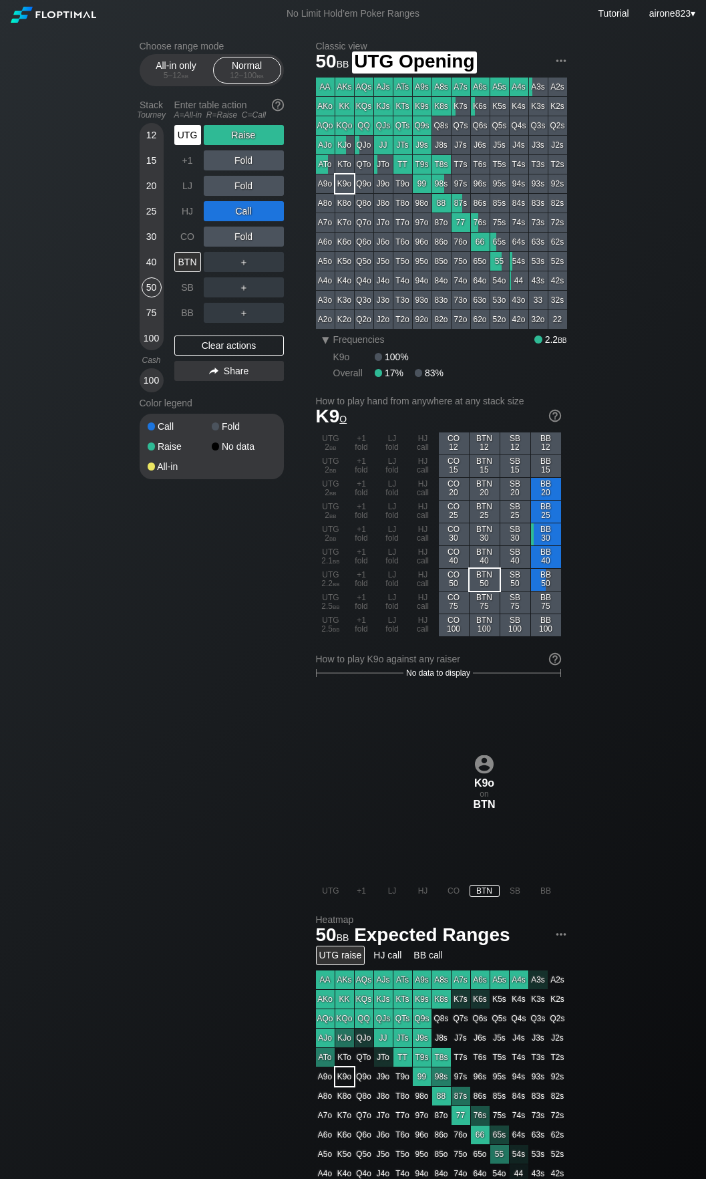
click at [187, 141] on div "UTG" at bounding box center [187, 135] width 27 height 20
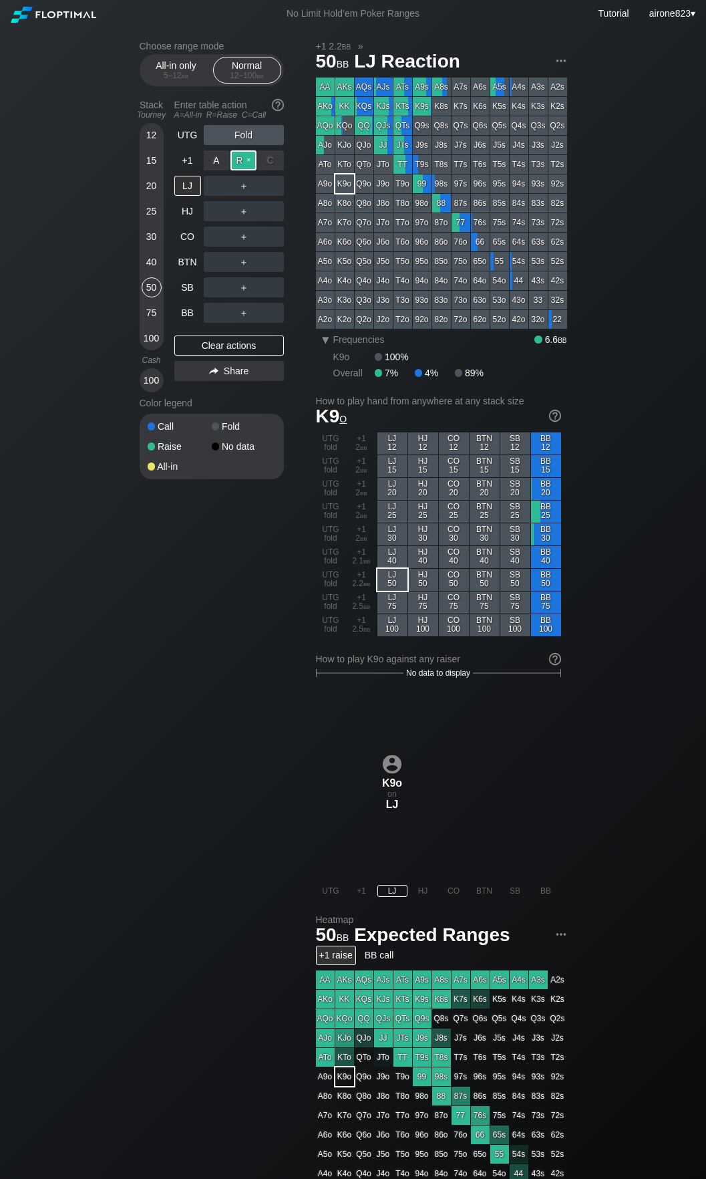
click at [241, 164] on div "R ✕" at bounding box center [244, 160] width 26 height 20
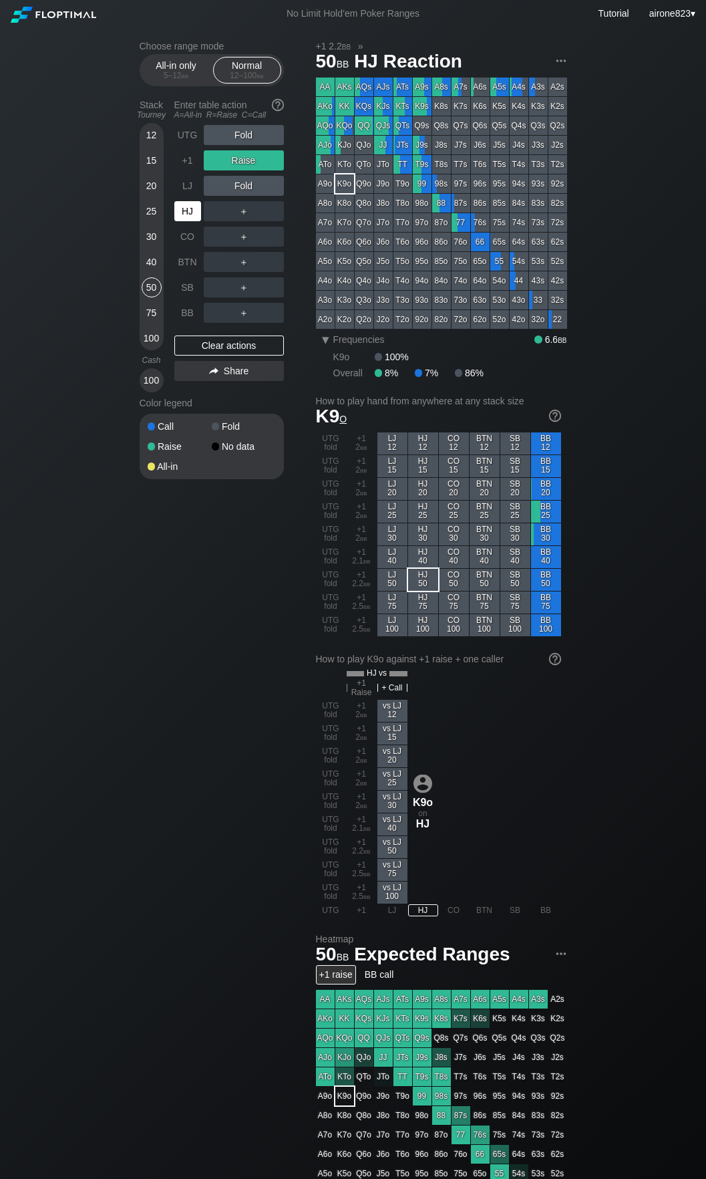
click at [188, 216] on div "HJ" at bounding box center [187, 211] width 27 height 20
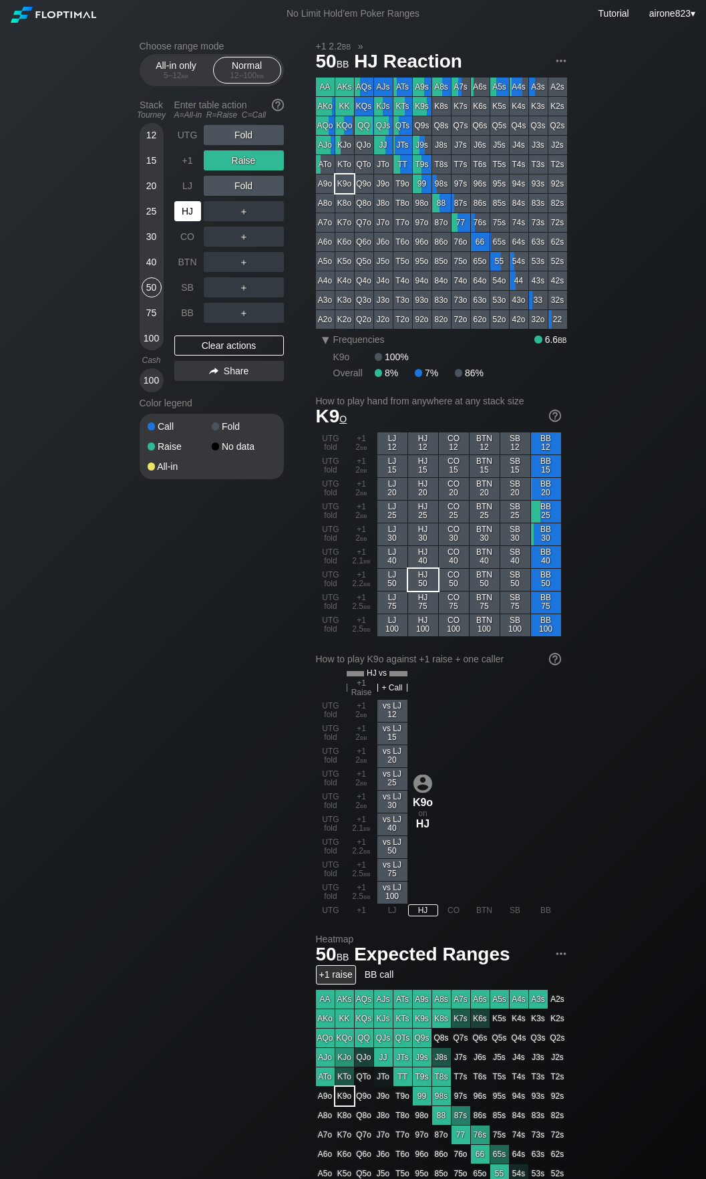
click at [188, 216] on div "HJ" at bounding box center [187, 211] width 27 height 20
drag, startPoint x: 154, startPoint y: 231, endPoint x: 179, endPoint y: 184, distance: 53.8
click at [154, 231] on div "30" at bounding box center [152, 237] width 20 height 20
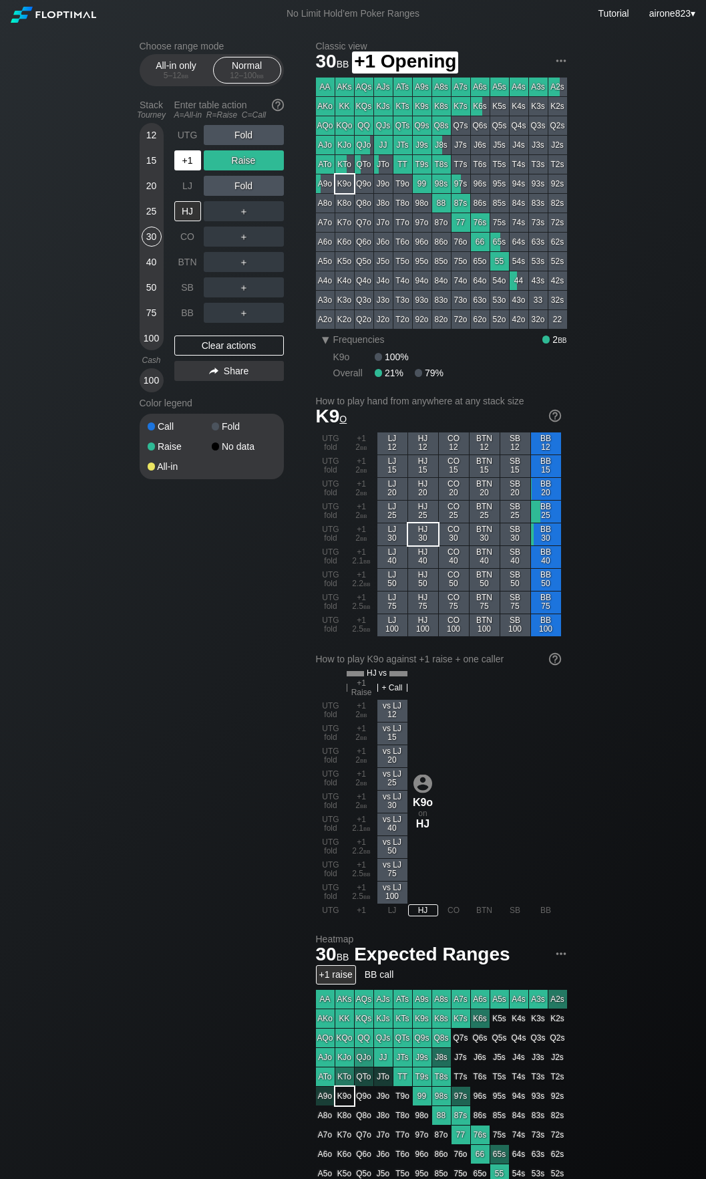
click at [186, 163] on div "+1" at bounding box center [187, 160] width 27 height 20
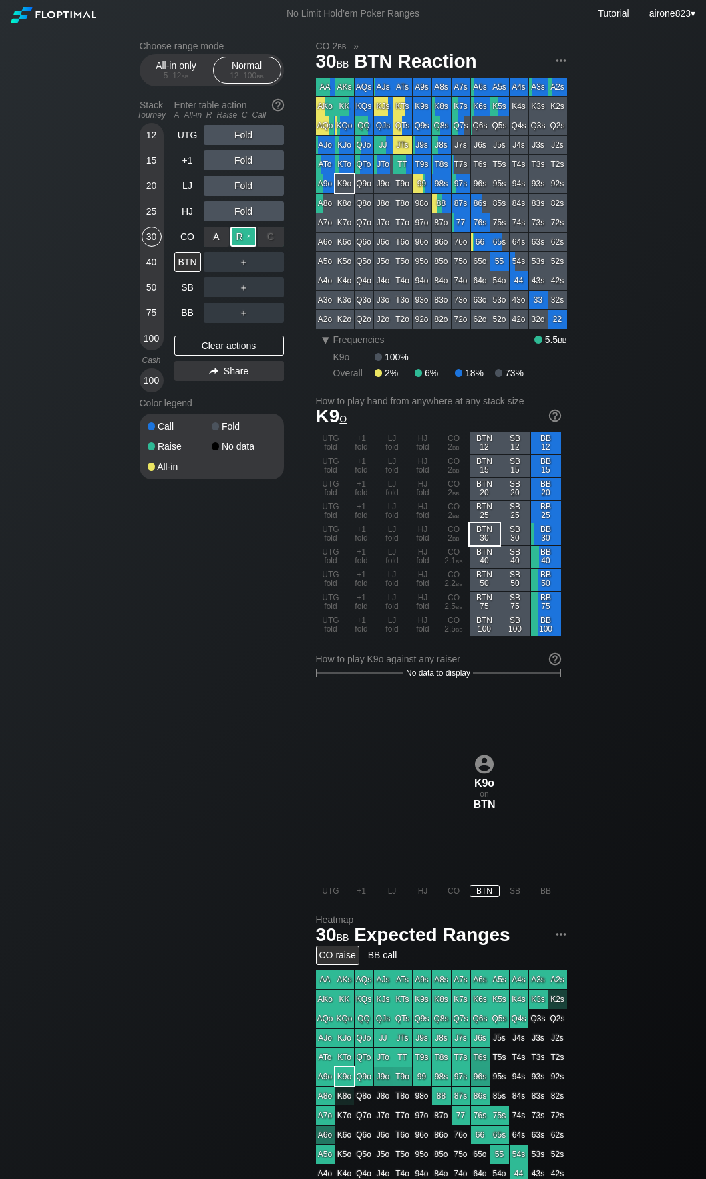
click at [249, 237] on div "R ✕" at bounding box center [244, 237] width 26 height 20
click at [188, 254] on div "BTN" at bounding box center [187, 262] width 27 height 20
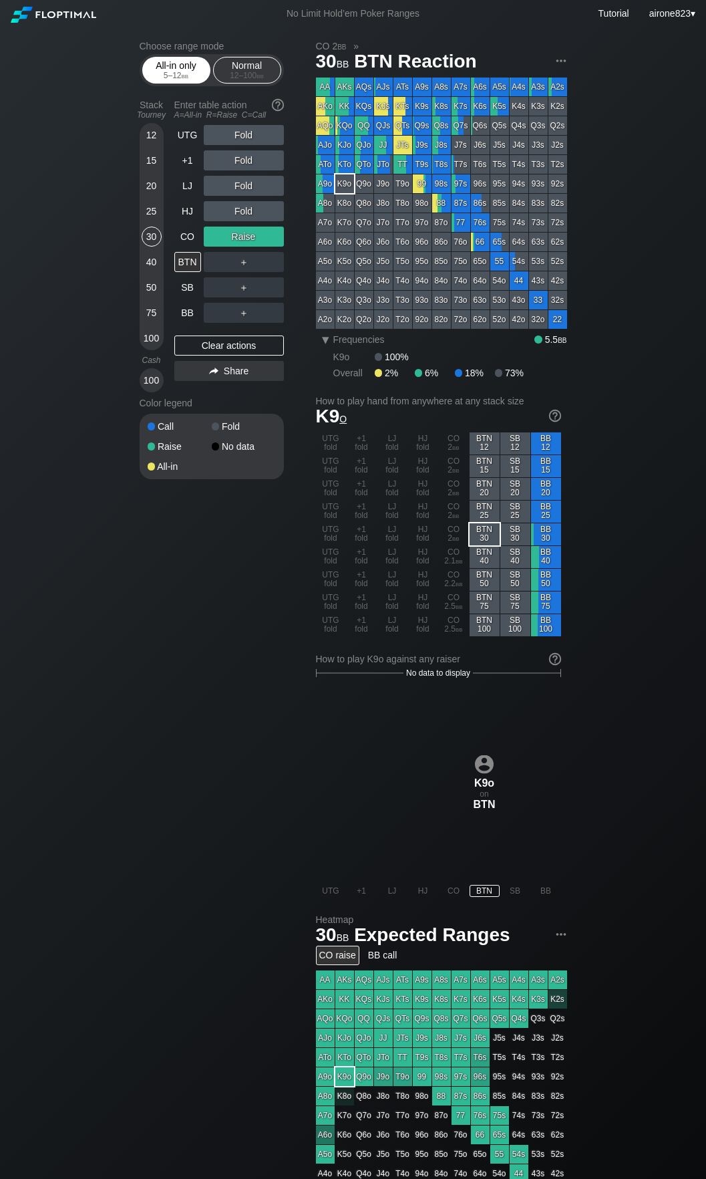
click at [187, 71] on div "All-in only 5 – 12 bb" at bounding box center [176, 69] width 61 height 25
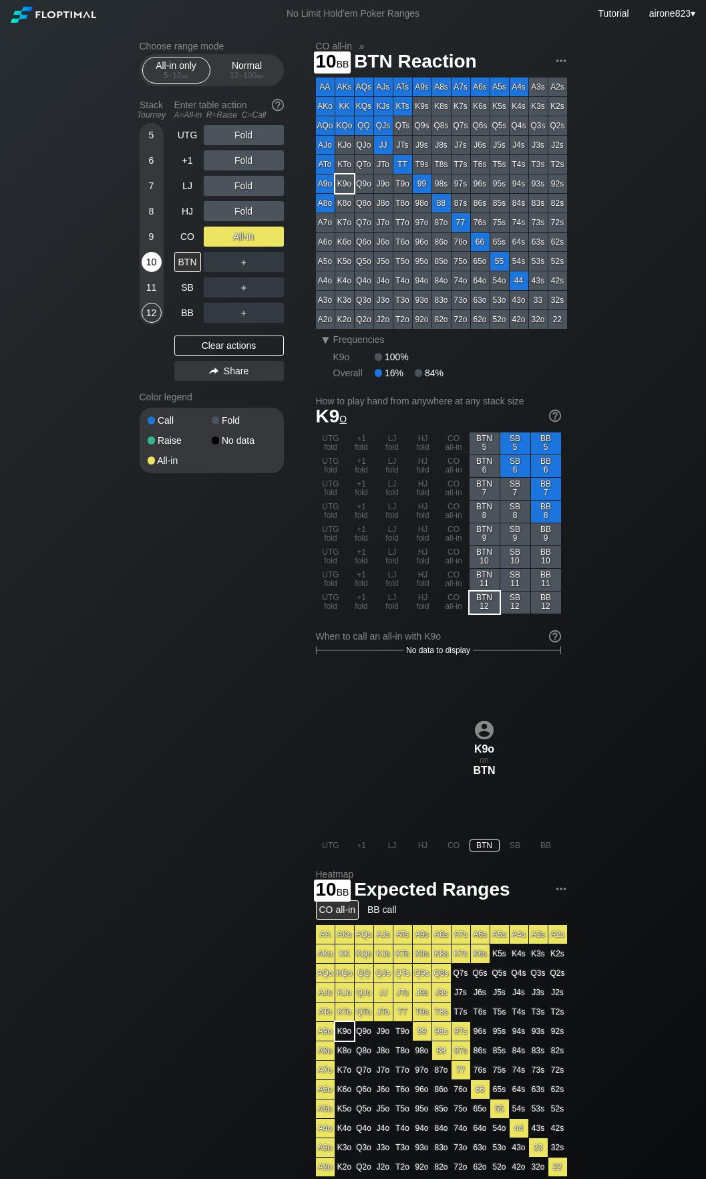
click at [155, 255] on div "10" at bounding box center [152, 262] width 20 height 20
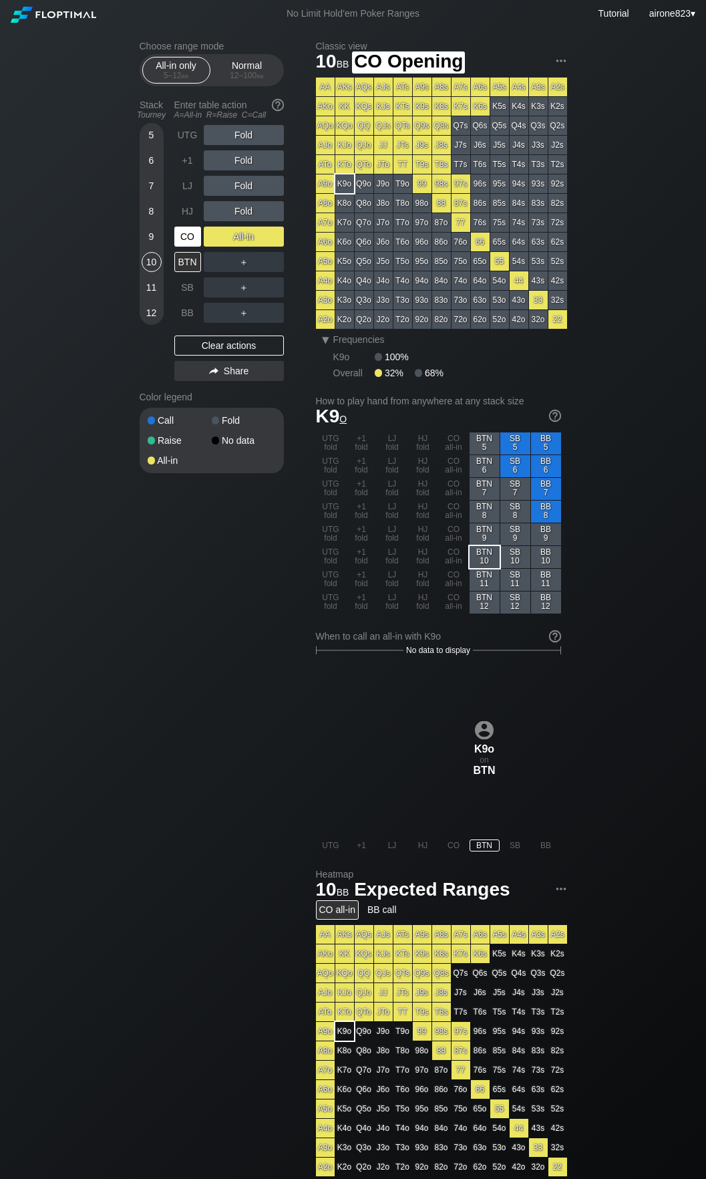
click at [183, 245] on div "CO" at bounding box center [187, 237] width 27 height 20
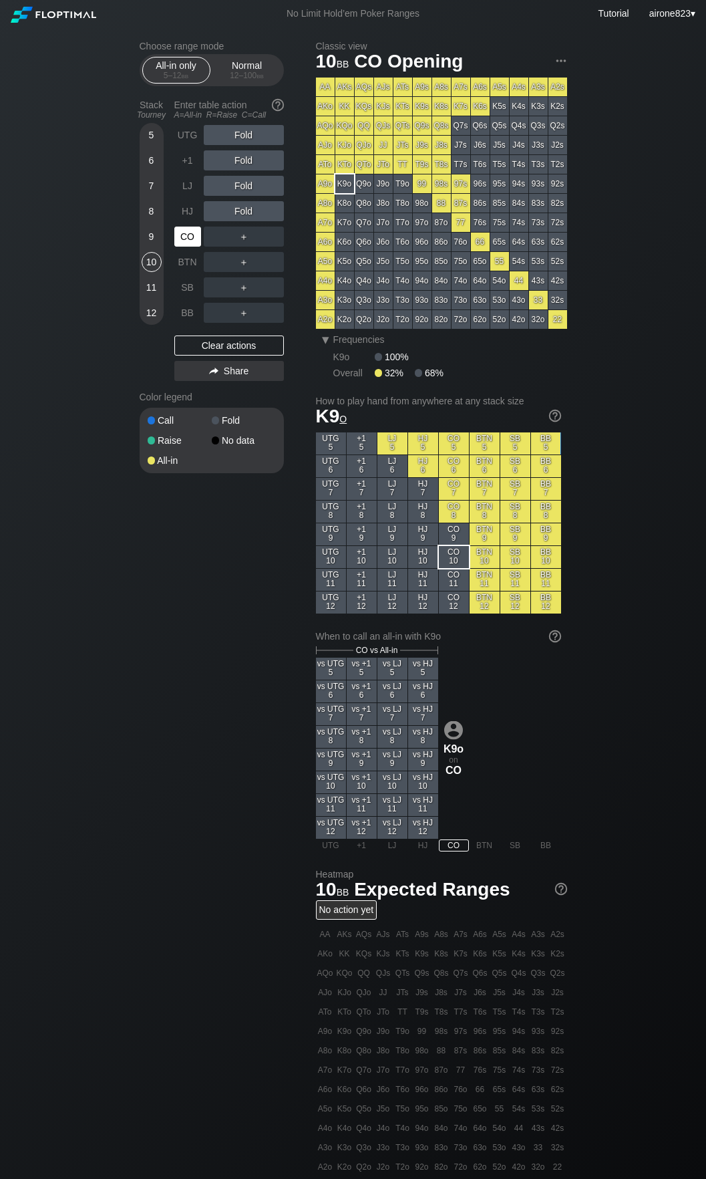
click at [183, 245] on div "CO" at bounding box center [187, 237] width 27 height 20
drag, startPoint x: 265, startPoint y: 63, endPoint x: 238, endPoint y: 76, distance: 29.6
click at [265, 63] on div "Normal 12 – 100 bb" at bounding box center [247, 69] width 61 height 25
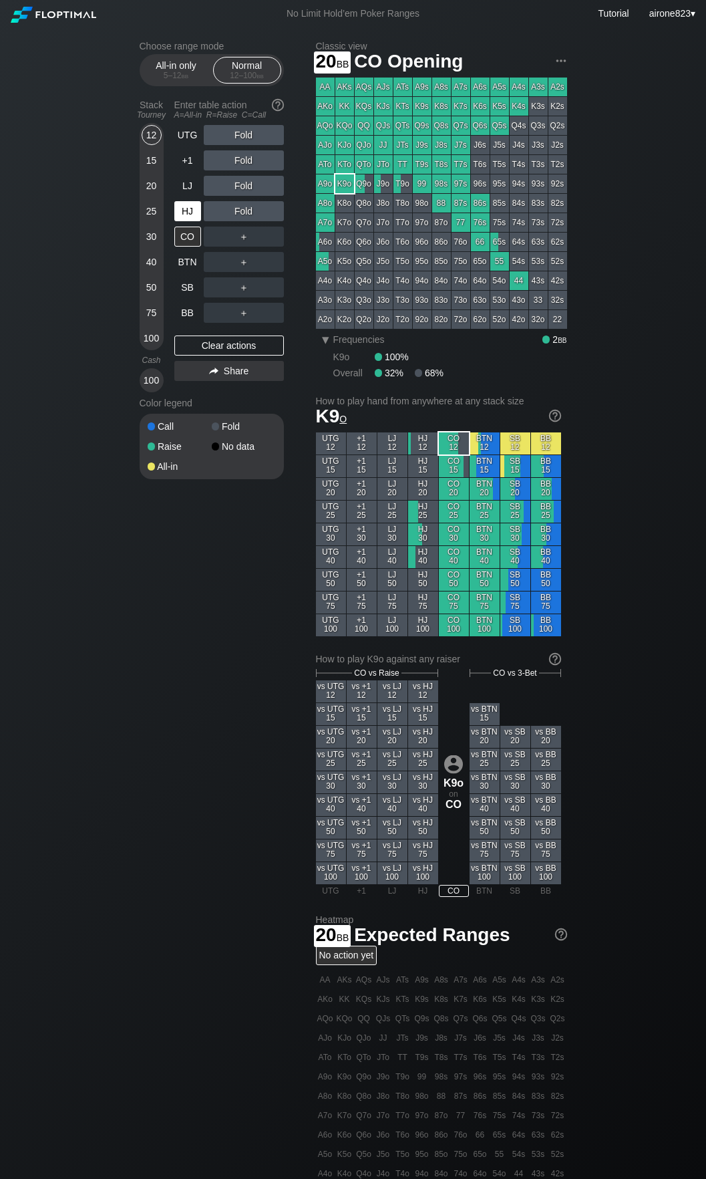
drag, startPoint x: 158, startPoint y: 192, endPoint x: 176, endPoint y: 206, distance: 22.5
click at [158, 192] on div "20" at bounding box center [152, 186] width 20 height 20
click at [246, 237] on div "R ✕" at bounding box center [244, 237] width 26 height 20
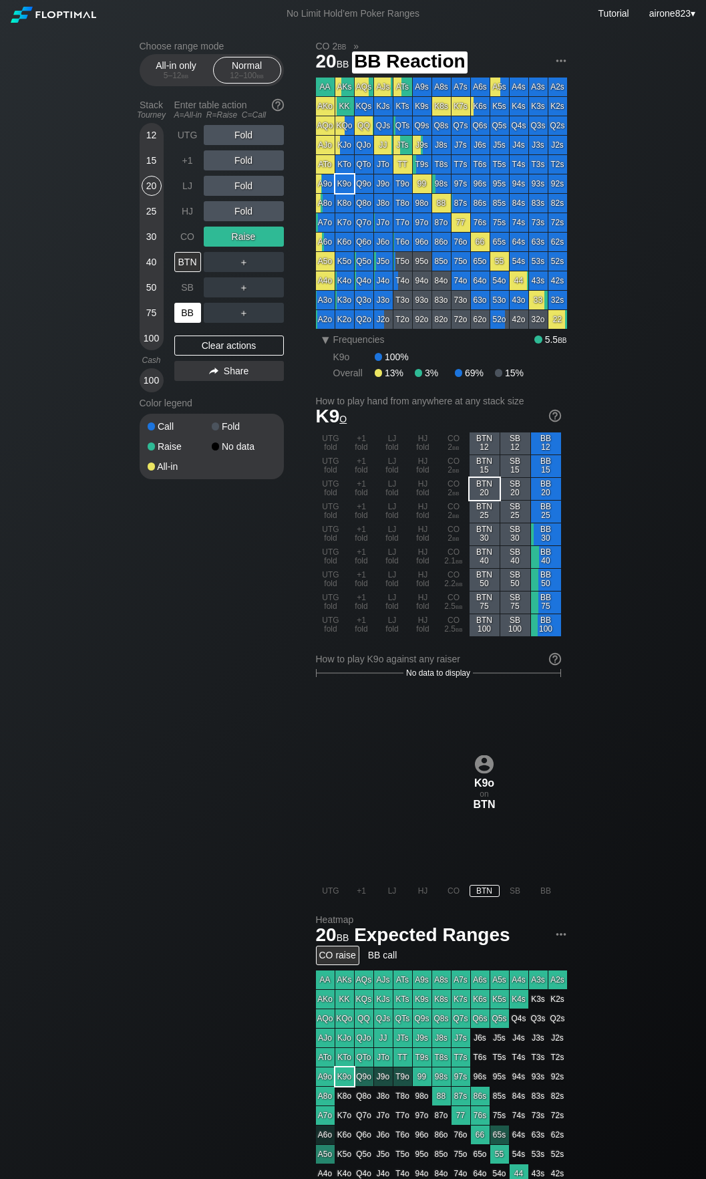
click at [188, 313] on div "BB" at bounding box center [187, 313] width 27 height 20
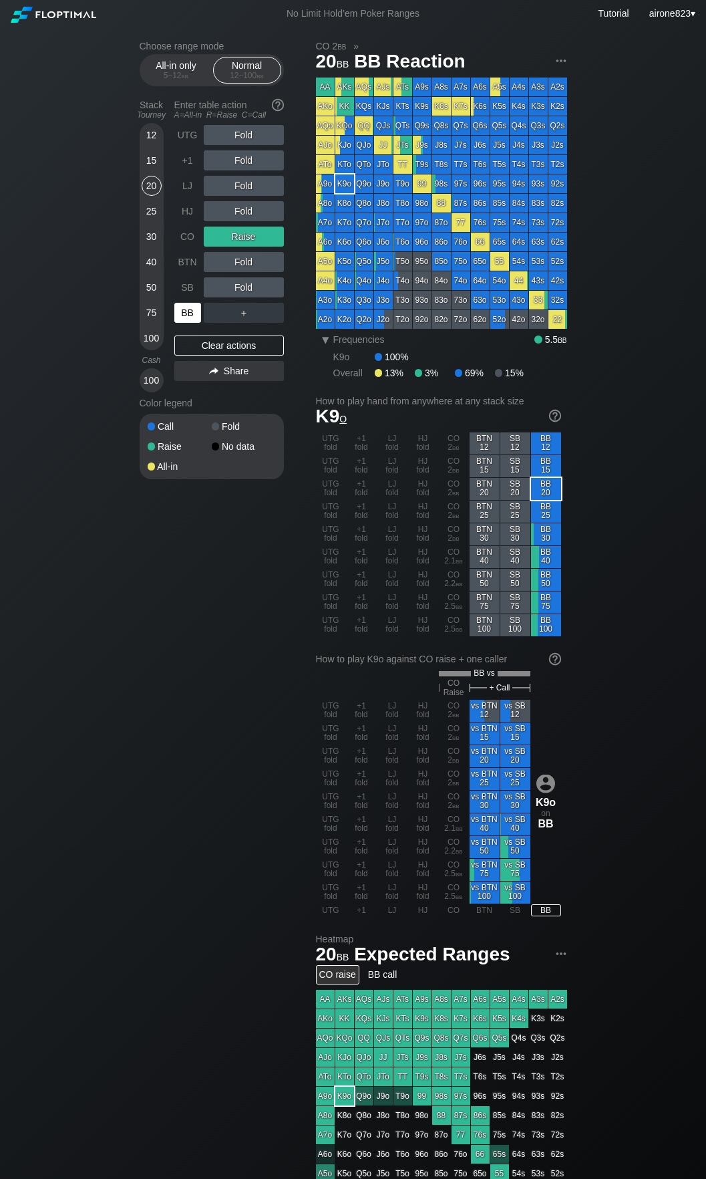
click at [188, 313] on div "BB" at bounding box center [187, 313] width 27 height 20
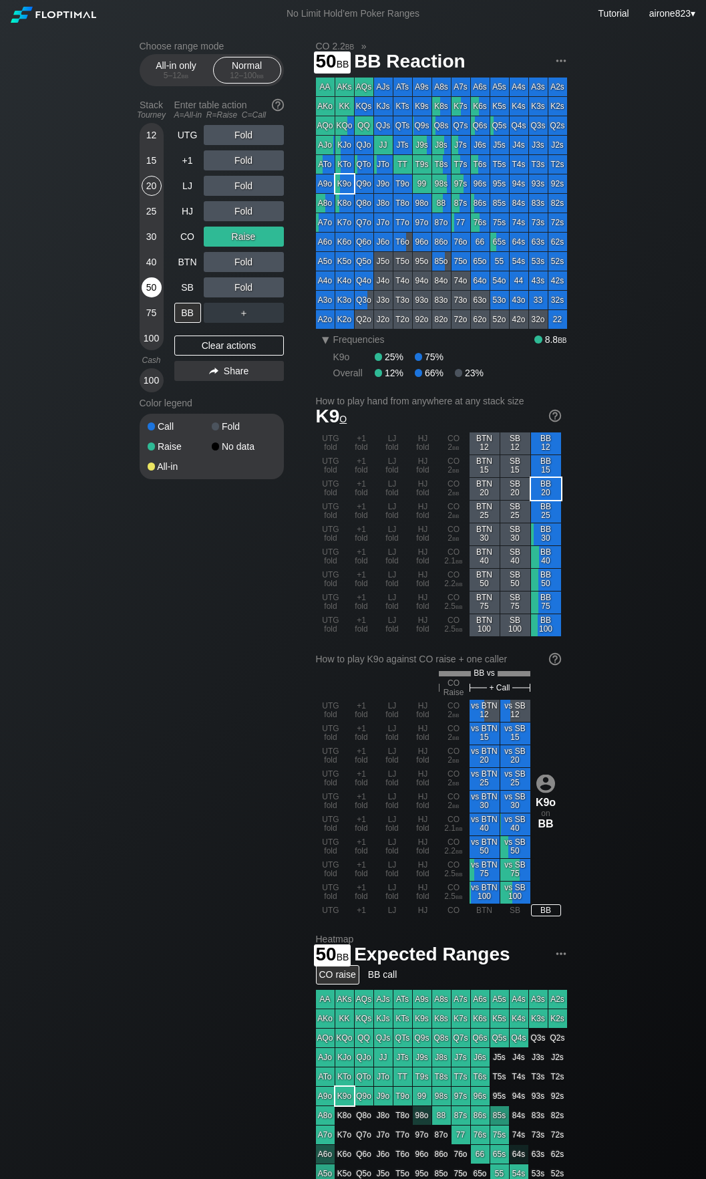
click at [156, 297] on div "50" at bounding box center [152, 287] width 20 height 20
click at [158, 299] on div "50" at bounding box center [152, 289] width 20 height 25
click at [247, 132] on div "R ✕" at bounding box center [244, 135] width 26 height 20
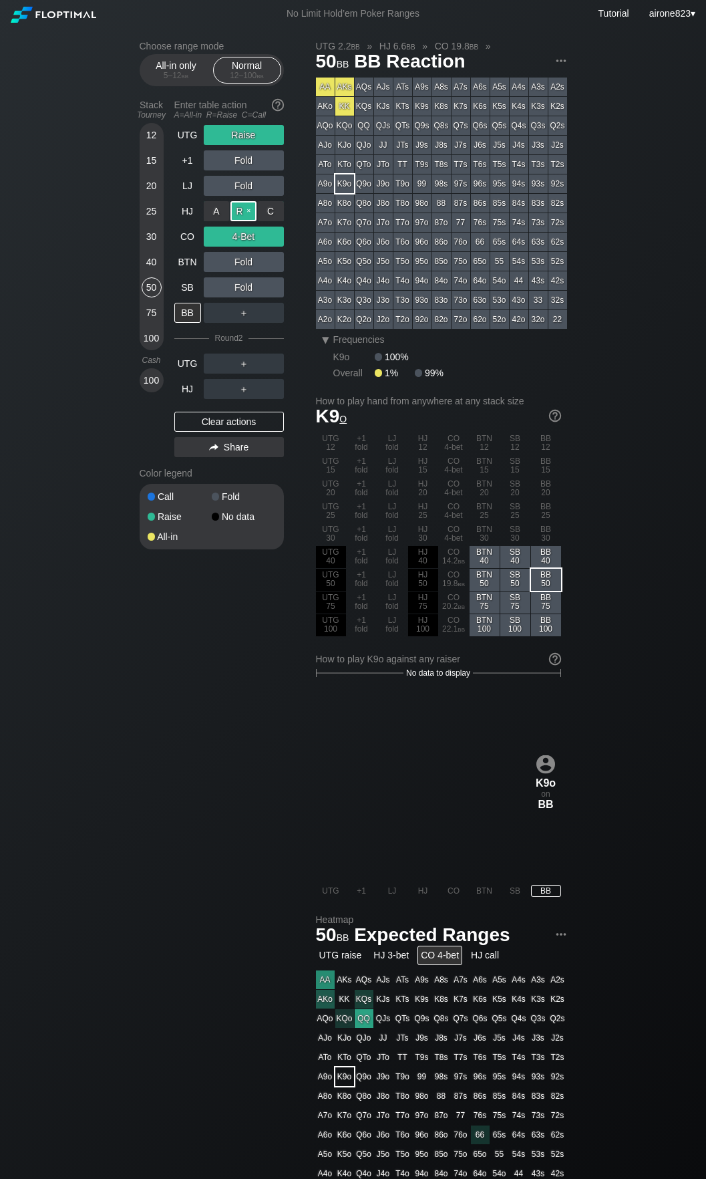
click at [243, 221] on div "R ✕" at bounding box center [244, 211] width 26 height 20
click at [195, 235] on div "CO" at bounding box center [187, 237] width 27 height 20
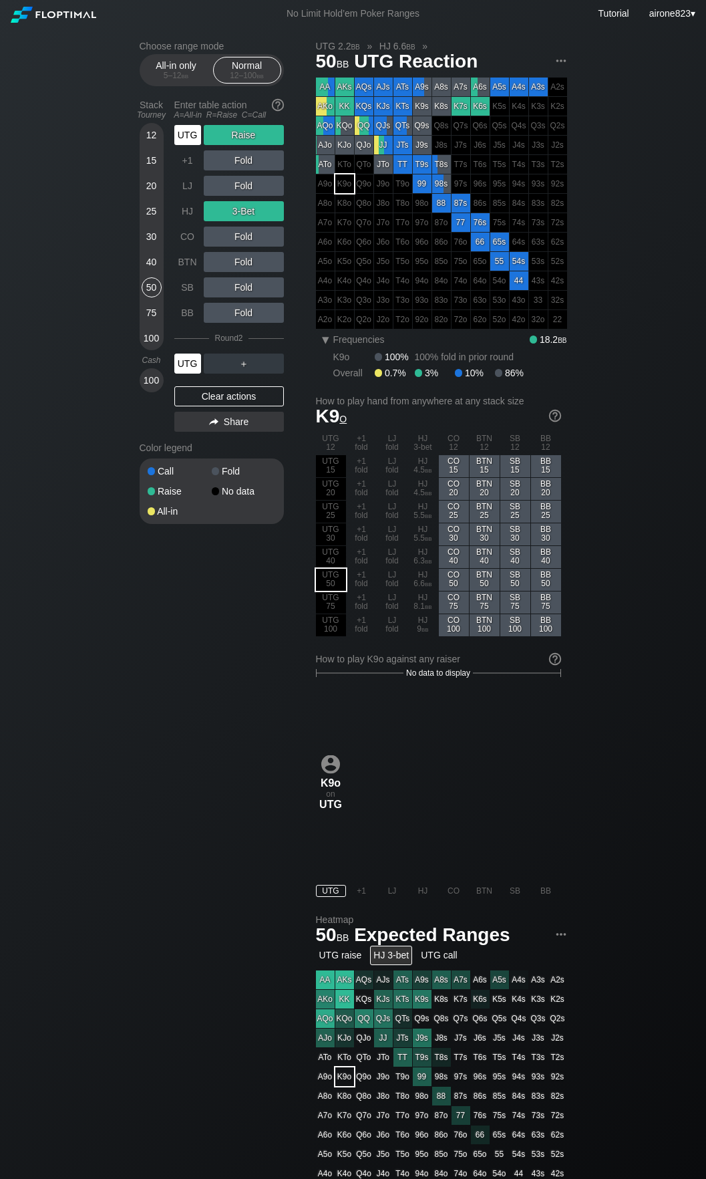
click at [193, 358] on div "UTG" at bounding box center [187, 364] width 27 height 20
click at [182, 145] on div "UTG" at bounding box center [187, 135] width 27 height 20
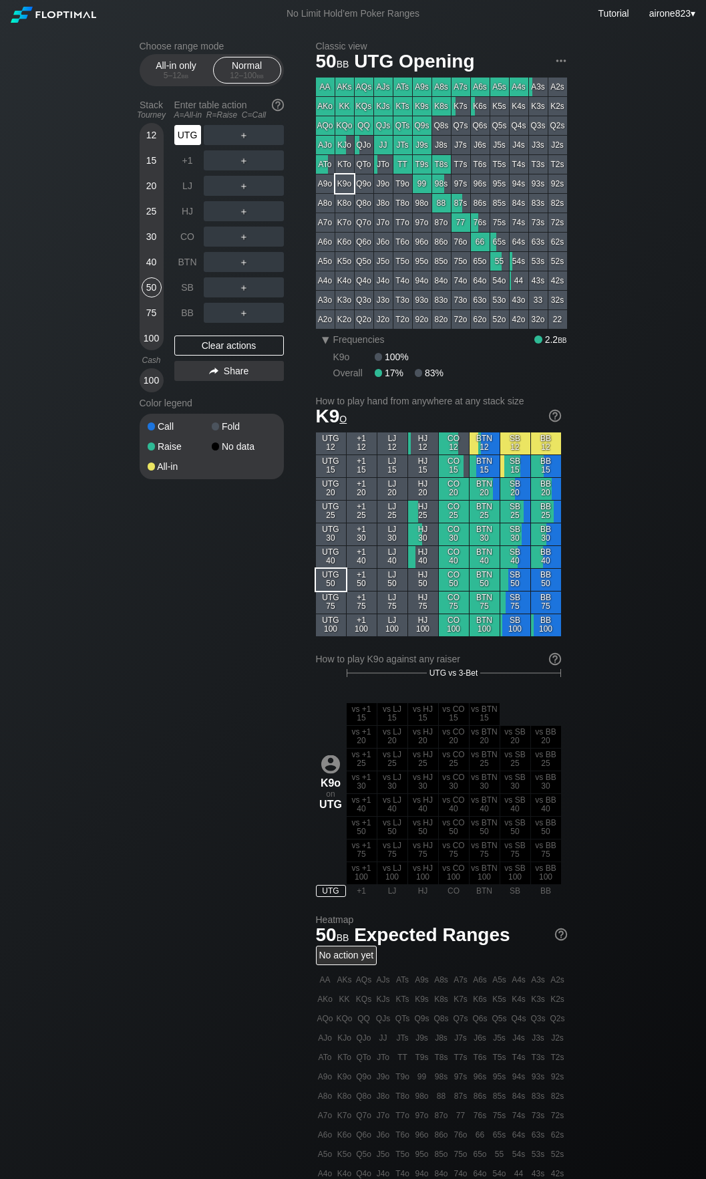
click at [182, 145] on div "UTG" at bounding box center [187, 135] width 27 height 20
click at [151, 258] on div "40" at bounding box center [152, 262] width 20 height 20
click at [255, 221] on div "R ✕" at bounding box center [244, 211] width 26 height 20
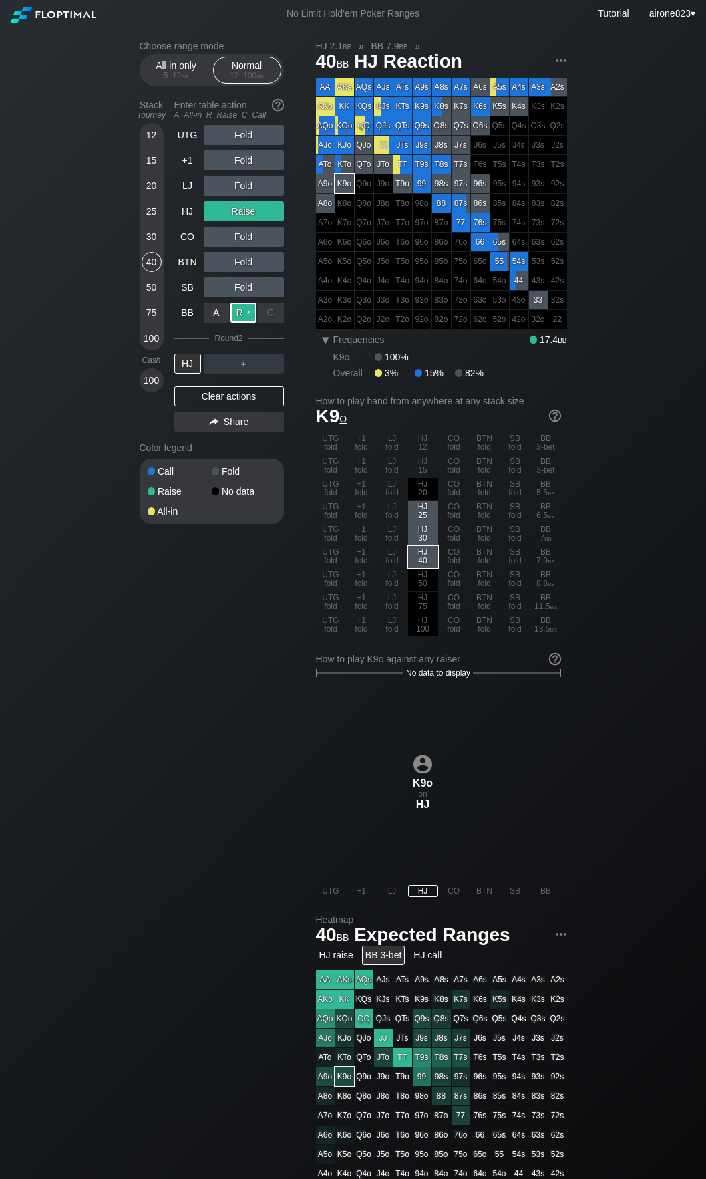
click at [234, 317] on div "R ✕" at bounding box center [244, 313] width 26 height 20
click at [197, 354] on div "HJ" at bounding box center [188, 363] width 29 height 25
drag, startPoint x: 184, startPoint y: 217, endPoint x: 168, endPoint y: 200, distance: 23.2
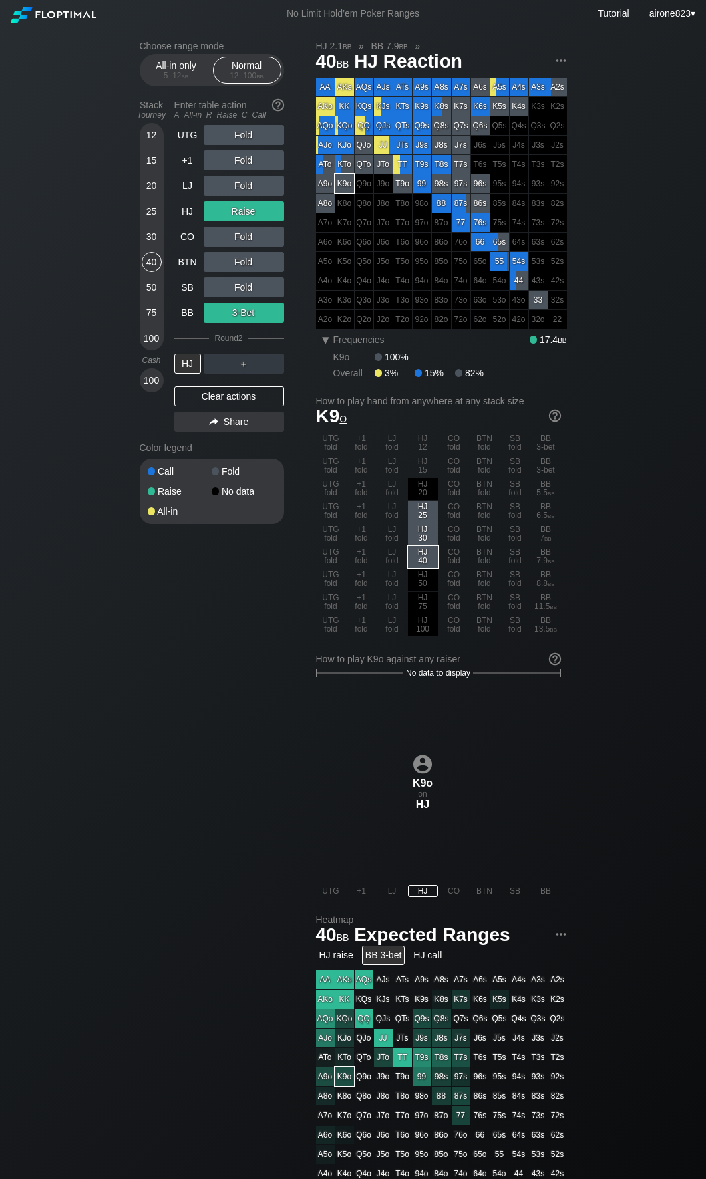
click at [184, 217] on div "HJ" at bounding box center [187, 211] width 27 height 20
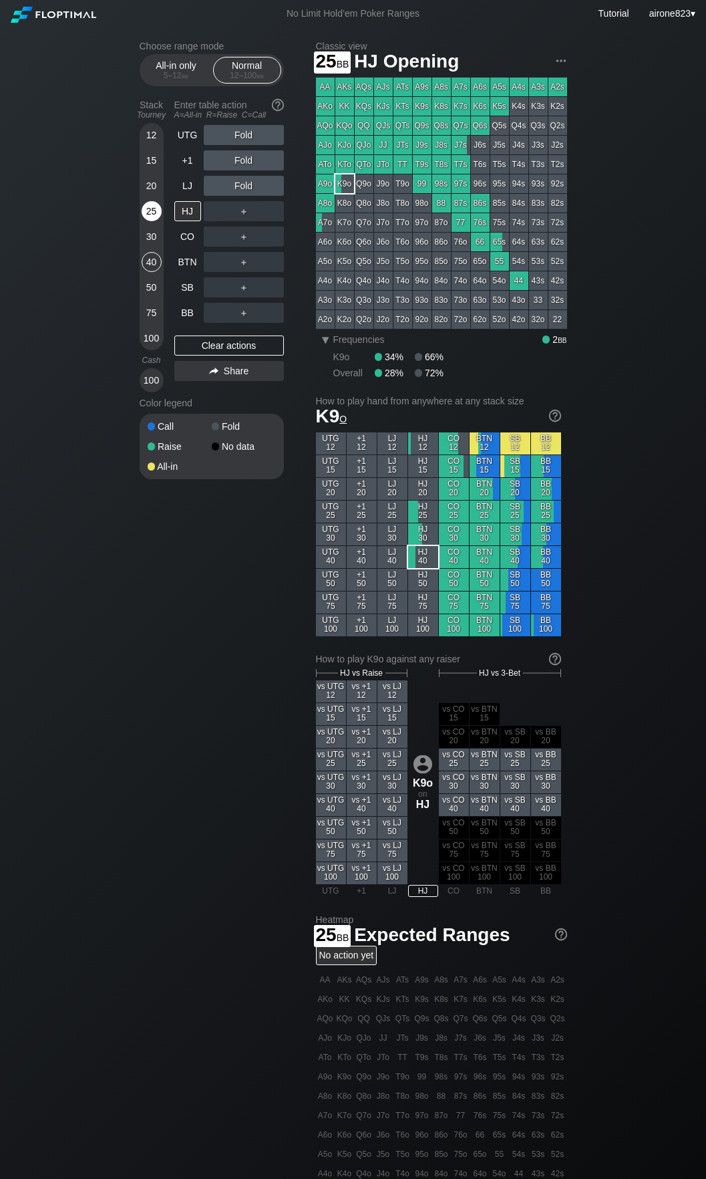
click at [155, 205] on div "25" at bounding box center [152, 211] width 20 height 20
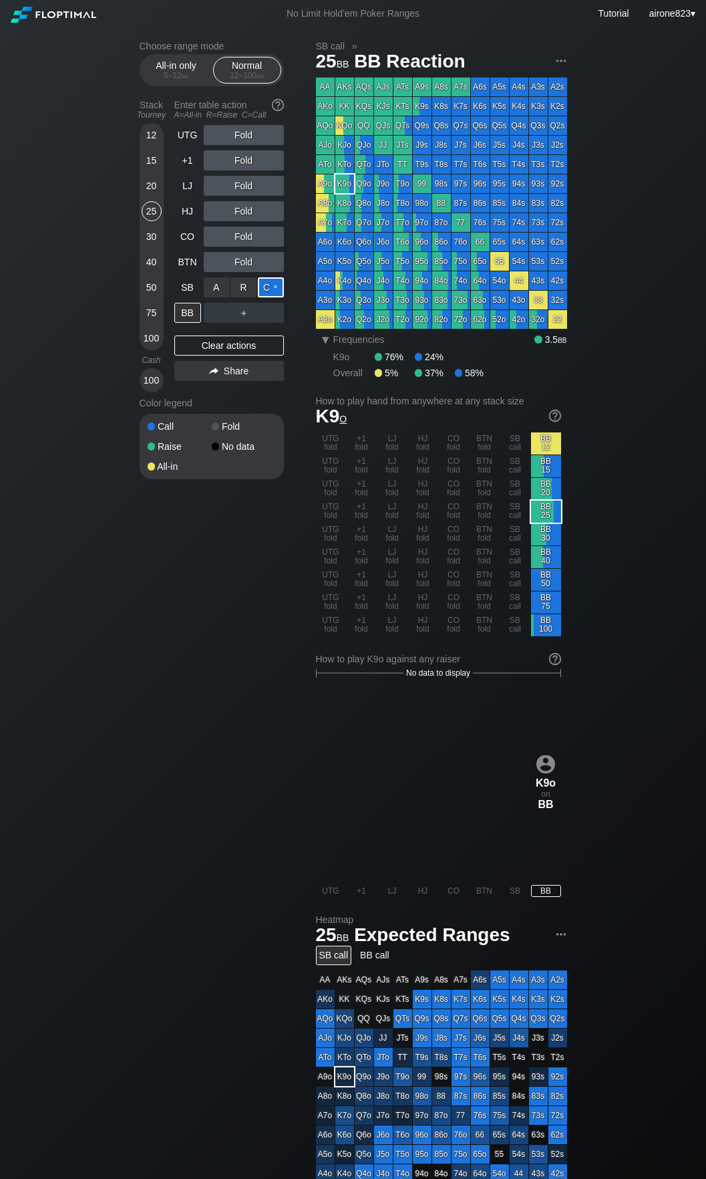
click at [270, 281] on div "C ✕" at bounding box center [271, 287] width 26 height 20
click at [195, 315] on div "BB" at bounding box center [187, 313] width 27 height 20
click at [246, 154] on div "A ✕ R ✕ C ✕ Fold" at bounding box center [244, 160] width 80 height 20
click at [241, 165] on div "R ✕" at bounding box center [244, 160] width 26 height 20
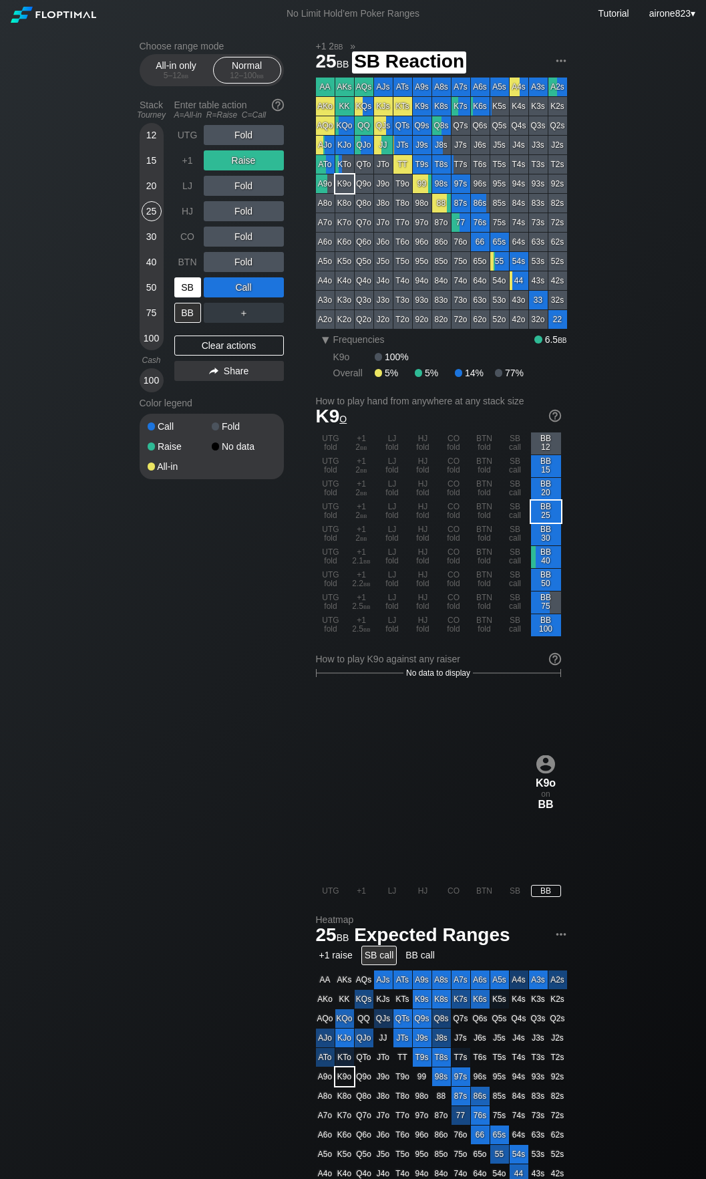
click at [194, 293] on div "SB" at bounding box center [187, 287] width 27 height 20
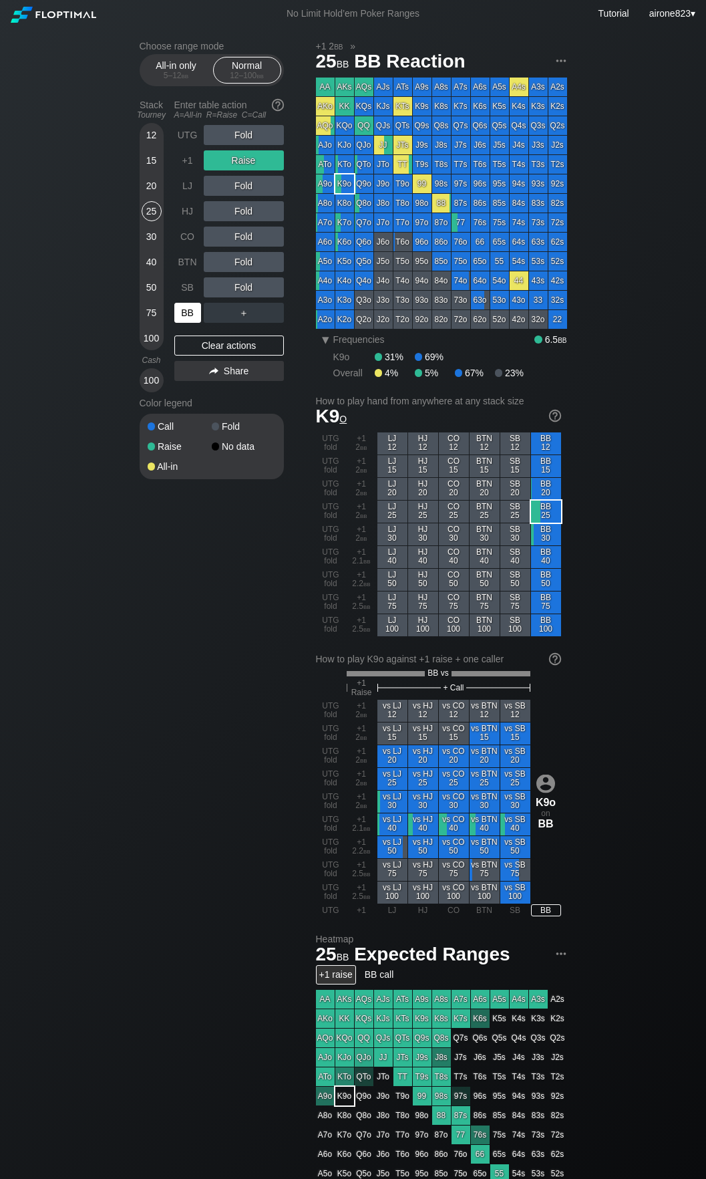
click at [188, 315] on div "BB" at bounding box center [187, 313] width 27 height 20
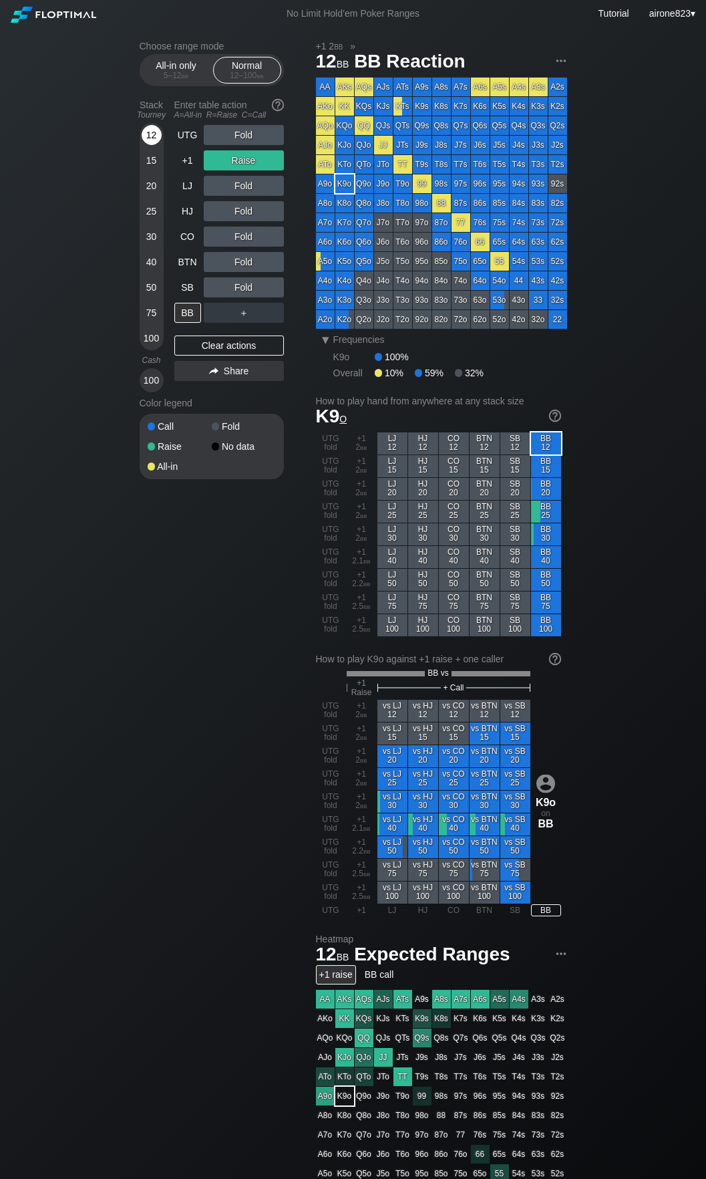
click at [155, 134] on div "12" at bounding box center [152, 135] width 20 height 20
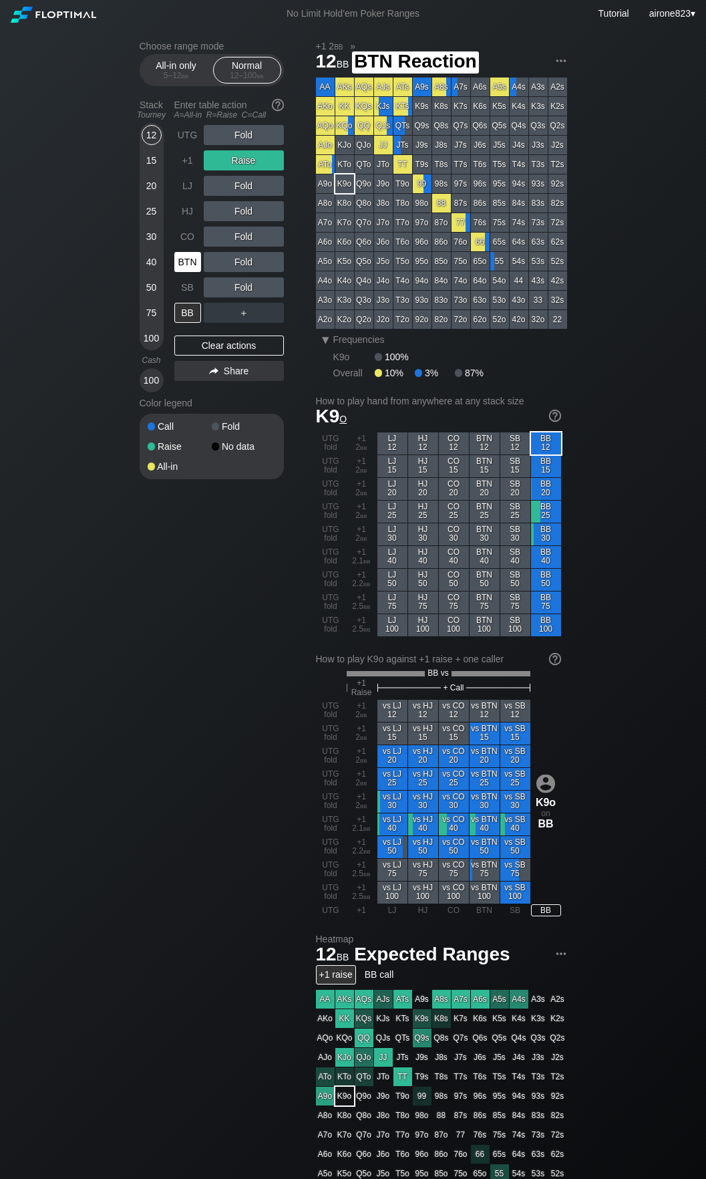
click at [198, 271] on div "BTN" at bounding box center [187, 262] width 27 height 20
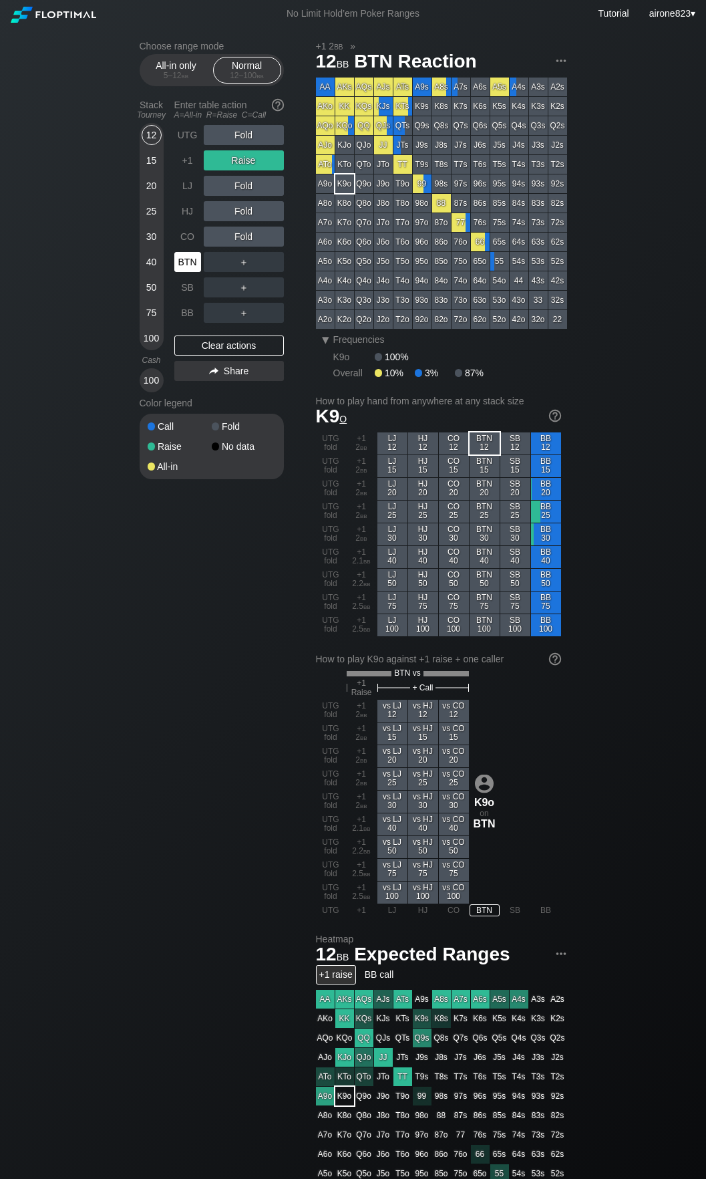
click at [197, 271] on div "BTN" at bounding box center [187, 262] width 27 height 20
click at [196, 272] on div "BTN" at bounding box center [187, 262] width 27 height 20
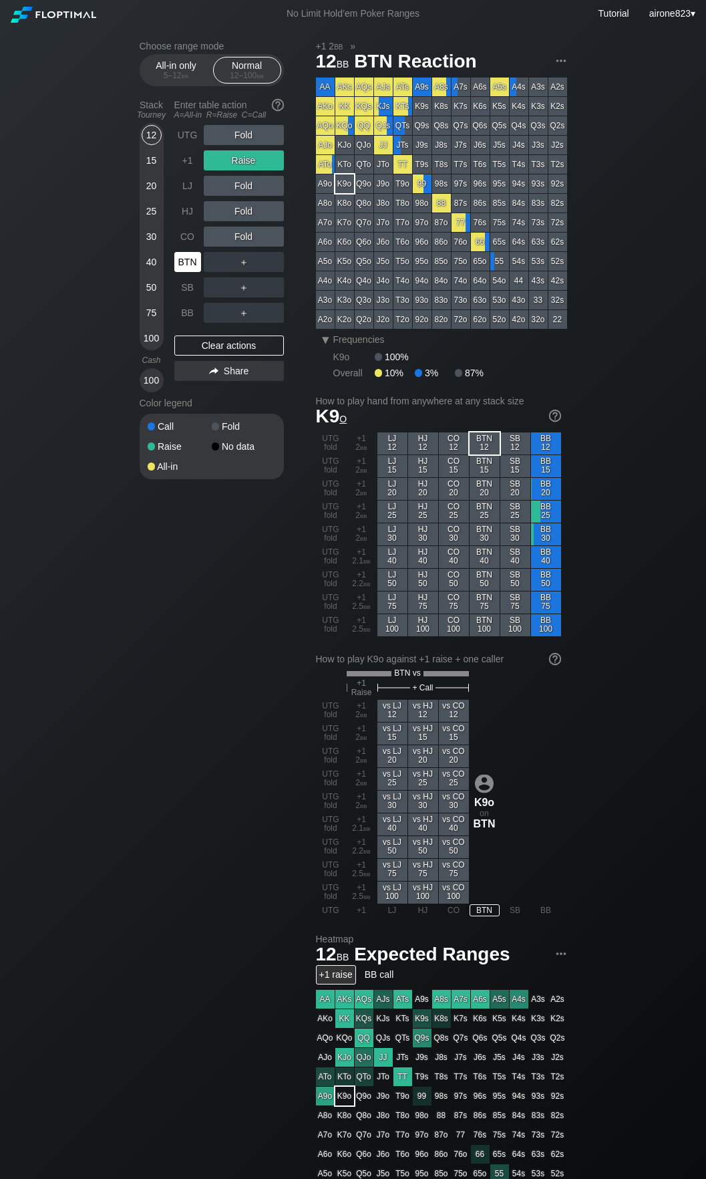
click at [196, 272] on div "BTN" at bounding box center [187, 262] width 27 height 20
click at [150, 169] on div "15" at bounding box center [152, 160] width 20 height 20
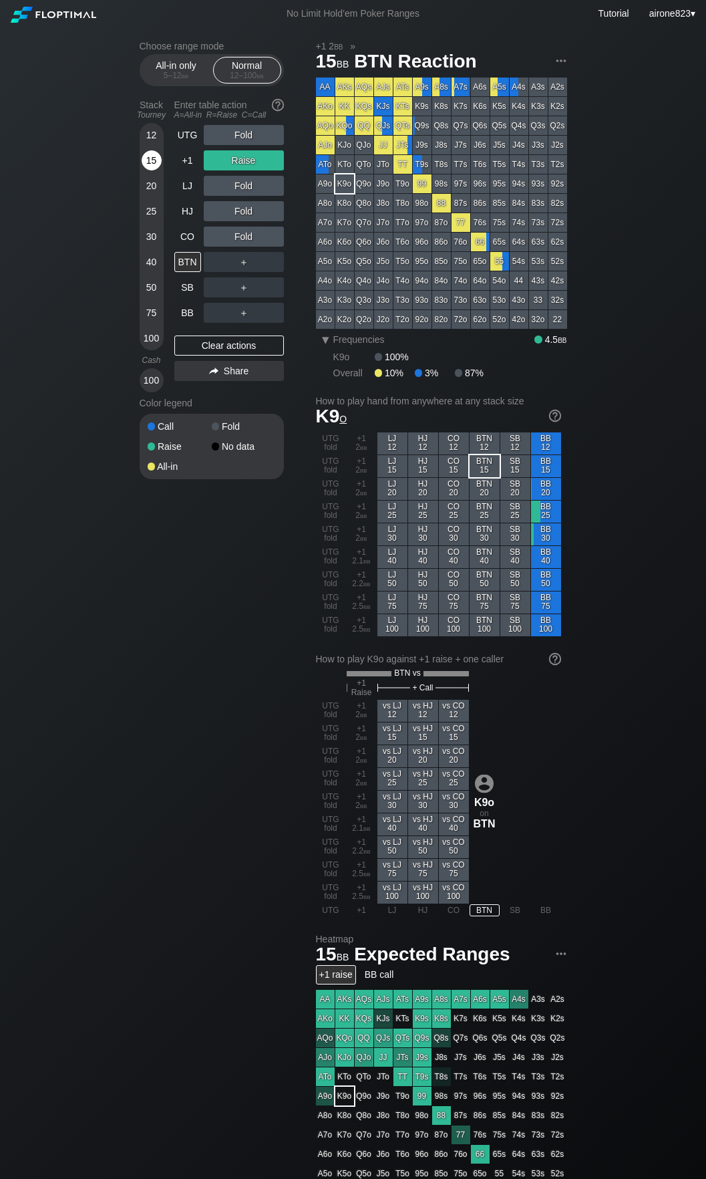
click at [152, 162] on div "15" at bounding box center [152, 160] width 20 height 20
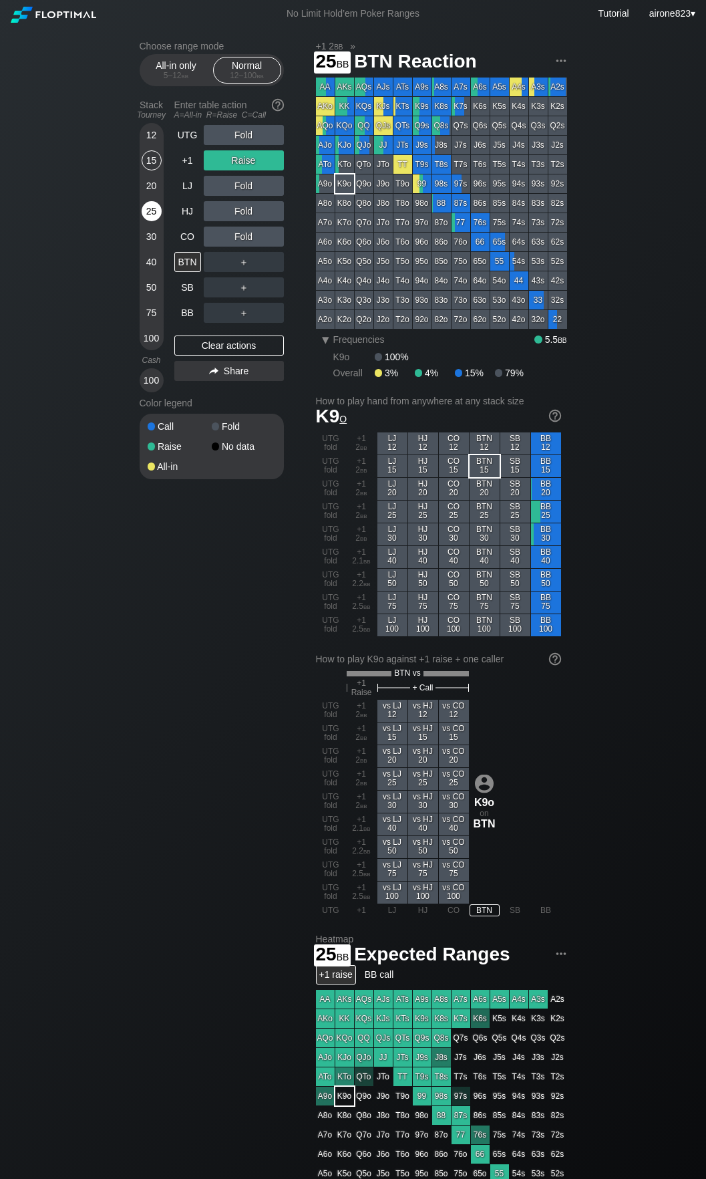
click at [147, 212] on div "25" at bounding box center [152, 211] width 20 height 20
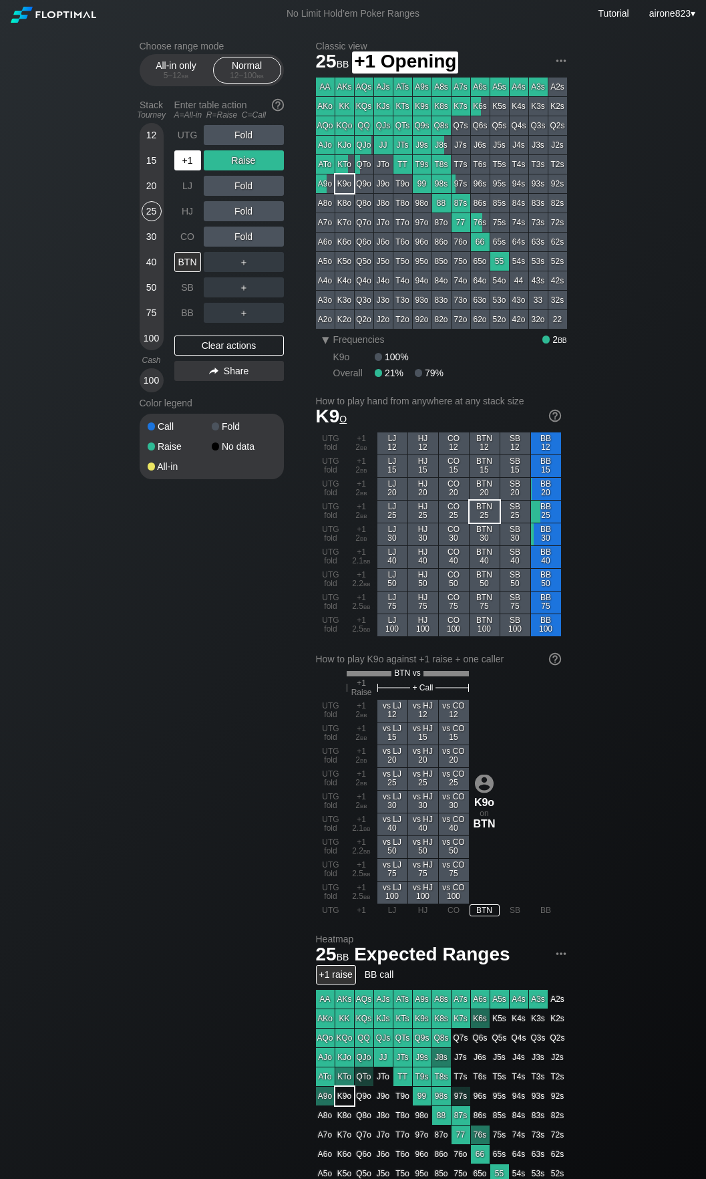
click at [185, 170] on div "+1" at bounding box center [187, 160] width 27 height 20
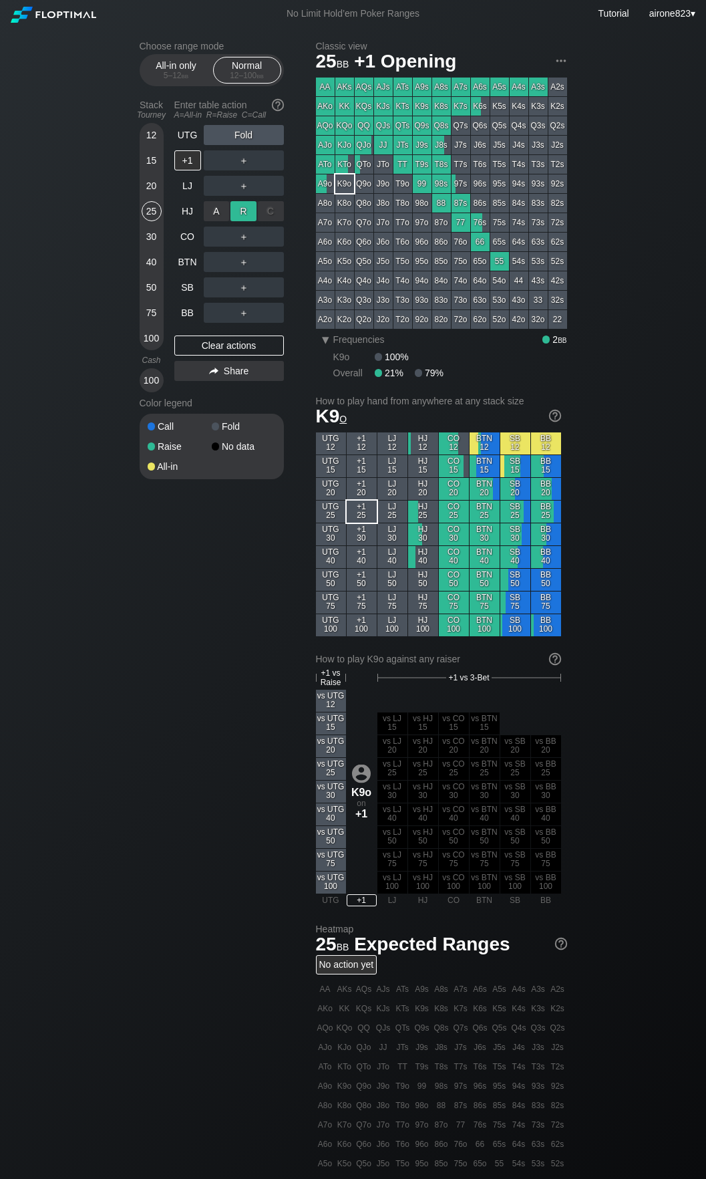
click at [254, 215] on div "R ✕" at bounding box center [244, 211] width 26 height 20
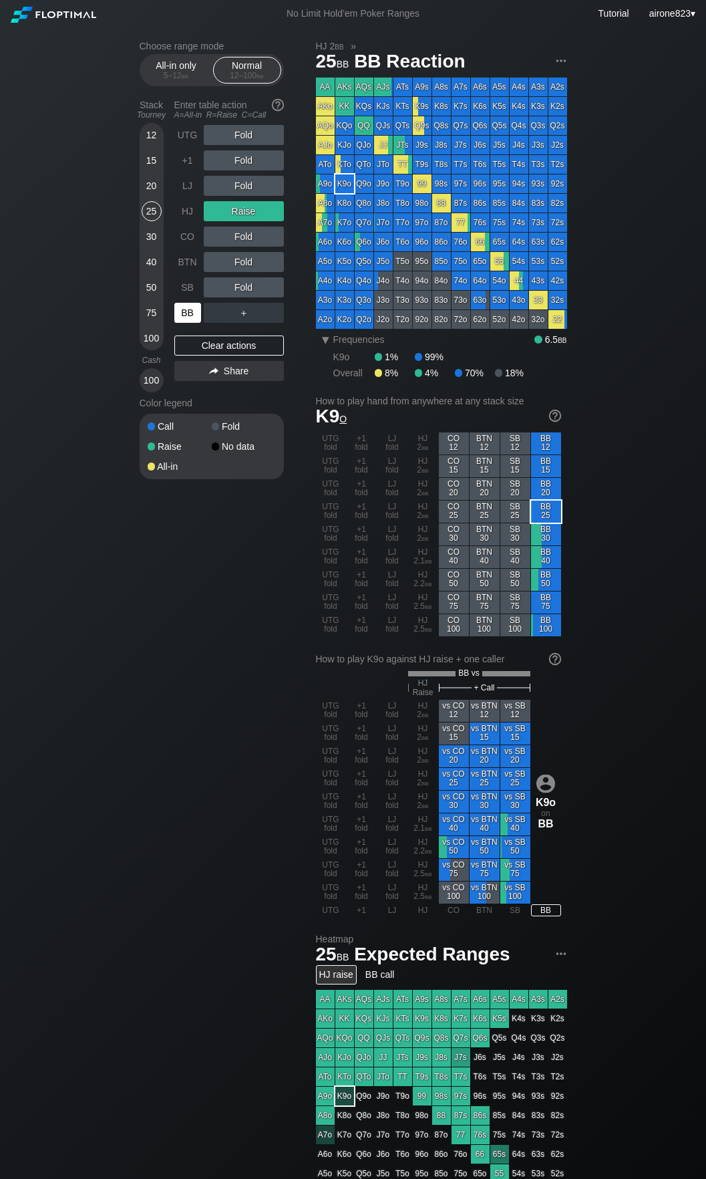
click at [187, 317] on div "BB" at bounding box center [187, 313] width 27 height 20
click at [205, 316] on div "UTG Fold +1 Fold LJ Fold HJ Raise CO Fold BTN Fold SB Fold BB ＋" at bounding box center [229, 224] width 110 height 198
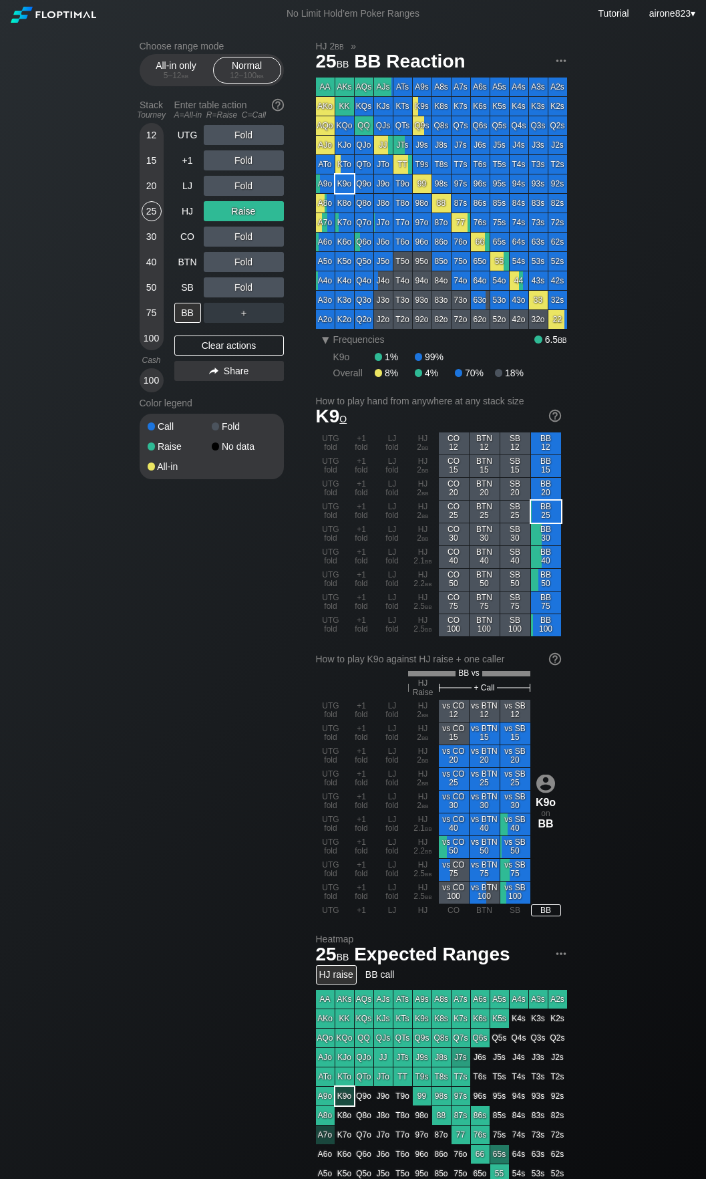
click at [160, 168] on div "15" at bounding box center [152, 160] width 20 height 20
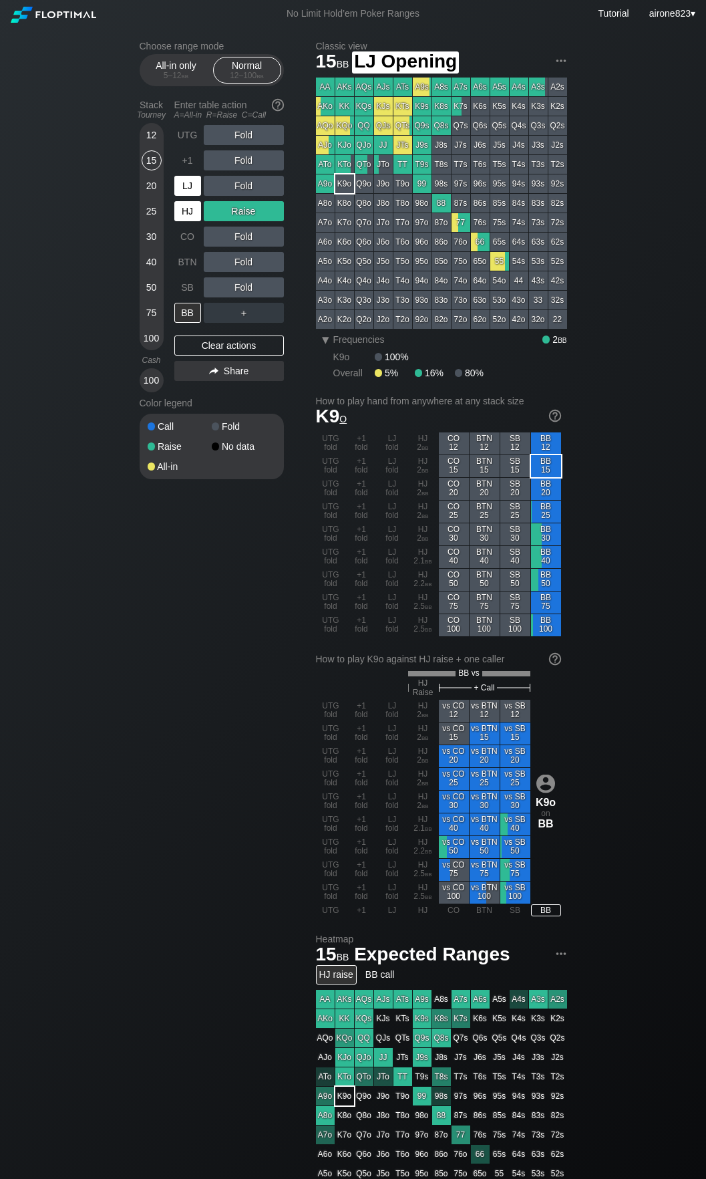
click at [193, 204] on div "HJ" at bounding box center [187, 211] width 27 height 20
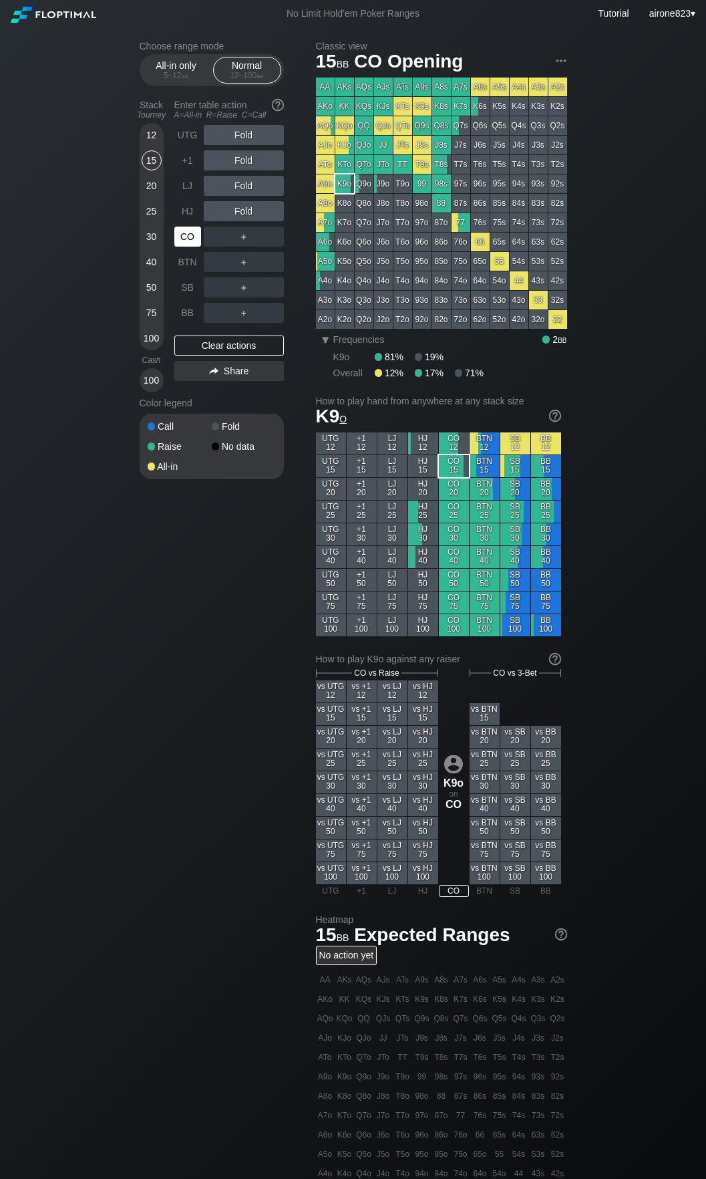
click at [184, 243] on div "CO" at bounding box center [187, 237] width 27 height 20
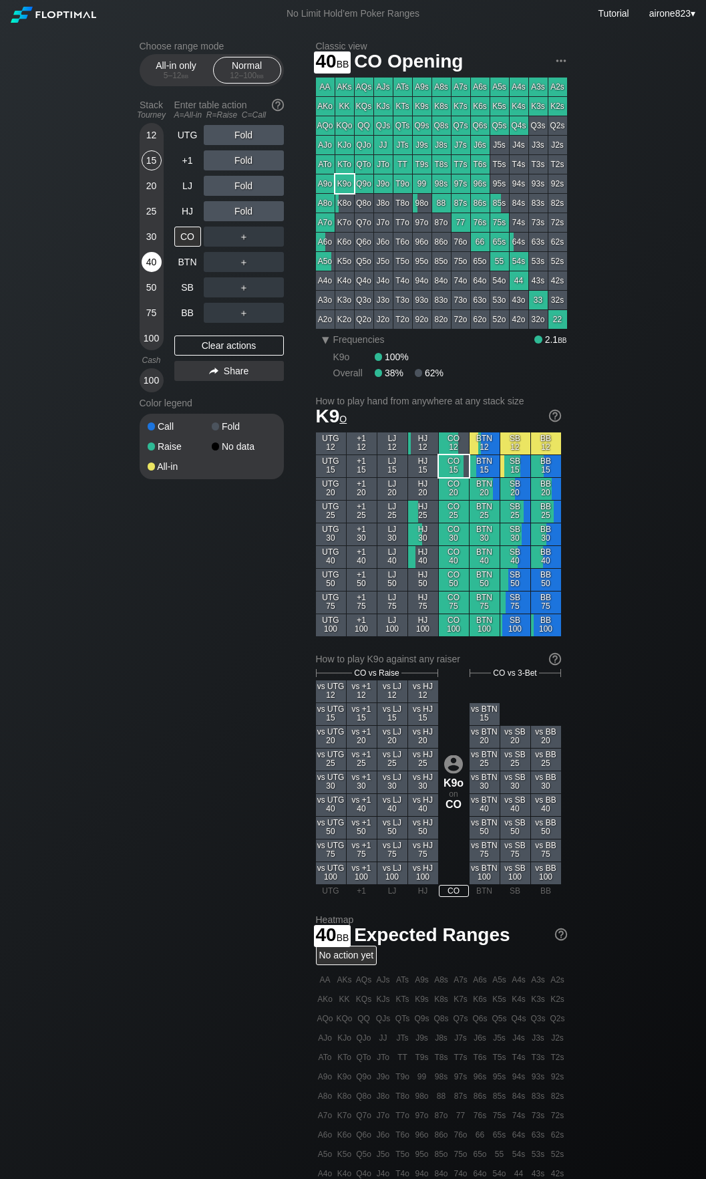
click at [158, 261] on div "40" at bounding box center [152, 262] width 20 height 20
click at [245, 271] on div "R ✕" at bounding box center [244, 262] width 26 height 20
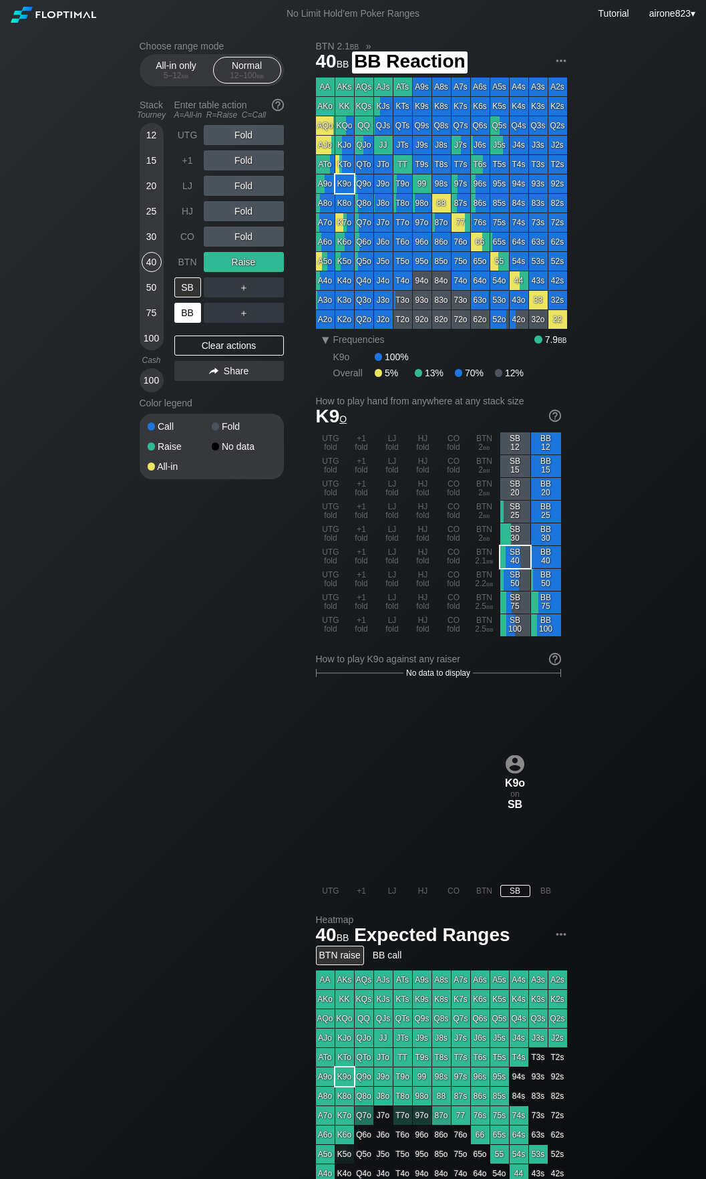
click at [192, 317] on div "BB" at bounding box center [187, 313] width 27 height 20
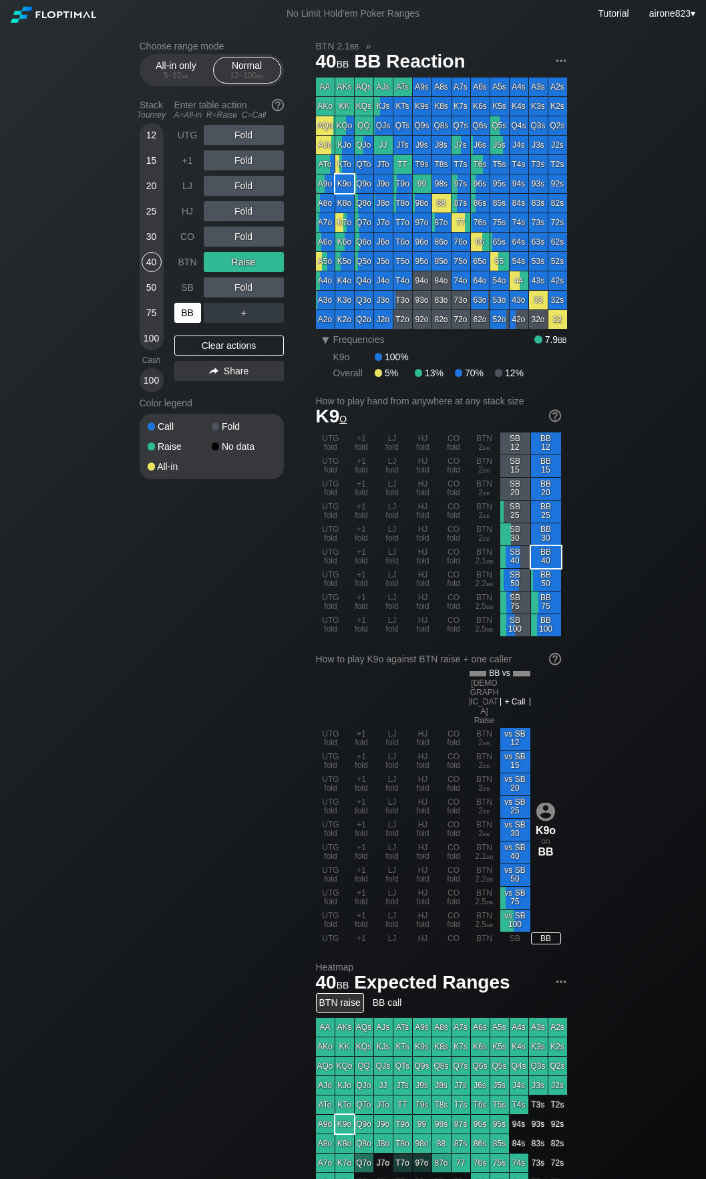
click at [192, 317] on div "BB" at bounding box center [187, 313] width 27 height 20
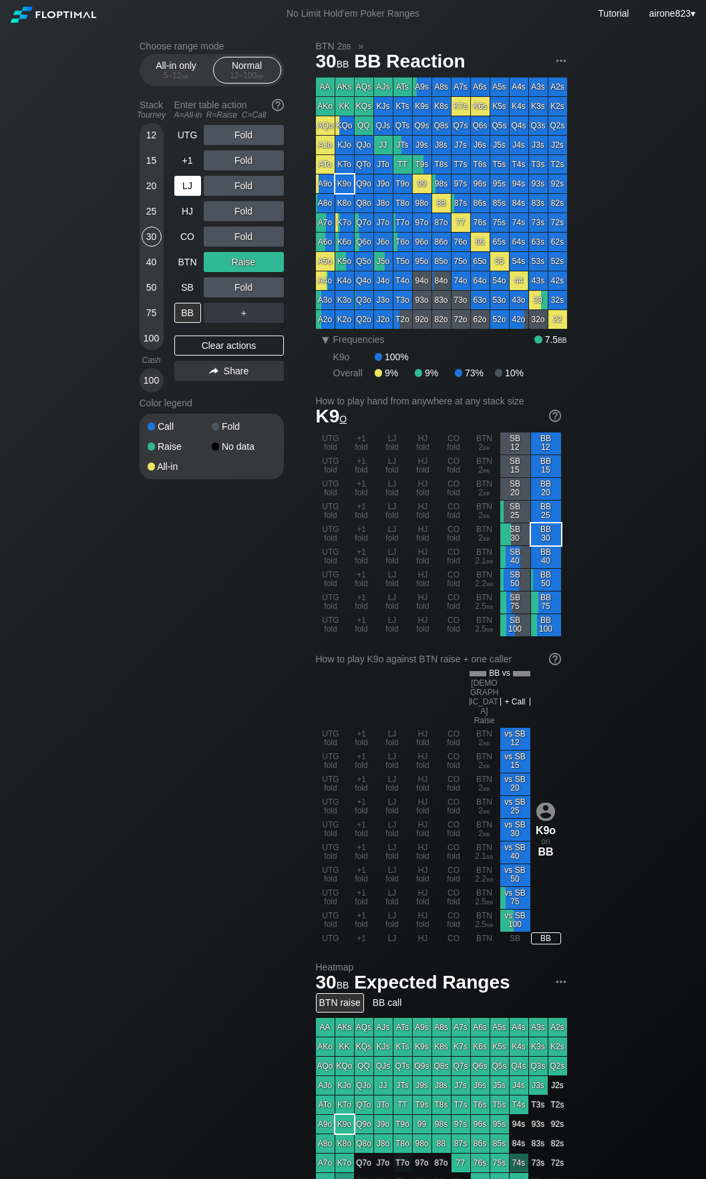
drag, startPoint x: 159, startPoint y: 239, endPoint x: 175, endPoint y: 200, distance: 42.6
click at [159, 239] on div "30" at bounding box center [152, 237] width 20 height 20
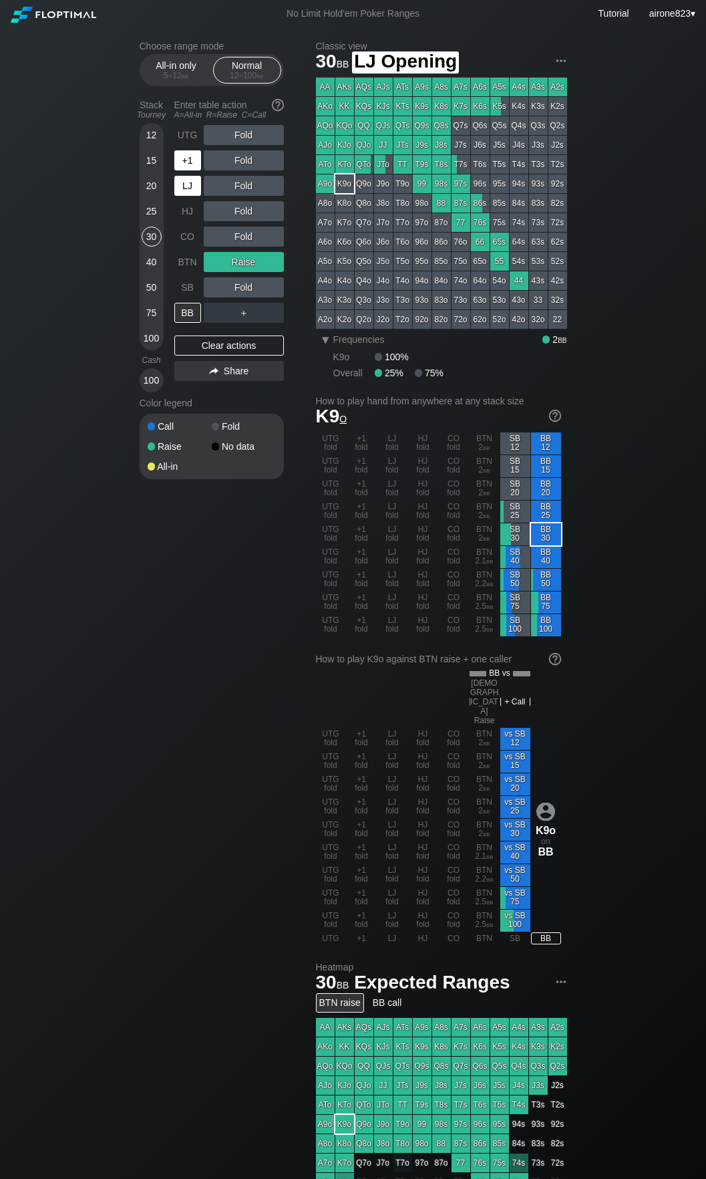
click at [189, 162] on div "+1" at bounding box center [187, 160] width 27 height 20
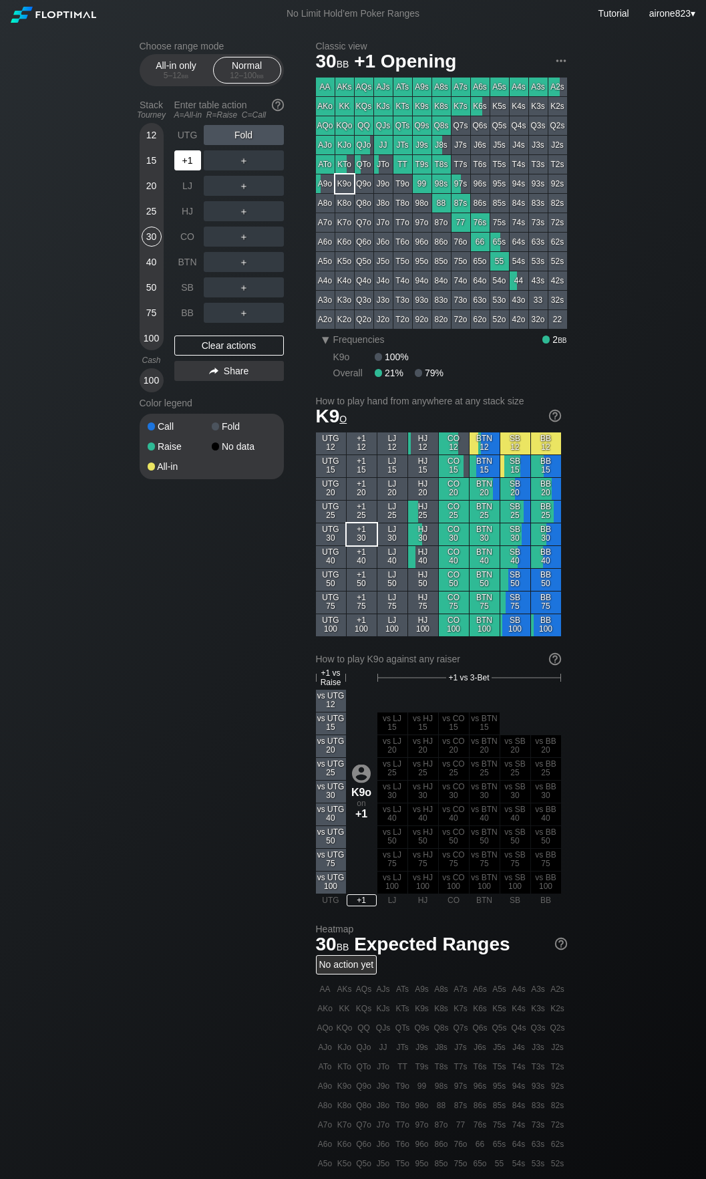
click at [189, 162] on div "+1" at bounding box center [187, 160] width 27 height 20
click at [149, 219] on div "25" at bounding box center [152, 211] width 20 height 20
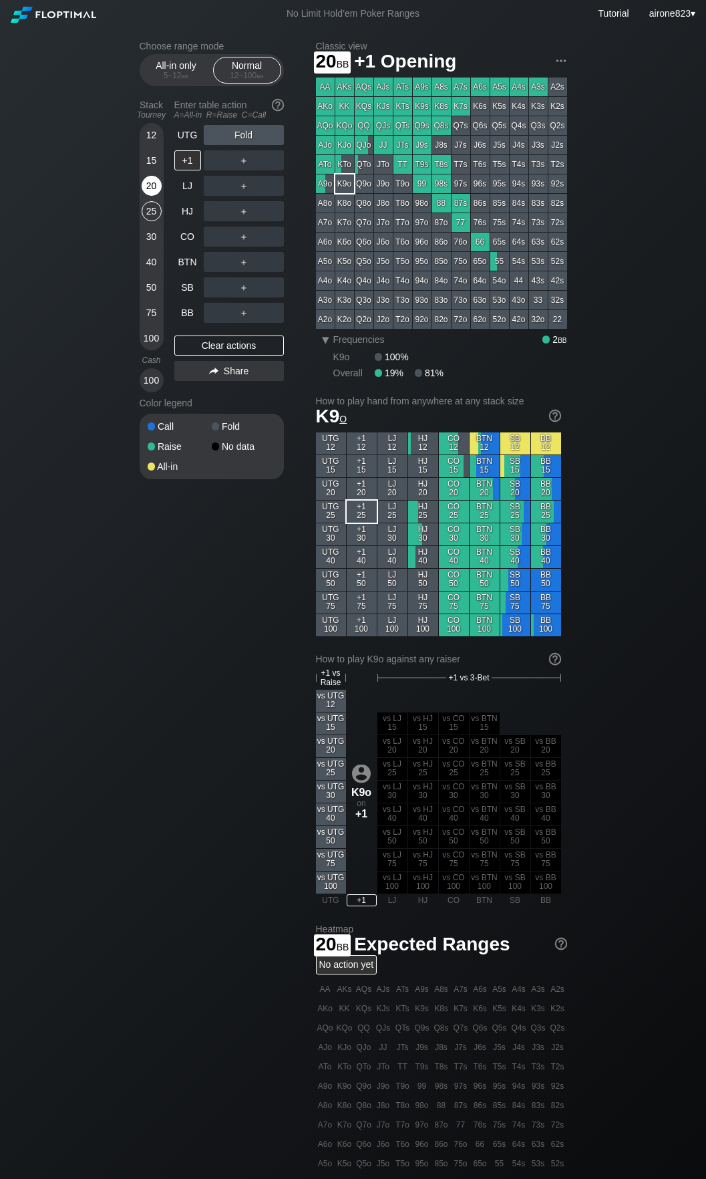
click at [145, 187] on div "20" at bounding box center [152, 186] width 20 height 20
click at [149, 239] on div "30" at bounding box center [152, 237] width 20 height 20
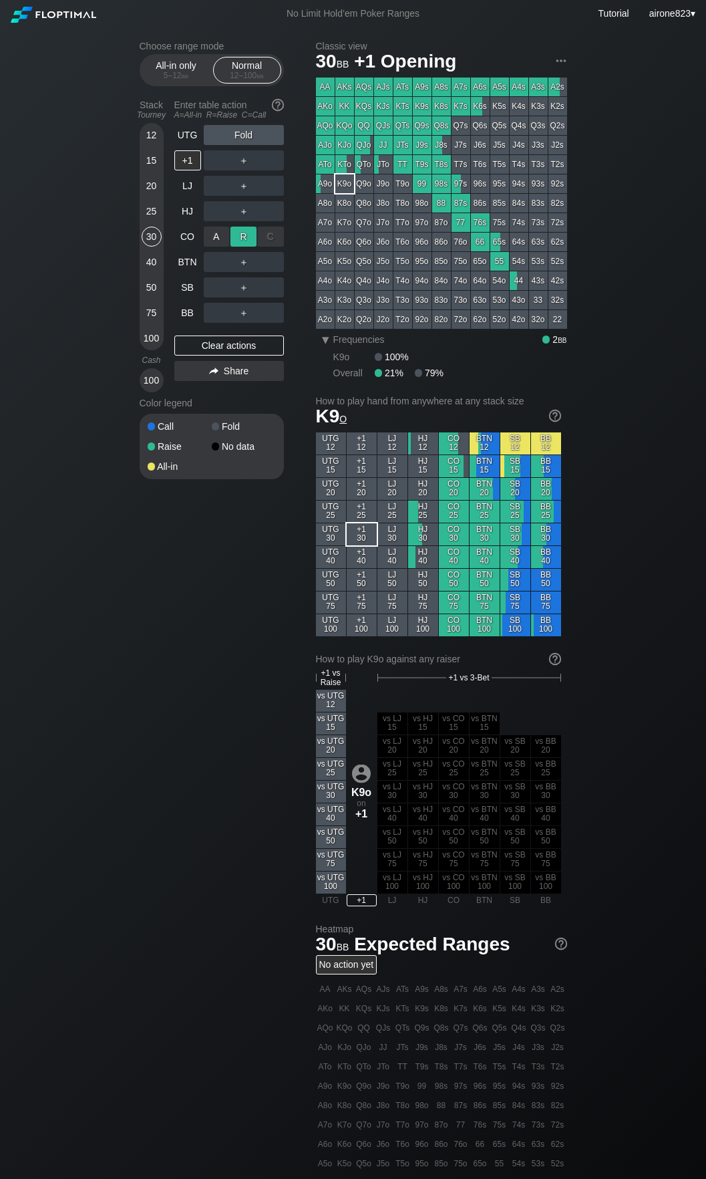
click at [235, 239] on div "R ✕" at bounding box center [244, 237] width 26 height 20
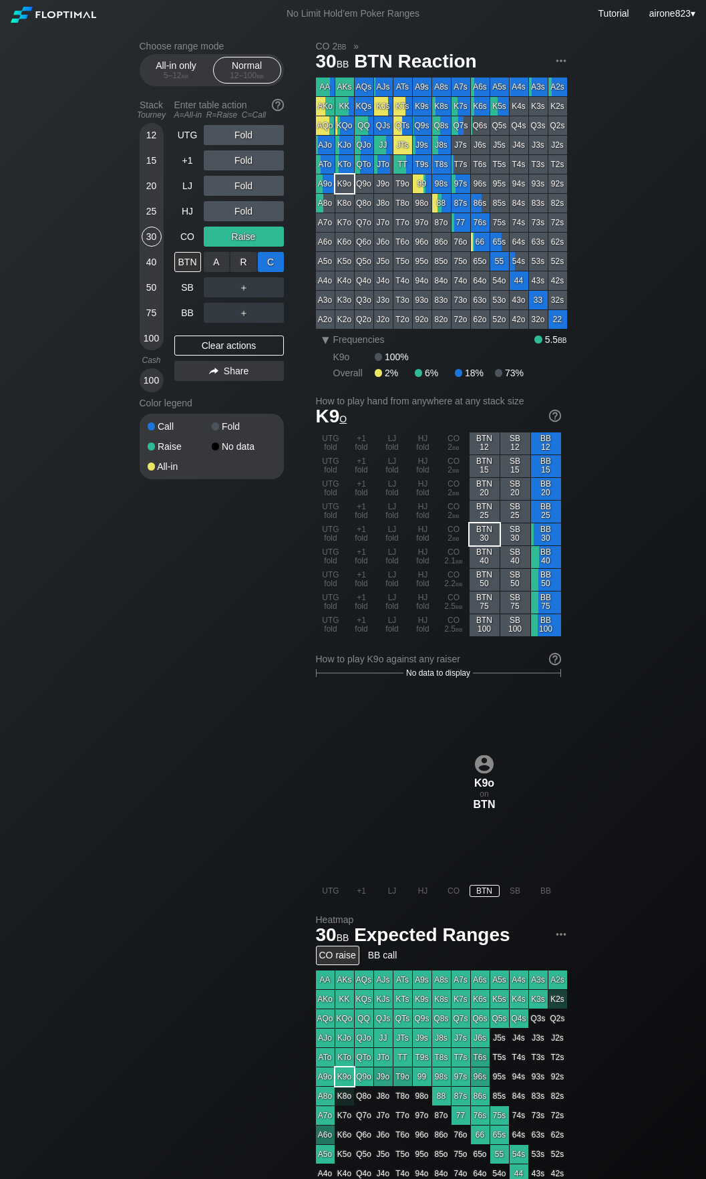
click at [265, 267] on div "C ✕" at bounding box center [271, 262] width 26 height 20
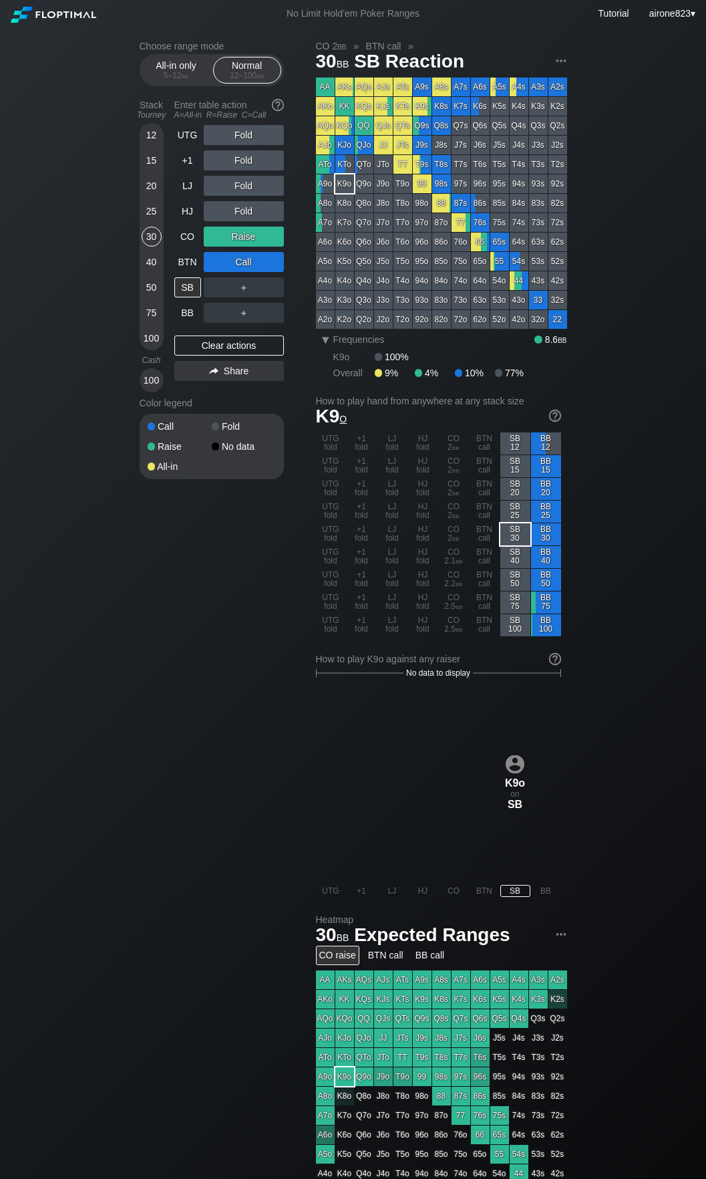
click at [171, 317] on div "Stack Tourney Enter table action A=All-in R=Raise C=Call 12 15 20 25 30 40 50 7…" at bounding box center [212, 243] width 144 height 298
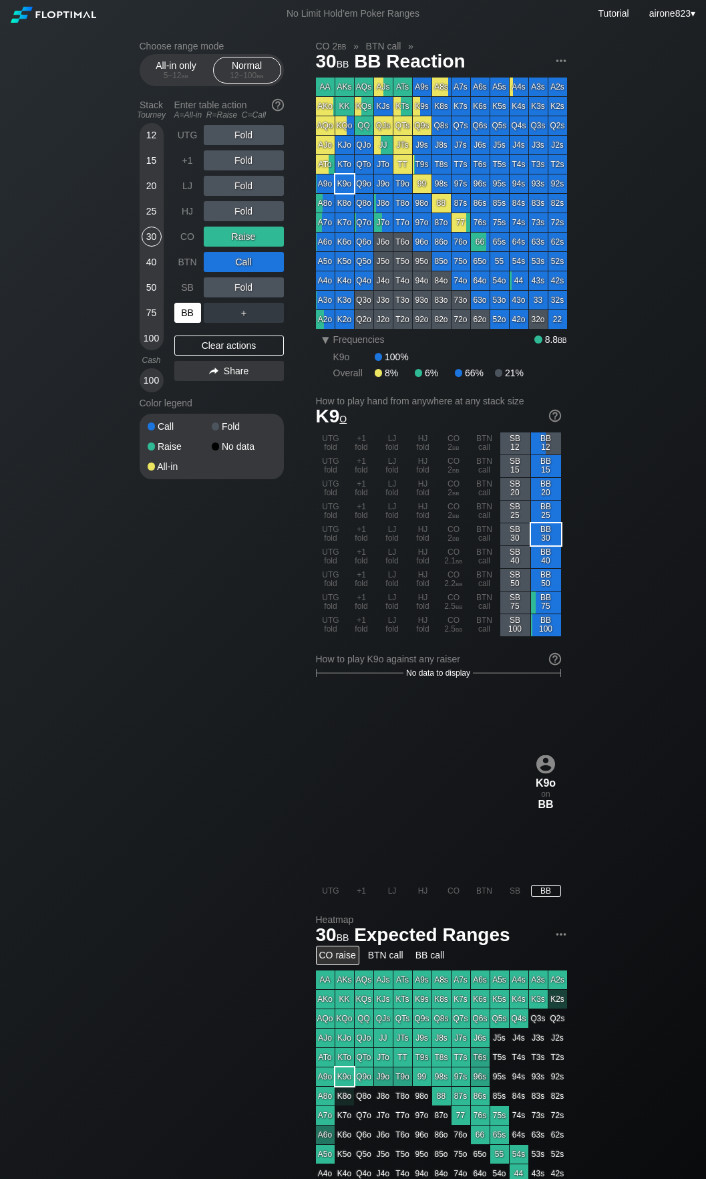
click at [181, 319] on div "BB" at bounding box center [187, 313] width 27 height 20
drag, startPoint x: 181, startPoint y: 319, endPoint x: 606, endPoint y: 335, distance: 425.3
click at [180, 319] on div "BB" at bounding box center [187, 313] width 27 height 20
click at [144, 169] on div "15" at bounding box center [152, 160] width 20 height 20
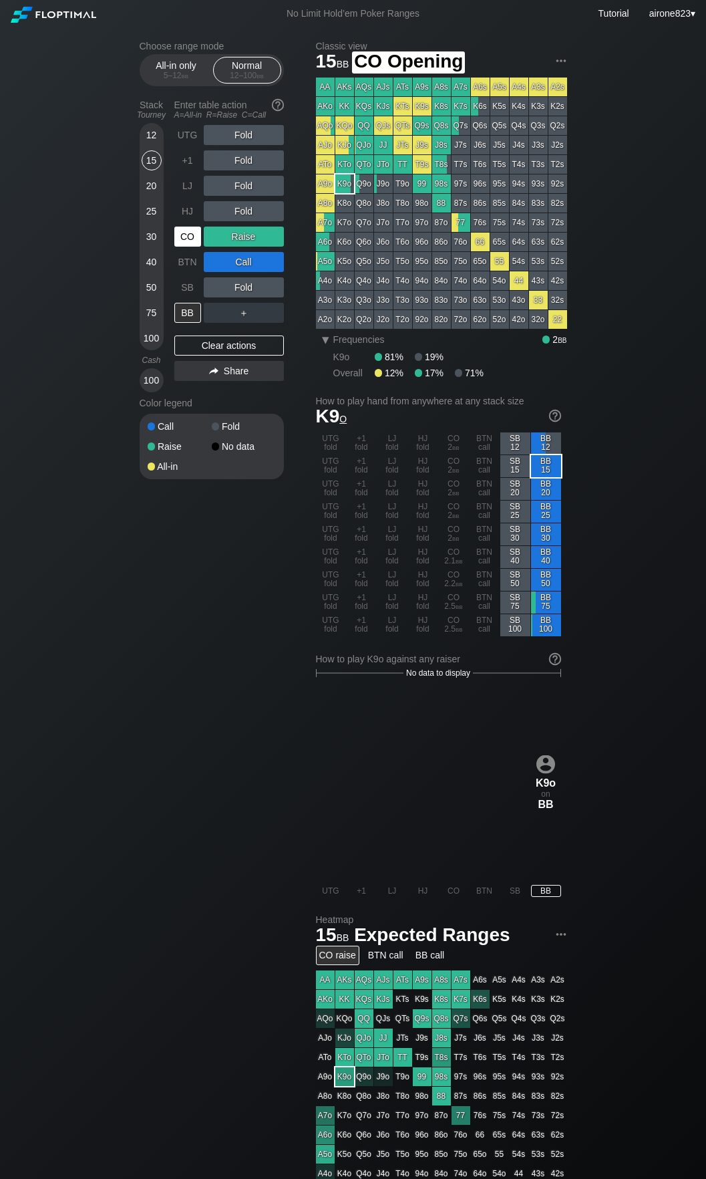
click at [192, 235] on div "CO" at bounding box center [187, 237] width 27 height 20
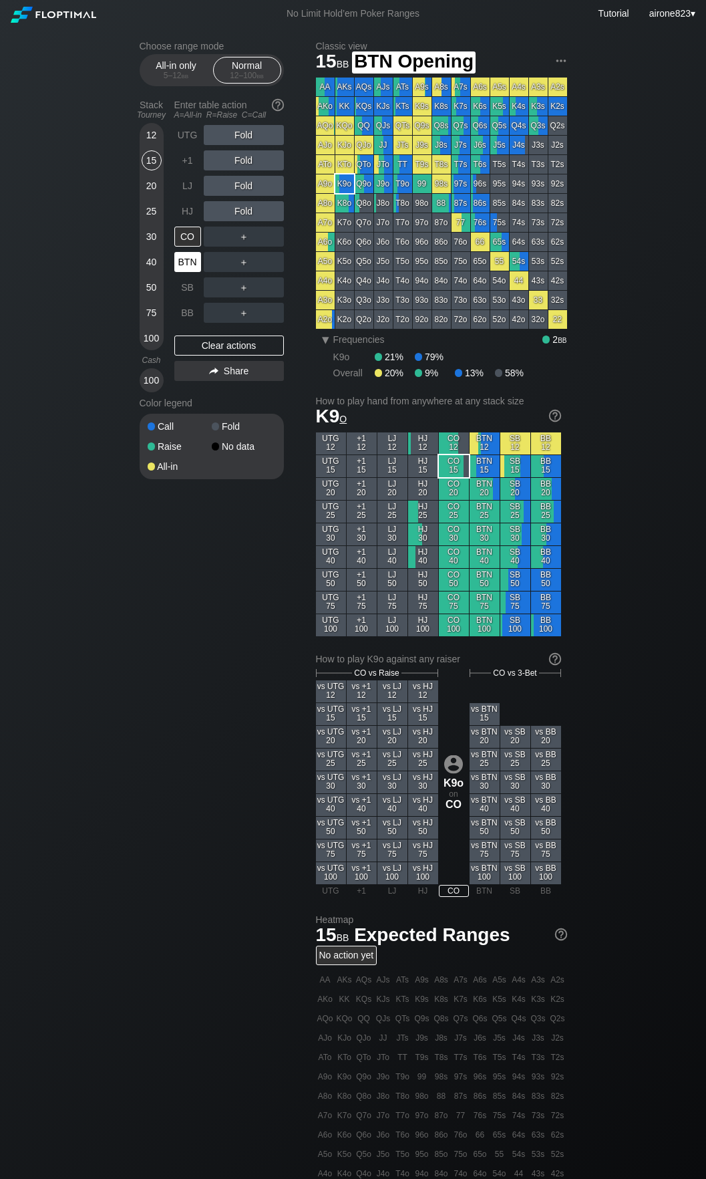
click at [190, 262] on div "BTN" at bounding box center [187, 262] width 27 height 20
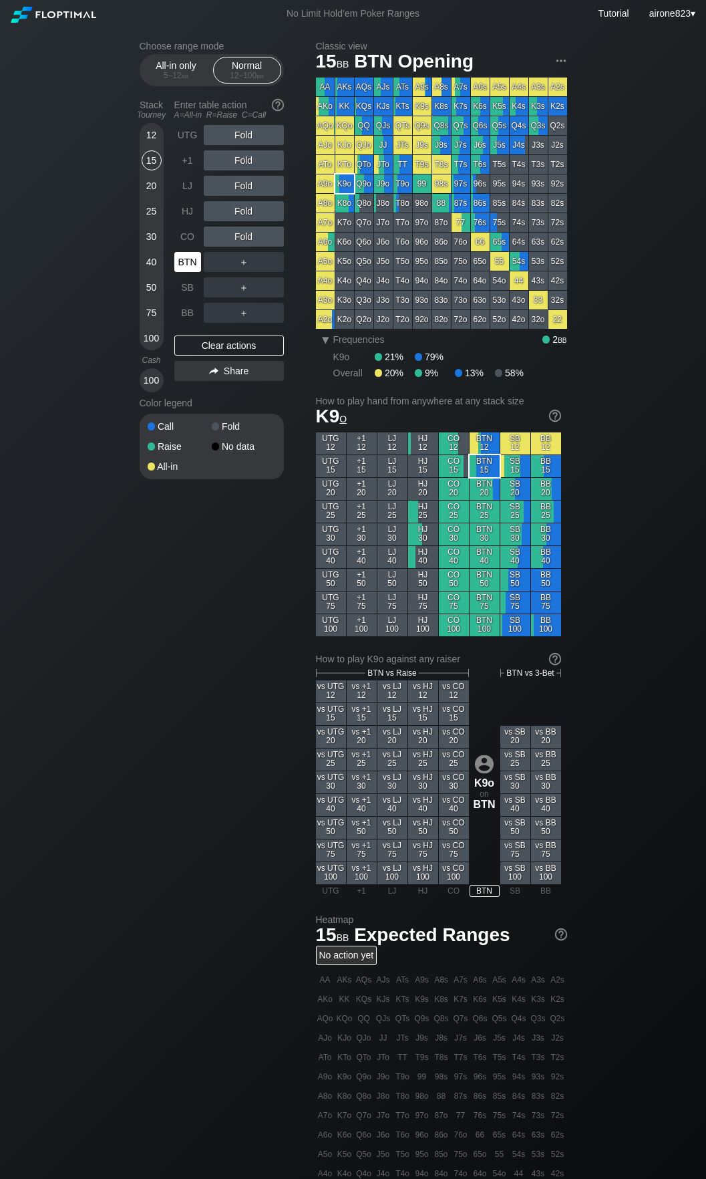
click at [190, 262] on div "BTN" at bounding box center [187, 262] width 27 height 20
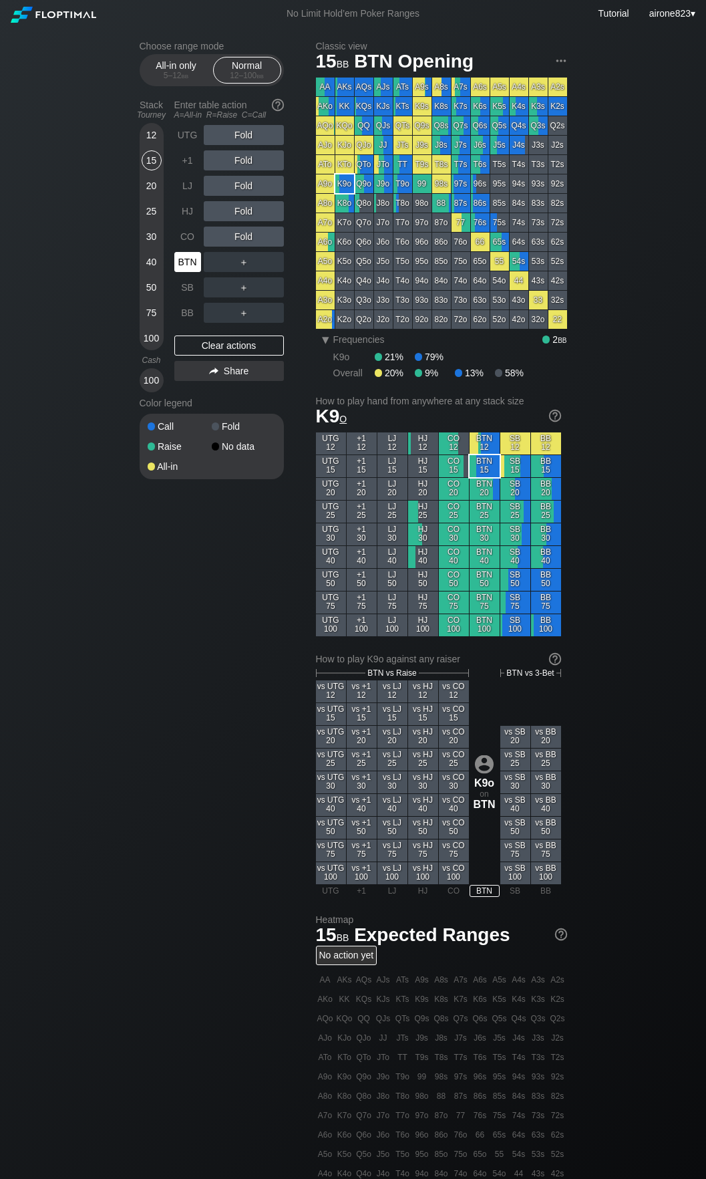
click at [190, 262] on div "BTN" at bounding box center [187, 262] width 27 height 20
click at [153, 186] on div "20" at bounding box center [152, 186] width 20 height 20
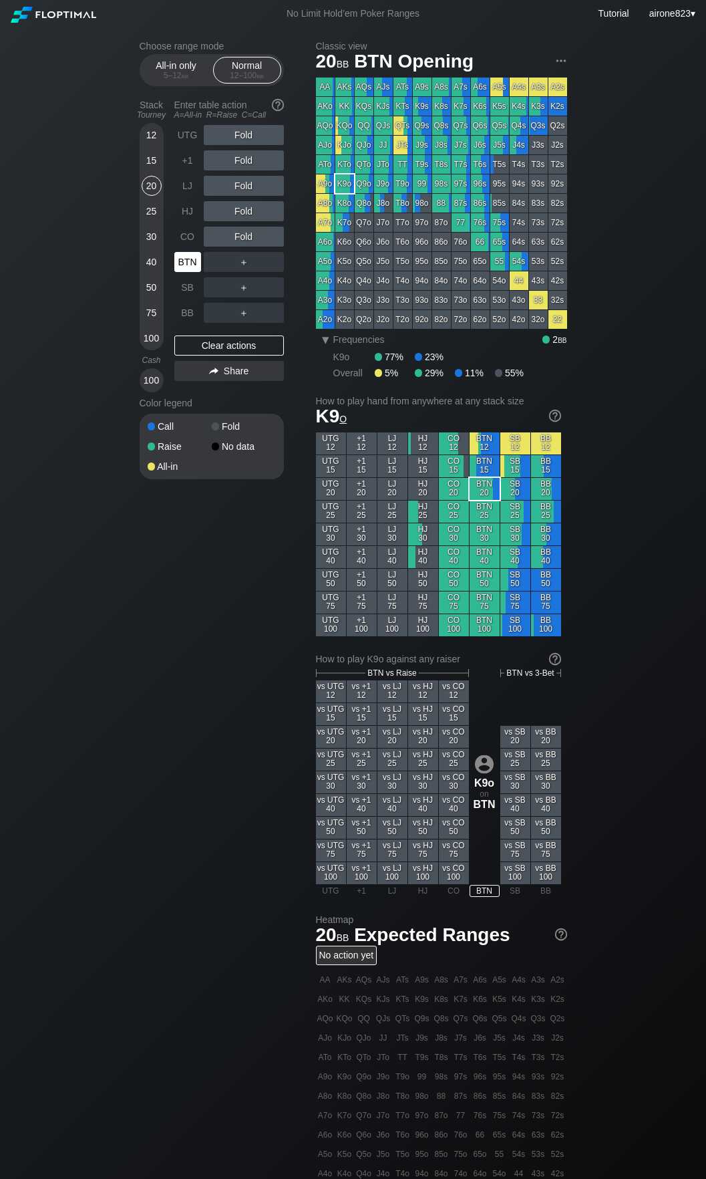
click at [182, 258] on div "BTN" at bounding box center [187, 262] width 27 height 20
click at [178, 238] on div "CO" at bounding box center [187, 237] width 27 height 20
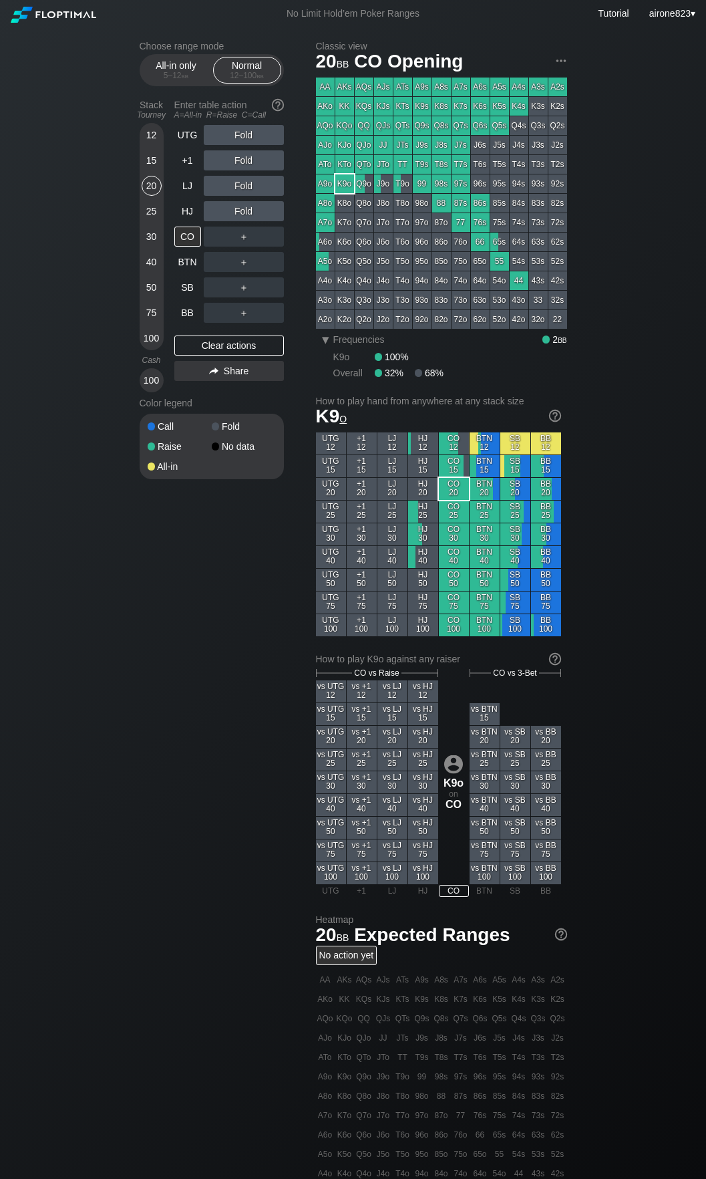
click at [154, 165] on div "15" at bounding box center [152, 160] width 20 height 20
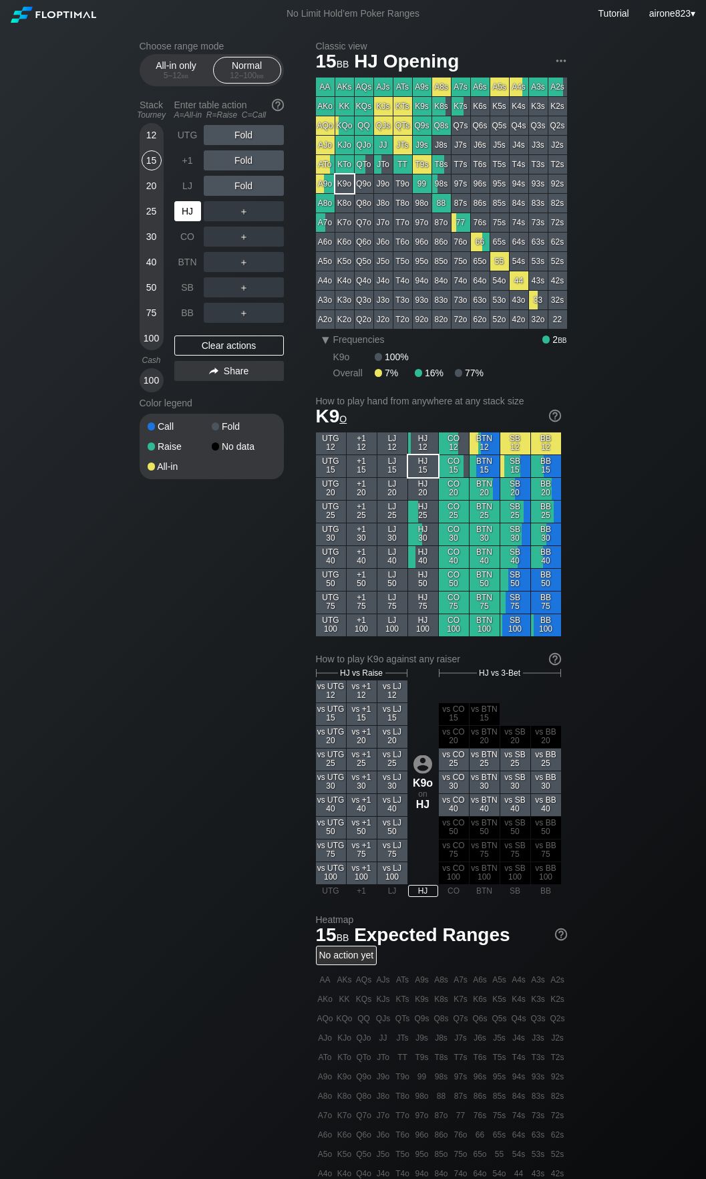
click at [188, 211] on div "HJ" at bounding box center [187, 211] width 27 height 20
click at [142, 265] on div "40" at bounding box center [152, 264] width 20 height 25
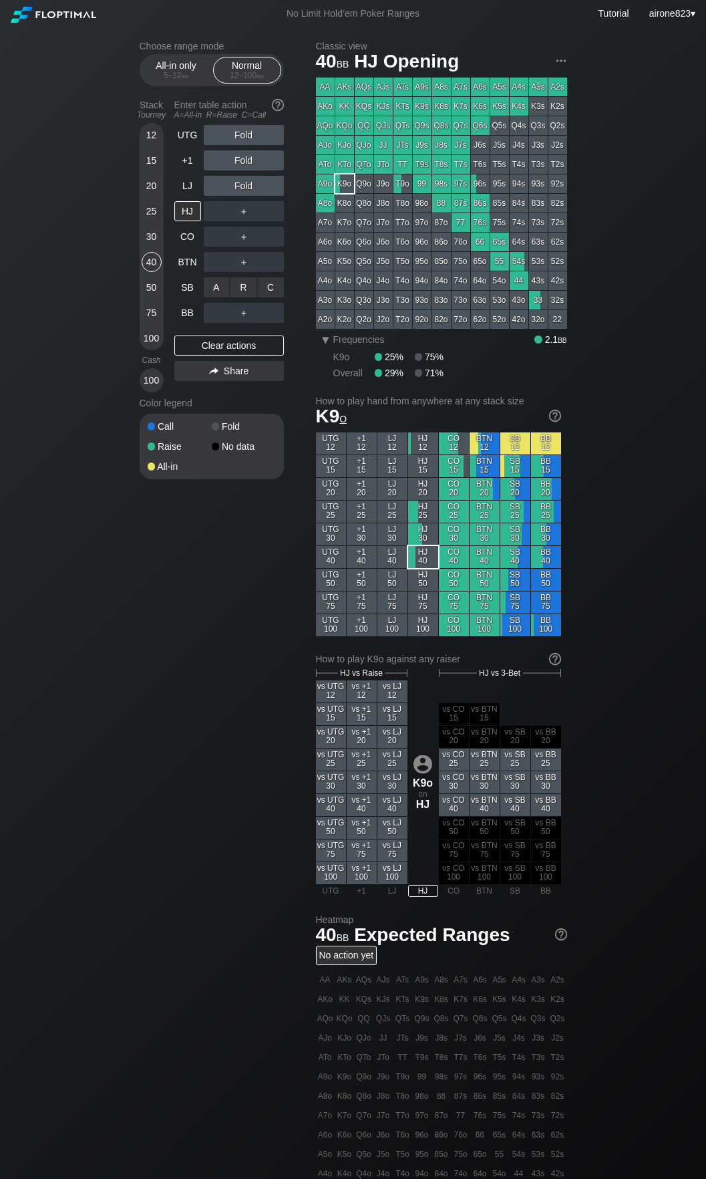
click at [241, 275] on div "A ✕ R ✕ C ✕ ＋" at bounding box center [244, 287] width 80 height 31
click at [241, 271] on div "R ✕" at bounding box center [244, 262] width 26 height 20
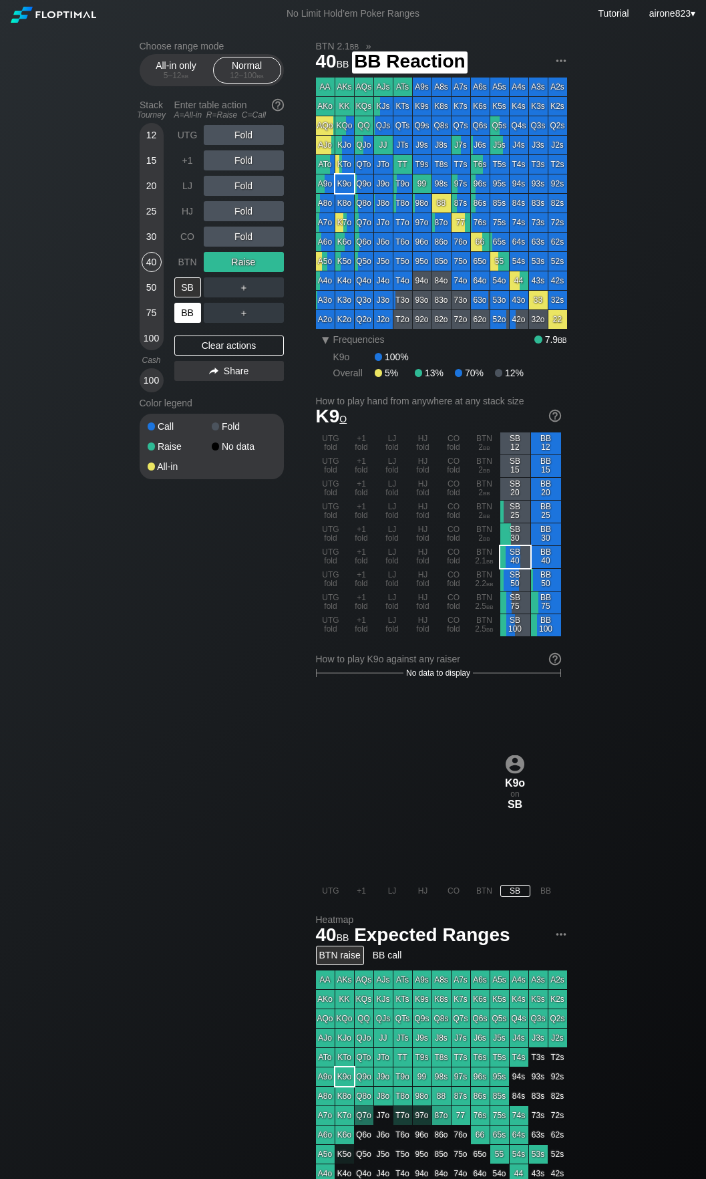
click at [184, 318] on div "BB" at bounding box center [187, 313] width 27 height 20
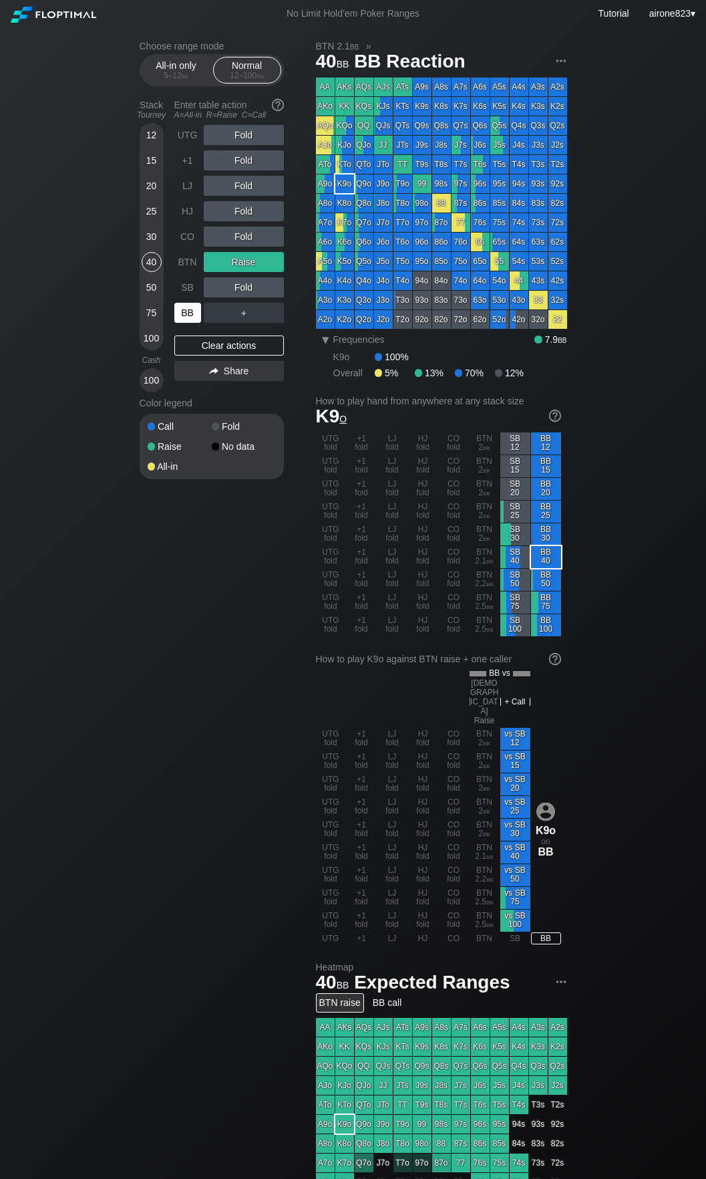
click at [184, 318] on div "BB" at bounding box center [187, 313] width 27 height 20
click at [279, 289] on div "Fold" at bounding box center [244, 287] width 80 height 20
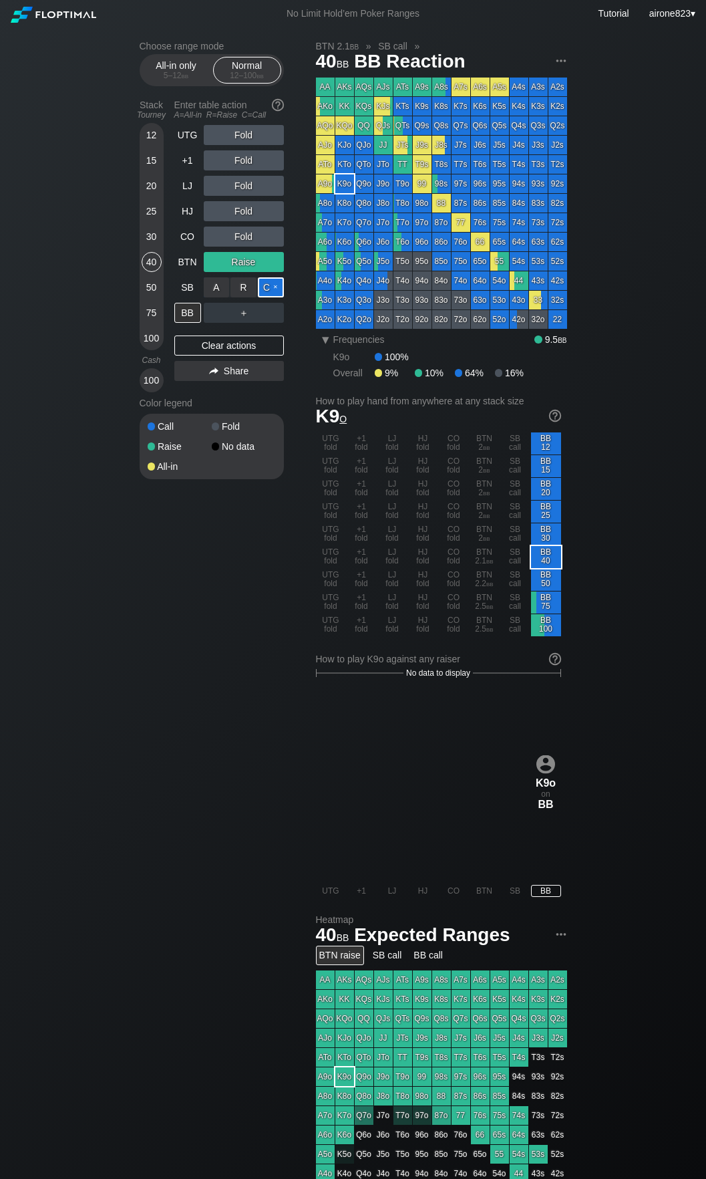
click at [271, 287] on div "C ✕" at bounding box center [271, 287] width 26 height 20
click at [195, 311] on div "BB" at bounding box center [187, 313] width 27 height 20
click at [169, 85] on div "All-in only 5 – 12 bb Normal 12 – 100 bb" at bounding box center [212, 70] width 144 height 32
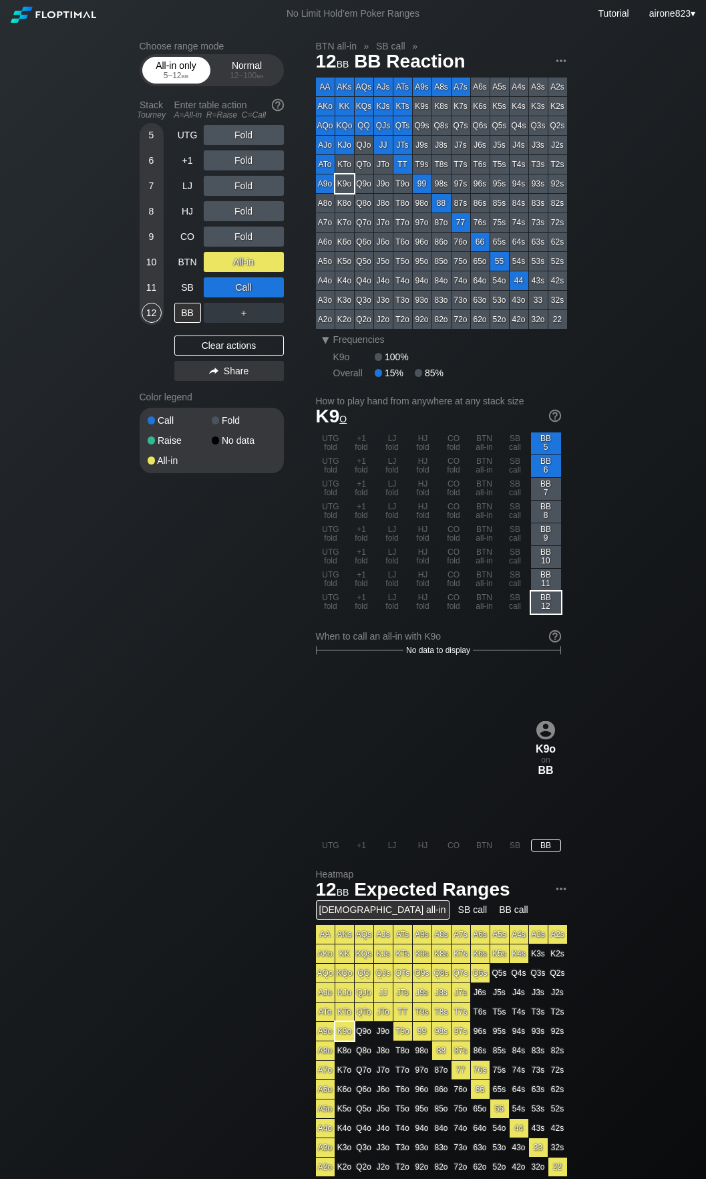
click at [172, 76] on div "5 – 12 bb" at bounding box center [176, 75] width 56 height 9
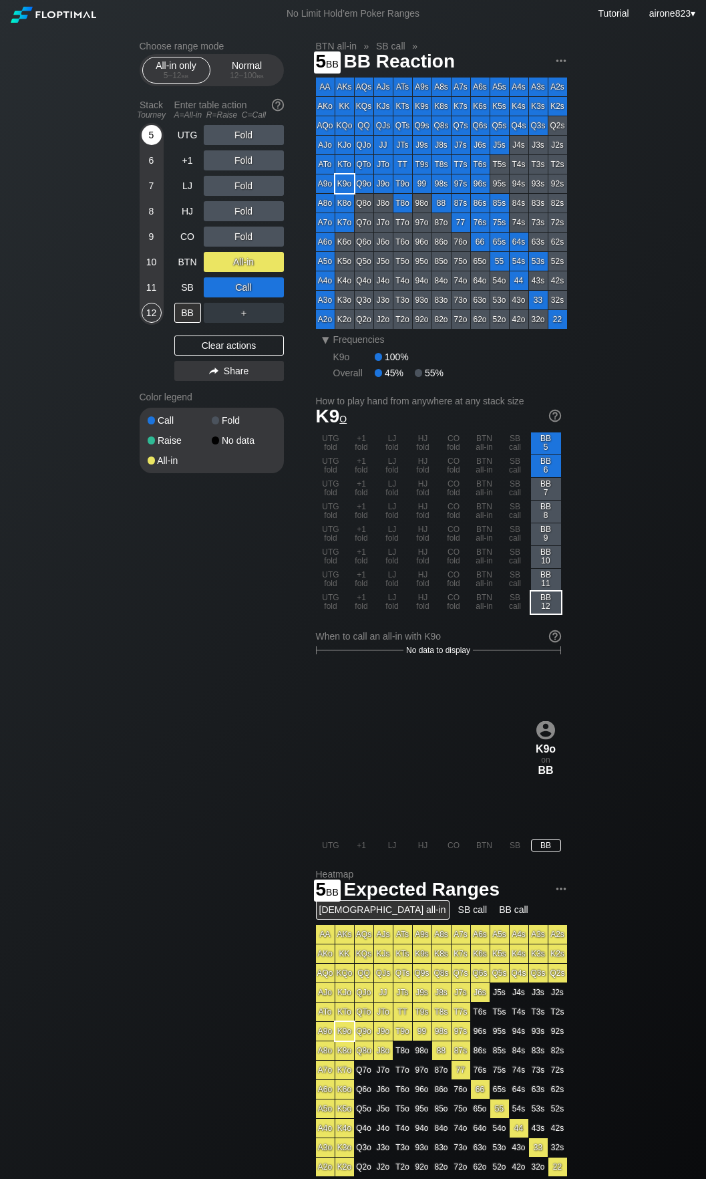
click at [153, 140] on div "5" at bounding box center [152, 135] width 20 height 20
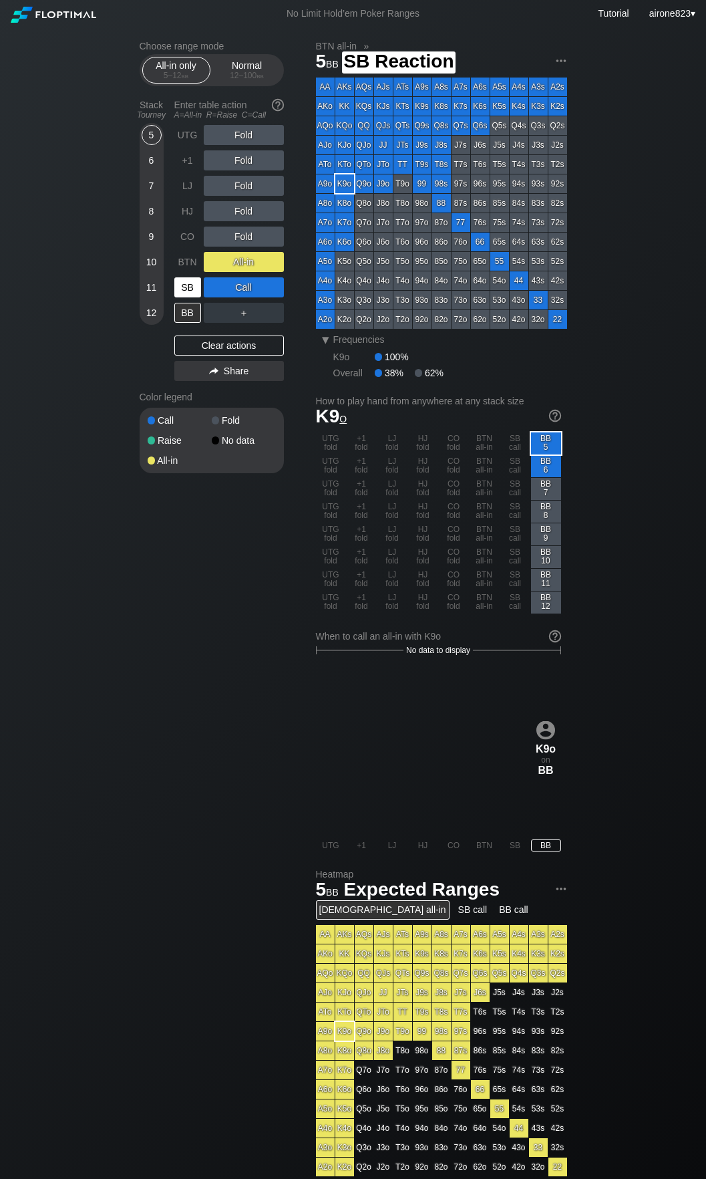
click at [188, 285] on div "SB" at bounding box center [187, 287] width 27 height 20
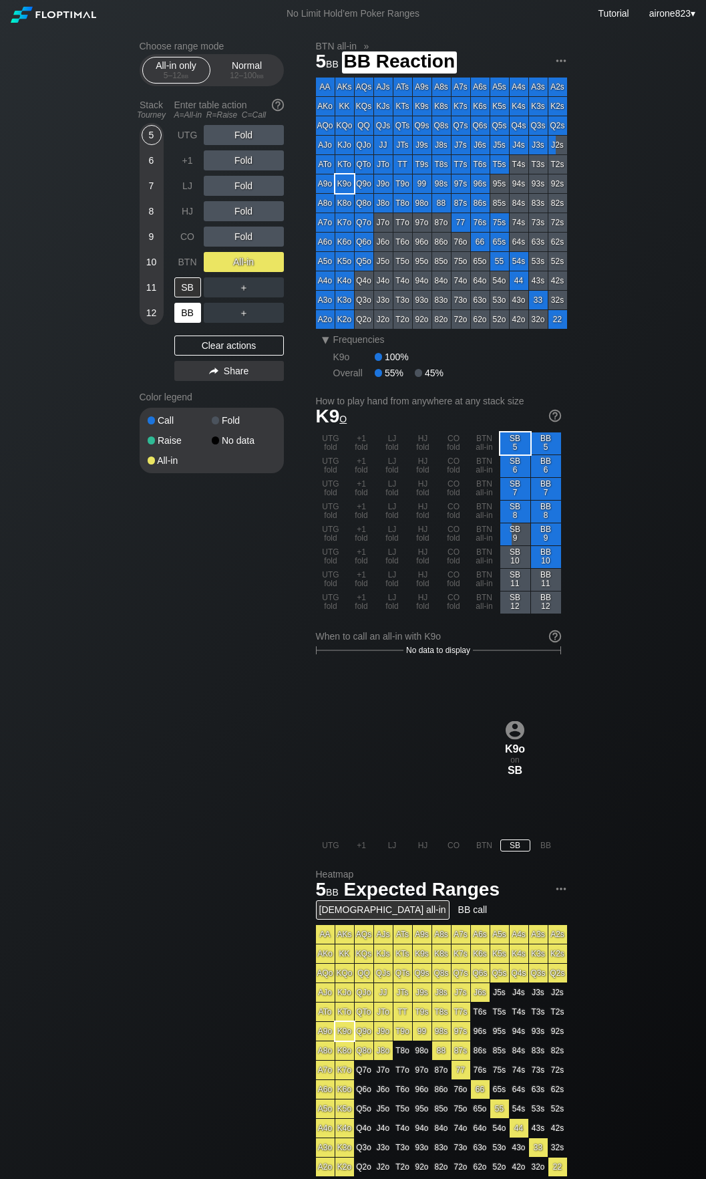
click at [184, 315] on div "BB" at bounding box center [187, 313] width 27 height 20
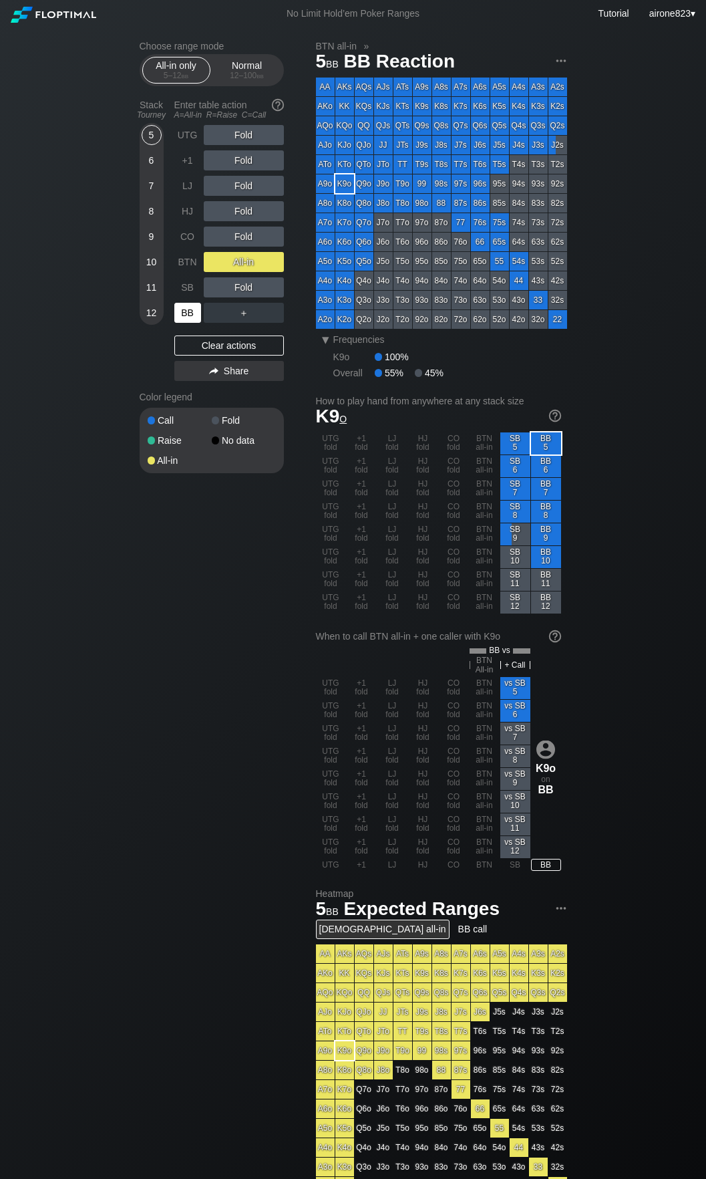
click at [184, 315] on div "BB" at bounding box center [187, 313] width 27 height 20
click at [249, 68] on div "Normal 12 – 100 bb" at bounding box center [247, 69] width 61 height 25
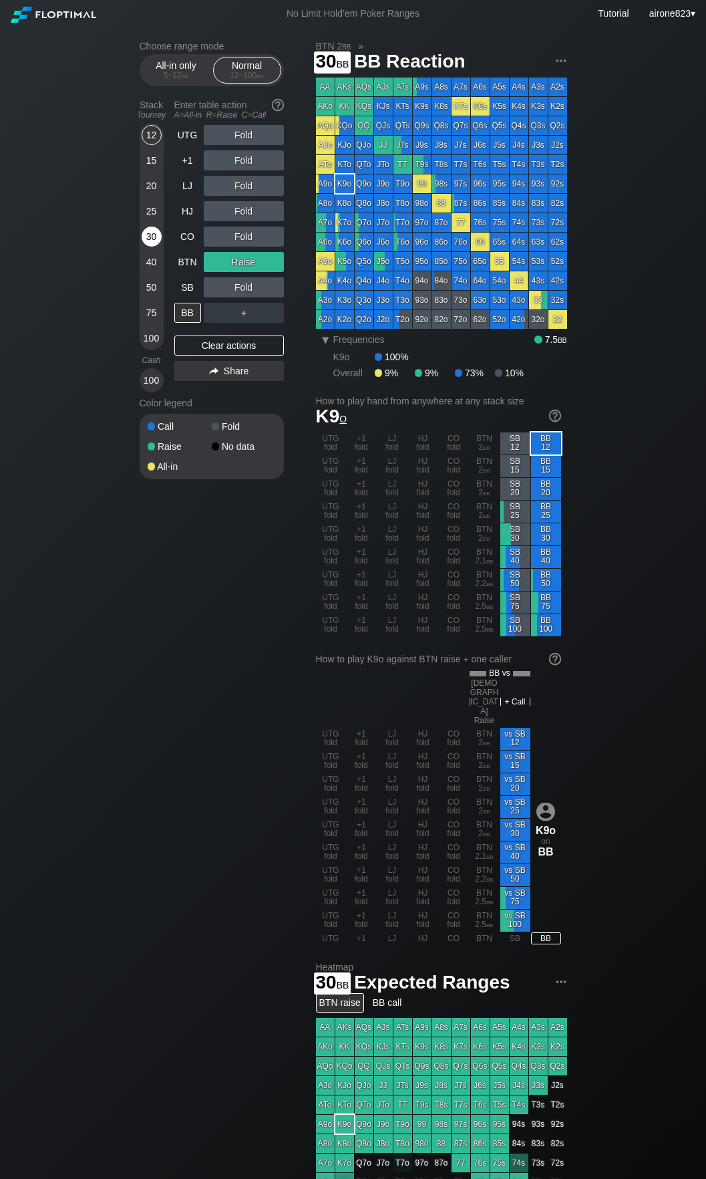
click at [149, 245] on div "30" at bounding box center [152, 237] width 20 height 20
click at [244, 192] on div "R ✕" at bounding box center [244, 186] width 26 height 20
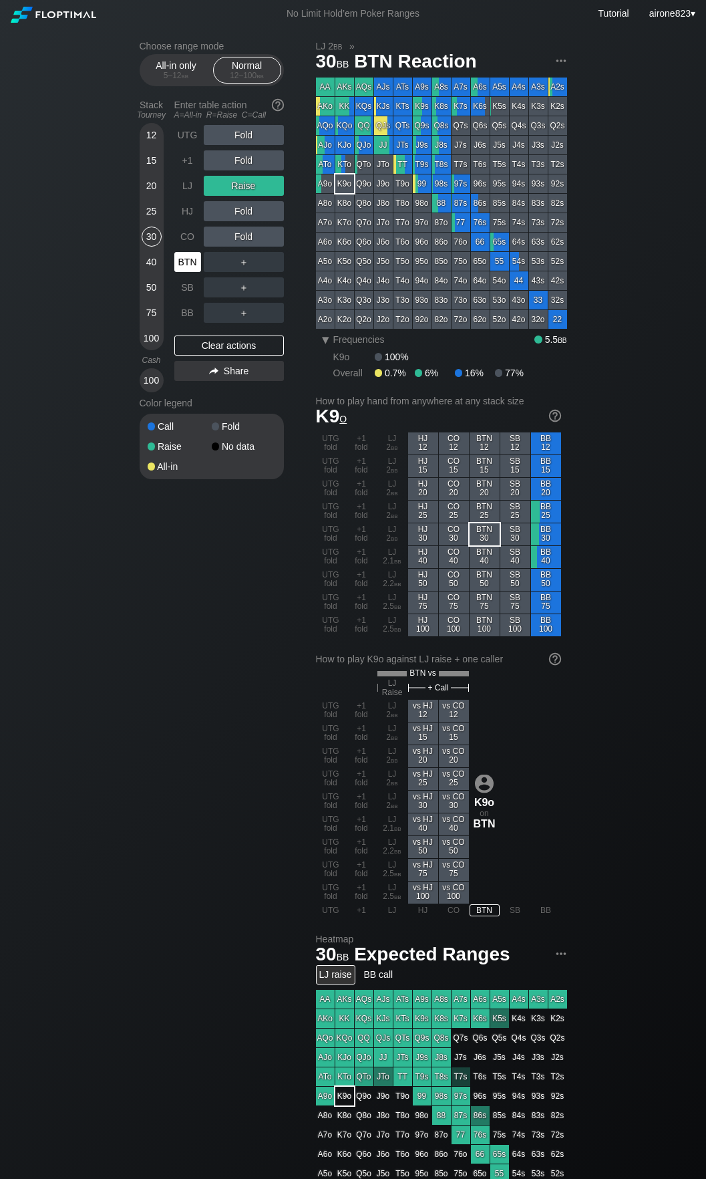
click at [201, 262] on div "BTN" at bounding box center [188, 261] width 29 height 25
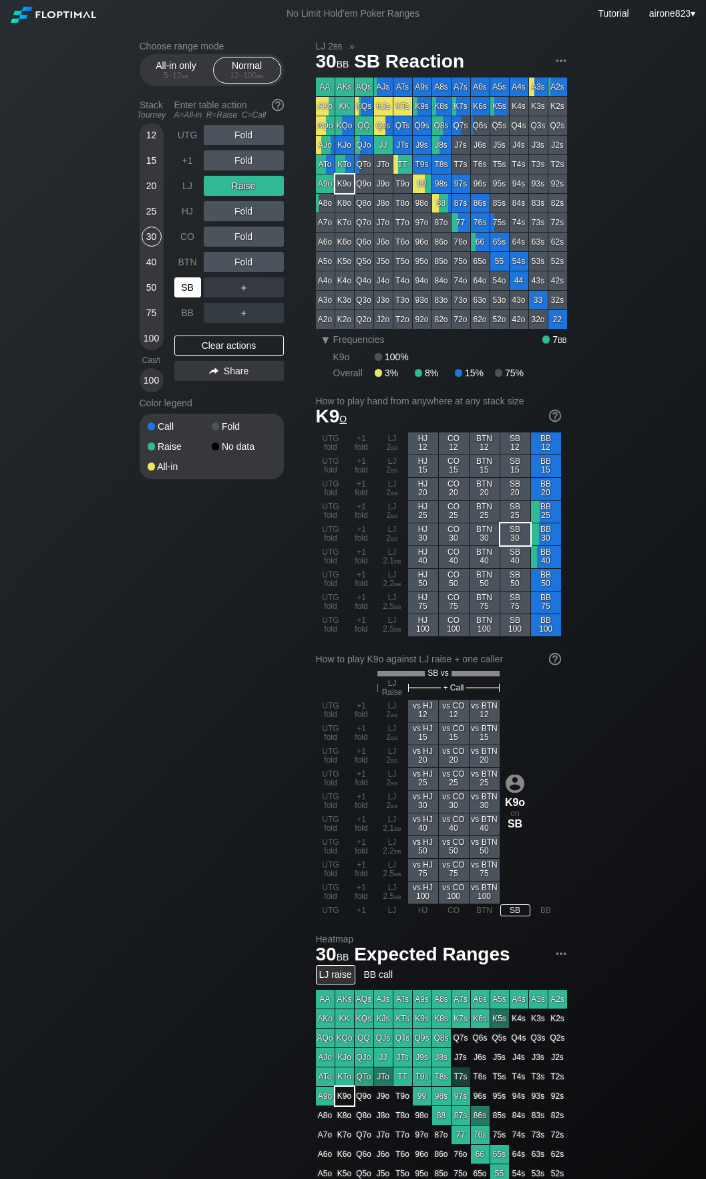
click at [195, 277] on div "SB" at bounding box center [188, 287] width 29 height 25
click at [146, 265] on div "40" at bounding box center [152, 262] width 20 height 20
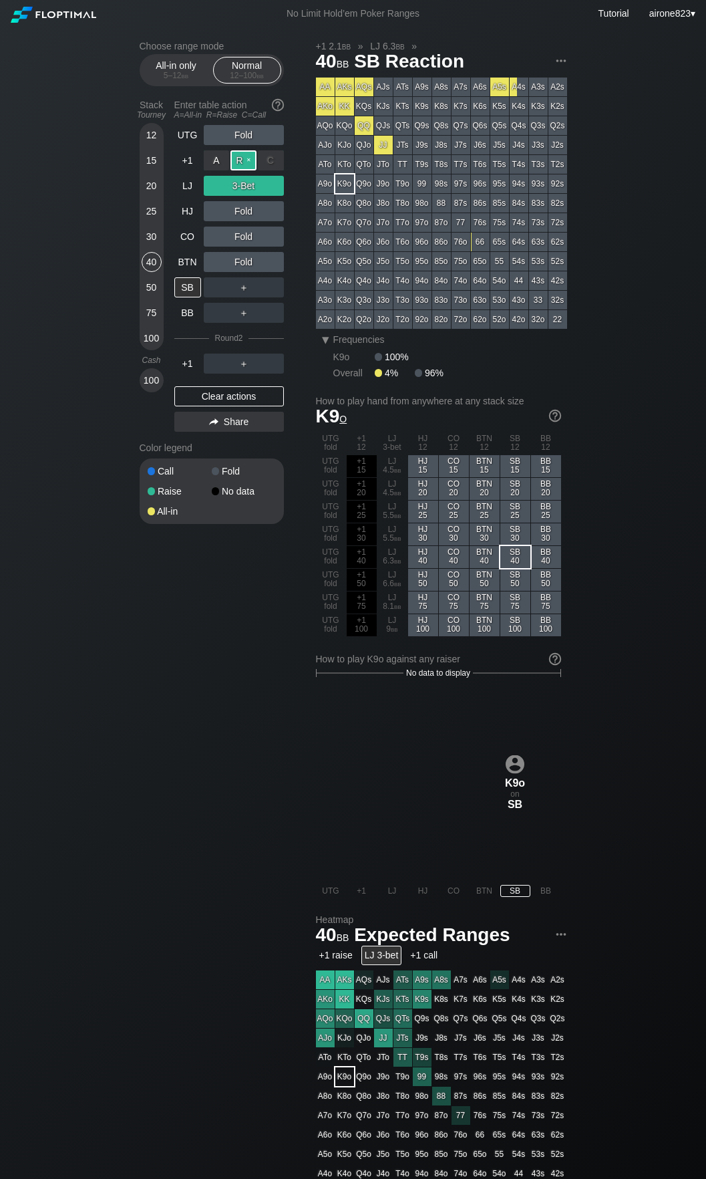
click at [252, 154] on div "R ✕" at bounding box center [244, 160] width 26 height 20
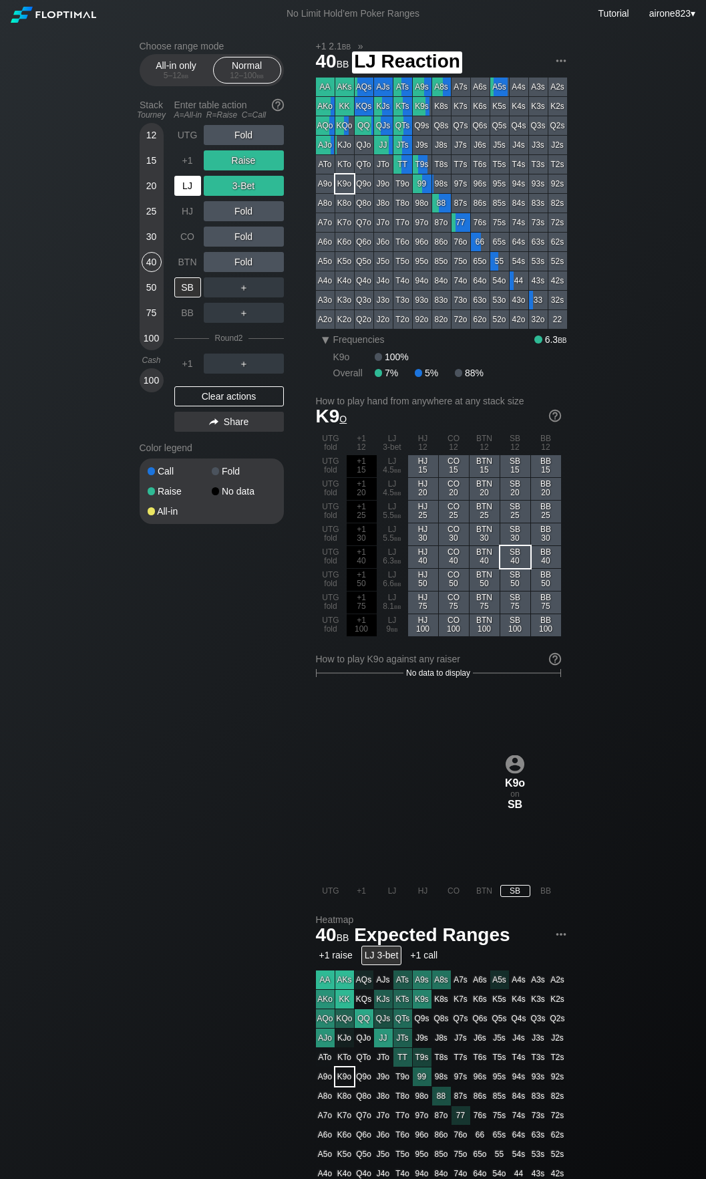
click at [187, 190] on div "LJ" at bounding box center [187, 186] width 27 height 20
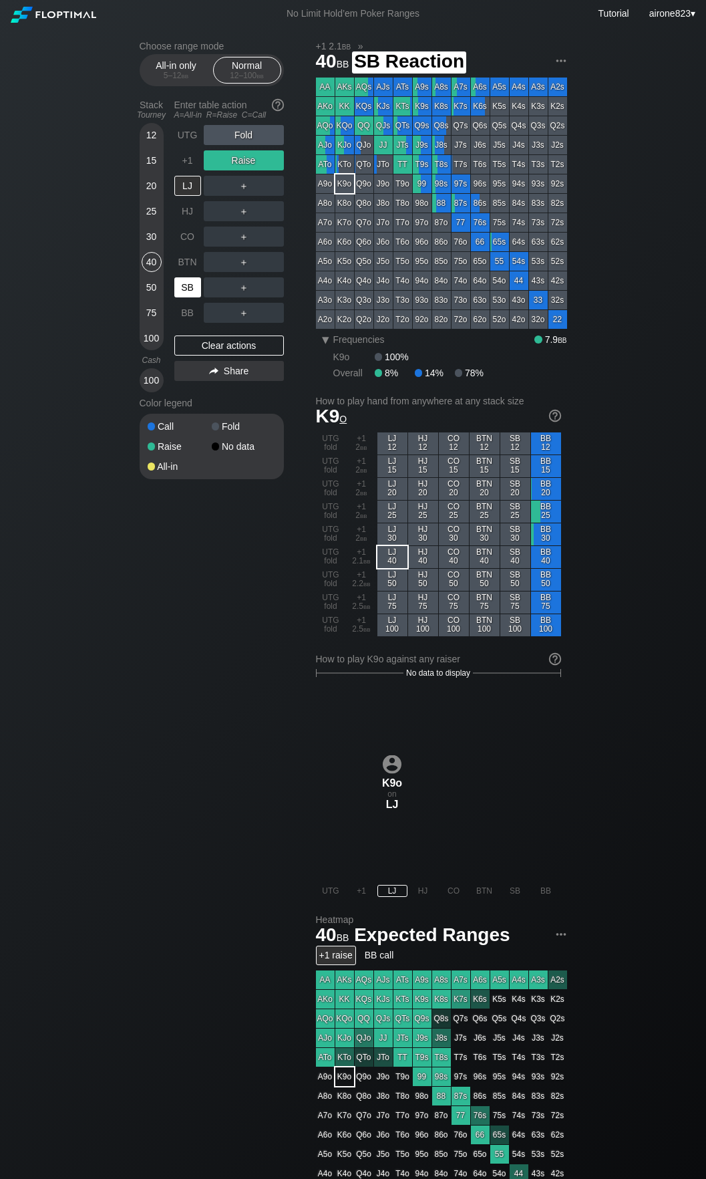
click at [191, 285] on div "SB" at bounding box center [187, 287] width 27 height 20
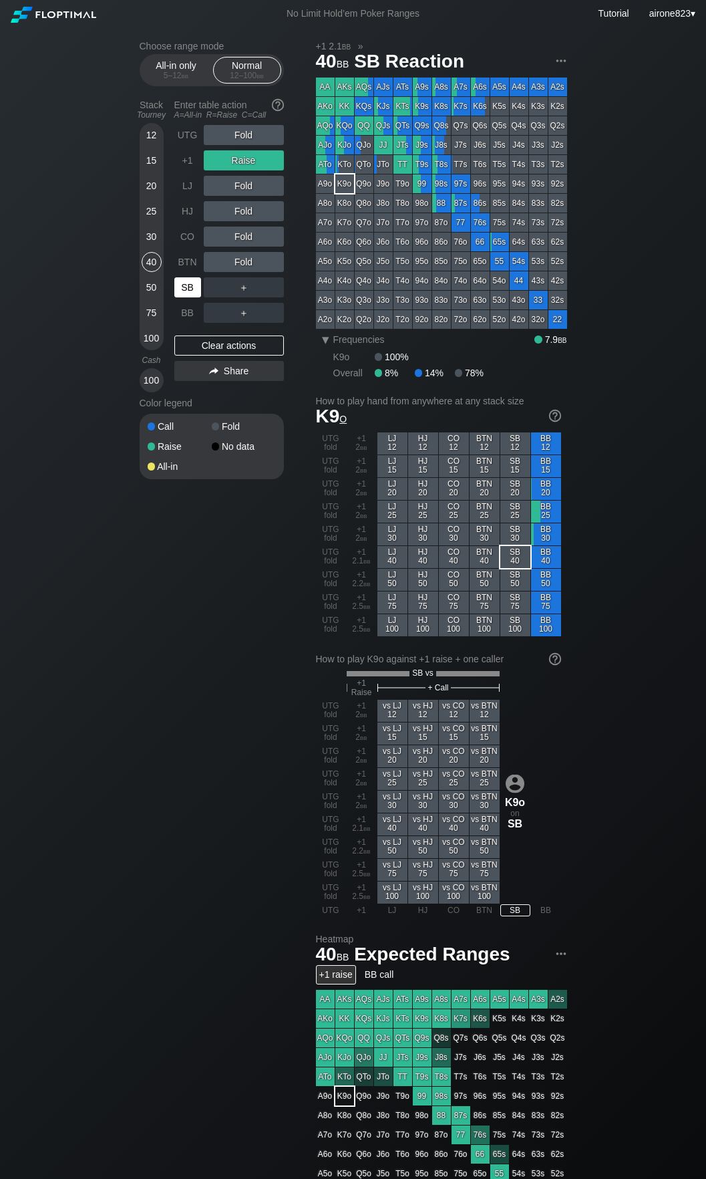
click at [191, 285] on div "SB" at bounding box center [187, 287] width 27 height 20
click at [199, 69] on div "All-in only 5 – 12 bb" at bounding box center [176, 69] width 61 height 25
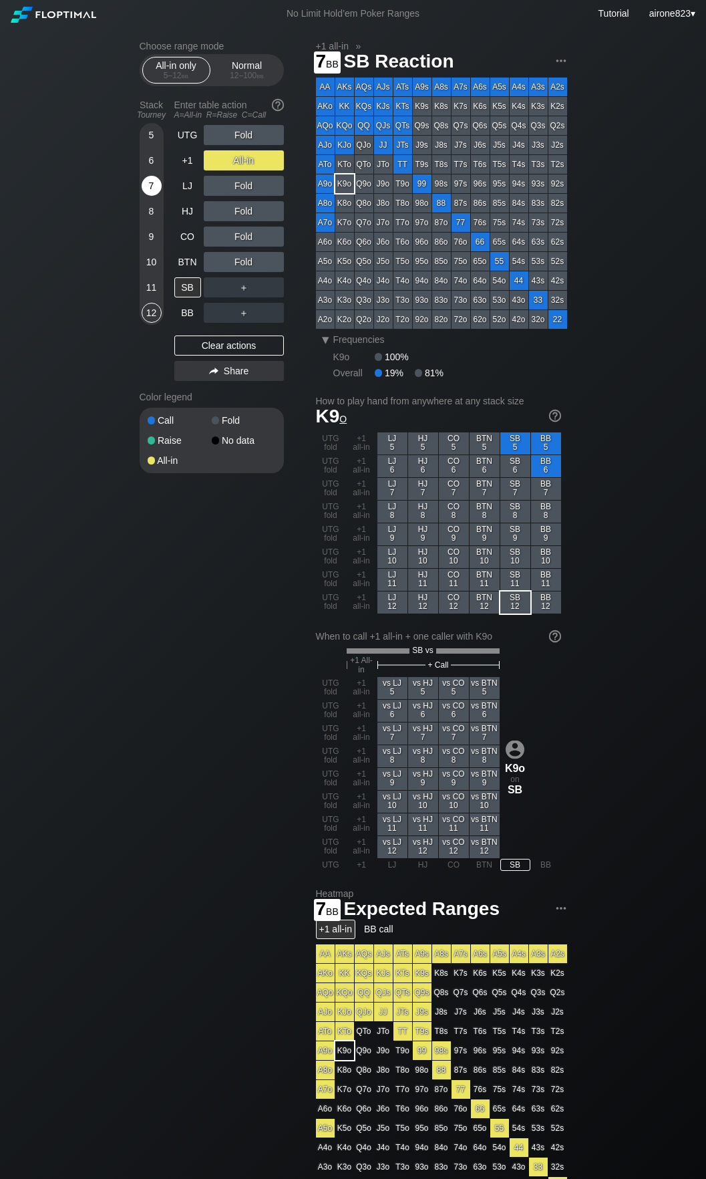
click at [155, 184] on div "7" at bounding box center [152, 186] width 20 height 20
click at [239, 162] on div "All-in" at bounding box center [244, 160] width 80 height 20
click at [172, 161] on div "Stack Tourney Enter table action A=All-in R=Raise C=Call 5 6 7 8 9 10 11 12 UTG…" at bounding box center [212, 240] width 144 height 292
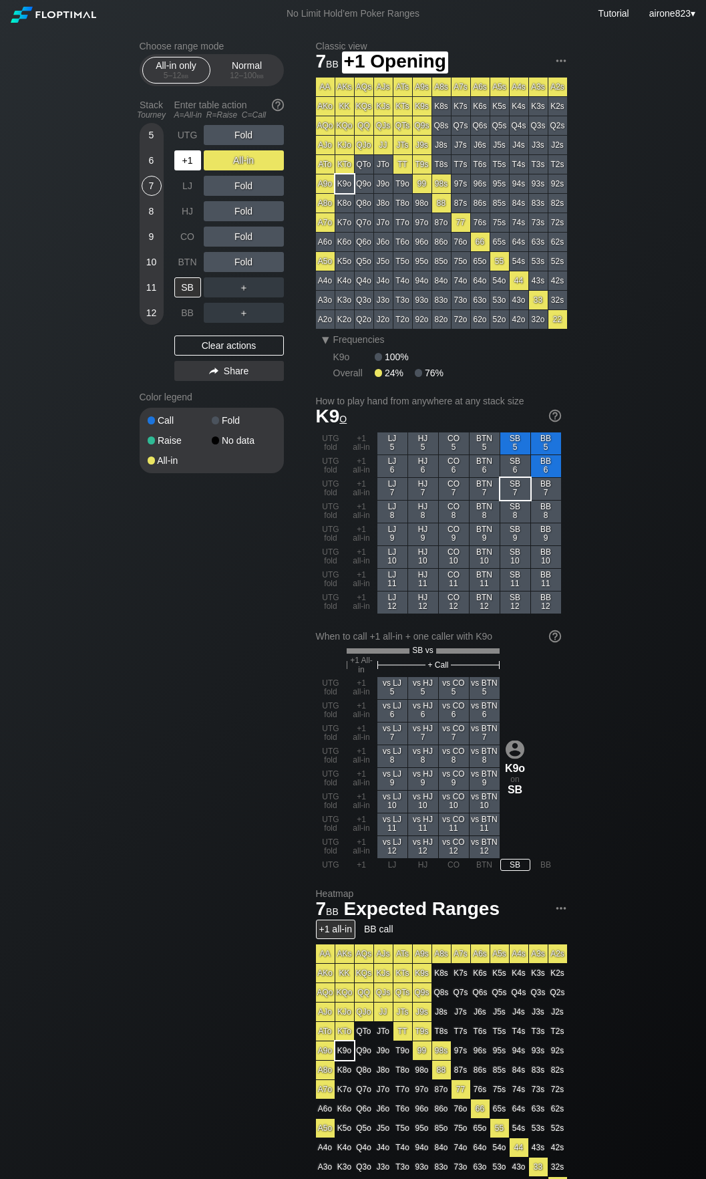
click at [190, 163] on div "+1" at bounding box center [187, 160] width 27 height 20
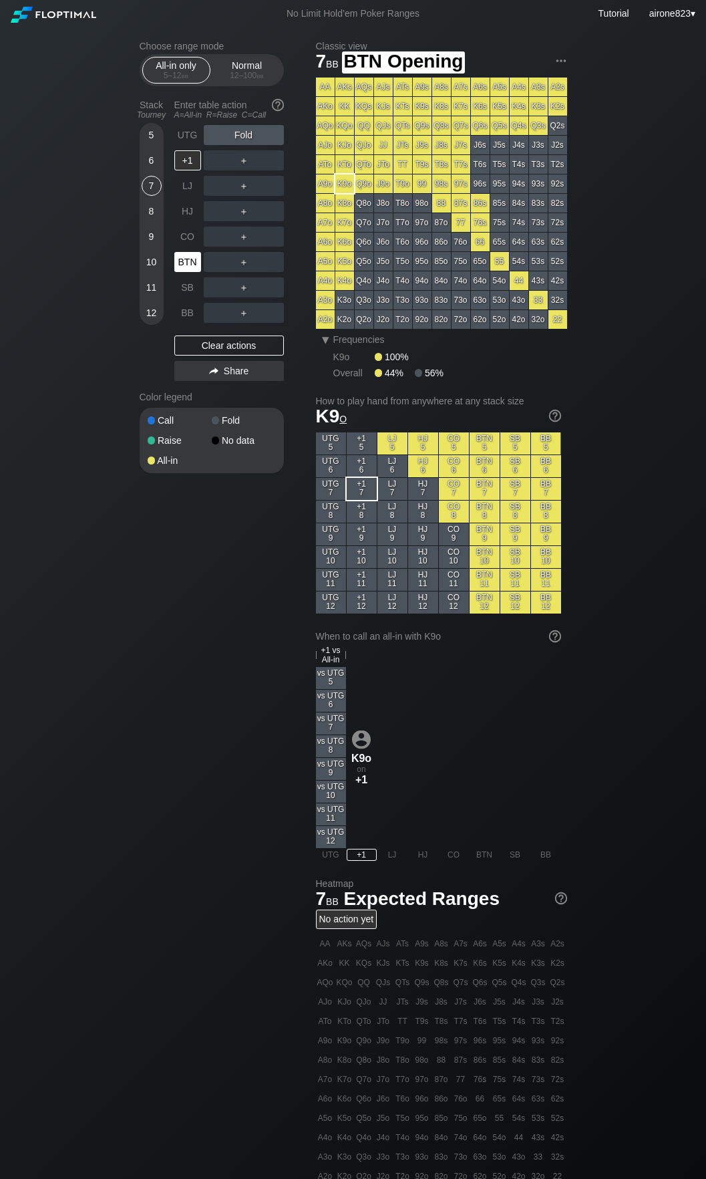
click at [196, 267] on div "BTN" at bounding box center [187, 262] width 27 height 20
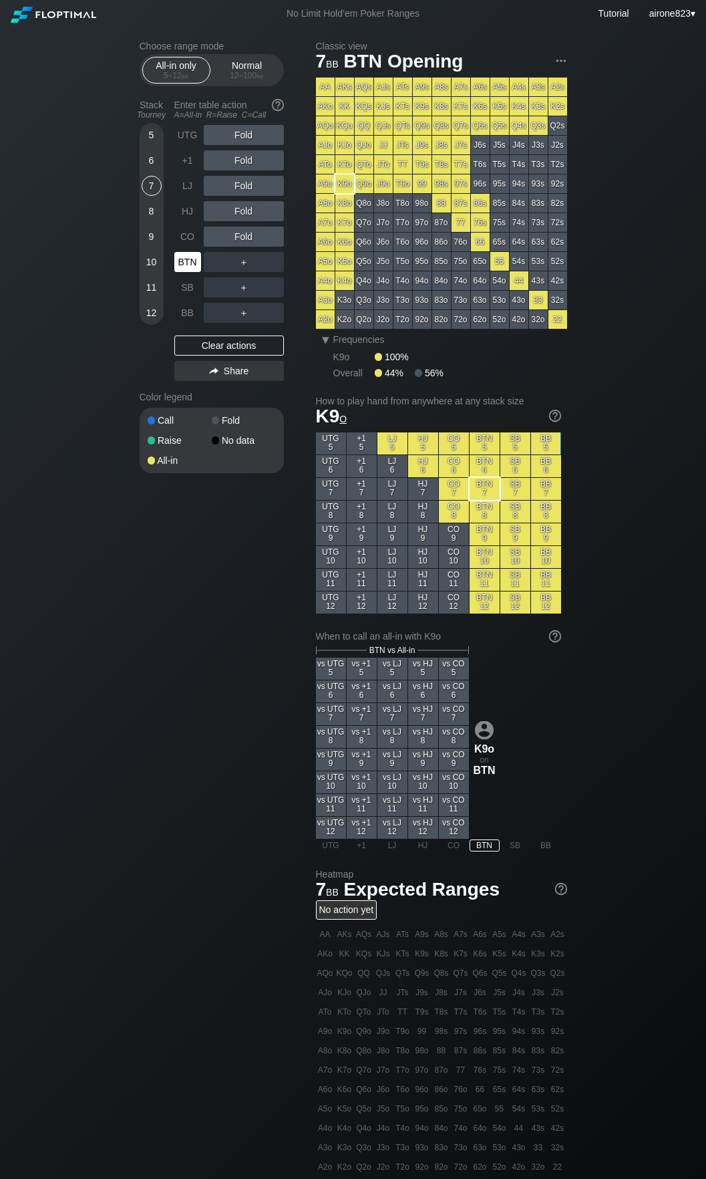
click at [196, 267] on div "BTN" at bounding box center [187, 262] width 27 height 20
click at [216, 257] on div "A ✕ R ✕ C ✕ ＋" at bounding box center [244, 262] width 80 height 20
click at [222, 262] on div "A ✕" at bounding box center [217, 262] width 26 height 20
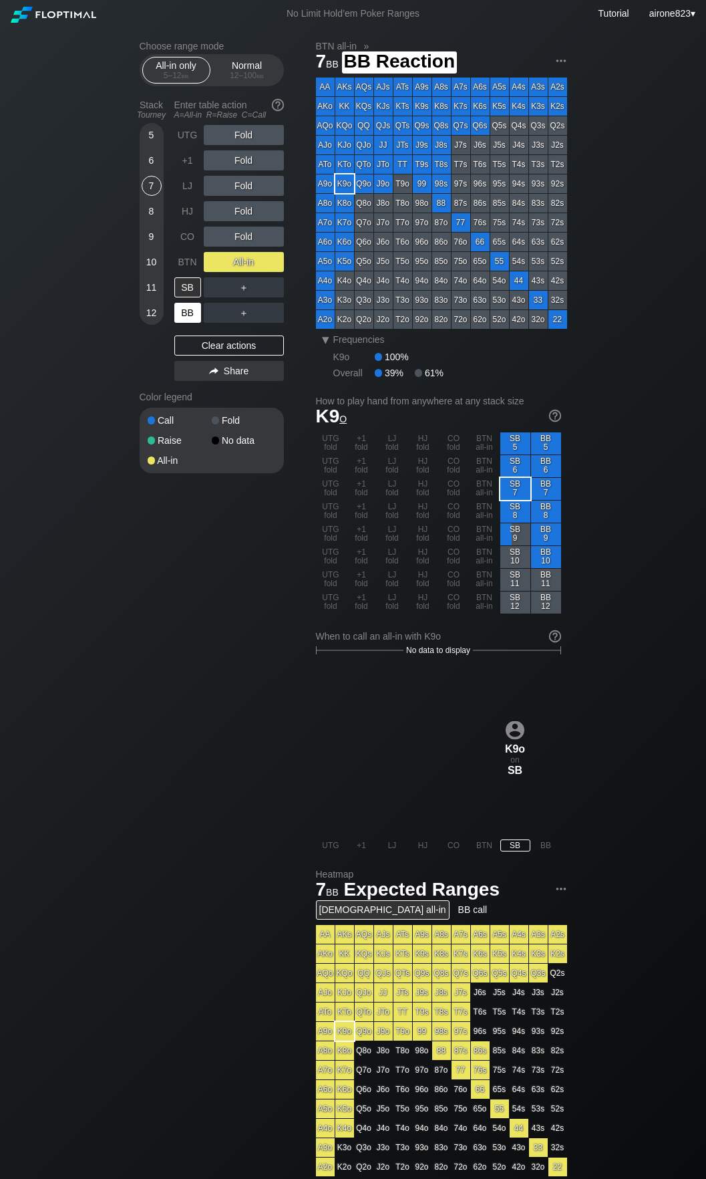
click at [196, 313] on div "BB" at bounding box center [187, 313] width 27 height 20
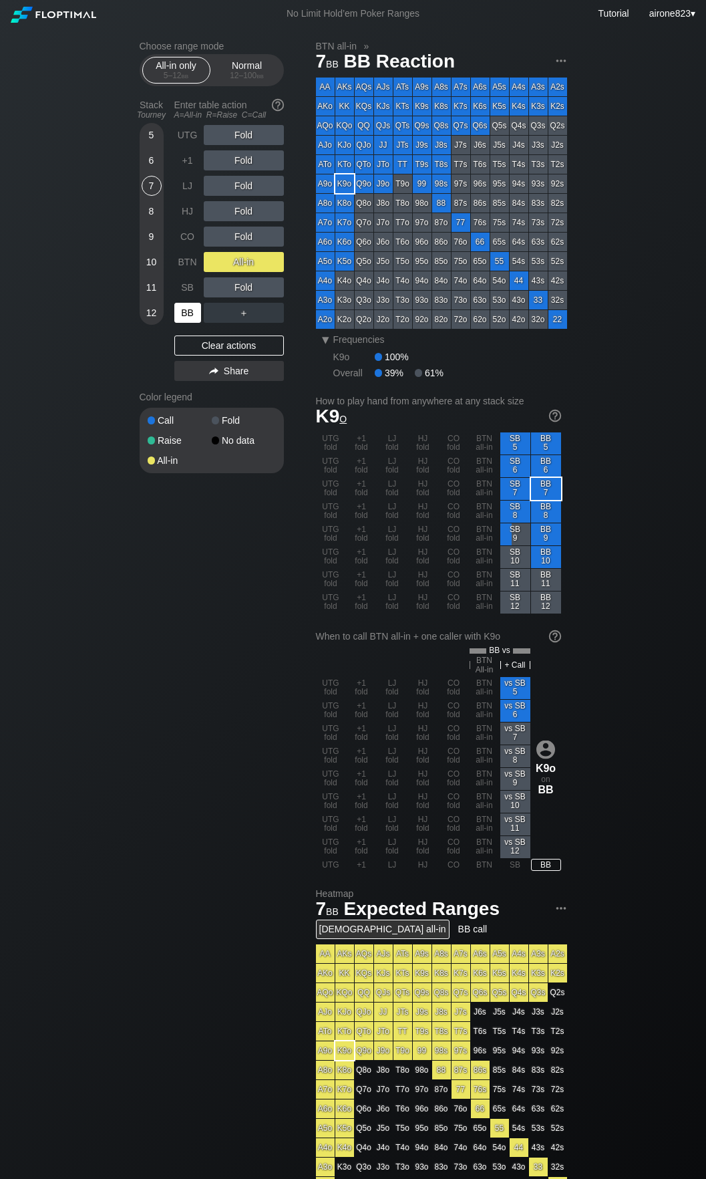
click at [196, 313] on div "BB" at bounding box center [187, 313] width 27 height 20
click at [247, 78] on div "12 – 100 bb" at bounding box center [247, 75] width 56 height 9
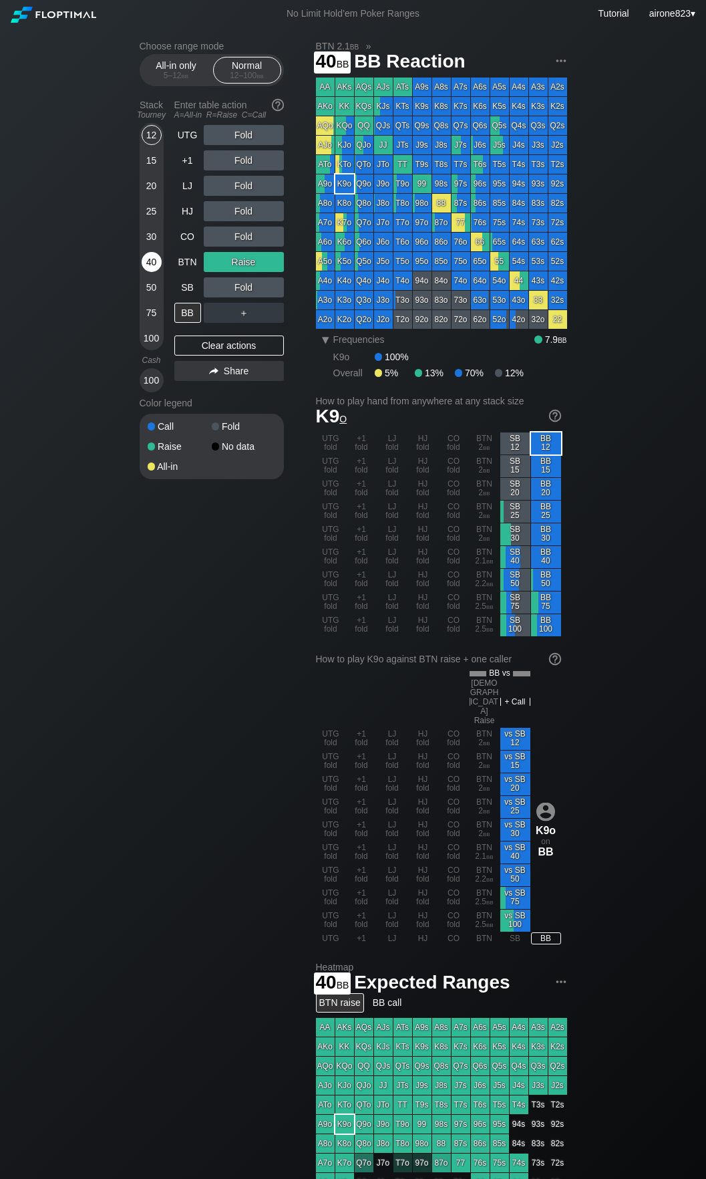
click at [153, 261] on div "40" at bounding box center [152, 262] width 20 height 20
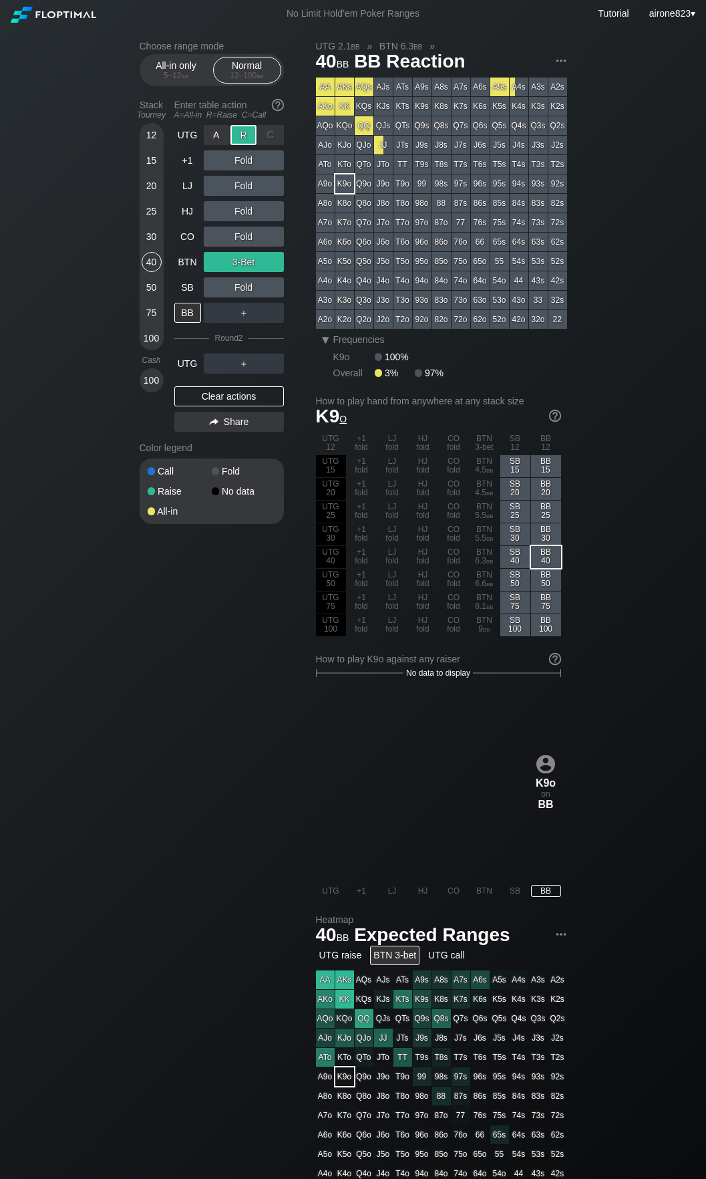
click at [246, 130] on div "R ✕" at bounding box center [244, 135] width 26 height 20
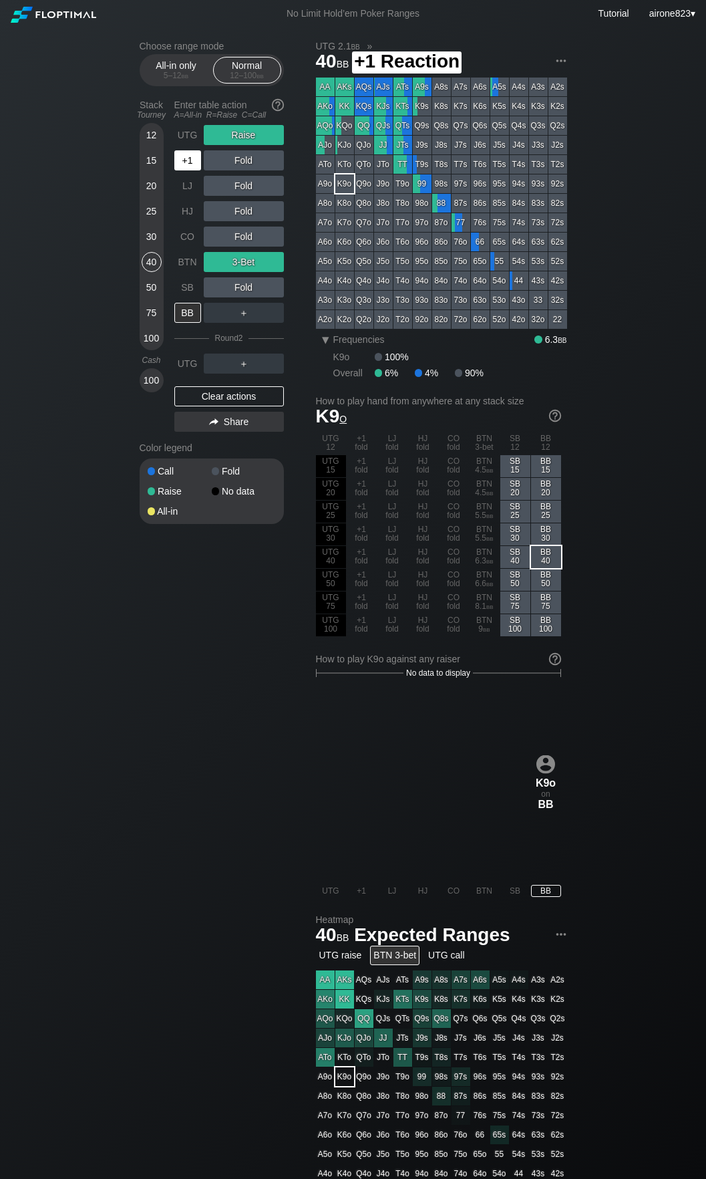
click at [194, 168] on div "+1" at bounding box center [187, 160] width 27 height 20
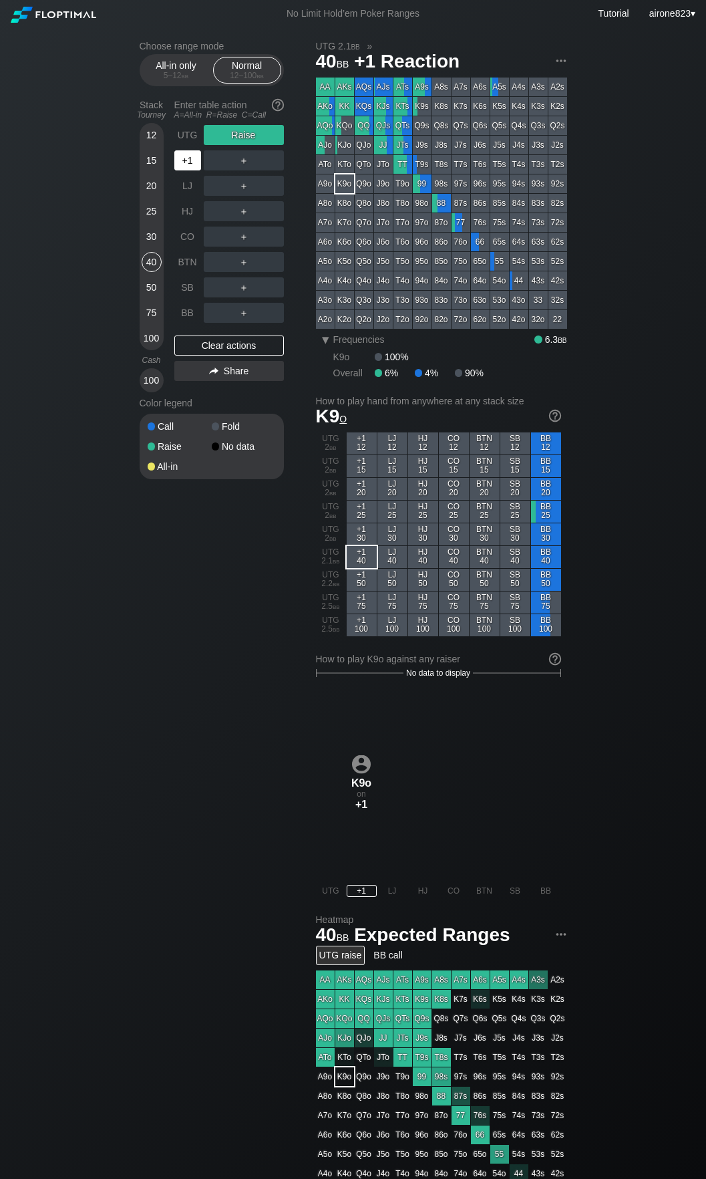
click at [194, 168] on div "+1" at bounding box center [187, 160] width 27 height 20
click at [154, 137] on div "12" at bounding box center [152, 135] width 20 height 20
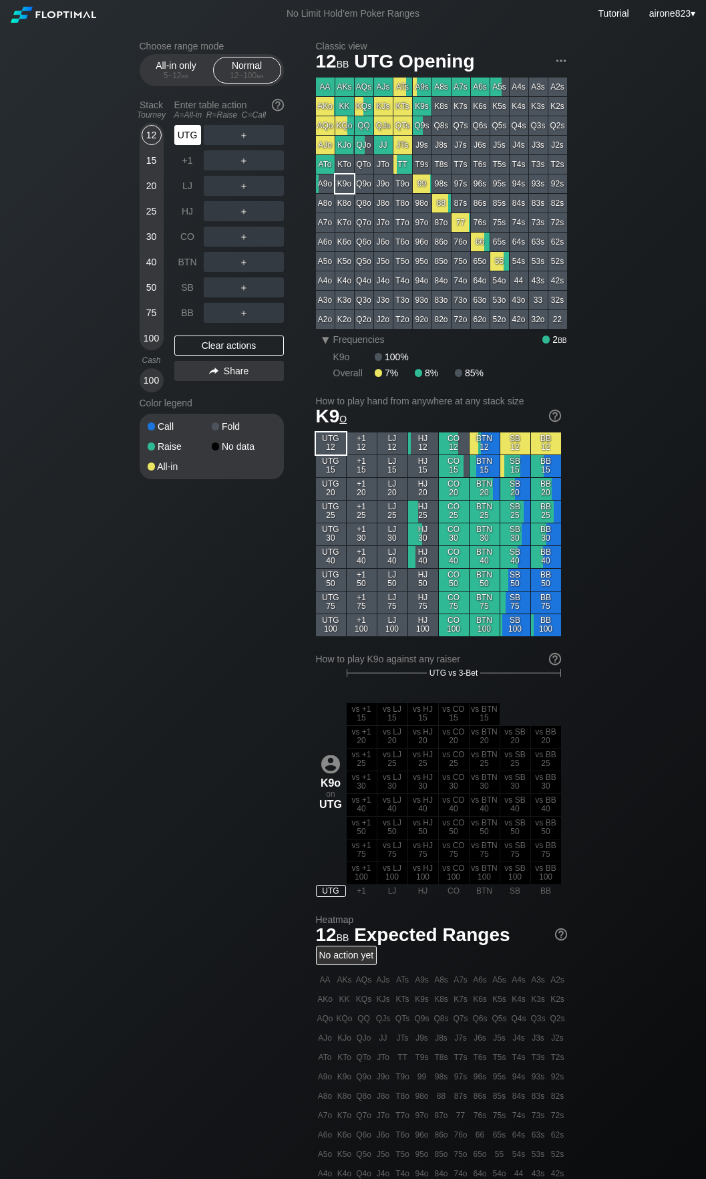
click at [187, 138] on div "UTG" at bounding box center [187, 135] width 27 height 20
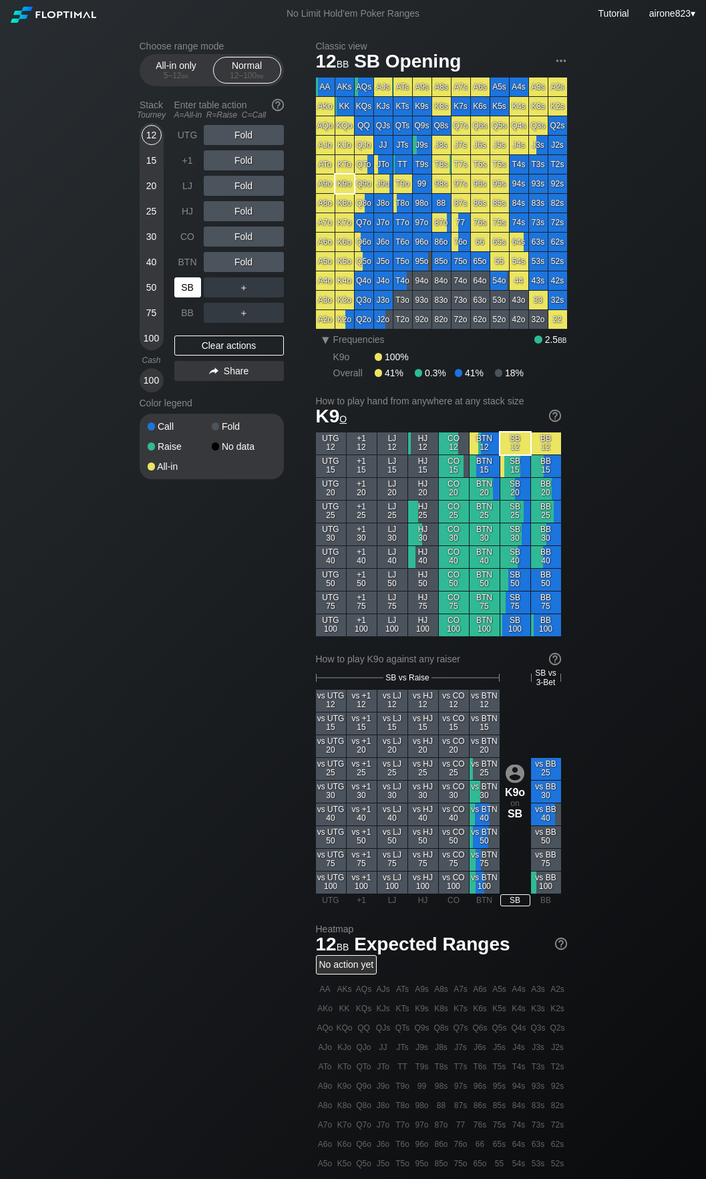
click at [186, 297] on div "SB" at bounding box center [187, 287] width 27 height 20
click at [149, 225] on div "25" at bounding box center [152, 213] width 20 height 25
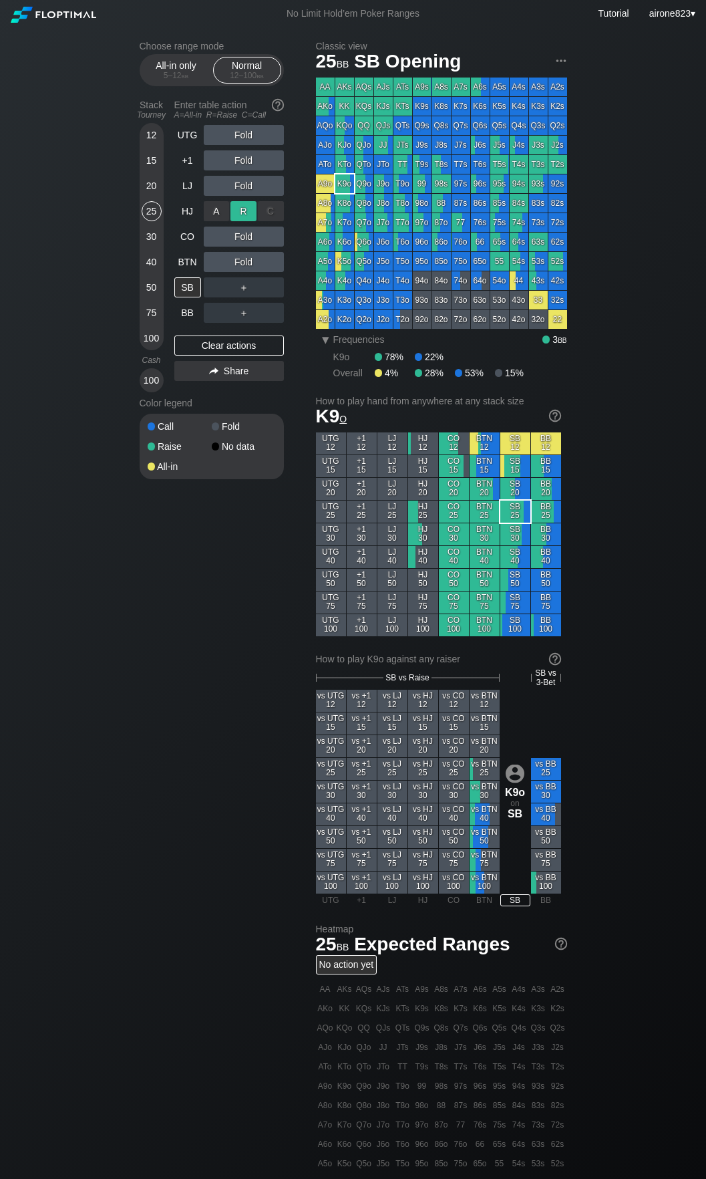
click at [241, 211] on div "R ✕" at bounding box center [244, 211] width 26 height 20
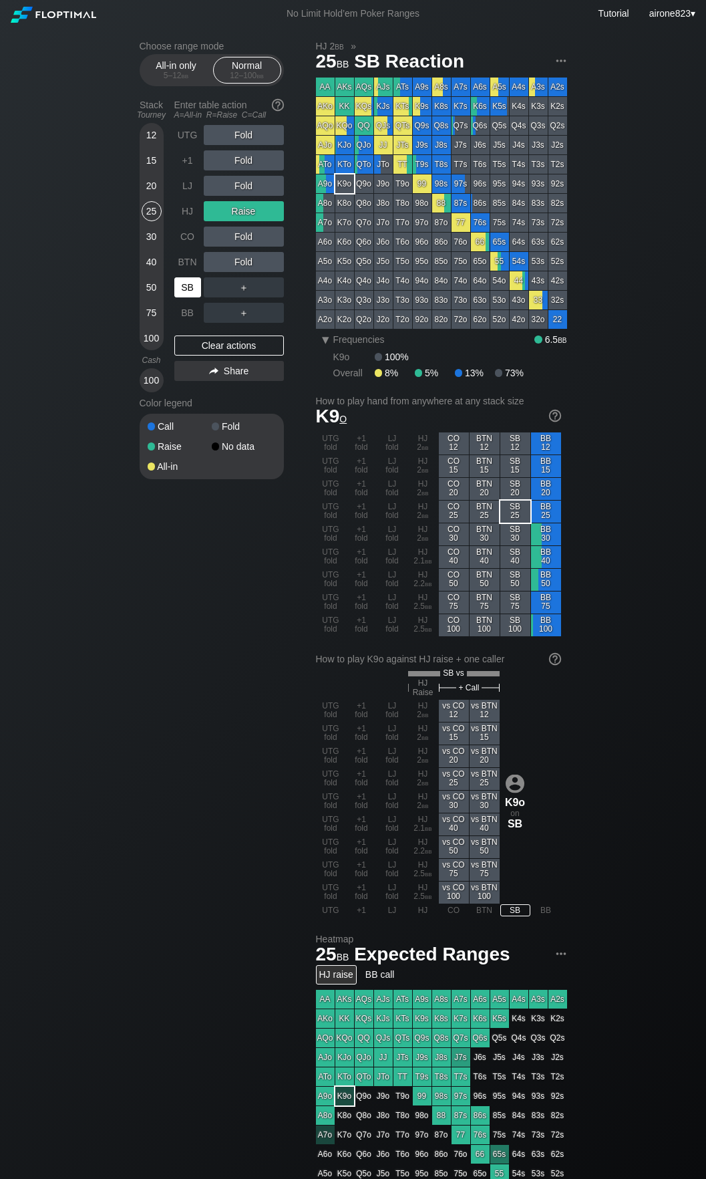
click at [182, 291] on div "SB" at bounding box center [187, 287] width 27 height 20
click at [182, 290] on div "SB" at bounding box center [187, 287] width 27 height 20
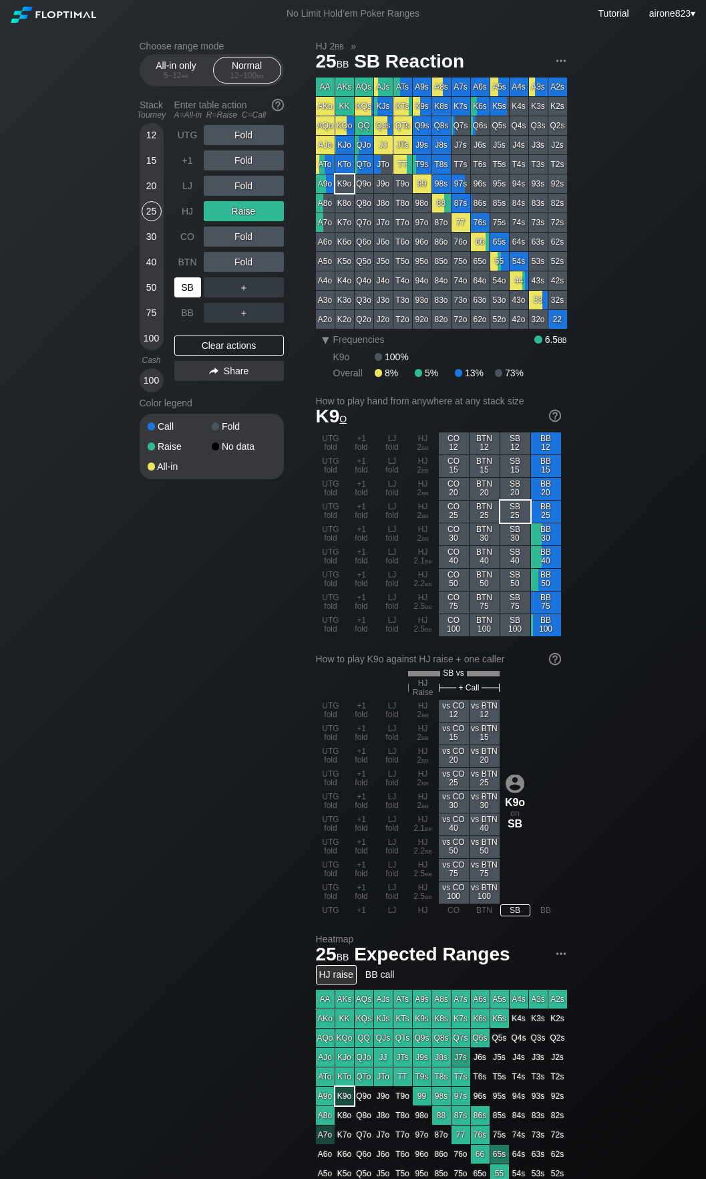
click at [182, 290] on div "SB" at bounding box center [187, 287] width 27 height 20
click at [183, 289] on div "SB" at bounding box center [187, 287] width 27 height 20
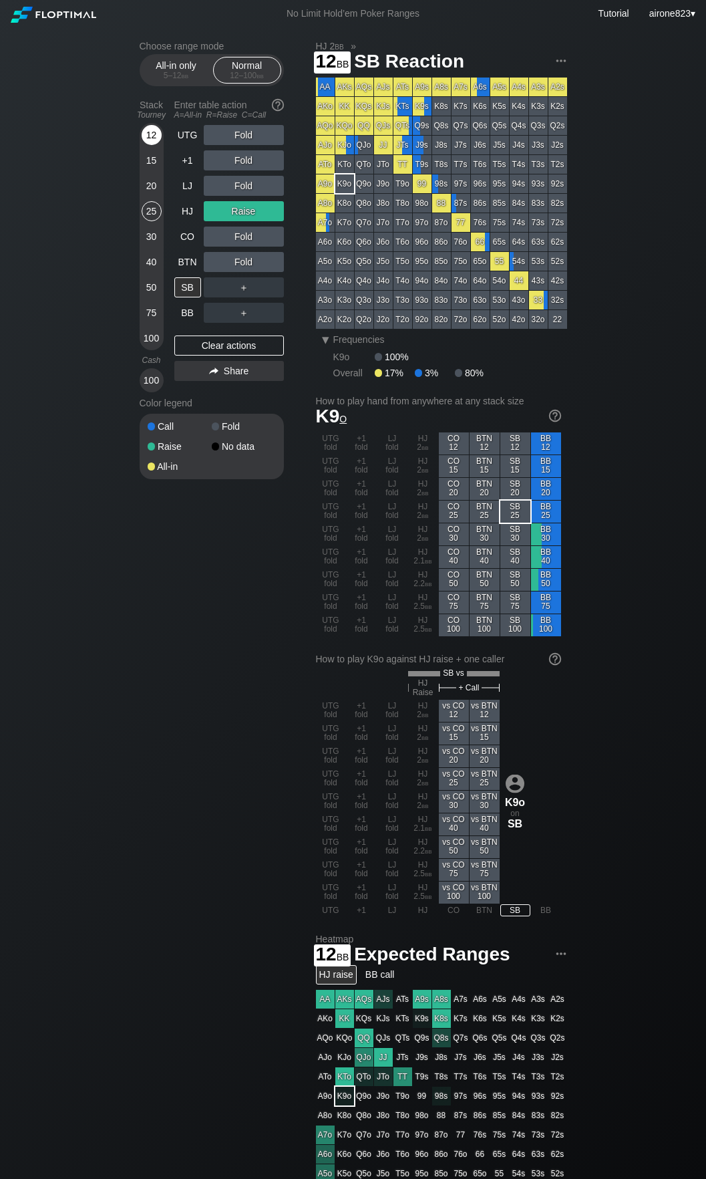
click at [156, 136] on div "12" at bounding box center [152, 135] width 20 height 20
click at [253, 190] on div "R ✕" at bounding box center [244, 186] width 26 height 20
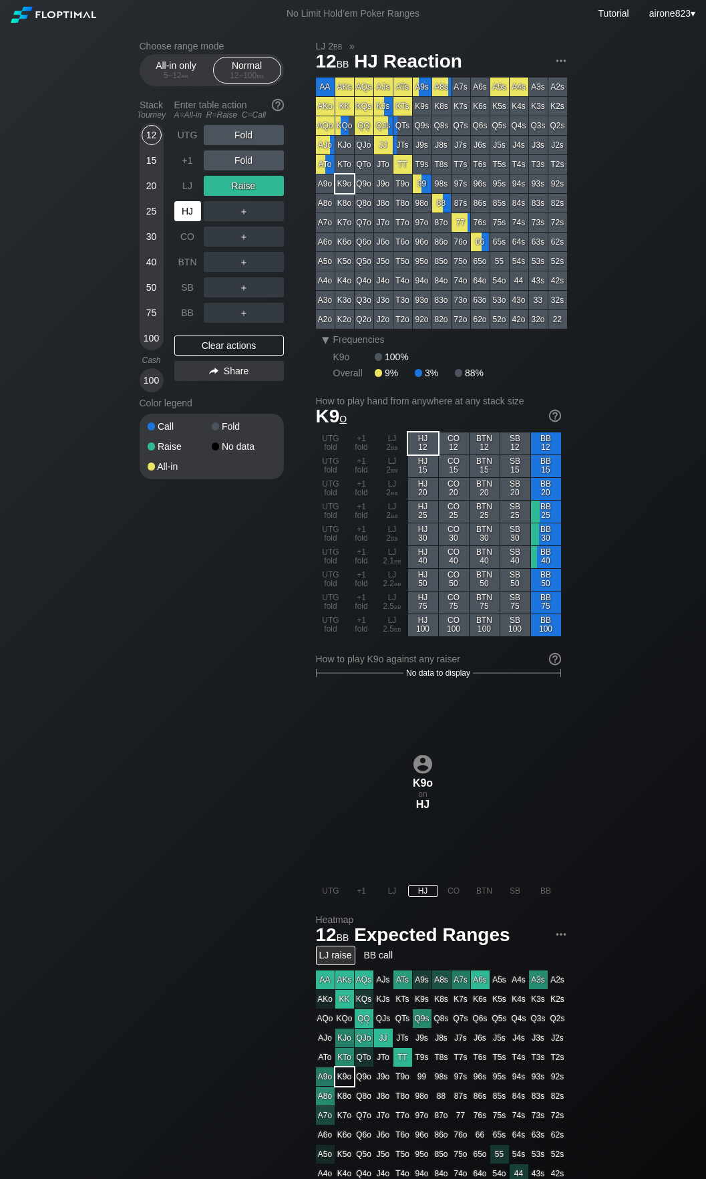
click at [180, 217] on div "HJ" at bounding box center [187, 211] width 27 height 20
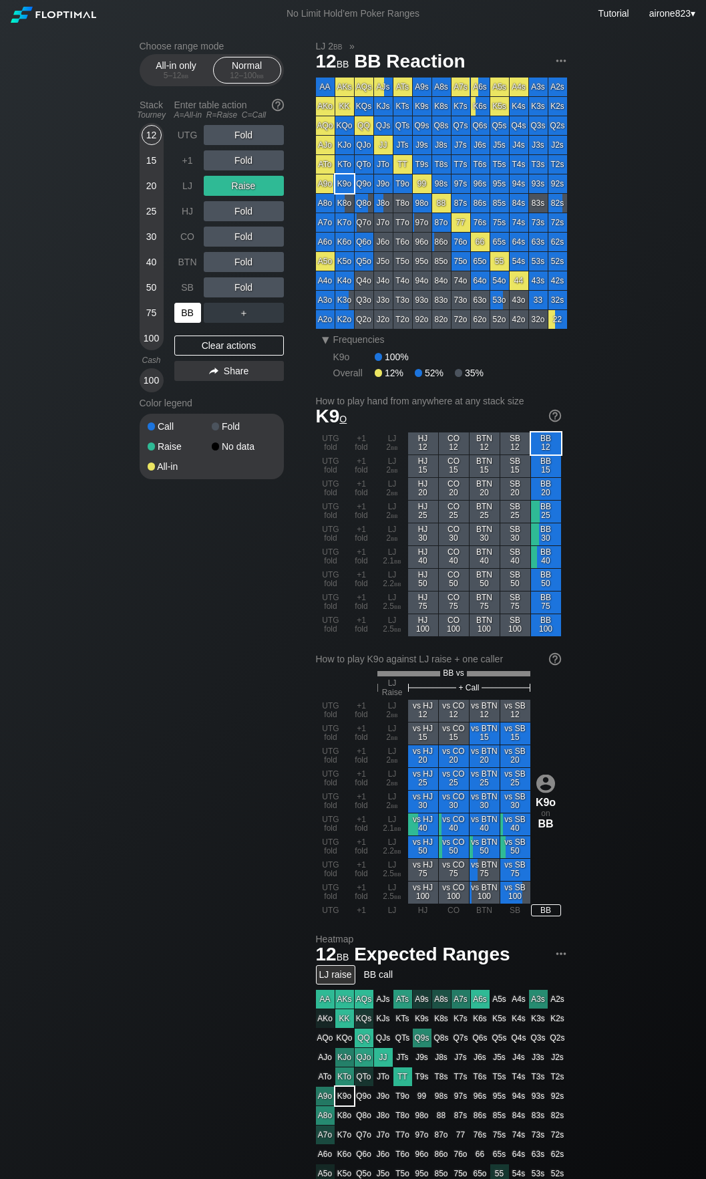
click at [189, 315] on div "BB" at bounding box center [187, 313] width 27 height 20
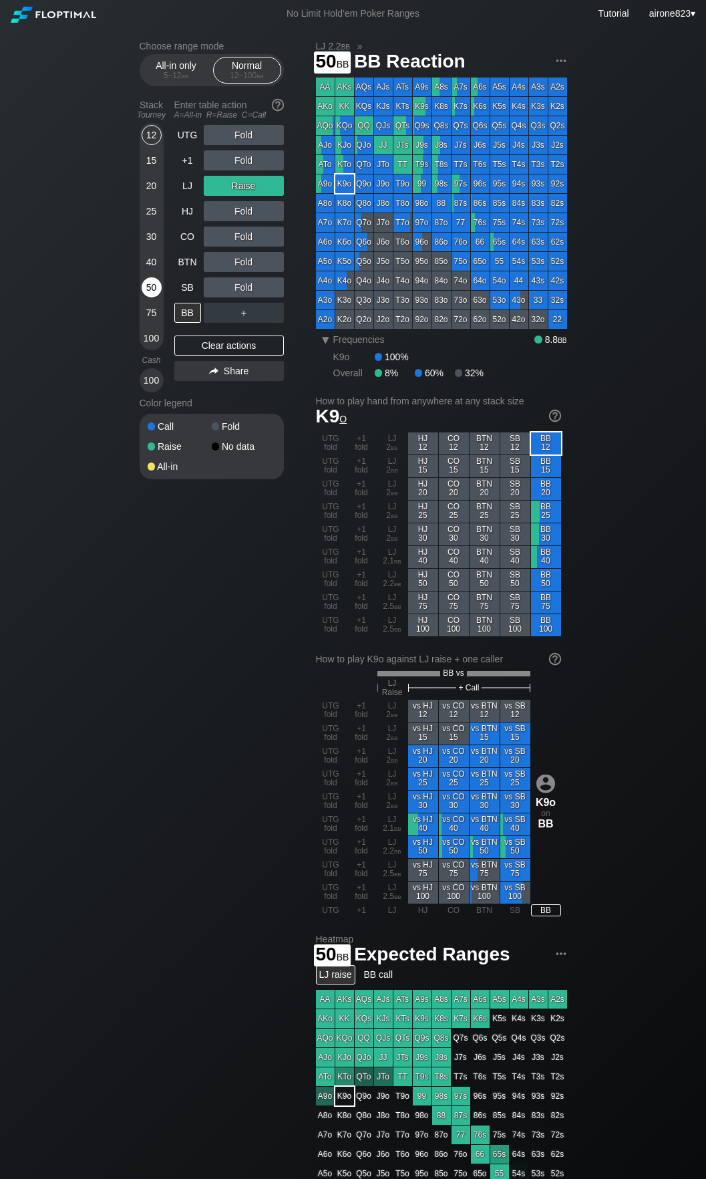
click at [156, 294] on div "50" at bounding box center [152, 287] width 20 height 20
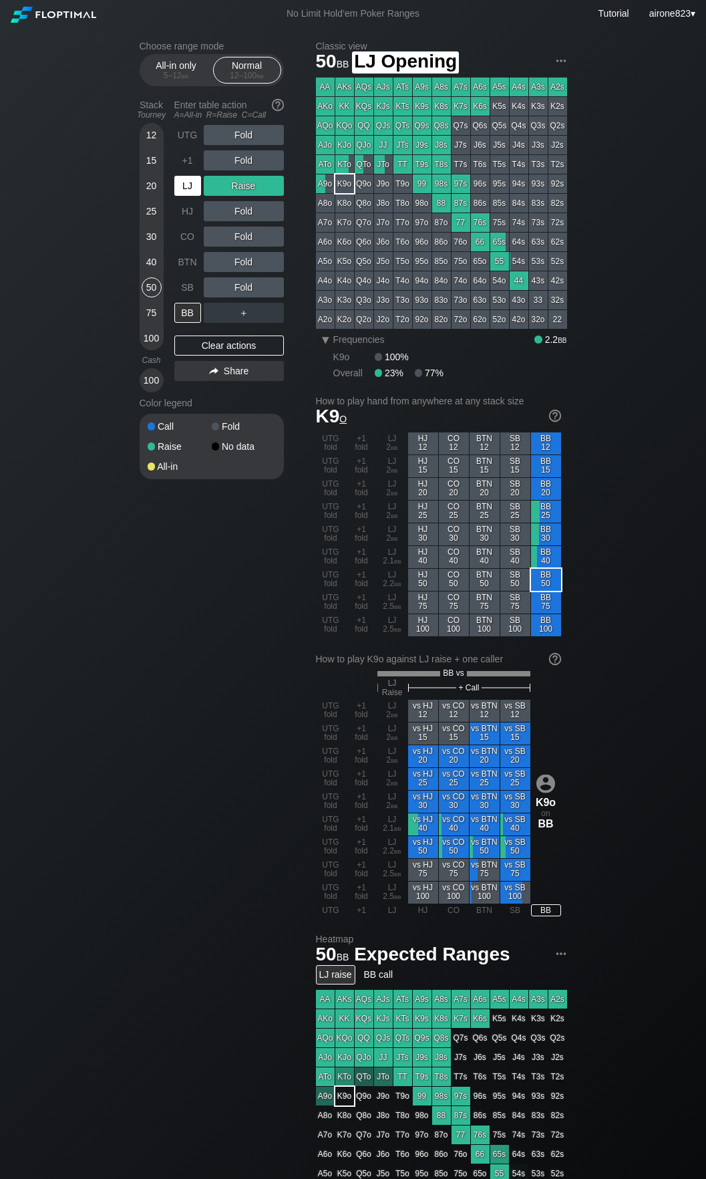
click at [190, 194] on div "LJ" at bounding box center [187, 186] width 27 height 20
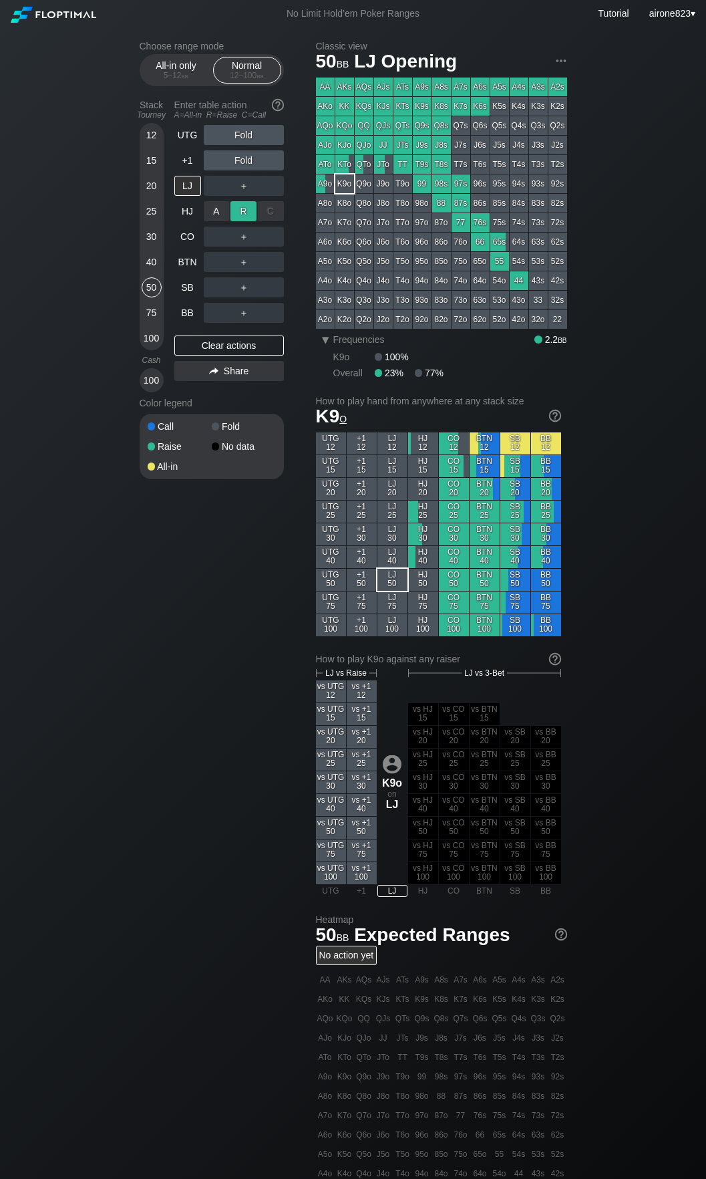
click at [245, 206] on div "R ✕" at bounding box center [244, 211] width 26 height 20
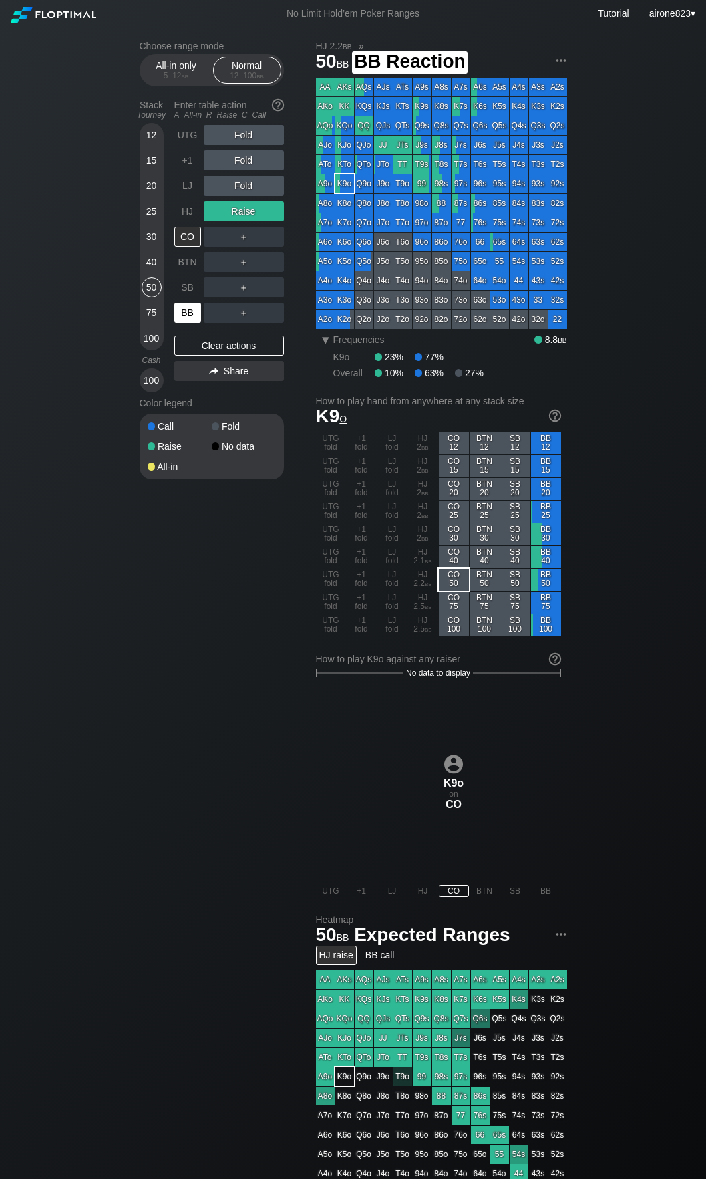
click at [190, 322] on div "BB" at bounding box center [187, 313] width 27 height 20
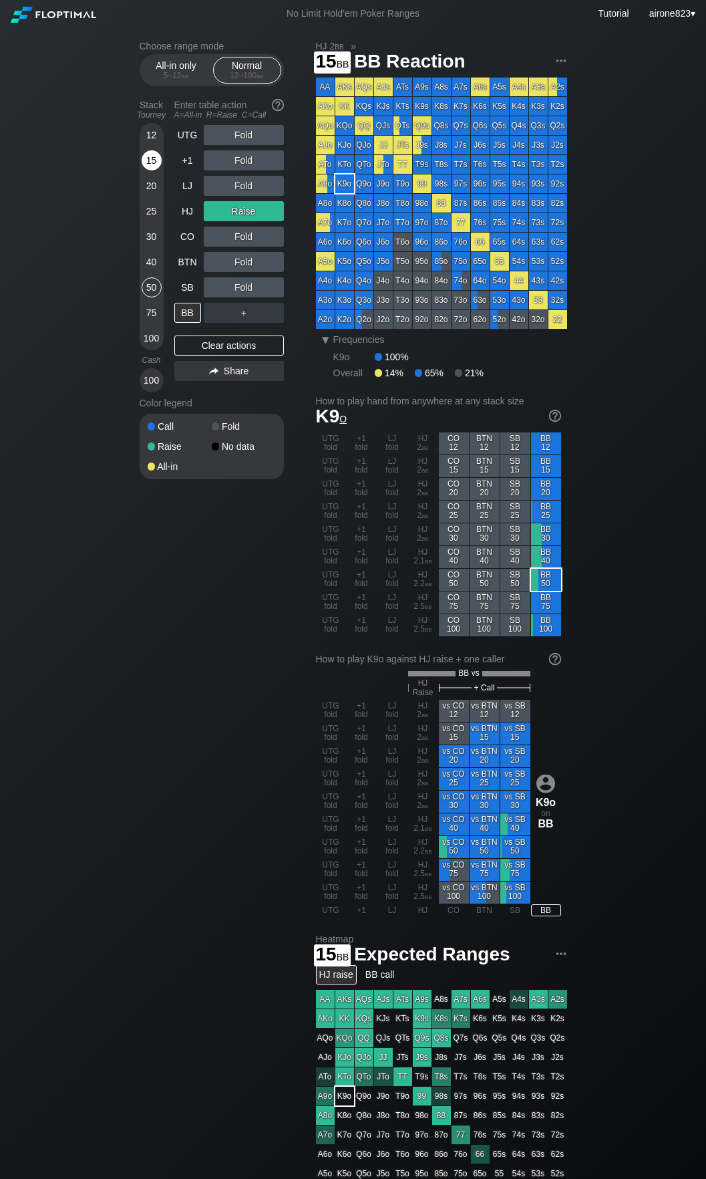
click at [154, 165] on div "15" at bounding box center [152, 160] width 20 height 20
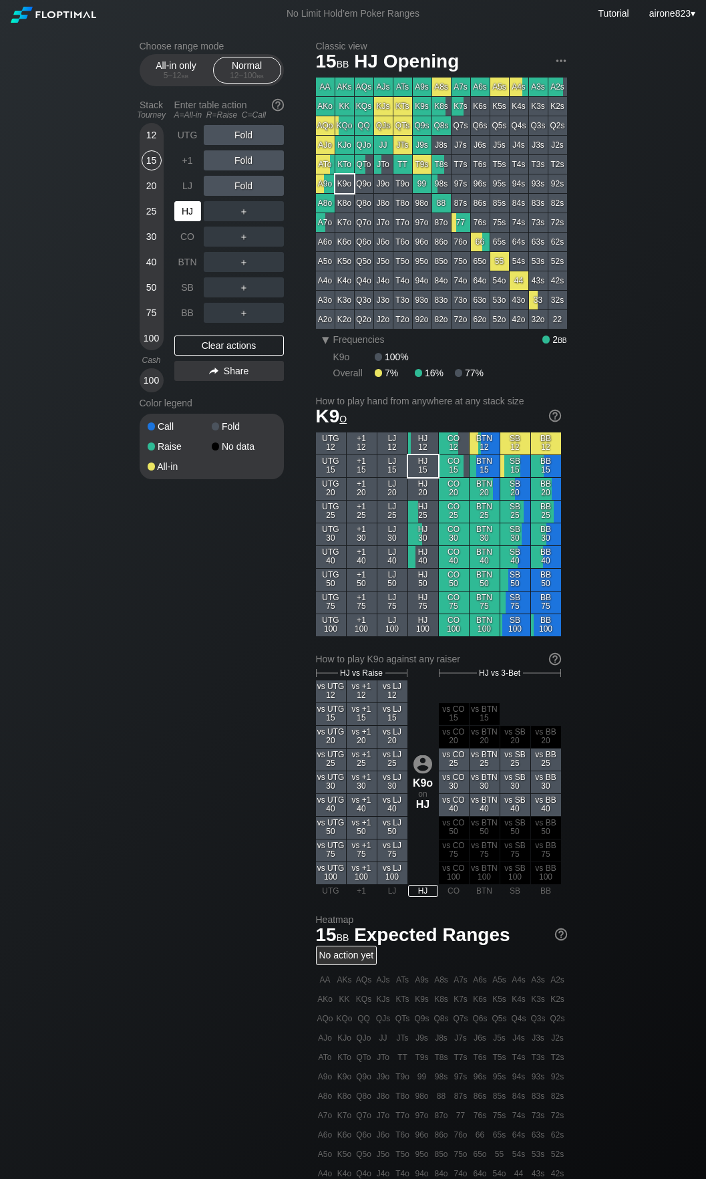
click at [180, 208] on div "HJ" at bounding box center [187, 211] width 27 height 20
click at [229, 282] on div "＋" at bounding box center [244, 287] width 80 height 20
click at [217, 289] on div "A ✕" at bounding box center [217, 287] width 26 height 20
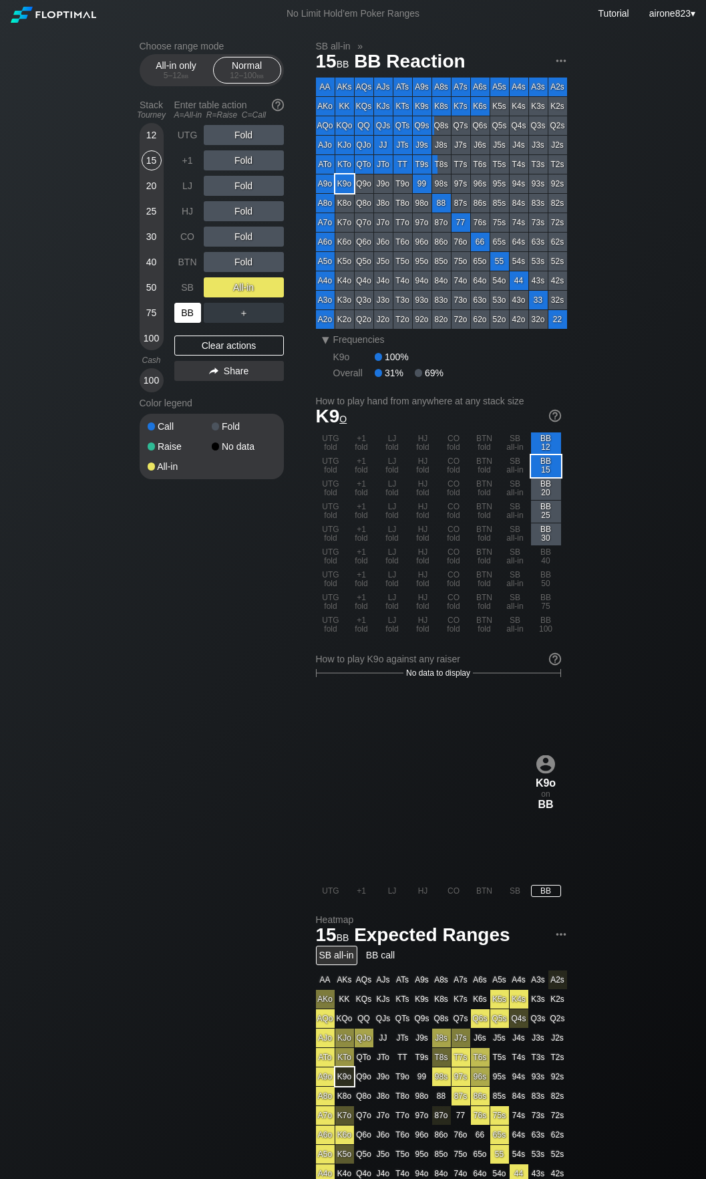
click at [186, 311] on div "BB" at bounding box center [187, 313] width 27 height 20
click at [153, 237] on div "30" at bounding box center [152, 237] width 20 height 20
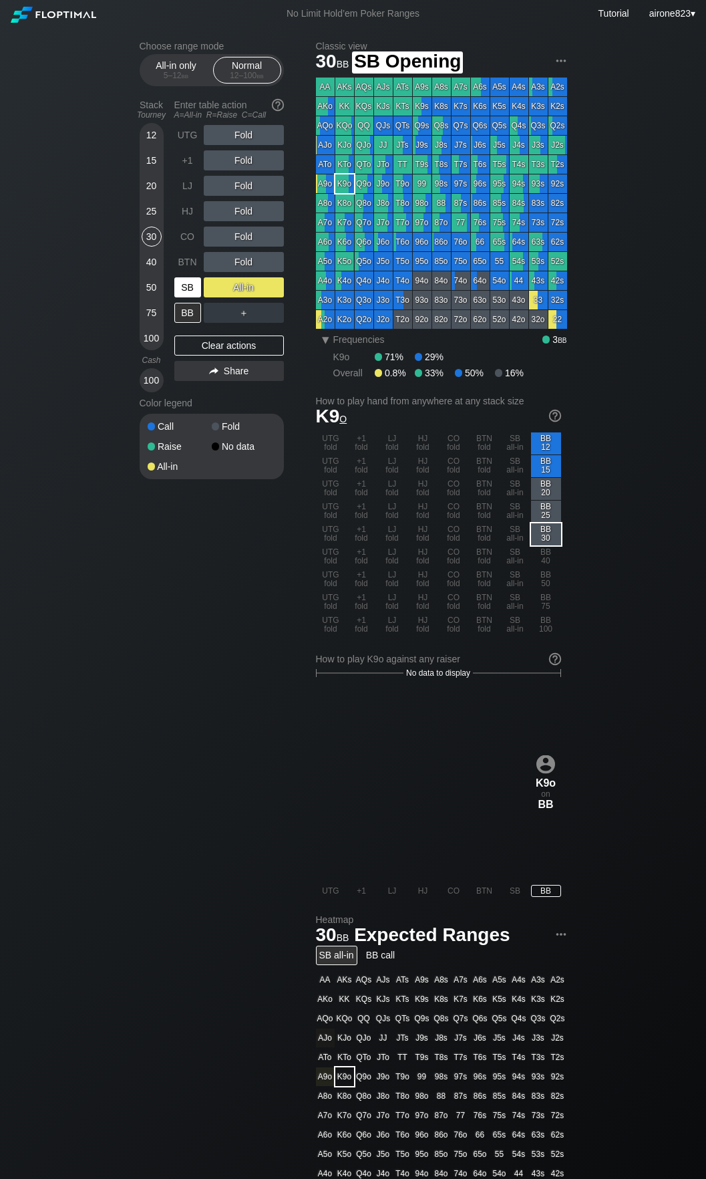
click at [182, 292] on div "SB" at bounding box center [187, 287] width 27 height 20
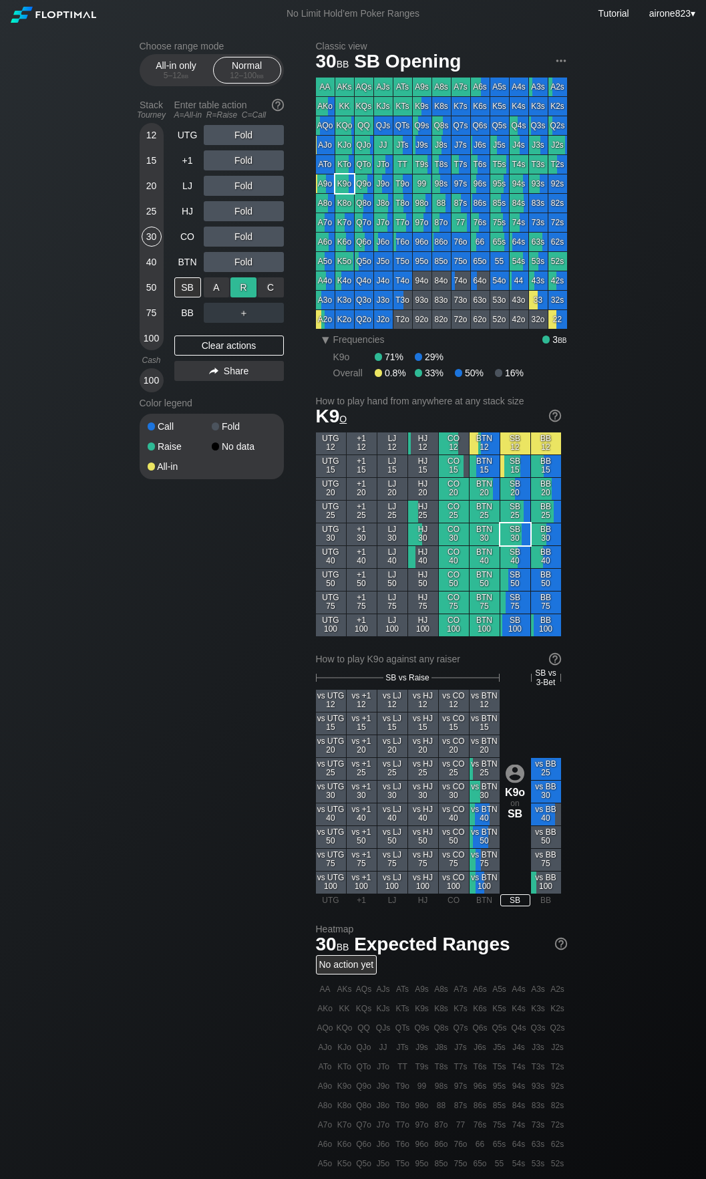
click at [252, 285] on div "R ✕" at bounding box center [244, 287] width 26 height 20
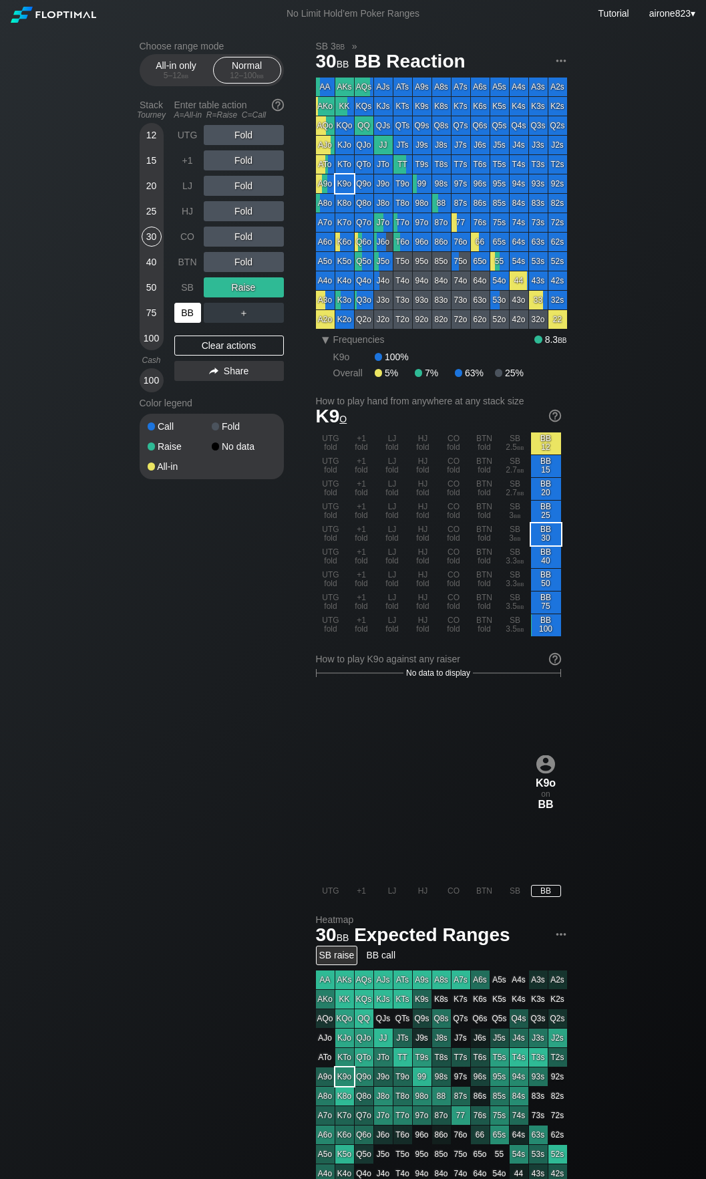
click at [182, 319] on div "BB" at bounding box center [187, 313] width 27 height 20
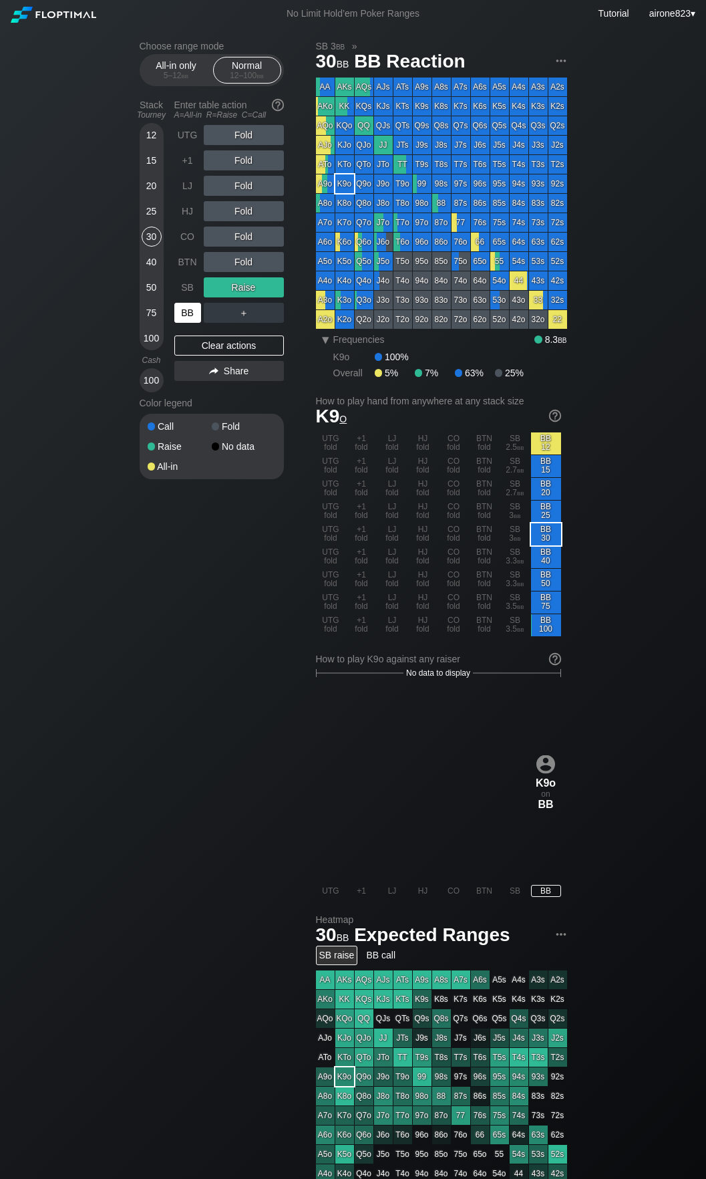
click at [182, 319] on div "BB" at bounding box center [187, 313] width 27 height 20
click at [146, 162] on div "15" at bounding box center [152, 160] width 20 height 20
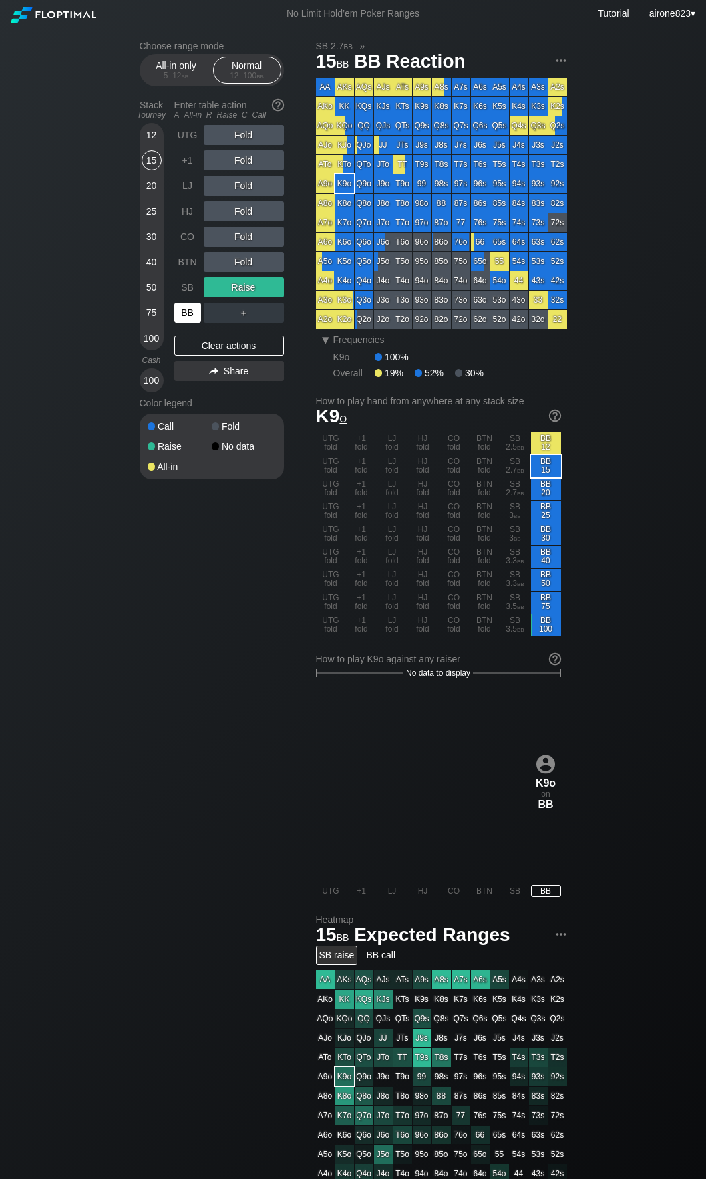
click at [190, 320] on div "BB" at bounding box center [187, 313] width 27 height 20
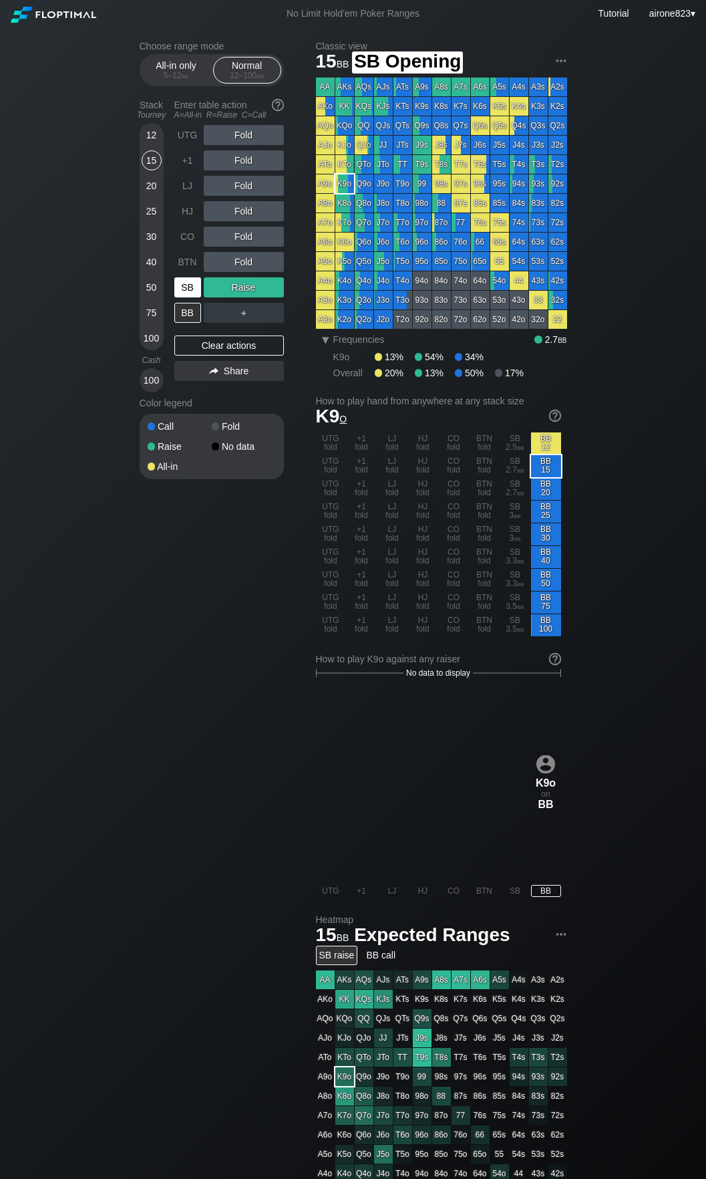
click at [192, 289] on div "SB" at bounding box center [187, 287] width 27 height 20
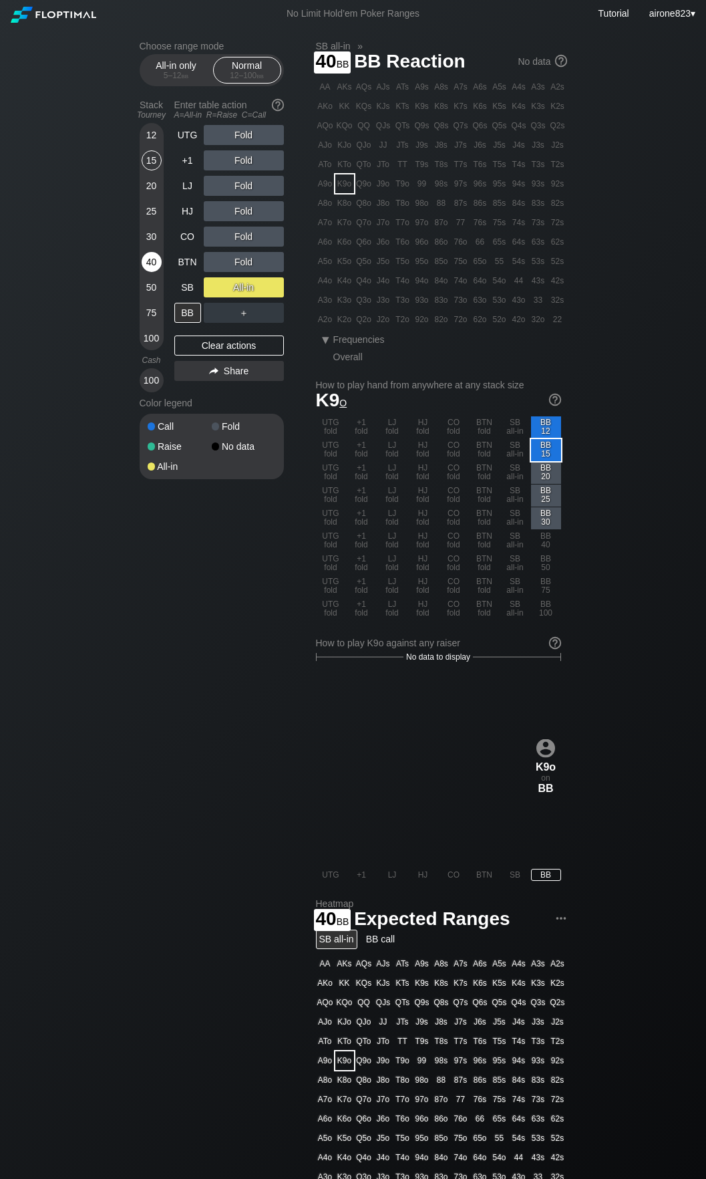
click at [152, 260] on div "40" at bounding box center [152, 262] width 20 height 20
click at [238, 249] on div "Fold" at bounding box center [244, 262] width 80 height 31
click at [245, 237] on div "R ✕" at bounding box center [244, 237] width 26 height 20
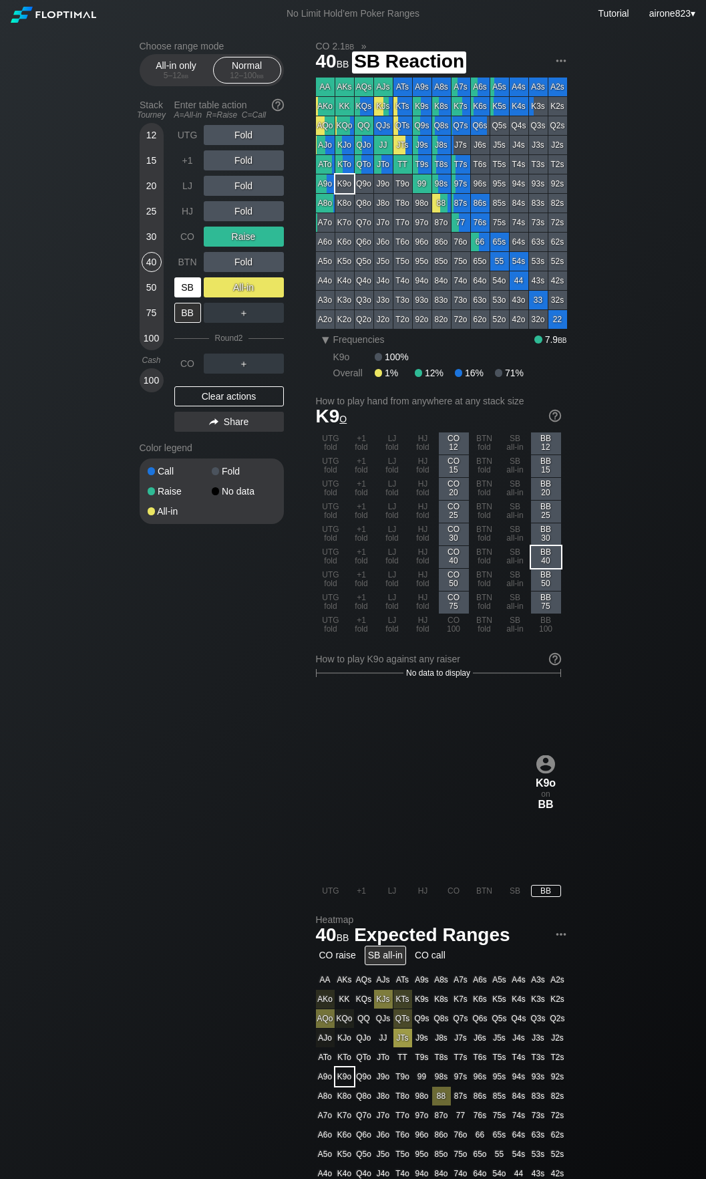
click at [183, 295] on div "SB" at bounding box center [187, 287] width 27 height 20
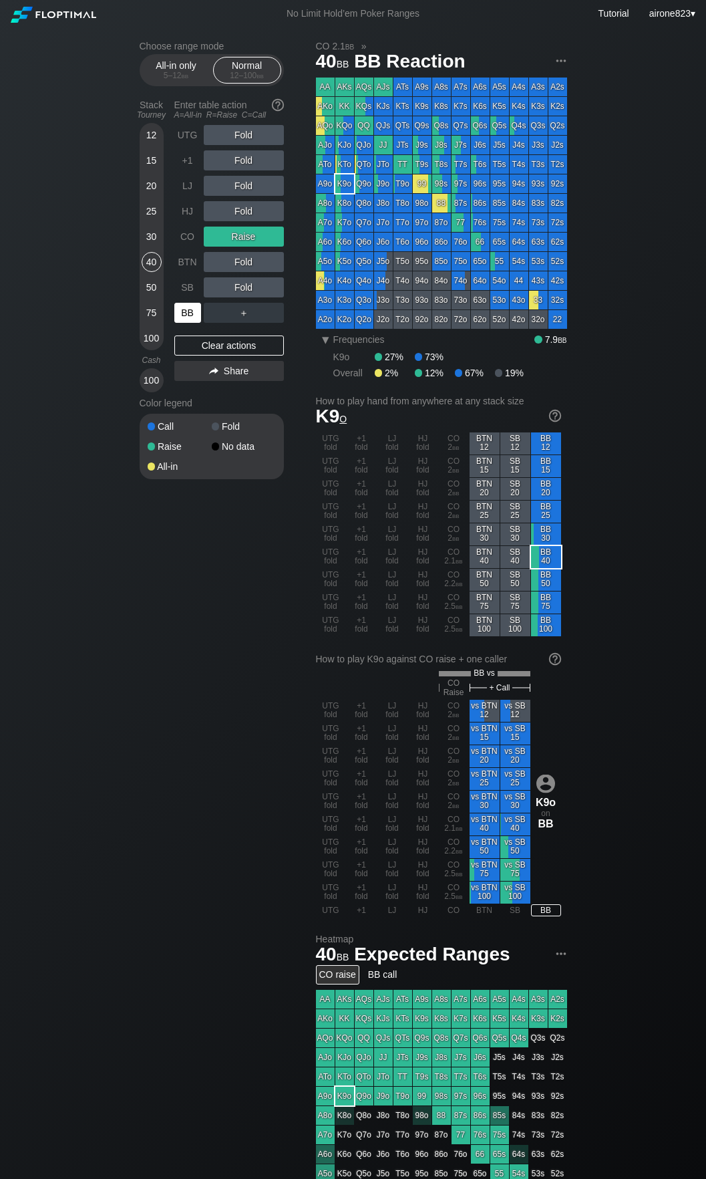
click at [186, 310] on div "BB" at bounding box center [187, 313] width 27 height 20
click at [149, 215] on div "25" at bounding box center [152, 211] width 20 height 20
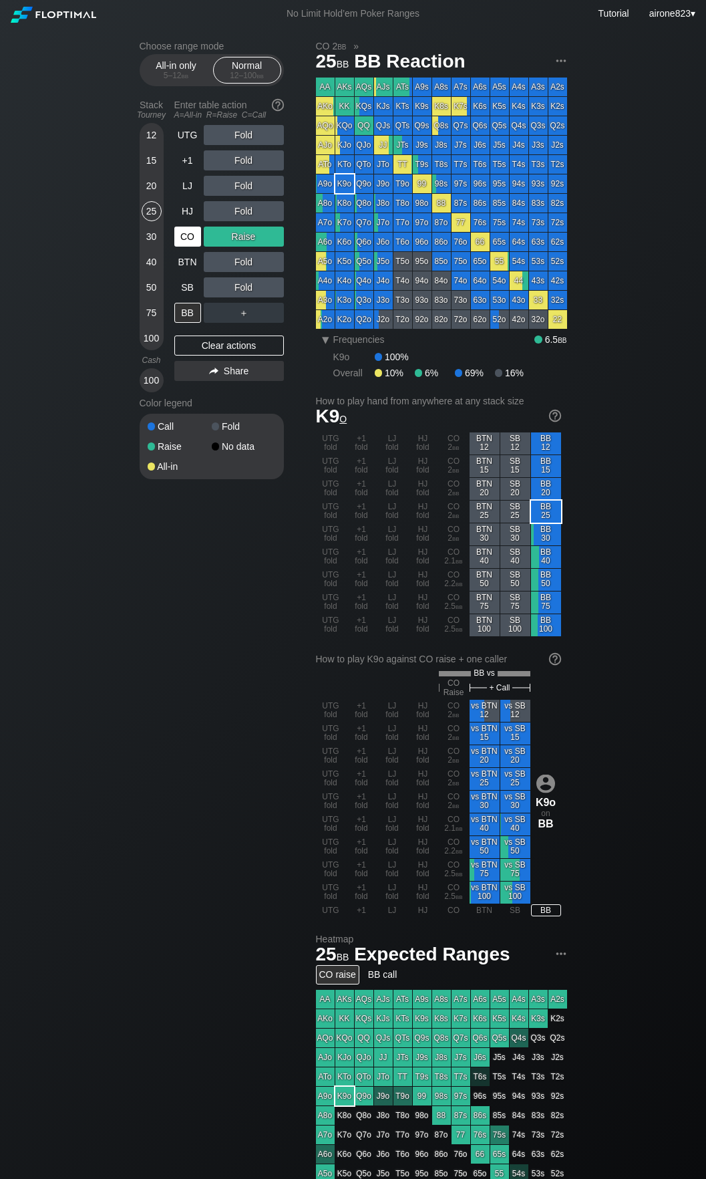
click at [181, 229] on div "CO" at bounding box center [187, 237] width 27 height 20
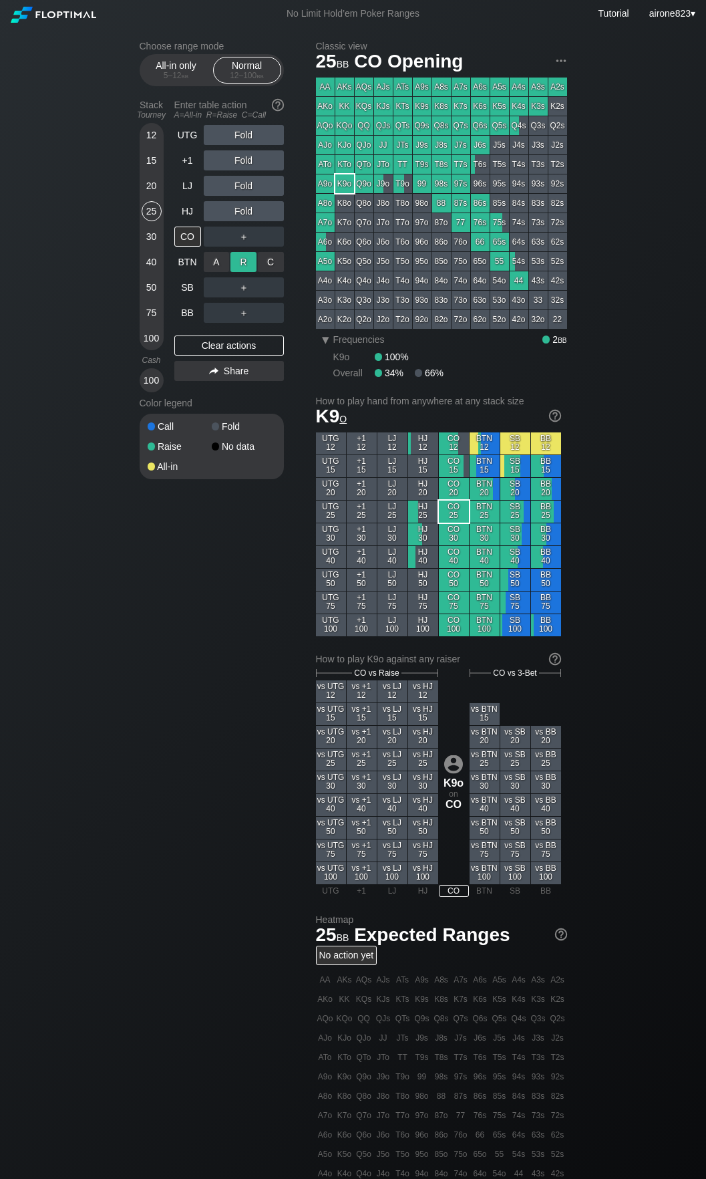
click at [239, 258] on div "R ✕" at bounding box center [244, 262] width 26 height 20
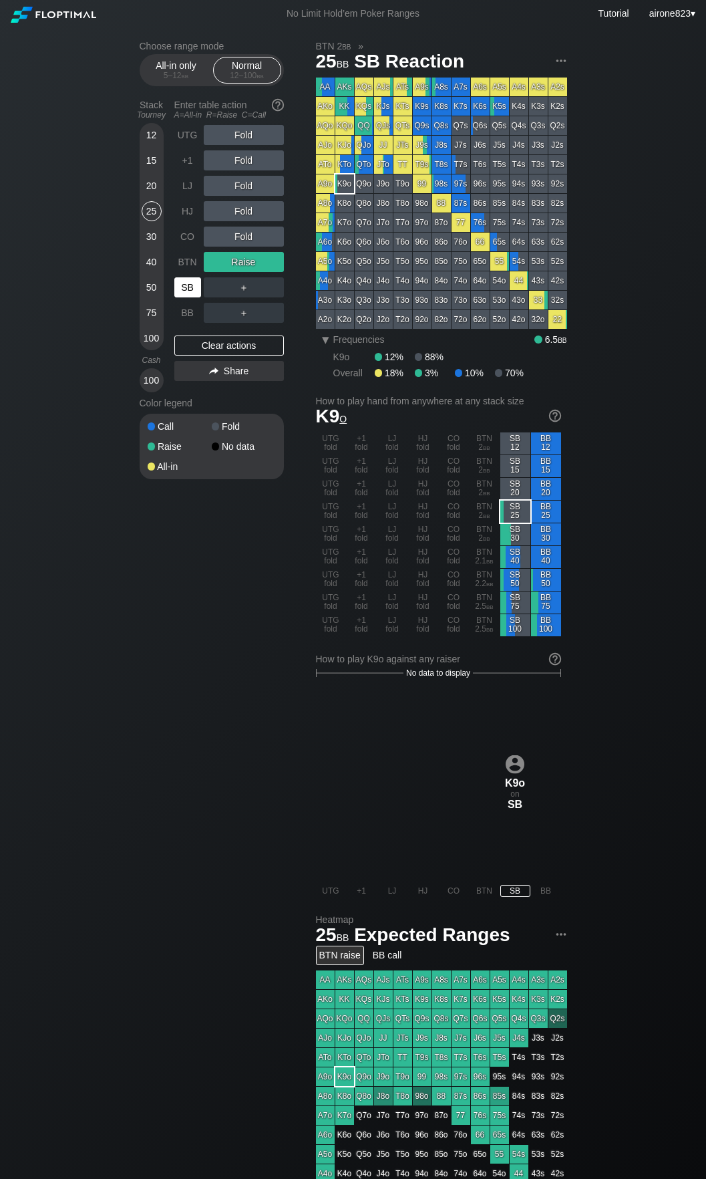
click at [187, 285] on div "SB" at bounding box center [187, 287] width 27 height 20
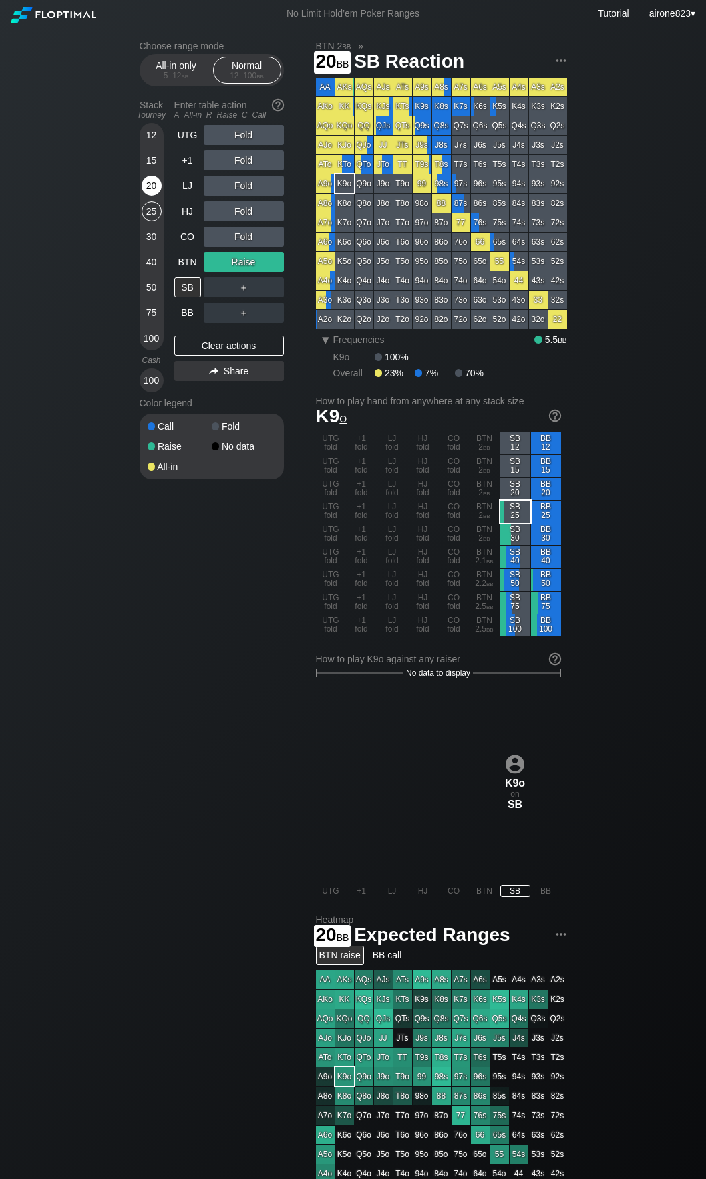
click at [156, 180] on div "20" at bounding box center [152, 186] width 20 height 20
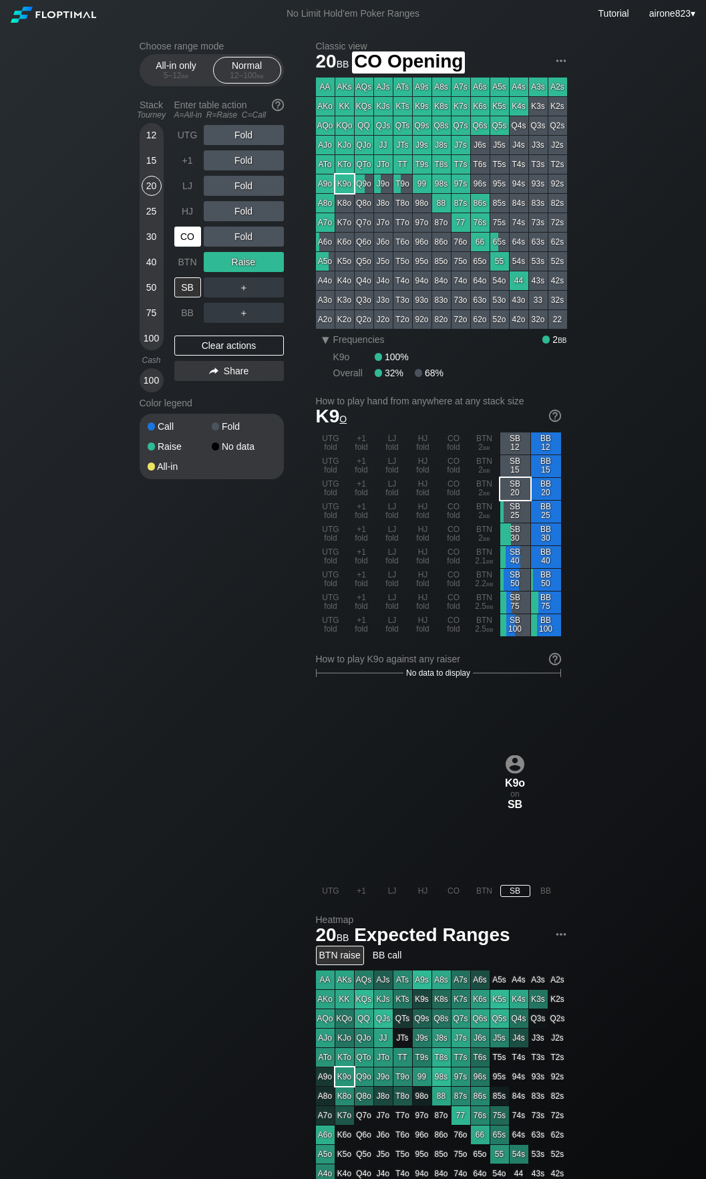
click at [192, 238] on div "CO" at bounding box center [187, 237] width 27 height 20
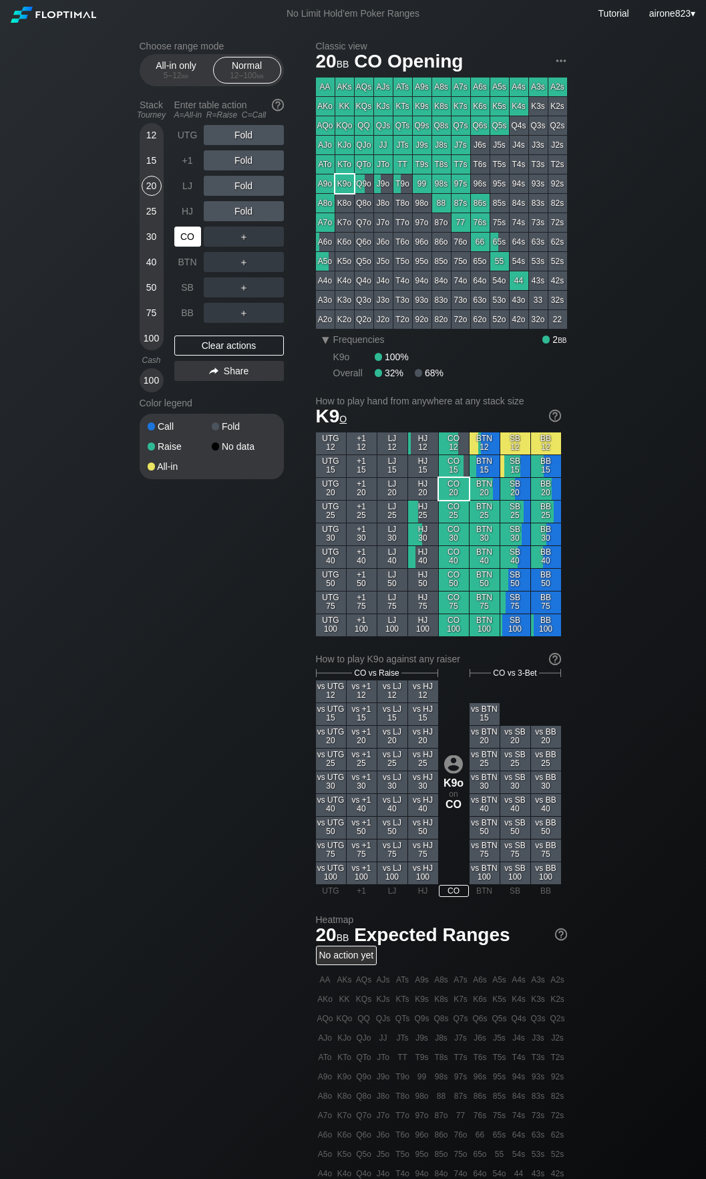
click at [192, 238] on div "CO" at bounding box center [187, 237] width 27 height 20
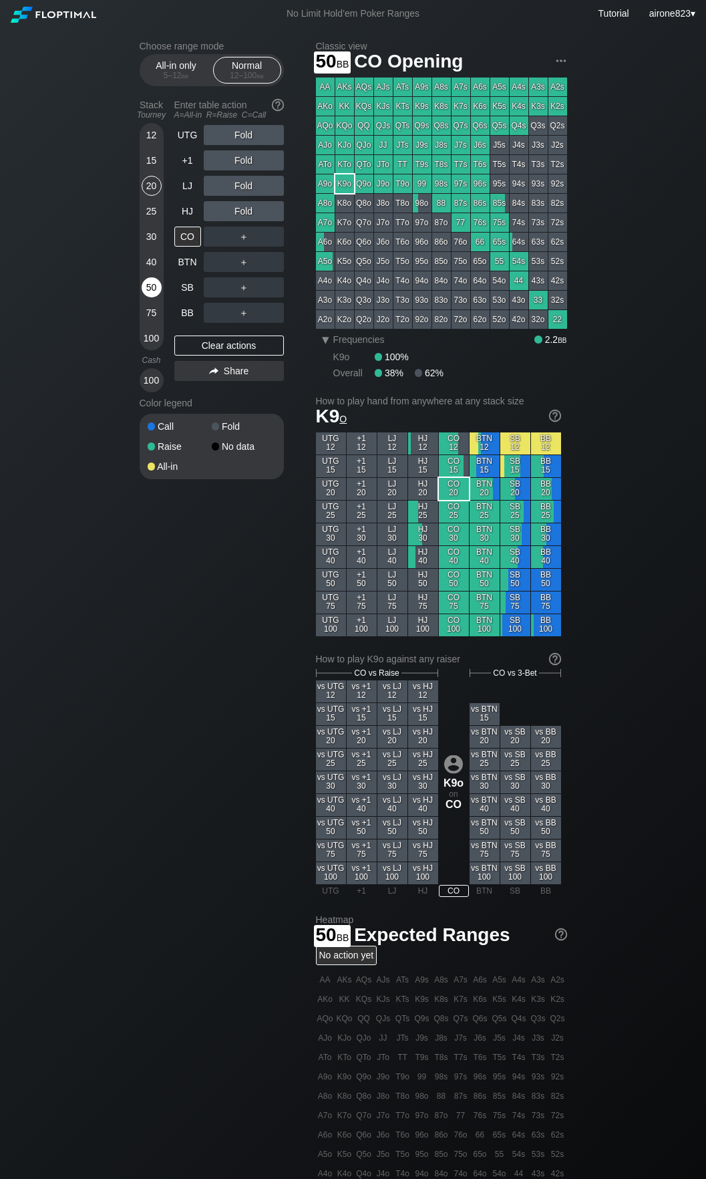
click at [143, 291] on div "50" at bounding box center [152, 287] width 20 height 20
click at [236, 242] on div "R ✕" at bounding box center [244, 237] width 26 height 20
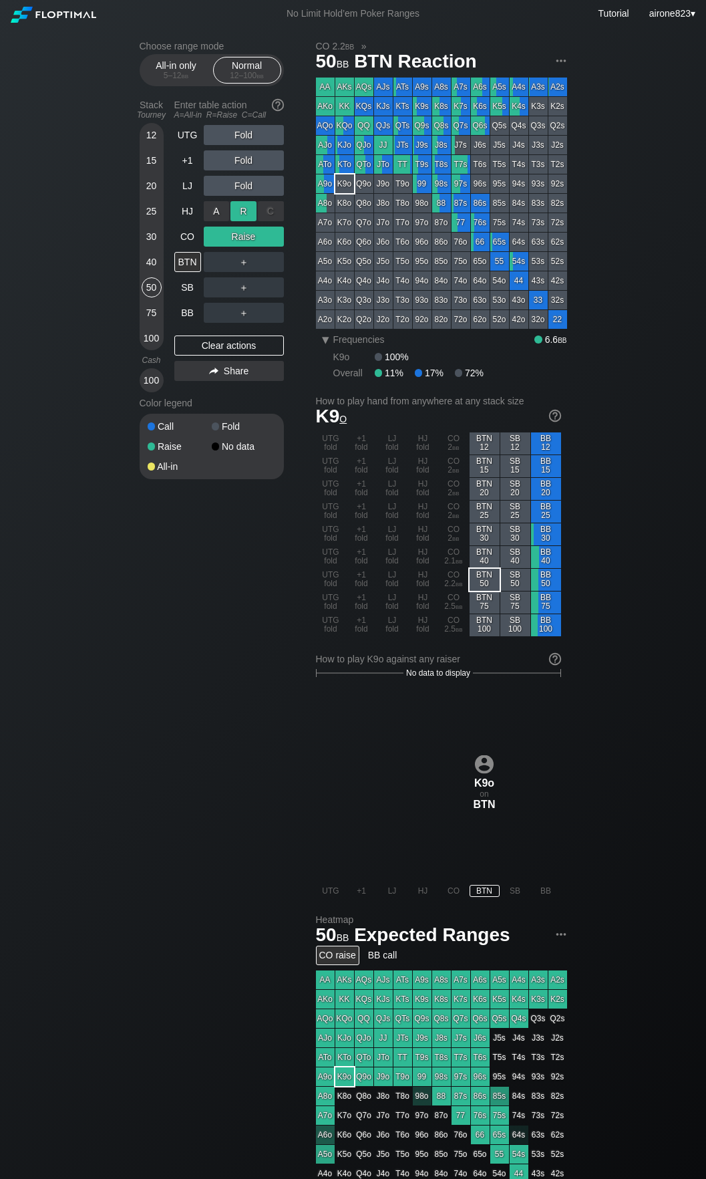
click at [248, 216] on div "R ✕" at bounding box center [244, 211] width 26 height 20
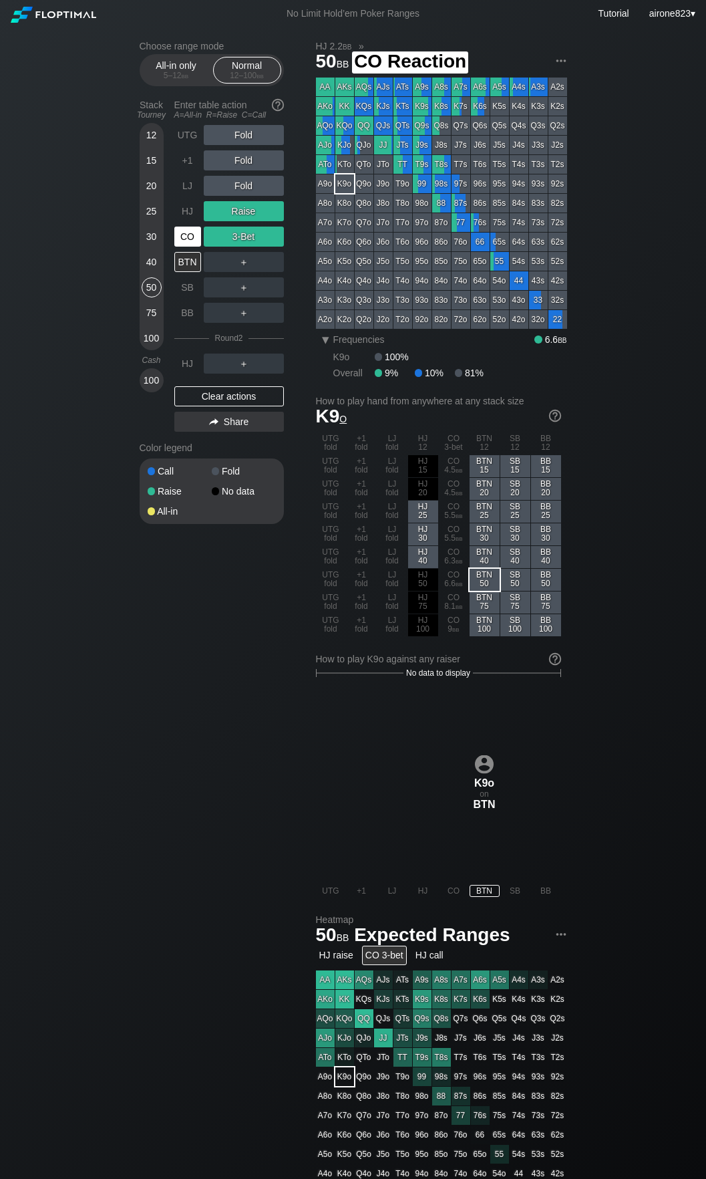
click at [180, 244] on div "CO" at bounding box center [187, 237] width 27 height 20
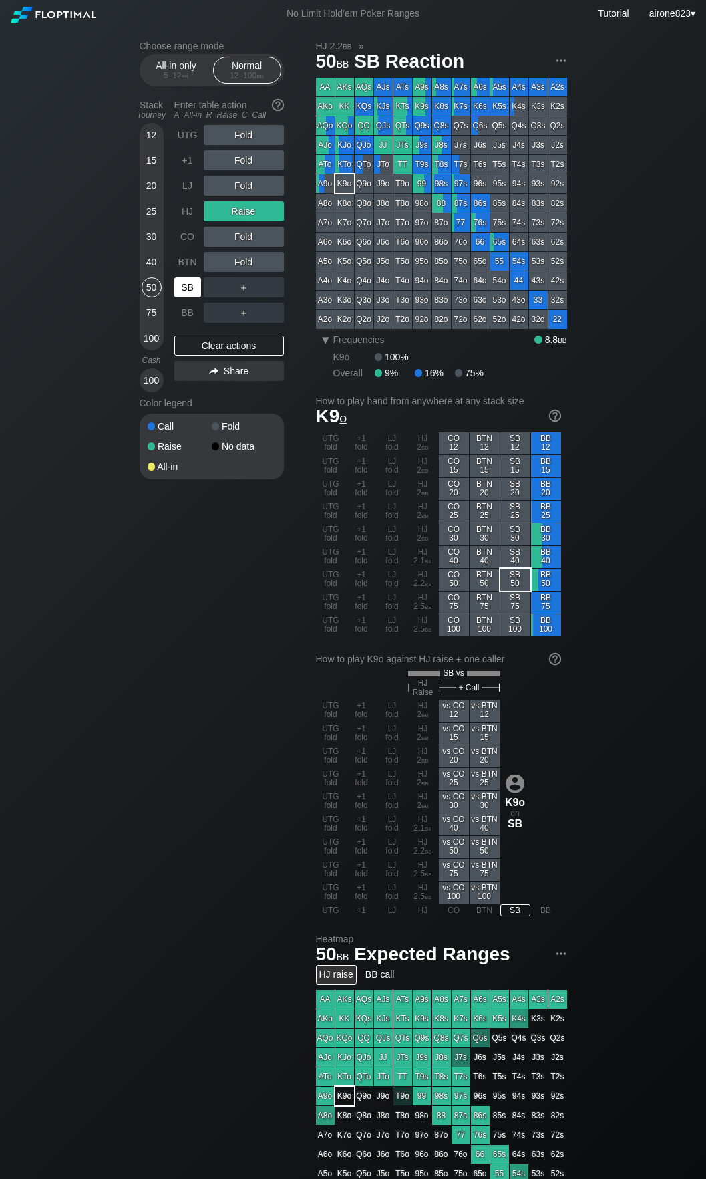
click at [193, 290] on div "SB" at bounding box center [187, 287] width 27 height 20
drag, startPoint x: 152, startPoint y: 264, endPoint x: 173, endPoint y: 225, distance: 43.9
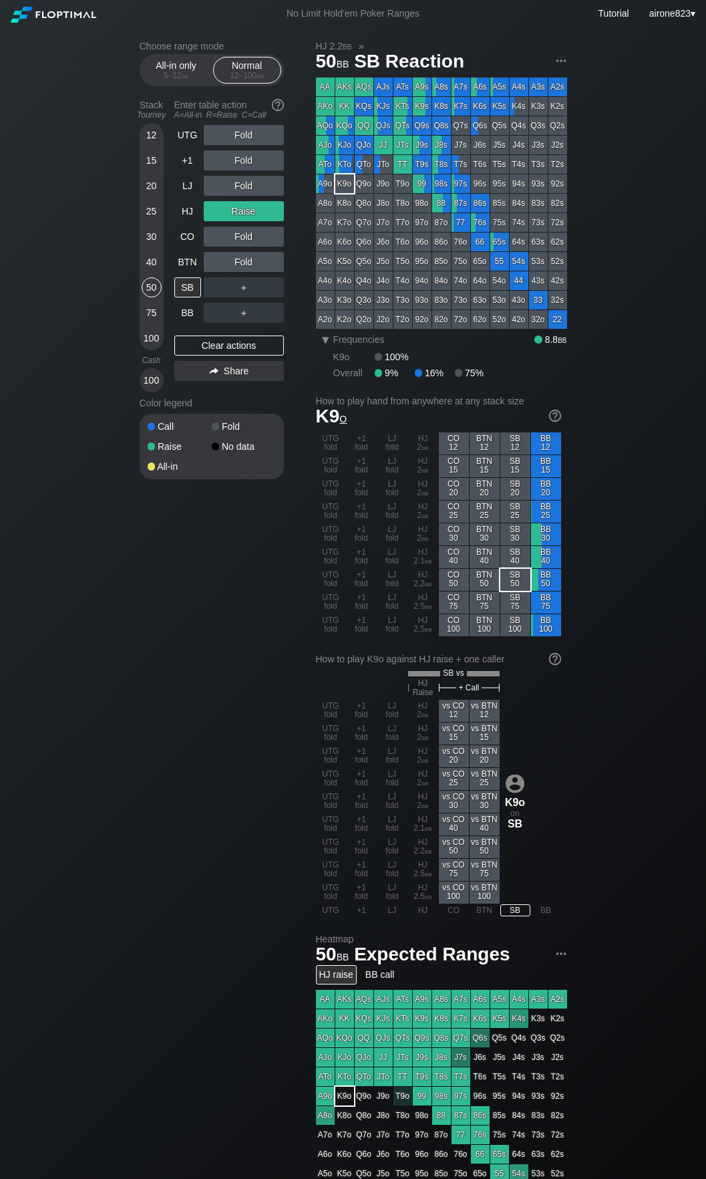
click at [152, 264] on div "40" at bounding box center [152, 262] width 20 height 20
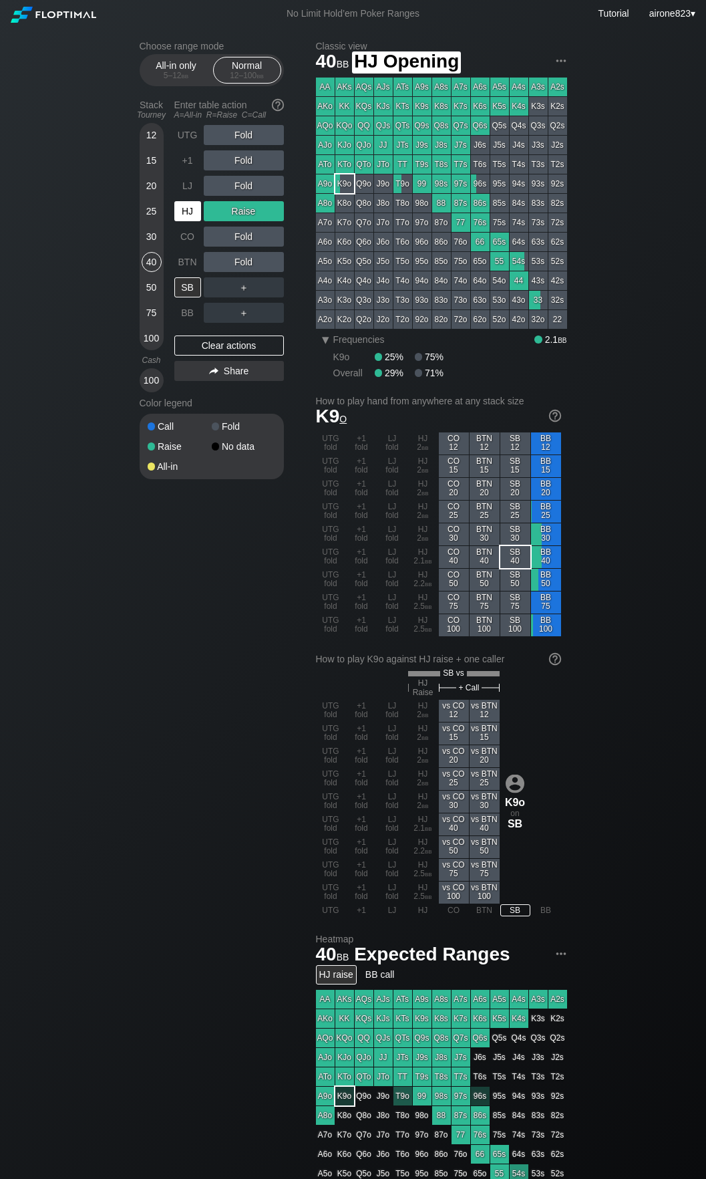
click at [178, 221] on div "HJ" at bounding box center [187, 211] width 27 height 20
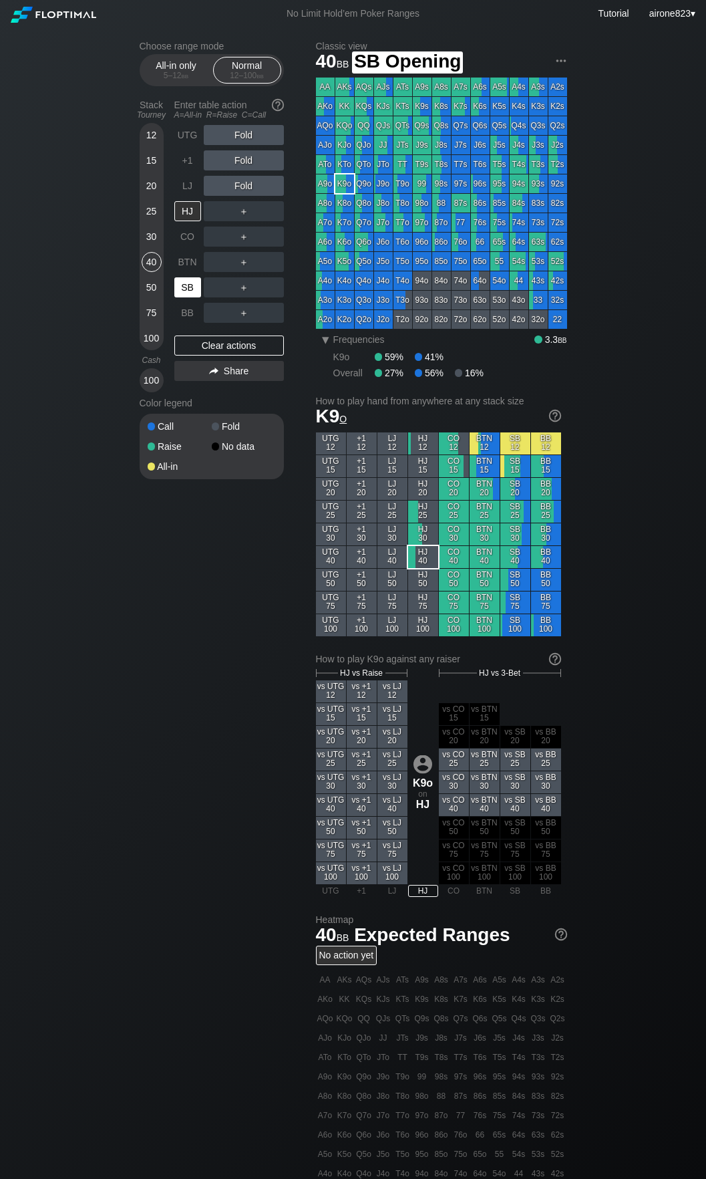
click at [186, 279] on div "SB" at bounding box center [187, 287] width 27 height 20
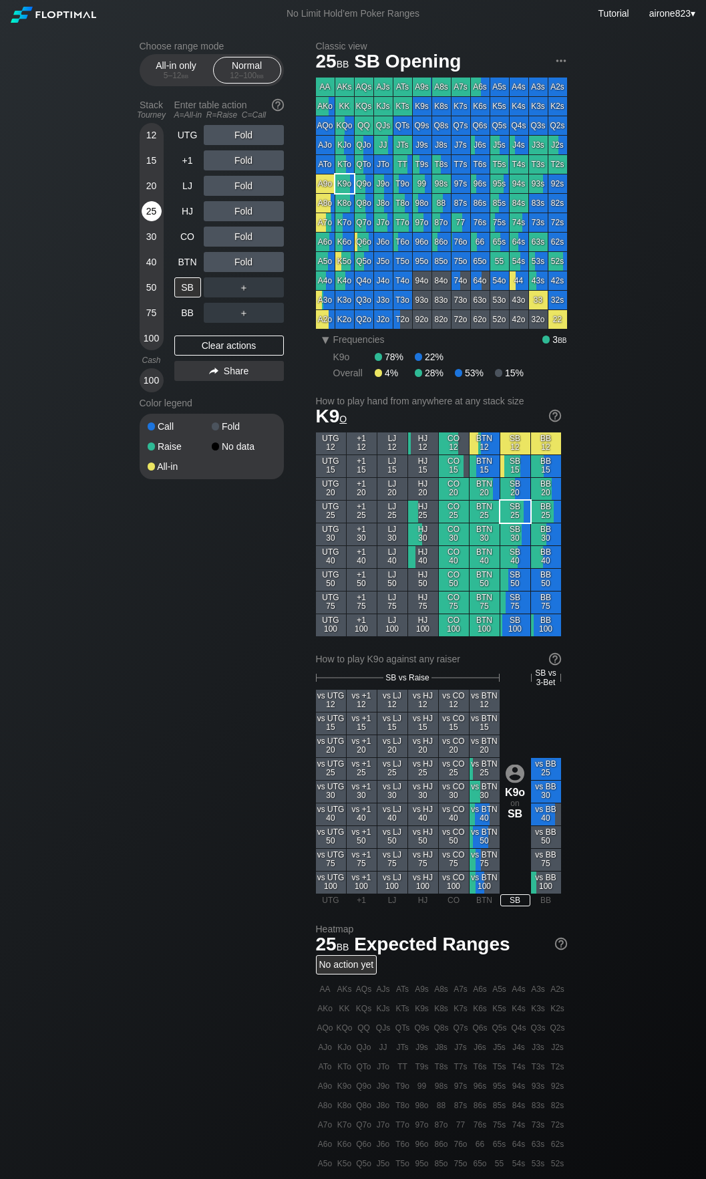
click at [142, 219] on div "25" at bounding box center [152, 213] width 20 height 25
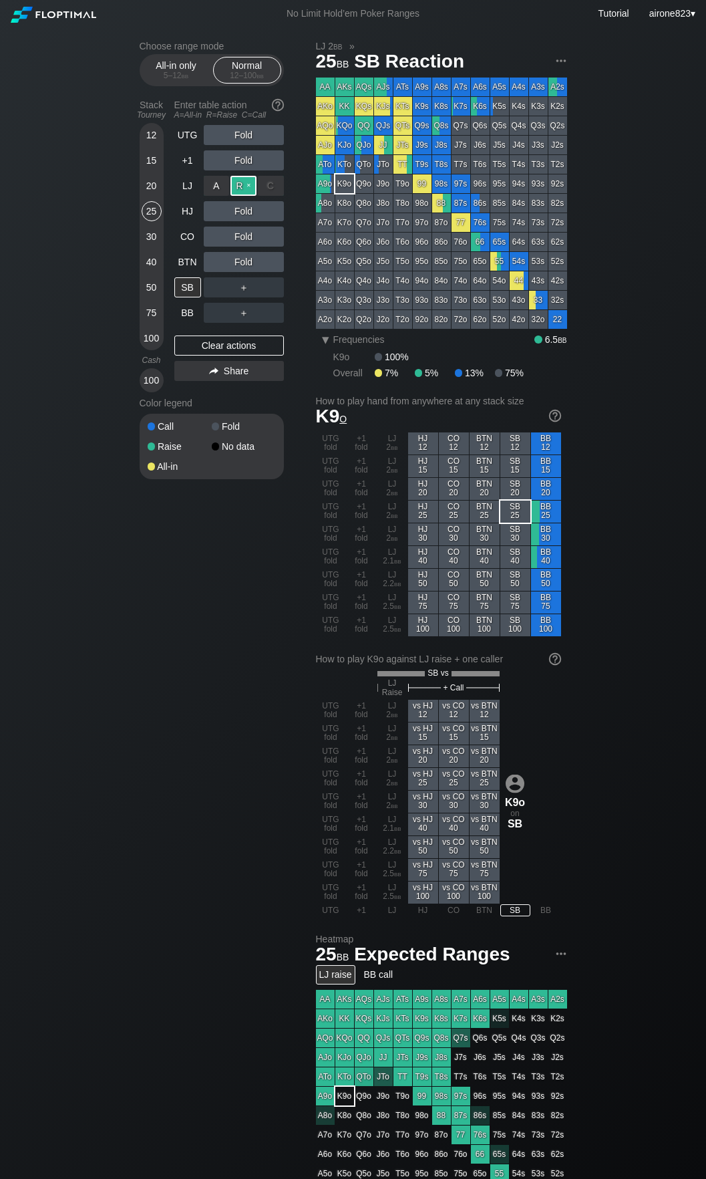
click at [249, 187] on div "R ✕" at bounding box center [244, 186] width 26 height 20
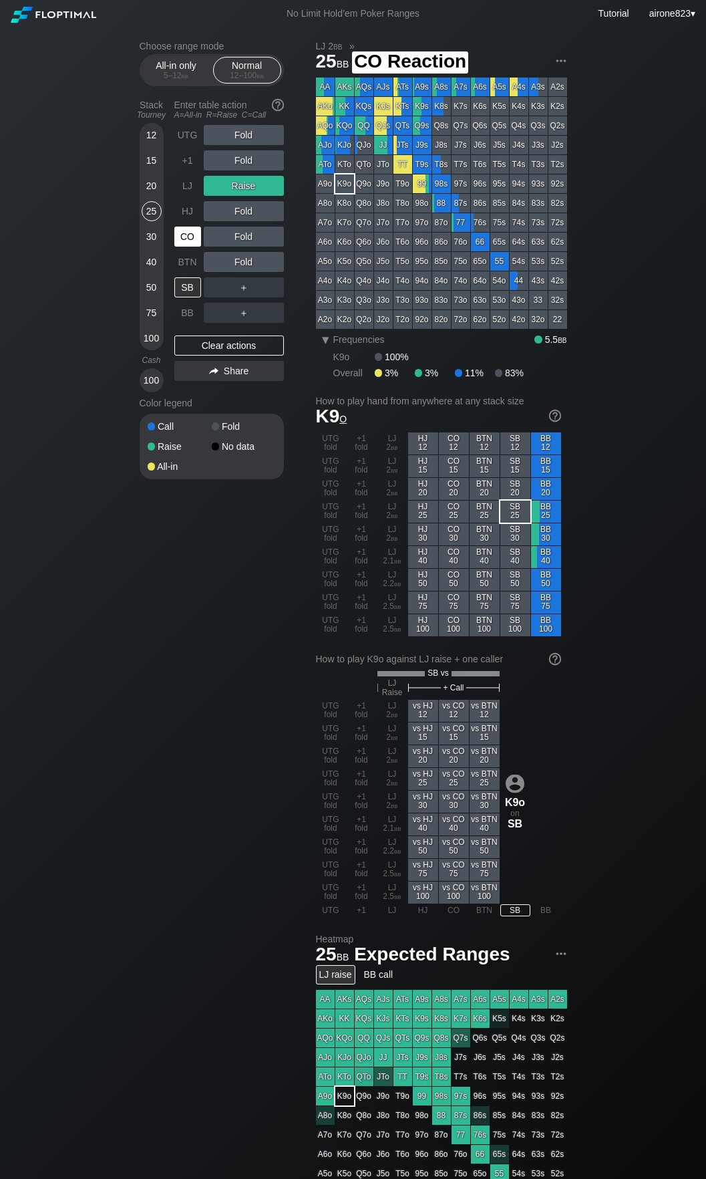
click at [190, 244] on div "CO" at bounding box center [187, 237] width 27 height 20
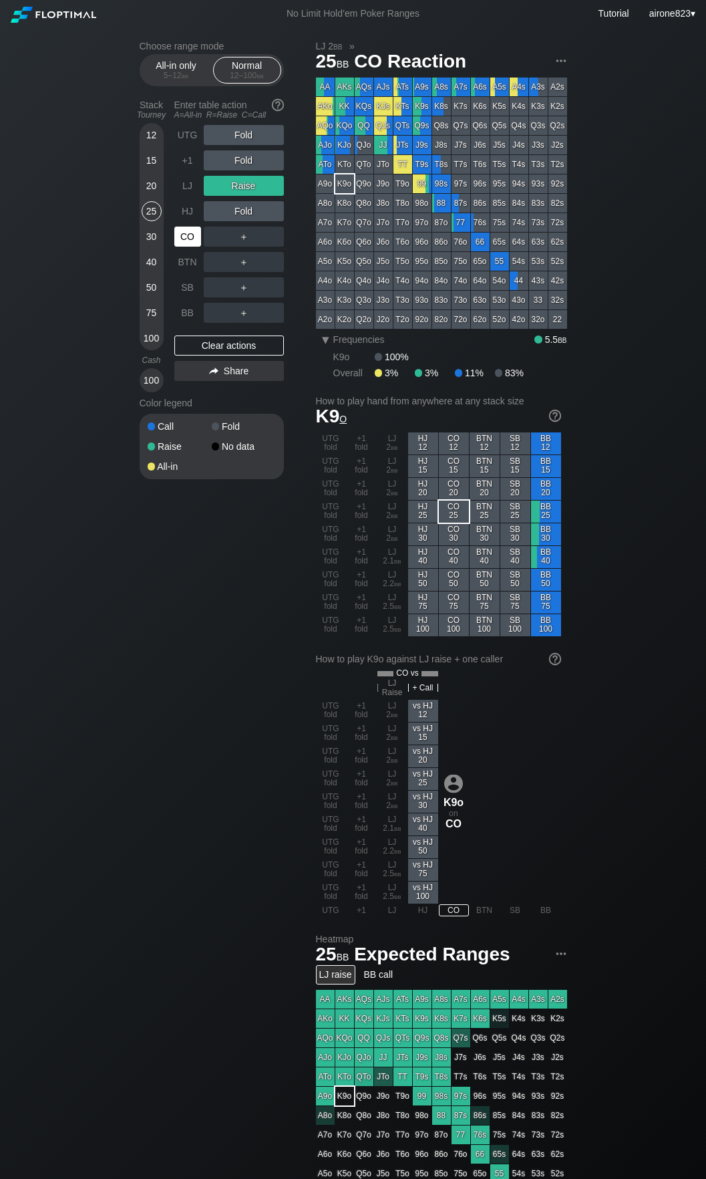
click at [190, 244] on div "CO" at bounding box center [187, 237] width 27 height 20
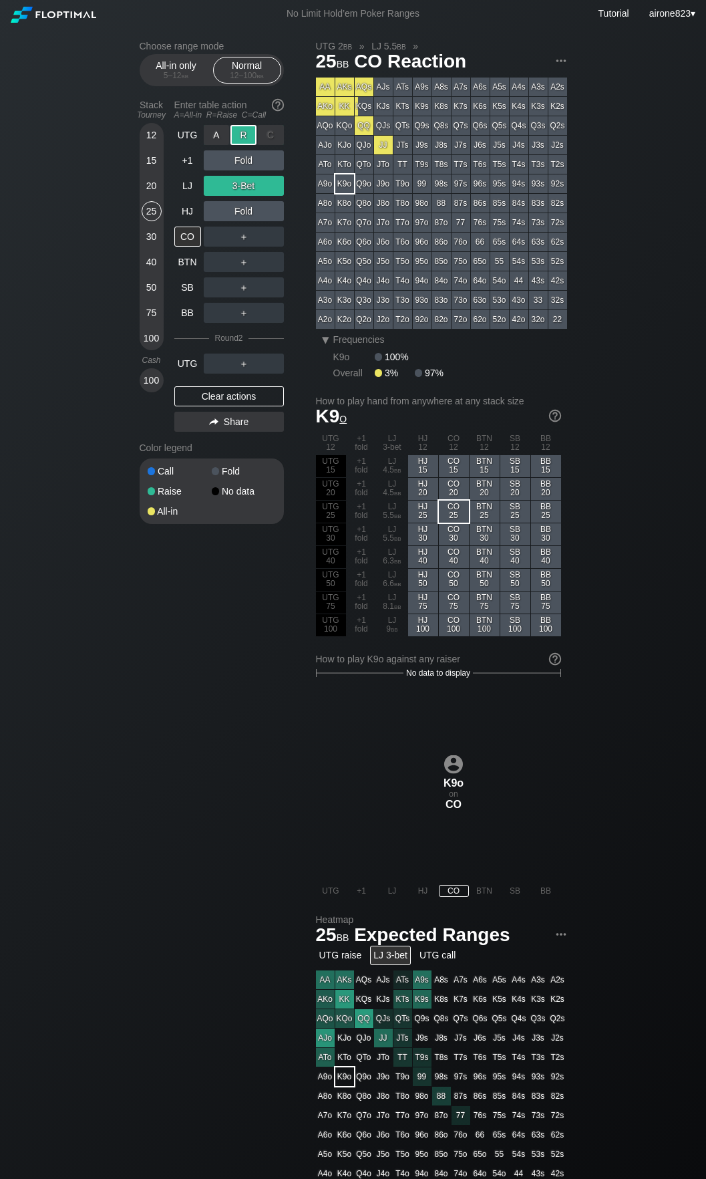
click at [245, 134] on div "R ✕" at bounding box center [244, 135] width 26 height 20
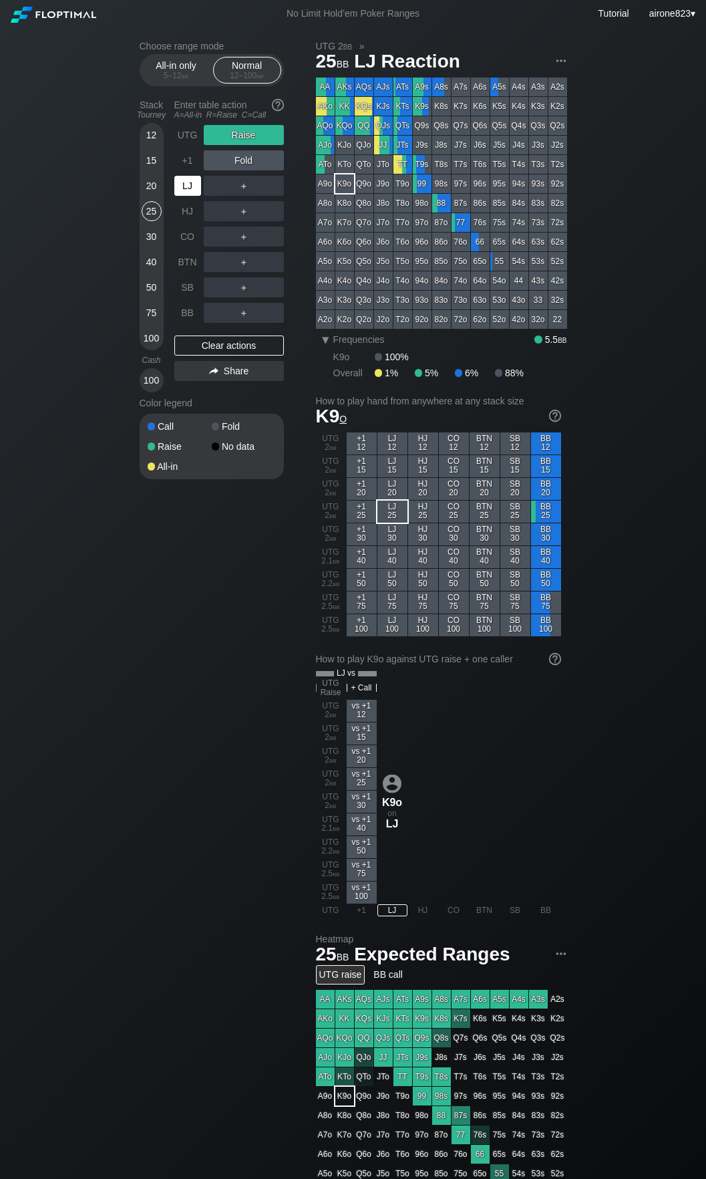
click at [186, 183] on div "LJ" at bounding box center [187, 186] width 27 height 20
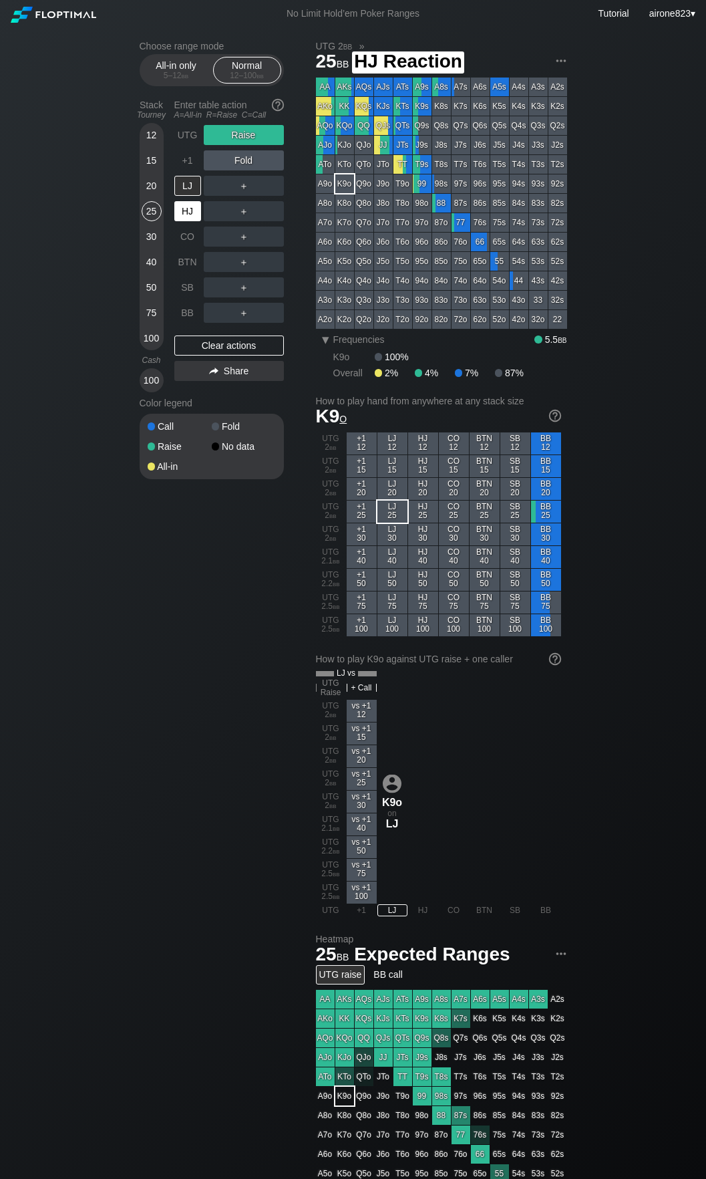
click at [187, 211] on div "HJ" at bounding box center [187, 211] width 27 height 20
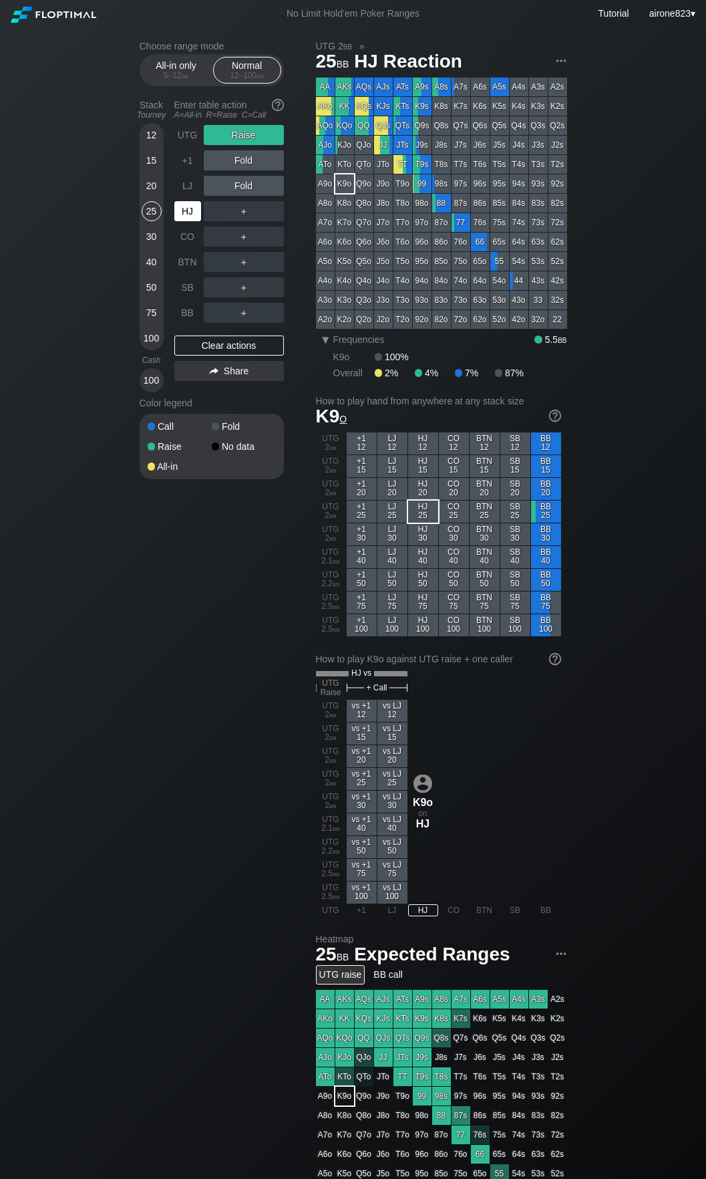
click at [187, 210] on div "HJ" at bounding box center [187, 211] width 27 height 20
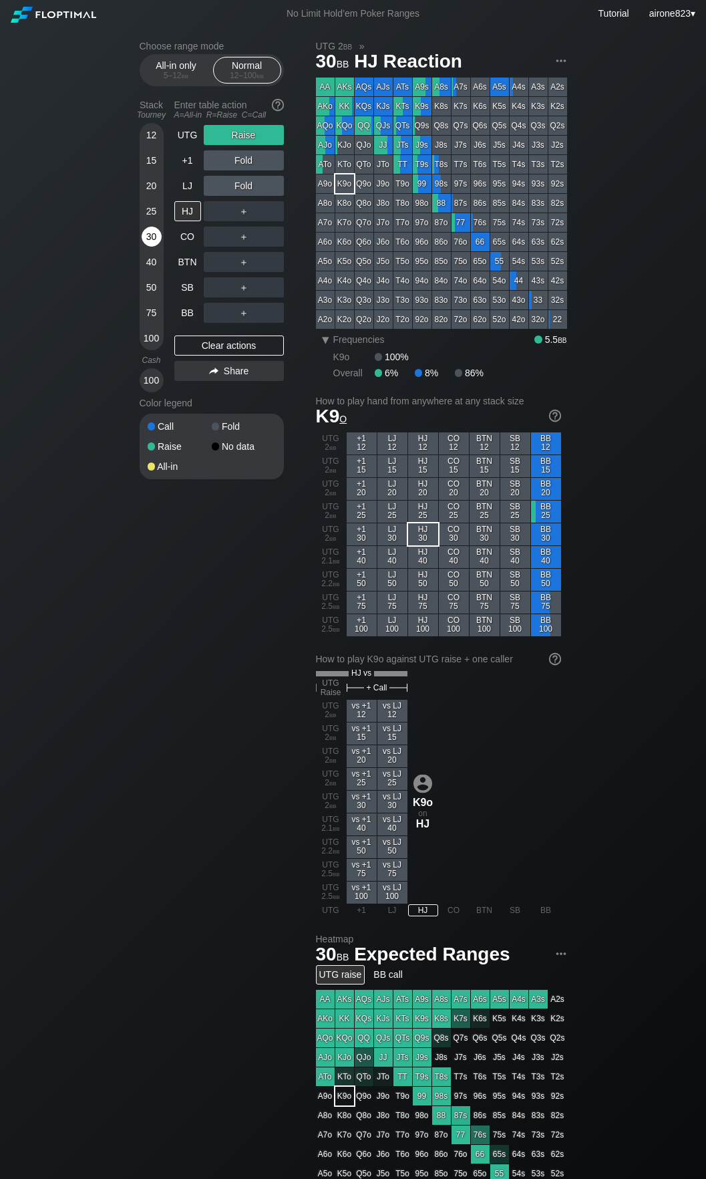
click at [147, 239] on div "30" at bounding box center [152, 237] width 20 height 20
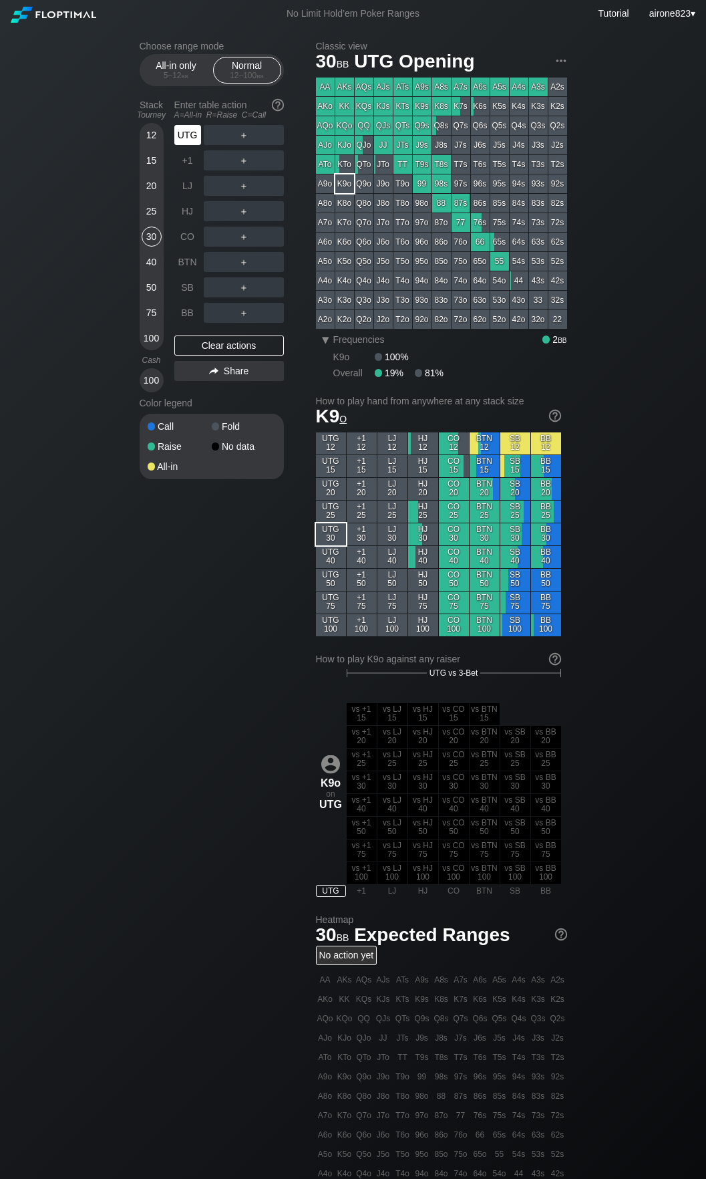
click at [194, 133] on div "UTG" at bounding box center [187, 135] width 27 height 20
click at [241, 247] on div "R ✕" at bounding box center [244, 237] width 26 height 20
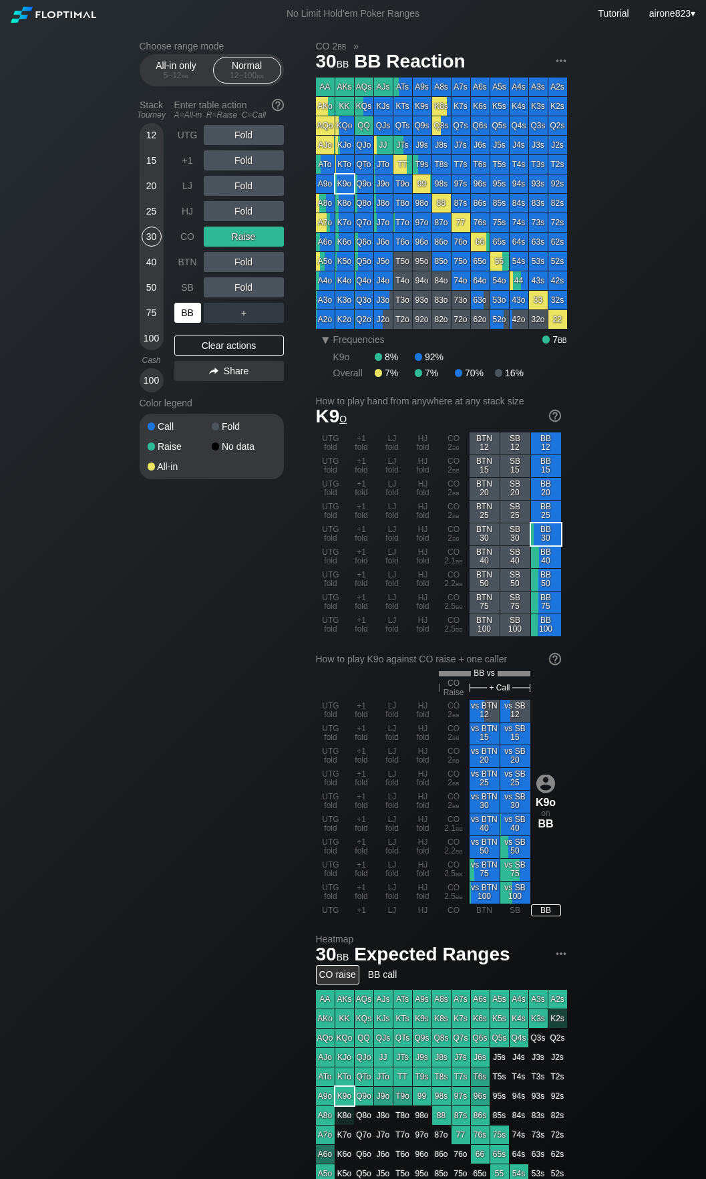
click at [190, 305] on div "BB" at bounding box center [187, 313] width 27 height 20
click at [159, 157] on div "15" at bounding box center [152, 160] width 20 height 20
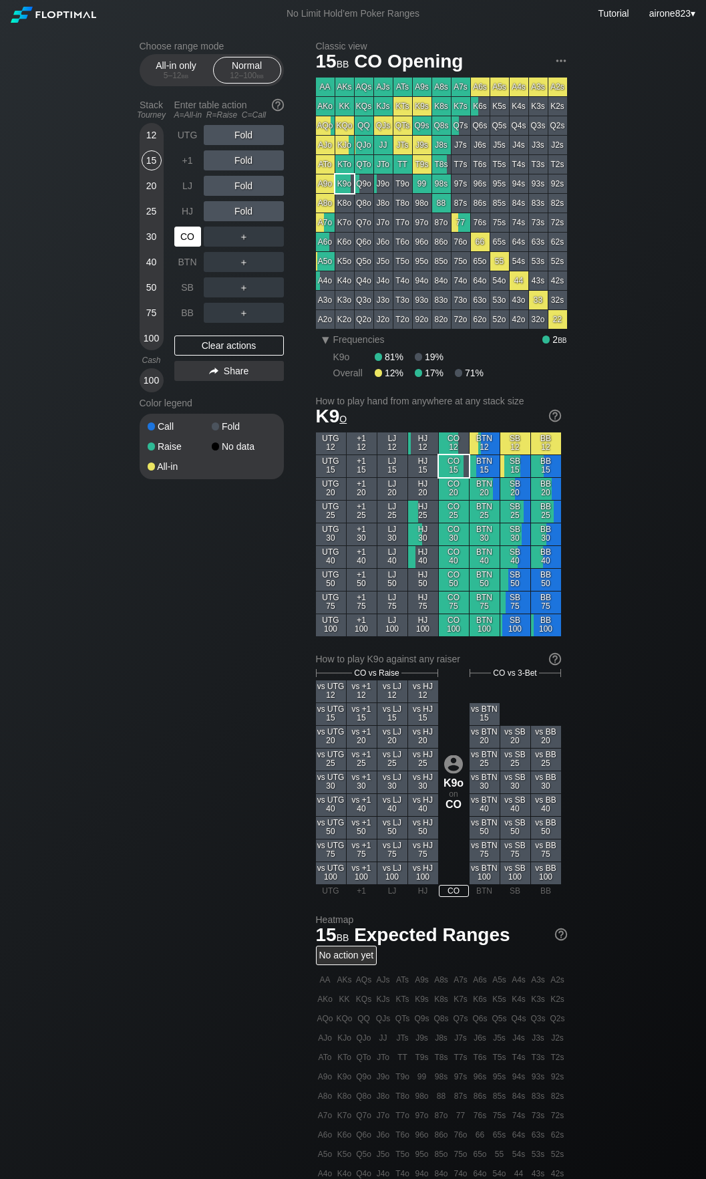
click at [192, 234] on div "CO" at bounding box center [187, 237] width 27 height 20
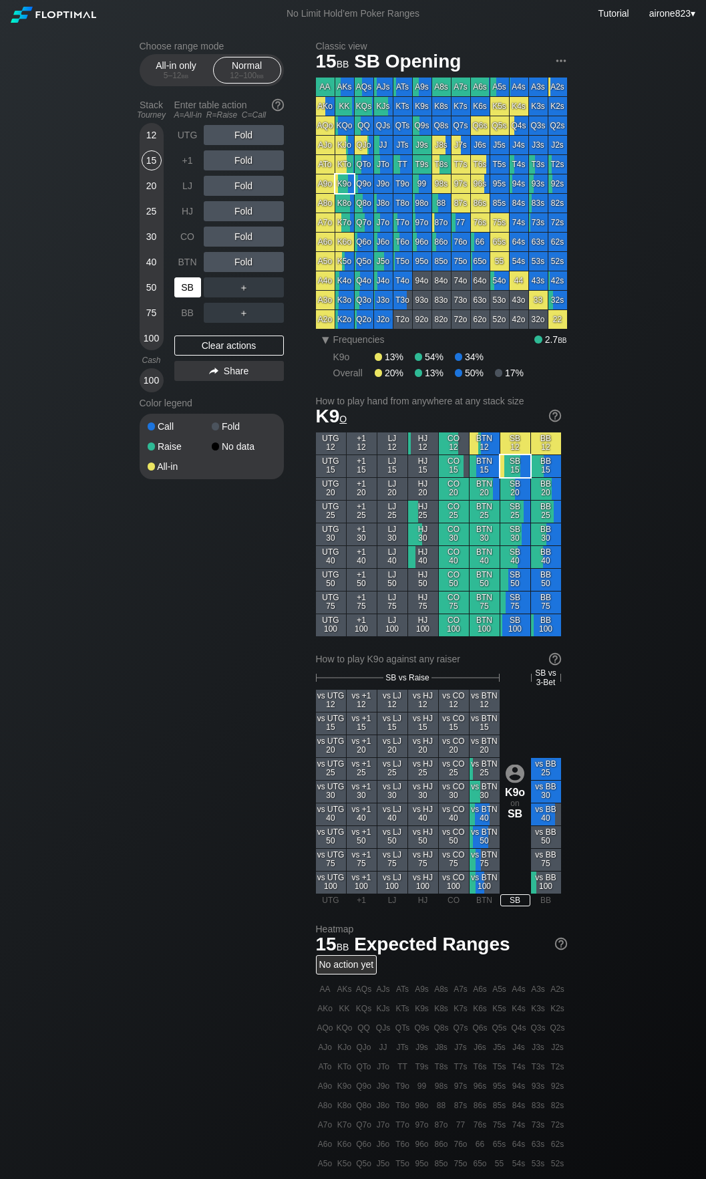
click at [198, 281] on div "SB" at bounding box center [187, 287] width 27 height 20
click at [244, 283] on div "A ✕ R ✕ C ✕ ＋" at bounding box center [244, 287] width 80 height 20
click at [247, 285] on div "R ✕" at bounding box center [244, 287] width 26 height 20
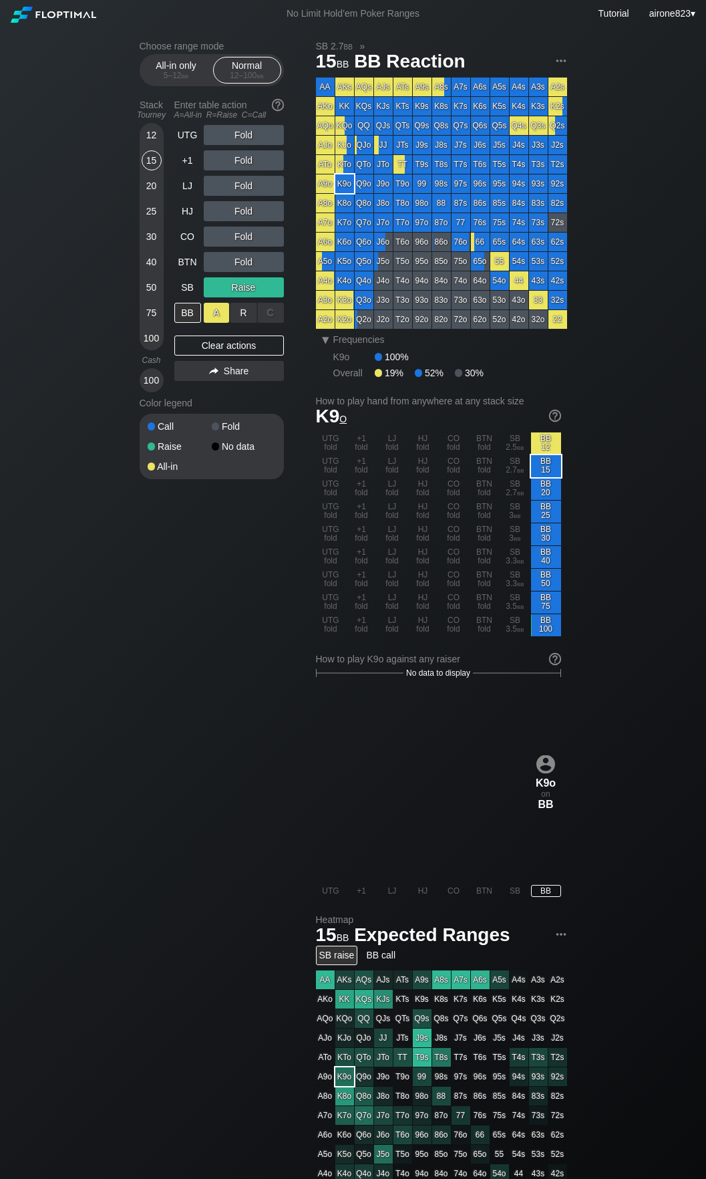
click at [223, 311] on div "A ✕" at bounding box center [217, 313] width 26 height 20
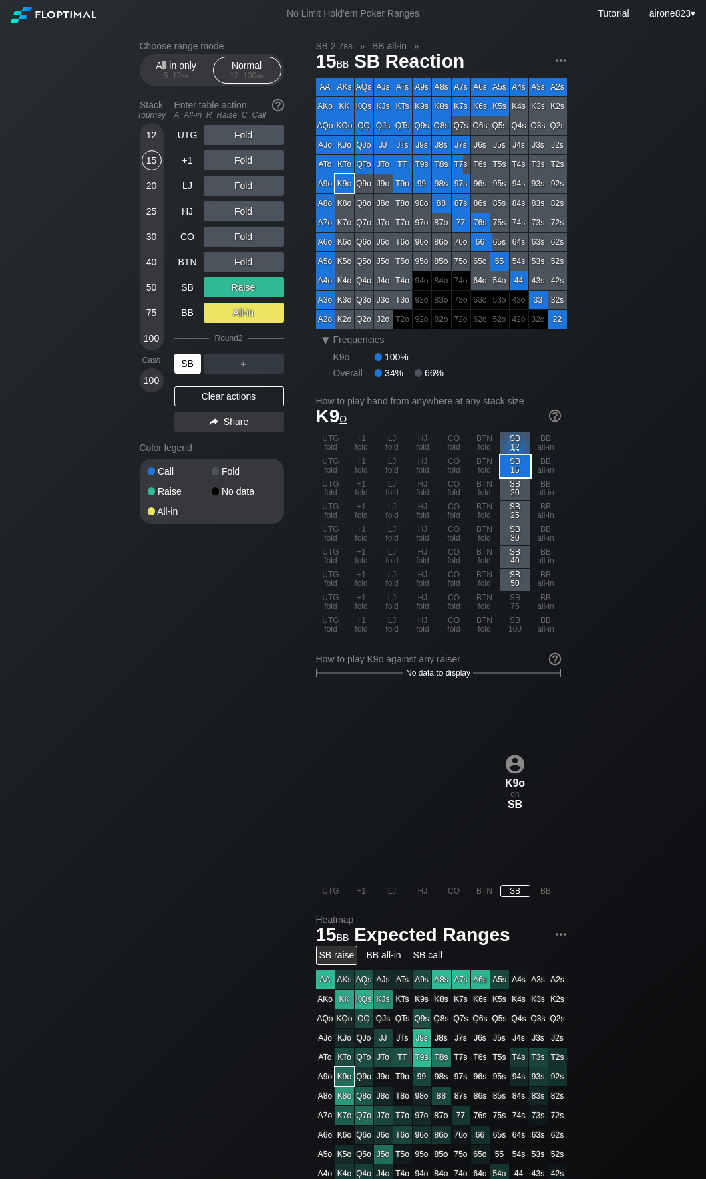
click at [190, 360] on div "SB" at bounding box center [187, 364] width 27 height 20
click at [191, 362] on div "SB" at bounding box center [187, 364] width 27 height 20
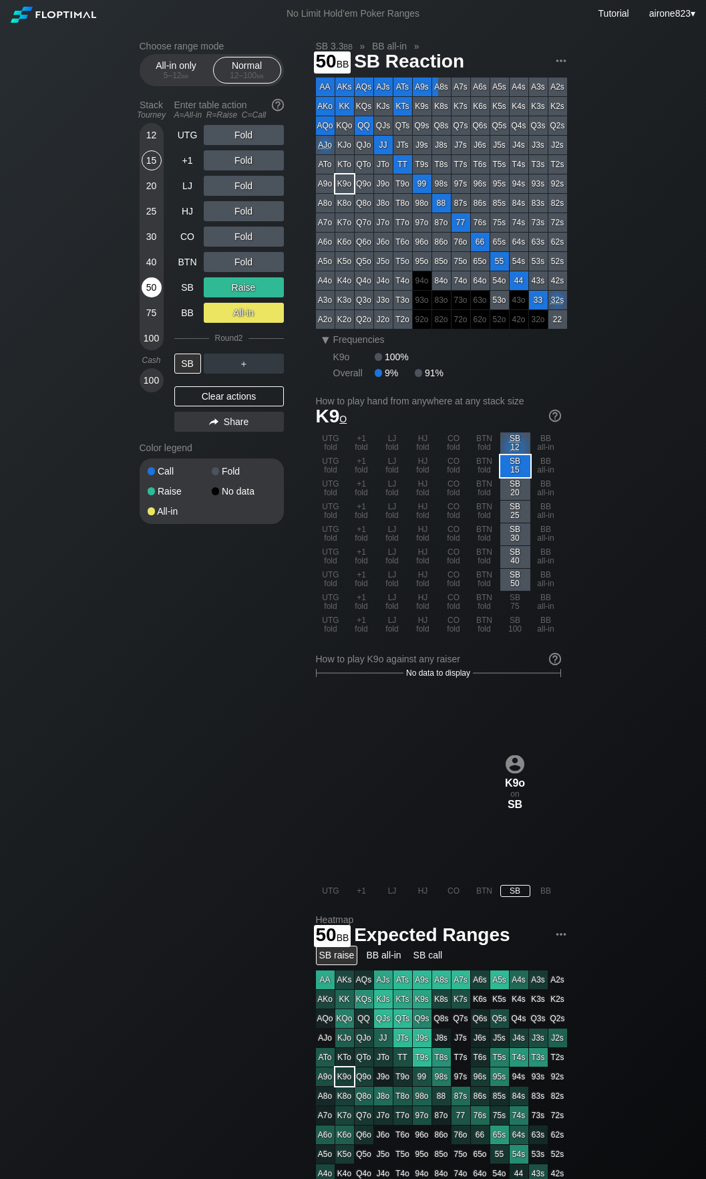
click at [152, 289] on div "50" at bounding box center [152, 287] width 20 height 20
click at [234, 170] on div "R ✕" at bounding box center [244, 160] width 26 height 20
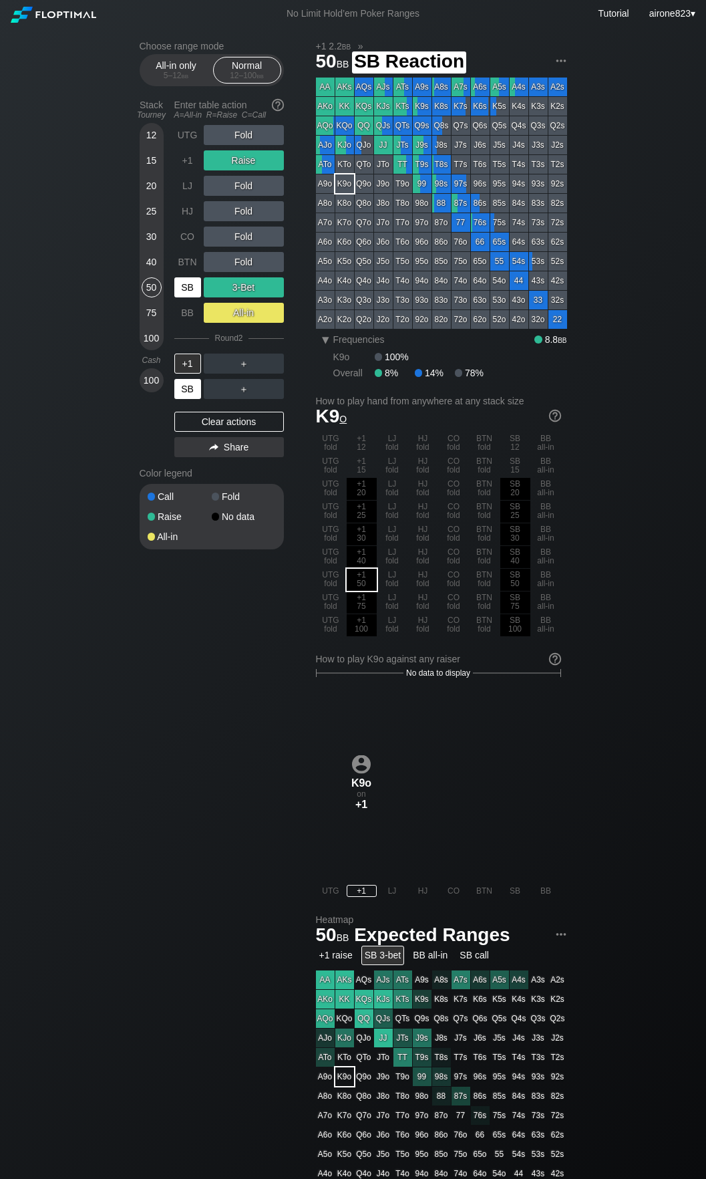
click at [180, 287] on div "SB" at bounding box center [187, 287] width 27 height 20
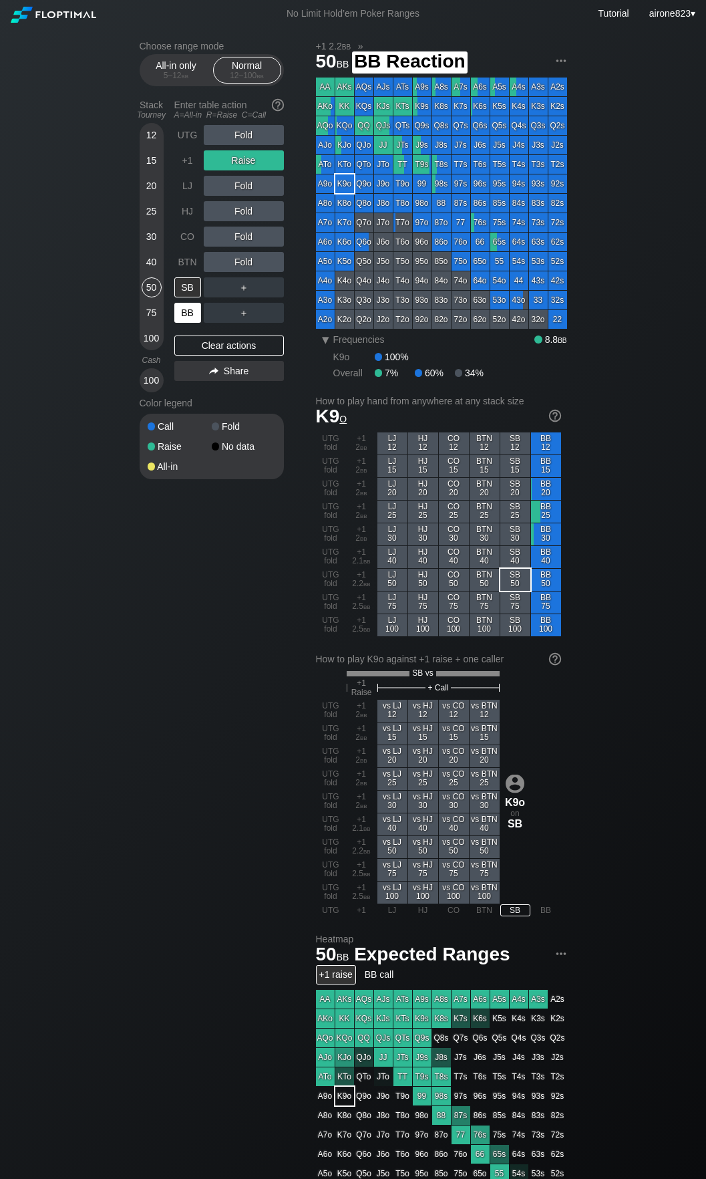
click at [186, 315] on div "BB" at bounding box center [187, 313] width 27 height 20
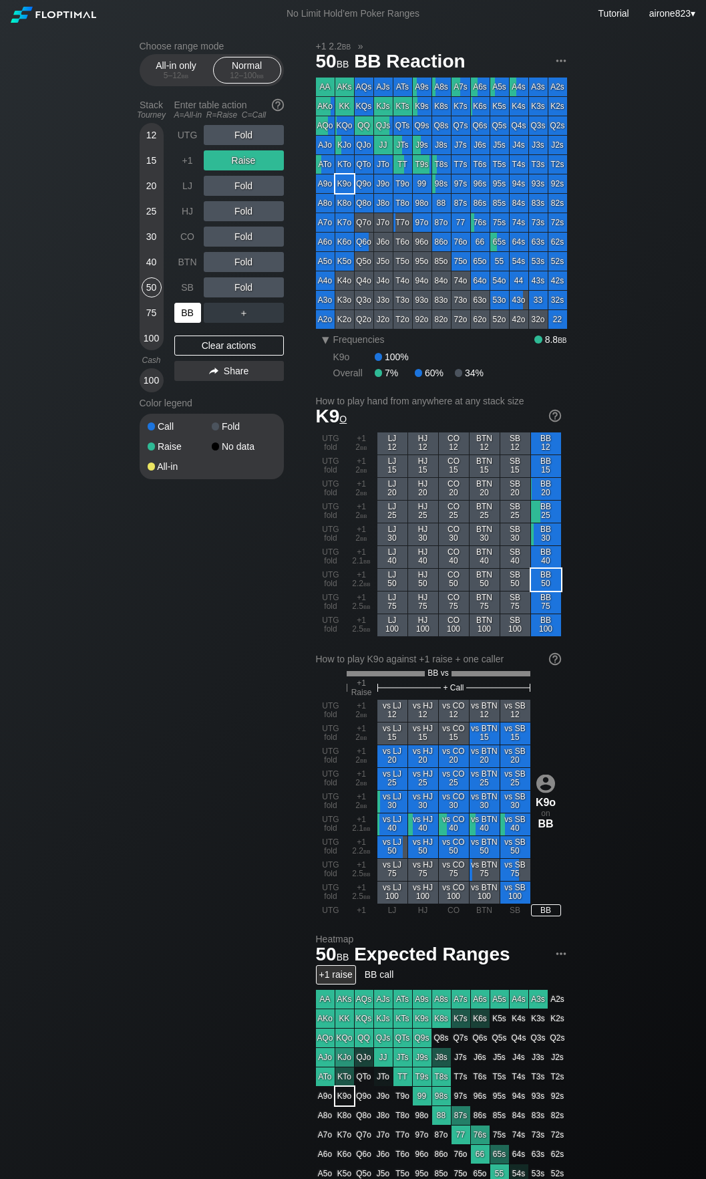
click at [186, 315] on div "BB" at bounding box center [187, 313] width 27 height 20
click at [146, 212] on div "25" at bounding box center [152, 211] width 20 height 20
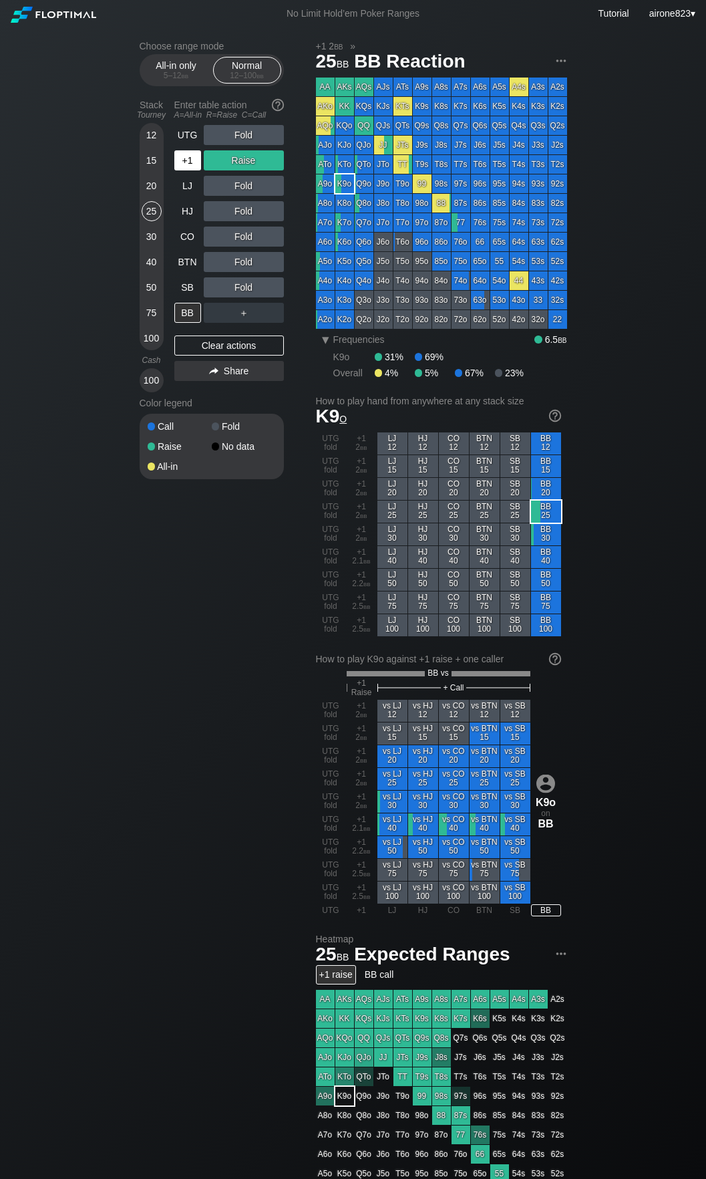
click at [188, 166] on div "+1" at bounding box center [187, 160] width 27 height 20
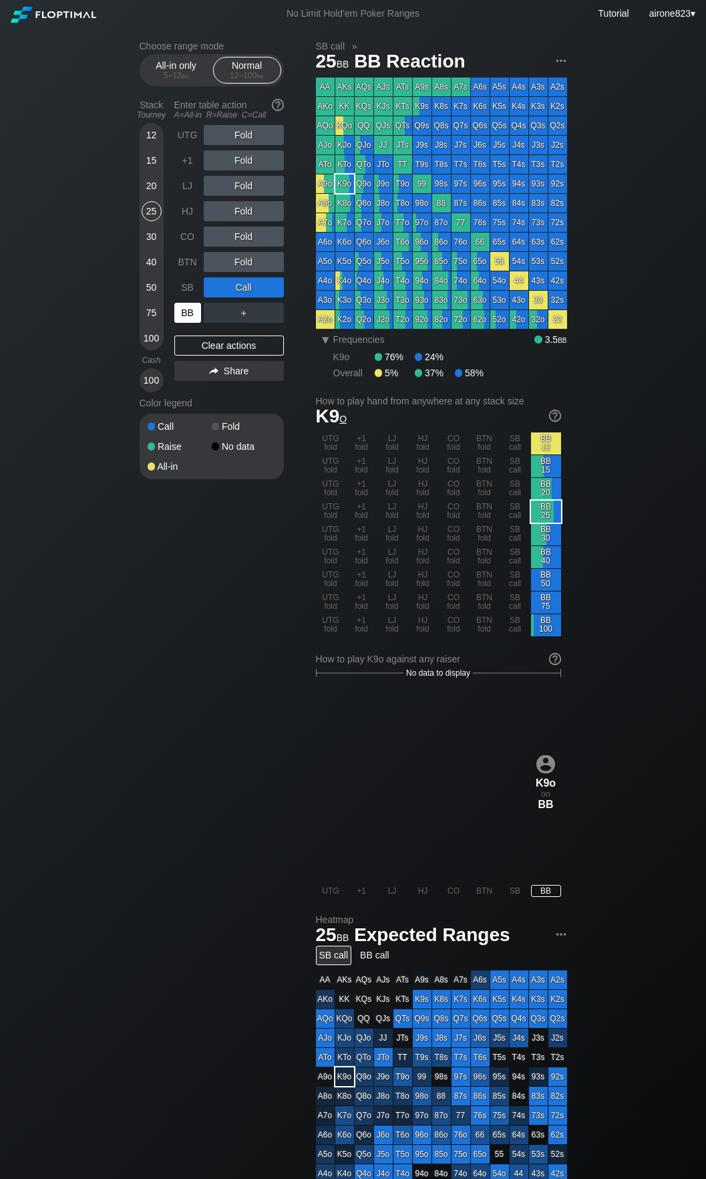
click at [196, 310] on div "BB" at bounding box center [187, 313] width 27 height 20
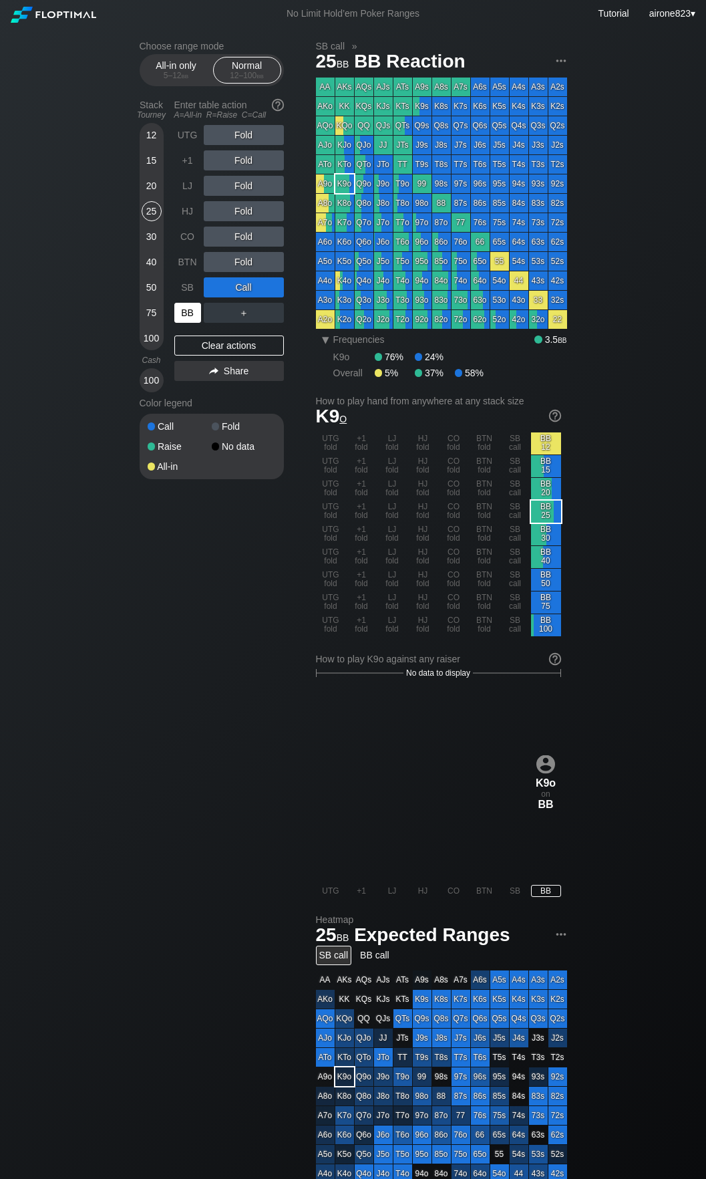
click at [196, 310] on div "BB" at bounding box center [187, 313] width 27 height 20
click at [484, 322] on div "62o" at bounding box center [480, 319] width 19 height 19
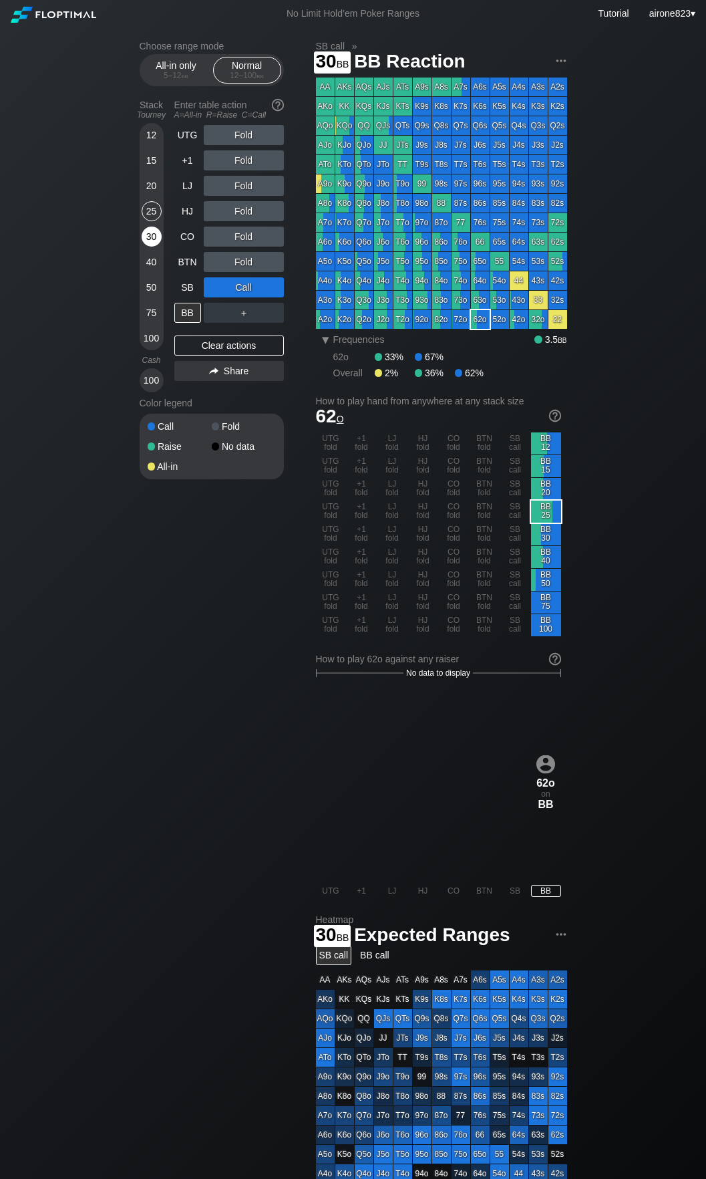
click at [154, 233] on div "30" at bounding box center [152, 237] width 20 height 20
click at [243, 259] on div "R ✕" at bounding box center [244, 262] width 26 height 20
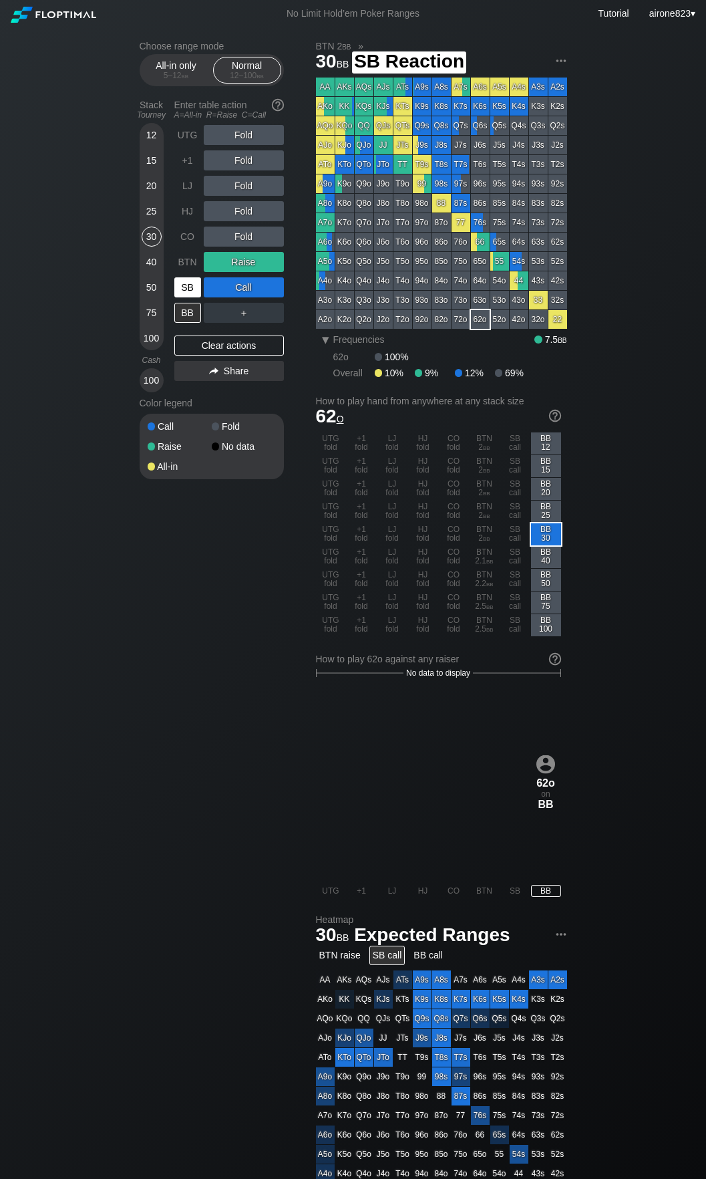
click at [181, 293] on div "SB" at bounding box center [187, 287] width 27 height 20
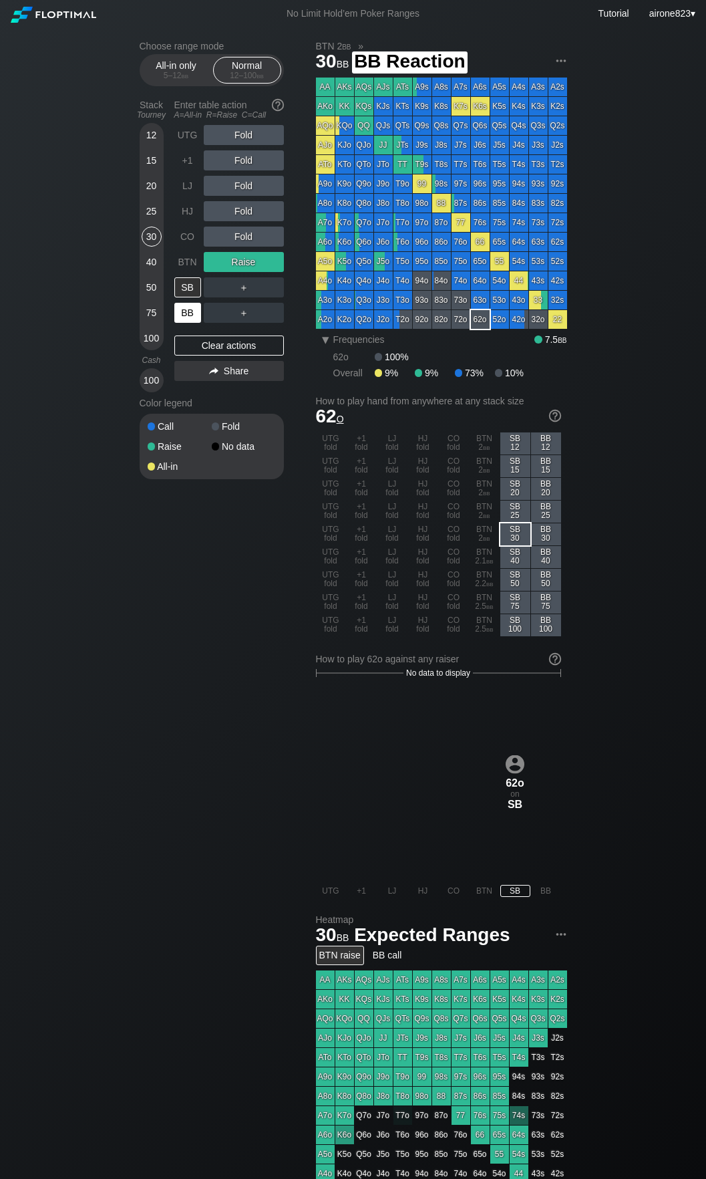
click at [184, 311] on div "BB" at bounding box center [187, 313] width 27 height 20
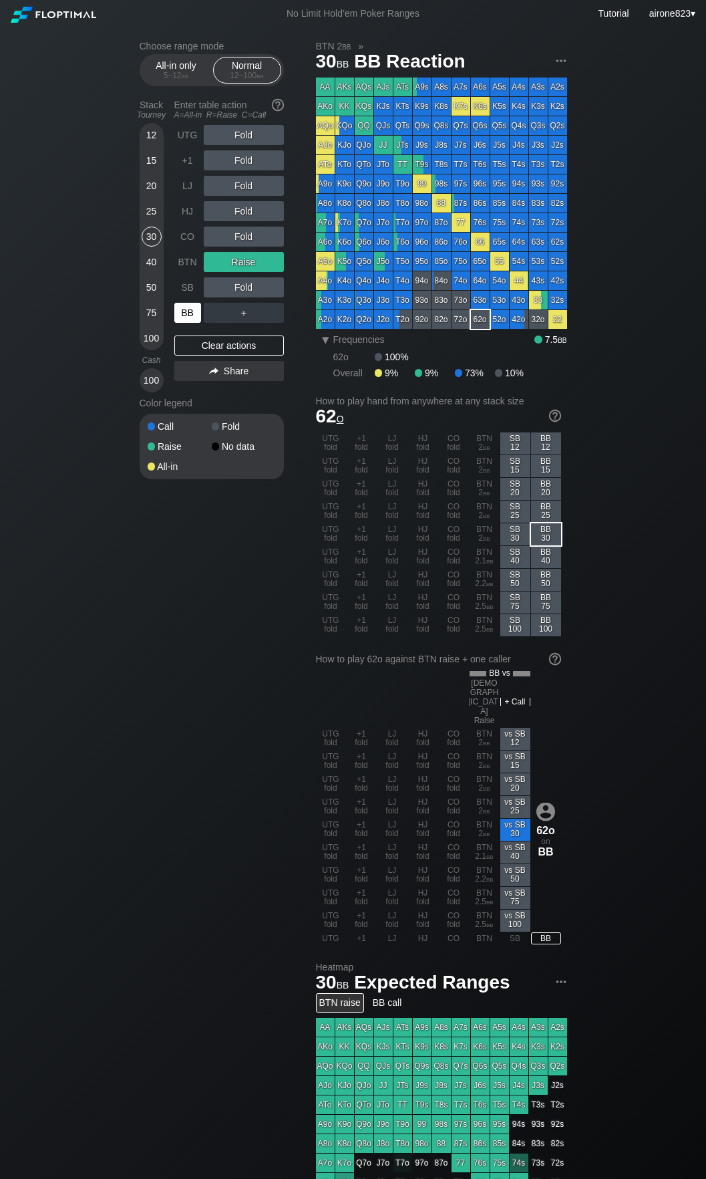
click at [184, 311] on div "BB" at bounding box center [187, 313] width 27 height 20
click at [147, 210] on div "25" at bounding box center [152, 211] width 20 height 20
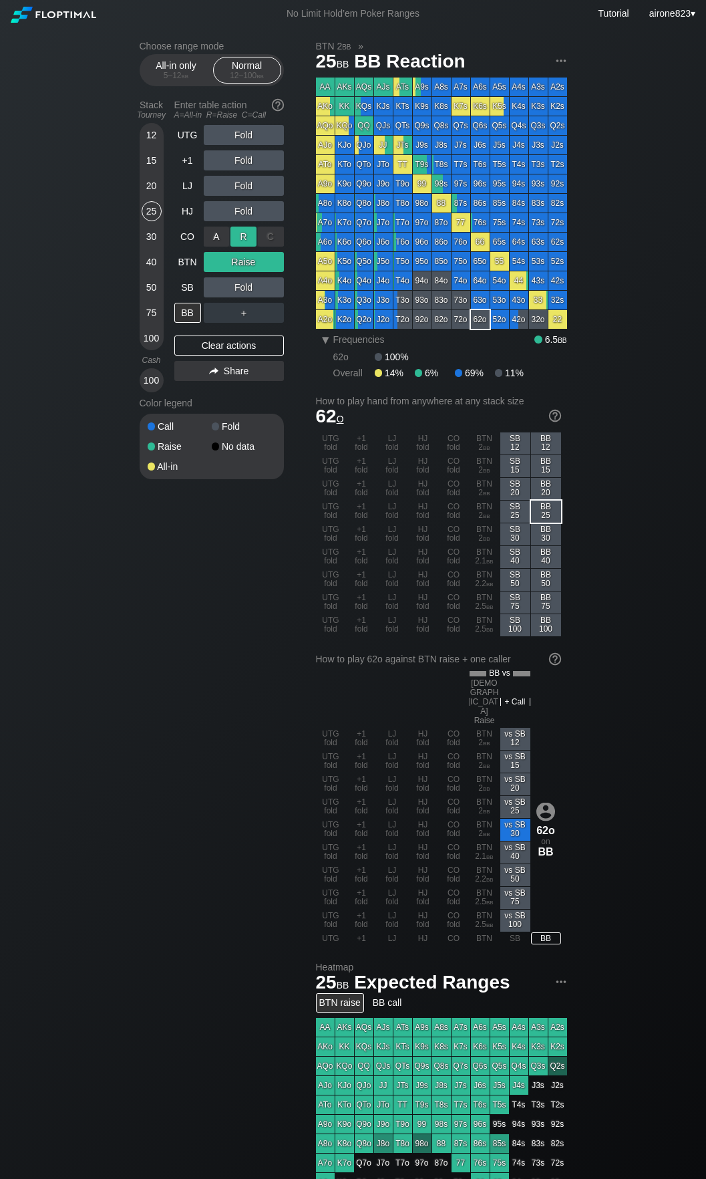
click at [239, 243] on div "R ✕" at bounding box center [244, 237] width 26 height 20
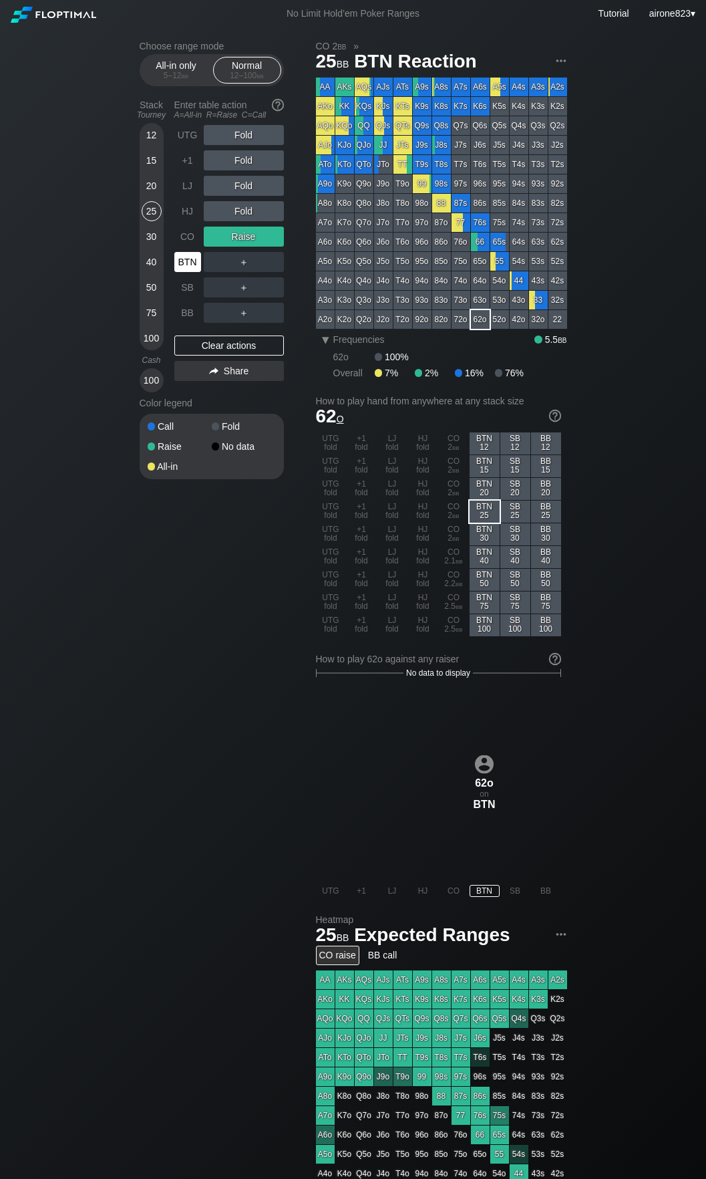
click at [195, 270] on div "BTN" at bounding box center [187, 262] width 27 height 20
click at [156, 247] on div "30" at bounding box center [152, 237] width 20 height 20
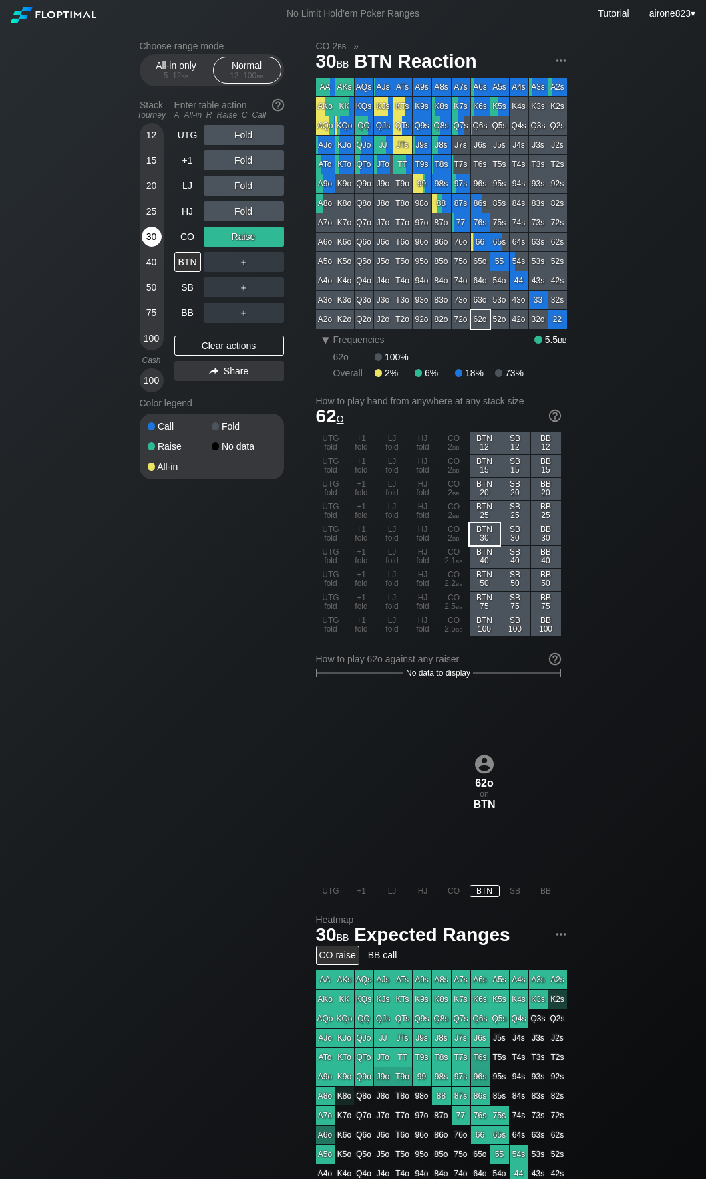
click at [154, 245] on div "30" at bounding box center [152, 237] width 20 height 20
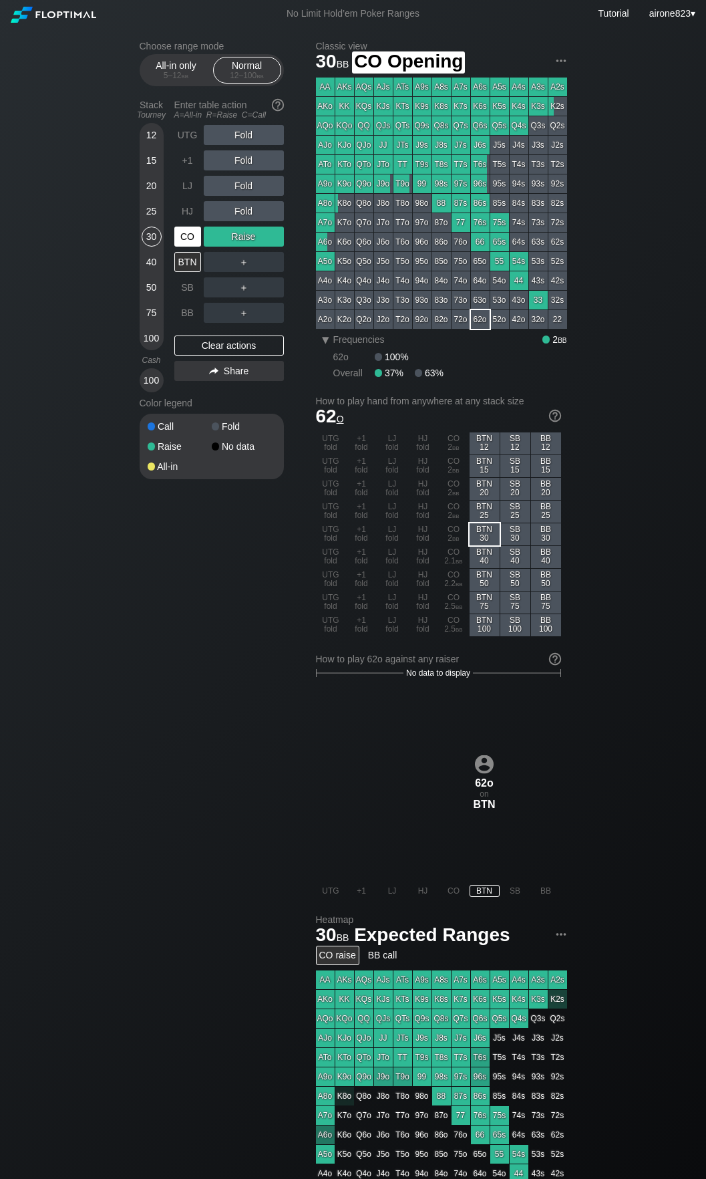
click at [178, 239] on div "CO" at bounding box center [187, 237] width 27 height 20
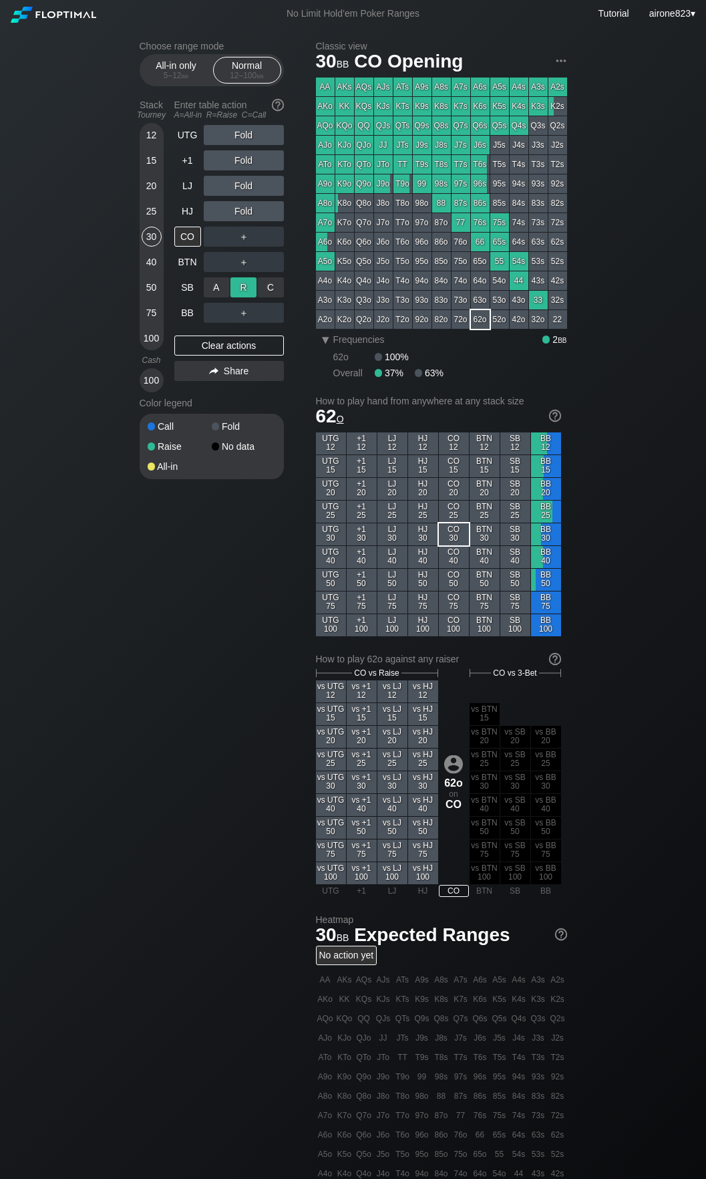
click at [245, 286] on div "R ✕" at bounding box center [244, 287] width 26 height 20
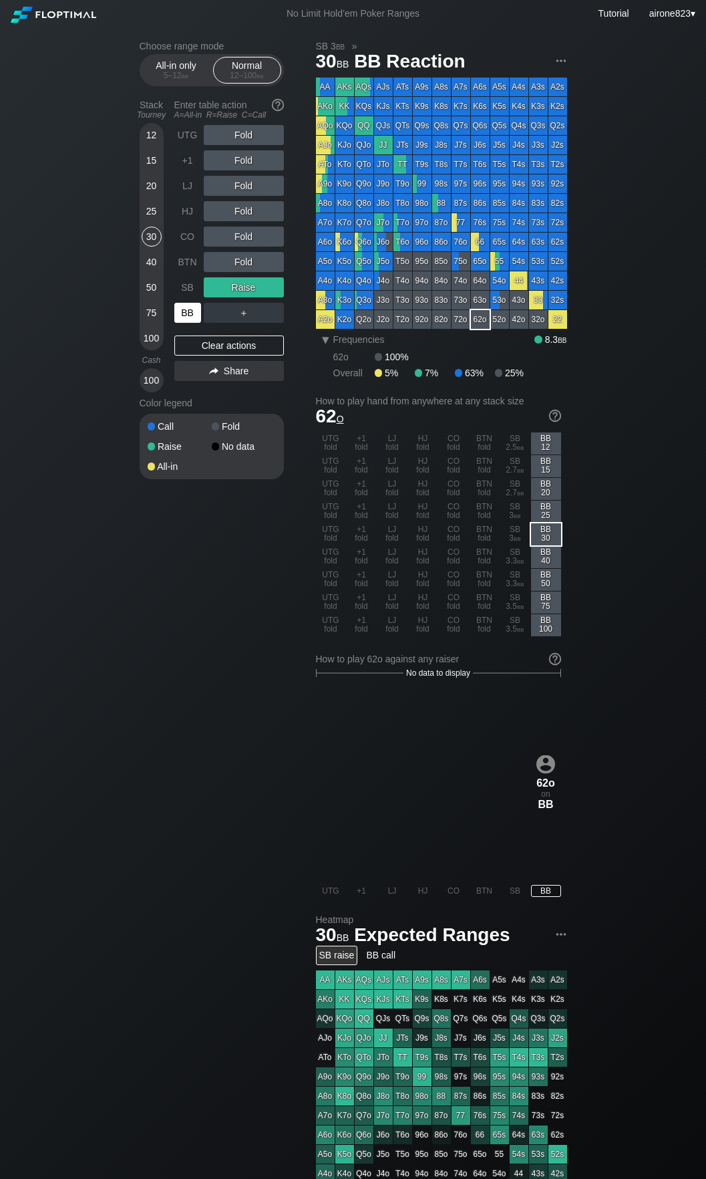
click at [184, 321] on div "BB" at bounding box center [187, 313] width 27 height 20
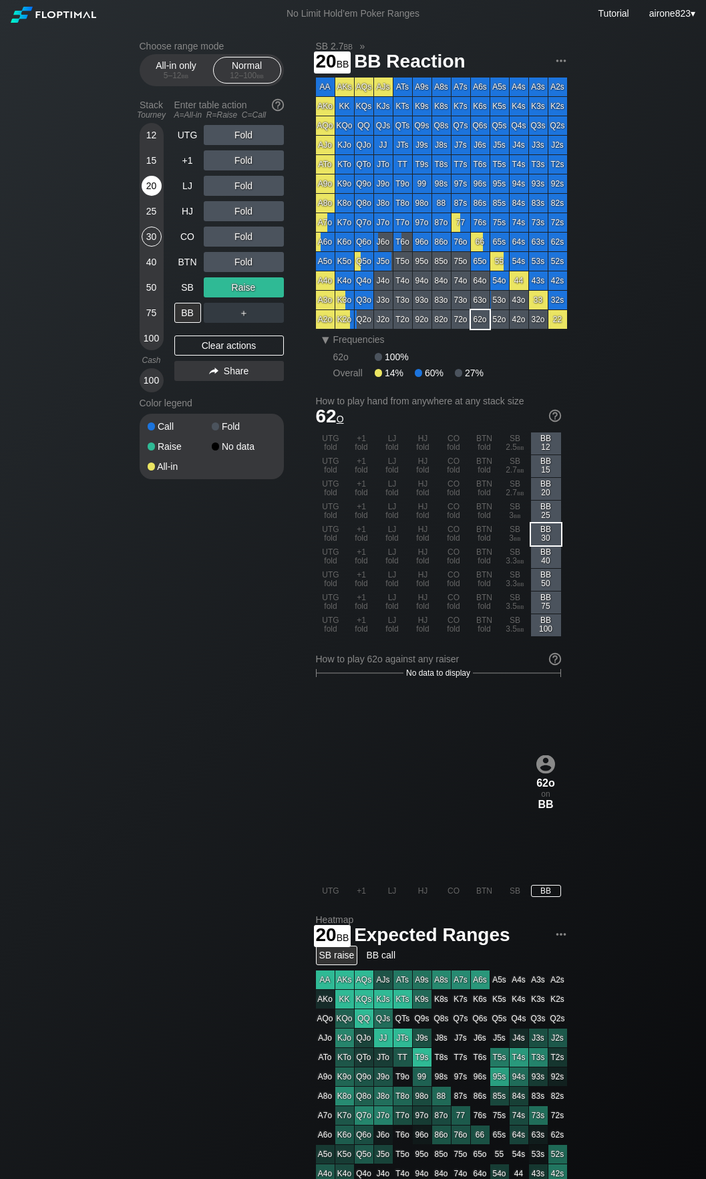
click at [146, 190] on div "20" at bounding box center [152, 186] width 20 height 20
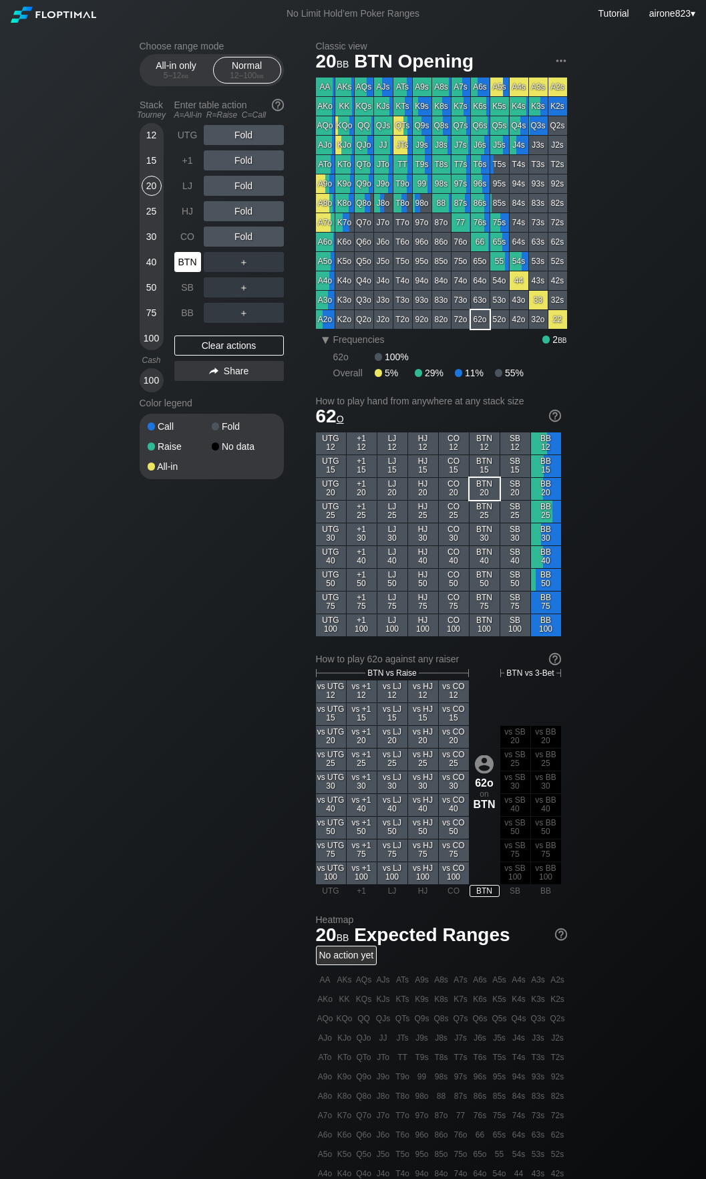
click at [192, 259] on div "BTN" at bounding box center [187, 262] width 27 height 20
click at [235, 270] on div "A ✕ R ✕ C ✕ ＋" at bounding box center [244, 262] width 80 height 20
click at [243, 268] on div "R ✕" at bounding box center [244, 262] width 26 height 20
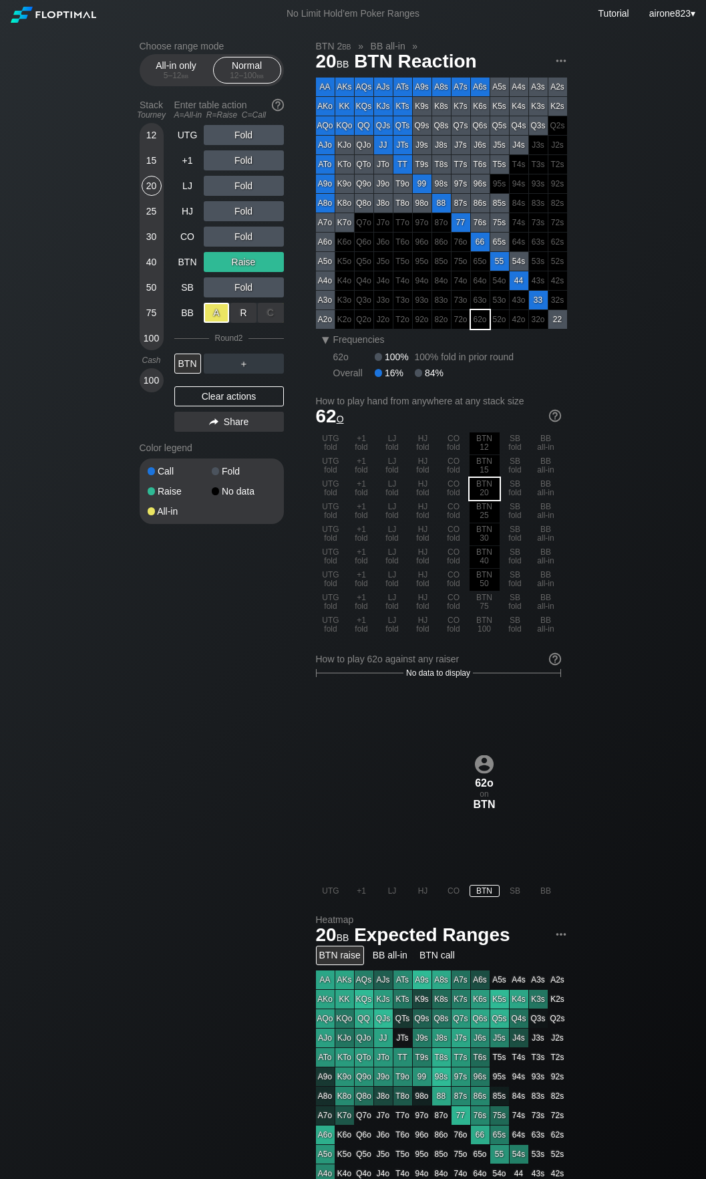
click at [226, 309] on div "A ✕" at bounding box center [217, 313] width 26 height 20
click at [188, 366] on div "BTN" at bounding box center [187, 364] width 27 height 20
click at [187, 368] on div "BTN" at bounding box center [187, 364] width 27 height 20
click at [186, 369] on div "BTN" at bounding box center [187, 364] width 27 height 20
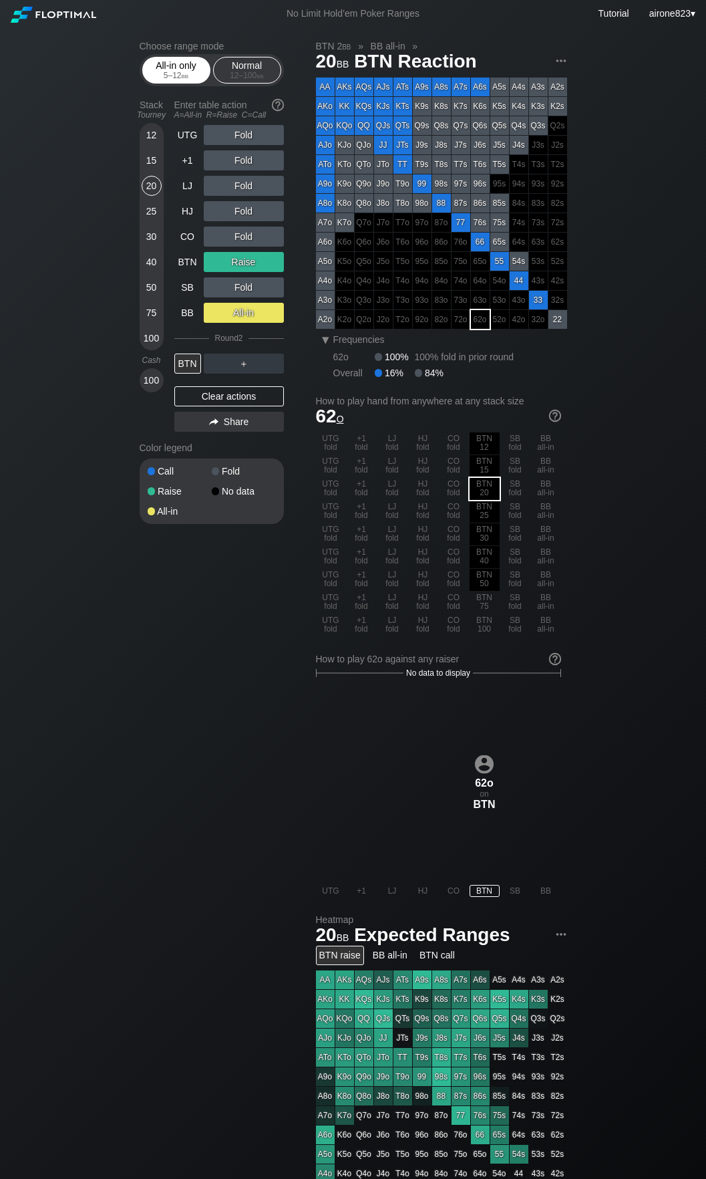
click at [174, 61] on div "All-in only 5 – 12 bb" at bounding box center [176, 69] width 61 height 25
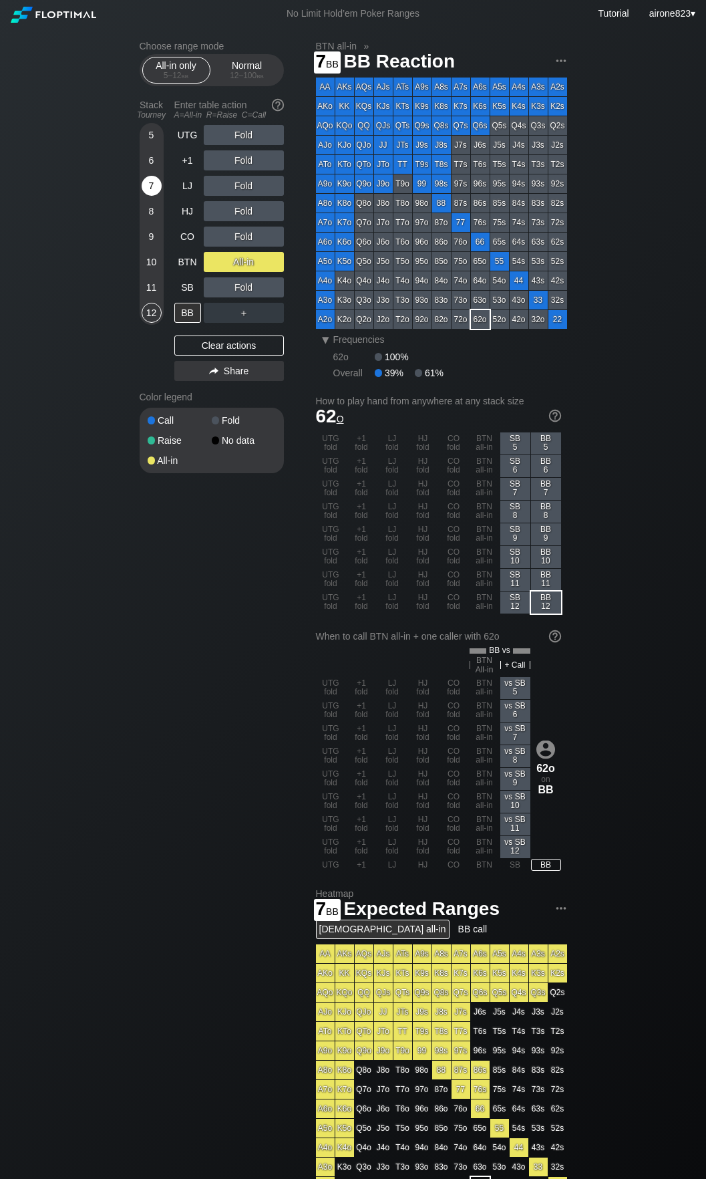
click at [159, 191] on div "7" at bounding box center [152, 186] width 20 height 20
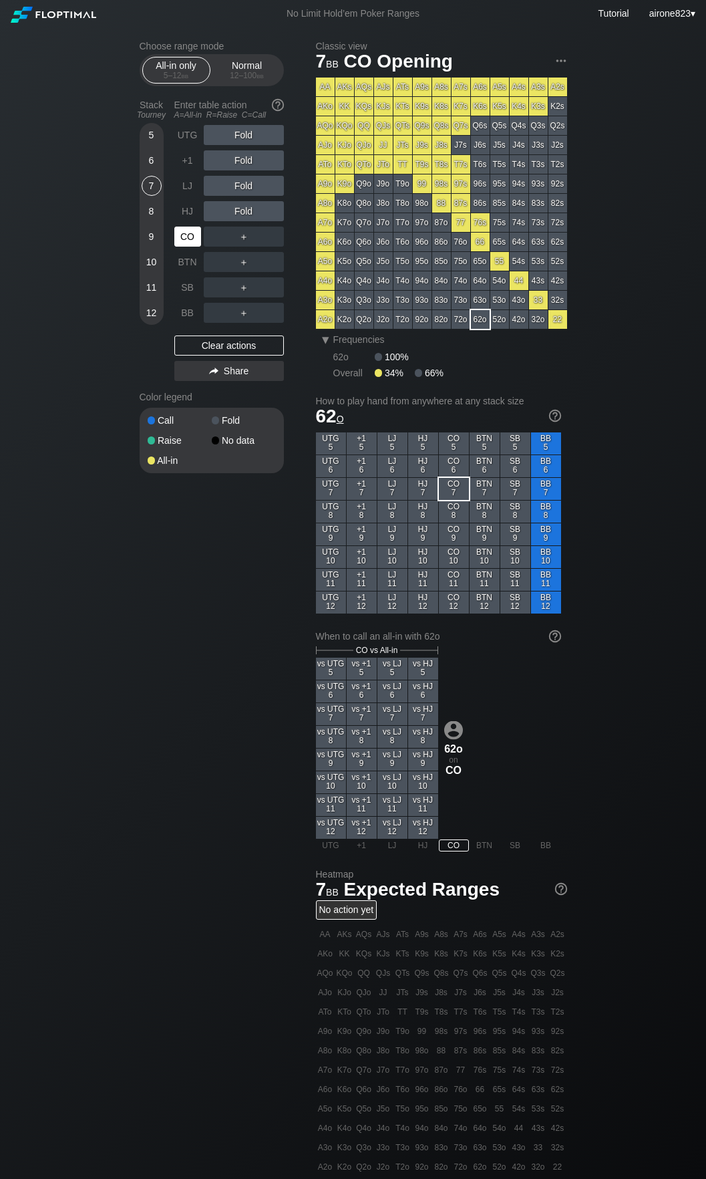
click at [192, 233] on div "CO" at bounding box center [187, 237] width 27 height 20
click at [192, 231] on div "CO" at bounding box center [187, 237] width 27 height 20
click at [262, 88] on section "Choose range mode All-in only 5 – 12 bb Normal 12 – 100 bb Stack Tourney Enter …" at bounding box center [212, 257] width 144 height 432
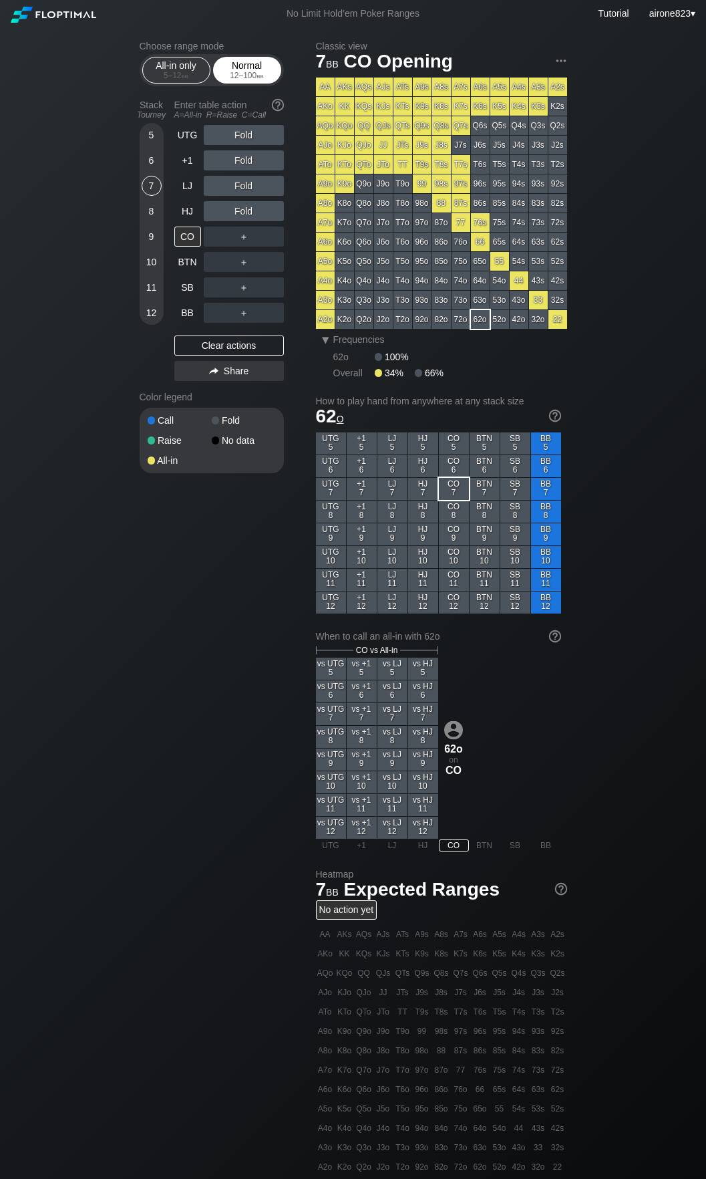
click at [254, 76] on div "12 – 100 bb" at bounding box center [247, 75] width 56 height 9
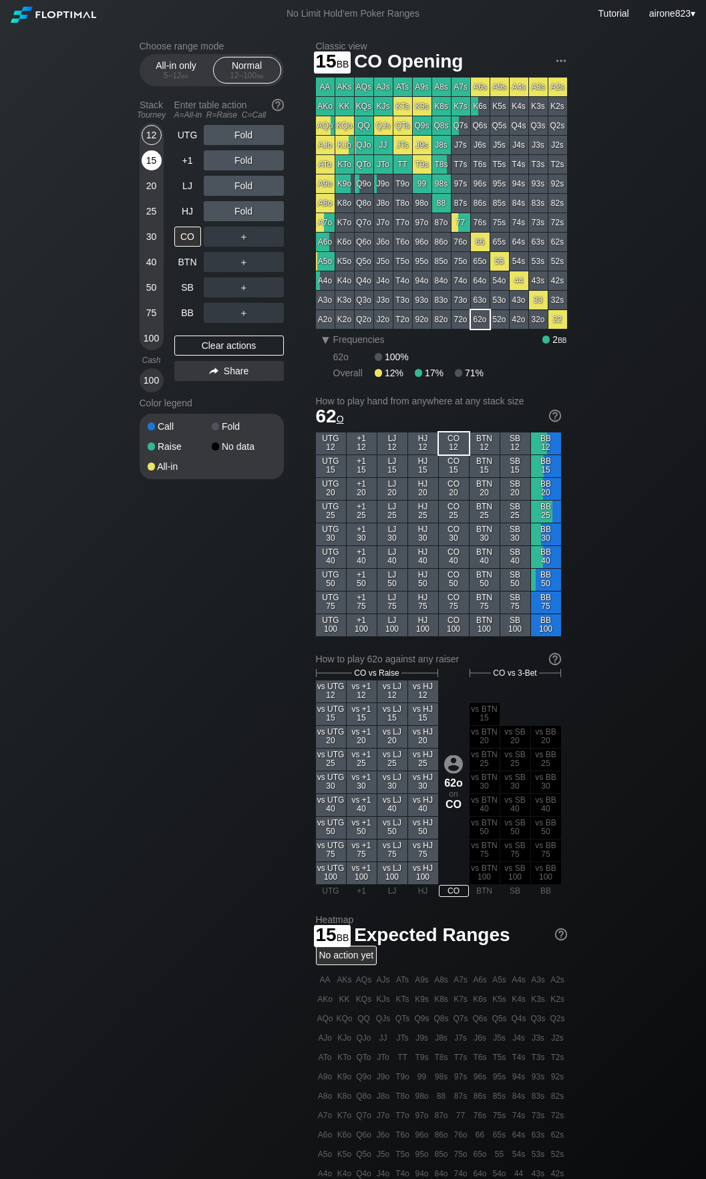
click at [160, 156] on div "15" at bounding box center [152, 162] width 20 height 25
click at [189, 239] on div "CO" at bounding box center [187, 237] width 27 height 20
click at [189, 238] on div "CO" at bounding box center [187, 237] width 27 height 20
click at [190, 237] on div "CO" at bounding box center [187, 237] width 27 height 20
click at [190, 235] on div "CO" at bounding box center [187, 237] width 27 height 20
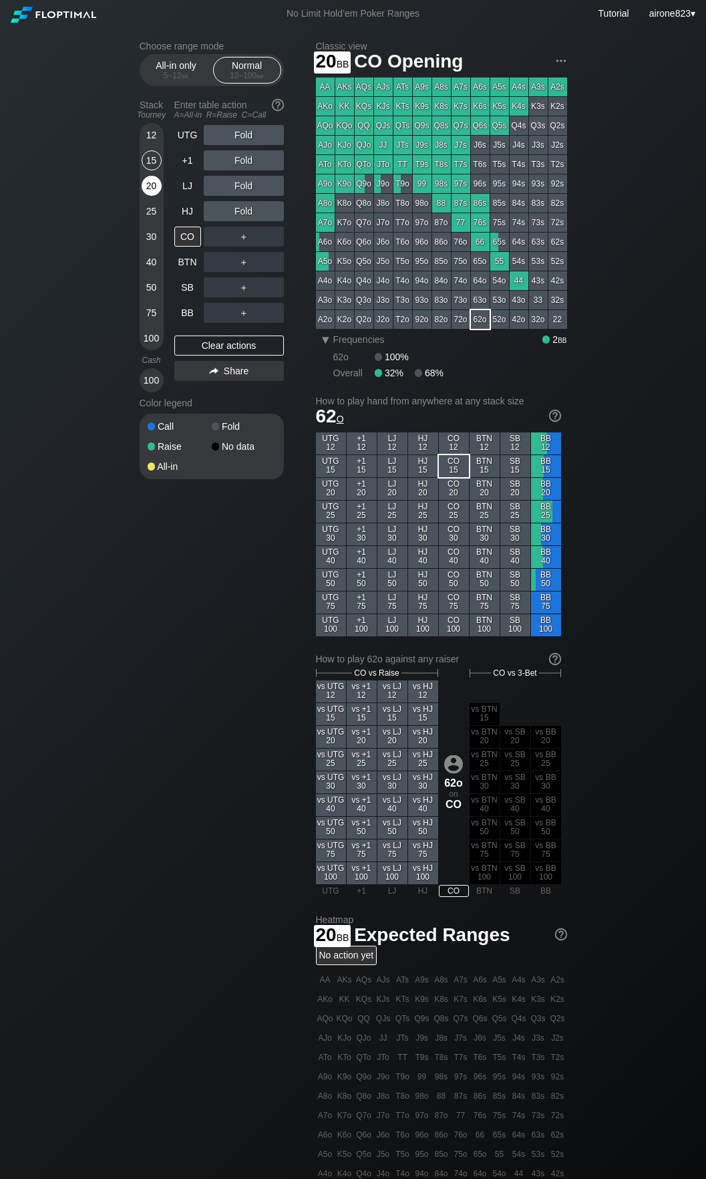
click at [148, 187] on div "20" at bounding box center [152, 186] width 20 height 20
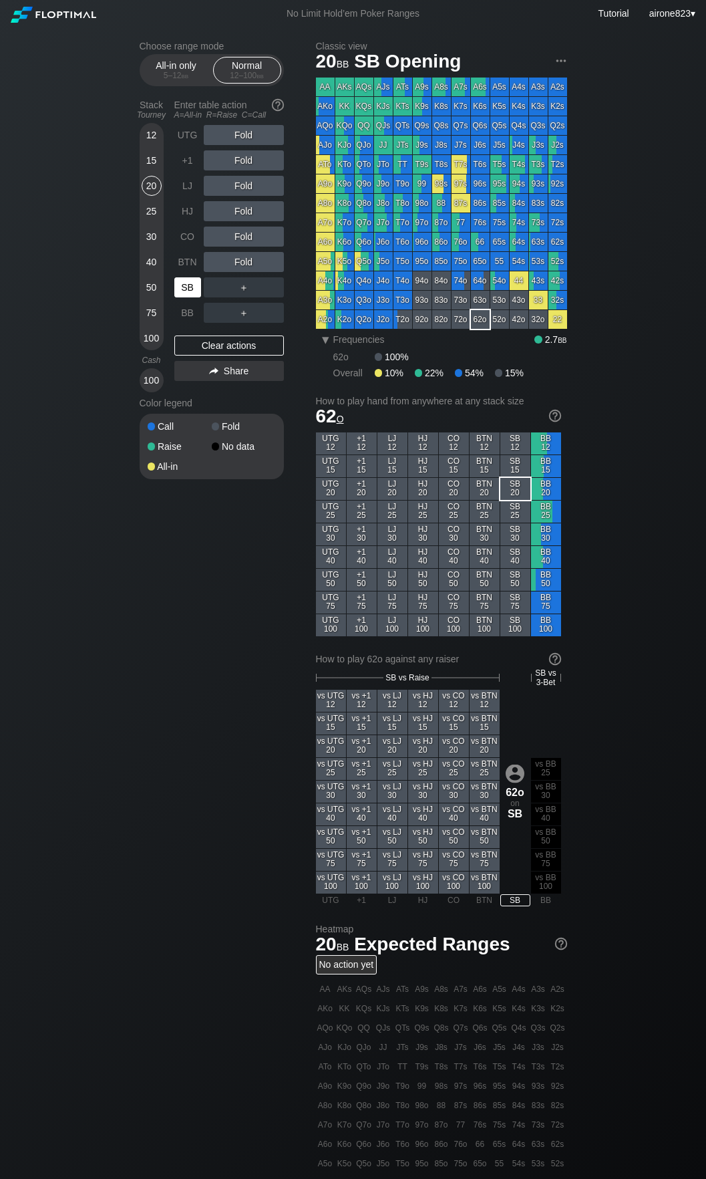
click at [191, 279] on div "SB" at bounding box center [188, 287] width 29 height 25
click at [192, 279] on div "SB" at bounding box center [188, 287] width 29 height 25
click at [157, 291] on div "50" at bounding box center [152, 287] width 20 height 20
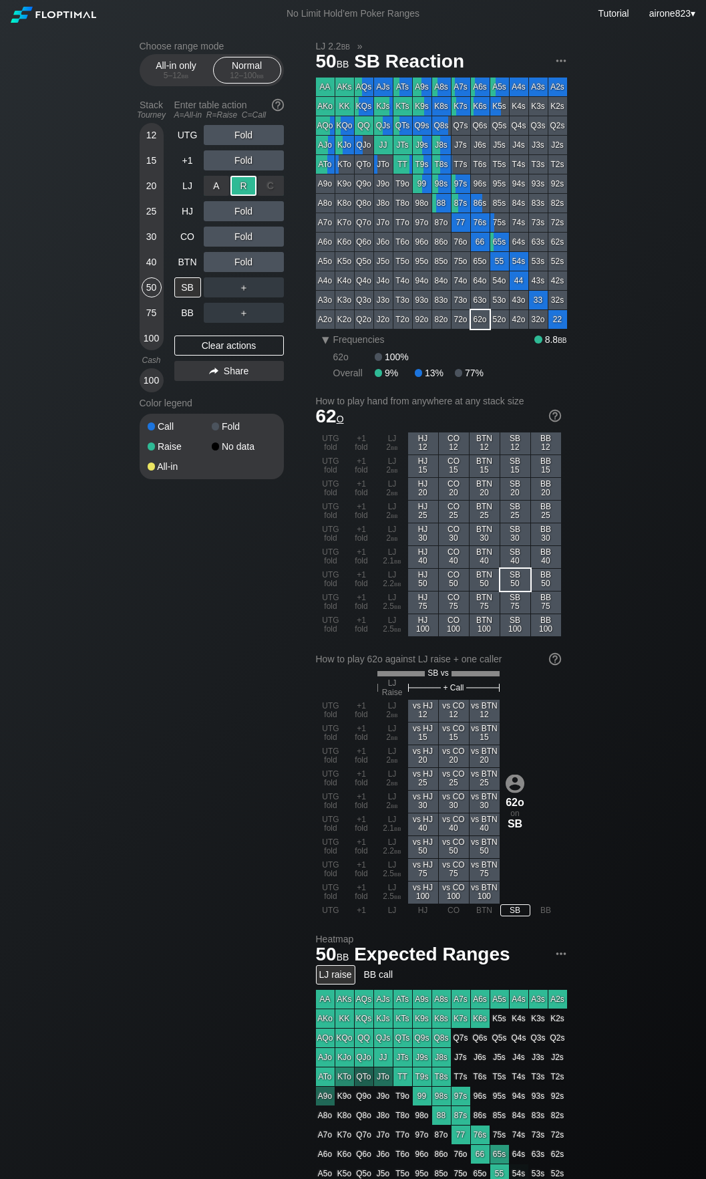
click at [232, 190] on div "R ✕" at bounding box center [244, 186] width 26 height 20
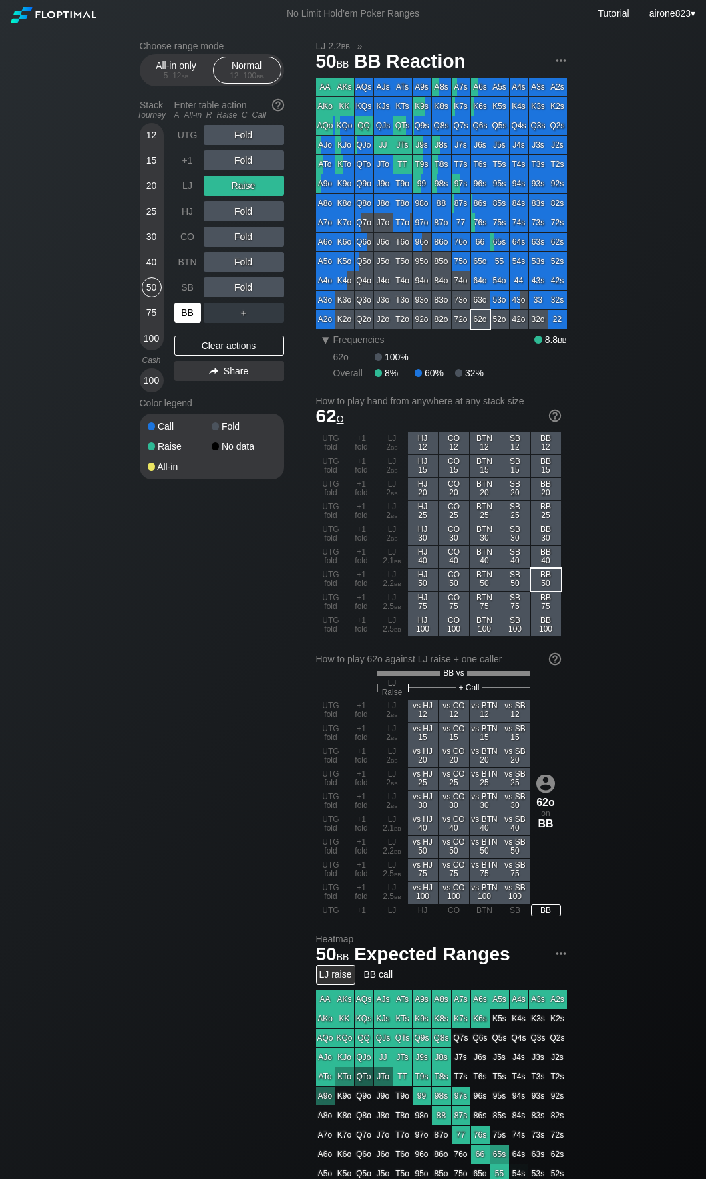
click at [188, 314] on div "BB" at bounding box center [187, 313] width 27 height 20
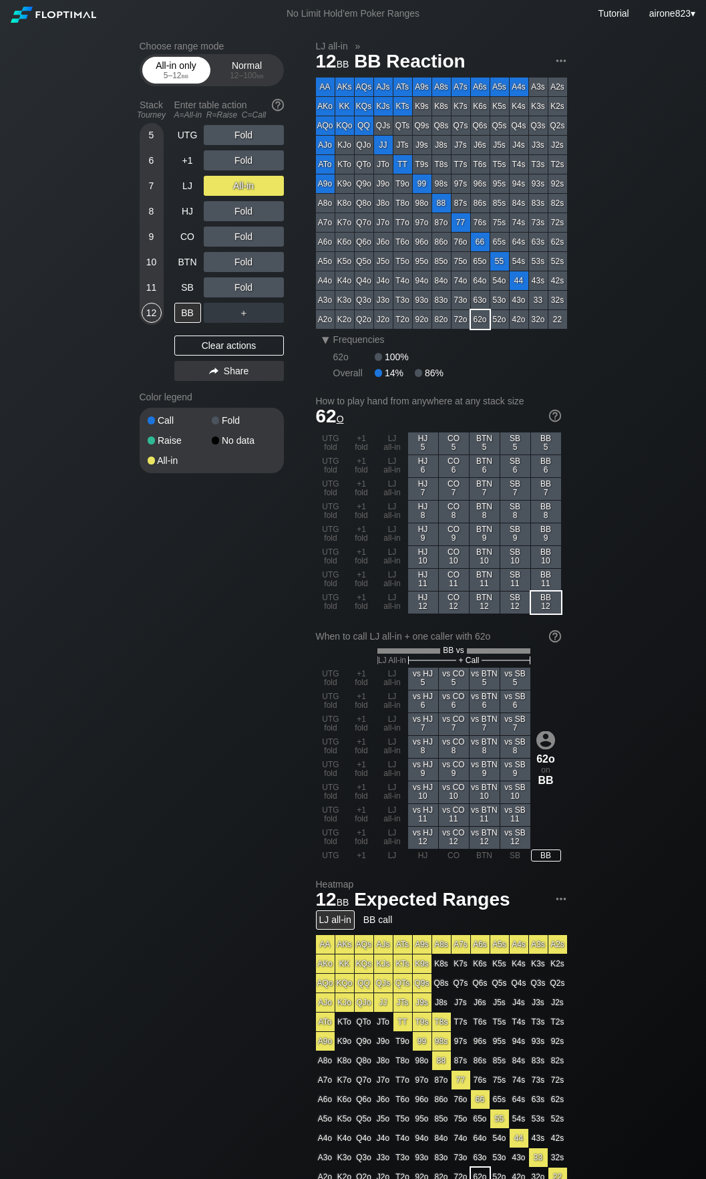
click at [178, 80] on div "5 – 12 bb" at bounding box center [176, 75] width 56 height 9
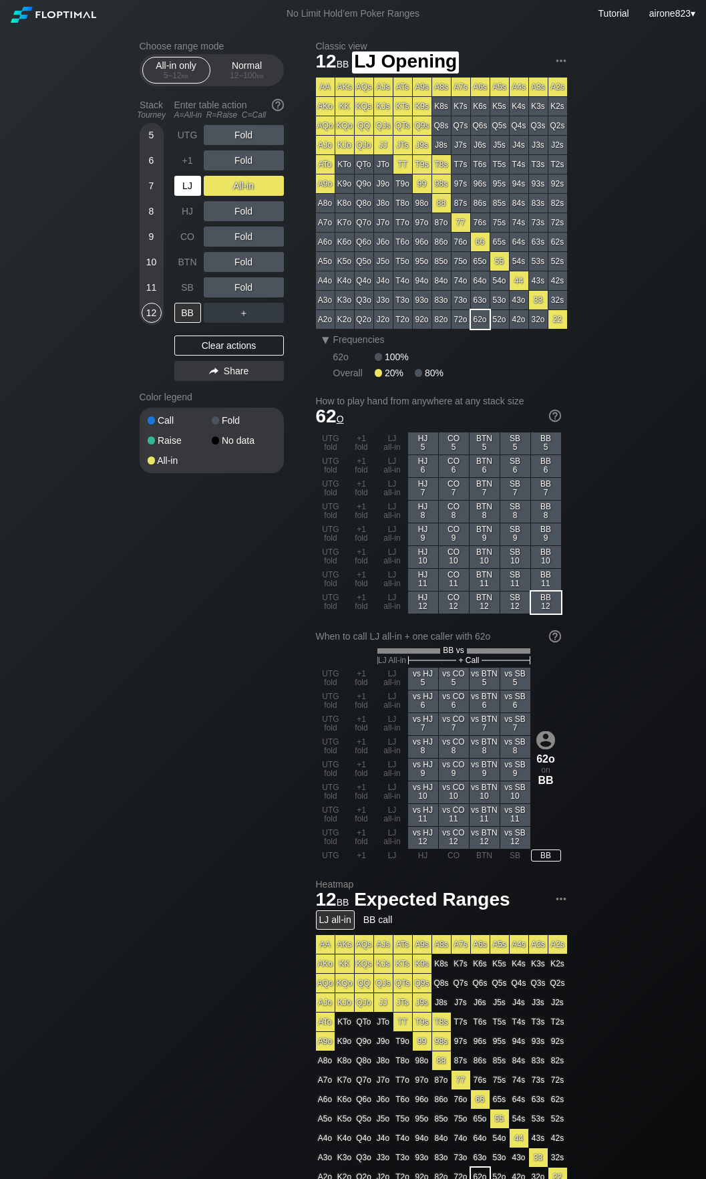
click at [188, 182] on div "LJ" at bounding box center [187, 186] width 27 height 20
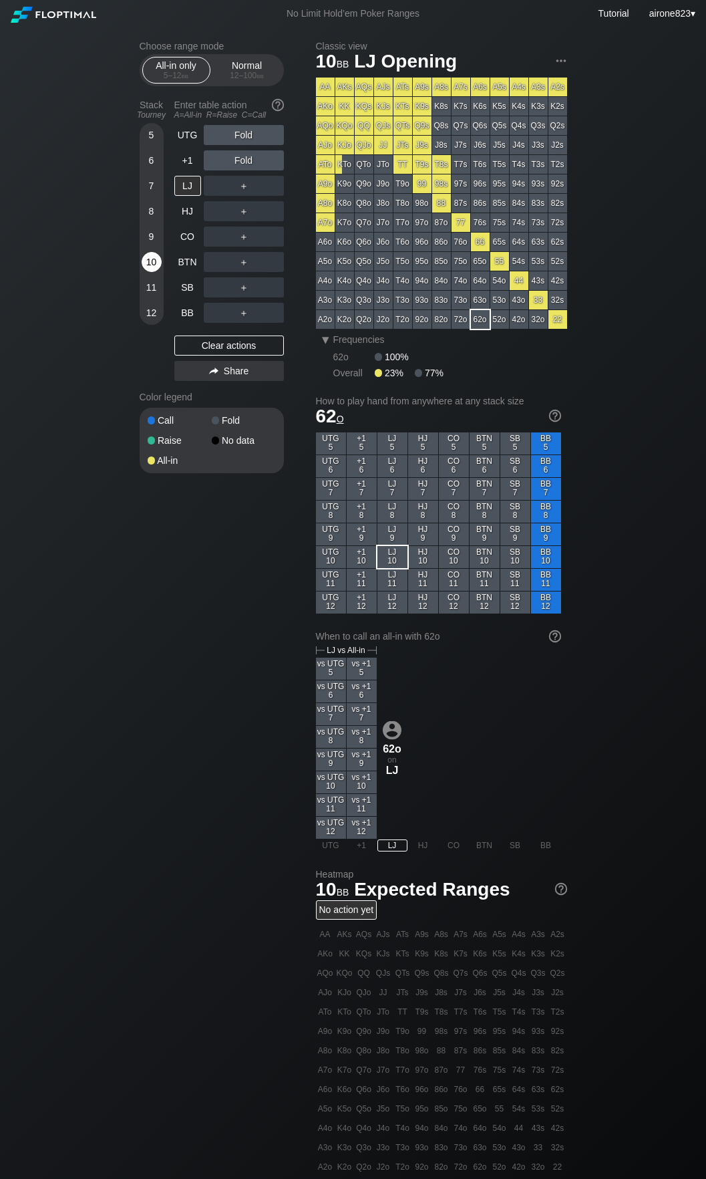
click at [154, 257] on div "10" at bounding box center [152, 262] width 20 height 20
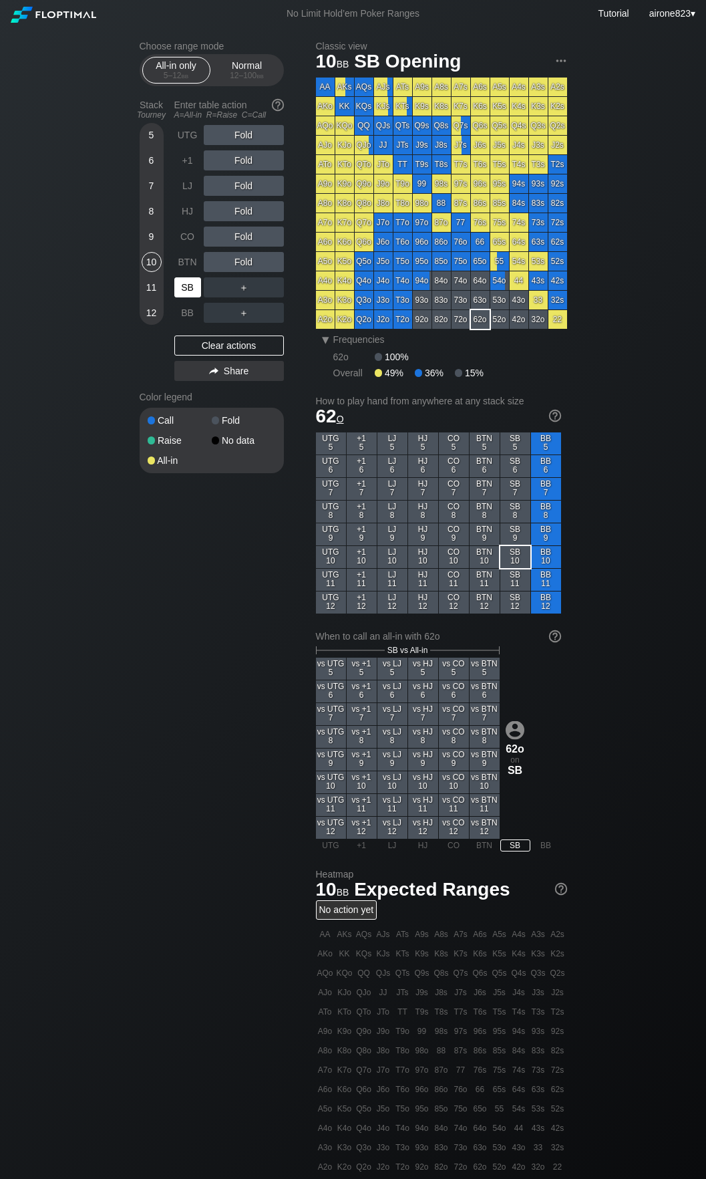
click at [182, 288] on div "SB" at bounding box center [187, 287] width 27 height 20
click at [224, 85] on div "All-in only 5 – 12 bb Normal 12 – 100 bb" at bounding box center [212, 70] width 144 height 32
click at [235, 63] on div "Normal 12 – 100 bb" at bounding box center [247, 69] width 61 height 25
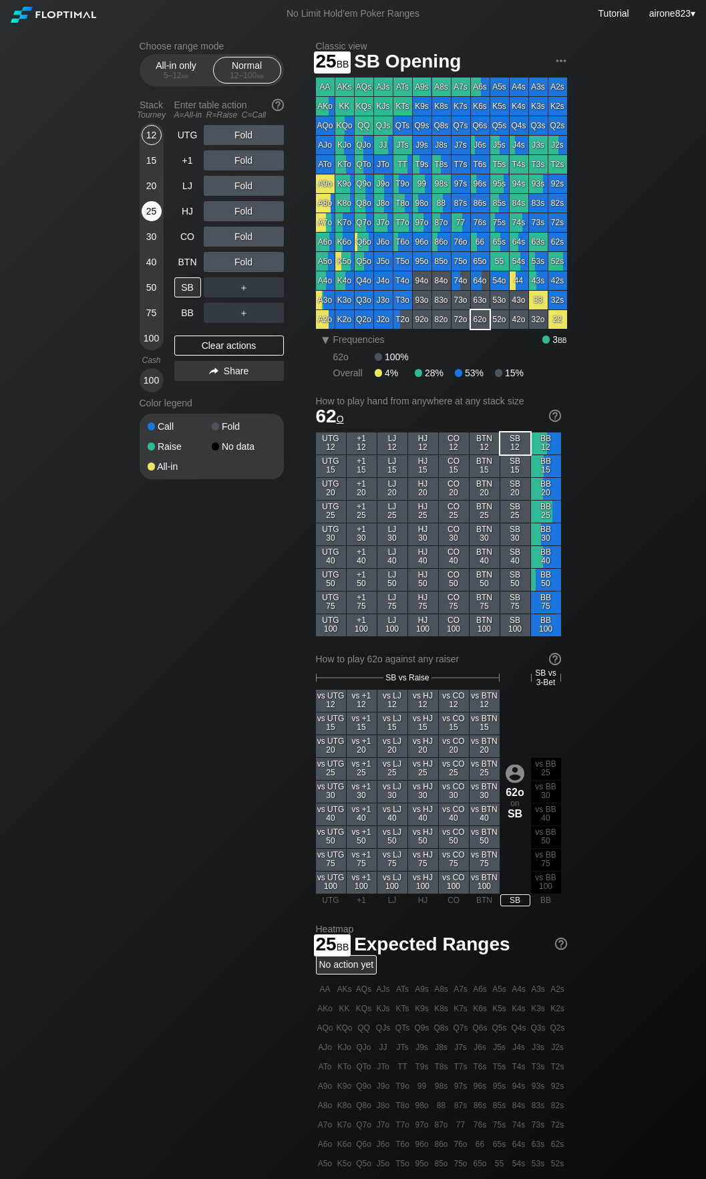
click at [158, 206] on div "25" at bounding box center [152, 211] width 20 height 20
click at [196, 293] on div "SB" at bounding box center [187, 287] width 27 height 20
click at [192, 291] on div "SB" at bounding box center [187, 287] width 27 height 20
drag, startPoint x: 192, startPoint y: 291, endPoint x: 205, endPoint y: 286, distance: 13.8
click at [192, 291] on div "SB" at bounding box center [187, 287] width 27 height 20
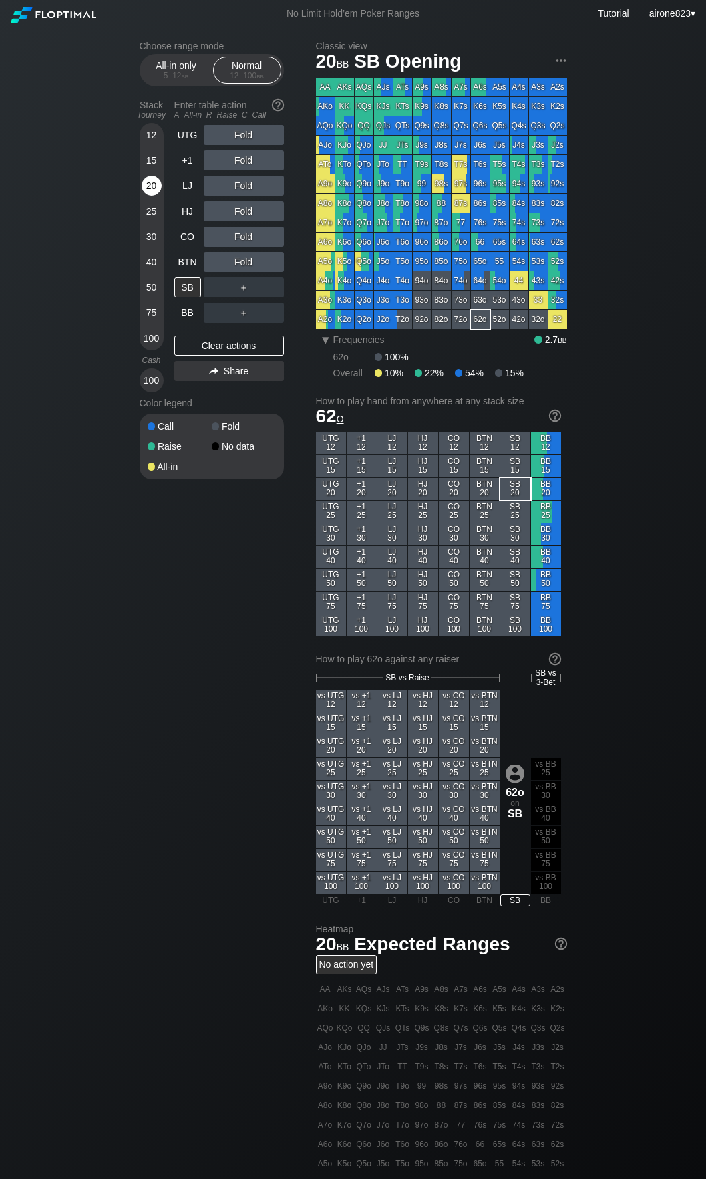
click at [148, 190] on div "20" at bounding box center [152, 186] width 20 height 20
click at [242, 206] on div "R ✕" at bounding box center [244, 211] width 26 height 20
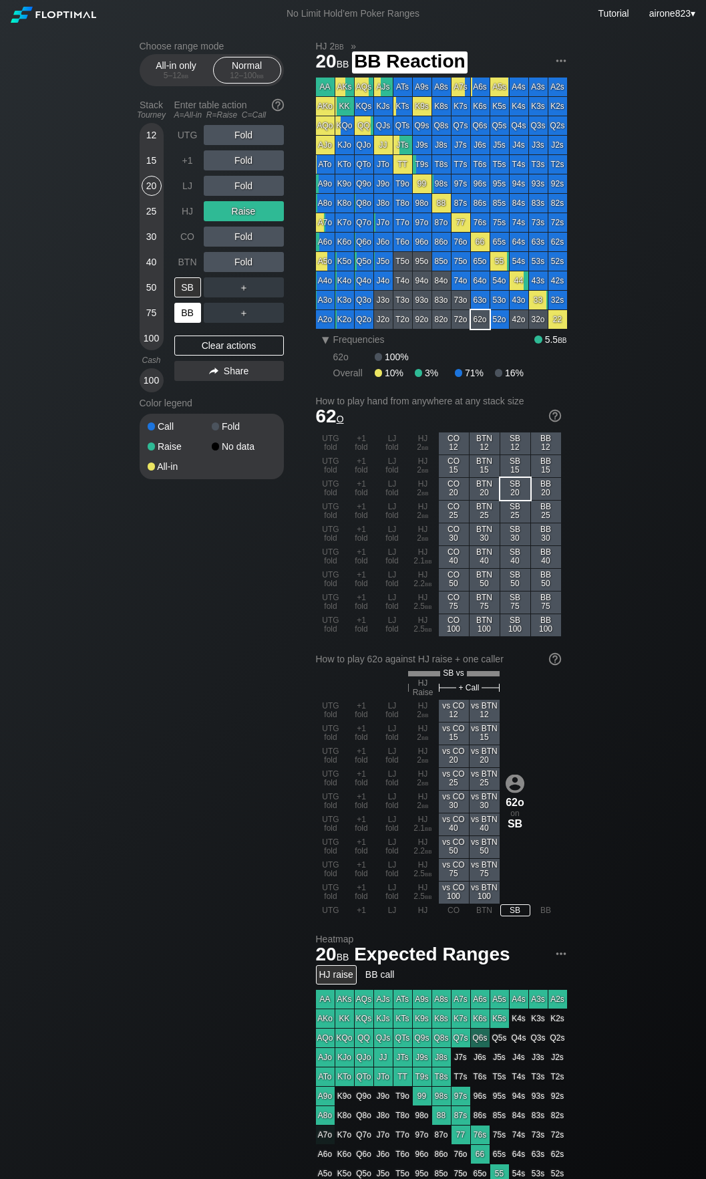
click at [190, 305] on div "BB" at bounding box center [187, 313] width 27 height 20
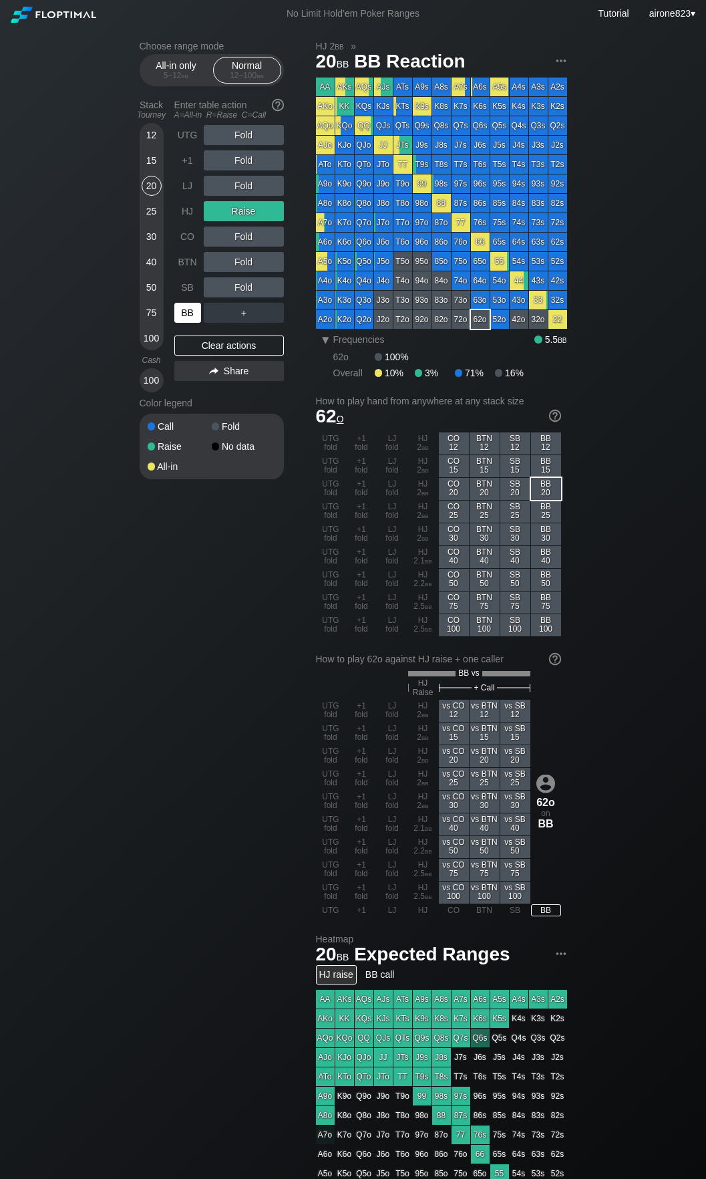
drag, startPoint x: 190, startPoint y: 305, endPoint x: 385, endPoint y: 367, distance: 204.8
click at [190, 305] on div "BB" at bounding box center [187, 313] width 27 height 20
drag, startPoint x: 174, startPoint y: 80, endPoint x: 171, endPoint y: 110, distance: 30.2
click at [174, 80] on div "5 – 12 bb" at bounding box center [176, 75] width 56 height 9
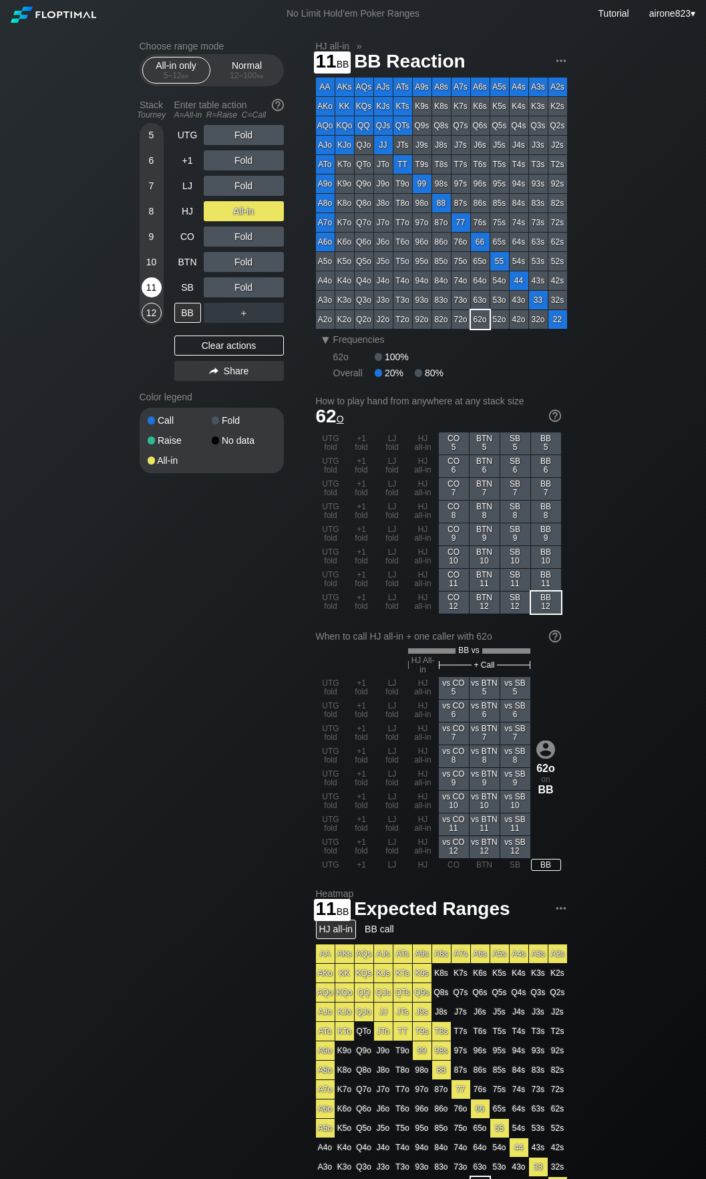
click at [148, 297] on div "11" at bounding box center [152, 287] width 20 height 20
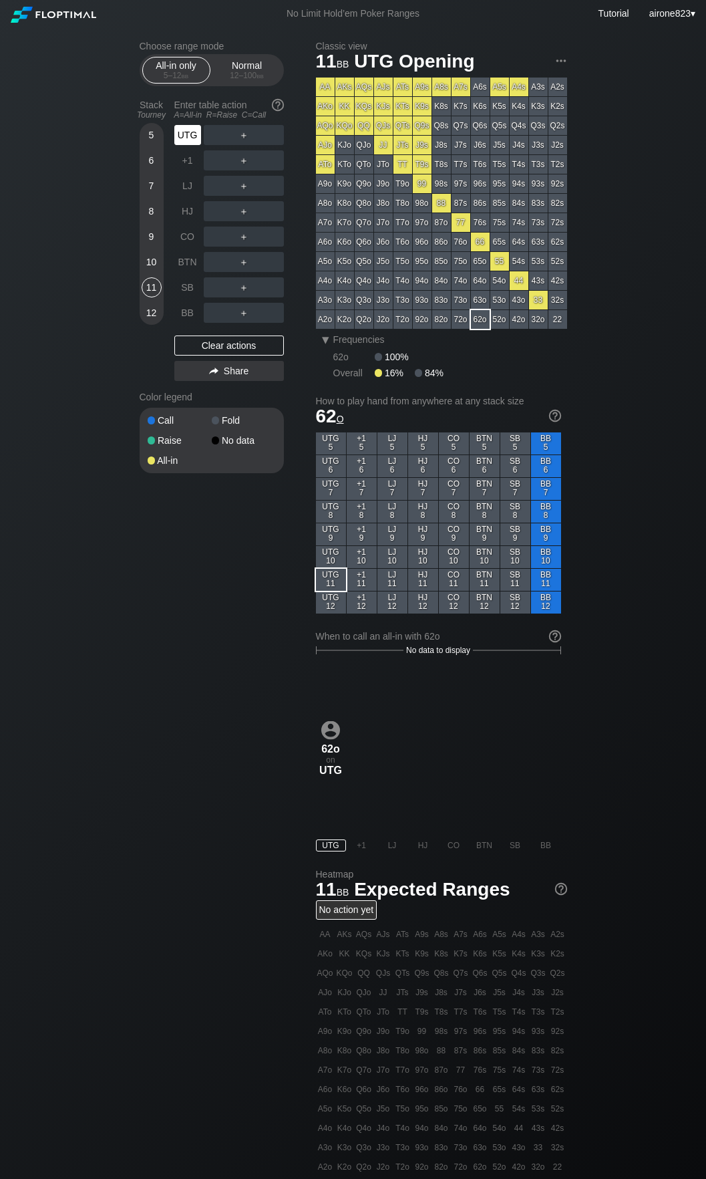
click at [180, 144] on div "UTG" at bounding box center [187, 135] width 27 height 20
click at [182, 138] on div "UTG" at bounding box center [187, 135] width 27 height 20
click at [243, 69] on div "Normal 12 – 100 bb" at bounding box center [247, 69] width 61 height 25
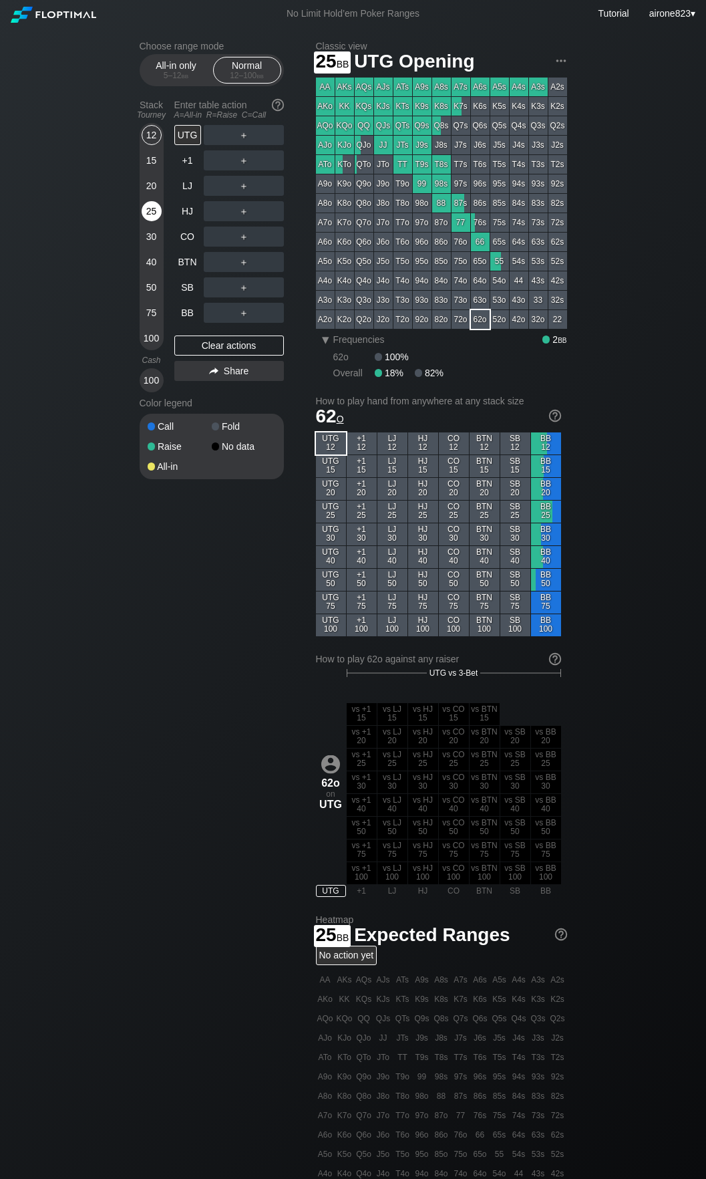
click at [147, 211] on div "25" at bounding box center [152, 211] width 20 height 20
click at [238, 224] on div "A ✕ R ✕ C ✕ ＋" at bounding box center [244, 236] width 80 height 31
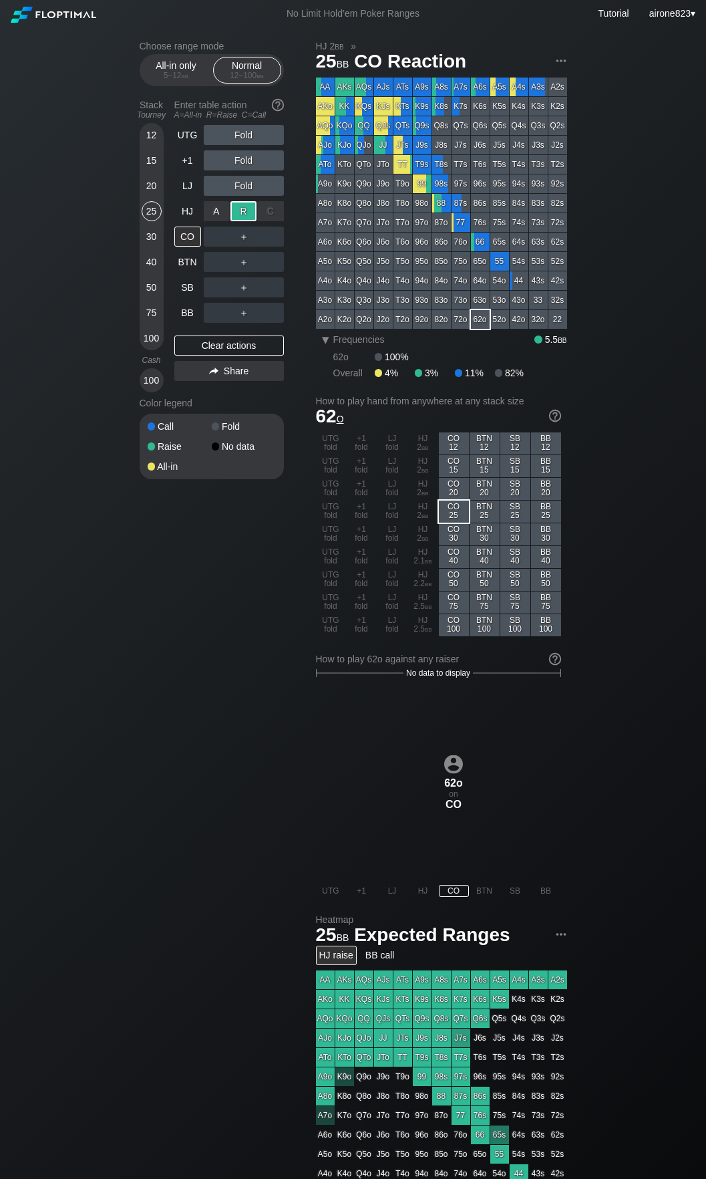
click at [243, 217] on div "R ✕" at bounding box center [244, 211] width 26 height 20
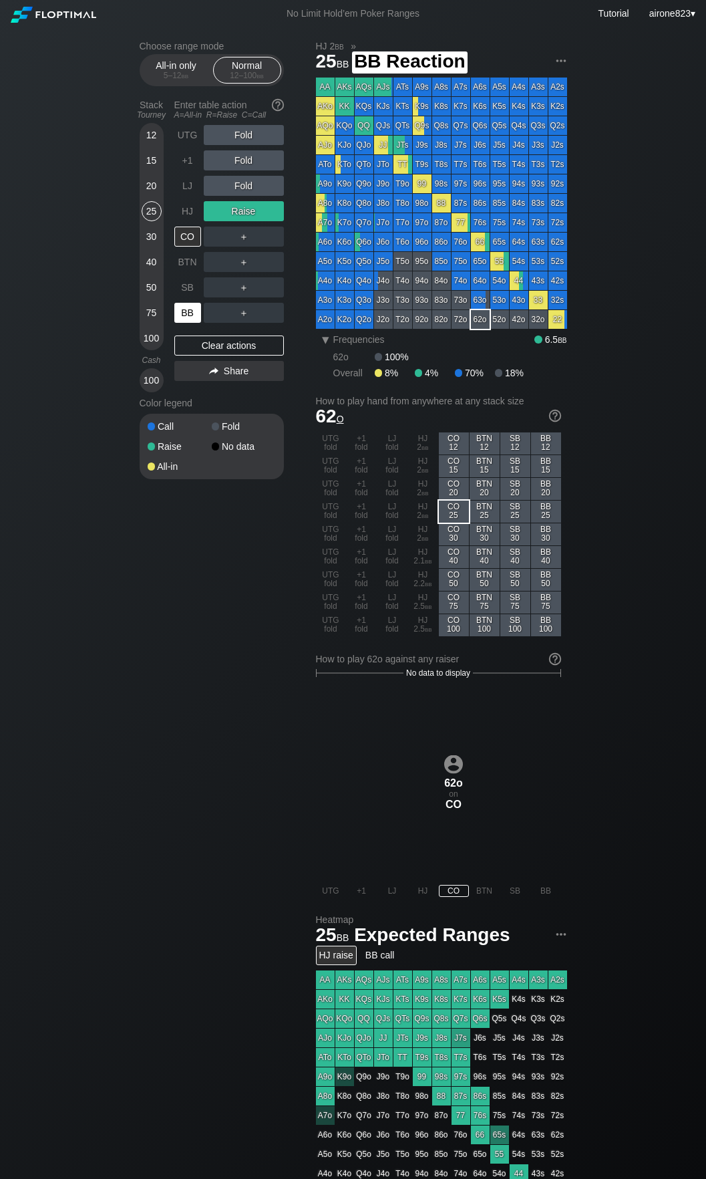
click at [184, 312] on div "BB" at bounding box center [187, 313] width 27 height 20
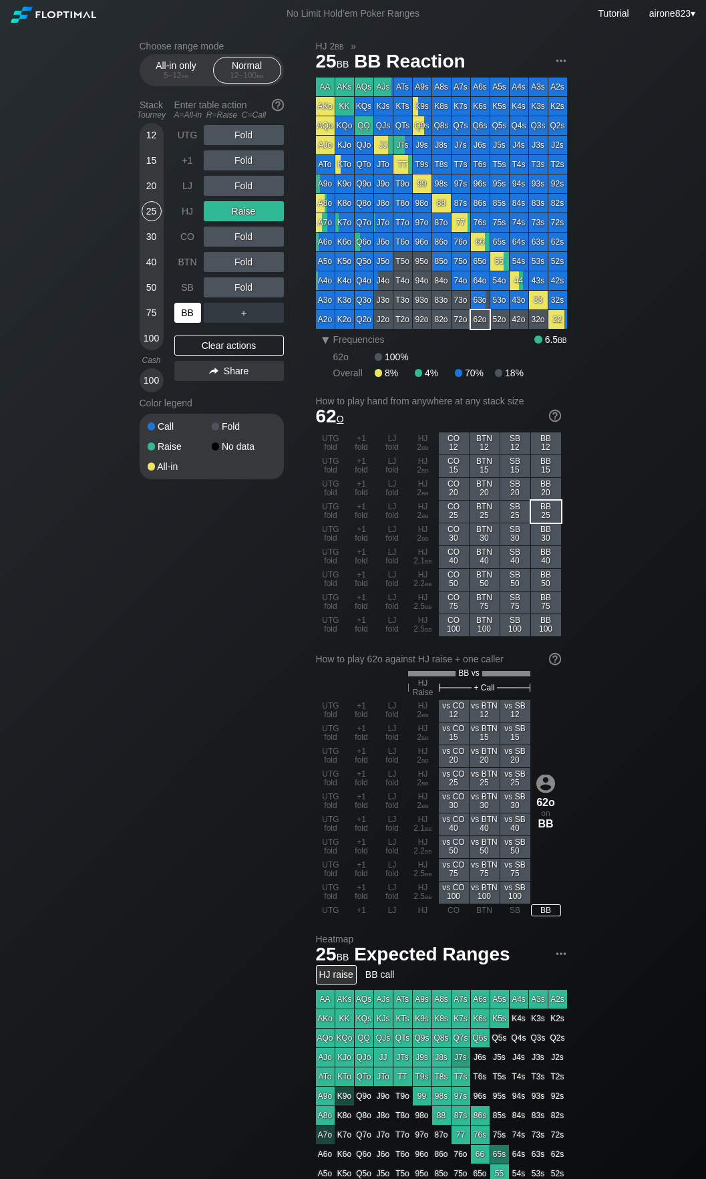
click at [184, 312] on div "BB" at bounding box center [187, 313] width 27 height 20
click at [149, 71] on div "All-in only 5 – 12 bb" at bounding box center [176, 69] width 61 height 25
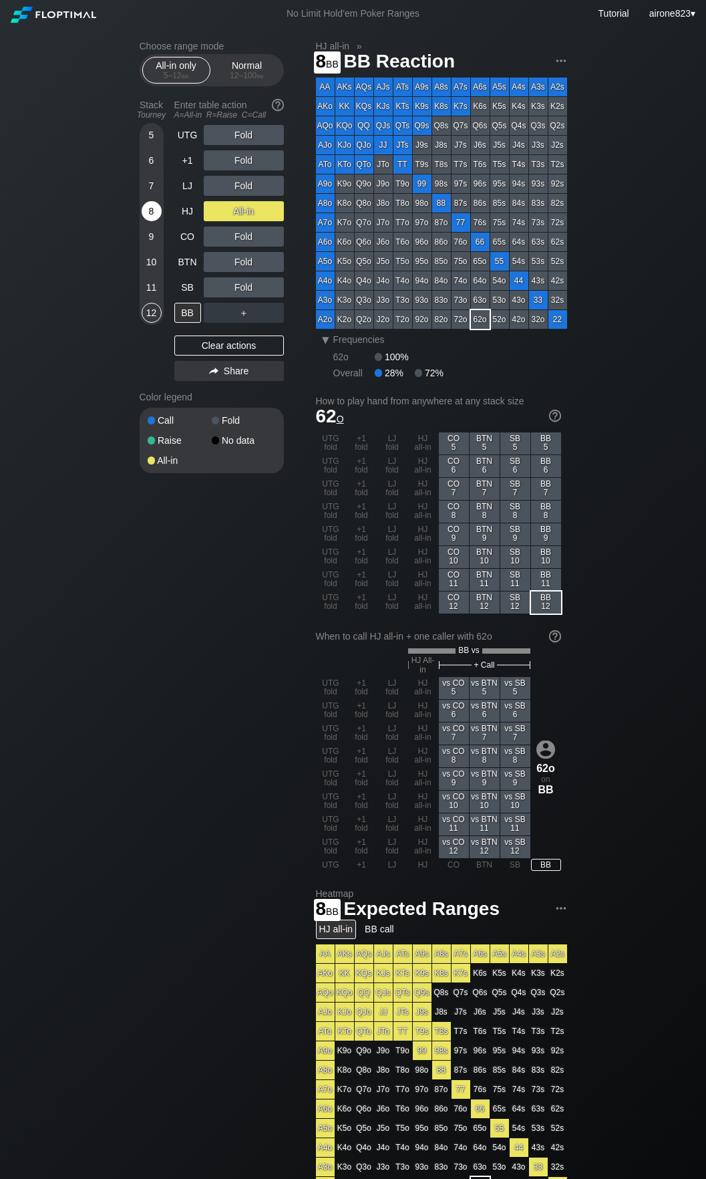
click at [150, 207] on div "8" at bounding box center [152, 211] width 20 height 20
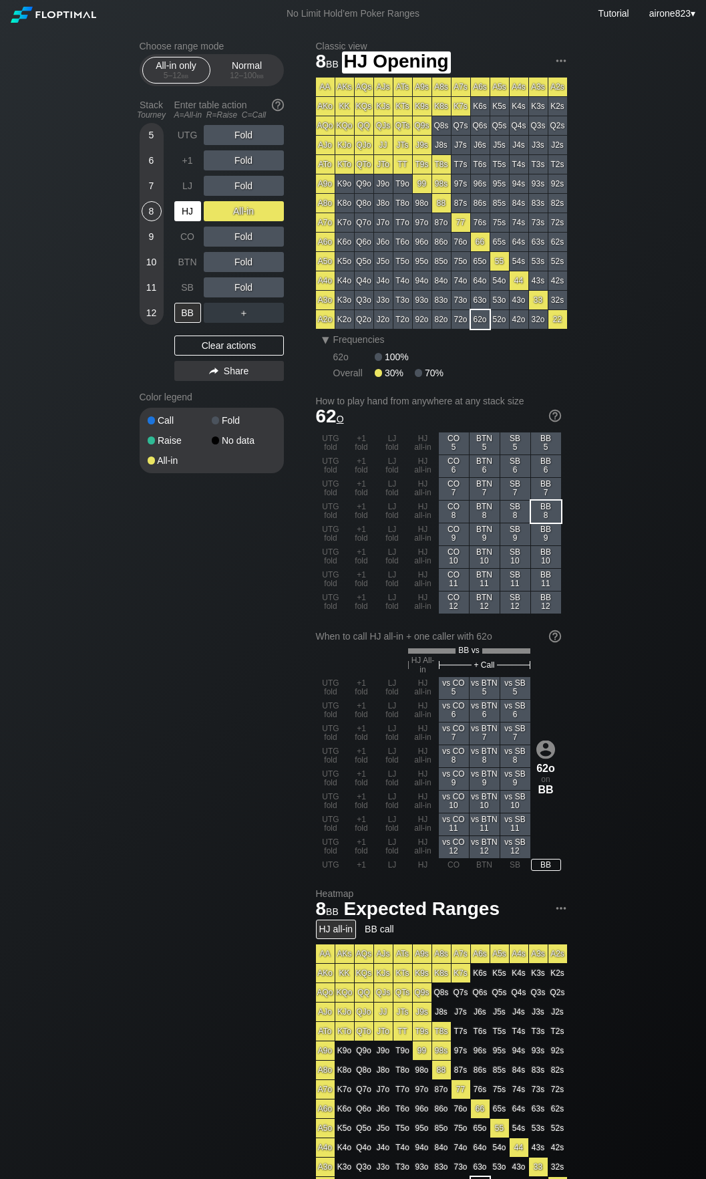
click at [177, 218] on div "HJ" at bounding box center [187, 211] width 27 height 20
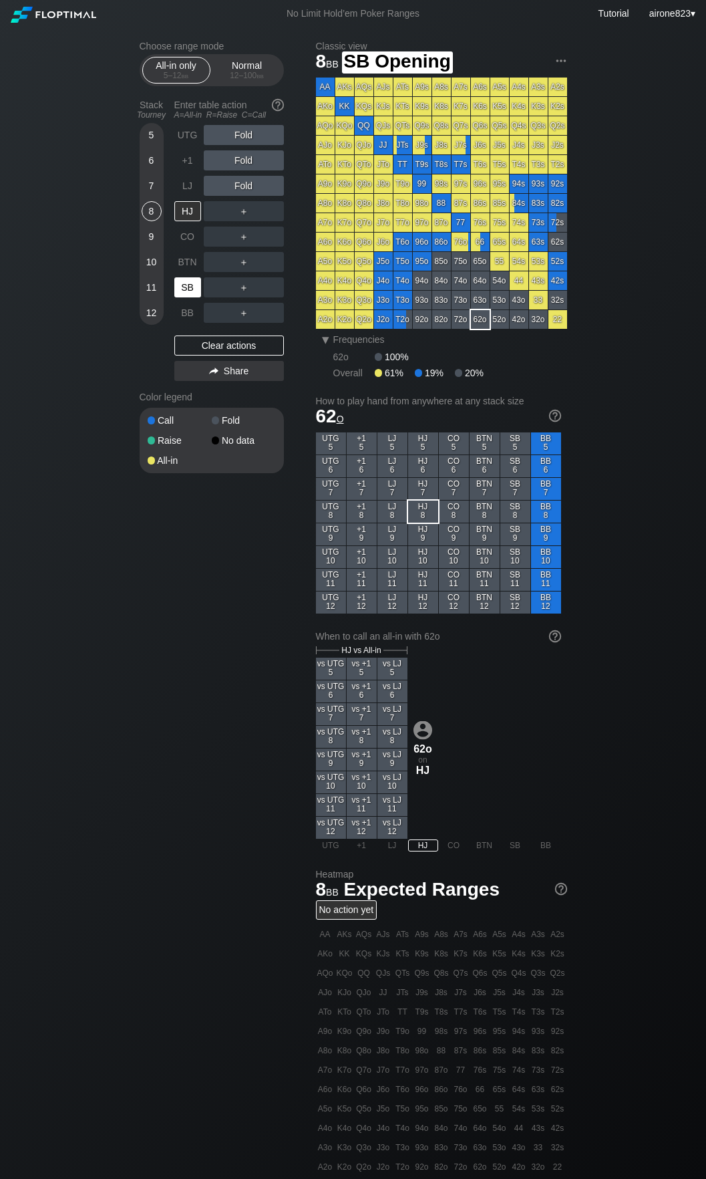
click at [180, 283] on div "SB" at bounding box center [187, 287] width 27 height 20
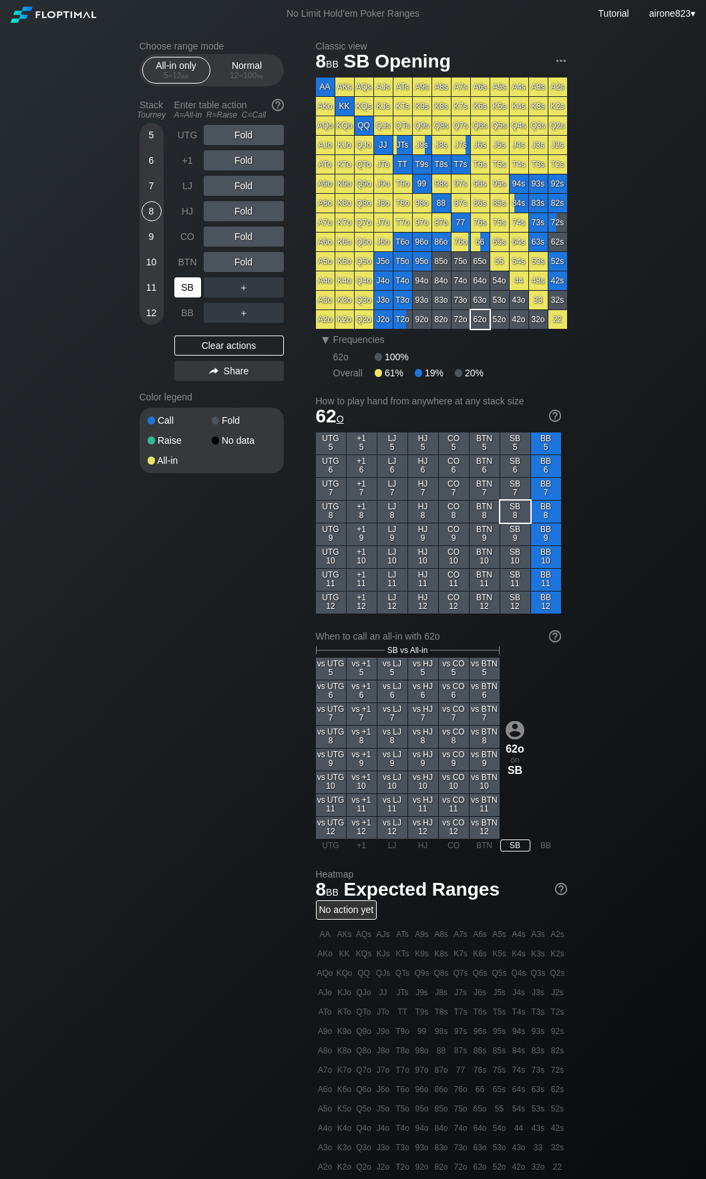
click at [180, 283] on div "SB" at bounding box center [187, 287] width 27 height 20
click at [252, 65] on div "Normal 12 – 100 bb" at bounding box center [247, 69] width 61 height 25
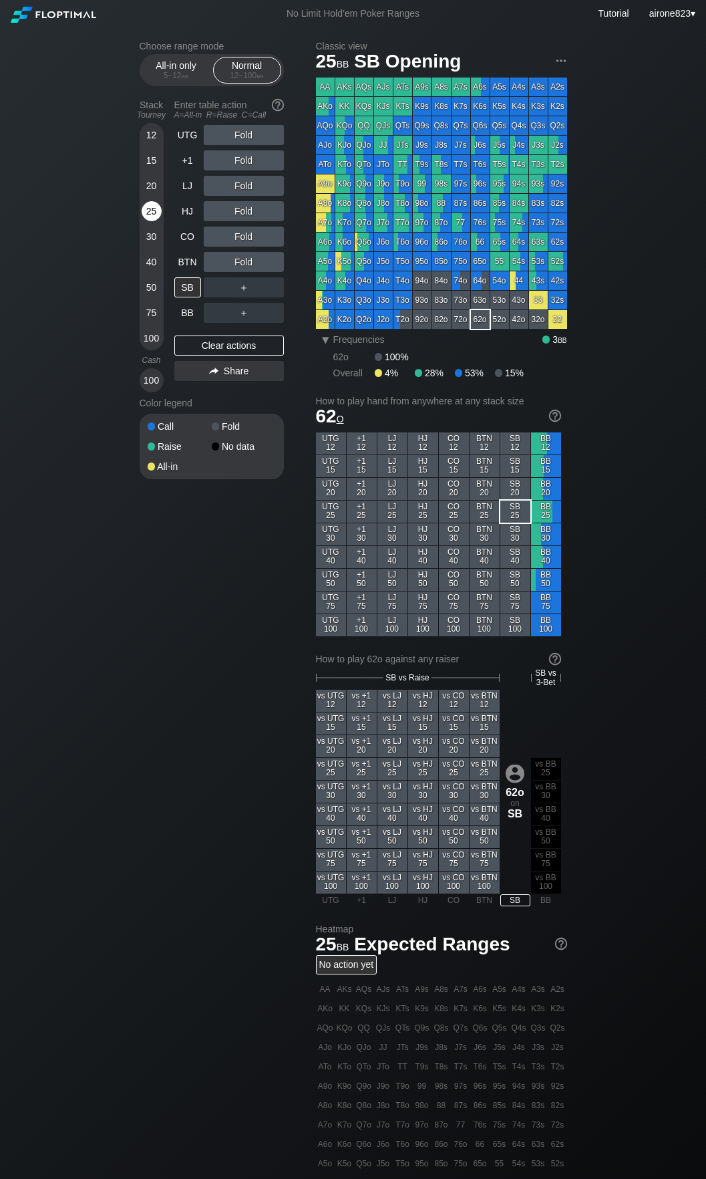
click at [147, 210] on div "25" at bounding box center [152, 211] width 20 height 20
click at [251, 217] on div "R ✕" at bounding box center [244, 211] width 26 height 20
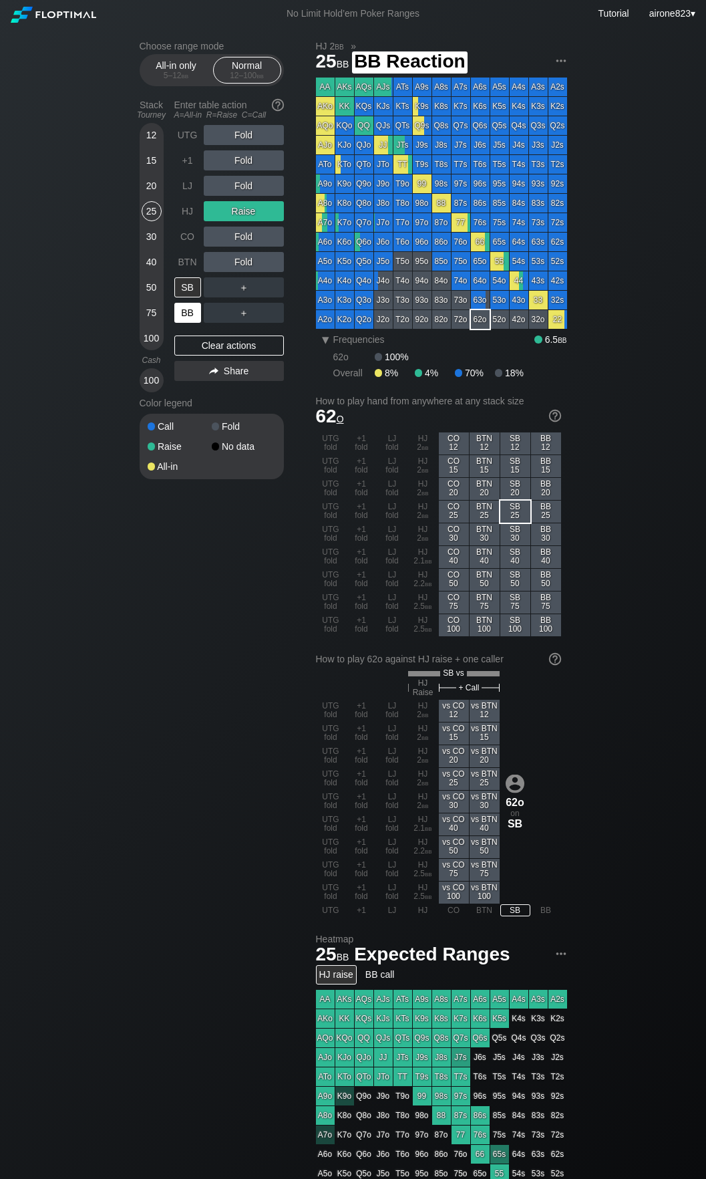
click at [186, 312] on div "BB" at bounding box center [187, 313] width 27 height 20
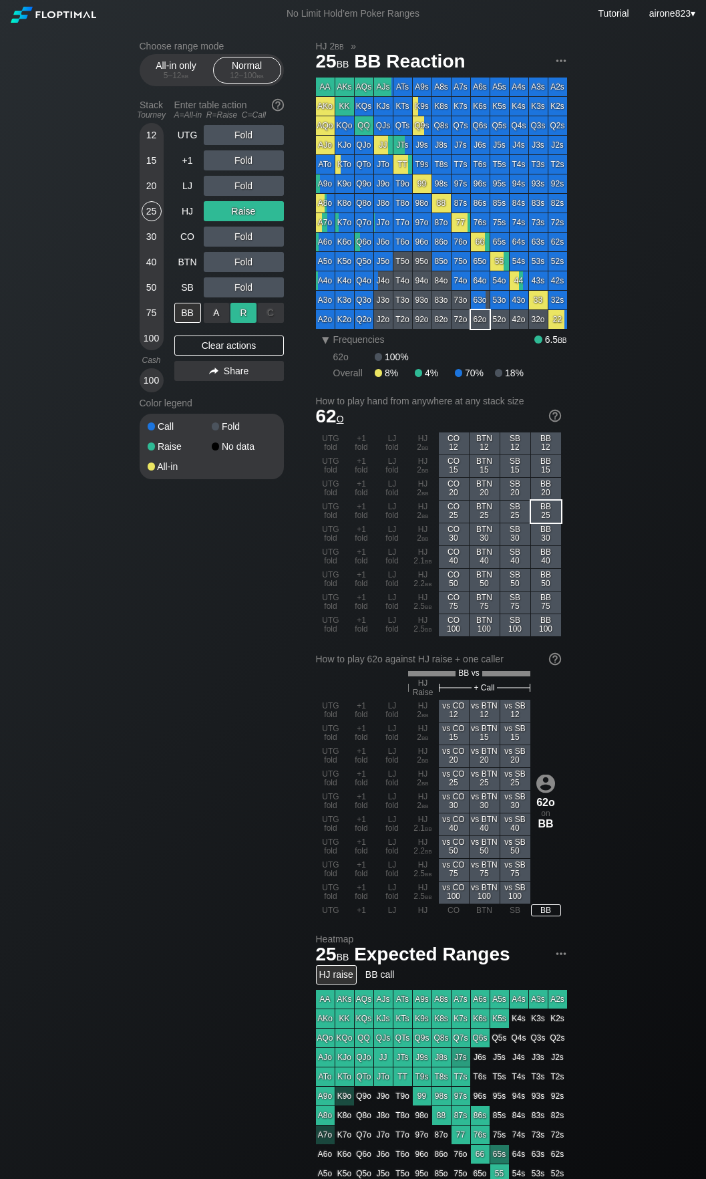
click at [245, 322] on div "R ✕" at bounding box center [244, 313] width 26 height 20
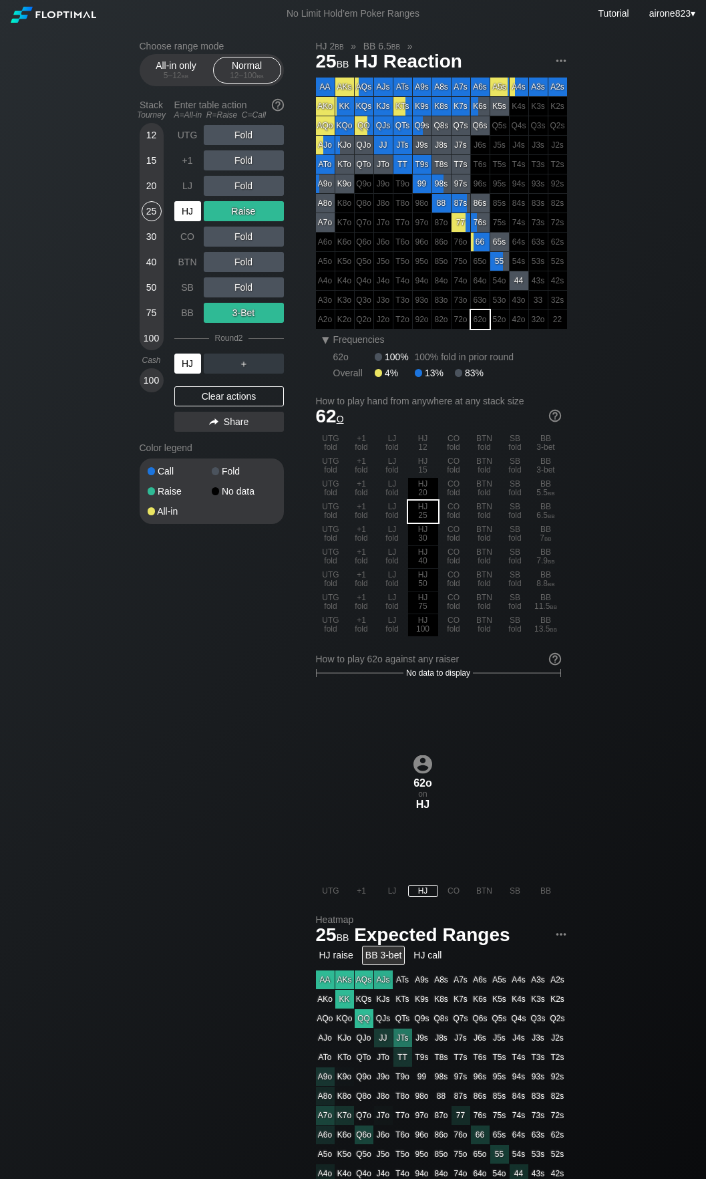
click at [186, 366] on div "HJ" at bounding box center [187, 364] width 27 height 20
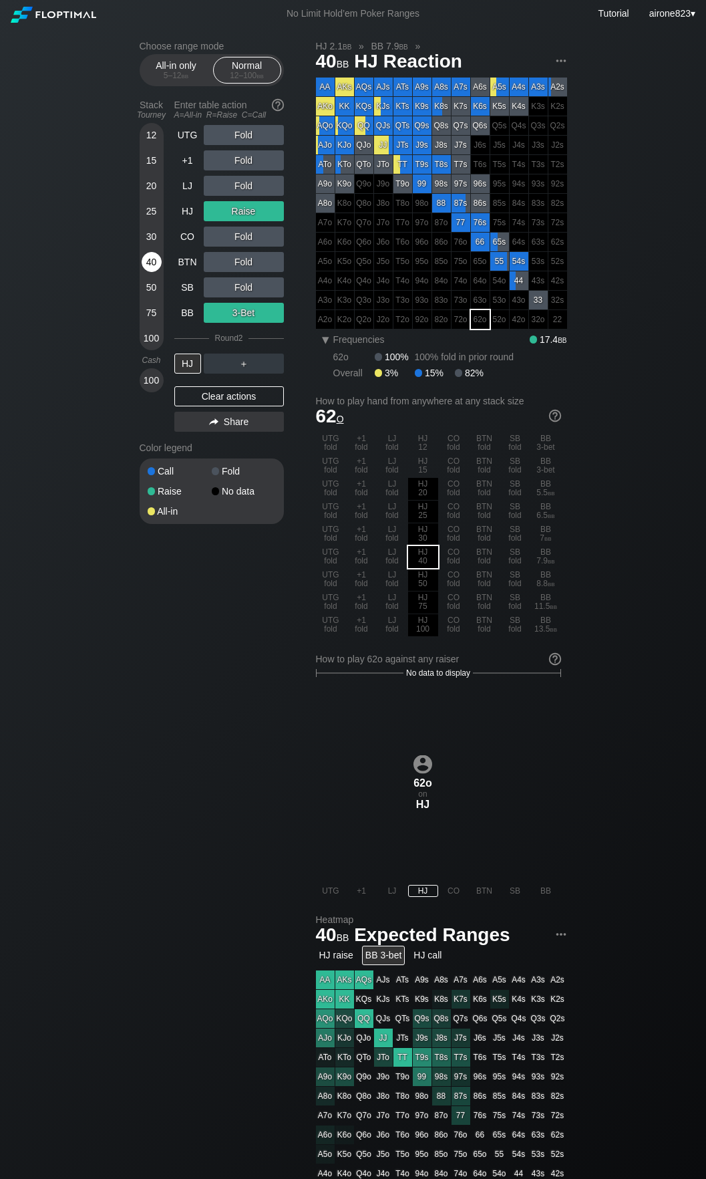
click at [152, 259] on div "40" at bounding box center [152, 262] width 20 height 20
click at [161, 190] on div "20" at bounding box center [152, 186] width 20 height 20
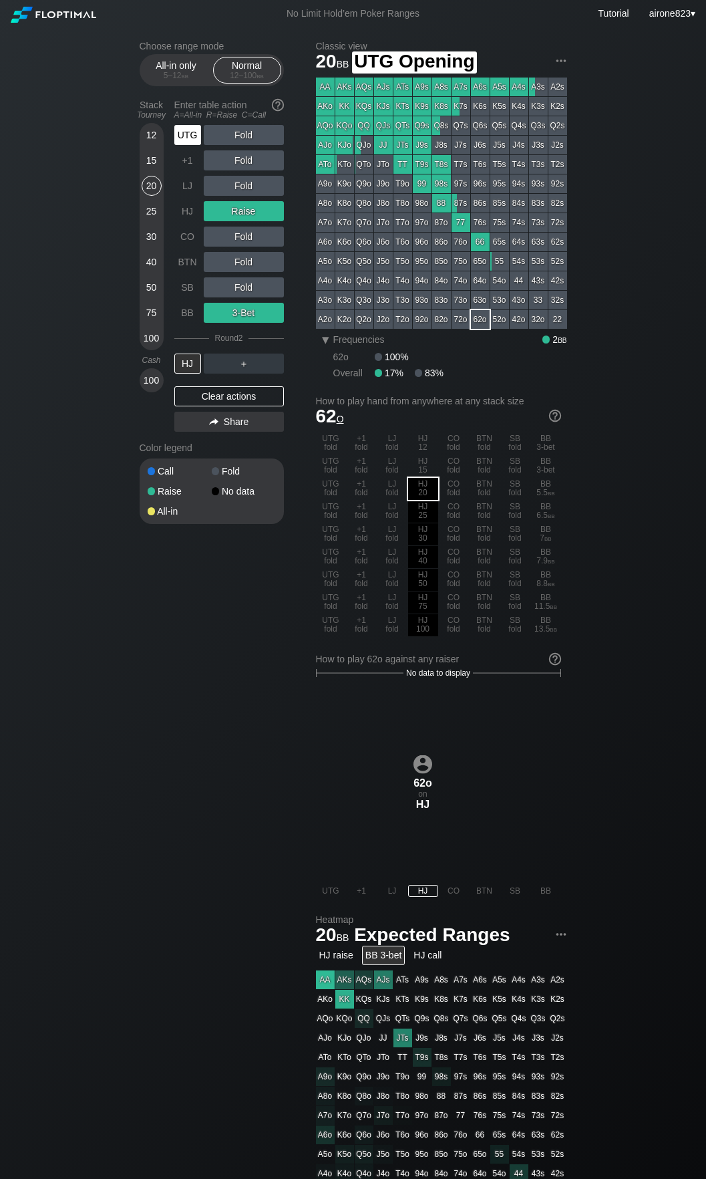
click at [186, 131] on div "UTG" at bounding box center [187, 135] width 27 height 20
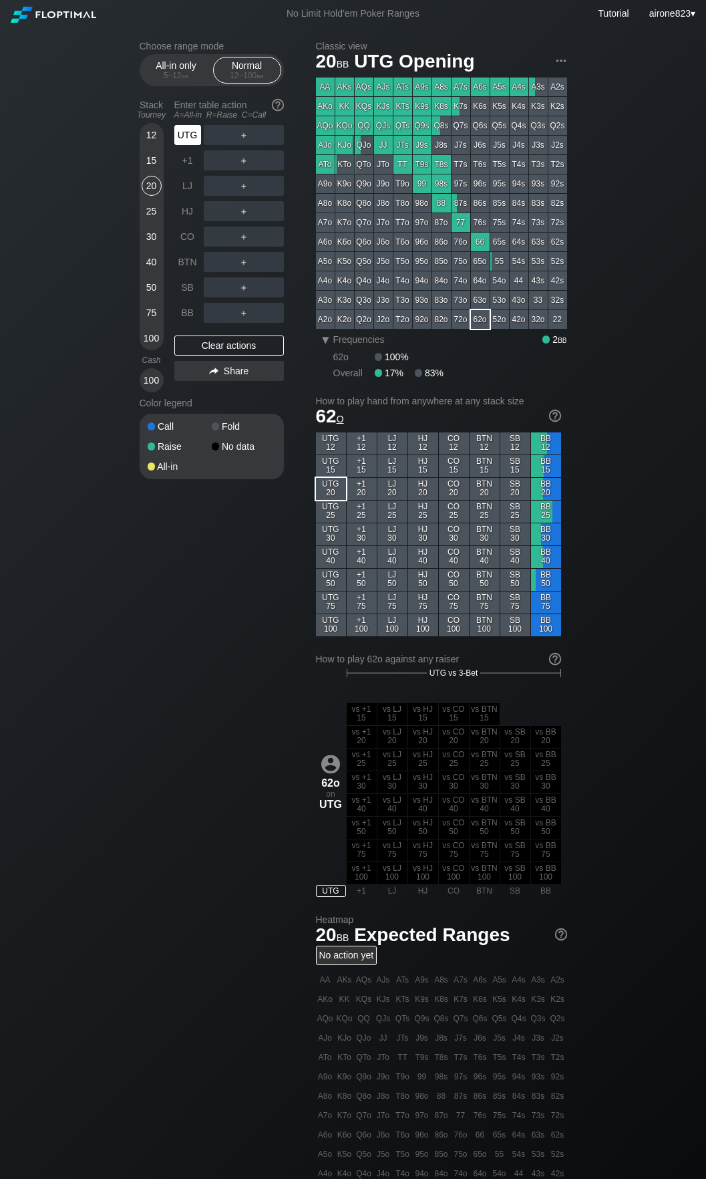
click at [186, 131] on div "UTG" at bounding box center [187, 135] width 27 height 20
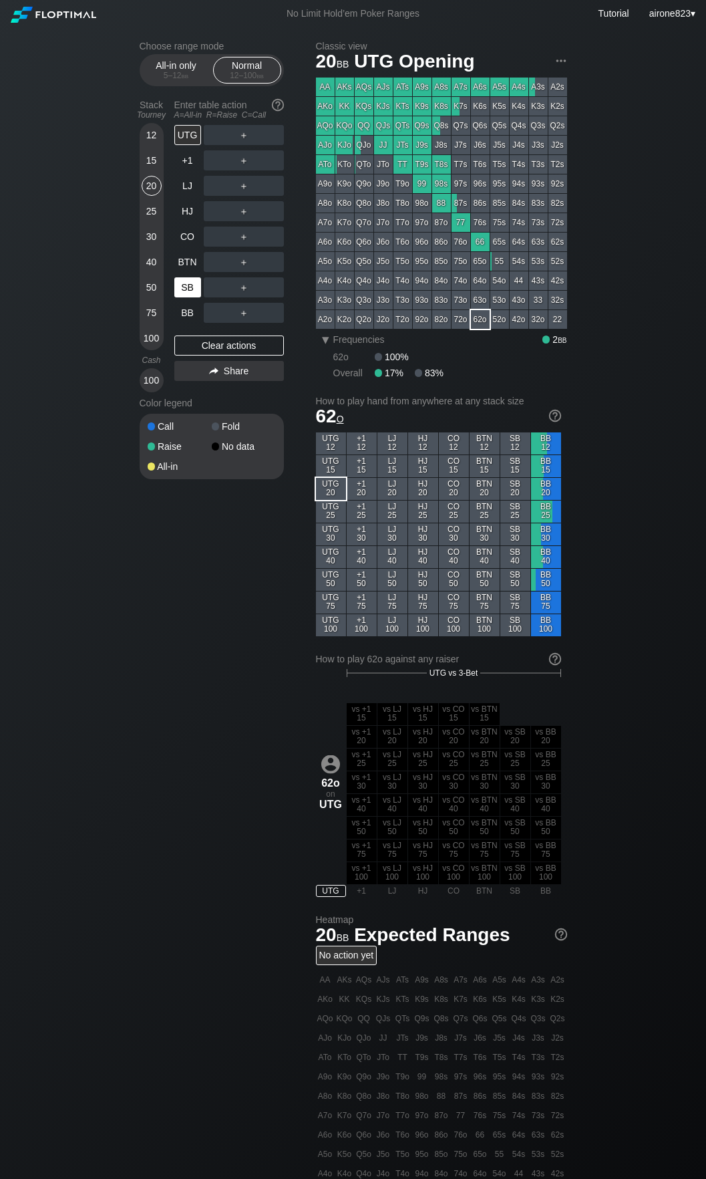
click at [182, 292] on div "SB" at bounding box center [187, 287] width 27 height 20
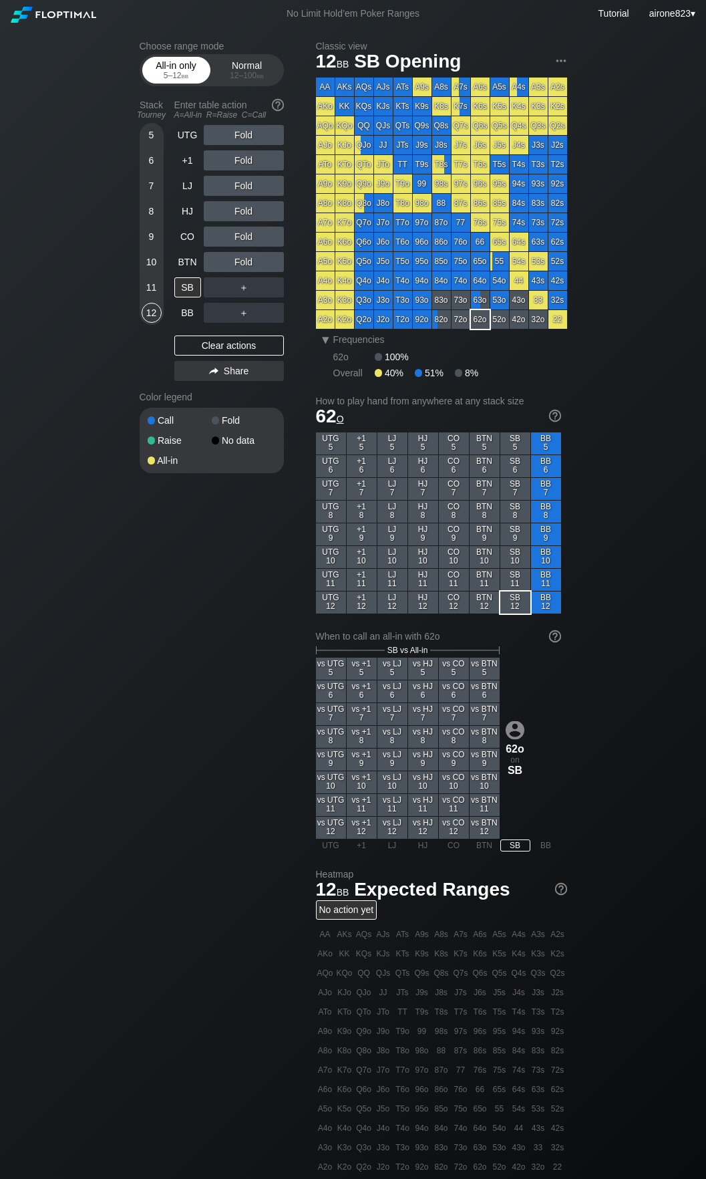
click at [168, 74] on div "5 – 12 bb" at bounding box center [176, 75] width 56 height 9
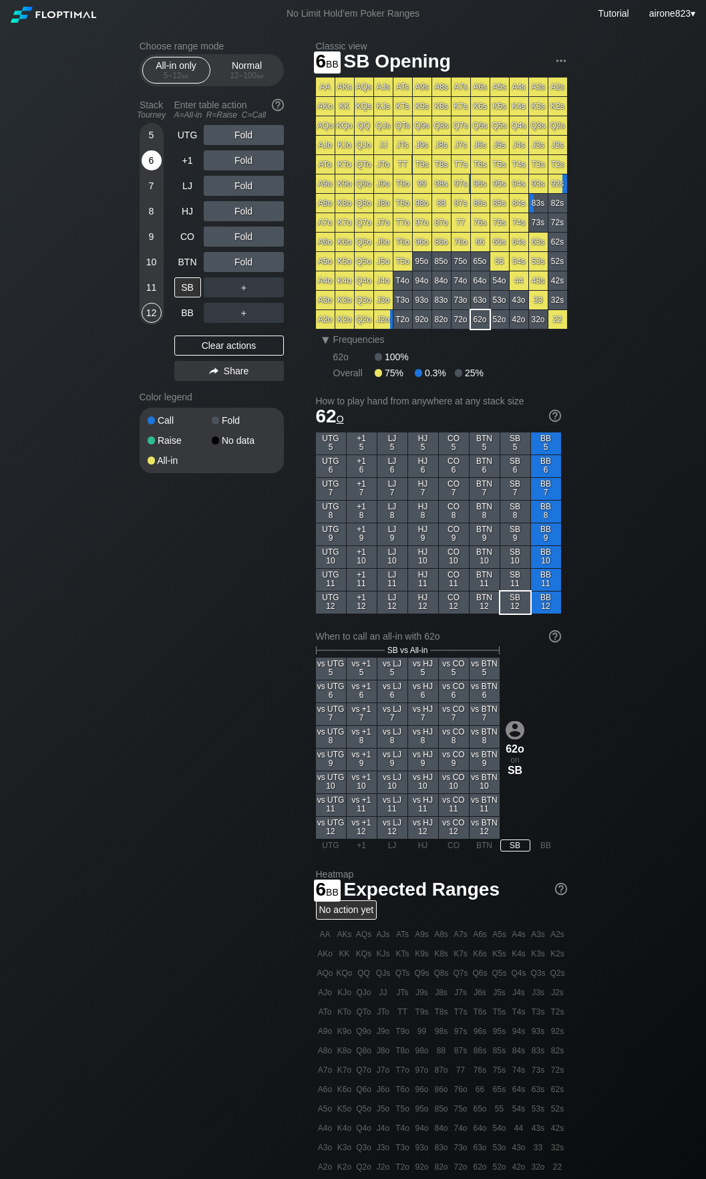
click at [154, 169] on div "6" at bounding box center [152, 160] width 20 height 20
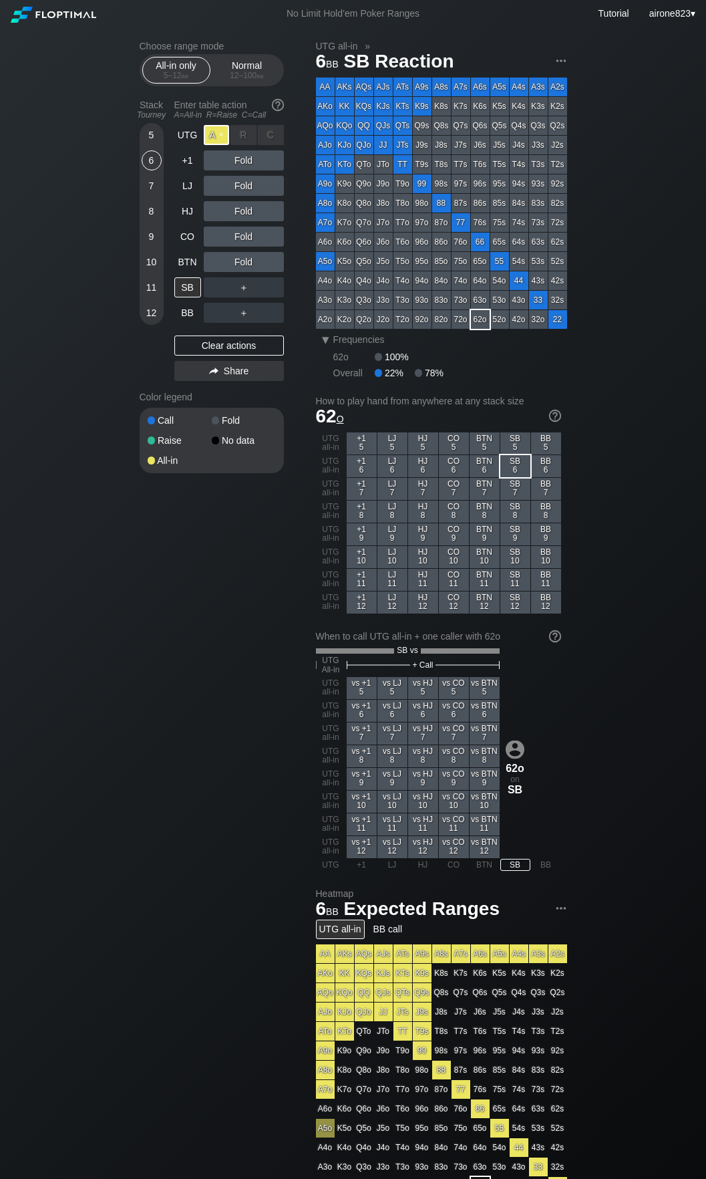
click at [218, 140] on div "A ✕" at bounding box center [217, 135] width 26 height 20
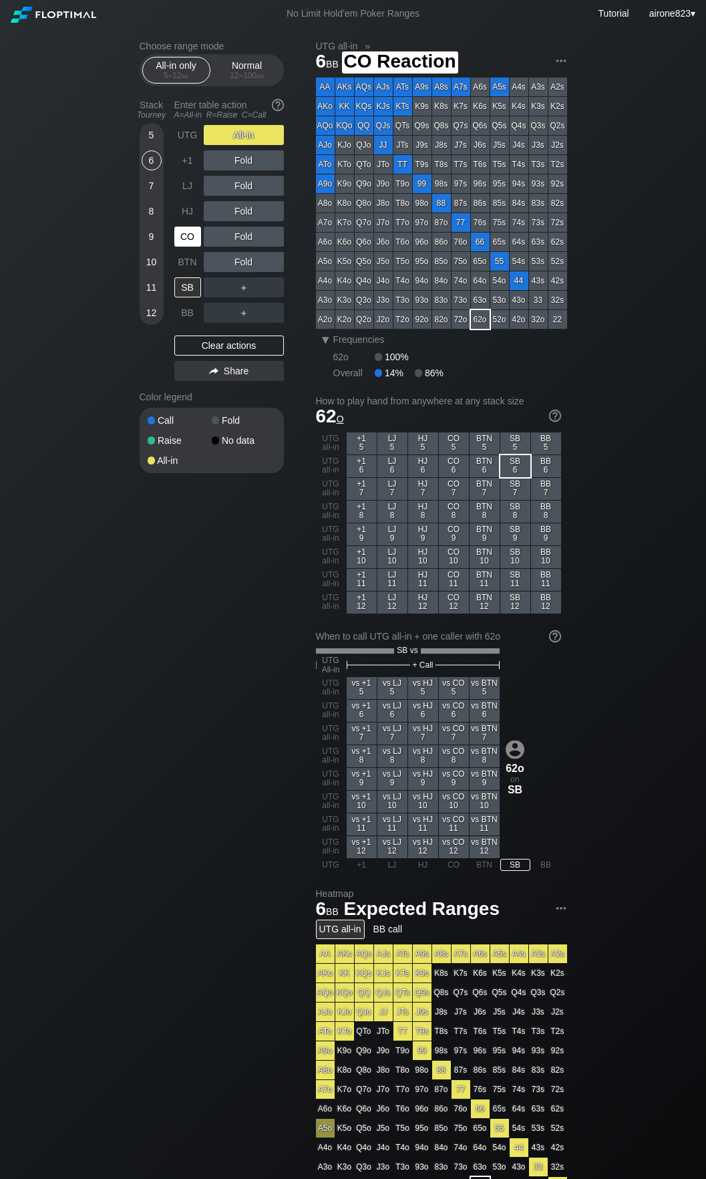
click at [186, 239] on div "CO" at bounding box center [187, 237] width 27 height 20
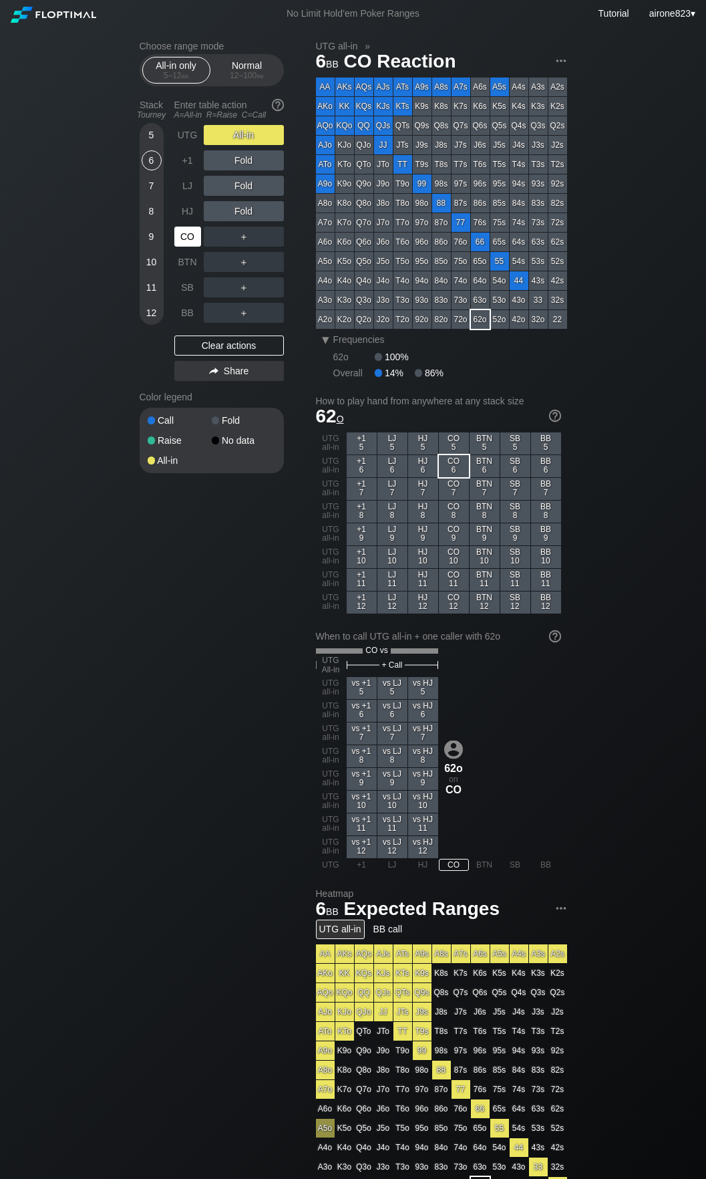
click at [186, 239] on div "CO" at bounding box center [187, 237] width 27 height 20
click at [244, 61] on div "Normal 12 – 100 bb" at bounding box center [247, 69] width 61 height 25
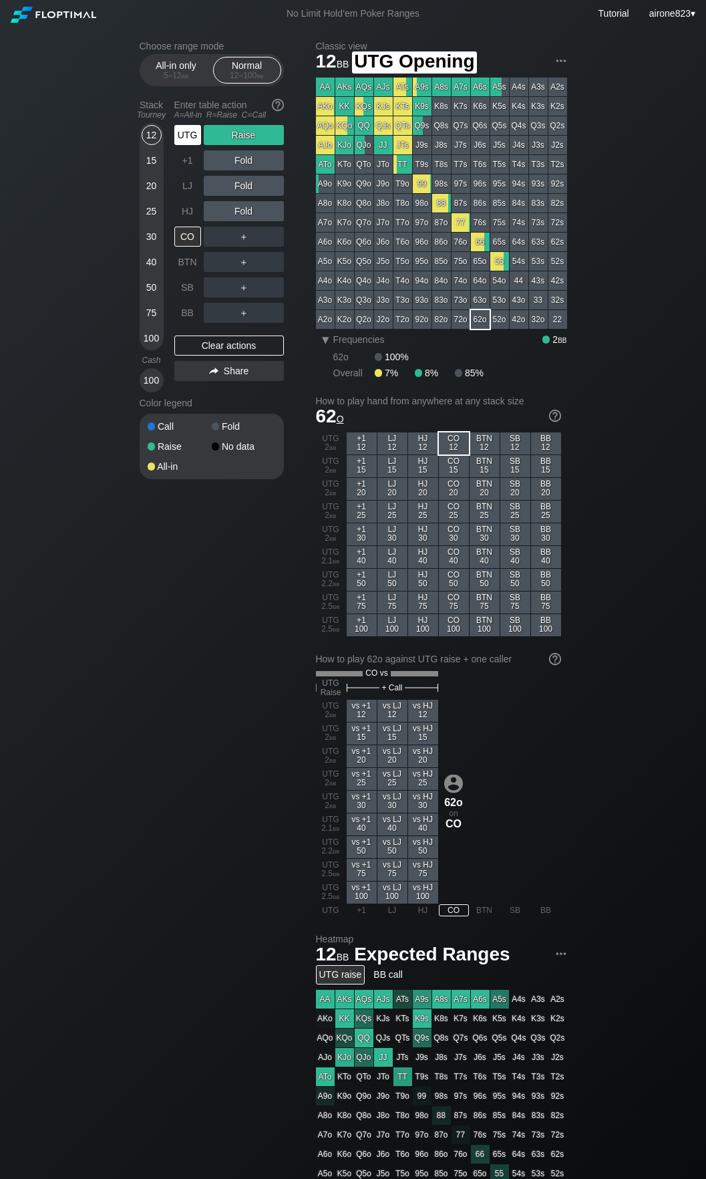
click at [179, 138] on div "UTG" at bounding box center [187, 135] width 27 height 20
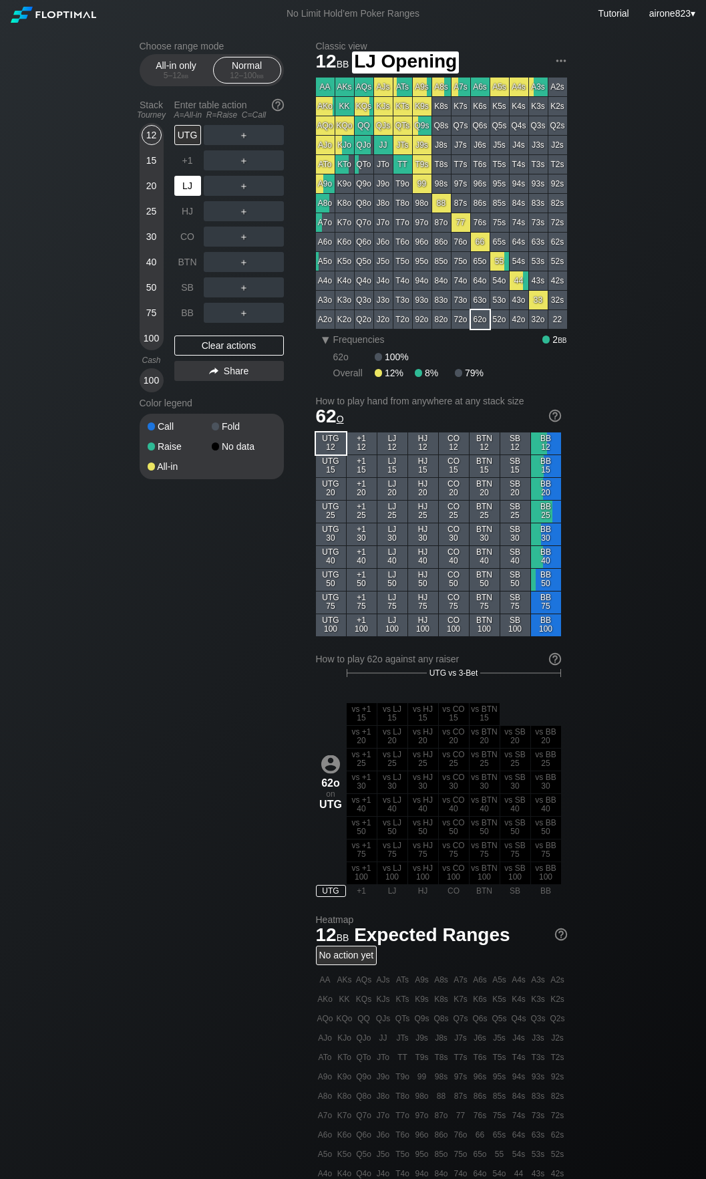
click at [180, 184] on div "LJ" at bounding box center [187, 186] width 27 height 20
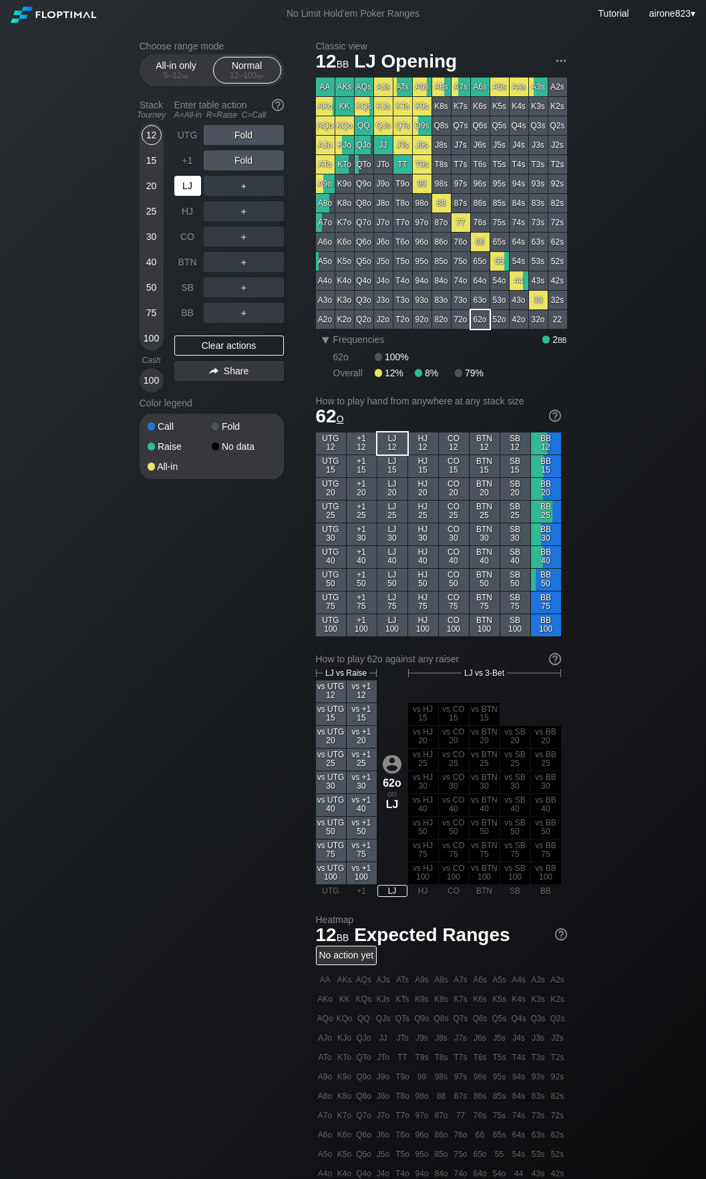
click at [180, 184] on div "LJ" at bounding box center [187, 186] width 27 height 20
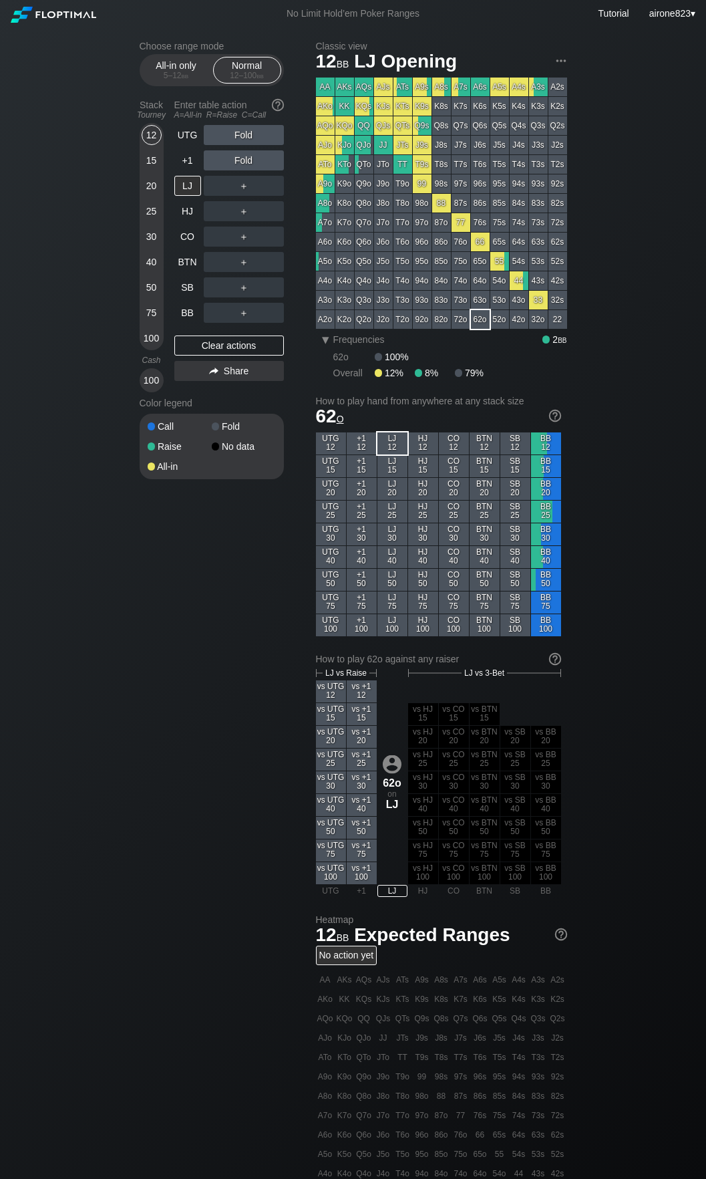
drag, startPoint x: 145, startPoint y: 237, endPoint x: 162, endPoint y: 234, distance: 17.0
click at [145, 237] on div "30" at bounding box center [152, 237] width 20 height 20
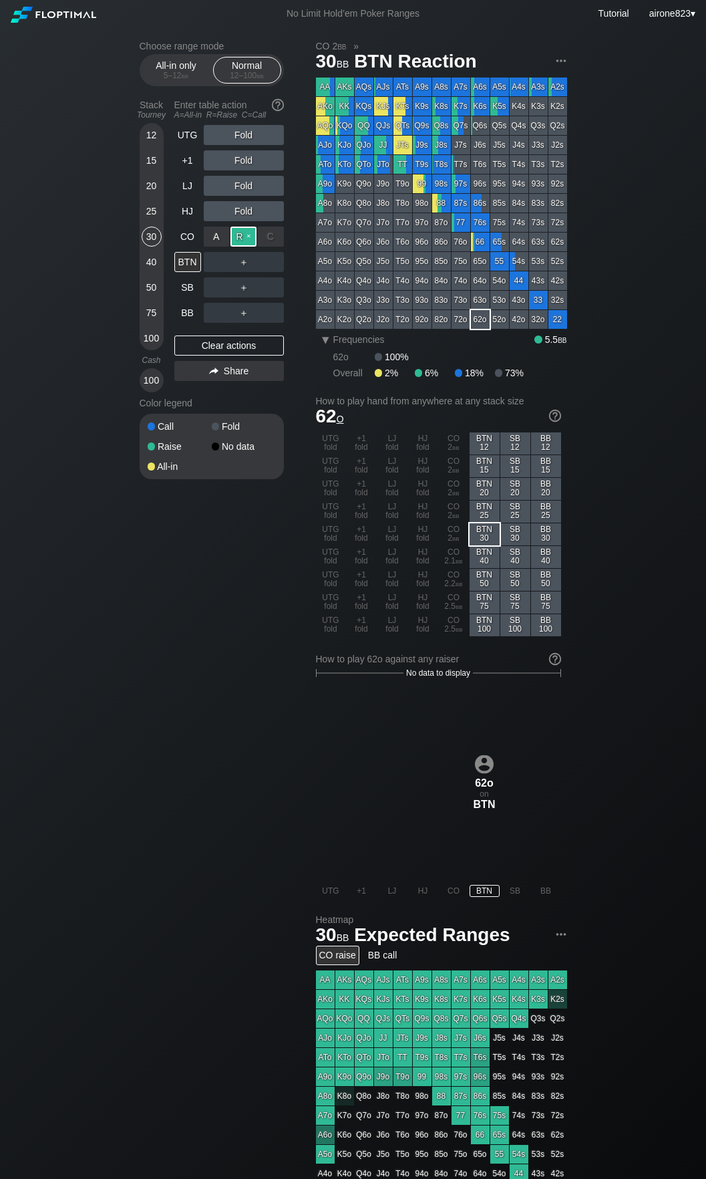
click at [243, 234] on div "R ✕" at bounding box center [244, 237] width 26 height 20
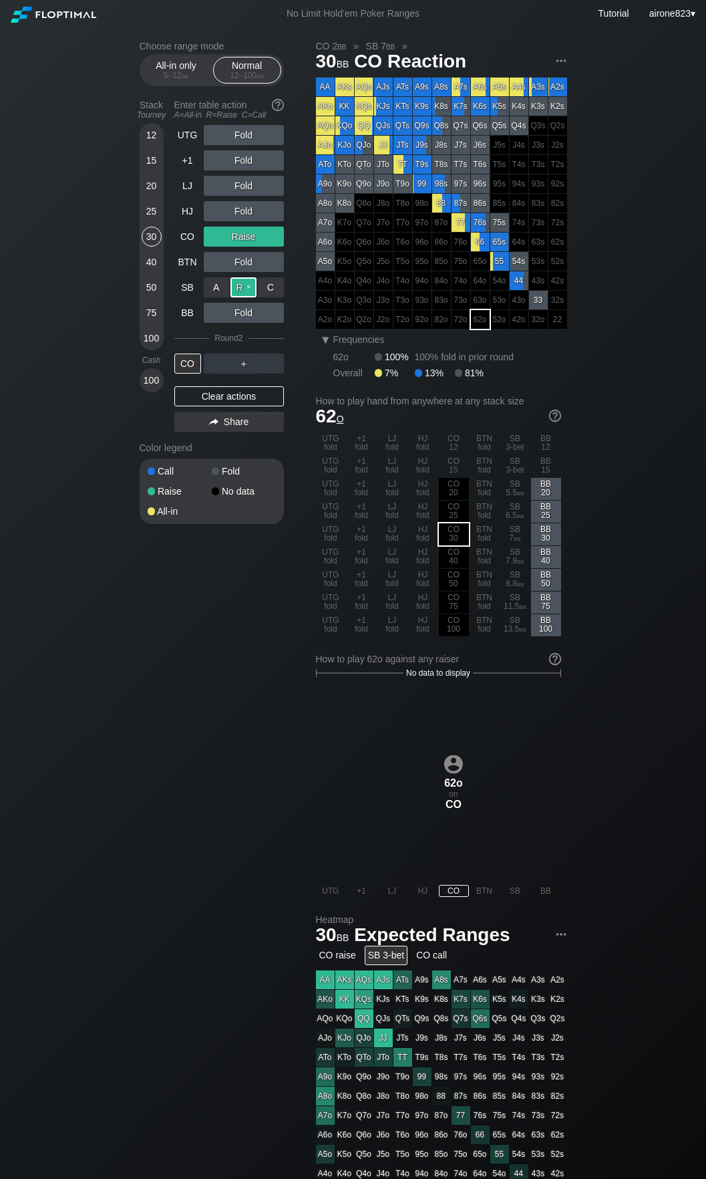
click at [235, 290] on div "R ✕" at bounding box center [244, 287] width 26 height 20
click at [182, 370] on div "CO" at bounding box center [187, 364] width 27 height 20
click at [136, 217] on div "Choose range mode All-in only 5 – 12 bb Normal 12 – 100 bb Stack Tourney Enter …" at bounding box center [353, 807] width 449 height 1560
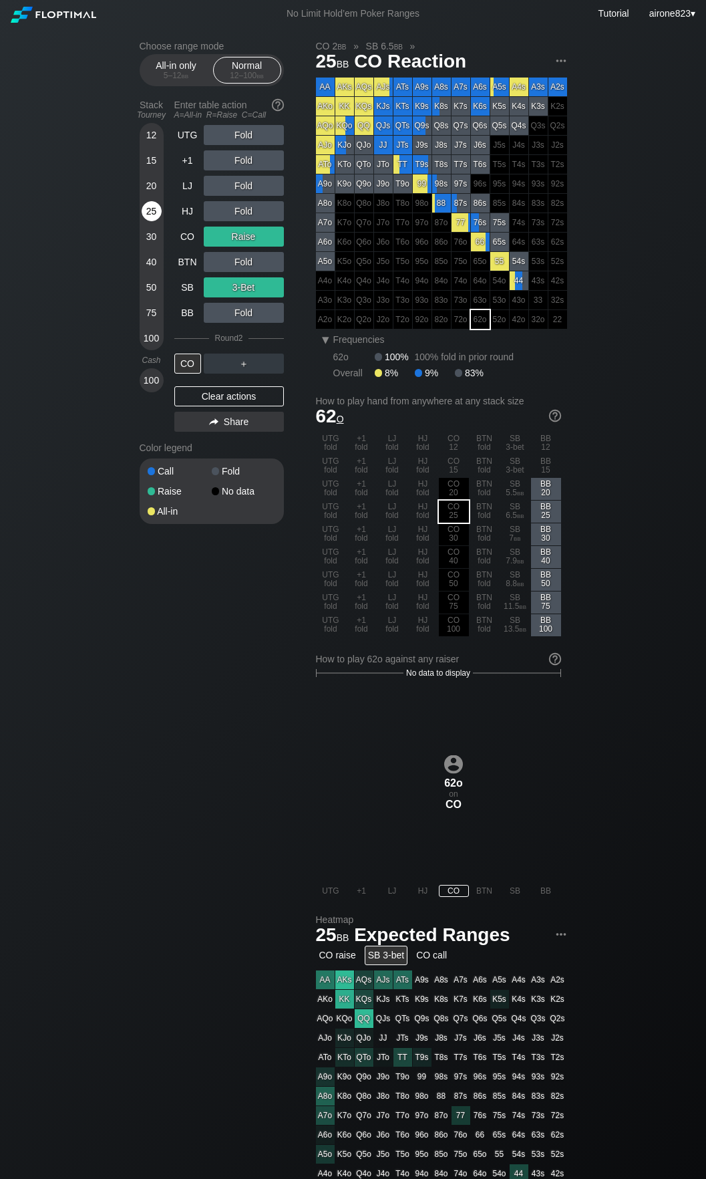
click at [152, 211] on div "25" at bounding box center [152, 211] width 20 height 20
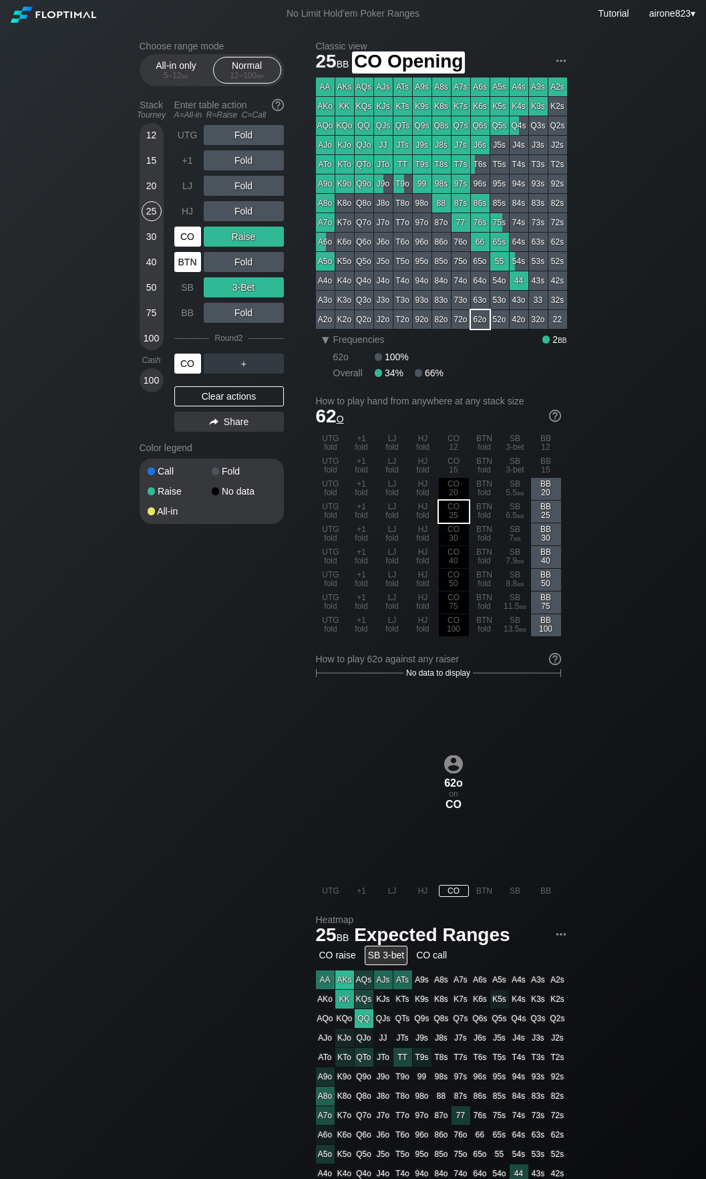
click at [184, 252] on div "BTN" at bounding box center [188, 261] width 29 height 25
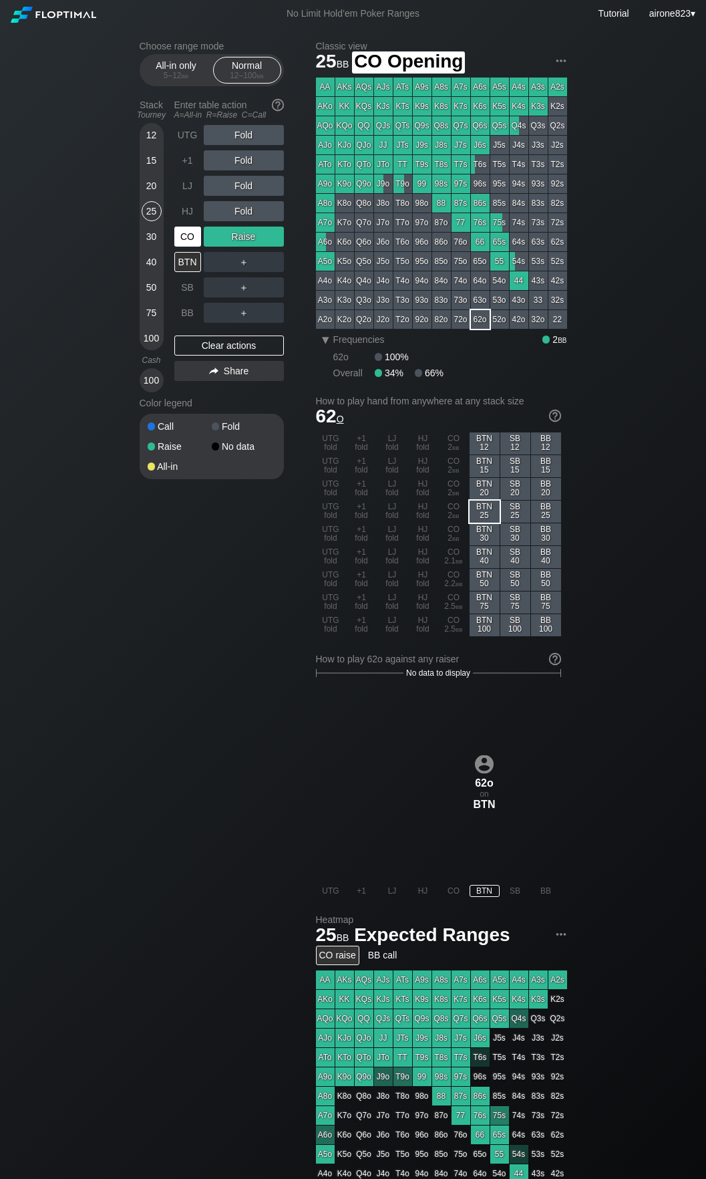
click at [191, 233] on div "CO" at bounding box center [187, 237] width 27 height 20
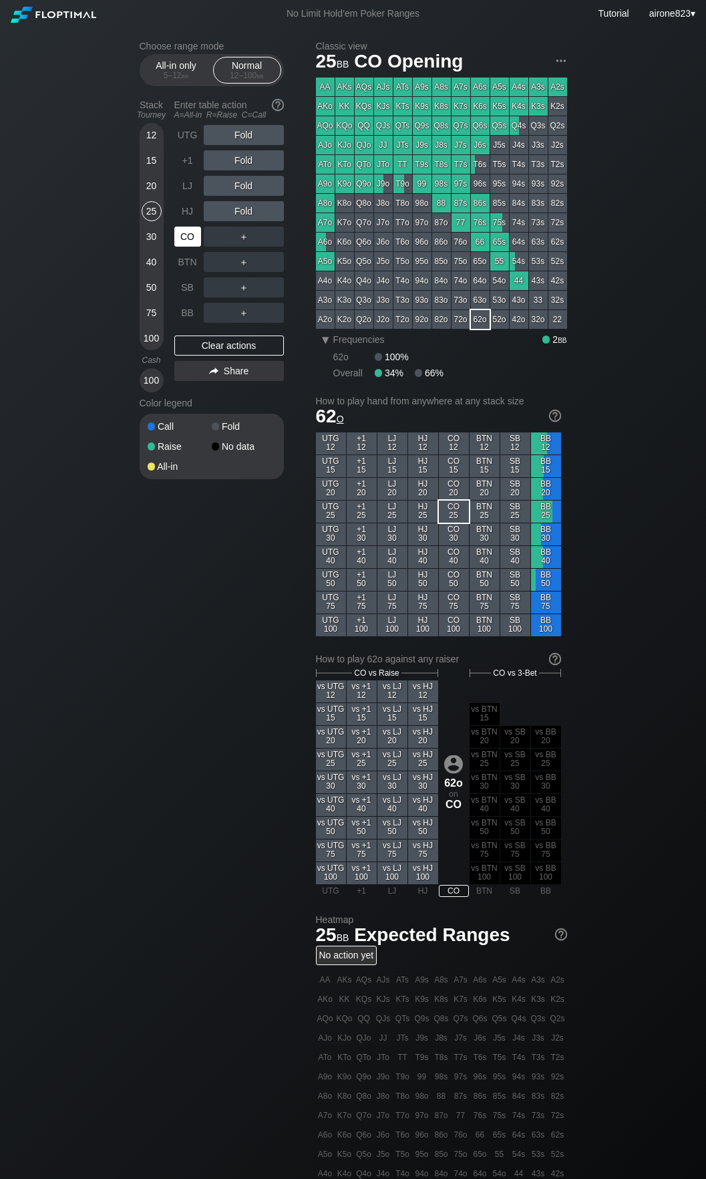
click at [191, 233] on div "CO" at bounding box center [187, 237] width 27 height 20
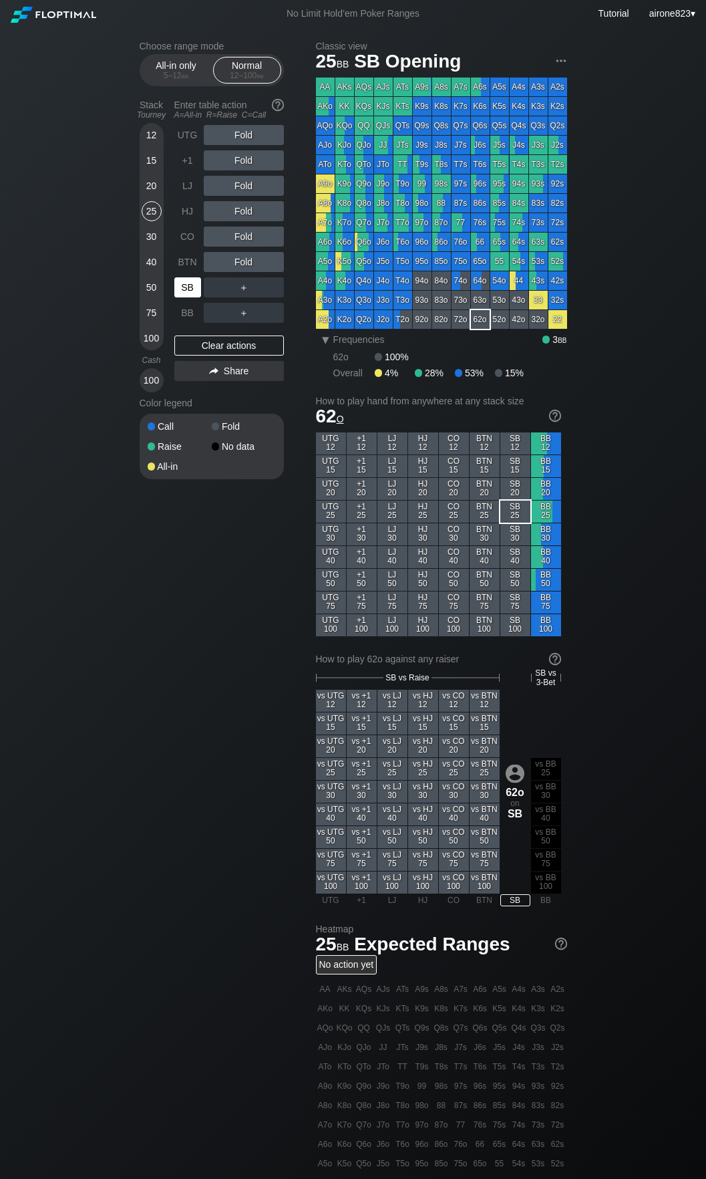
click at [194, 284] on div "SB" at bounding box center [187, 287] width 27 height 20
click at [259, 280] on div "＋" at bounding box center [244, 287] width 80 height 20
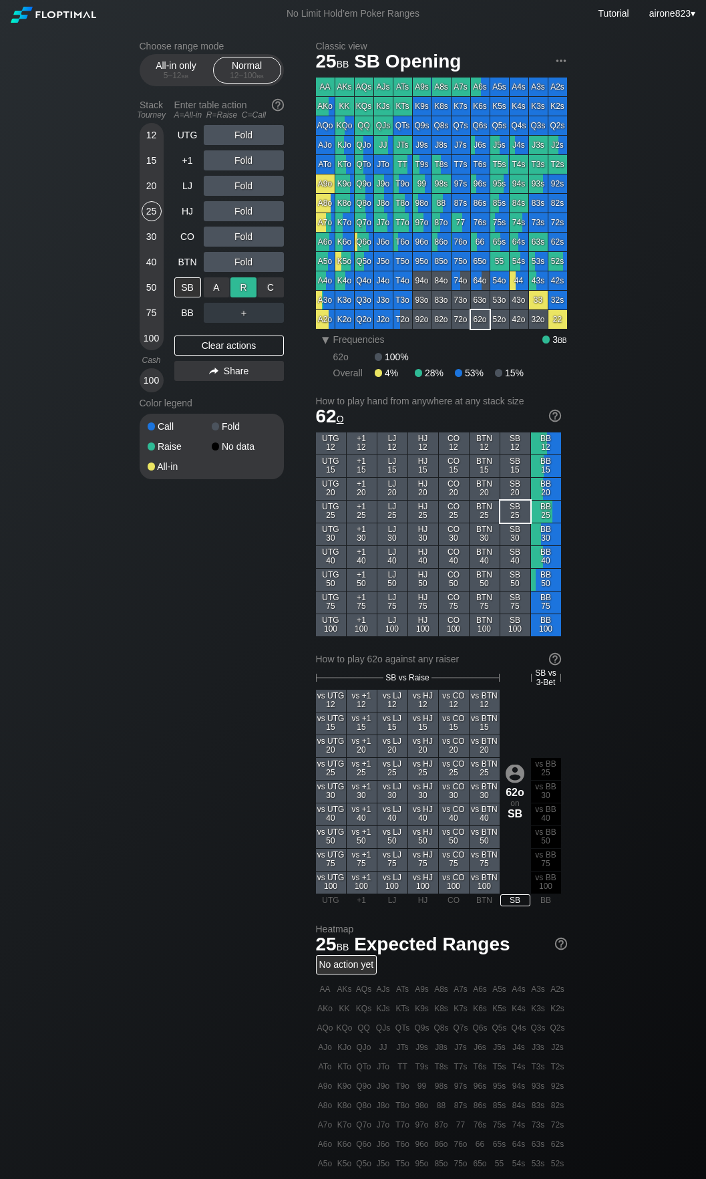
click at [238, 287] on div "R ✕" at bounding box center [244, 287] width 26 height 20
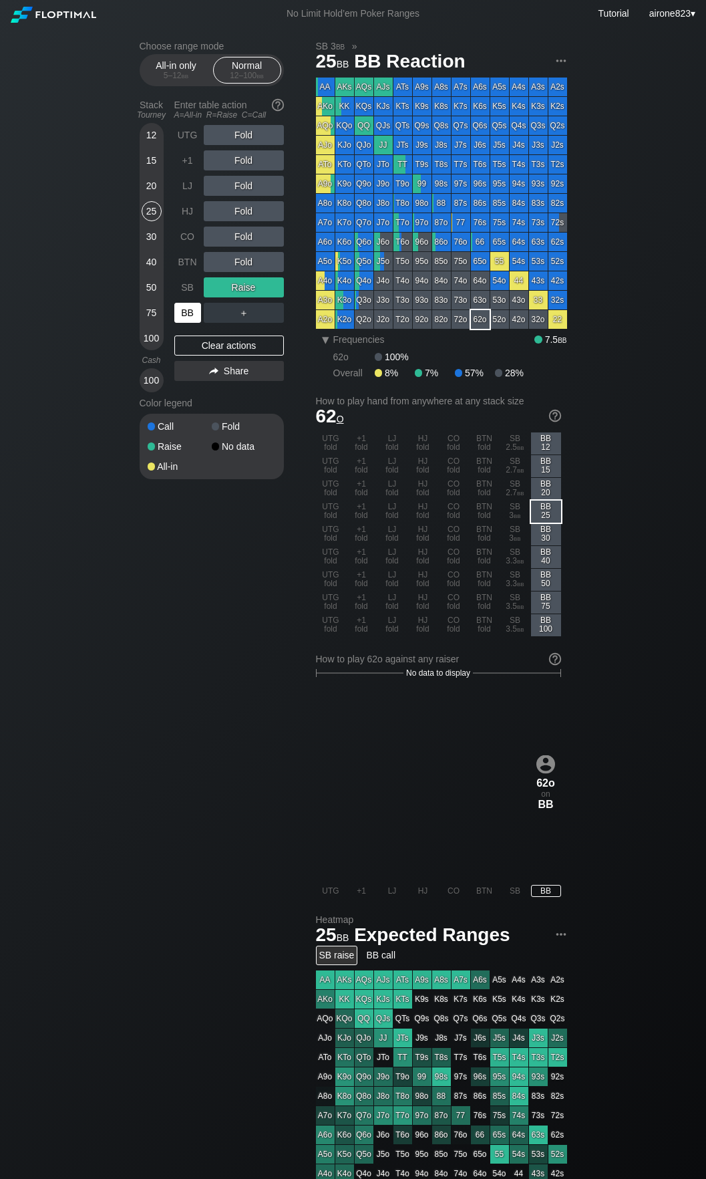
click at [188, 315] on div "BB" at bounding box center [187, 313] width 27 height 20
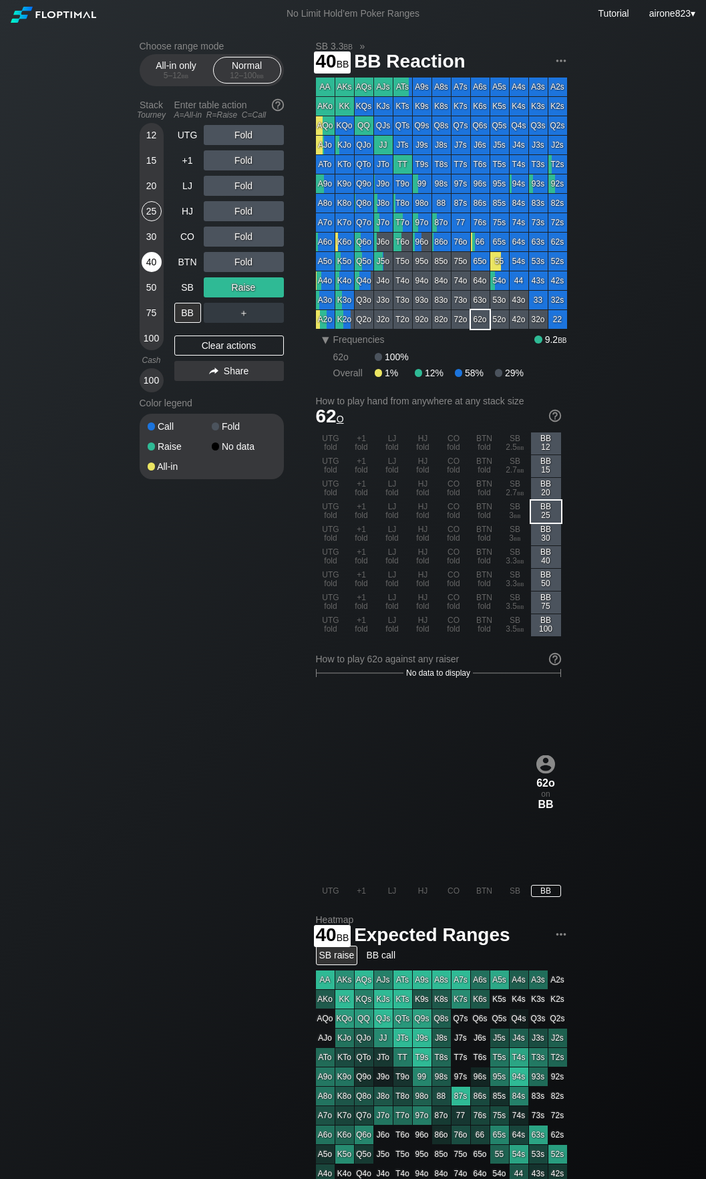
click at [147, 271] on div "40" at bounding box center [152, 262] width 20 height 20
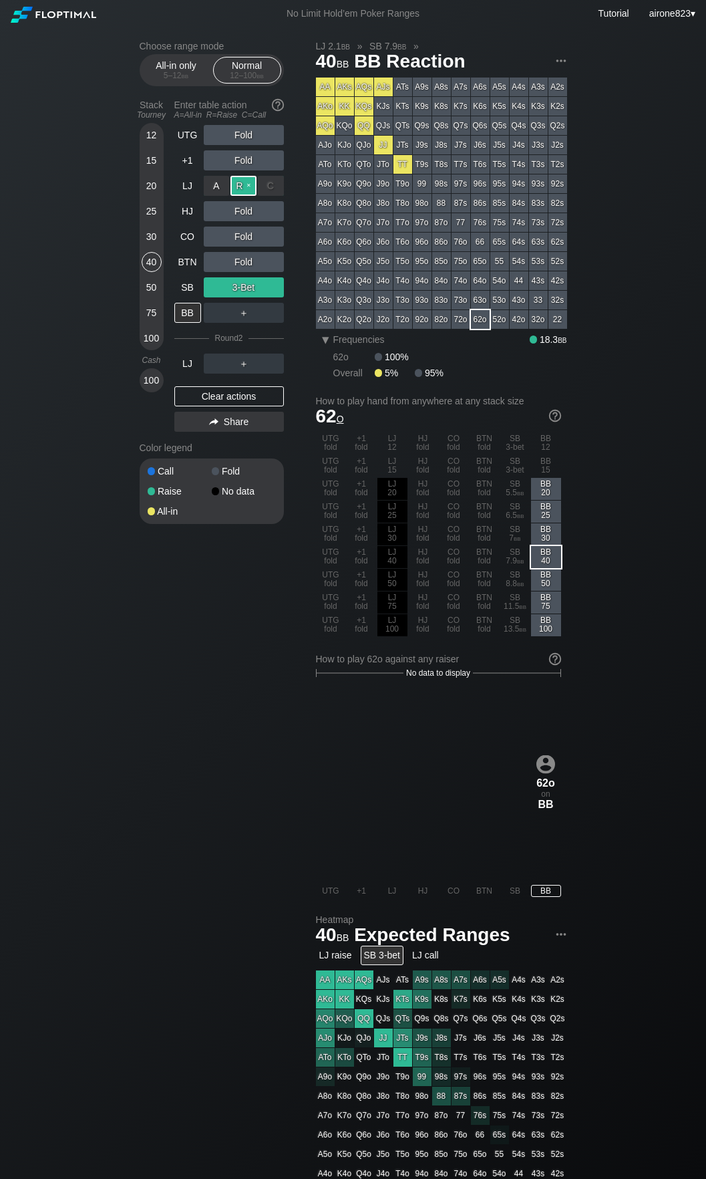
click at [243, 192] on div "R ✕" at bounding box center [244, 186] width 26 height 20
click at [211, 219] on div "A ✕" at bounding box center [217, 211] width 26 height 20
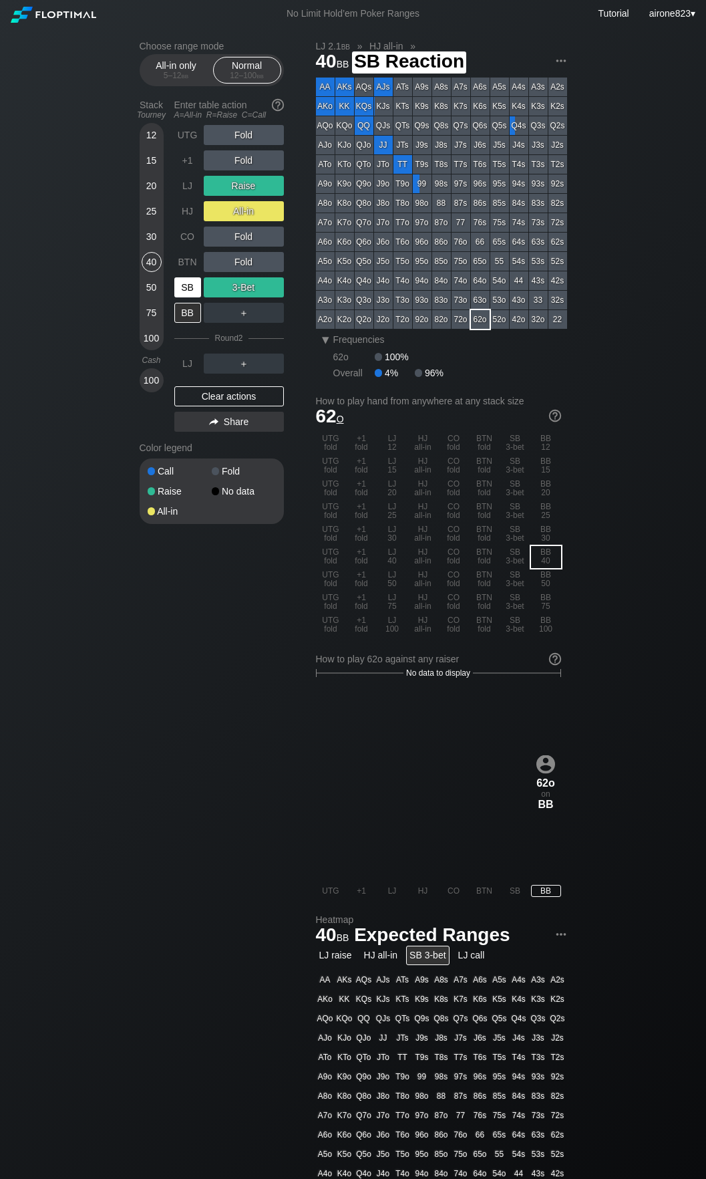
click at [179, 292] on div "SB" at bounding box center [187, 287] width 27 height 20
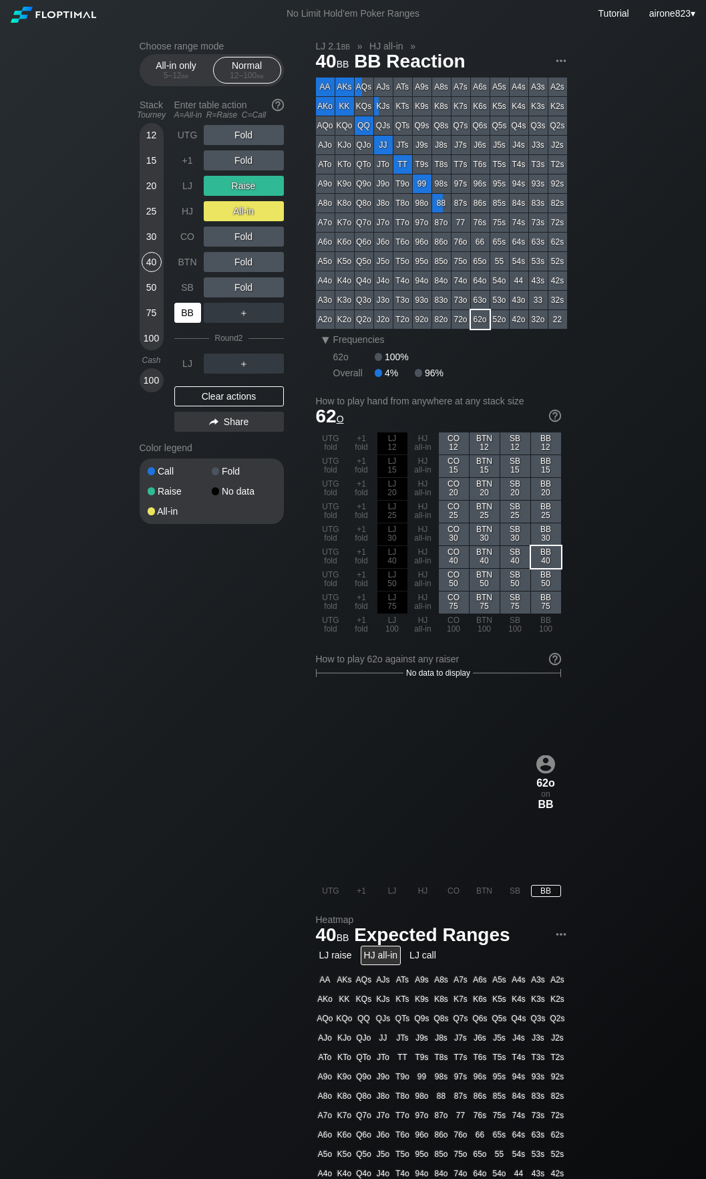
click at [183, 309] on div "BB" at bounding box center [187, 313] width 27 height 20
click at [152, 217] on div "25" at bounding box center [152, 211] width 20 height 20
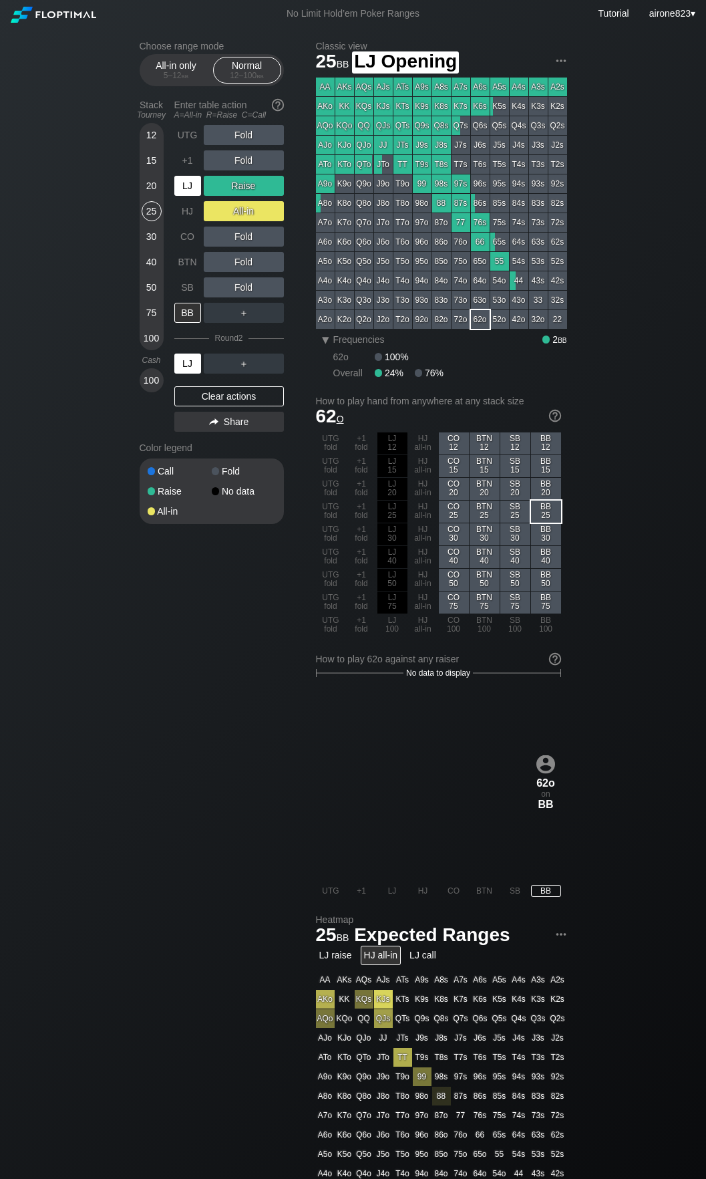
click at [178, 189] on div "LJ" at bounding box center [187, 186] width 27 height 20
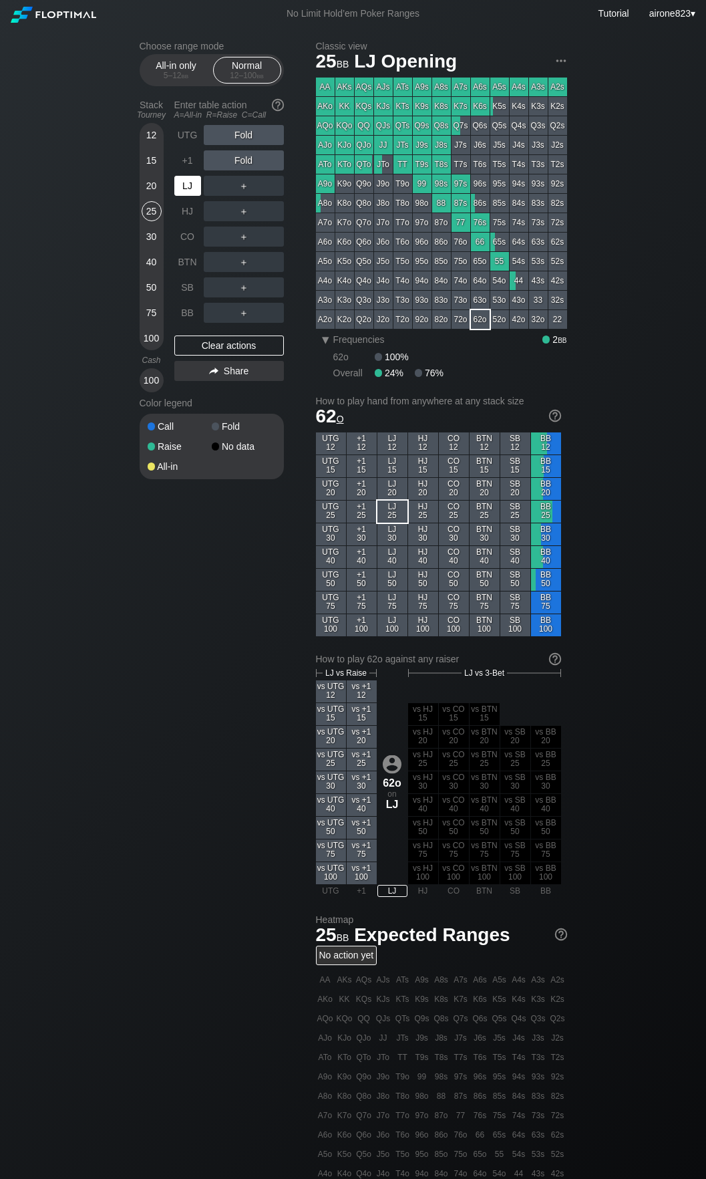
click at [178, 189] on div "LJ" at bounding box center [187, 186] width 27 height 20
click at [246, 132] on div "R ✕" at bounding box center [244, 135] width 26 height 20
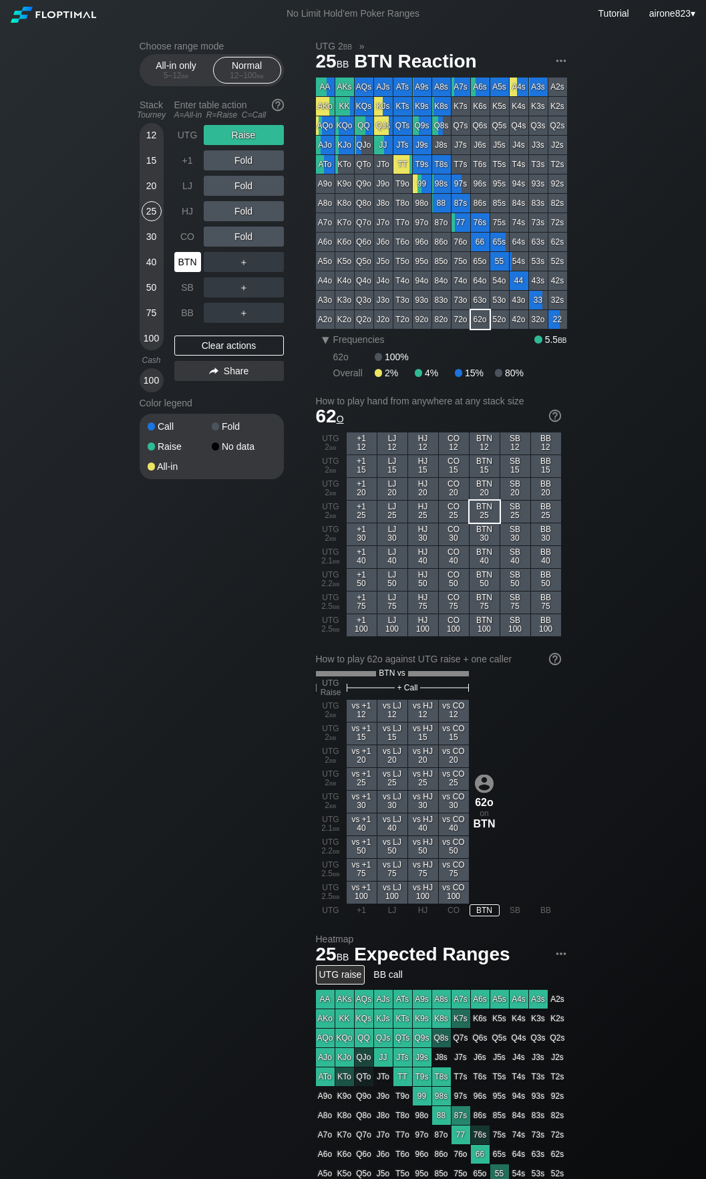
click at [186, 266] on div "BTN" at bounding box center [187, 262] width 27 height 20
click at [185, 134] on div "UTG" at bounding box center [187, 135] width 27 height 20
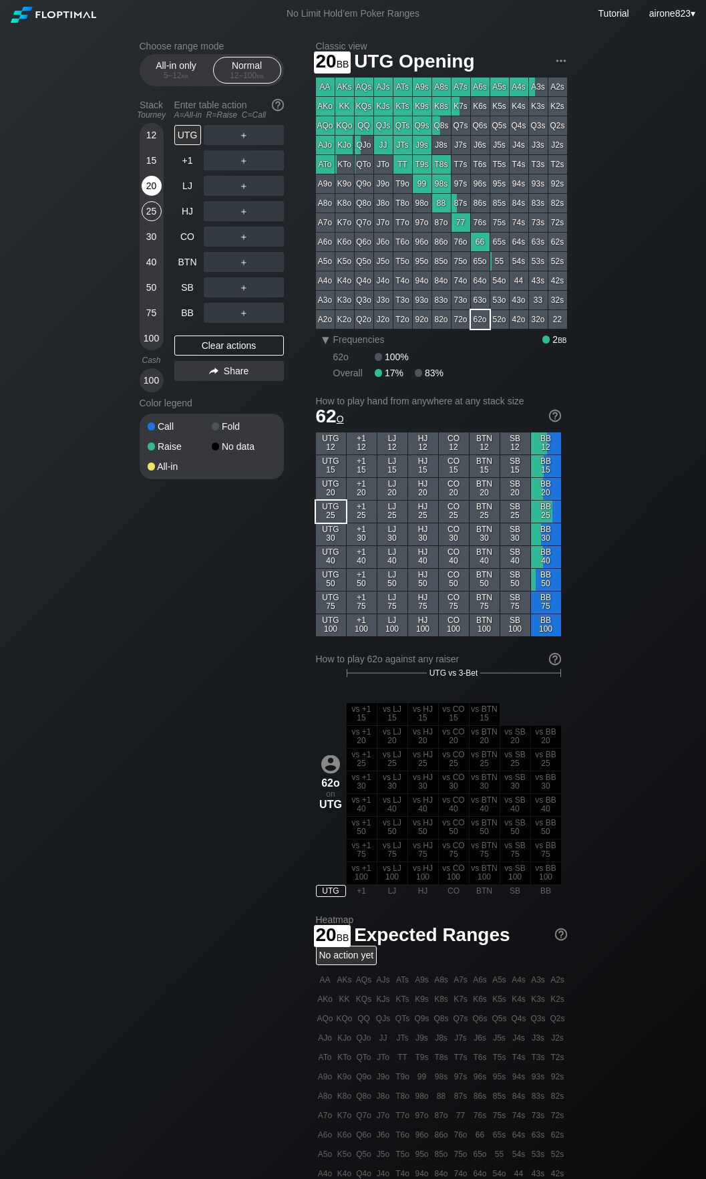
click at [157, 195] on div "20" at bounding box center [152, 186] width 20 height 20
click at [247, 218] on div "R ✕" at bounding box center [244, 211] width 26 height 20
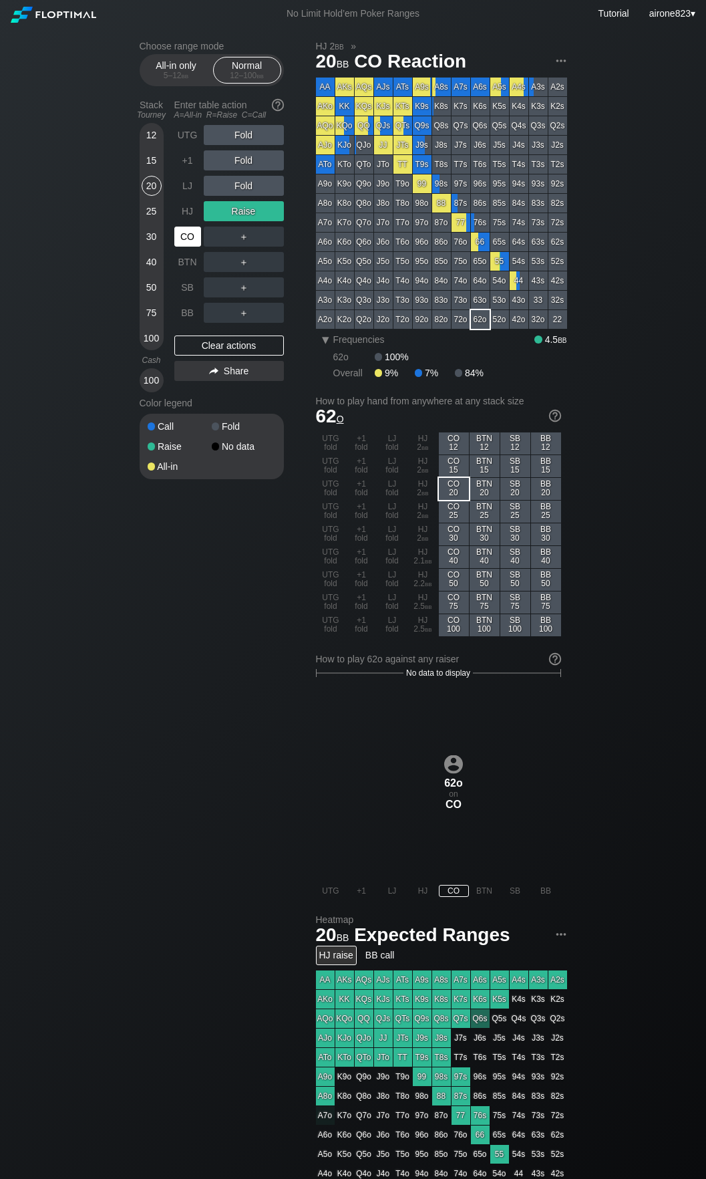
click at [184, 237] on div "CO" at bounding box center [187, 237] width 27 height 20
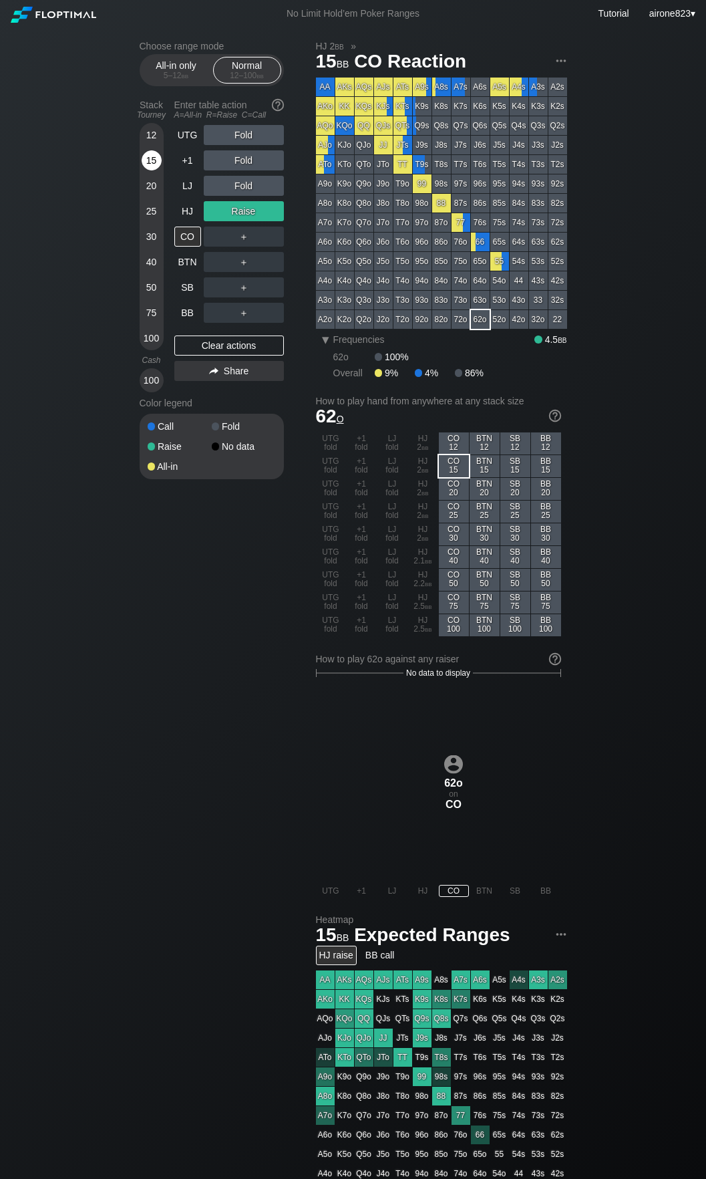
click at [150, 166] on div "15" at bounding box center [152, 160] width 20 height 20
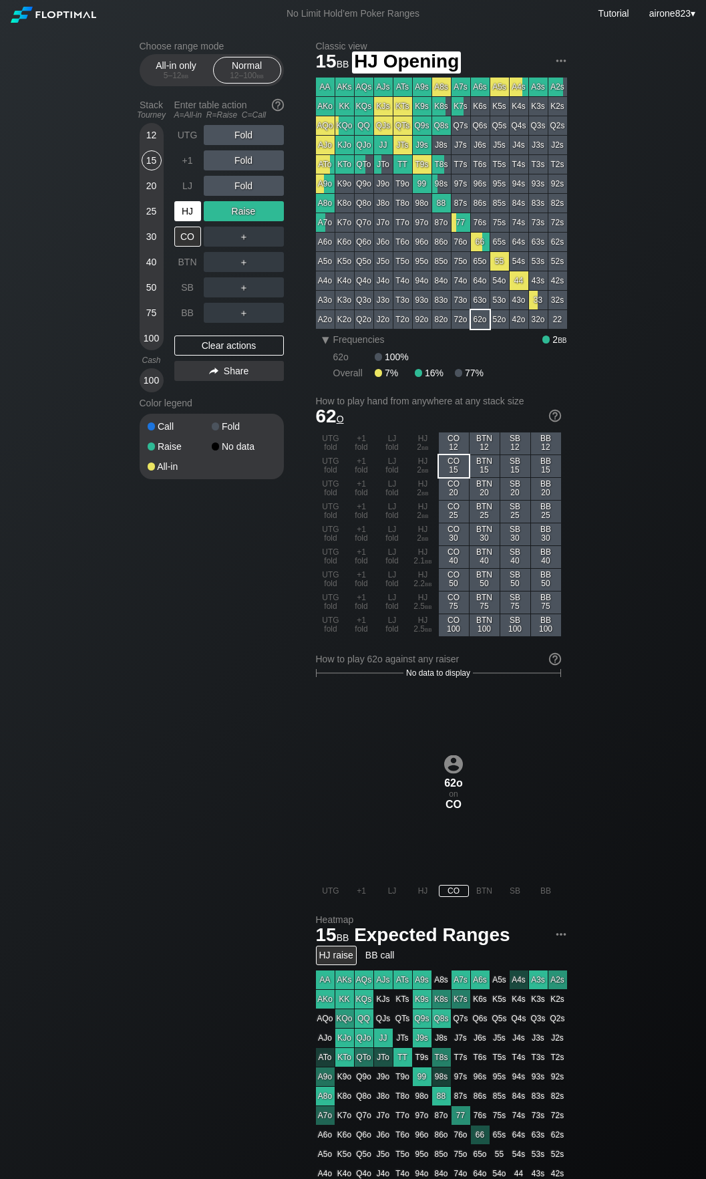
click at [186, 211] on div "HJ" at bounding box center [187, 211] width 27 height 20
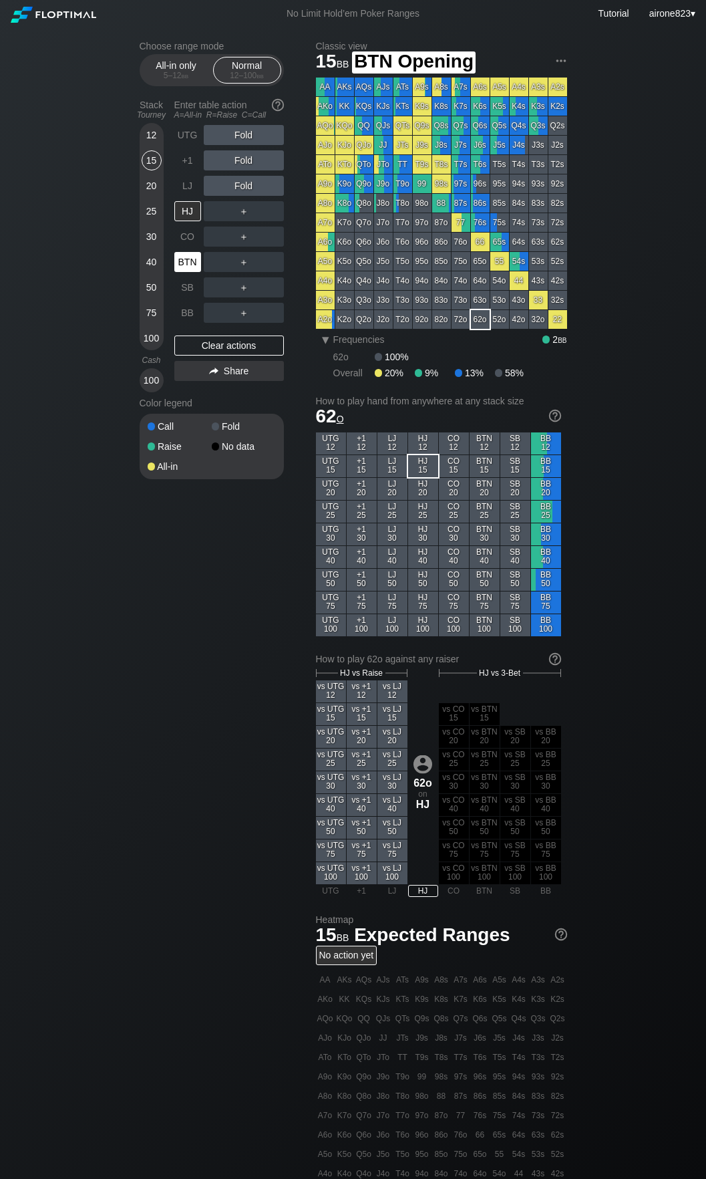
click at [200, 271] on div "BTN" at bounding box center [187, 262] width 27 height 20
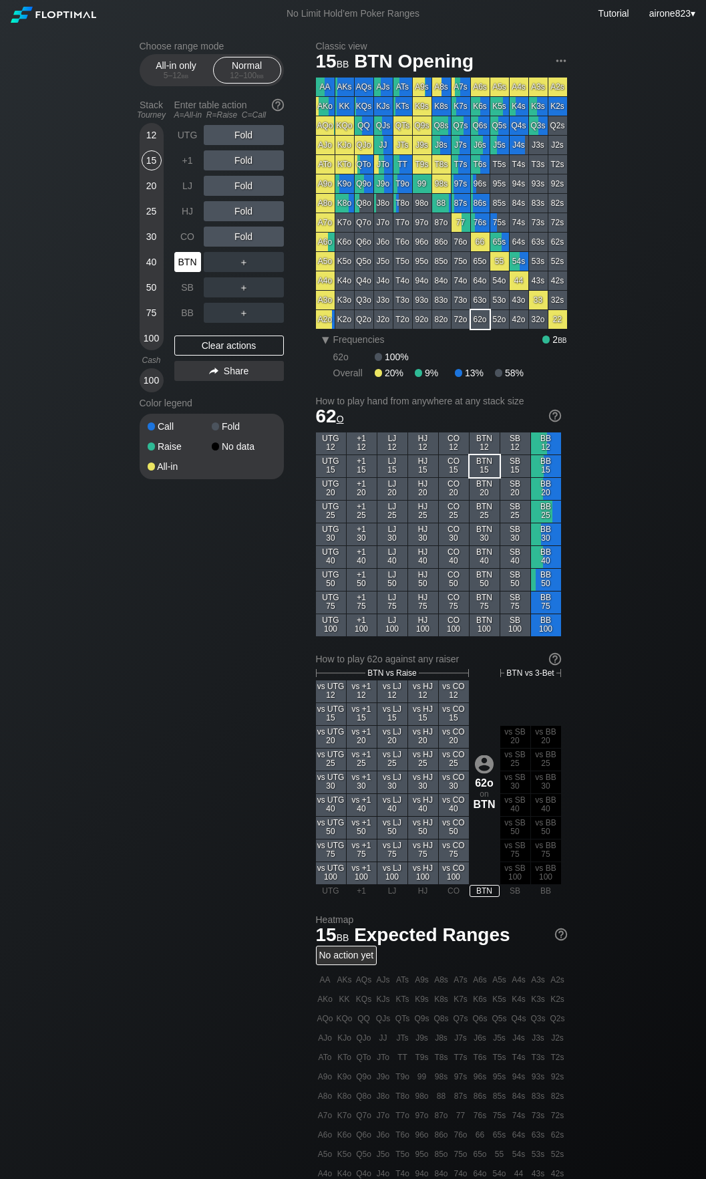
click at [200, 271] on div "BTN" at bounding box center [187, 262] width 27 height 20
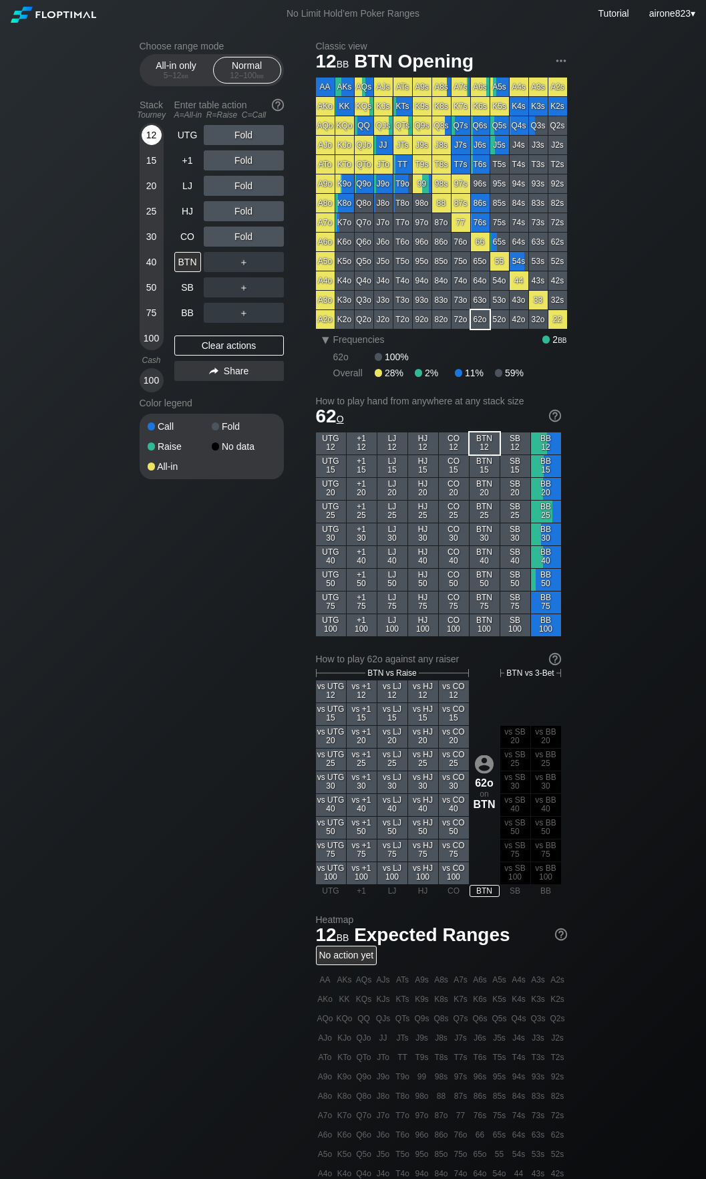
click at [152, 132] on div "12" at bounding box center [152, 135] width 20 height 20
click at [194, 263] on div "BTN" at bounding box center [187, 262] width 27 height 20
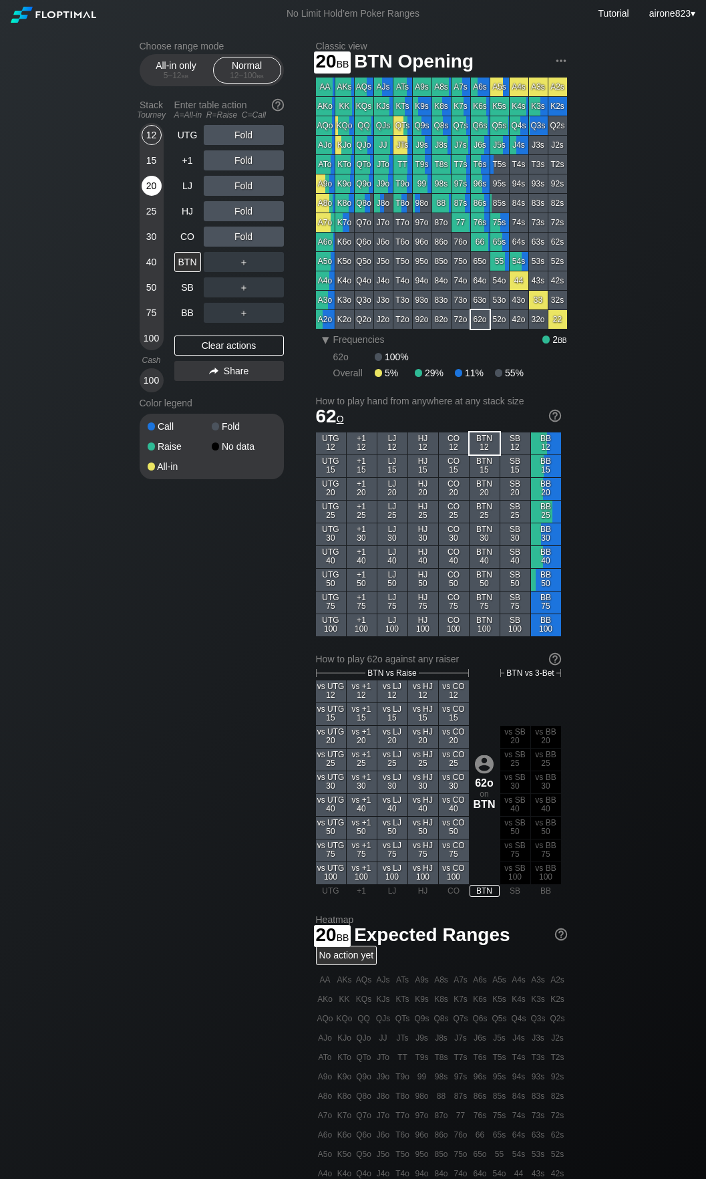
click at [152, 190] on div "20" at bounding box center [152, 186] width 20 height 20
click at [243, 246] on div "R ✕" at bounding box center [244, 237] width 26 height 20
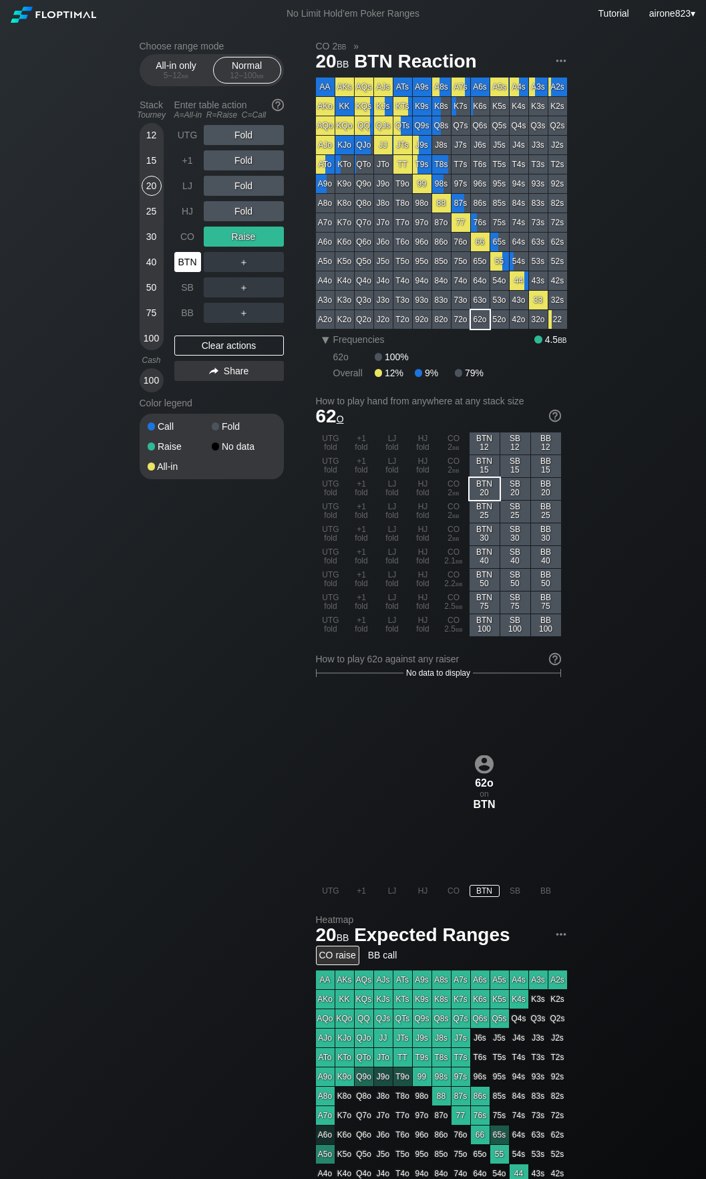
click at [189, 267] on div "BTN" at bounding box center [187, 262] width 27 height 20
click at [189, 268] on div "BTN" at bounding box center [187, 262] width 27 height 20
click at [147, 215] on div "25" at bounding box center [152, 211] width 20 height 20
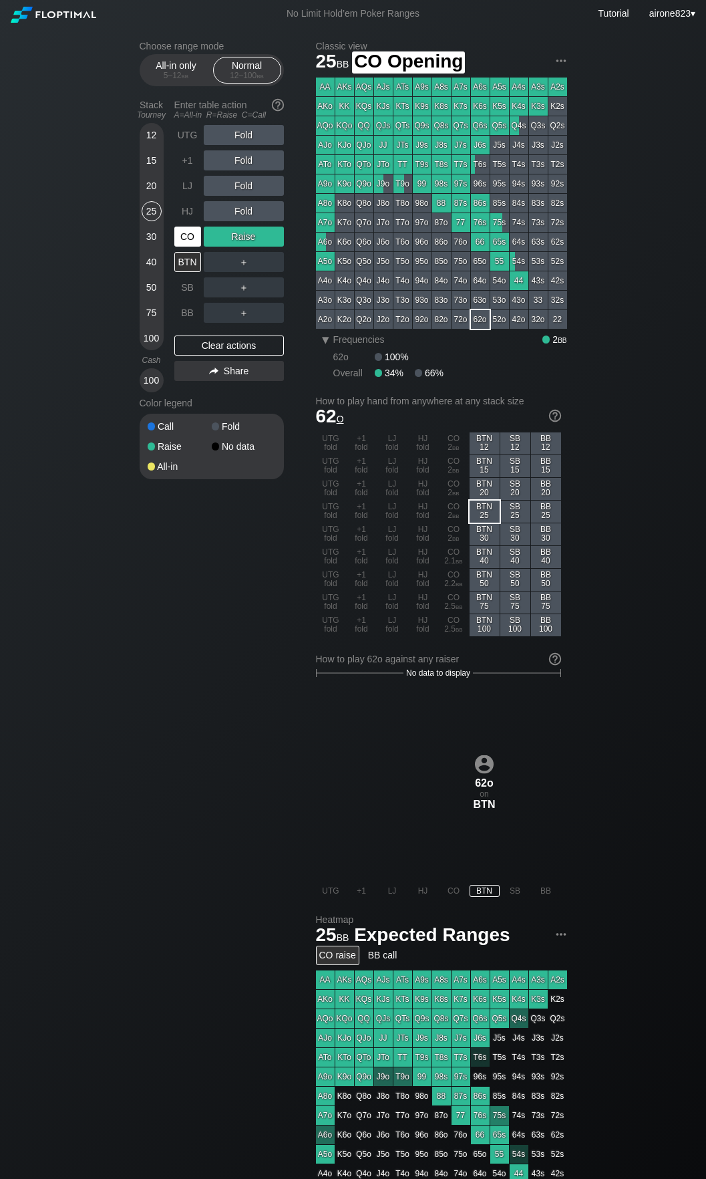
click at [182, 237] on div "CO" at bounding box center [187, 237] width 27 height 20
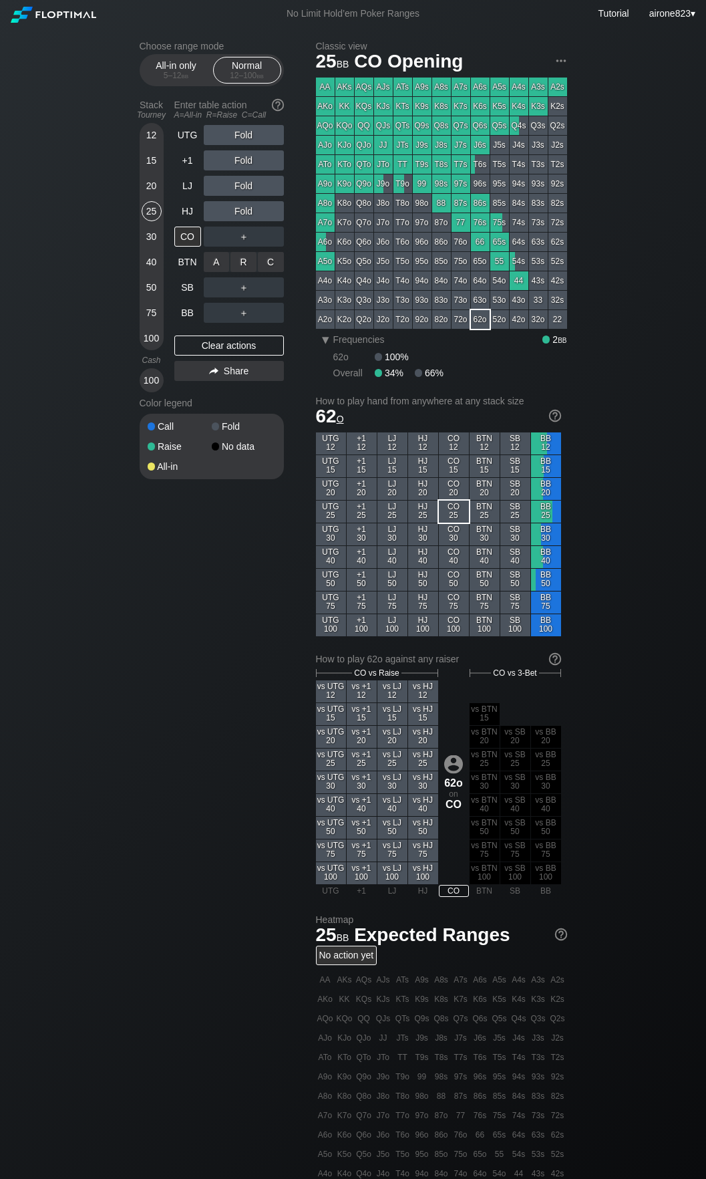
click at [249, 269] on div "R ✕" at bounding box center [244, 262] width 26 height 20
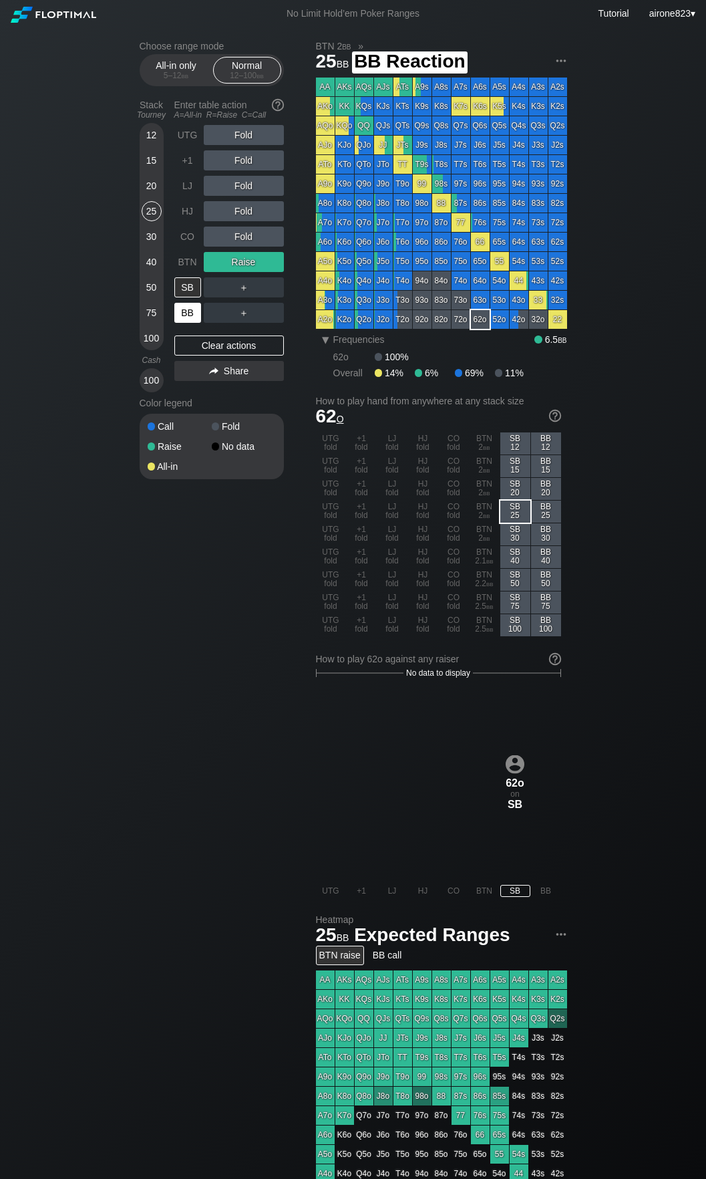
click at [192, 313] on div "BB" at bounding box center [187, 313] width 27 height 20
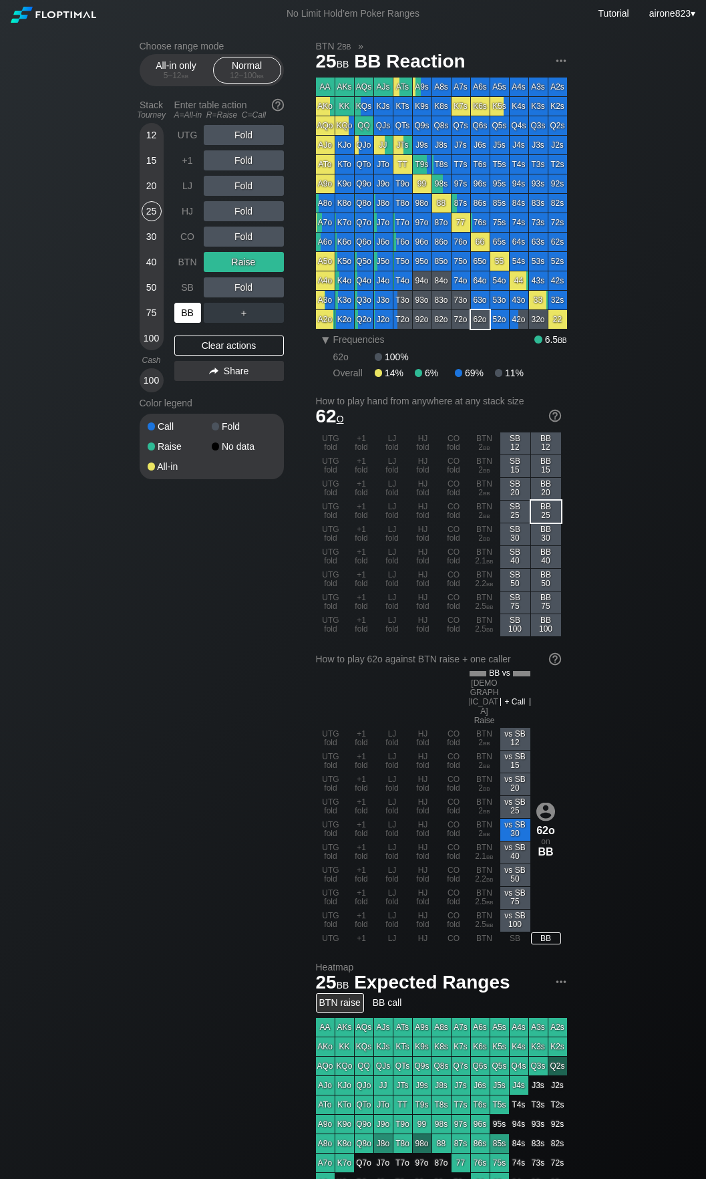
click at [192, 313] on div "BB" at bounding box center [187, 313] width 27 height 20
click at [196, 231] on div "CO" at bounding box center [187, 237] width 27 height 20
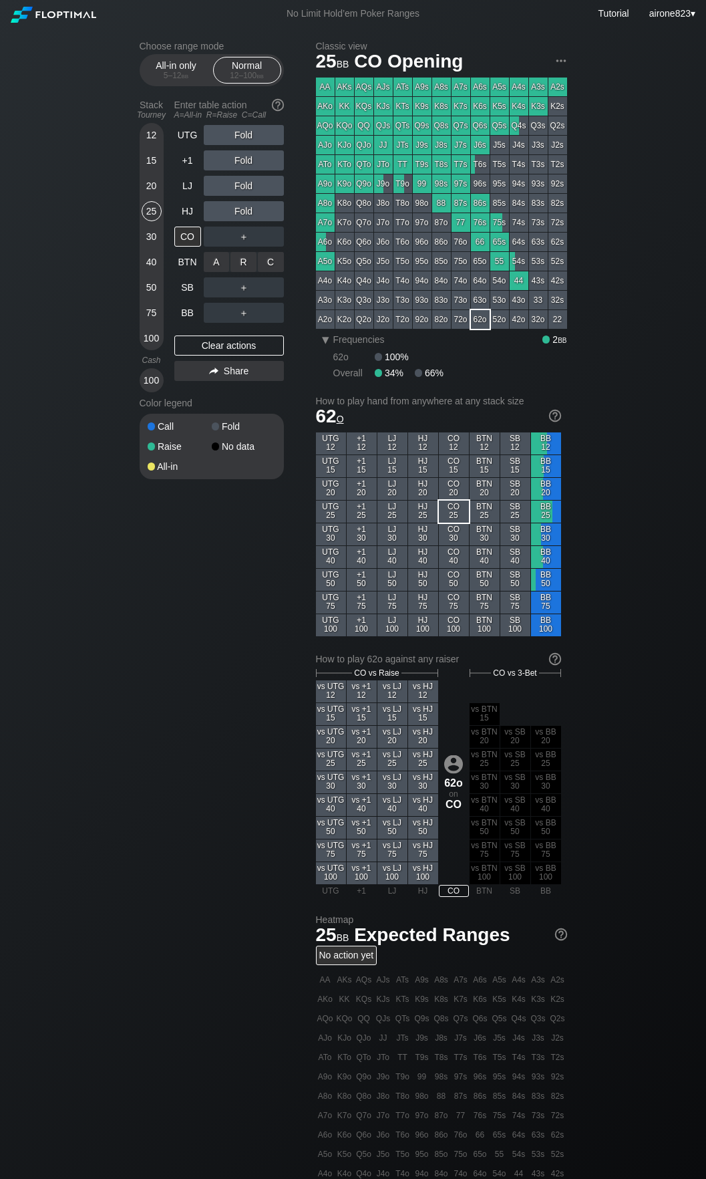
click at [256, 250] on div "A ✕ R ✕ C ✕ ＋" at bounding box center [244, 262] width 80 height 31
click at [247, 245] on div "R ✕" at bounding box center [244, 237] width 26 height 20
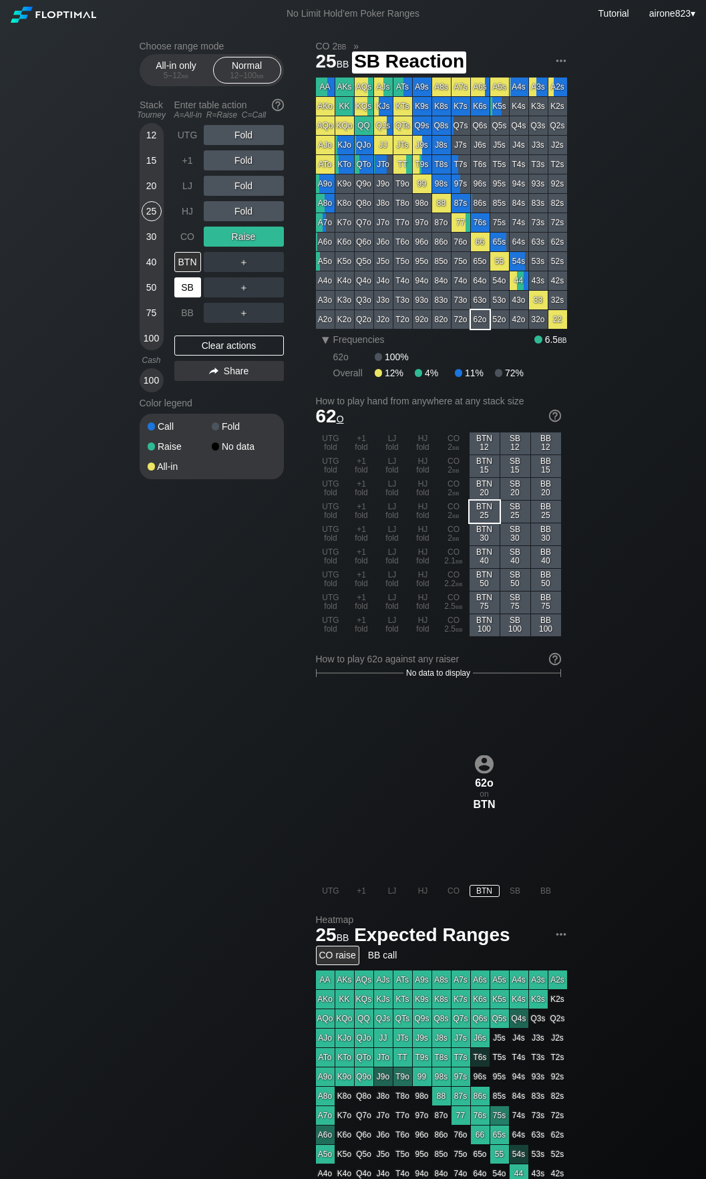
click at [195, 279] on div "SB" at bounding box center [187, 287] width 27 height 20
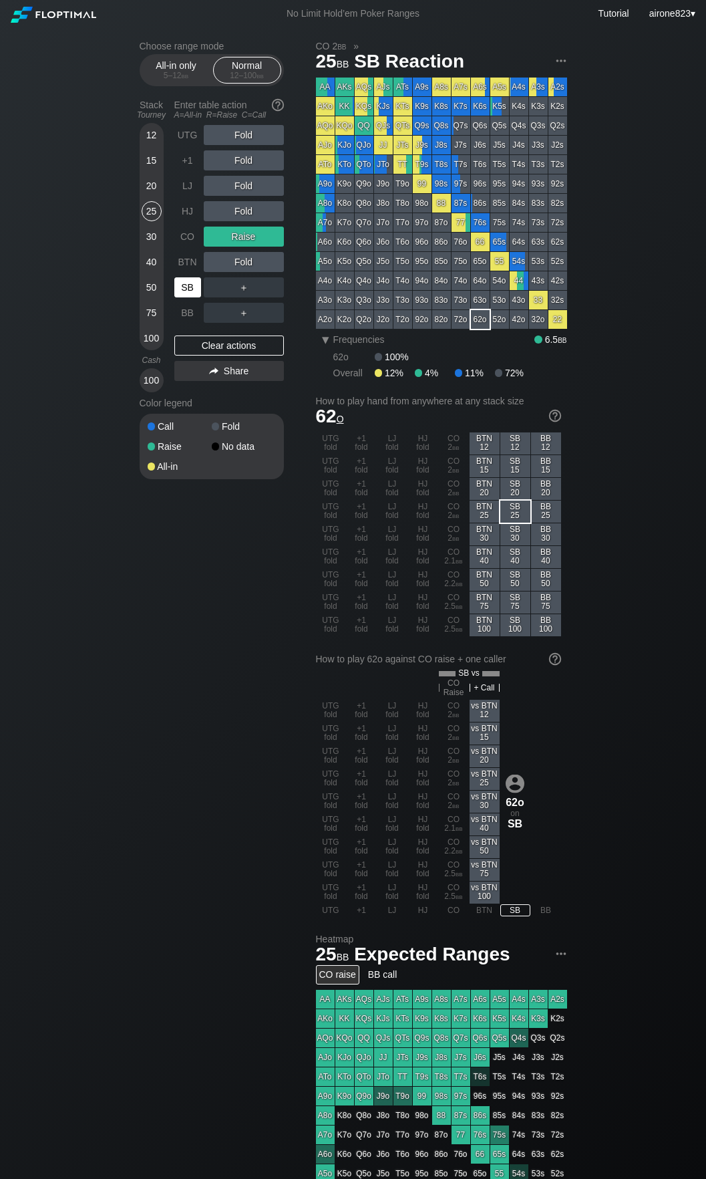
click at [195, 279] on div "SB" at bounding box center [187, 287] width 27 height 20
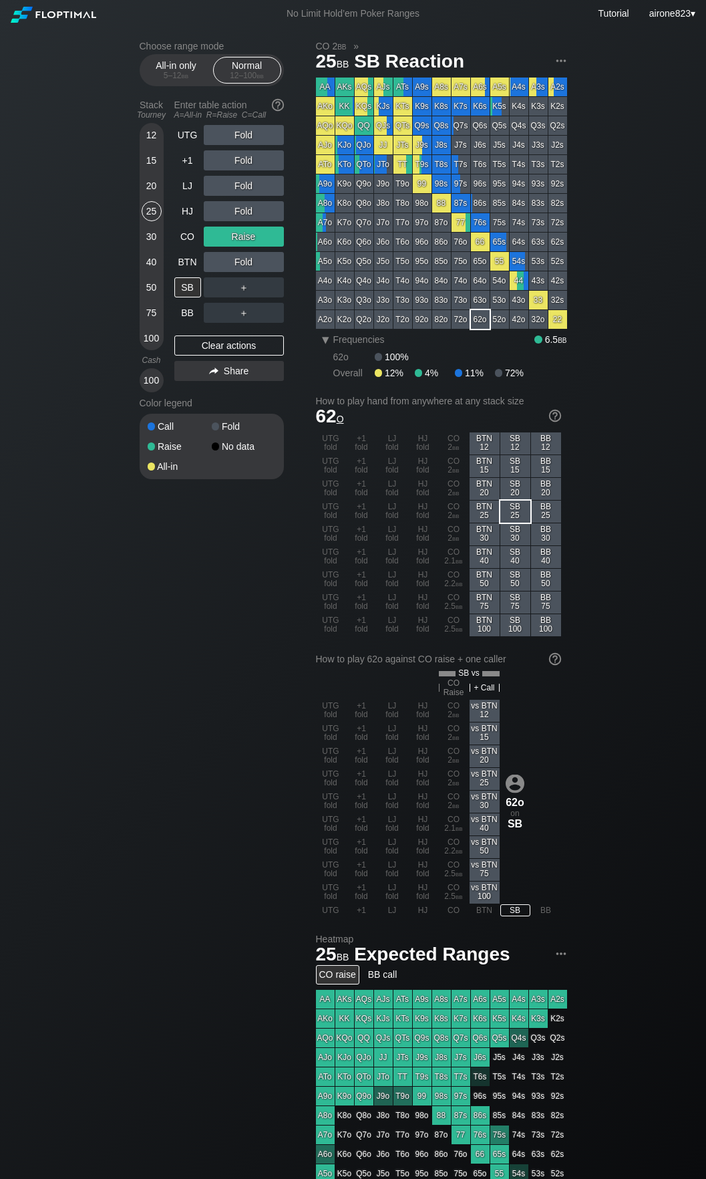
click at [150, 184] on div "20" at bounding box center [152, 186] width 20 height 20
click at [150, 209] on div "25" at bounding box center [152, 211] width 20 height 20
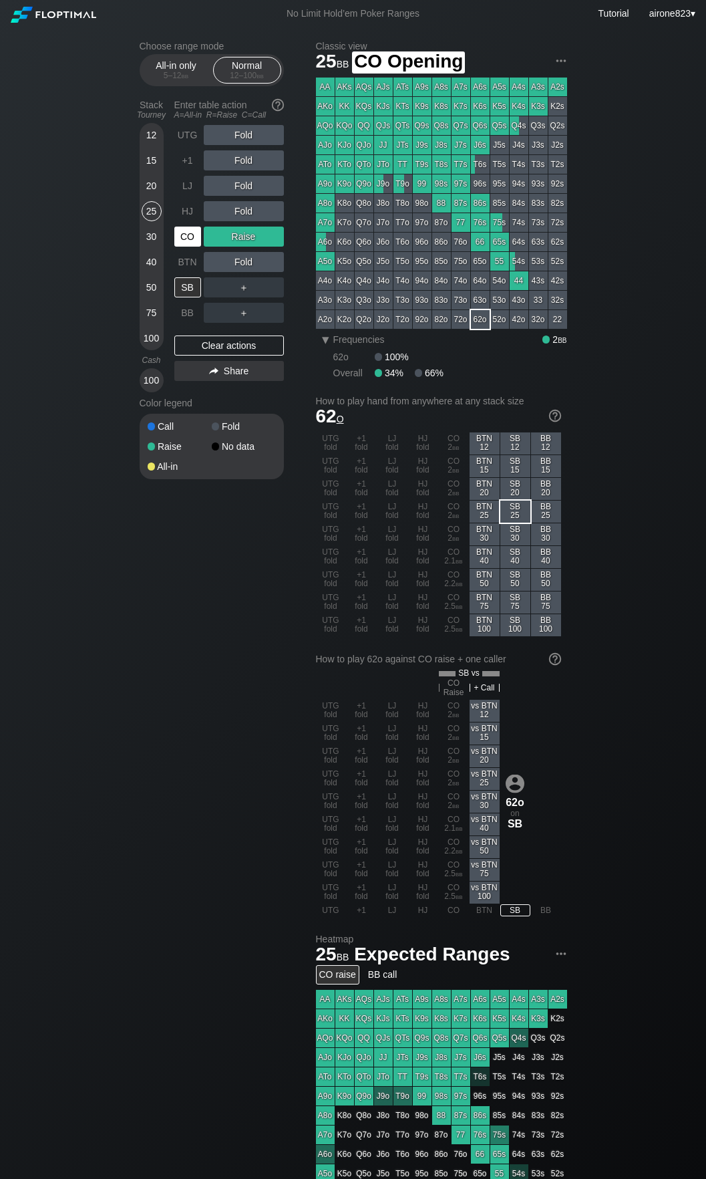
click at [183, 235] on div "CO" at bounding box center [187, 237] width 27 height 20
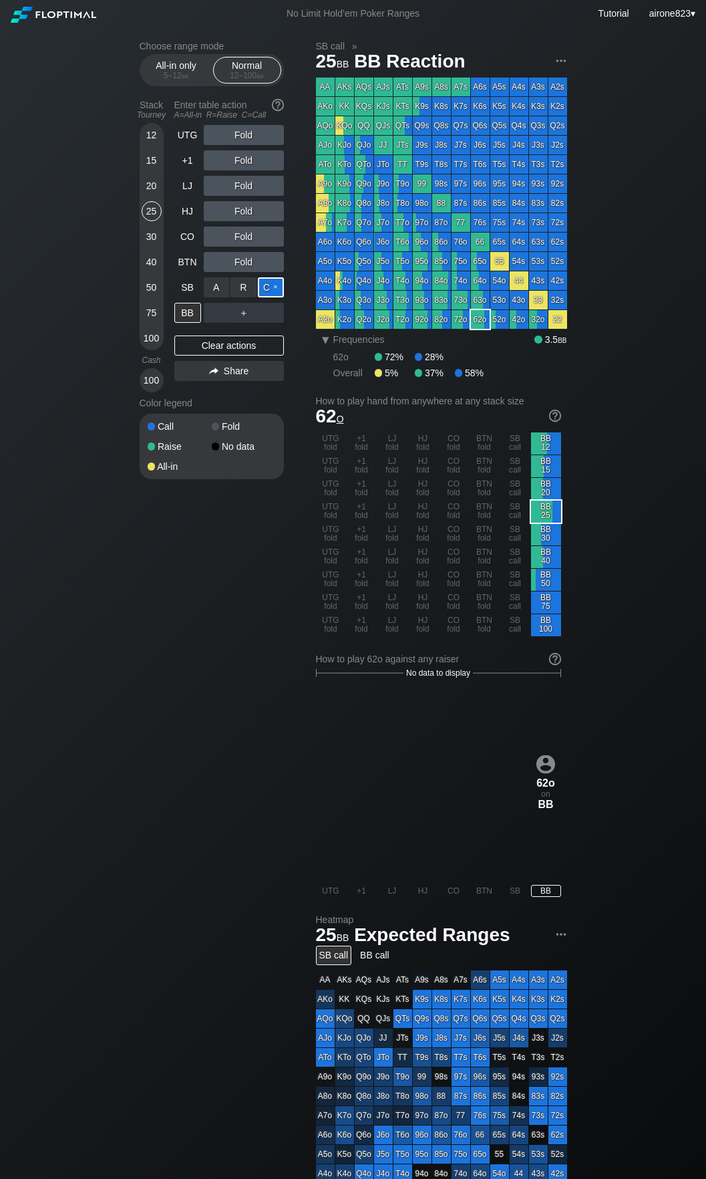
click at [265, 290] on div "C ✕" at bounding box center [271, 287] width 26 height 20
click at [193, 312] on div "BB" at bounding box center [187, 313] width 27 height 20
click at [196, 313] on div "BB" at bounding box center [187, 313] width 27 height 20
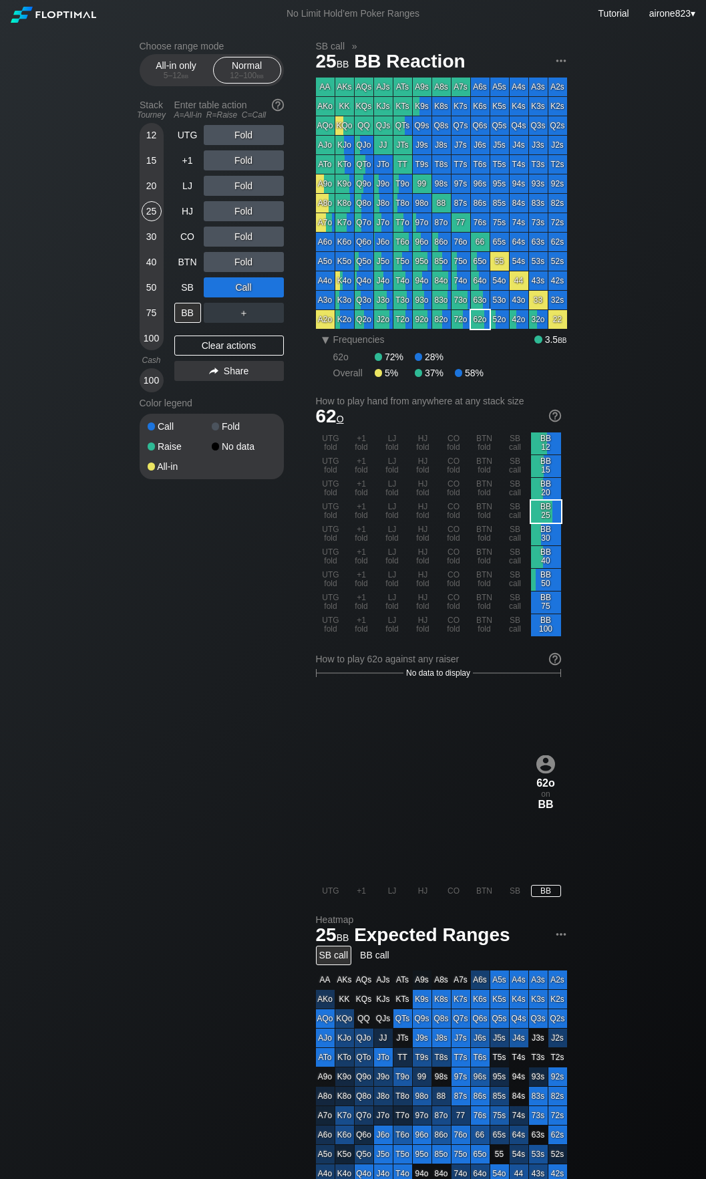
click at [144, 136] on div "12" at bounding box center [152, 135] width 20 height 20
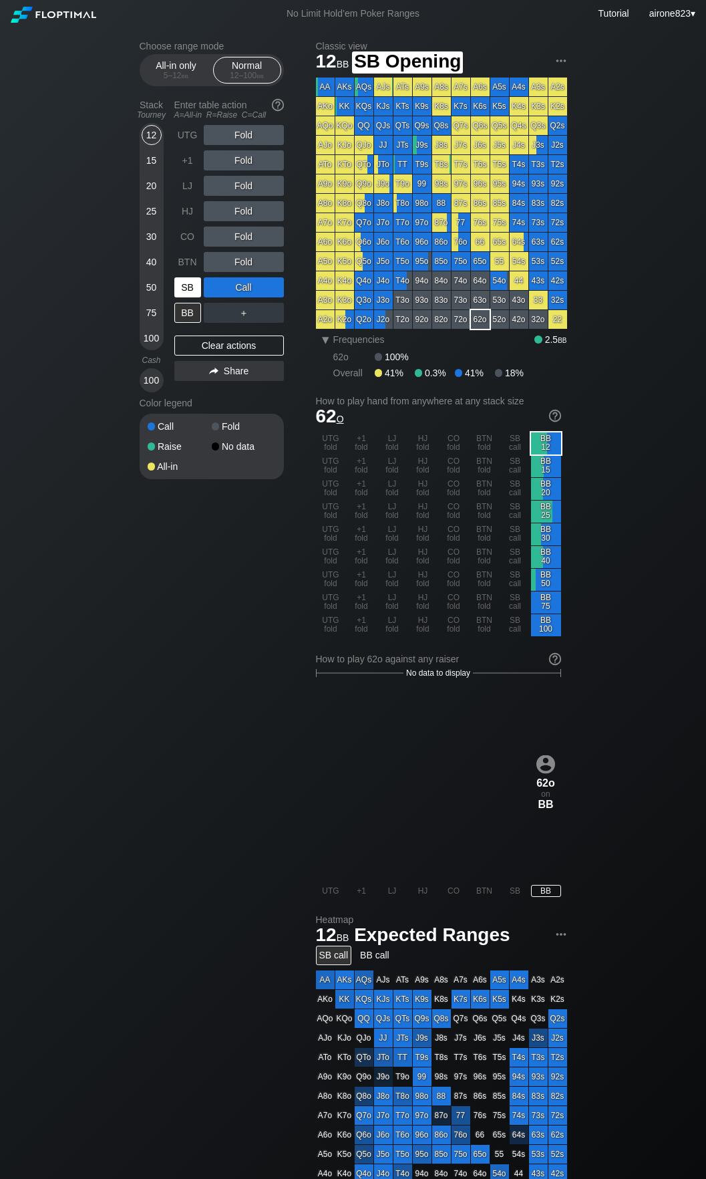
click at [195, 281] on div "SB" at bounding box center [187, 287] width 27 height 20
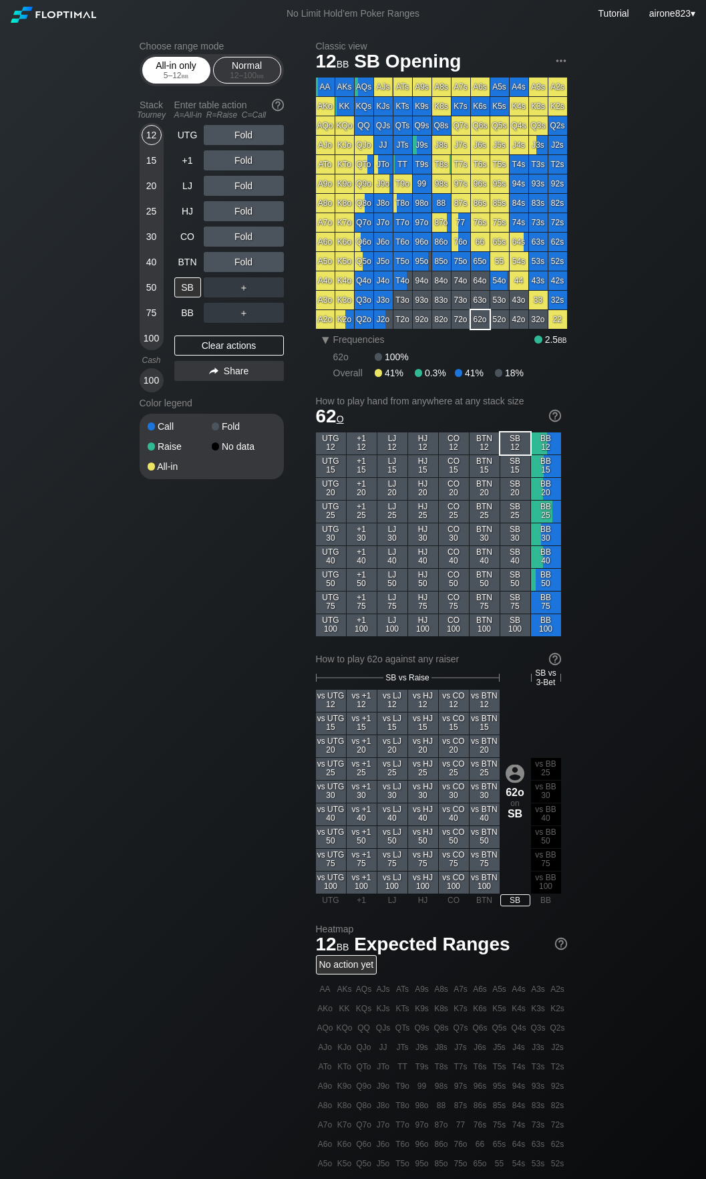
click at [187, 76] on span "bb" at bounding box center [185, 75] width 7 height 9
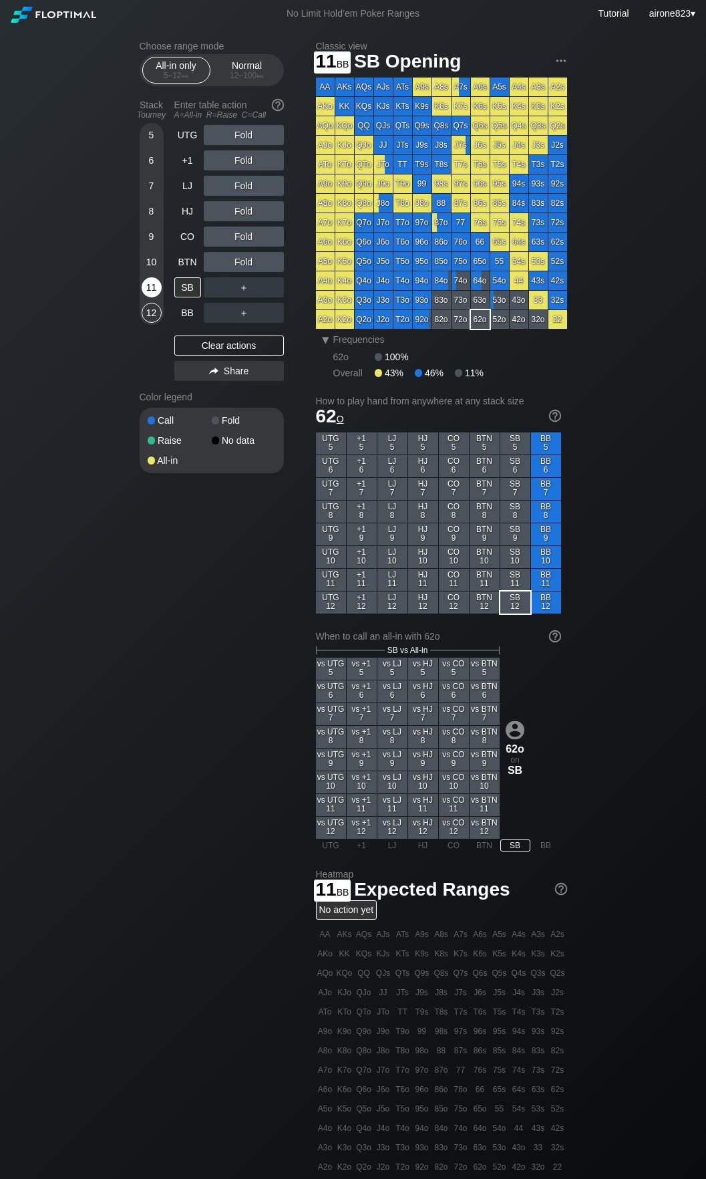
click at [154, 290] on div "11" at bounding box center [152, 287] width 20 height 20
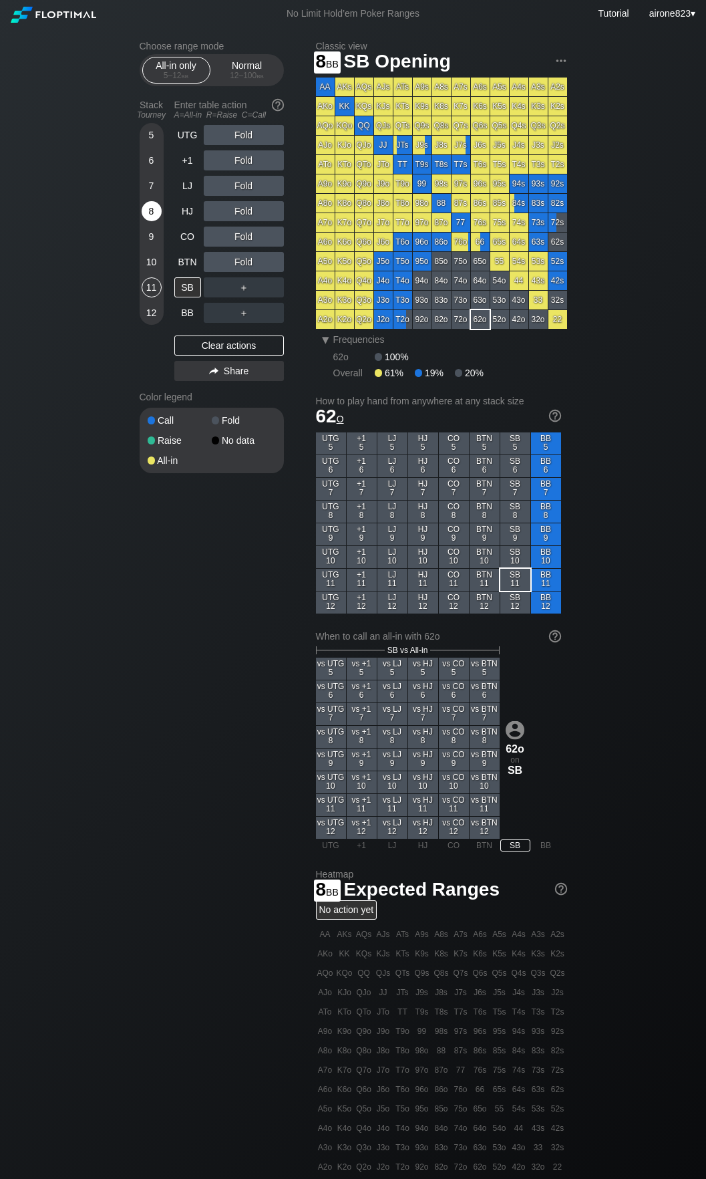
click at [159, 206] on div "8" at bounding box center [152, 211] width 20 height 20
click at [192, 291] on div "SB" at bounding box center [187, 287] width 27 height 20
click at [236, 79] on div "12 – 100 bb" at bounding box center [247, 75] width 56 height 9
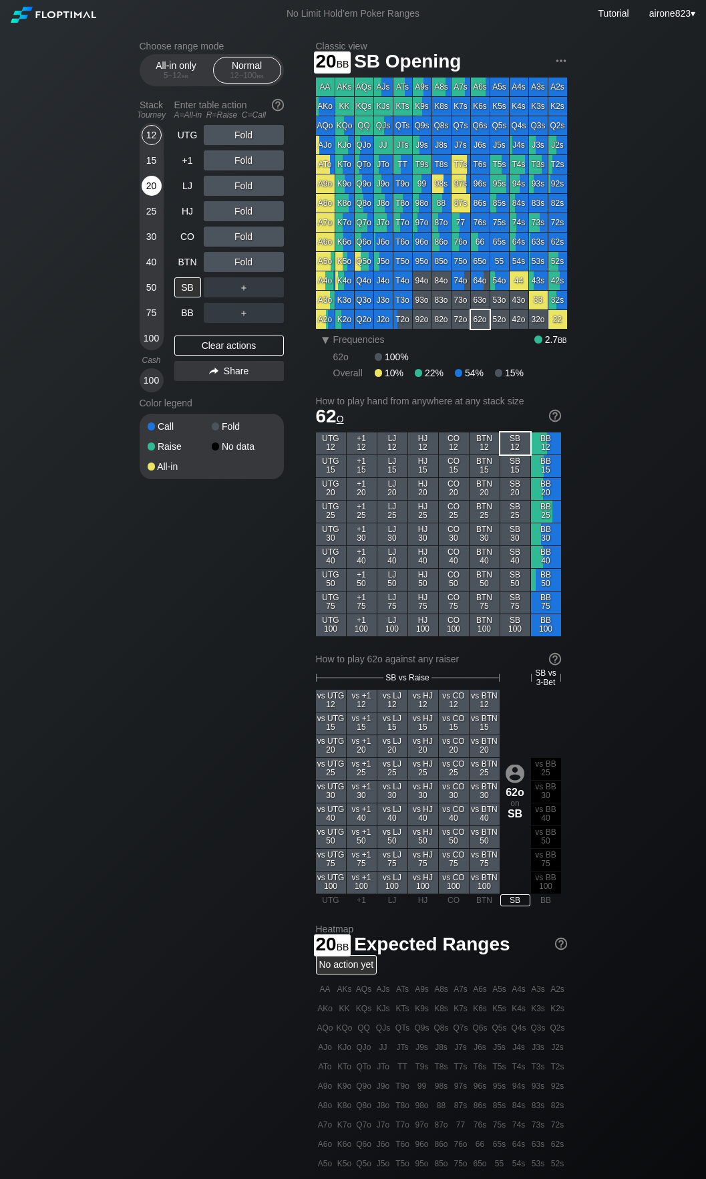
click at [154, 182] on div "20" at bounding box center [152, 186] width 20 height 20
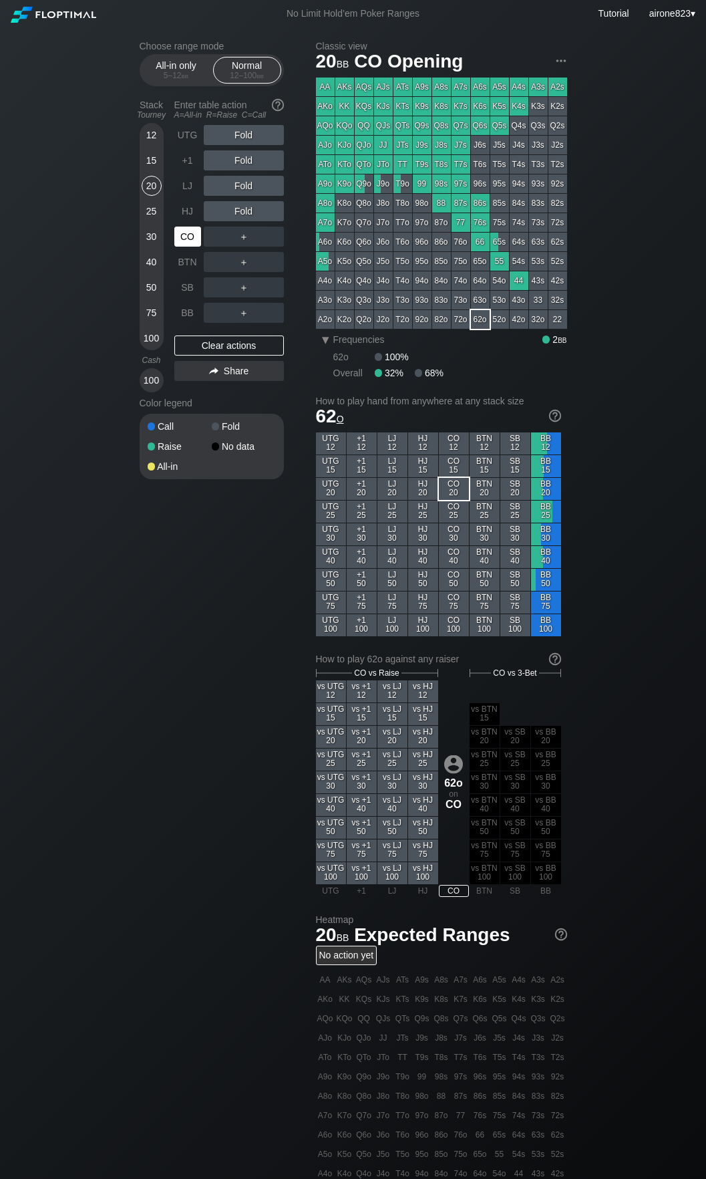
click at [187, 244] on div "CO" at bounding box center [187, 237] width 27 height 20
drag, startPoint x: 187, startPoint y: 244, endPoint x: 574, endPoint y: 180, distance: 392.2
click at [192, 241] on div "CO" at bounding box center [187, 237] width 27 height 20
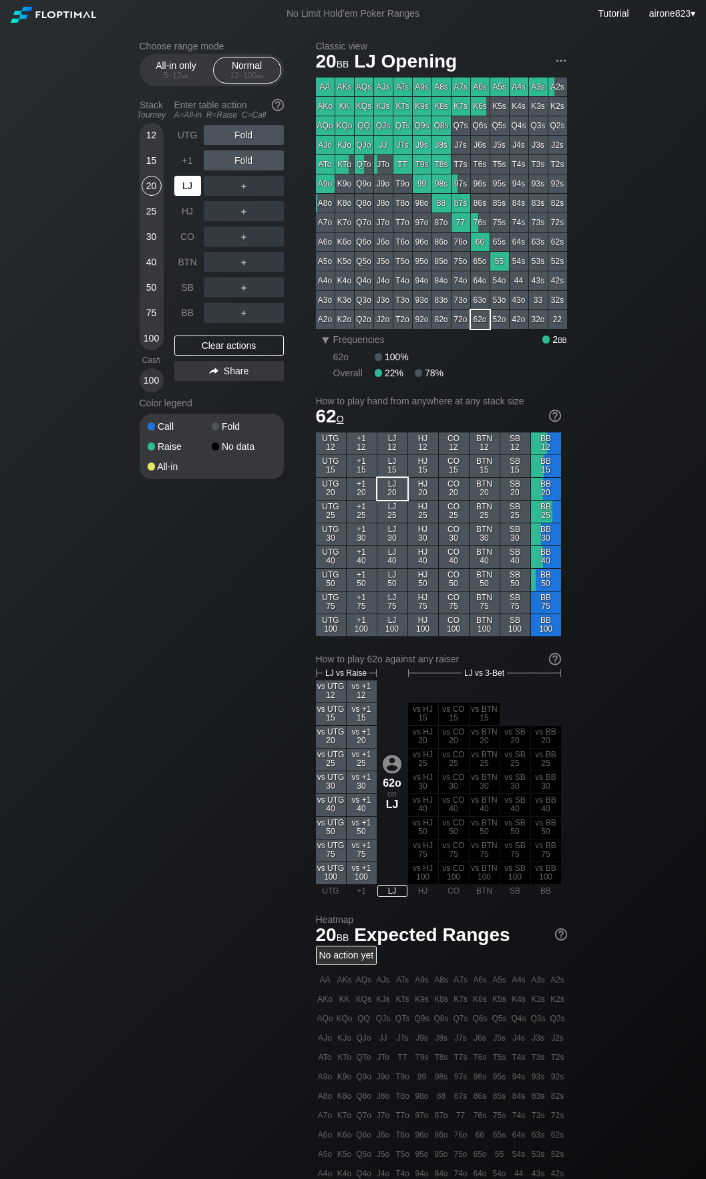
click at [189, 177] on div "LJ" at bounding box center [188, 185] width 29 height 25
click at [189, 187] on div "LJ" at bounding box center [187, 186] width 27 height 20
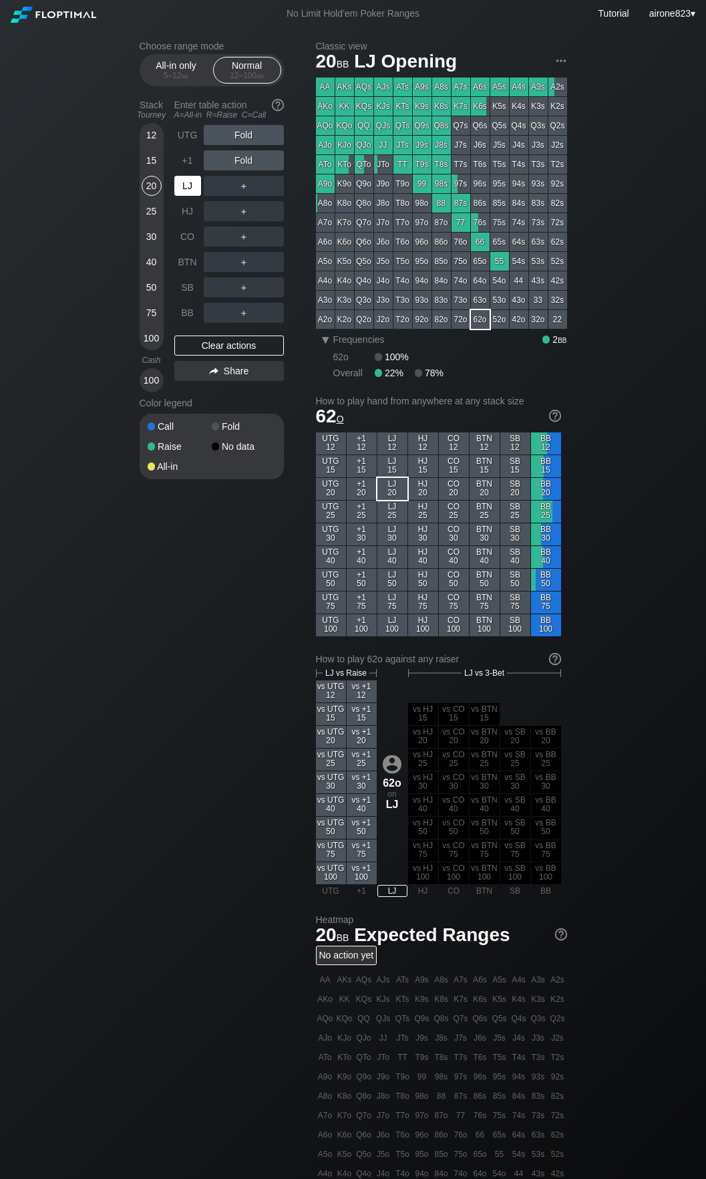
click at [189, 187] on div "LJ" at bounding box center [187, 186] width 27 height 20
click at [174, 59] on div "All-in only 5 – 12 bb" at bounding box center [176, 69] width 61 height 25
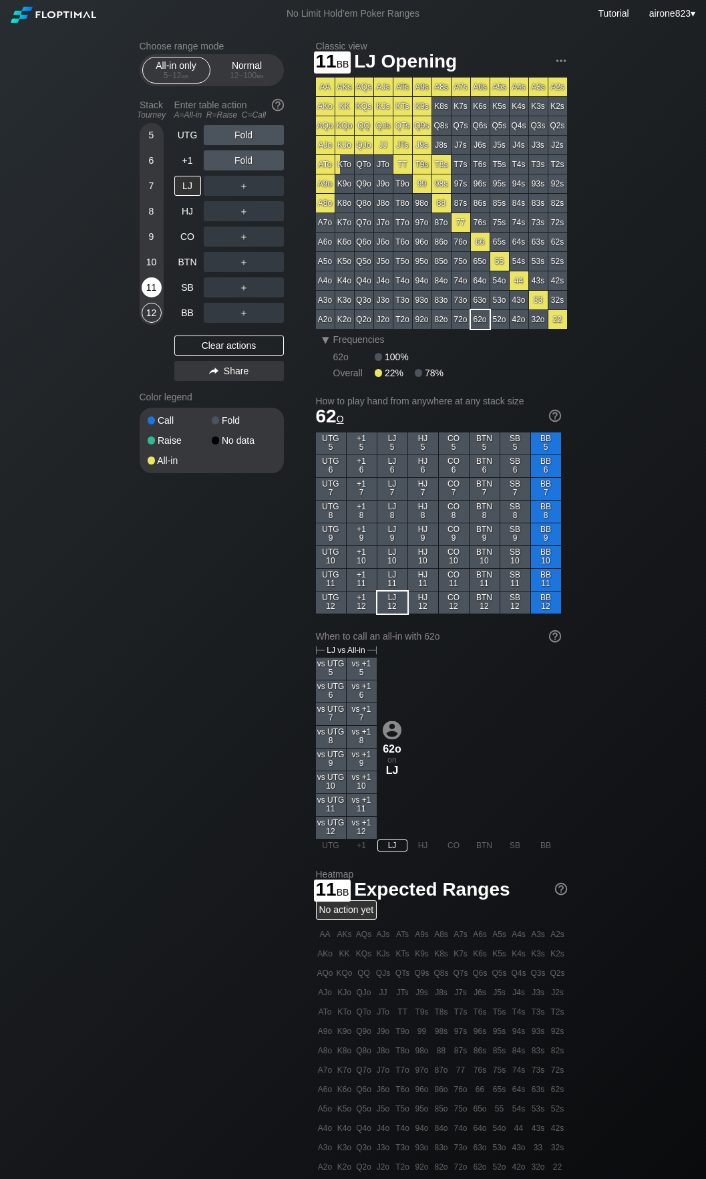
click at [143, 287] on div "11" at bounding box center [152, 287] width 20 height 20
click at [192, 185] on div "LJ" at bounding box center [187, 186] width 27 height 20
click at [239, 78] on div "12 – 100 bb" at bounding box center [247, 75] width 56 height 9
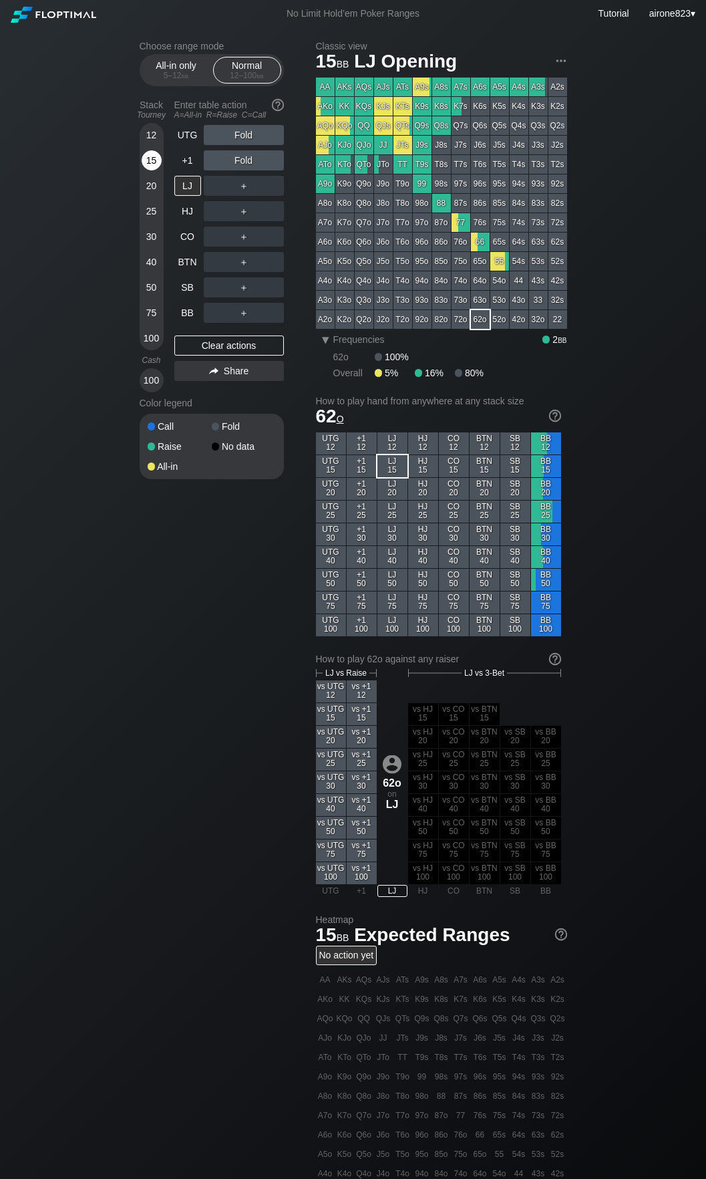
click at [160, 164] on div "15" at bounding box center [152, 160] width 20 height 20
click at [241, 209] on div "R ✕" at bounding box center [244, 211] width 26 height 20
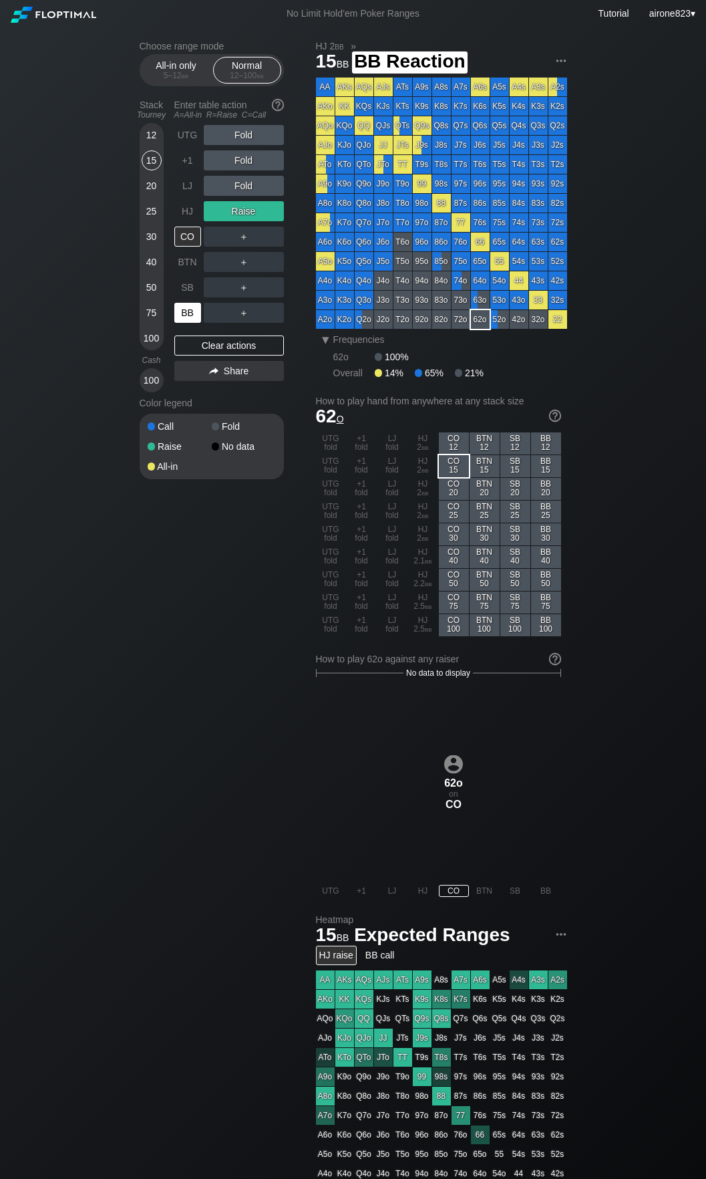
click at [176, 315] on div "BB" at bounding box center [187, 313] width 27 height 20
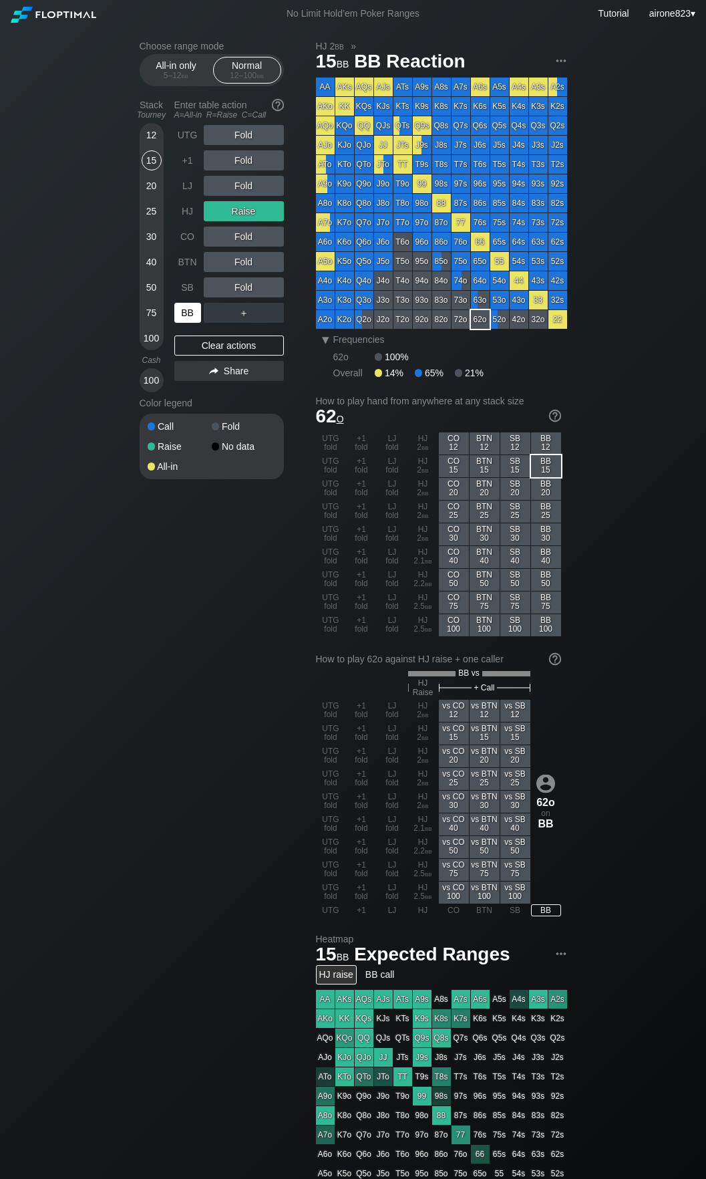
click at [176, 315] on div "BB" at bounding box center [187, 313] width 27 height 20
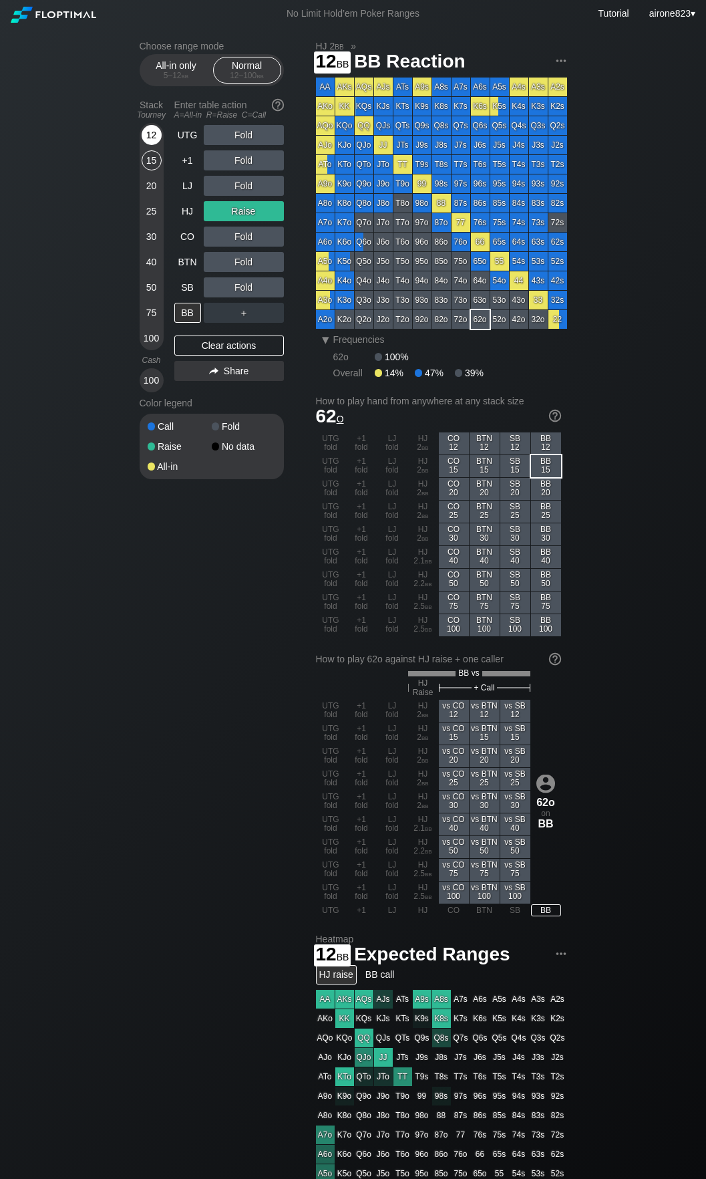
click at [157, 134] on div "12" at bounding box center [152, 135] width 20 height 20
click at [213, 193] on div "A ✕" at bounding box center [217, 186] width 26 height 20
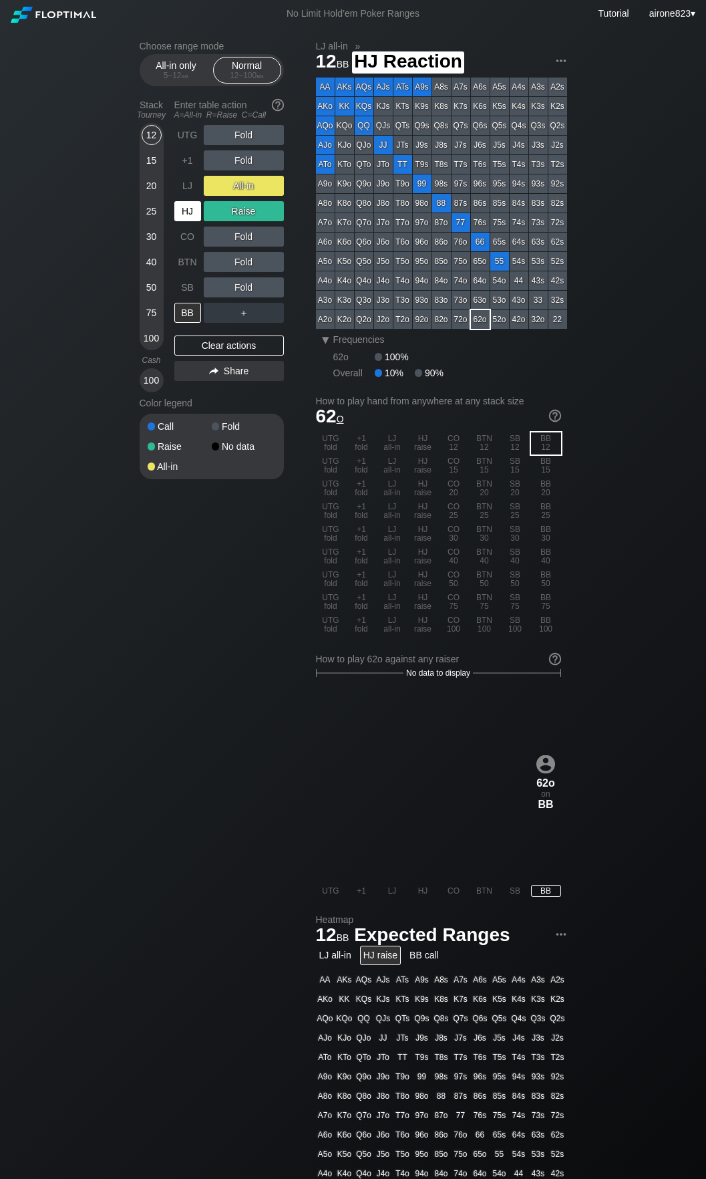
click at [198, 212] on div "HJ" at bounding box center [187, 211] width 27 height 20
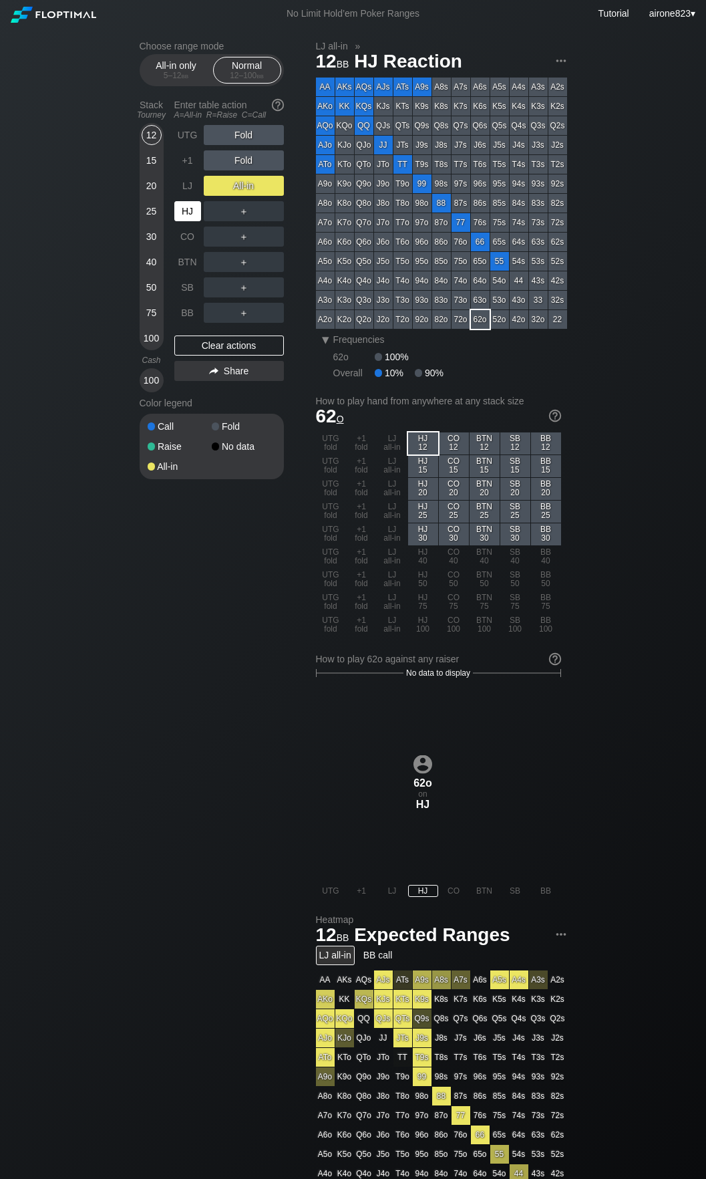
click at [193, 212] on div "HJ" at bounding box center [187, 211] width 27 height 20
click at [152, 217] on div "25" at bounding box center [152, 211] width 20 height 20
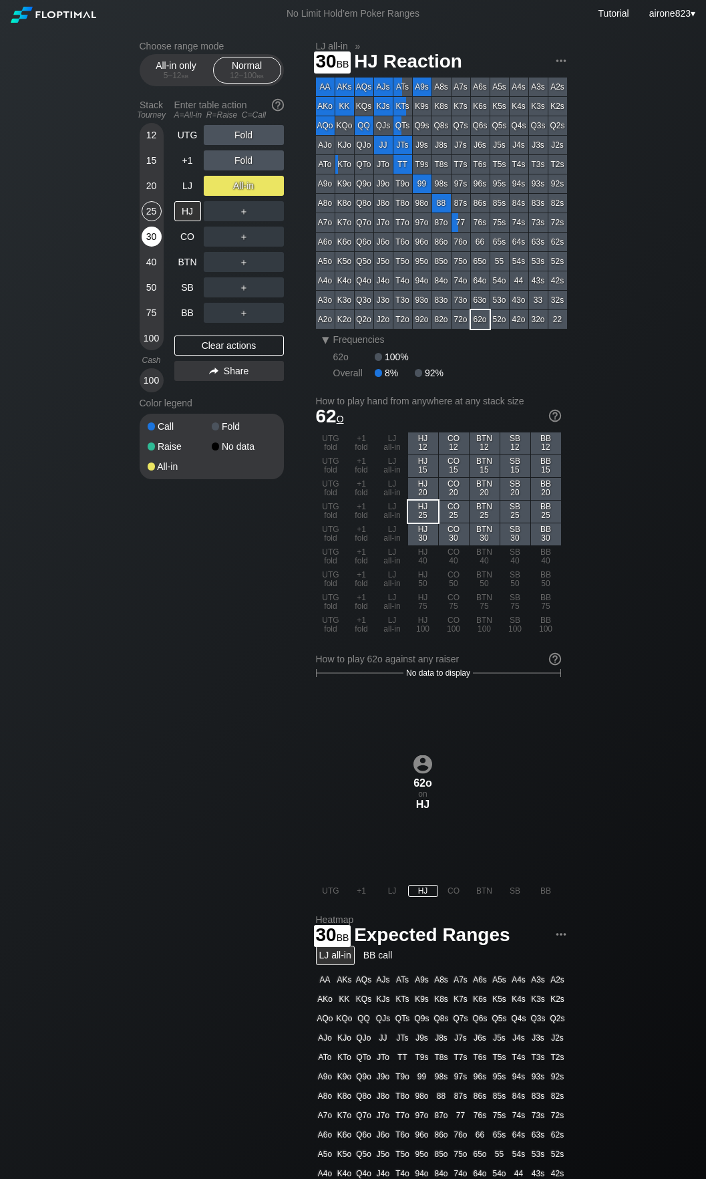
drag, startPoint x: 151, startPoint y: 219, endPoint x: 144, endPoint y: 235, distance: 17.4
click at [144, 235] on div "12 15 20 25 30 40 50 75 100" at bounding box center [152, 236] width 24 height 227
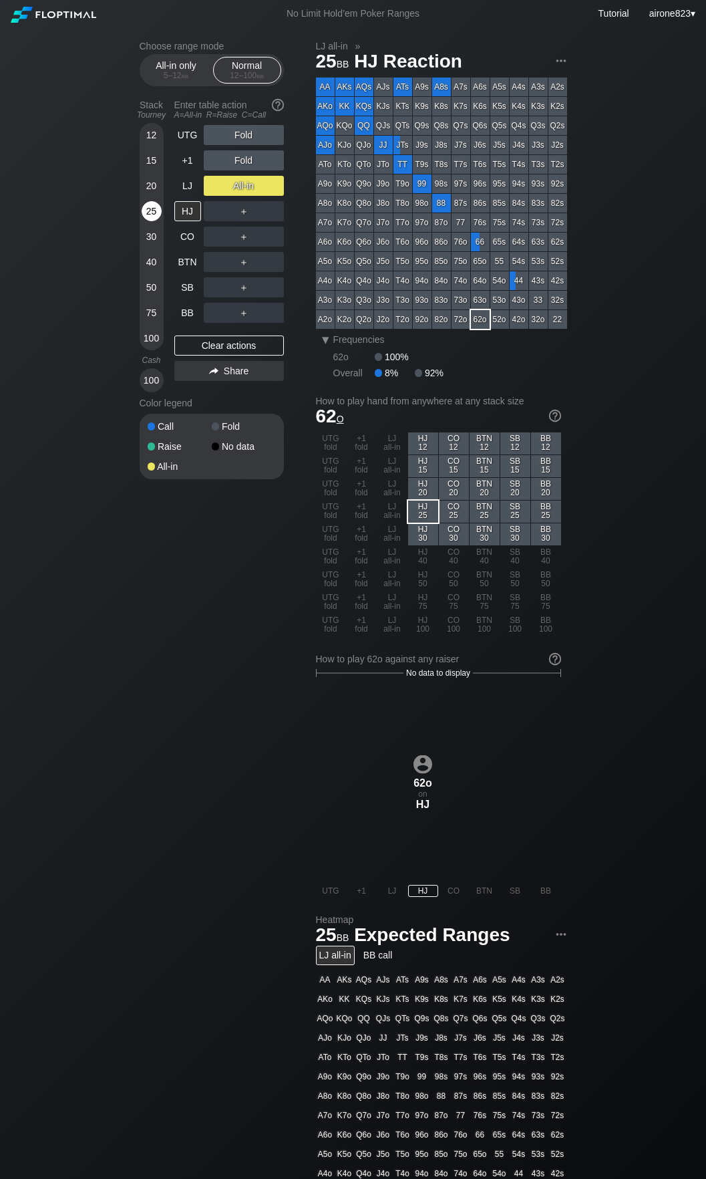
click at [154, 213] on div "25" at bounding box center [152, 211] width 20 height 20
click at [241, 142] on div "R ✕" at bounding box center [244, 135] width 26 height 20
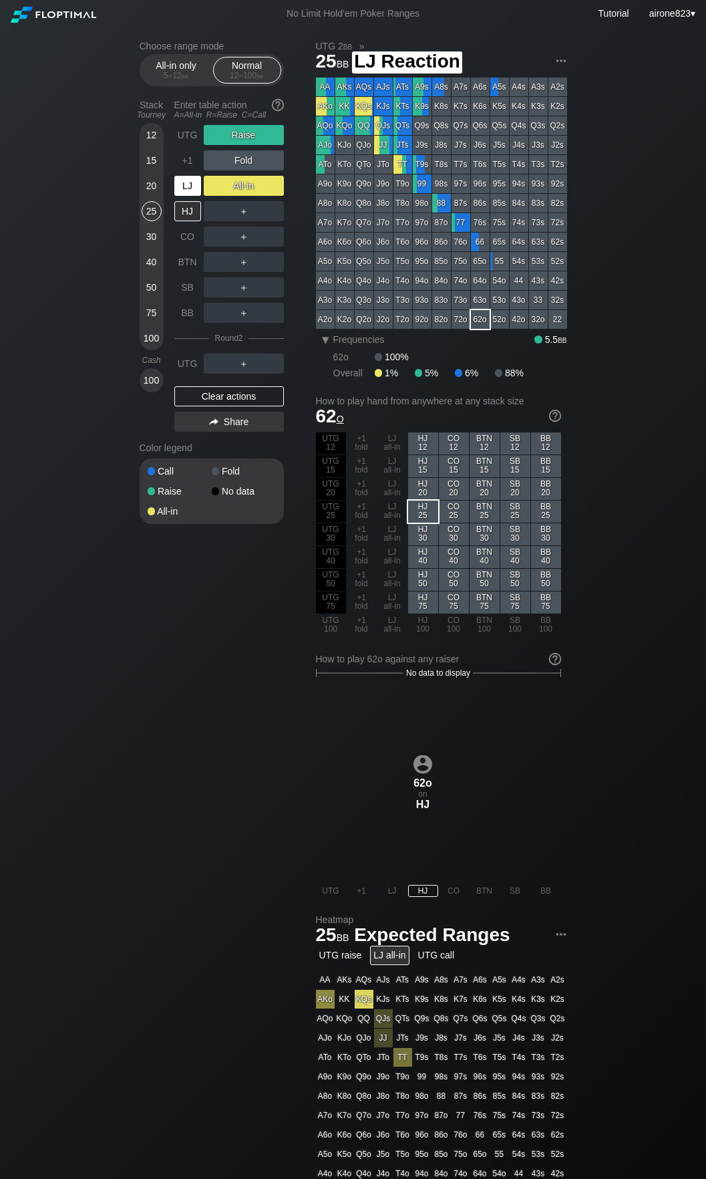
click at [179, 198] on div "LJ" at bounding box center [188, 185] width 29 height 25
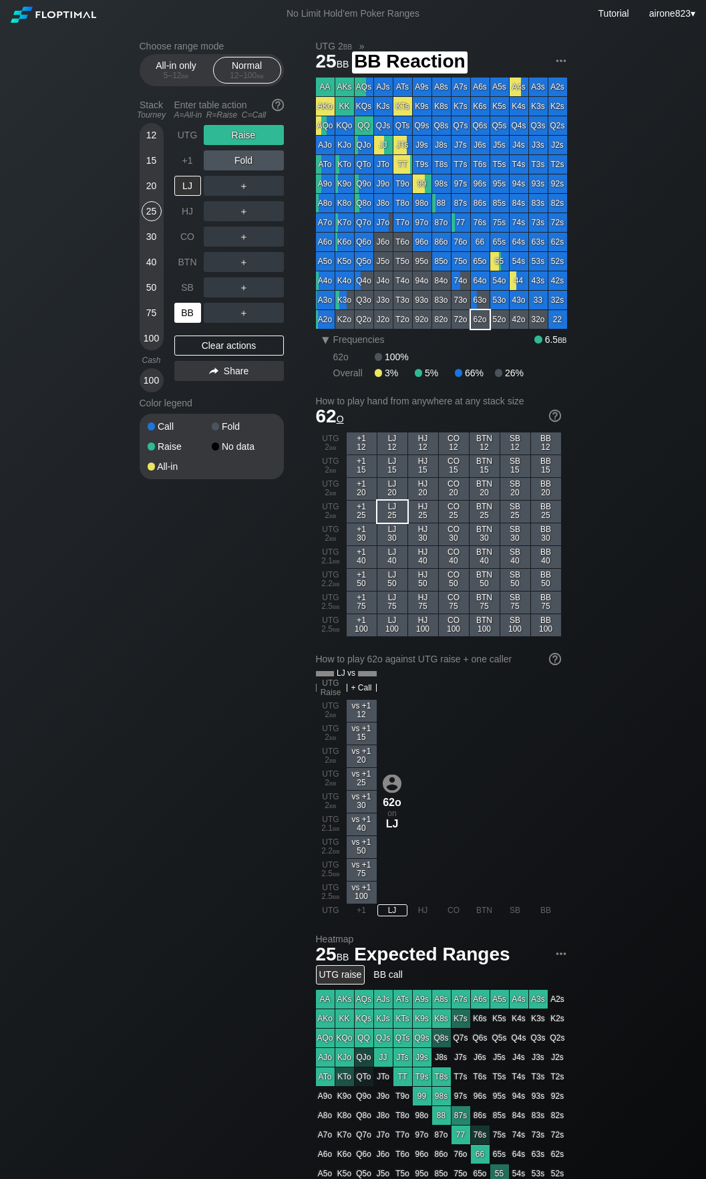
click at [186, 307] on div "BB" at bounding box center [187, 313] width 27 height 20
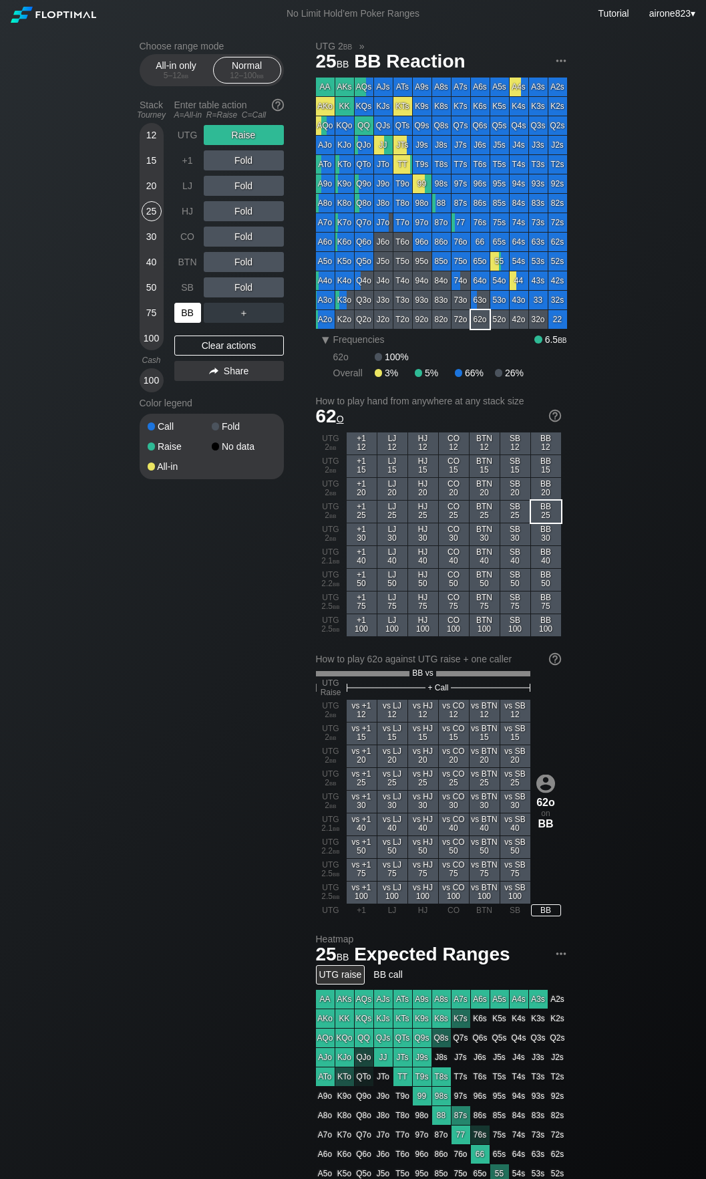
click at [186, 307] on div "BB" at bounding box center [187, 313] width 27 height 20
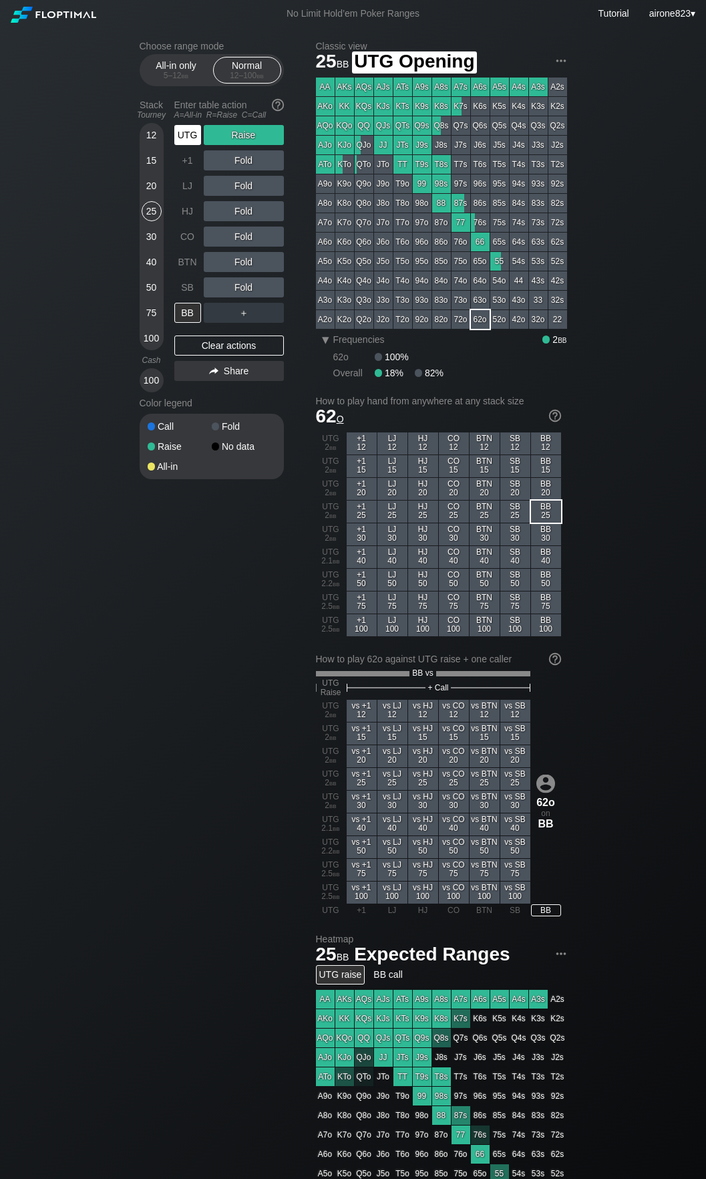
click at [193, 140] on div "UTG" at bounding box center [187, 135] width 27 height 20
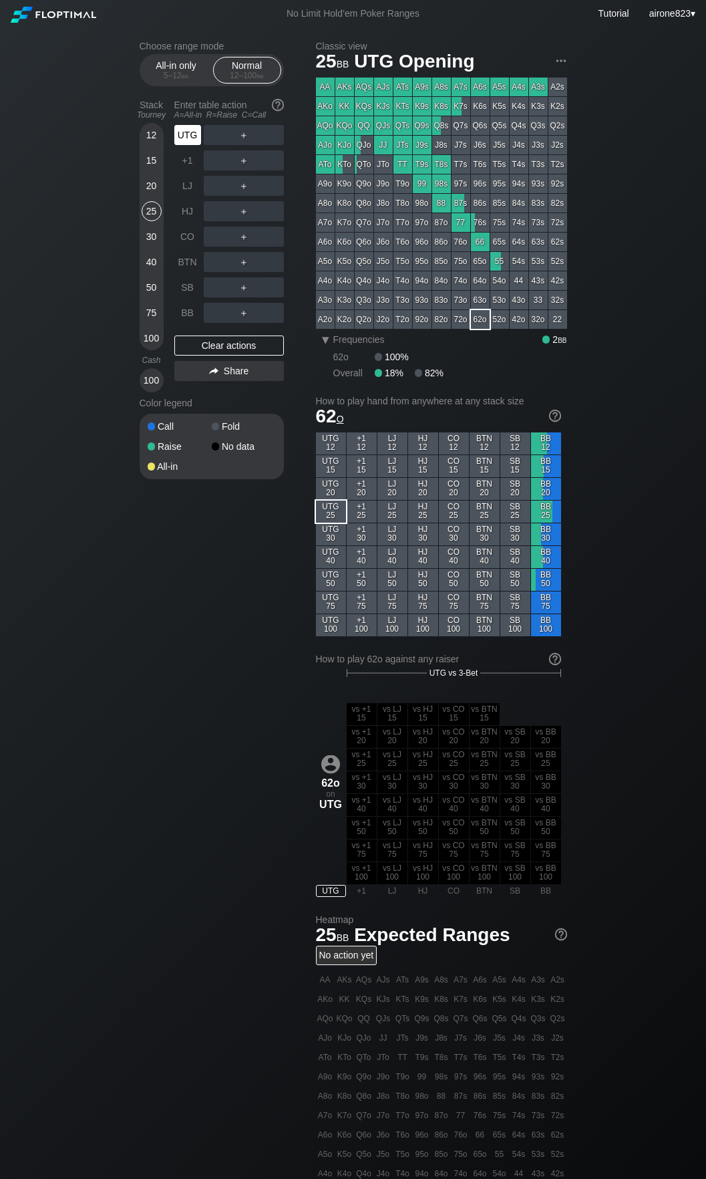
click at [193, 140] on div "UTG" at bounding box center [187, 135] width 27 height 20
click at [148, 189] on div "20" at bounding box center [152, 186] width 20 height 20
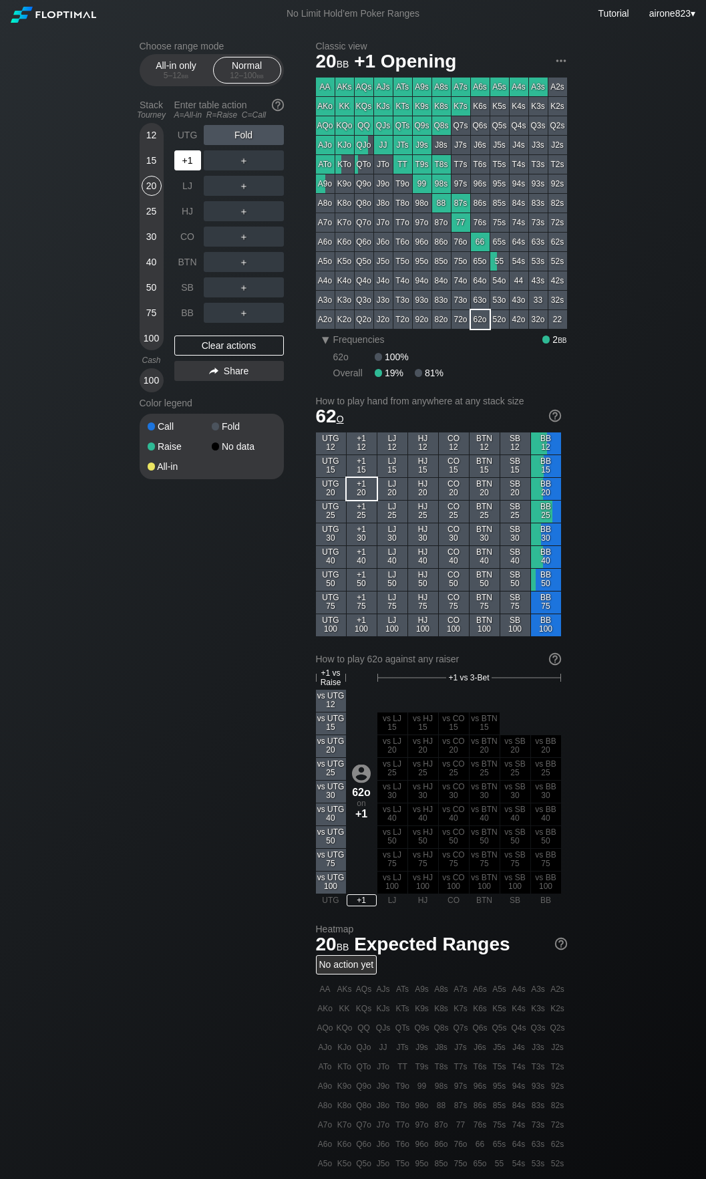
click at [190, 160] on div "+1" at bounding box center [187, 160] width 27 height 20
click at [180, 168] on div "+1" at bounding box center [187, 160] width 27 height 20
click at [182, 165] on div "+1" at bounding box center [187, 160] width 27 height 20
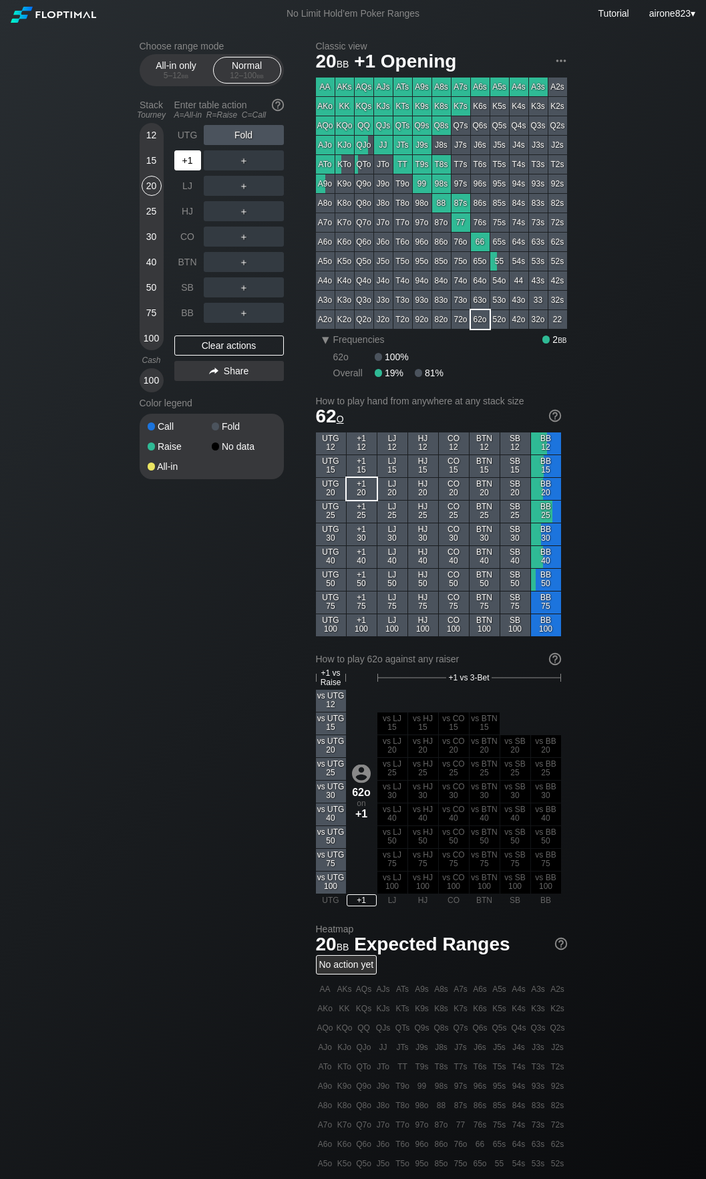
click at [182, 165] on div "+1" at bounding box center [187, 160] width 27 height 20
click at [182, 69] on div "All-in only 5 – 12 bb" at bounding box center [176, 69] width 61 height 25
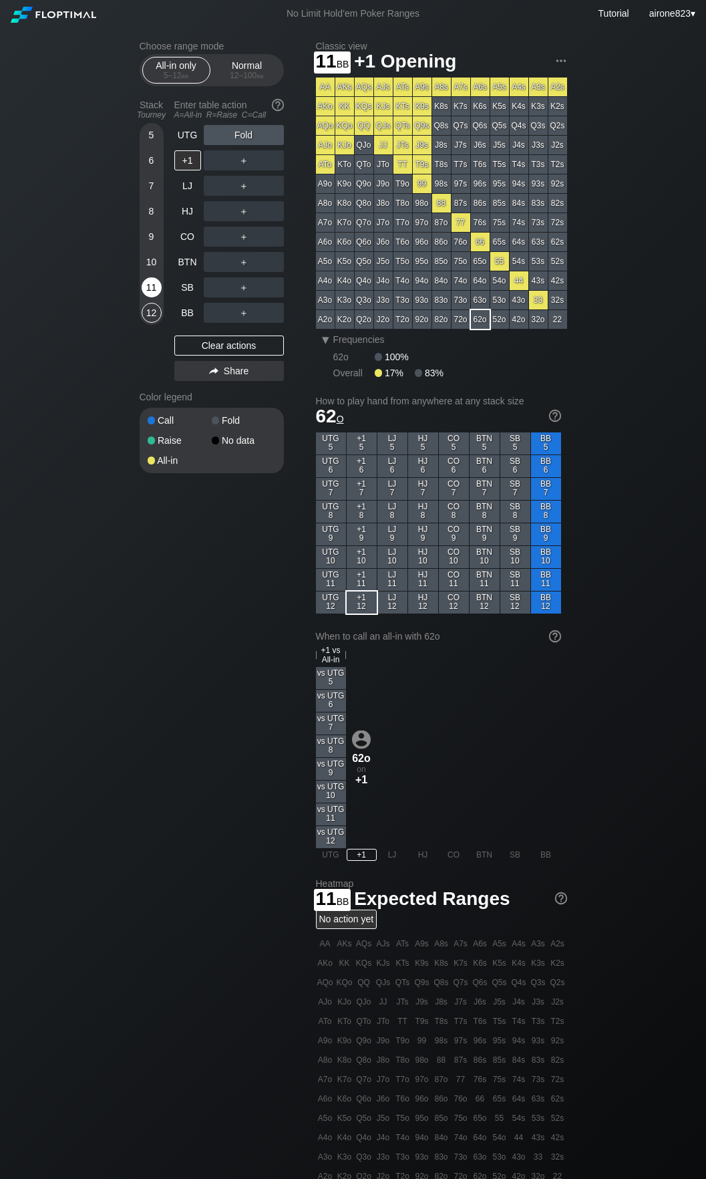
click at [151, 281] on div "11" at bounding box center [152, 287] width 20 height 20
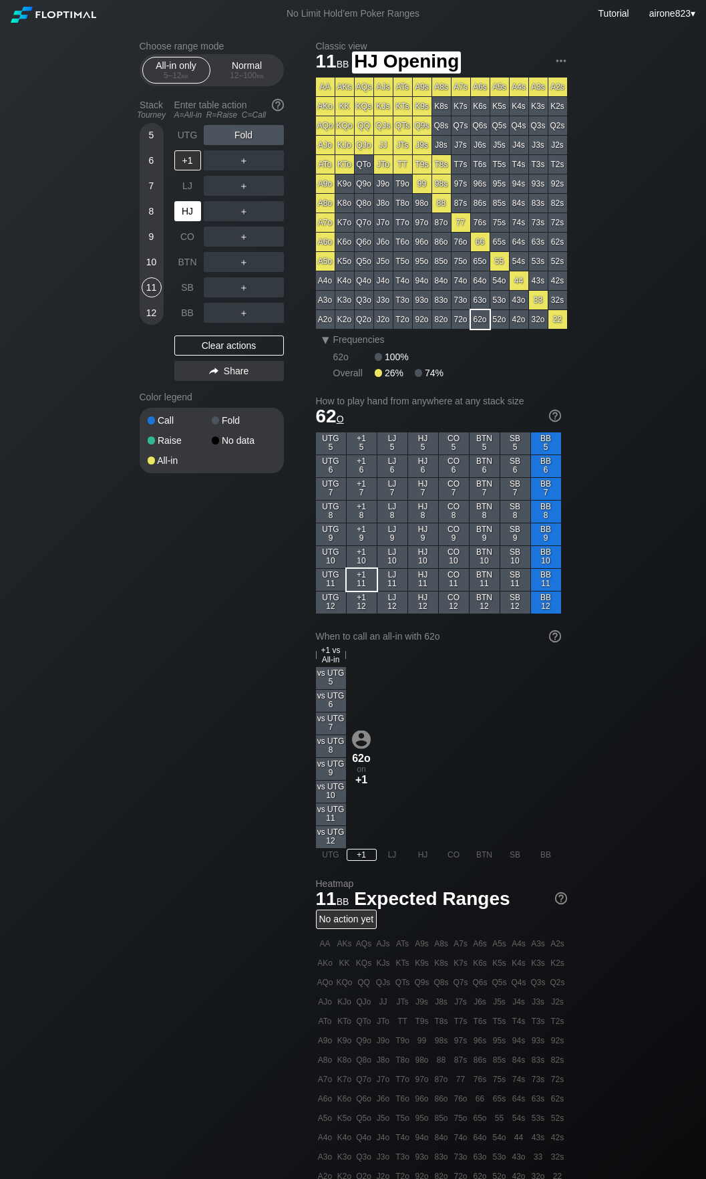
click at [192, 211] on div "HJ" at bounding box center [187, 211] width 27 height 20
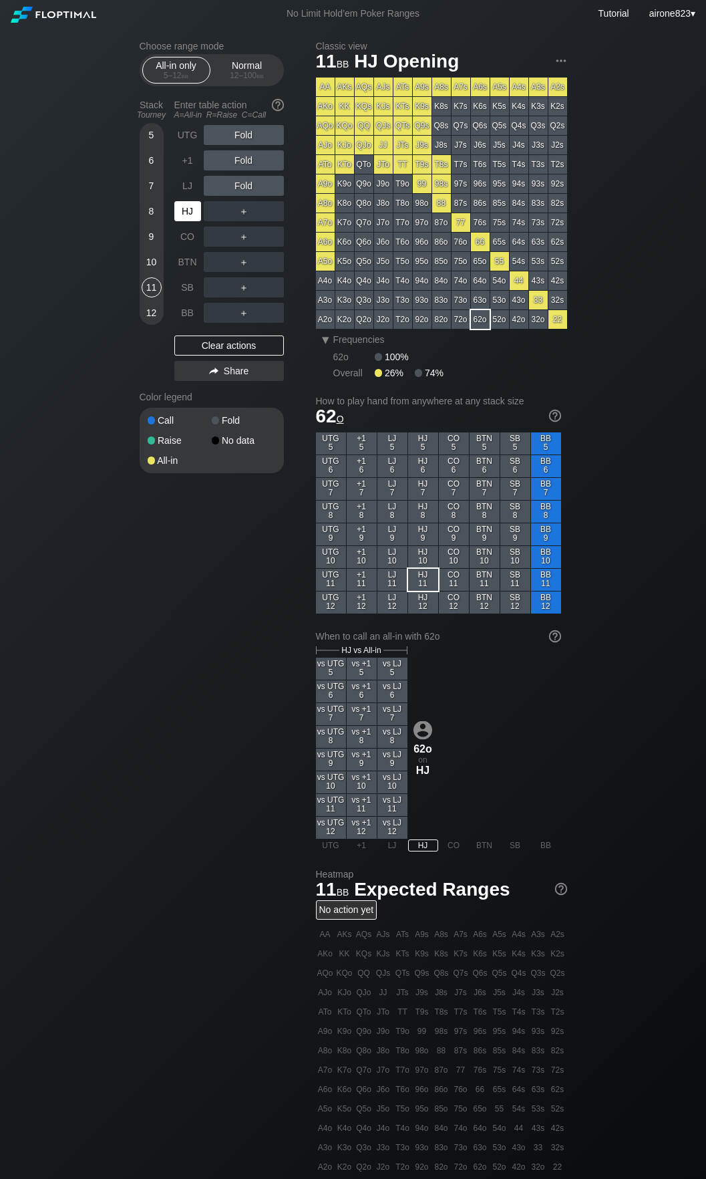
click at [192, 211] on div "HJ" at bounding box center [187, 211] width 27 height 20
click at [222, 72] on div "12 – 100 bb" at bounding box center [247, 75] width 56 height 9
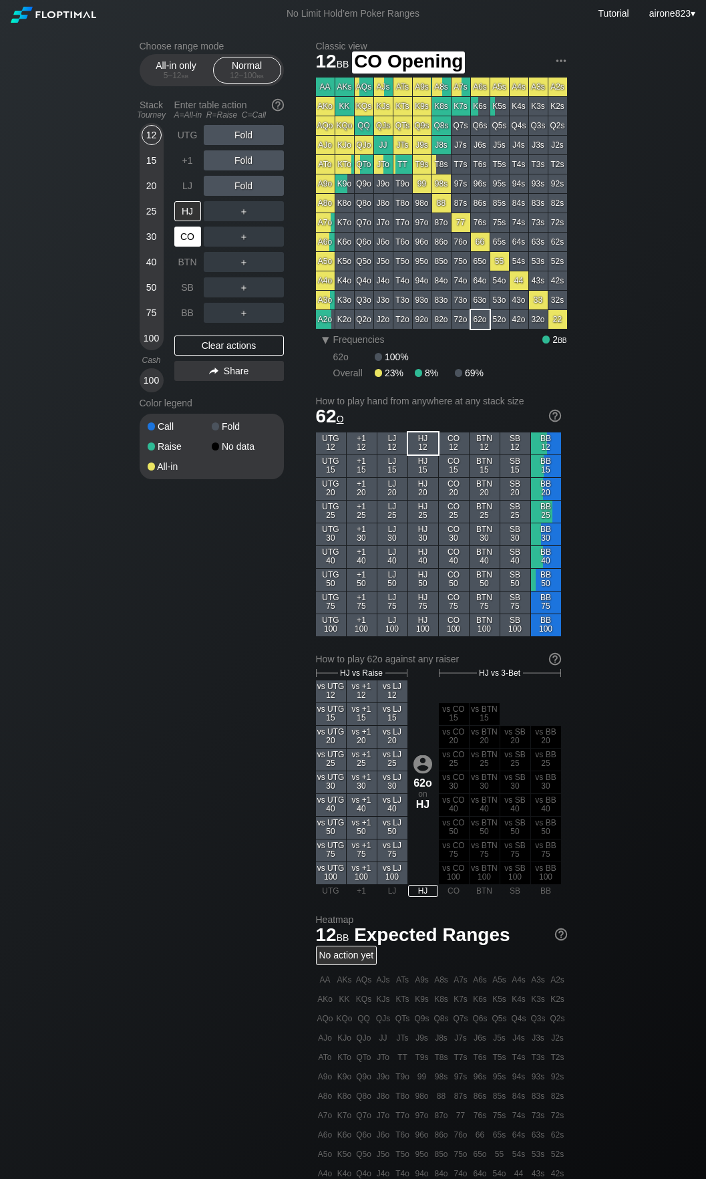
click at [186, 239] on div "CO" at bounding box center [187, 237] width 27 height 20
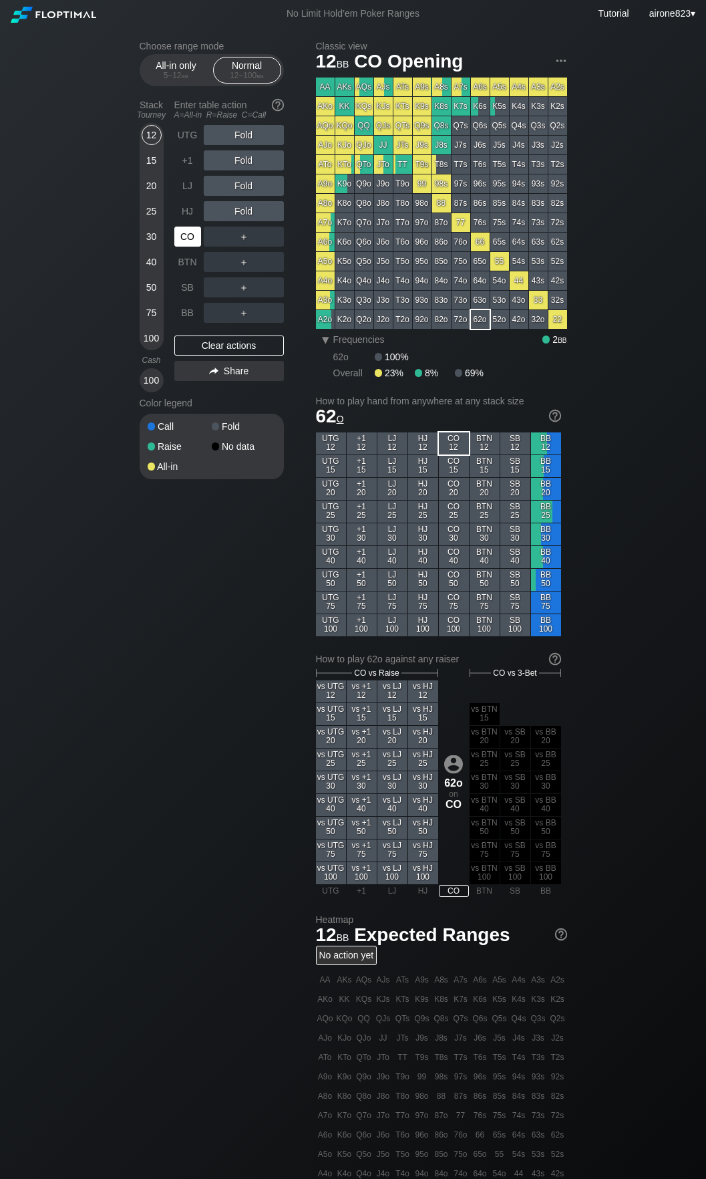
click at [186, 239] on div "CO" at bounding box center [187, 237] width 27 height 20
click at [244, 212] on div "R ✕" at bounding box center [244, 211] width 26 height 20
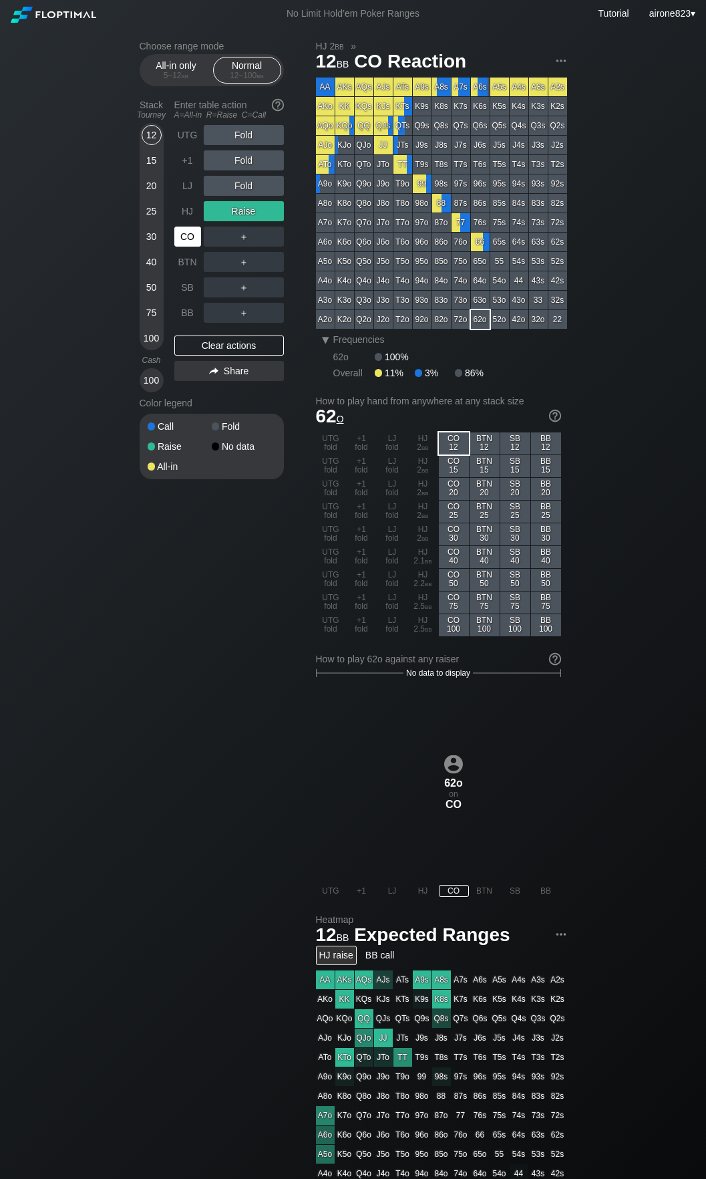
click at [184, 238] on div "CO" at bounding box center [187, 237] width 27 height 20
drag, startPoint x: 184, startPoint y: 238, endPoint x: 384, endPoint y: 188, distance: 206.5
click at [186, 235] on div "CO" at bounding box center [187, 237] width 27 height 20
